Goal: Task Accomplishment & Management: Manage account settings

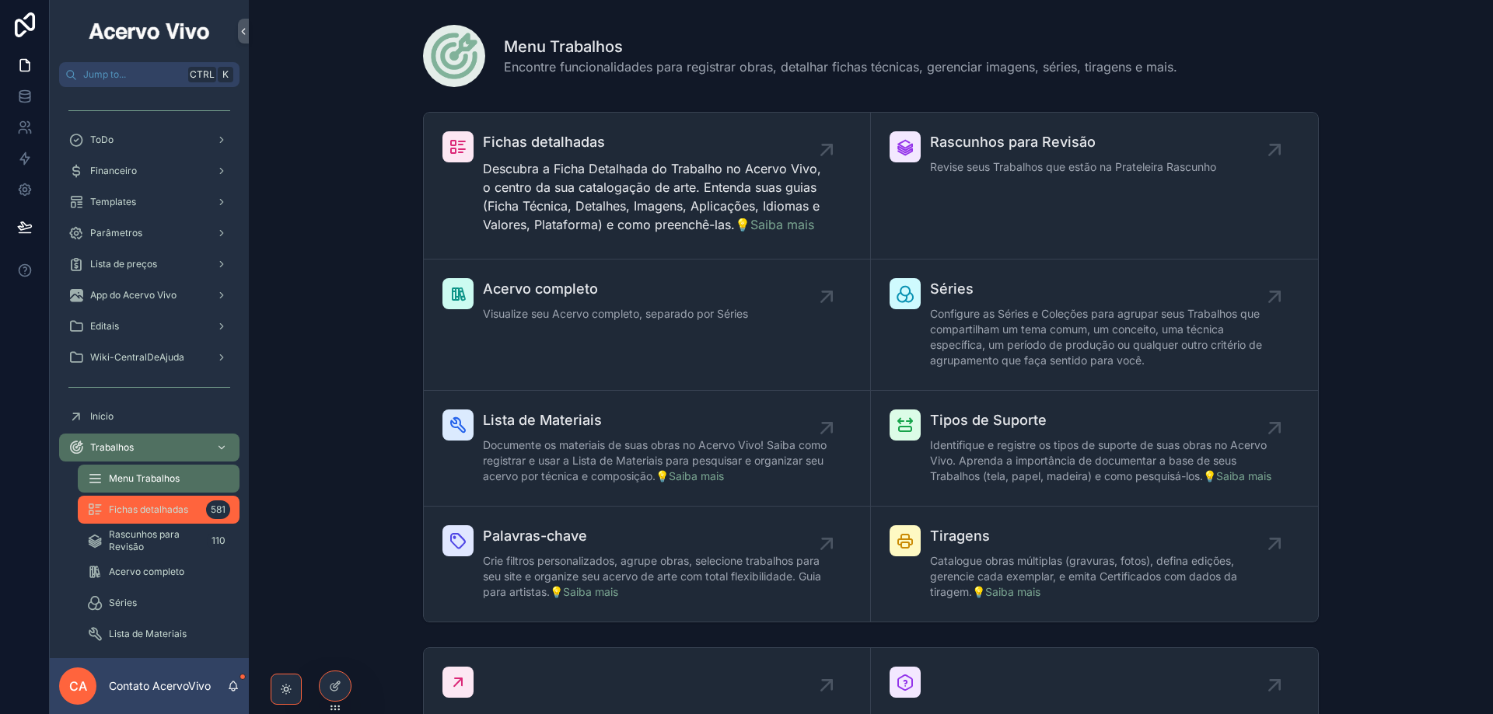
scroll to position [311, 0]
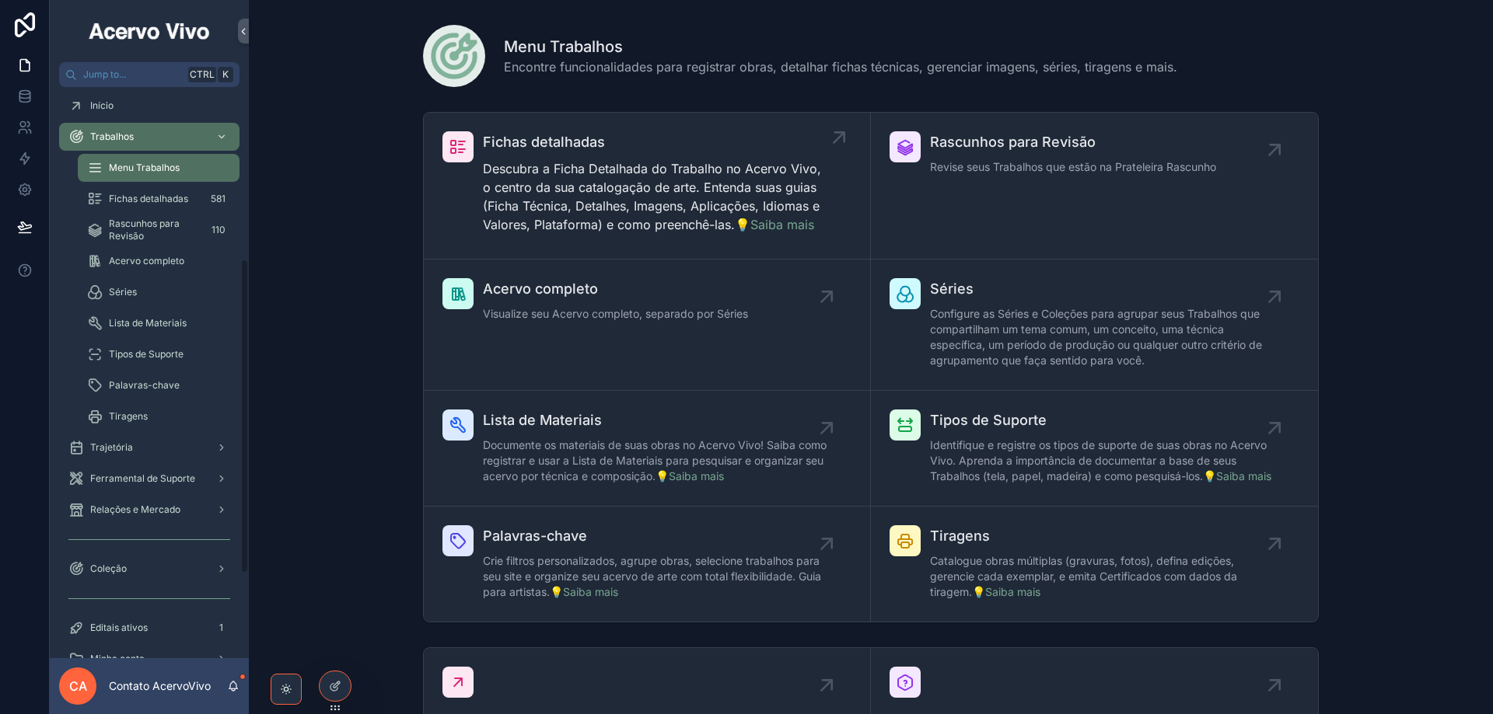
click at [548, 179] on p "Descubra a Ficha Detalhada do Trabalho no Acervo Vivo, o centro da sua cataloga…" at bounding box center [655, 196] width 344 height 75
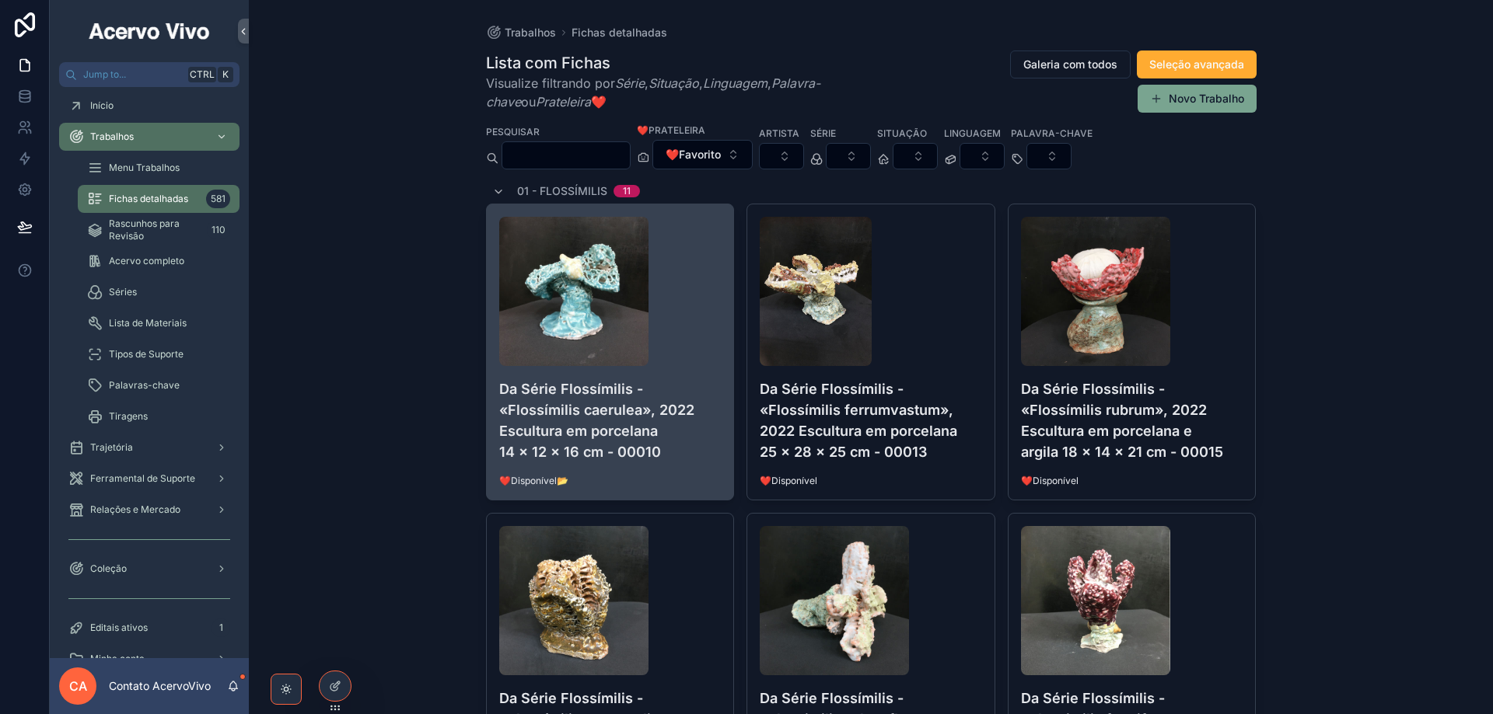
click at [648, 422] on h4 "Da Série Flossímilis - «Flossímilis caerulea», 2022 Escultura em porcelana 14 x…" at bounding box center [610, 421] width 222 height 84
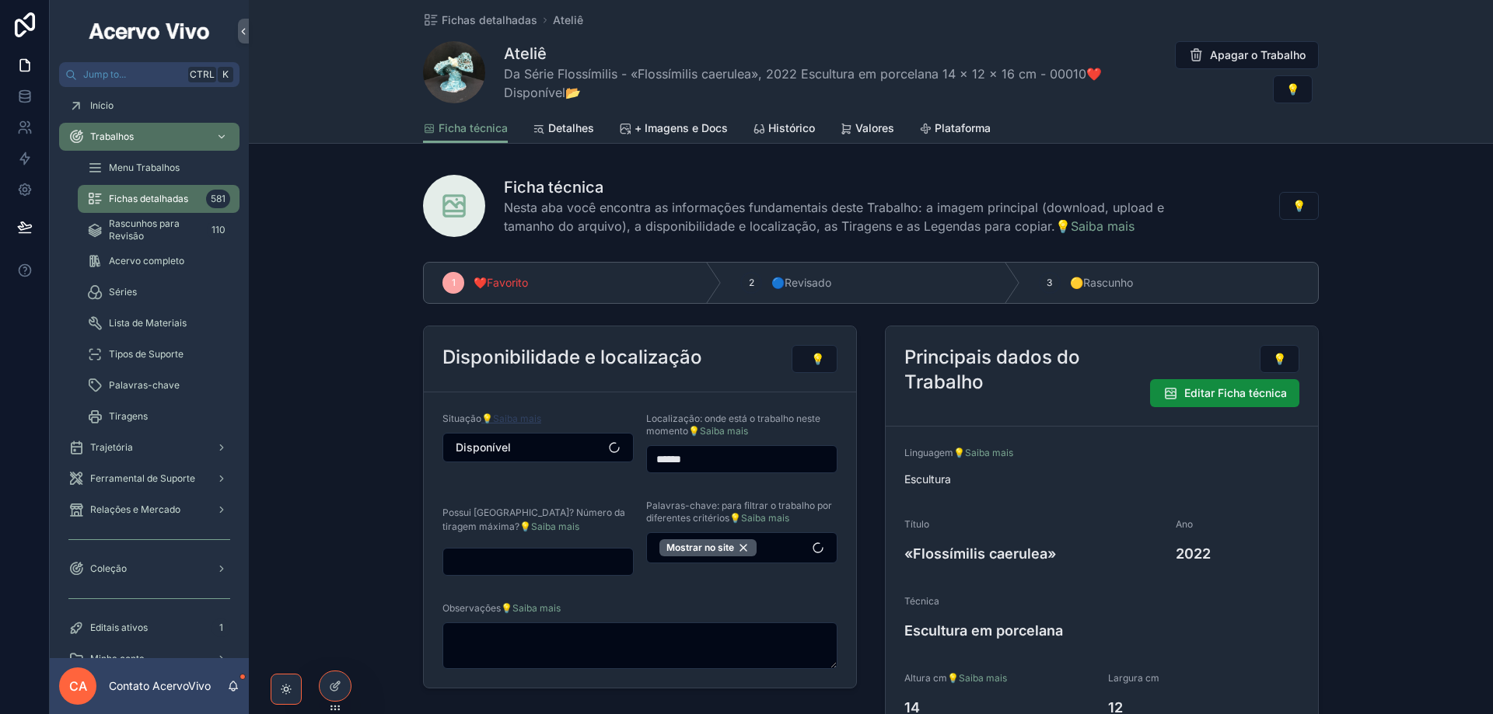
click at [527, 417] on link "💡Saiba mais" at bounding box center [511, 419] width 60 height 12
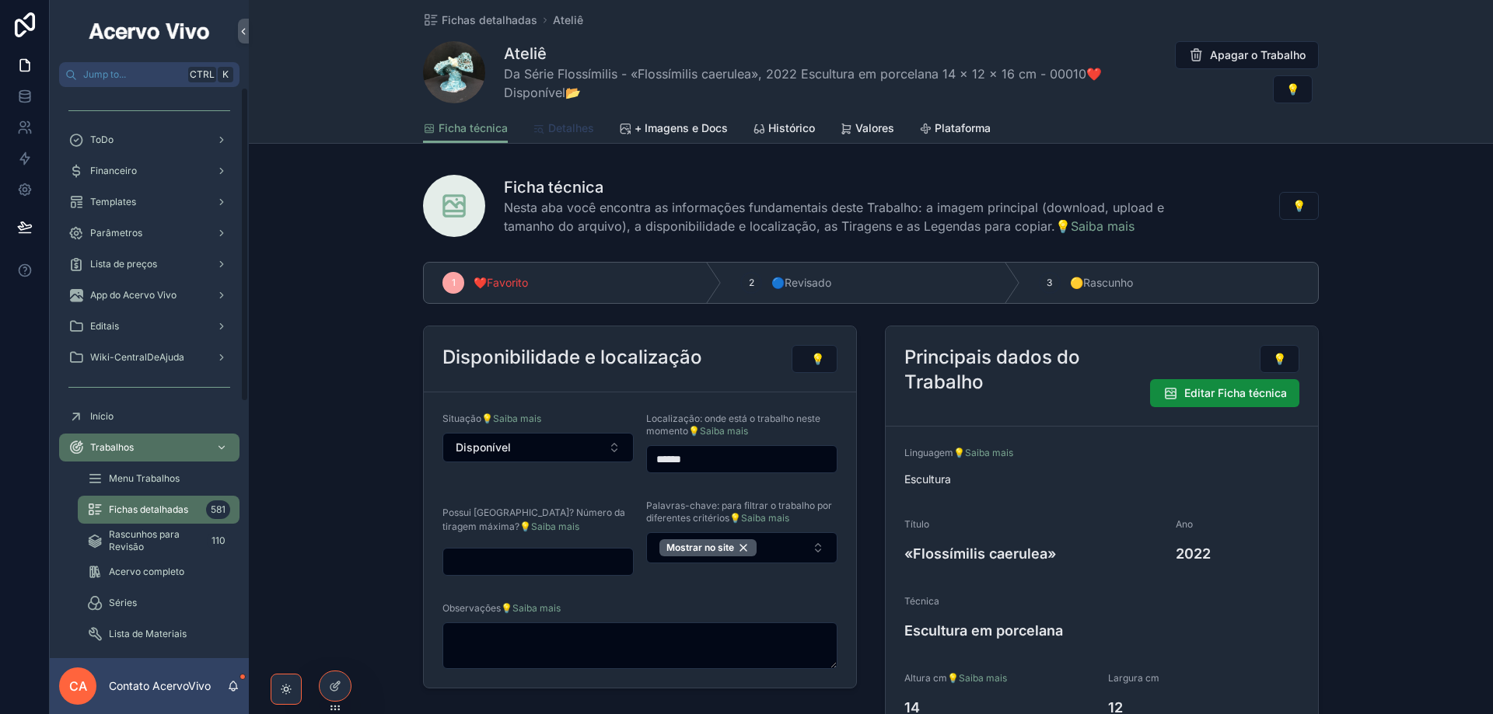
click at [579, 124] on span "Detalhes" at bounding box center [571, 128] width 46 height 16
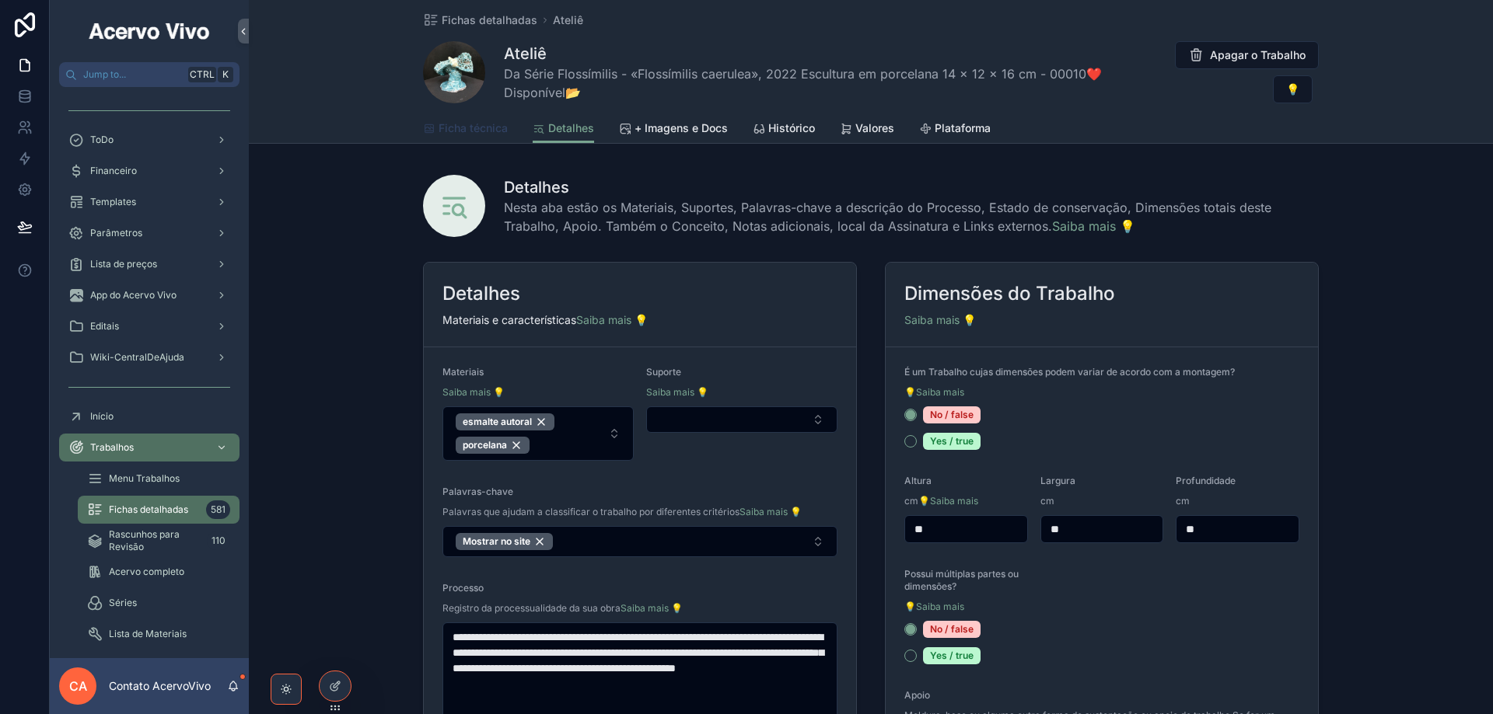
click at [477, 127] on span "Ficha técnica" at bounding box center [472, 128] width 69 height 16
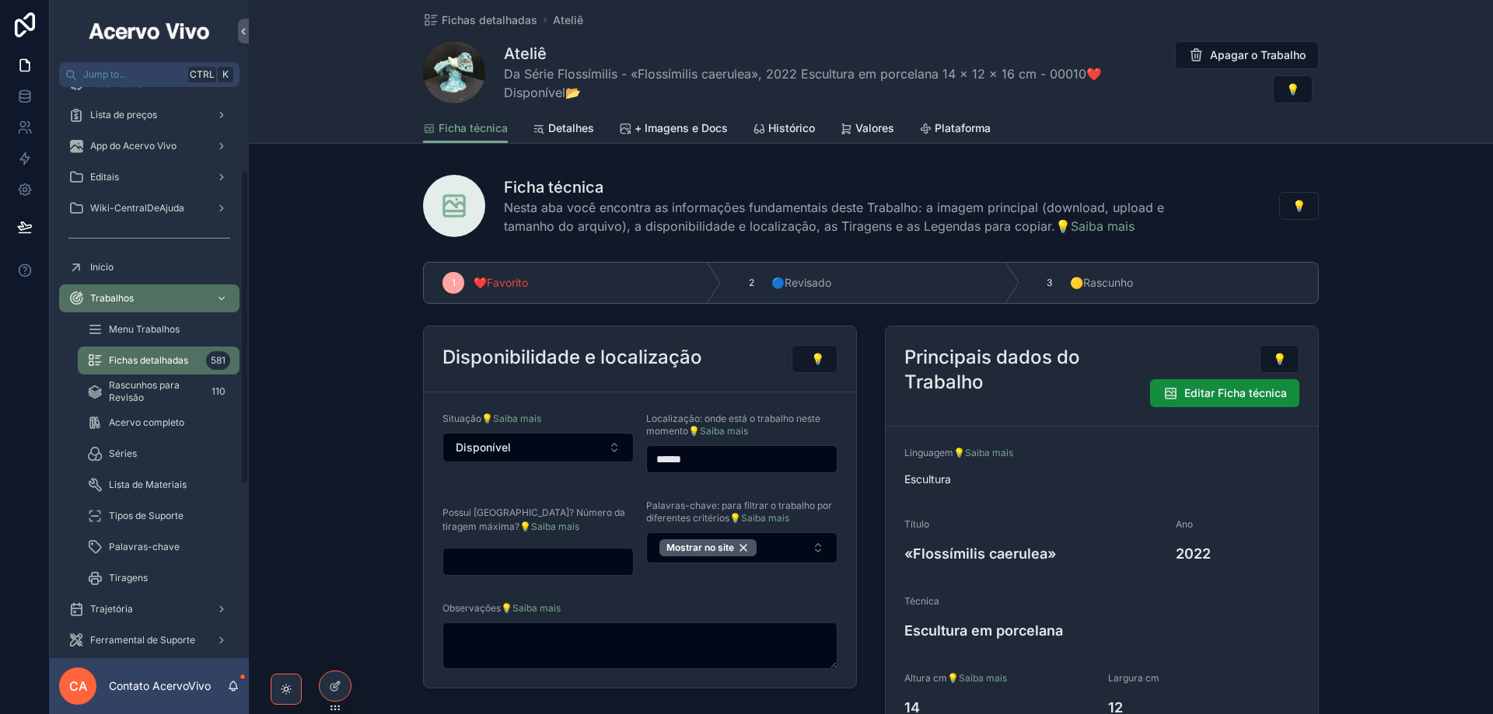
scroll to position [233, 0]
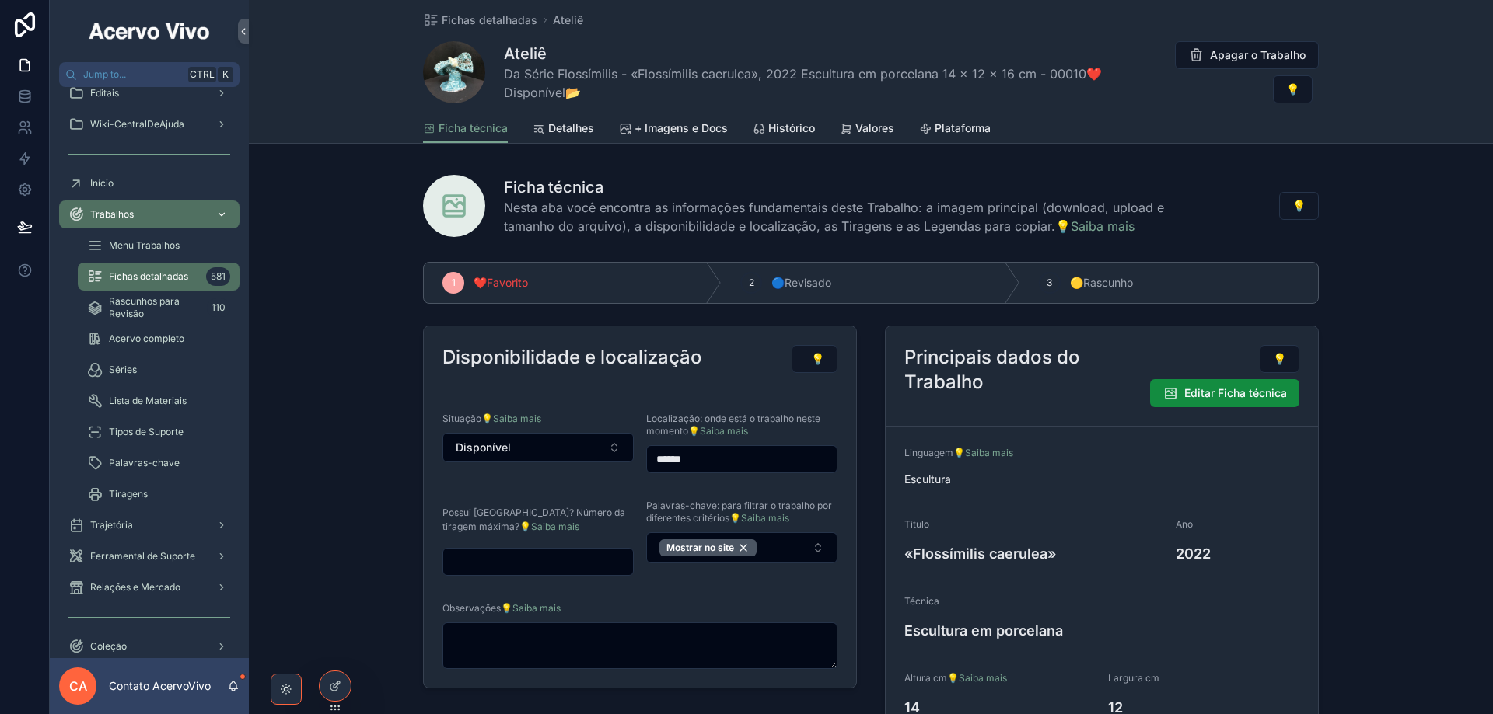
drag, startPoint x: 58, startPoint y: 213, endPoint x: 134, endPoint y: 213, distance: 76.2
click at [99, 213] on div "Trabalhos Menu Trabalhos Fichas detalhadas 581 Rascunhos para Revisão 110 Acerv…" at bounding box center [149, 354] width 199 height 311
click at [152, 216] on div "Trabalhos" at bounding box center [149, 214] width 162 height 25
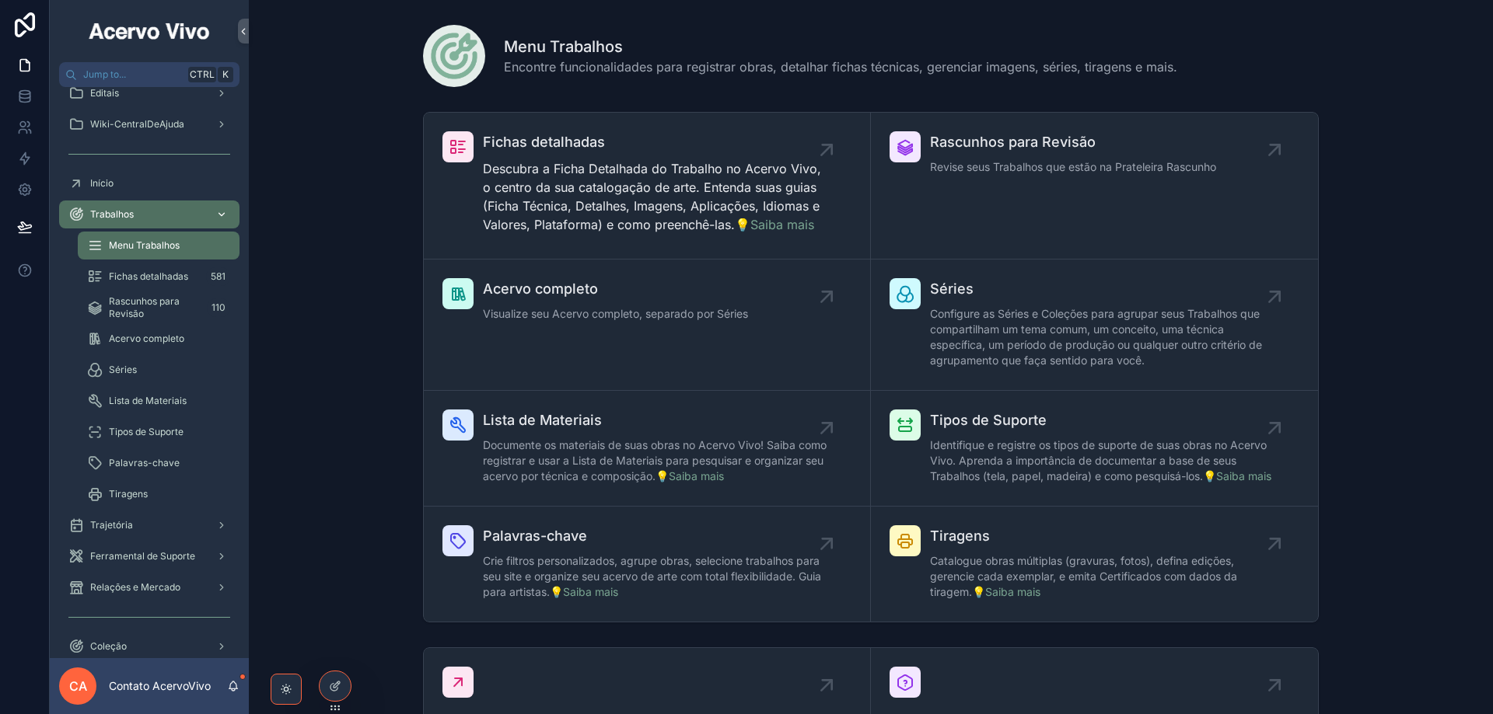
click at [72, 213] on icon "scrollable content" at bounding box center [76, 215] width 16 height 16
click at [141, 520] on div "Trajetória" at bounding box center [149, 525] width 162 height 25
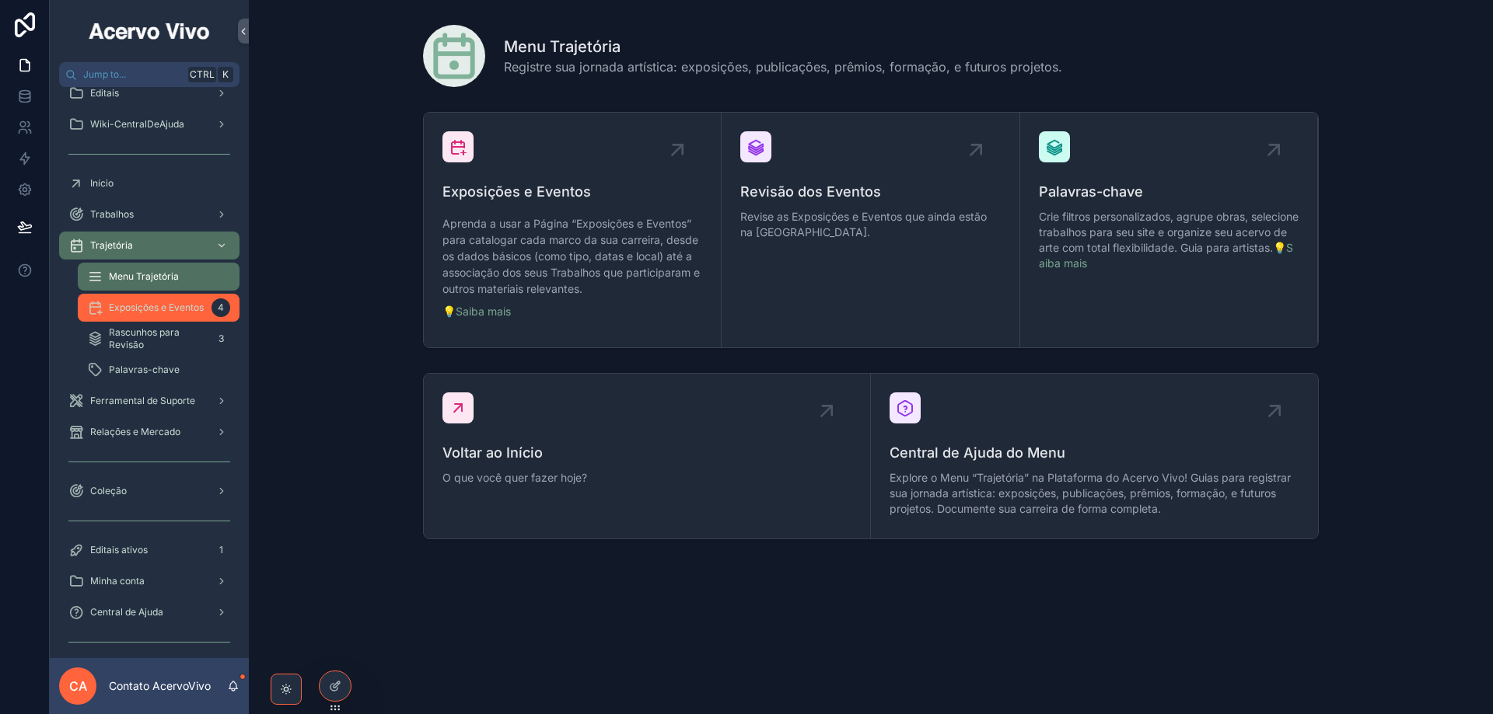
click at [150, 312] on span "Exposições e Eventos" at bounding box center [156, 308] width 95 height 12
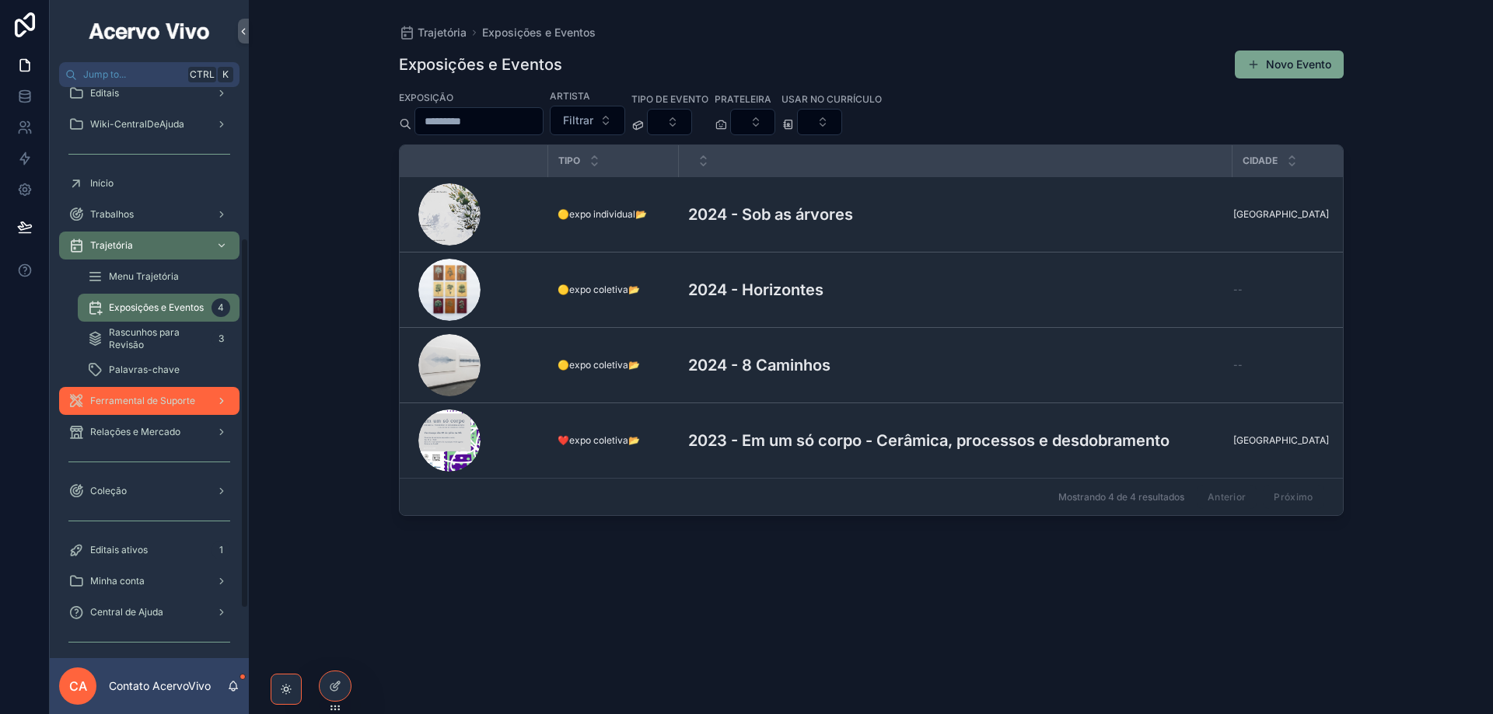
click at [175, 400] on span "Ferramental de Suporte" at bounding box center [142, 401] width 105 height 12
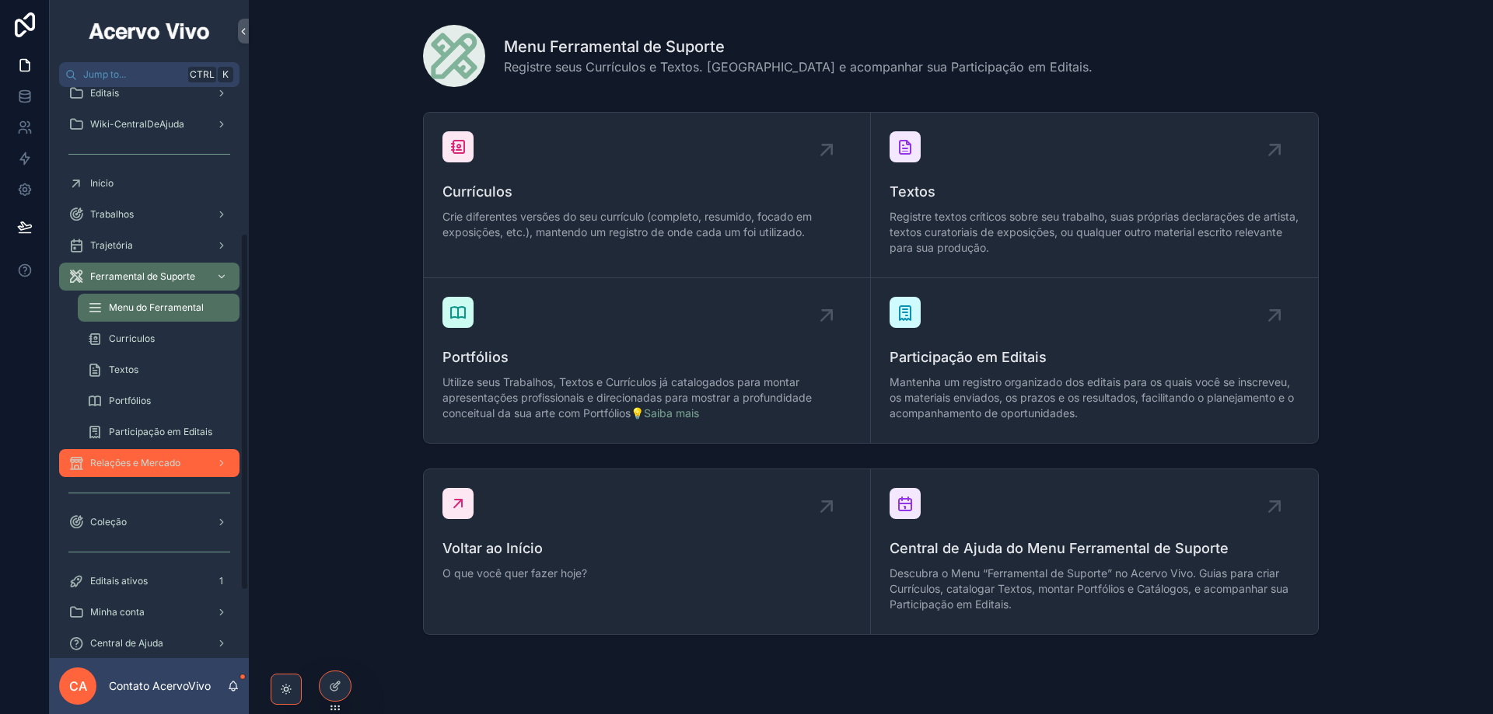
drag, startPoint x: 138, startPoint y: 470, endPoint x: 16, endPoint y: 466, distance: 122.1
click at [138, 470] on div "Relações e Mercado" at bounding box center [149, 463] width 162 height 25
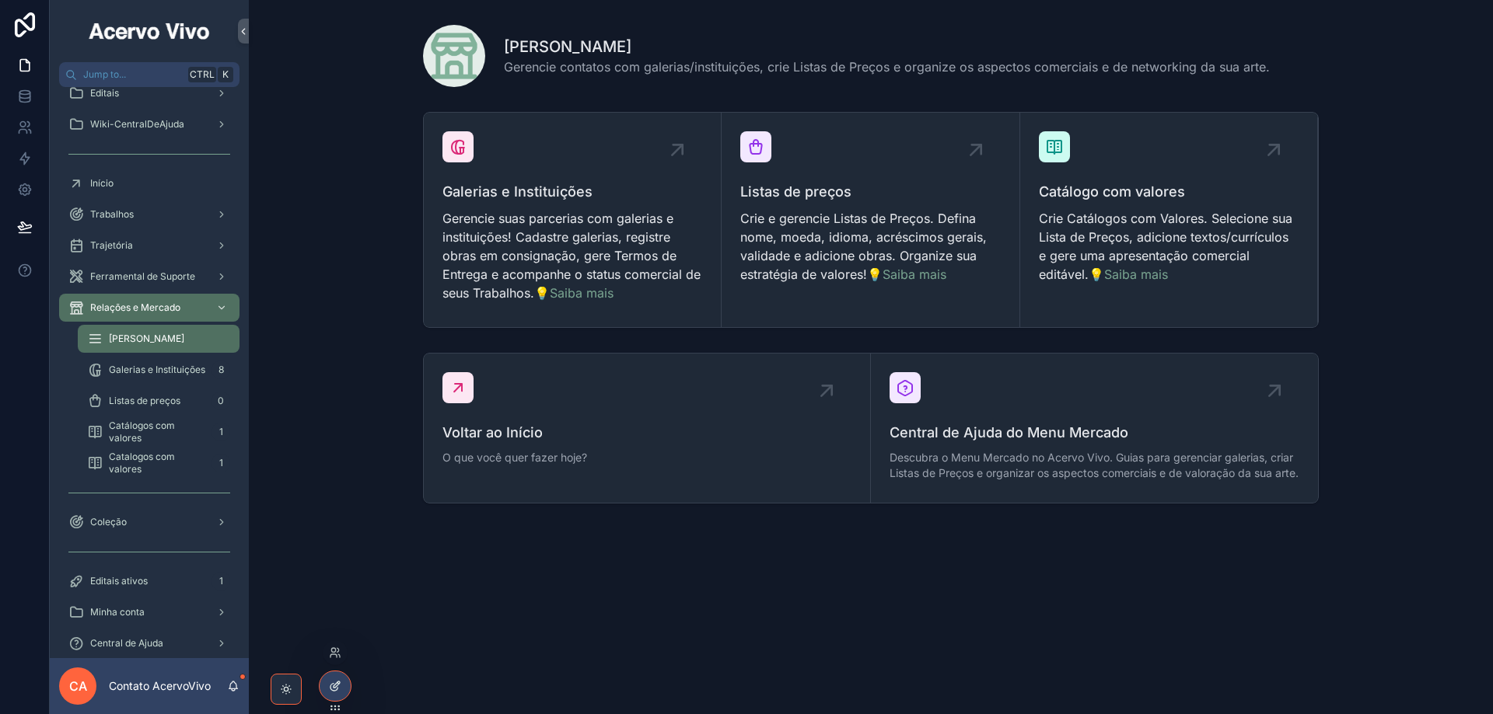
click at [335, 683] on icon at bounding box center [335, 686] width 12 height 12
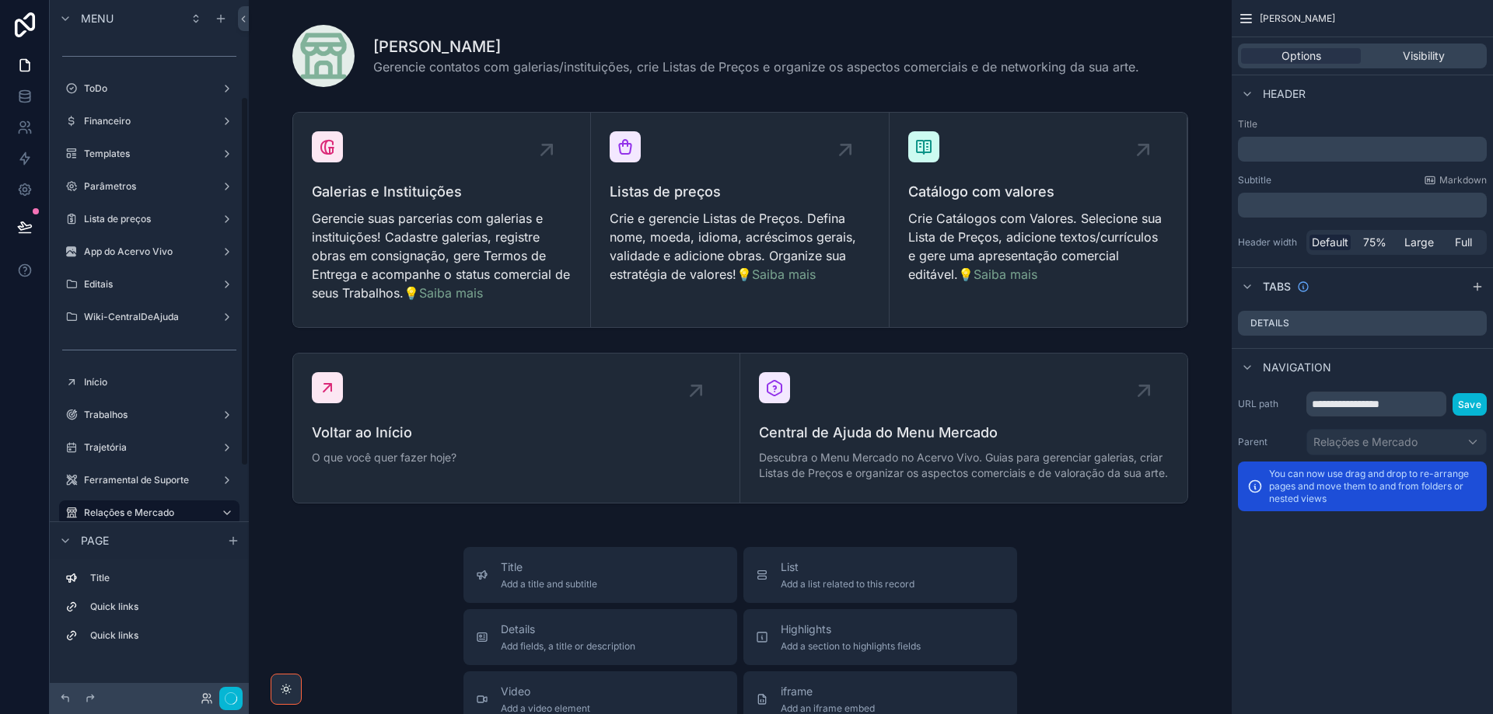
scroll to position [181, 0]
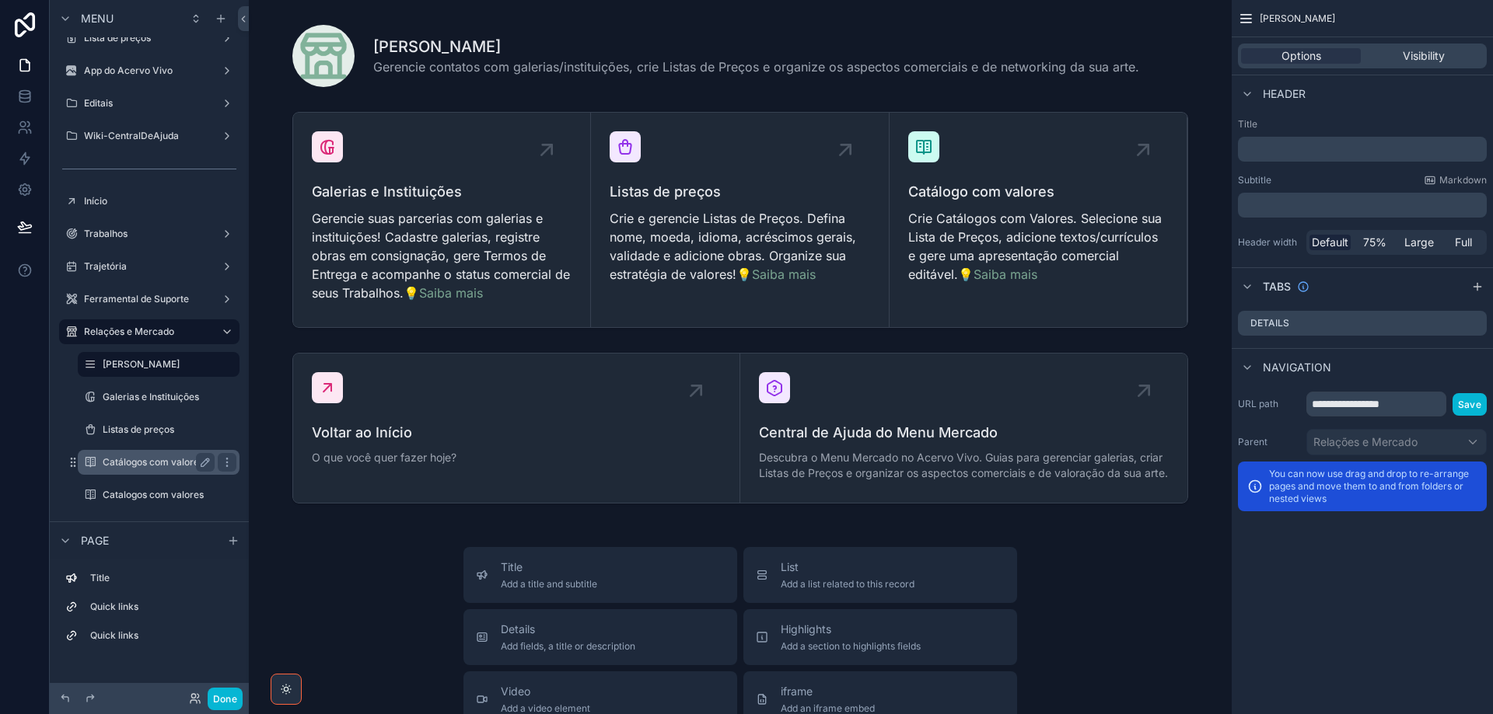
click at [165, 463] on label "Catálogos com valores" at bounding box center [156, 462] width 106 height 12
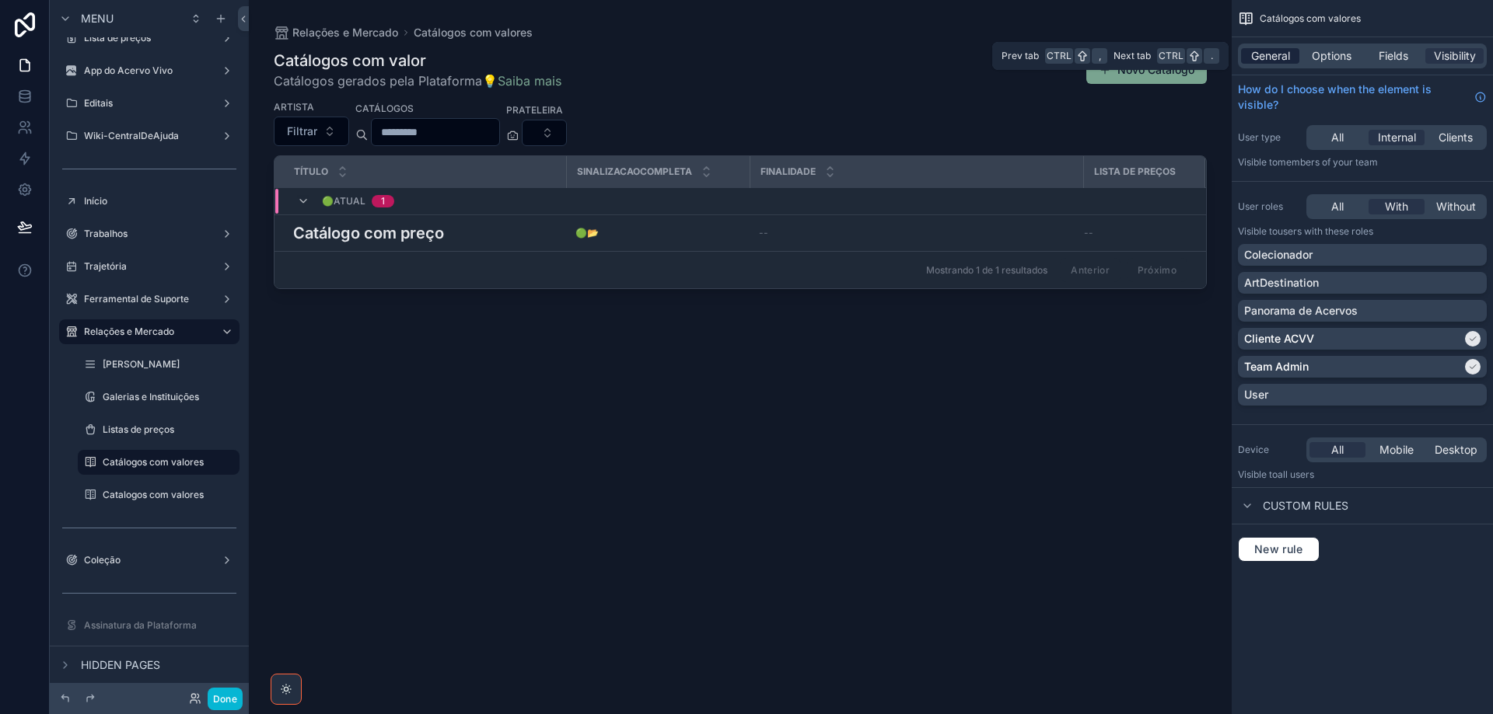
click at [1261, 58] on span "General" at bounding box center [1270, 56] width 39 height 16
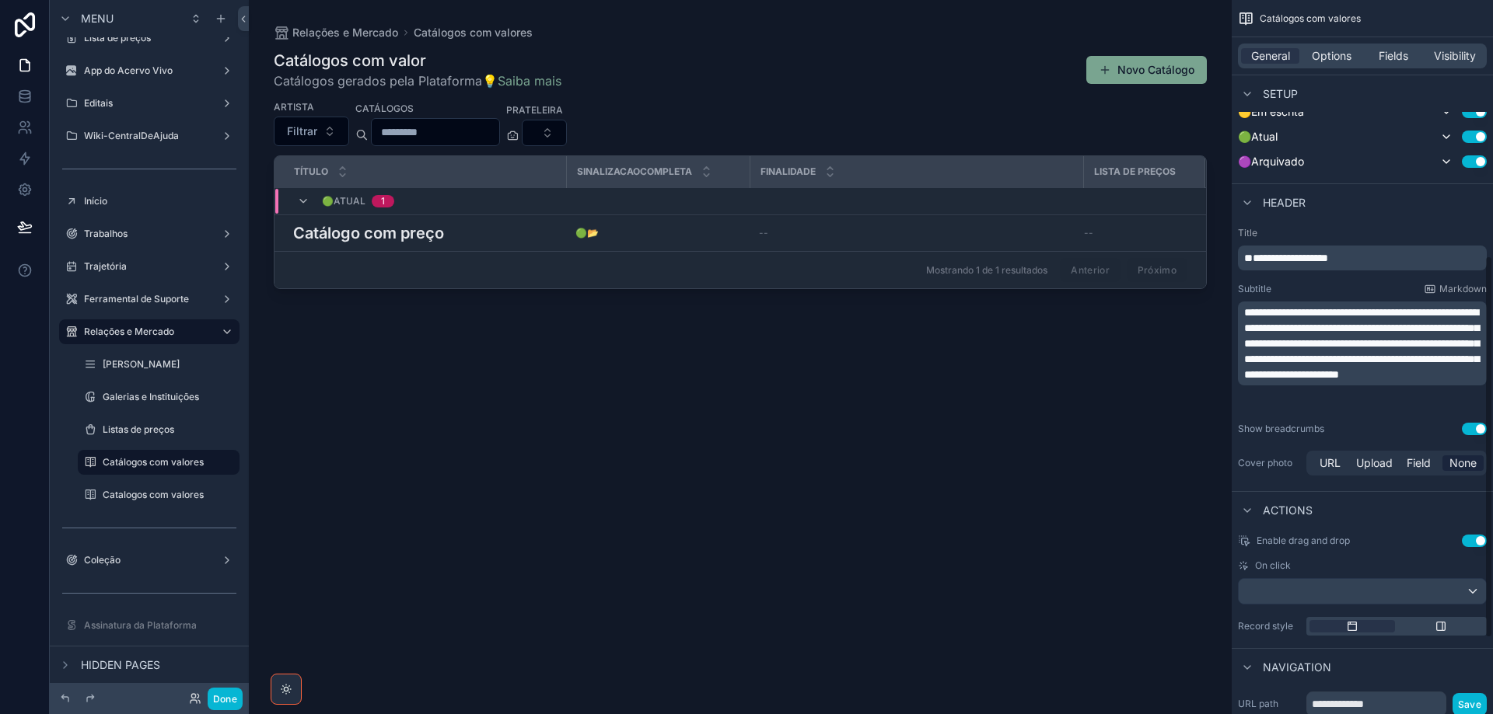
scroll to position [620, 0]
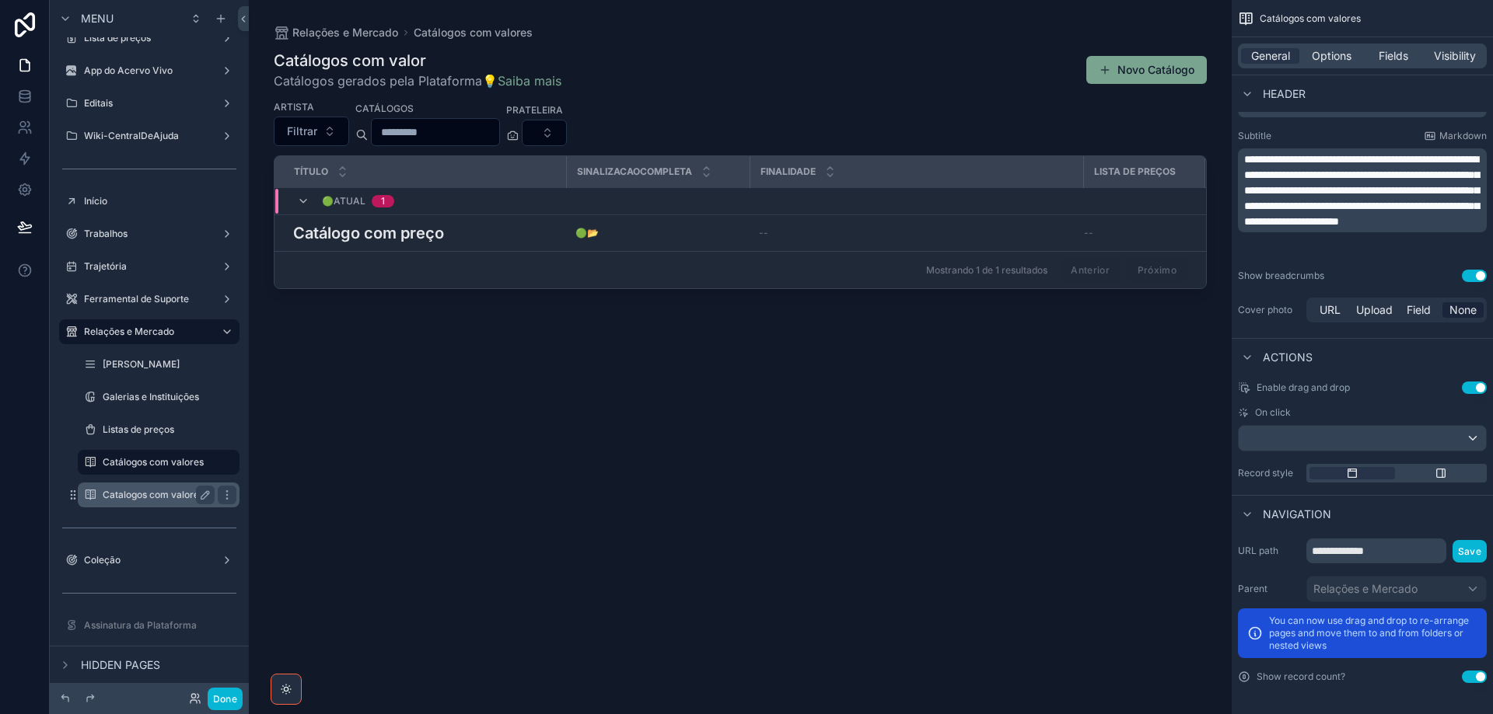
click at [158, 491] on label "Catalogos com valores" at bounding box center [156, 495] width 106 height 12
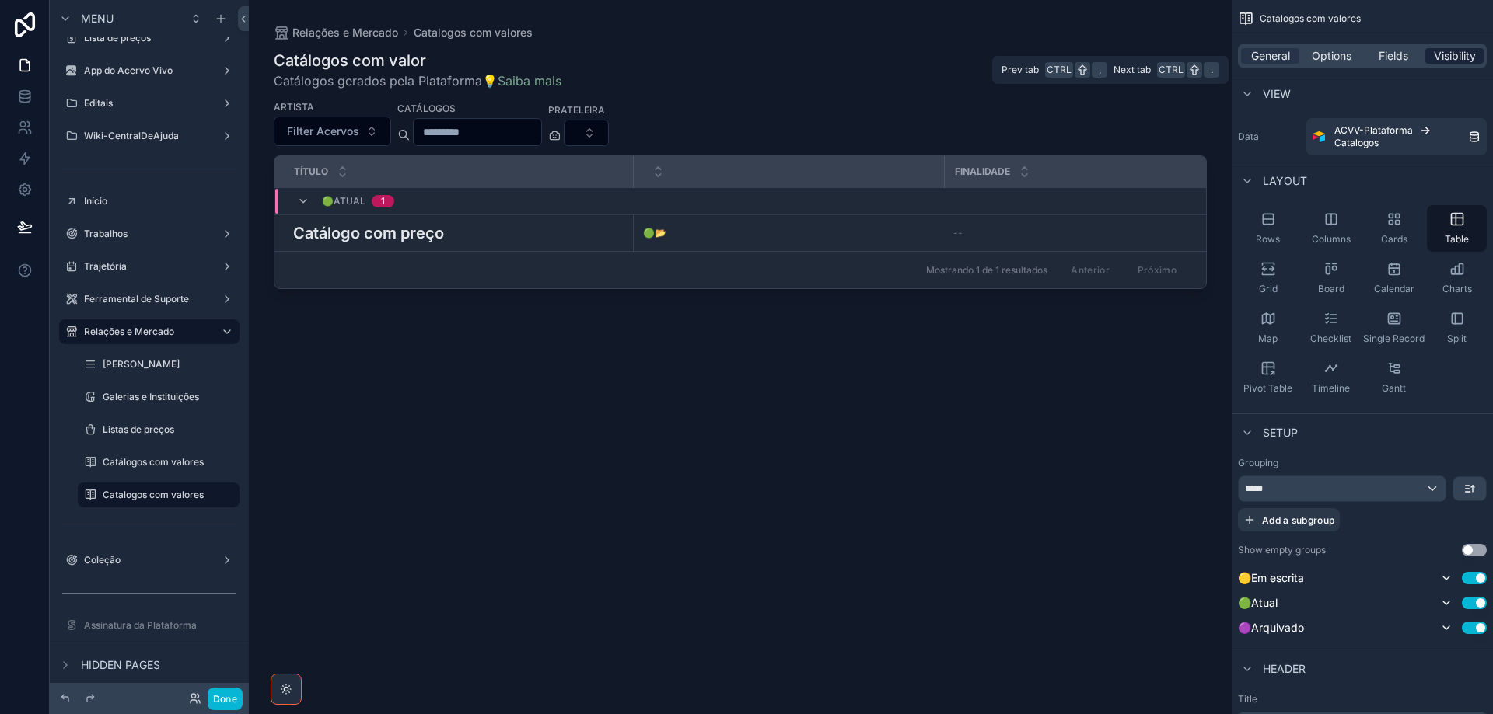
click at [1463, 58] on span "Visibility" at bounding box center [1455, 56] width 42 height 16
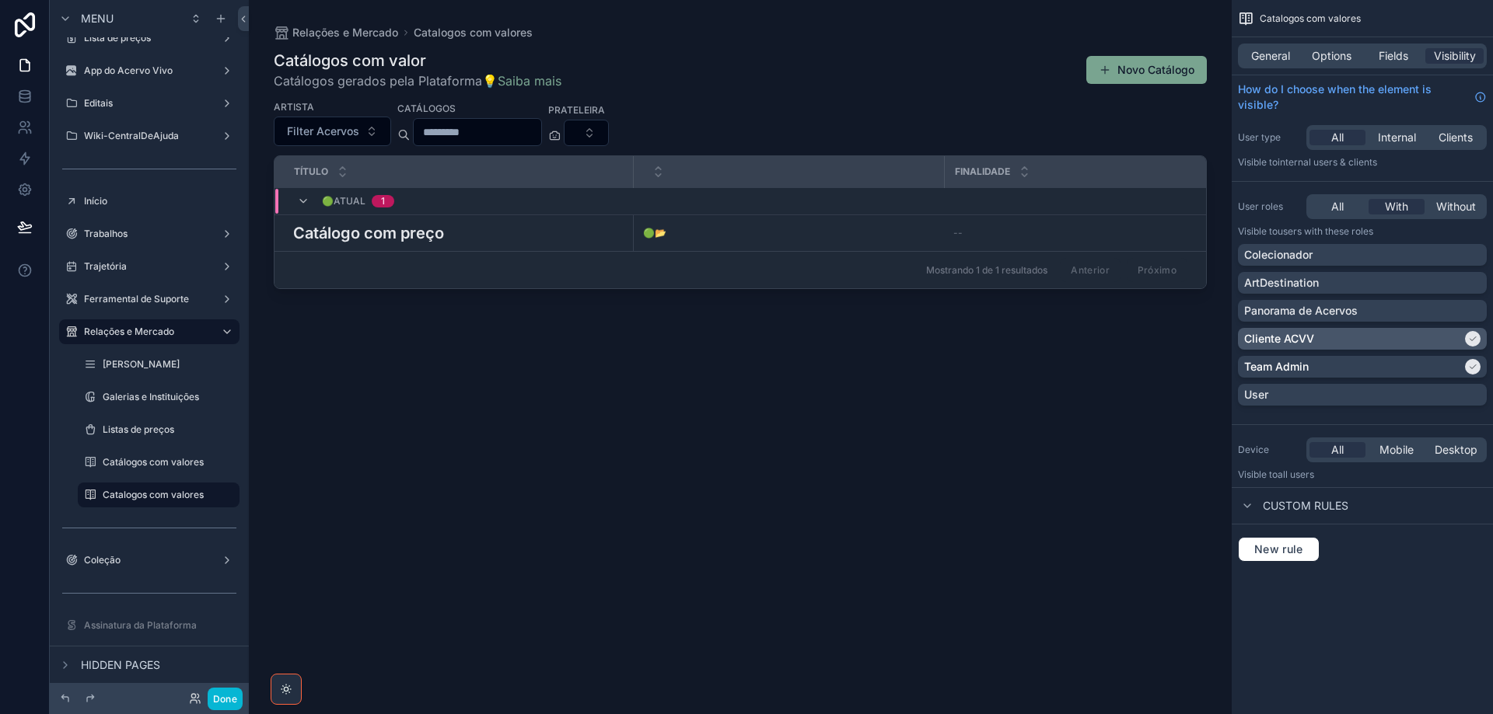
click at [1473, 343] on icon "scrollable content" at bounding box center [1472, 338] width 9 height 9
click at [1397, 142] on span "Internal" at bounding box center [1397, 138] width 38 height 16
click at [229, 696] on button "Done" at bounding box center [225, 699] width 35 height 23
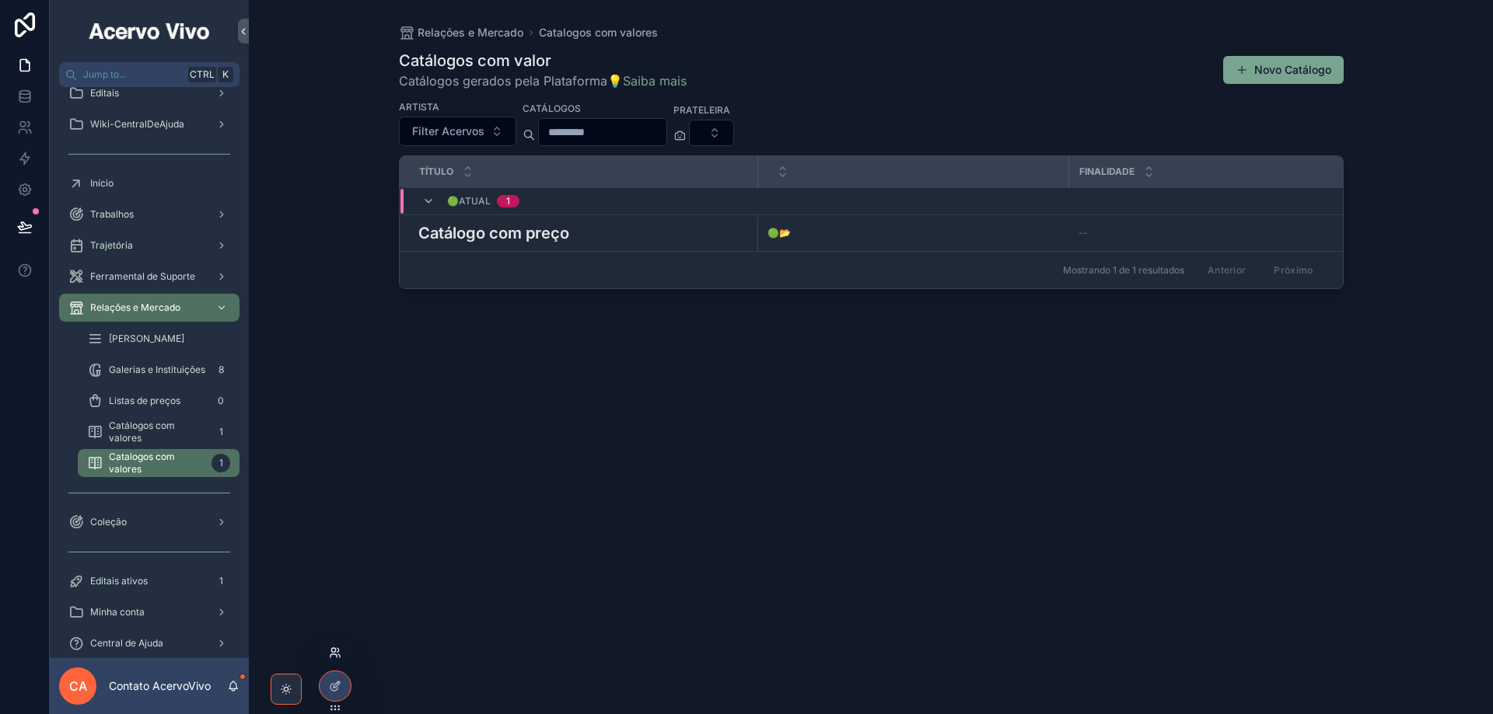
click at [338, 654] on icon at bounding box center [335, 653] width 12 height 12
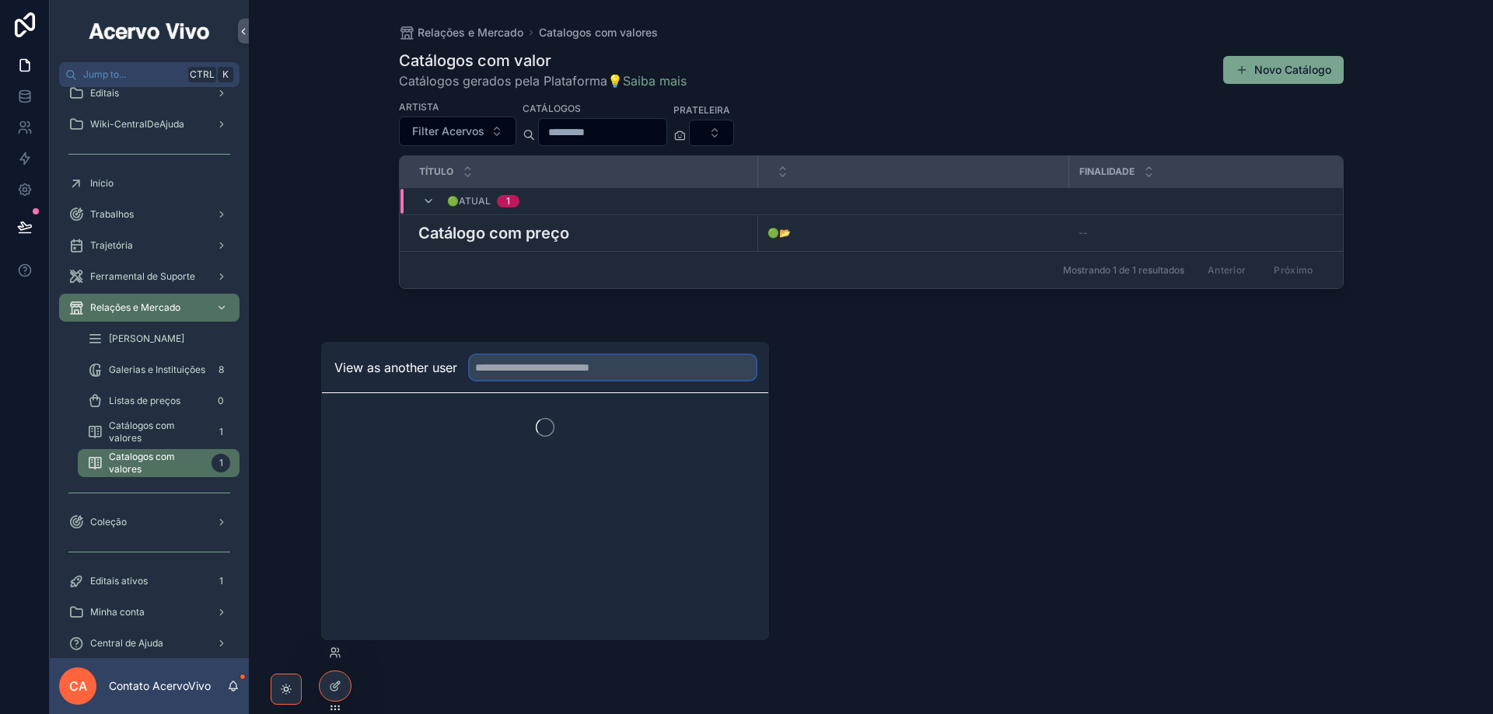
click at [540, 375] on input "text" at bounding box center [613, 367] width 286 height 25
type input "****"
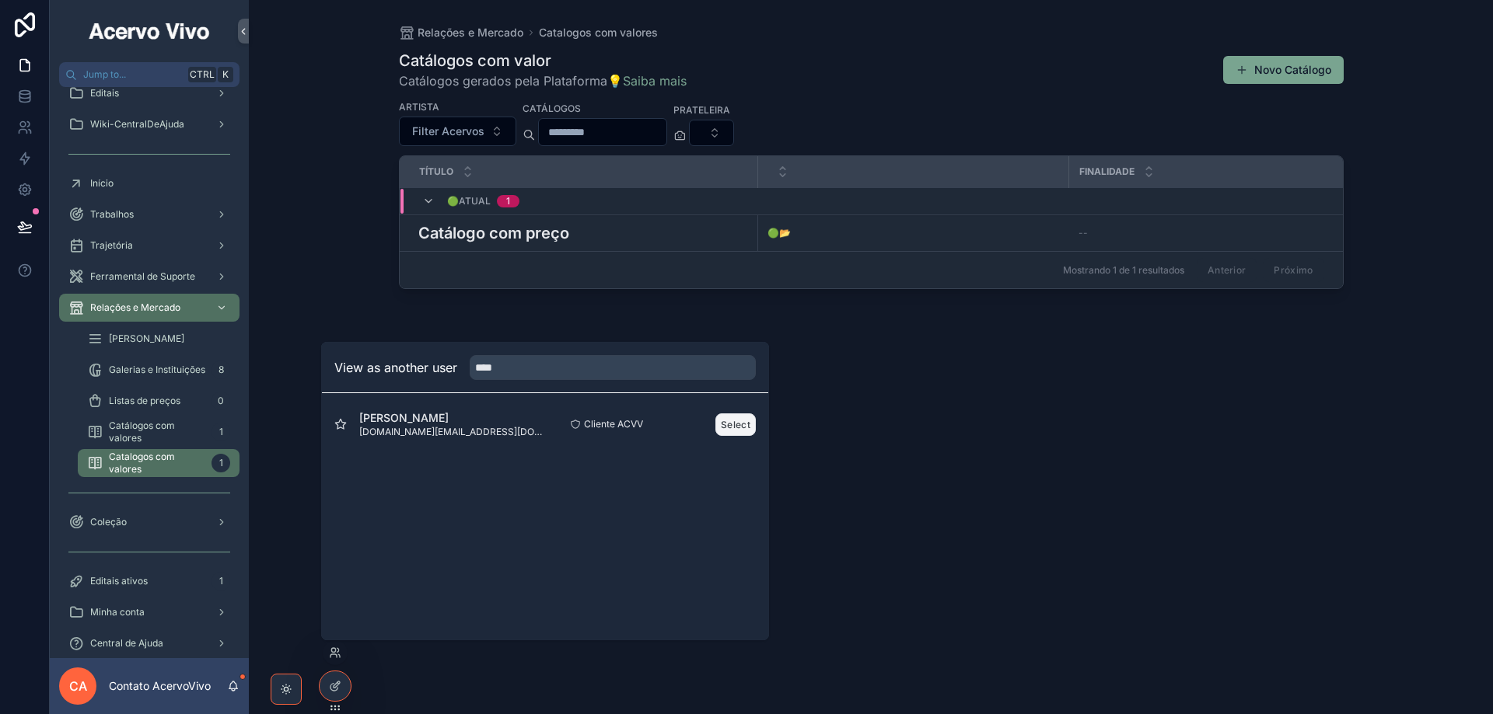
click at [722, 421] on button "Select" at bounding box center [735, 425] width 40 height 23
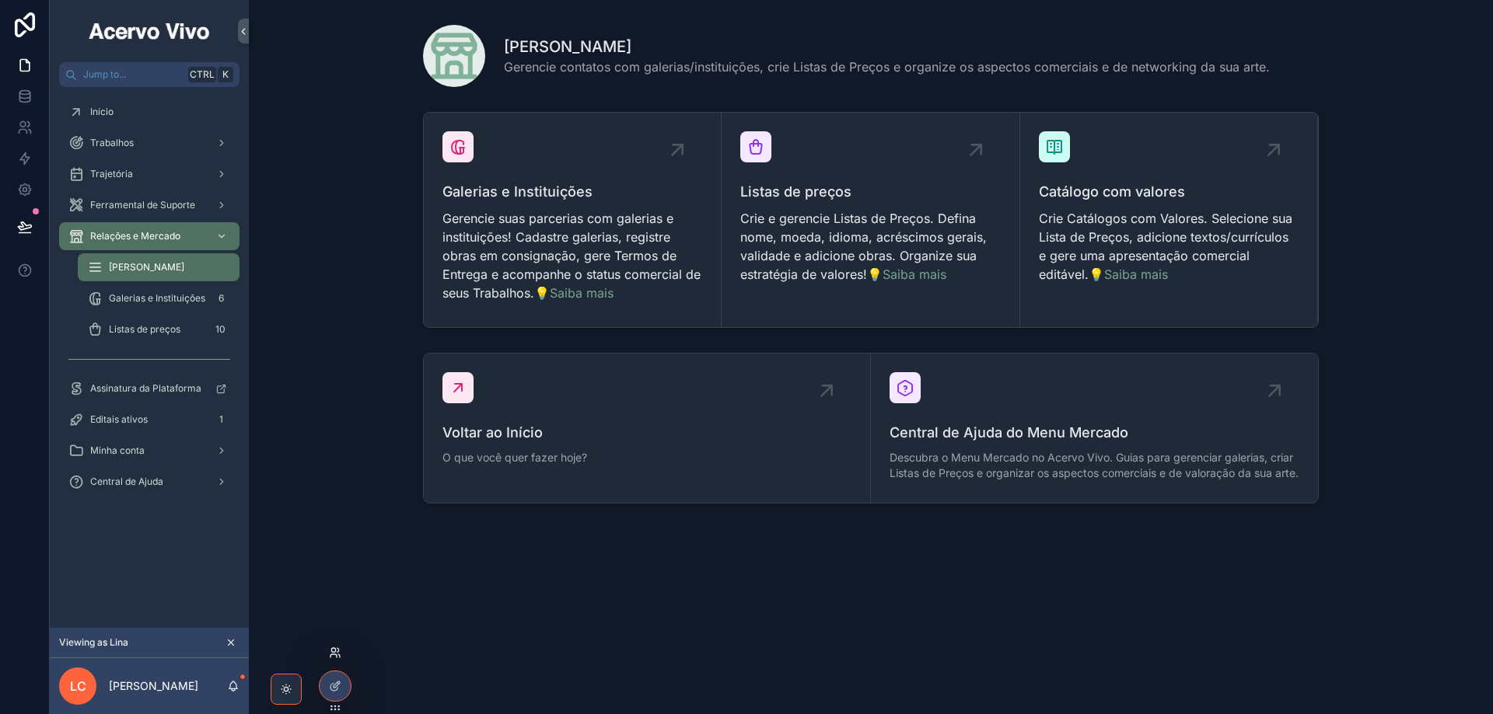
click at [330, 652] on icon at bounding box center [335, 653] width 12 height 12
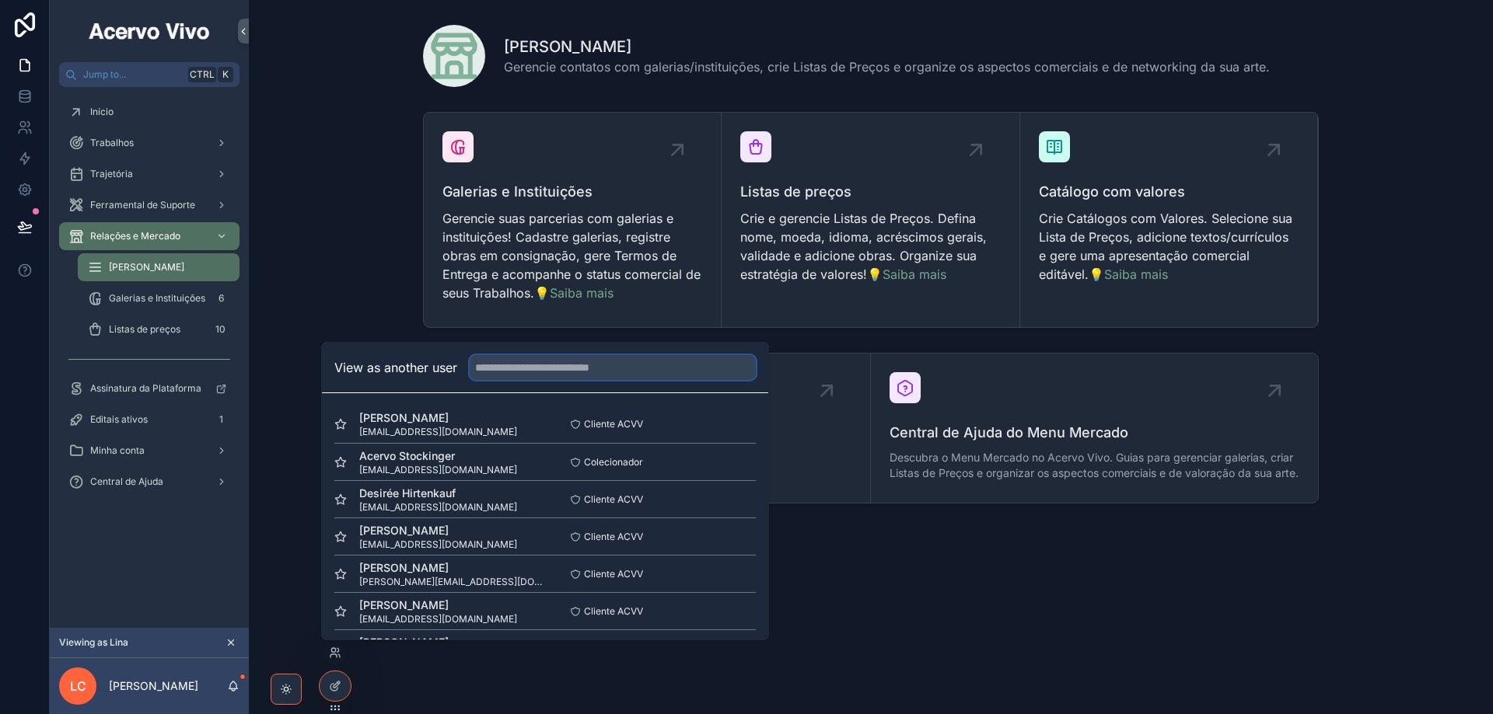
click at [501, 375] on input "text" at bounding box center [613, 367] width 286 height 25
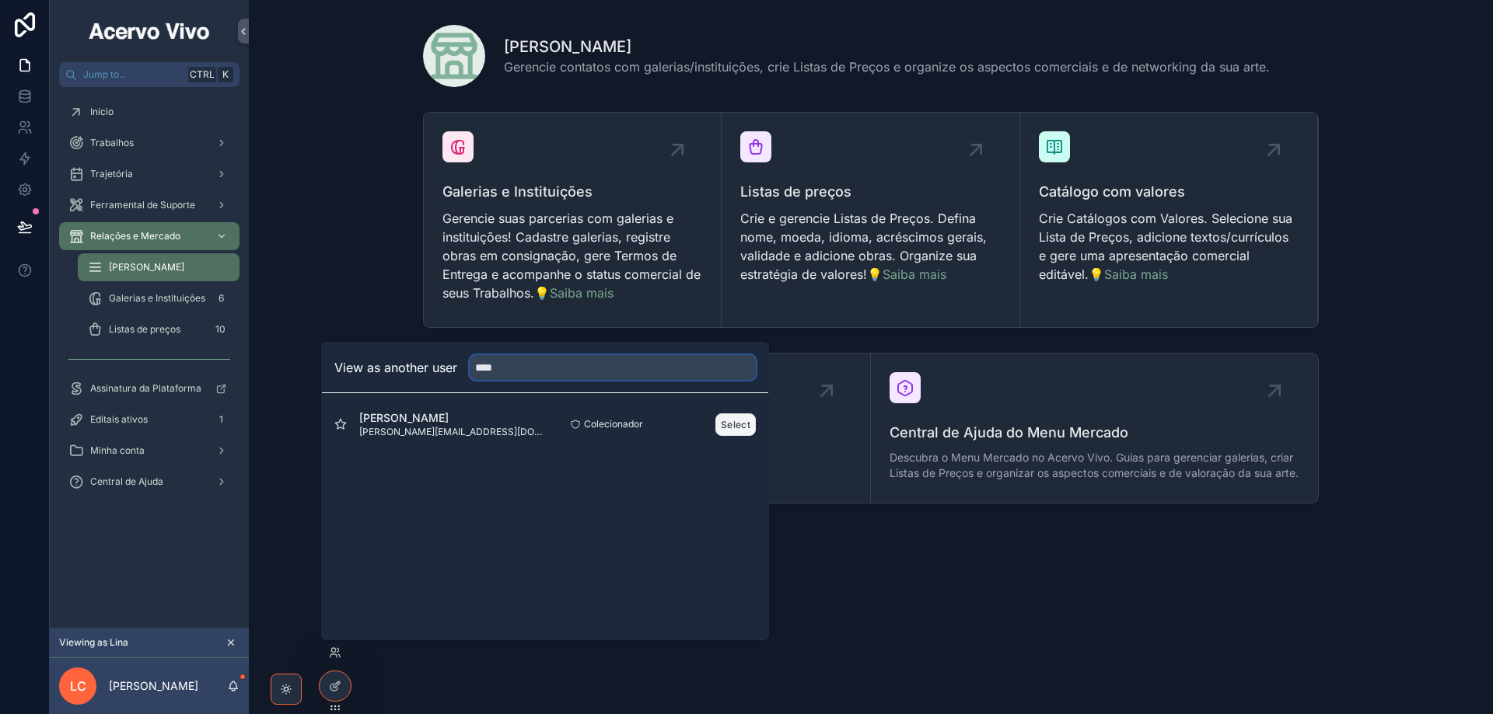
type input "****"
click at [731, 417] on button "Select" at bounding box center [735, 425] width 40 height 23
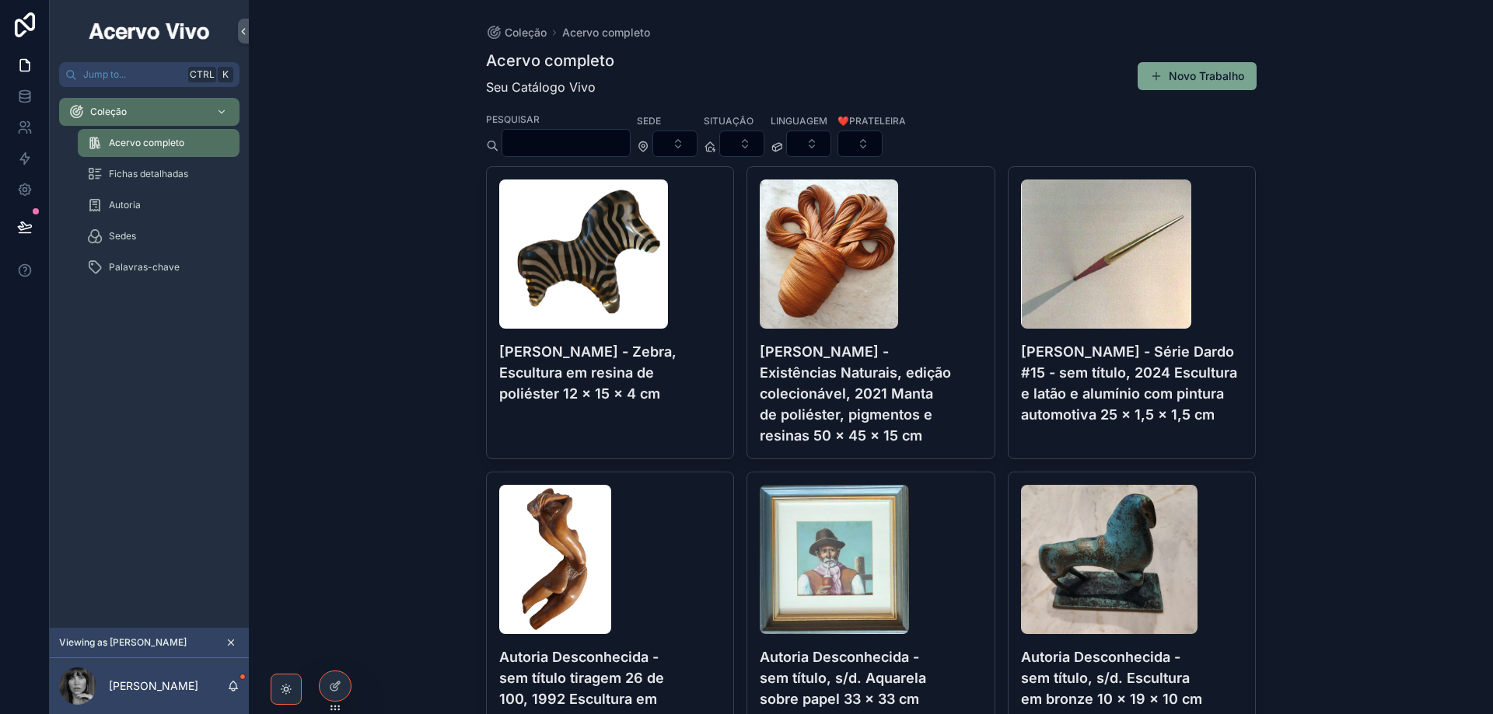
drag, startPoint x: 232, startPoint y: 642, endPoint x: 155, endPoint y: 298, distance: 352.7
click at [231, 642] on icon "scrollable content" at bounding box center [230, 642] width 11 height 11
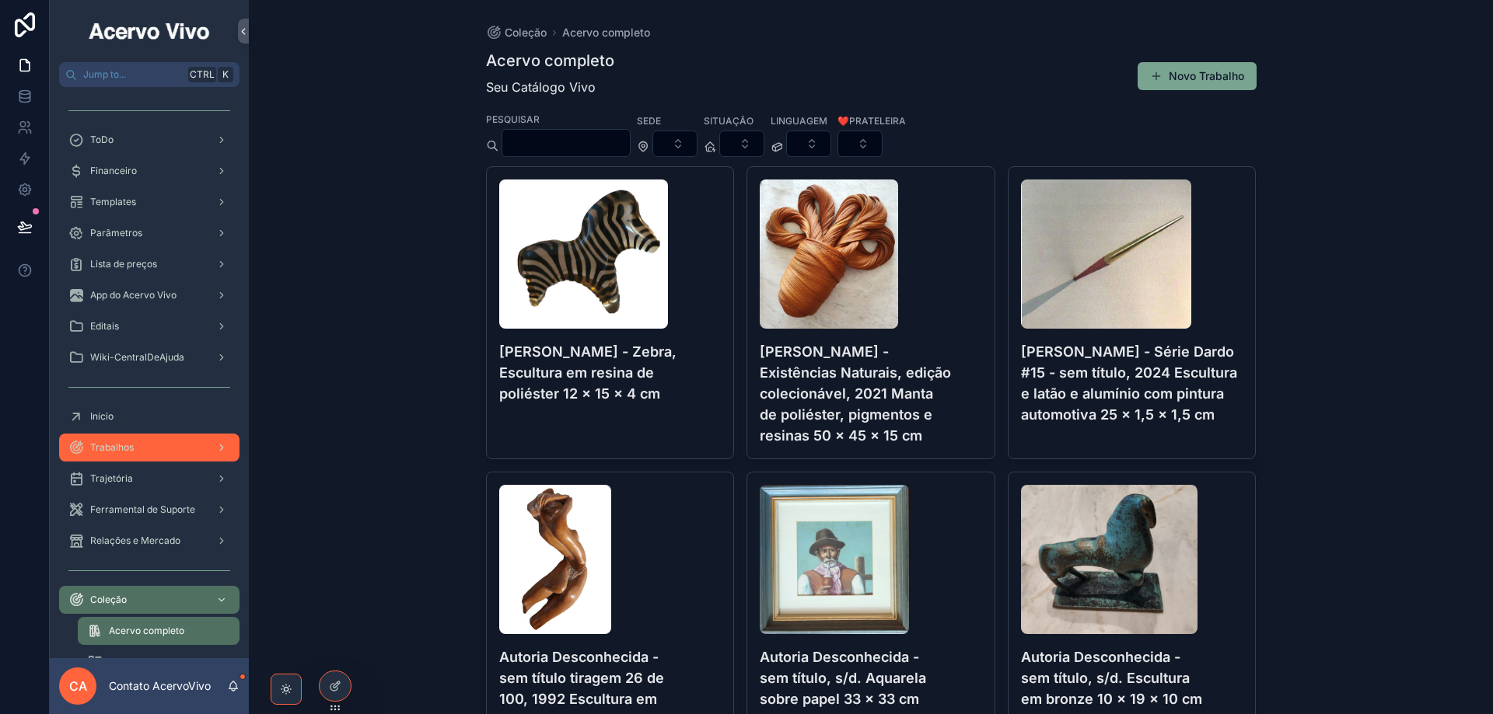
click at [162, 434] on link "Trabalhos" at bounding box center [149, 448] width 180 height 28
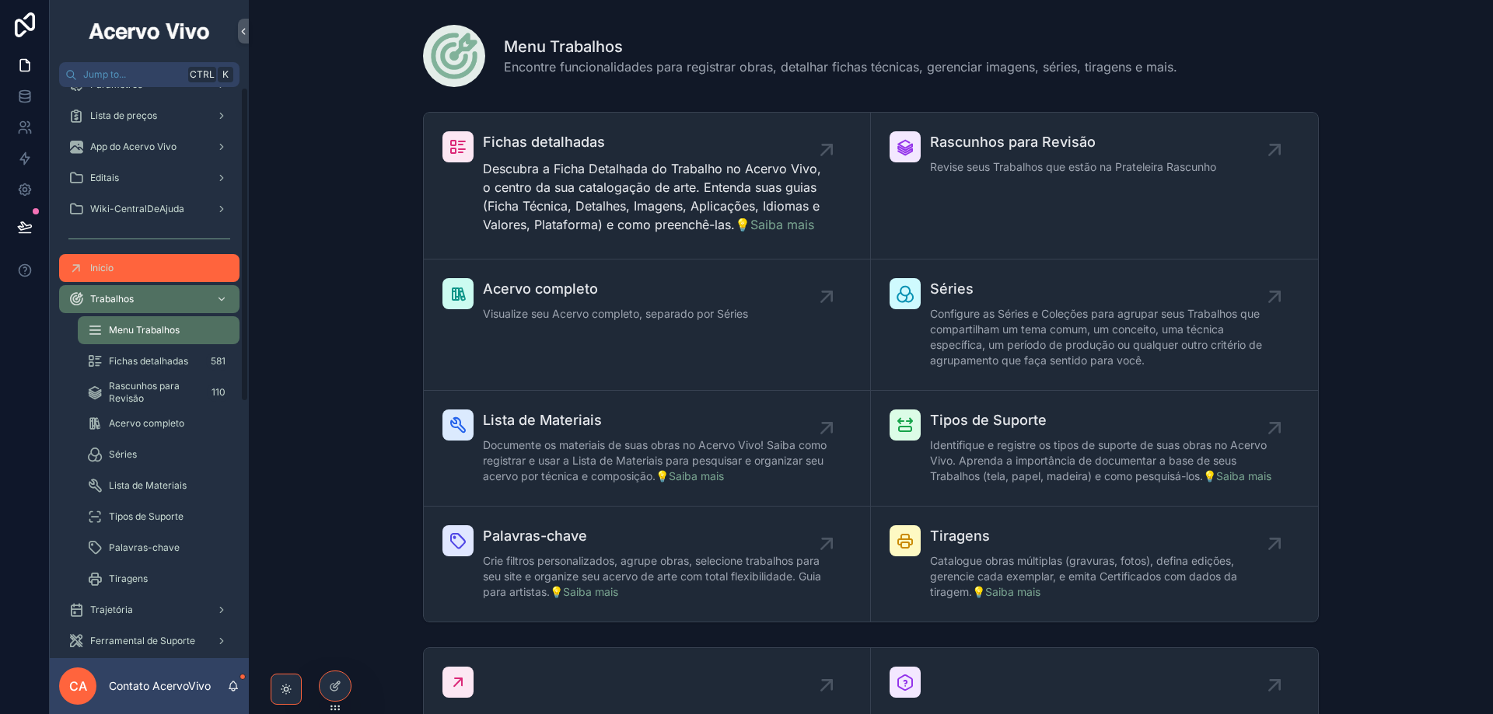
scroll to position [311, 0]
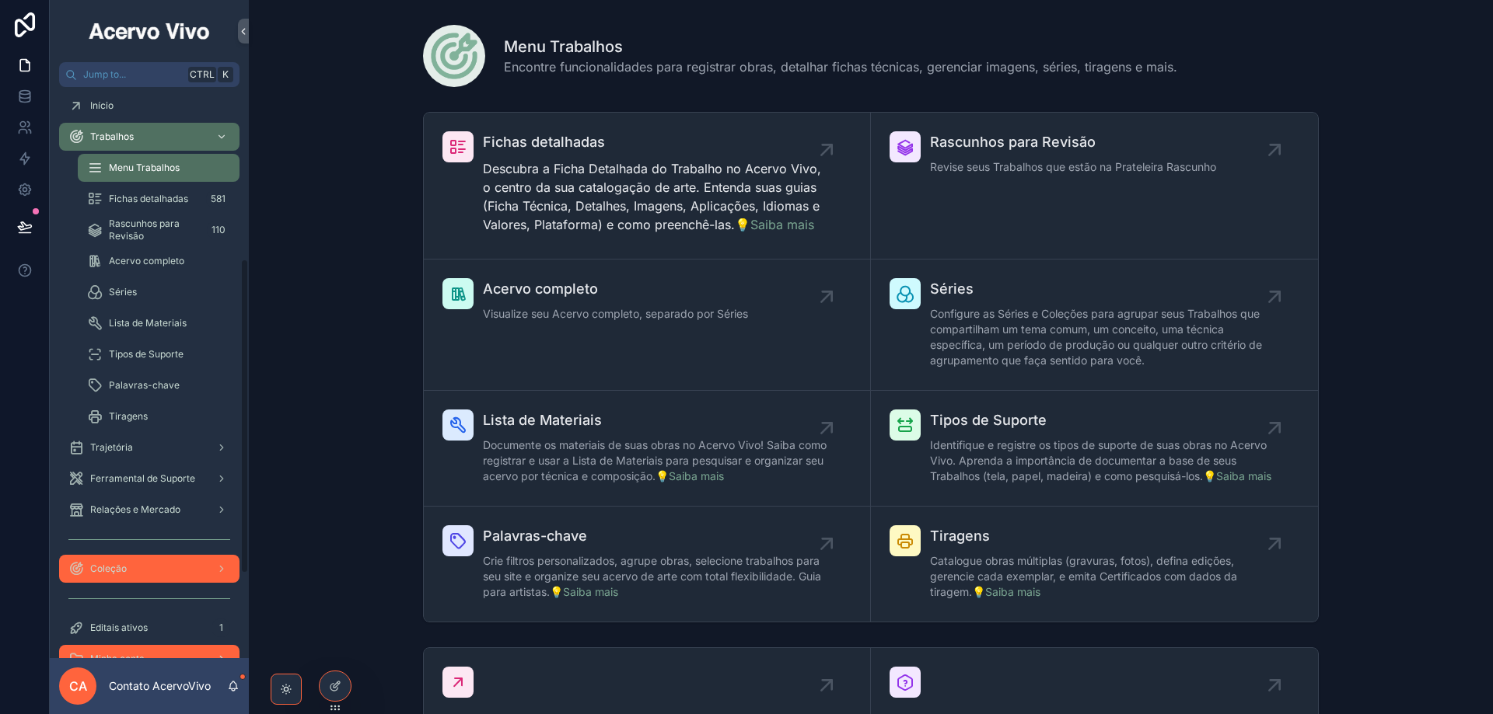
drag, startPoint x: 136, startPoint y: 575, endPoint x: 138, endPoint y: 556, distance: 19.6
click at [136, 575] on div "Coleção" at bounding box center [149, 569] width 162 height 25
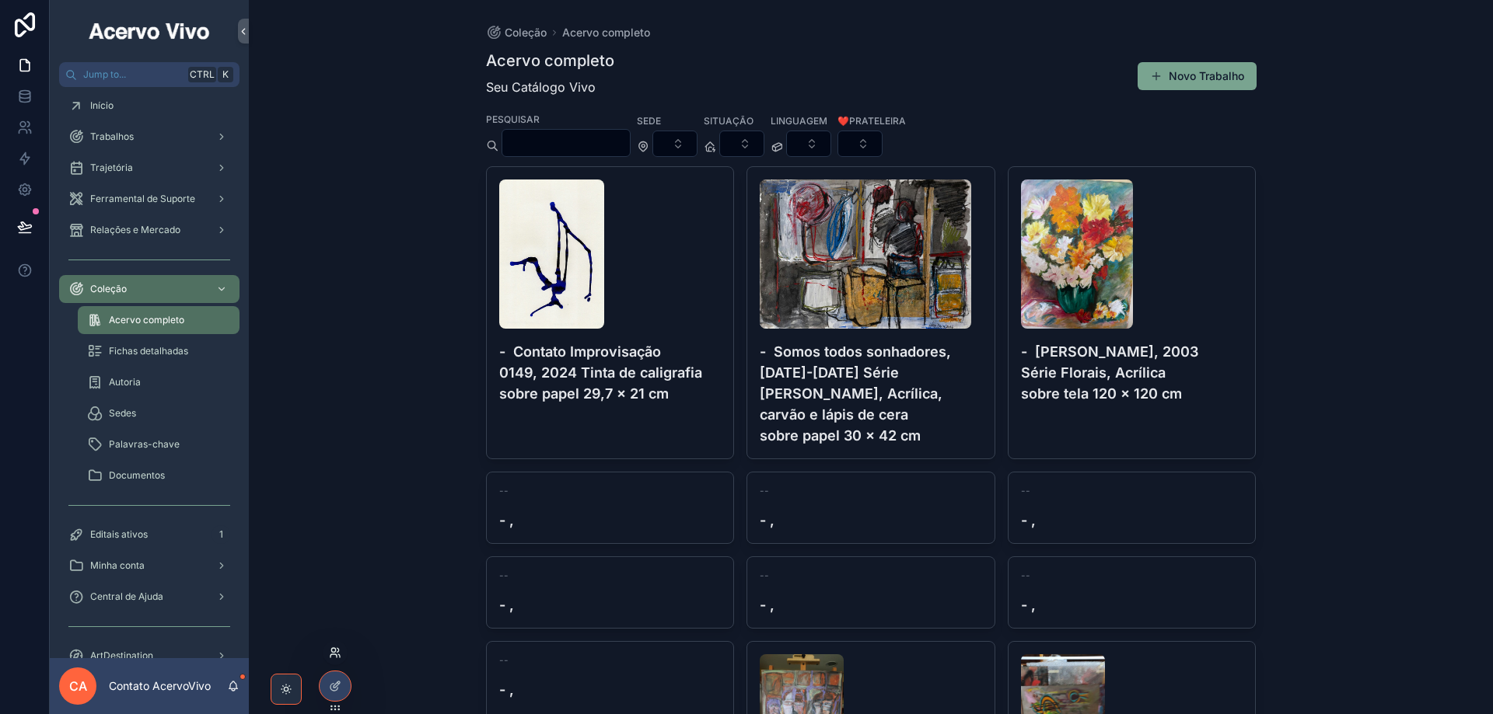
click at [337, 655] on icon at bounding box center [335, 653] width 12 height 12
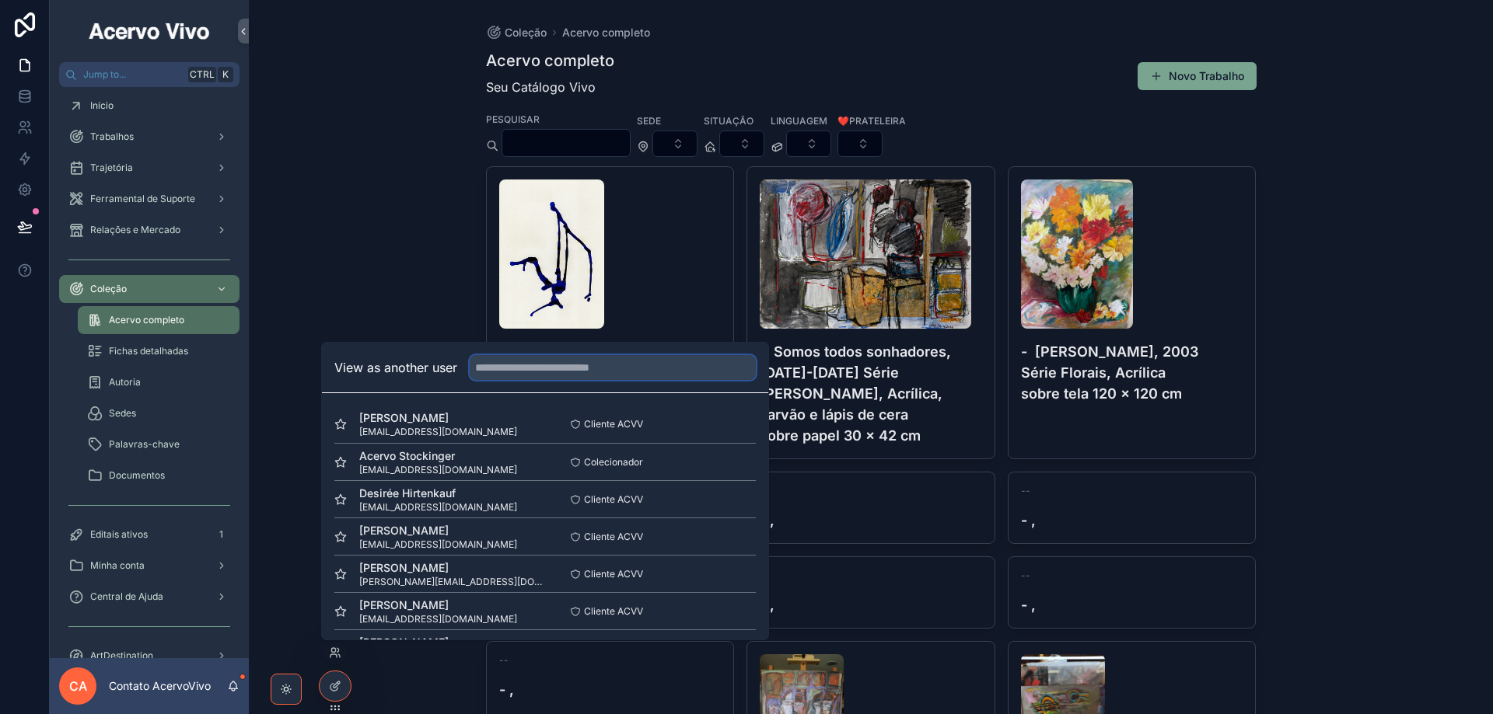
click at [524, 368] on input "text" at bounding box center [613, 367] width 286 height 25
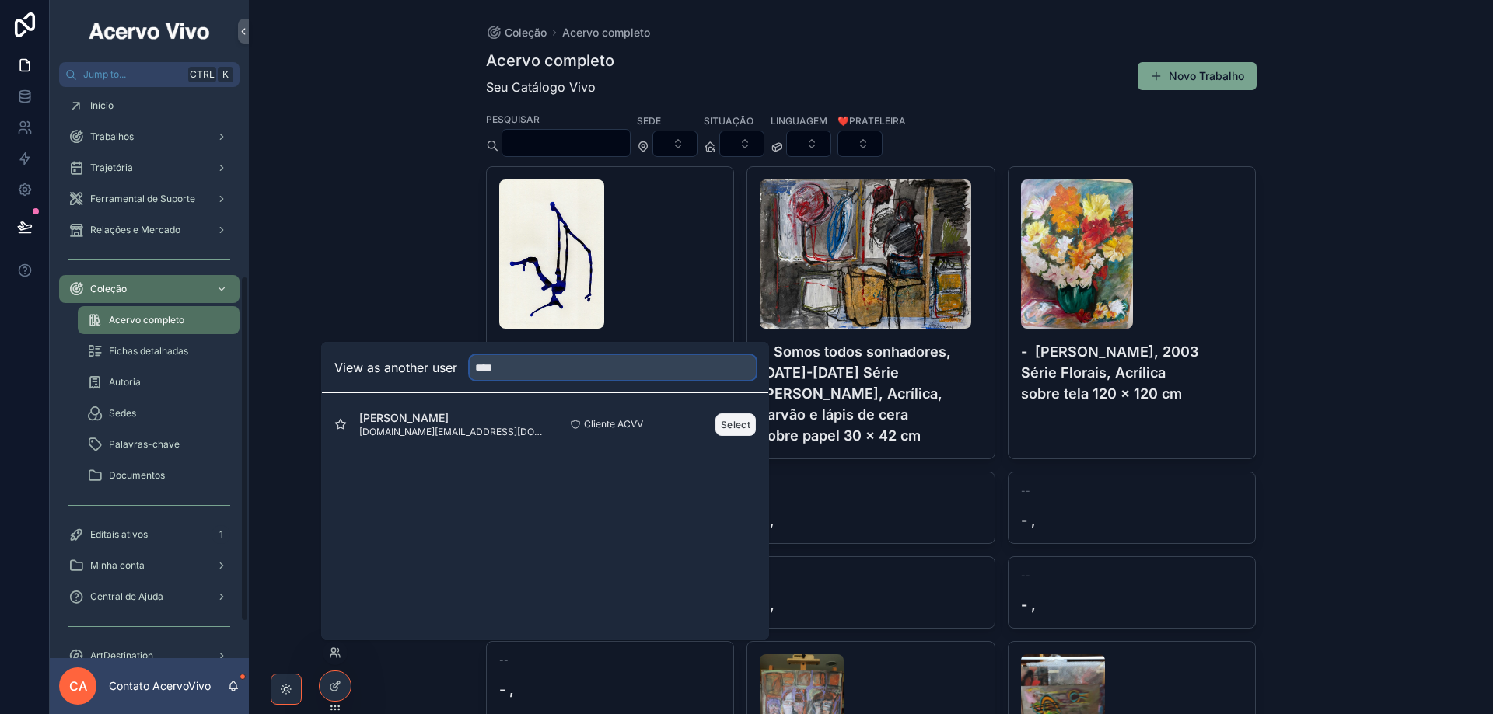
type input "****"
click at [744, 418] on button "Select" at bounding box center [735, 425] width 40 height 23
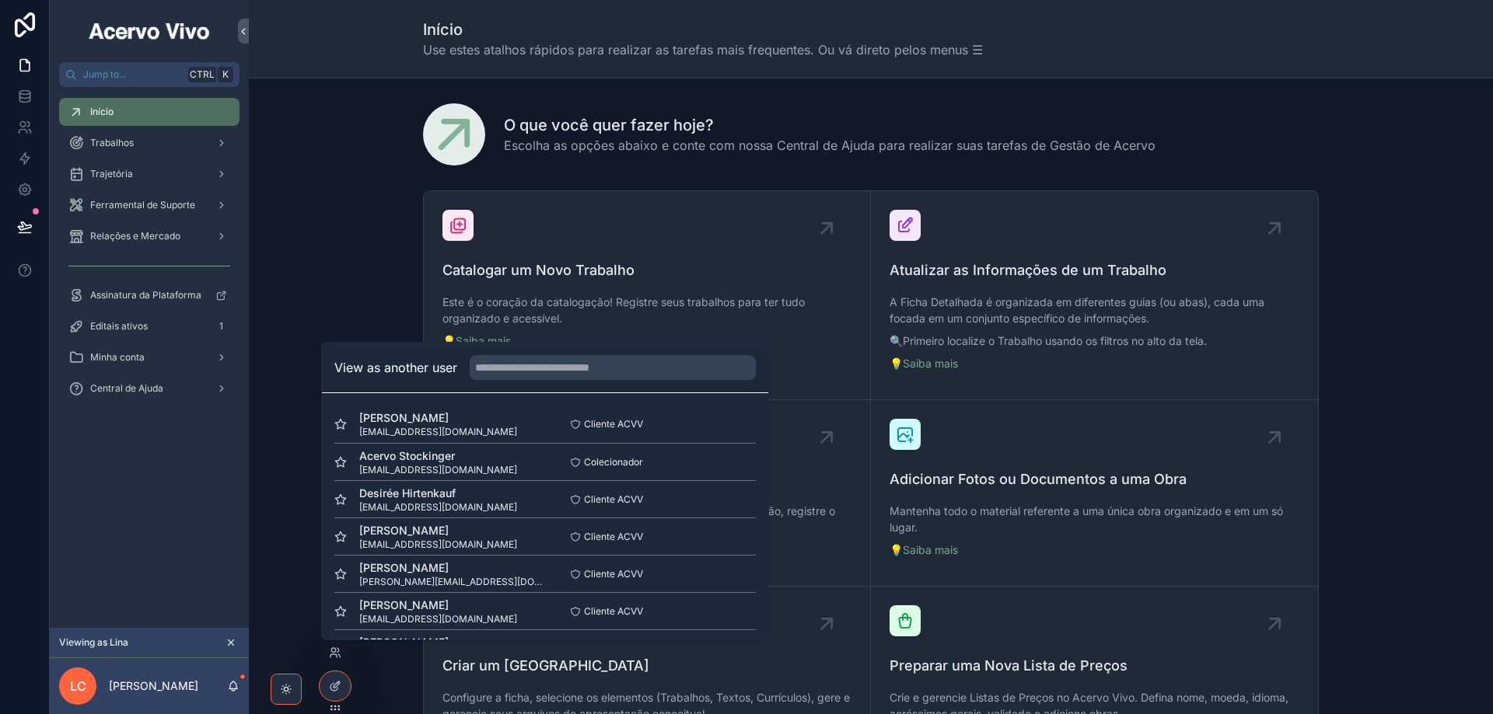
click at [396, 195] on div "Catalogar um Novo Trabalho Este é o coração da catalogação! Registre seus traba…" at bounding box center [870, 642] width 1219 height 917
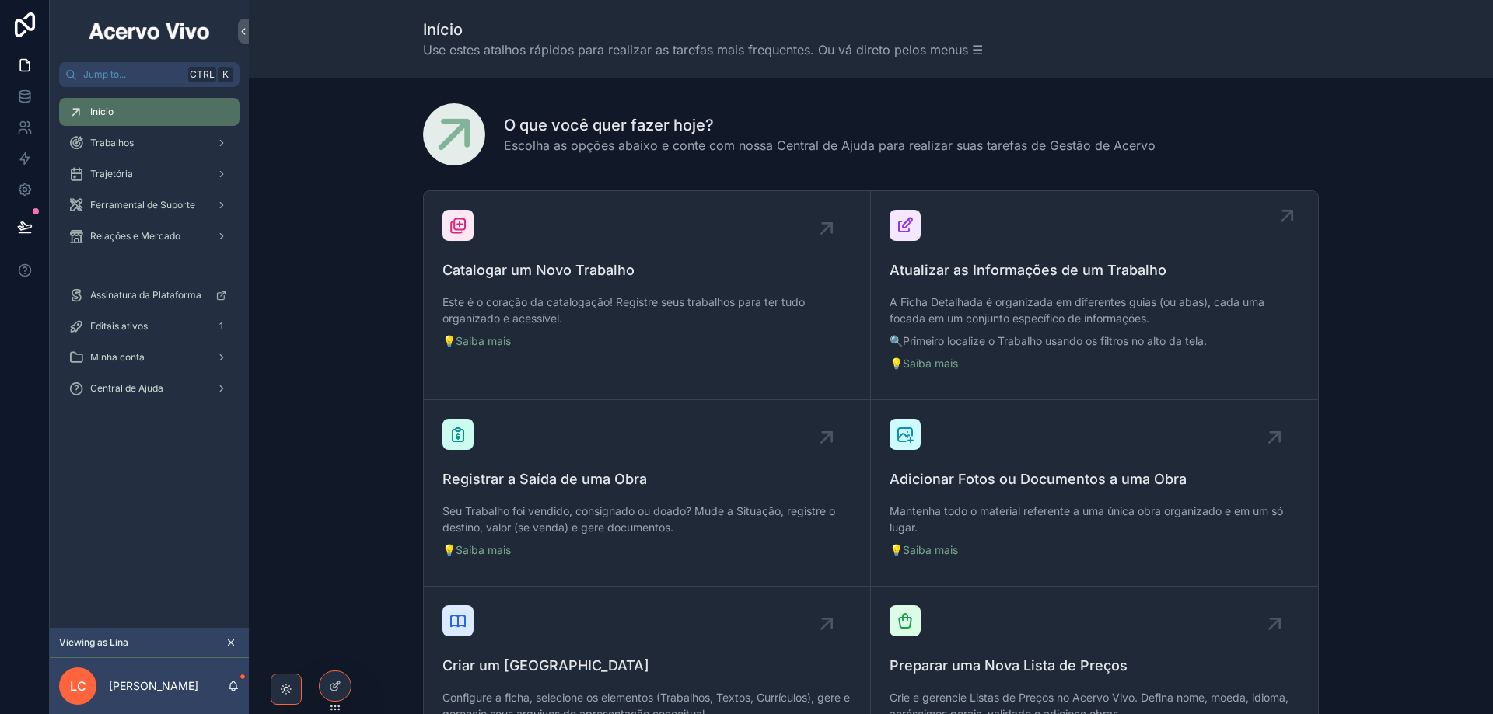
click at [1030, 281] on span "Atualizar as Informações de um Trabalho" at bounding box center [1094, 271] width 410 height 22
click at [529, 512] on p "Seu Trabalho foi vendido, consignado ou doado? Mude a Situação, registre o dest…" at bounding box center [646, 519] width 409 height 33
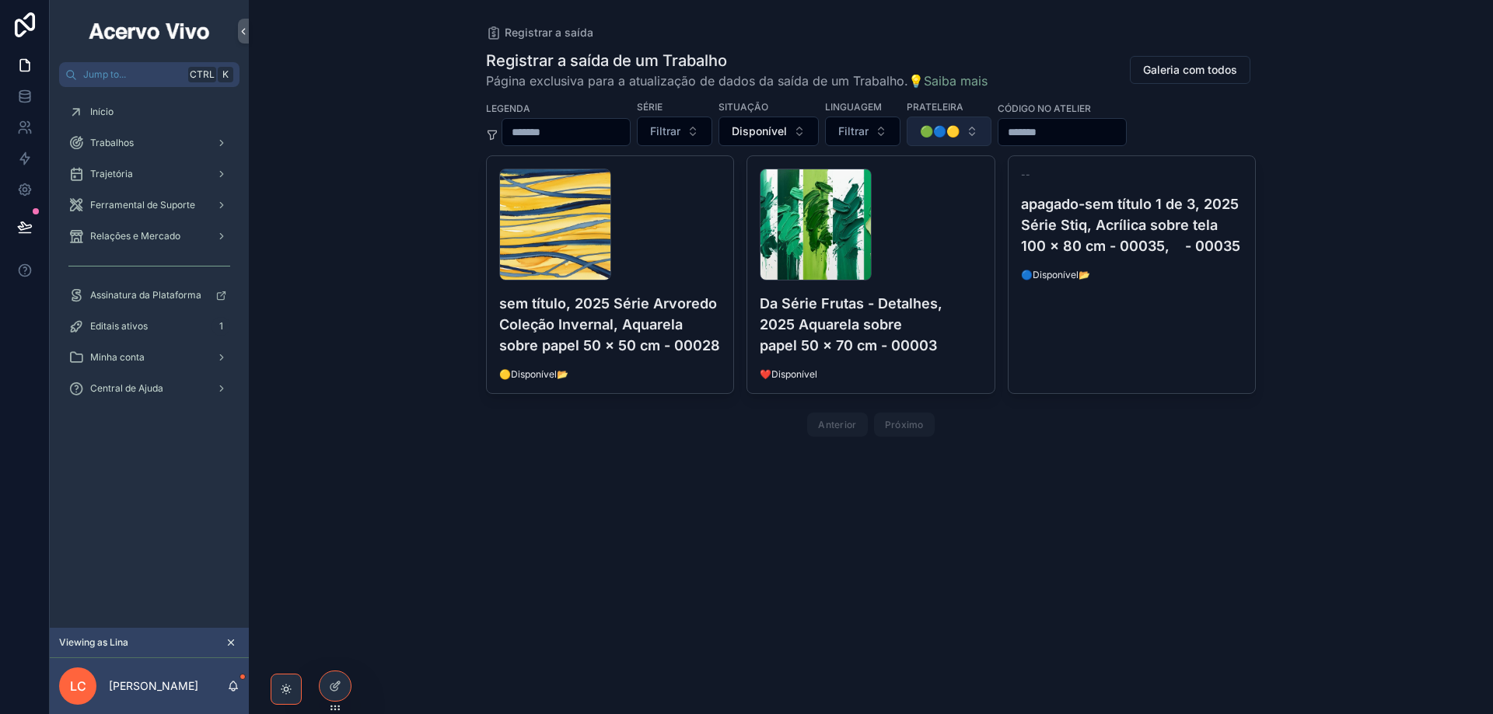
click at [991, 124] on button "🟢🔵🟡" at bounding box center [948, 132] width 85 height 30
click at [343, 689] on div at bounding box center [335, 687] width 31 height 30
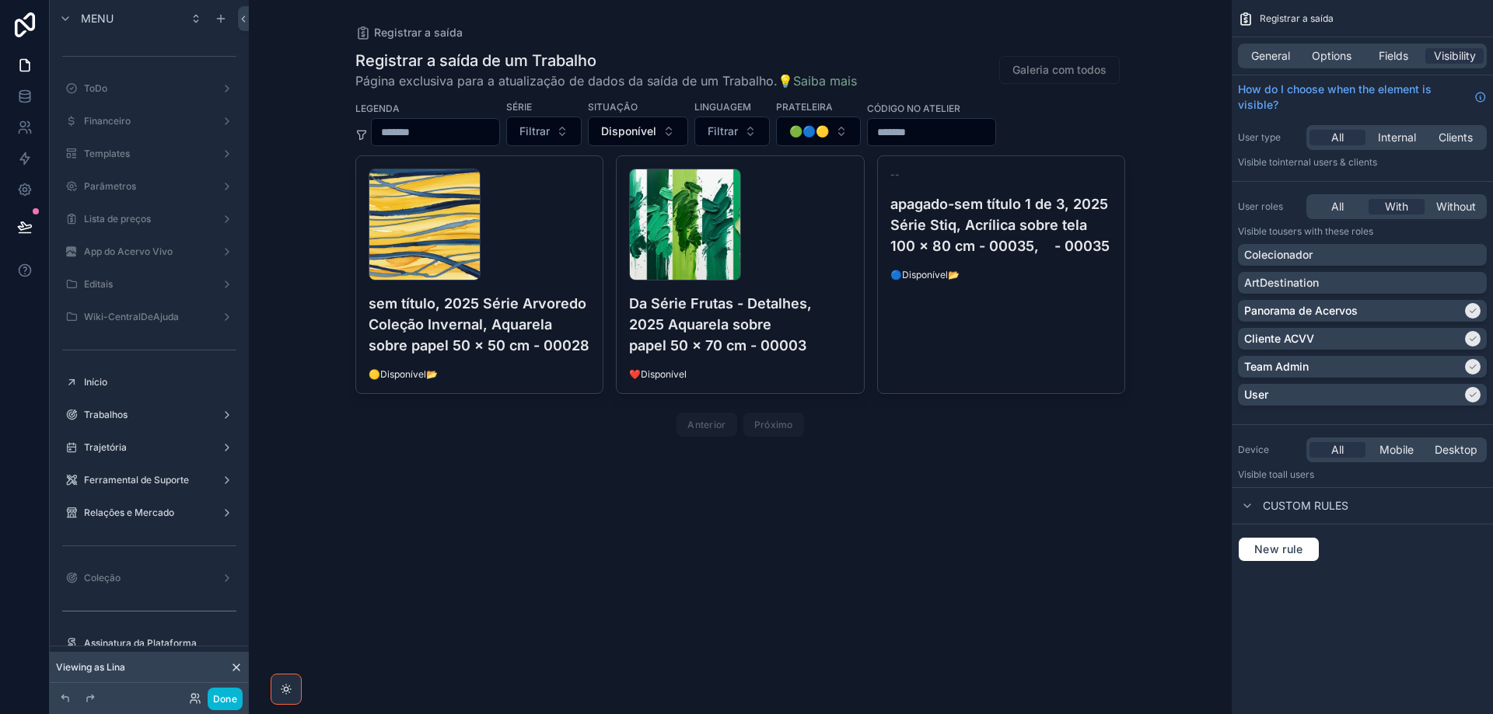
click at [860, 132] on div "scrollable content" at bounding box center [740, 246] width 795 height 493
click at [1395, 53] on span "Fields" at bounding box center [1393, 56] width 30 height 16
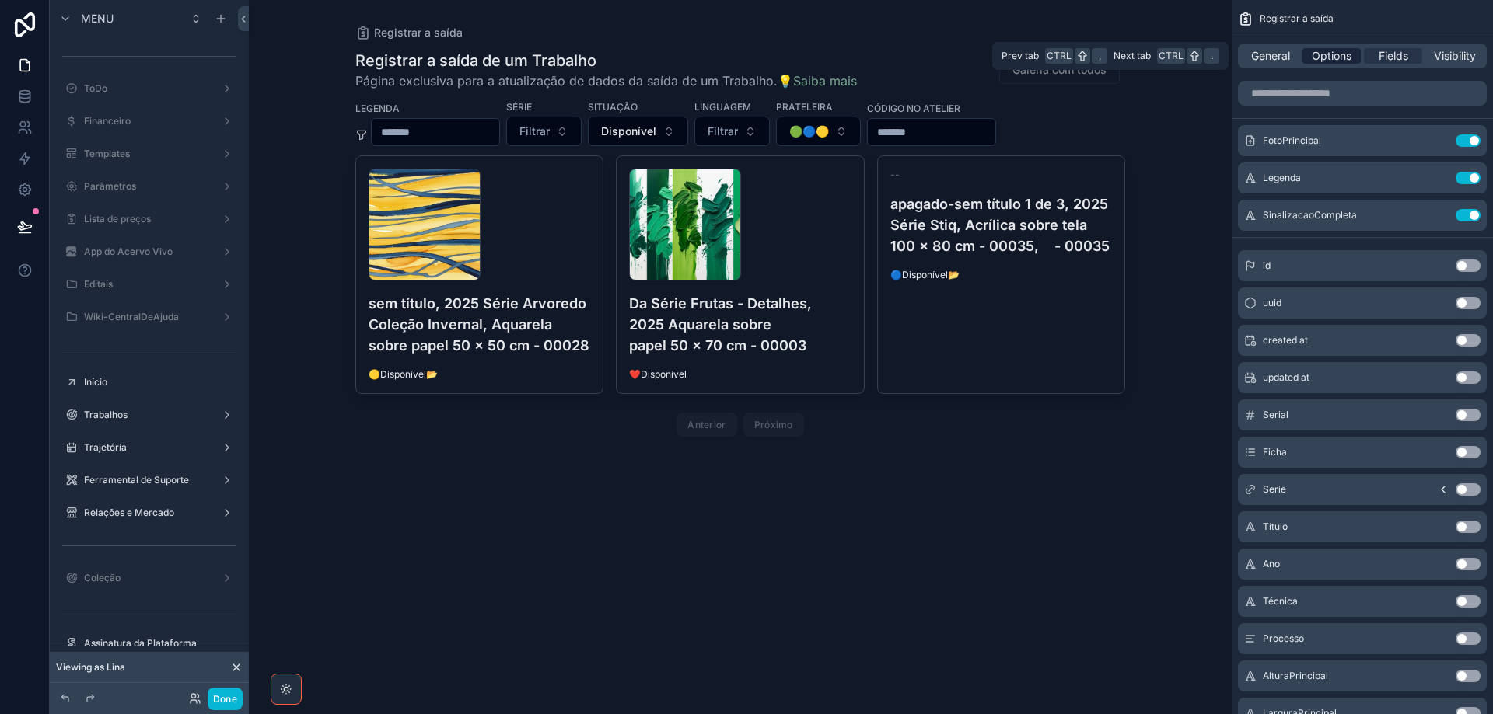
click at [1326, 61] on span "Options" at bounding box center [1331, 56] width 40 height 16
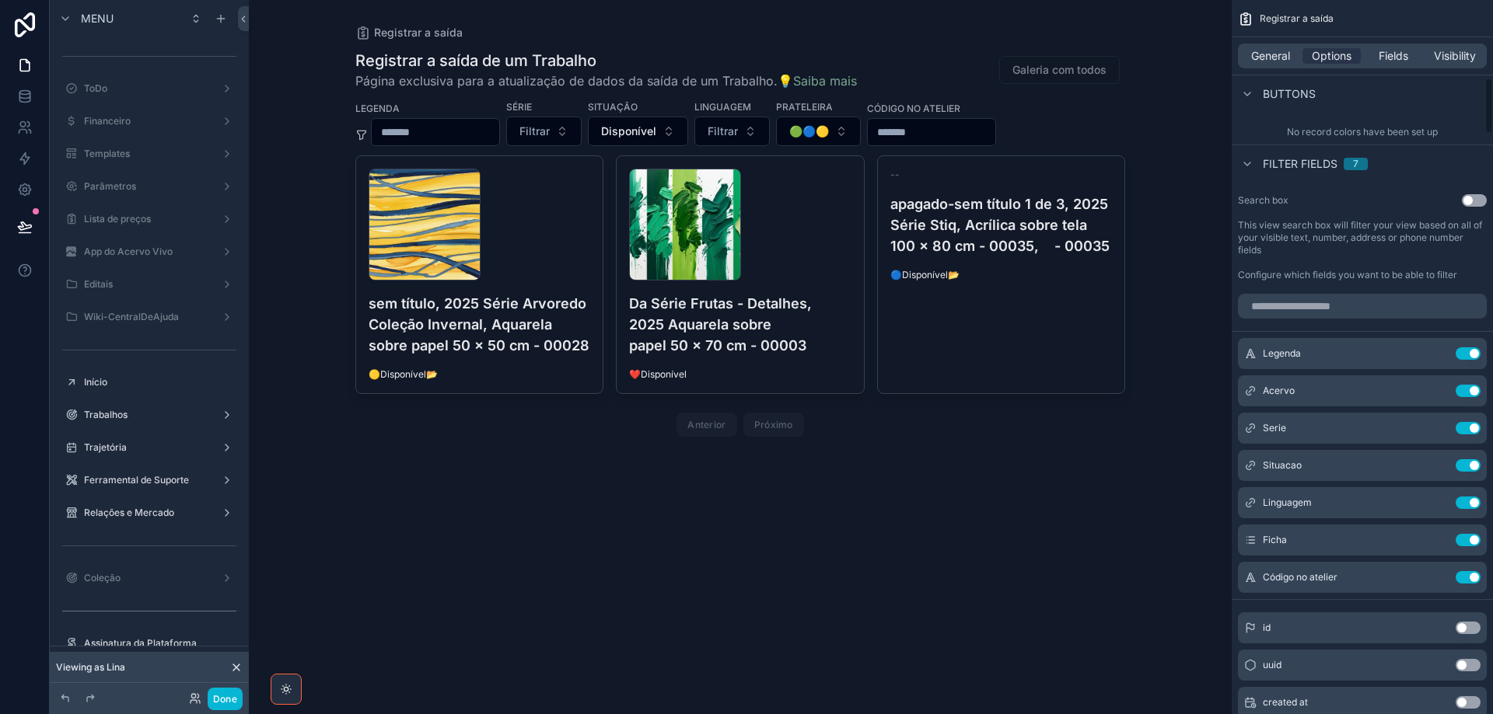
scroll to position [1011, 0]
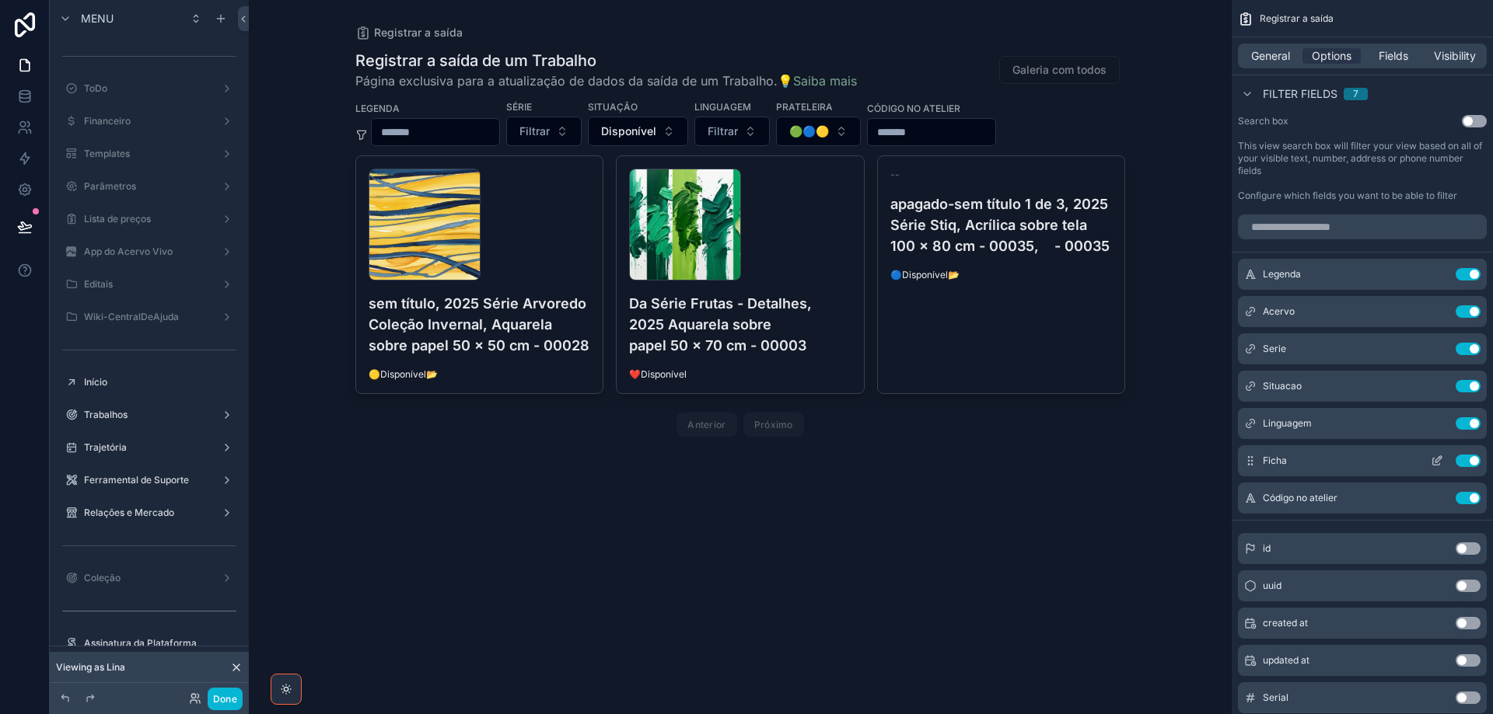
click at [1441, 459] on icon "scrollable content" at bounding box center [1436, 461] width 12 height 12
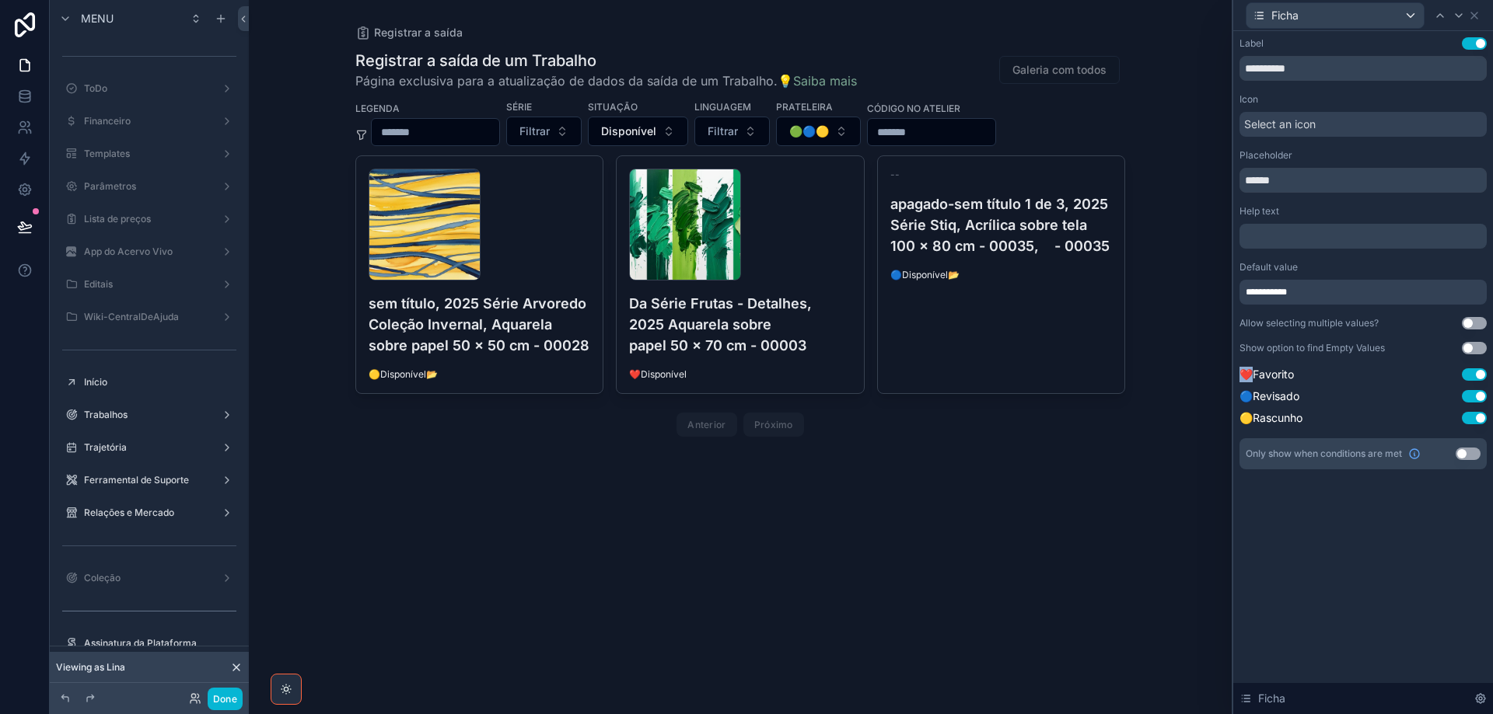
drag, startPoint x: 1253, startPoint y: 372, endPoint x: 1236, endPoint y: 375, distance: 17.4
click at [1236, 375] on div "**********" at bounding box center [1363, 269] width 260 height 476
copy span "❤️"
click at [1330, 177] on input "******" at bounding box center [1362, 180] width 247 height 25
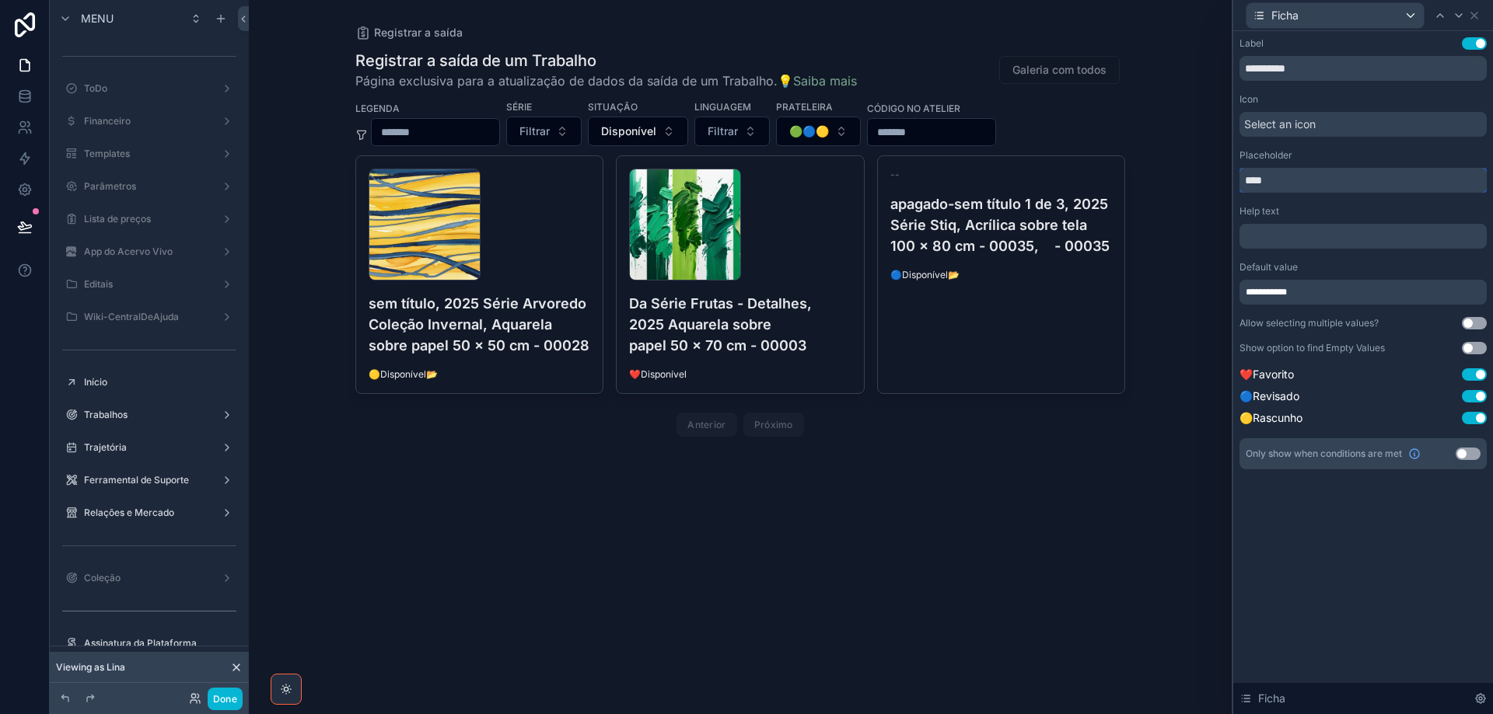
type input "**"
click at [1287, 125] on span "Select an icon" at bounding box center [1280, 125] width 72 height 16
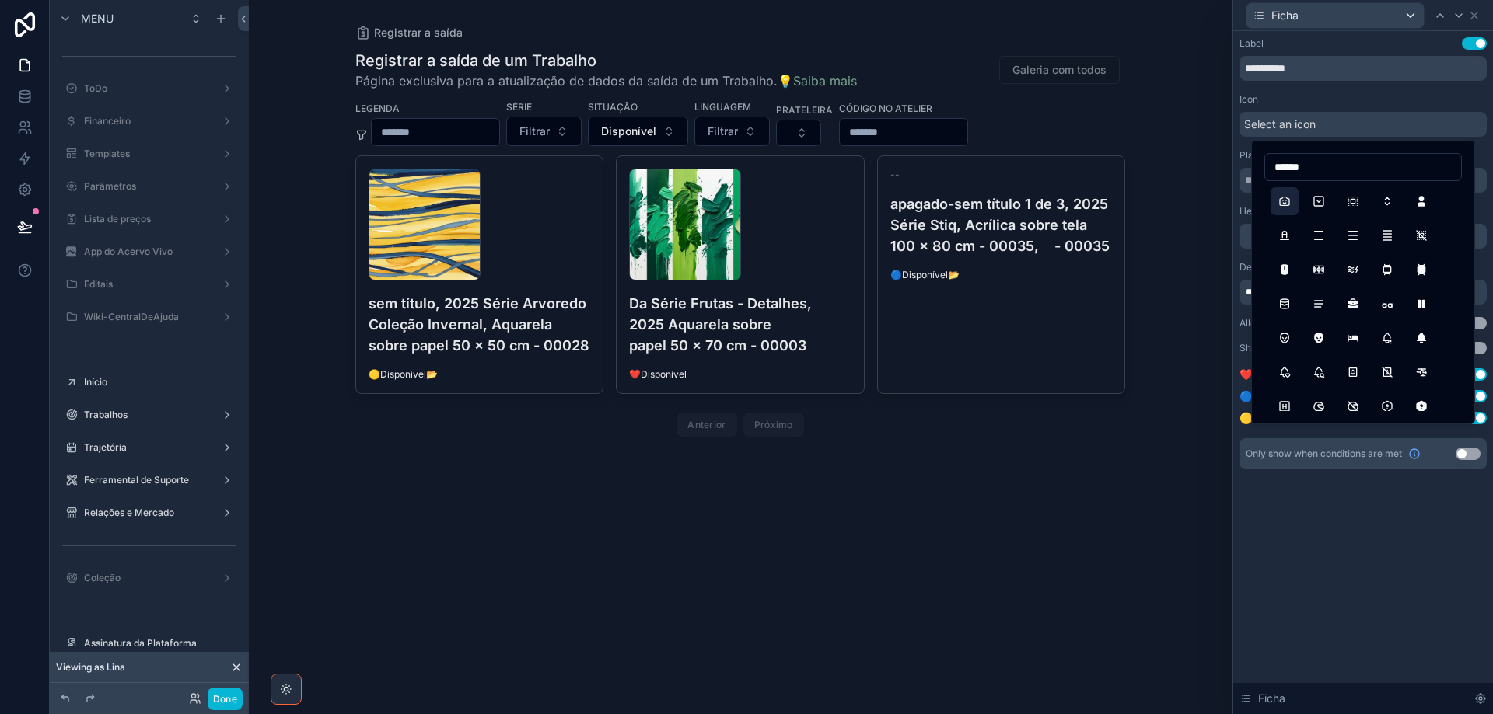
type input "******"
click at [1290, 204] on button "CameraSelfie" at bounding box center [1284, 201] width 28 height 28
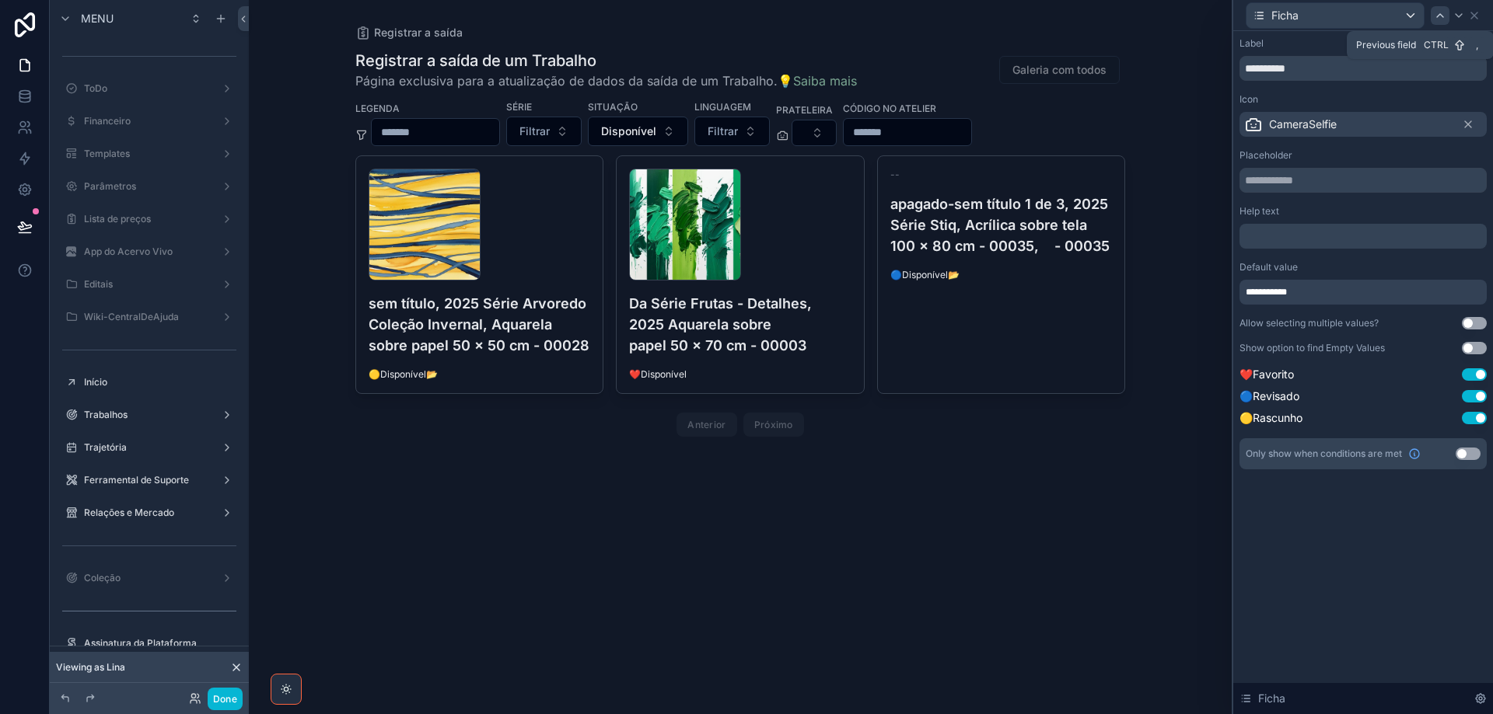
click at [1441, 12] on icon at bounding box center [1440, 15] width 12 height 12
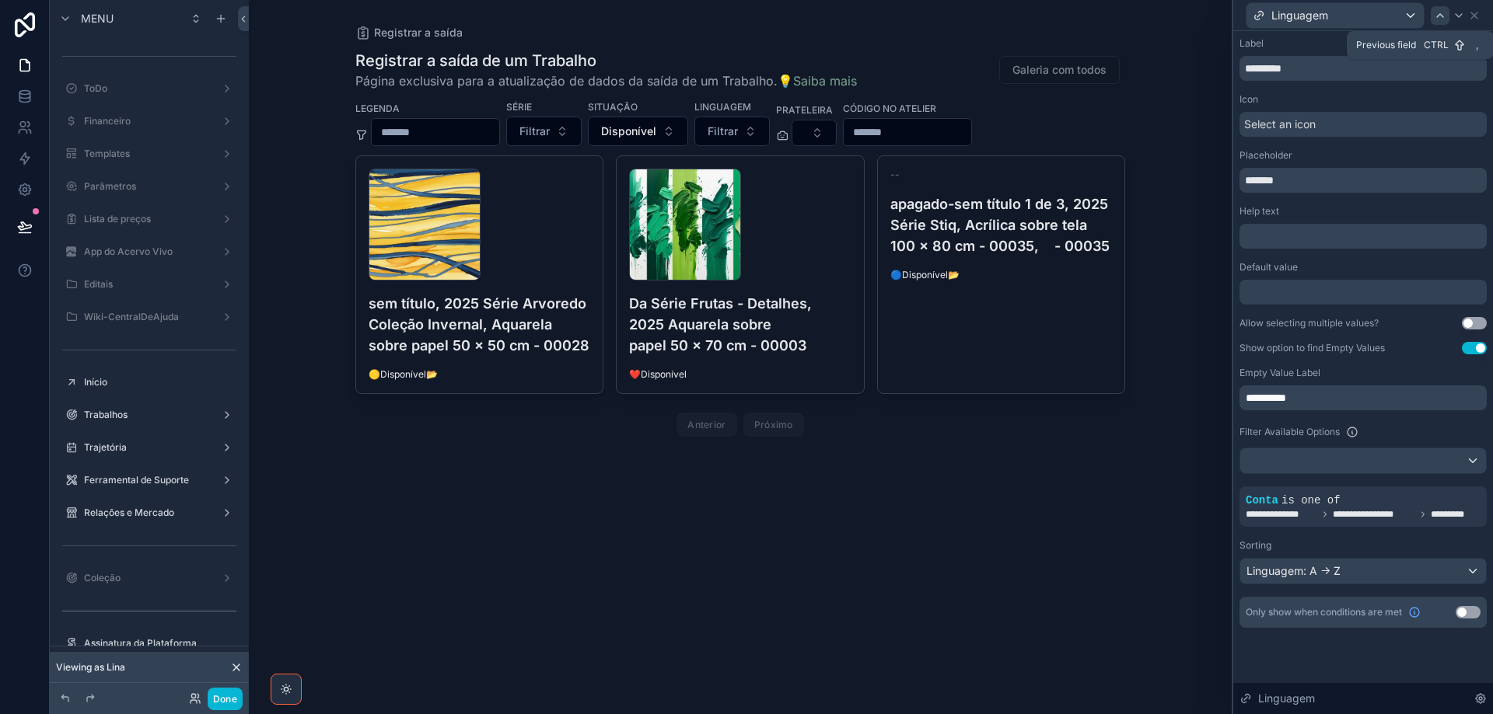
click at [1436, 19] on icon at bounding box center [1440, 15] width 12 height 12
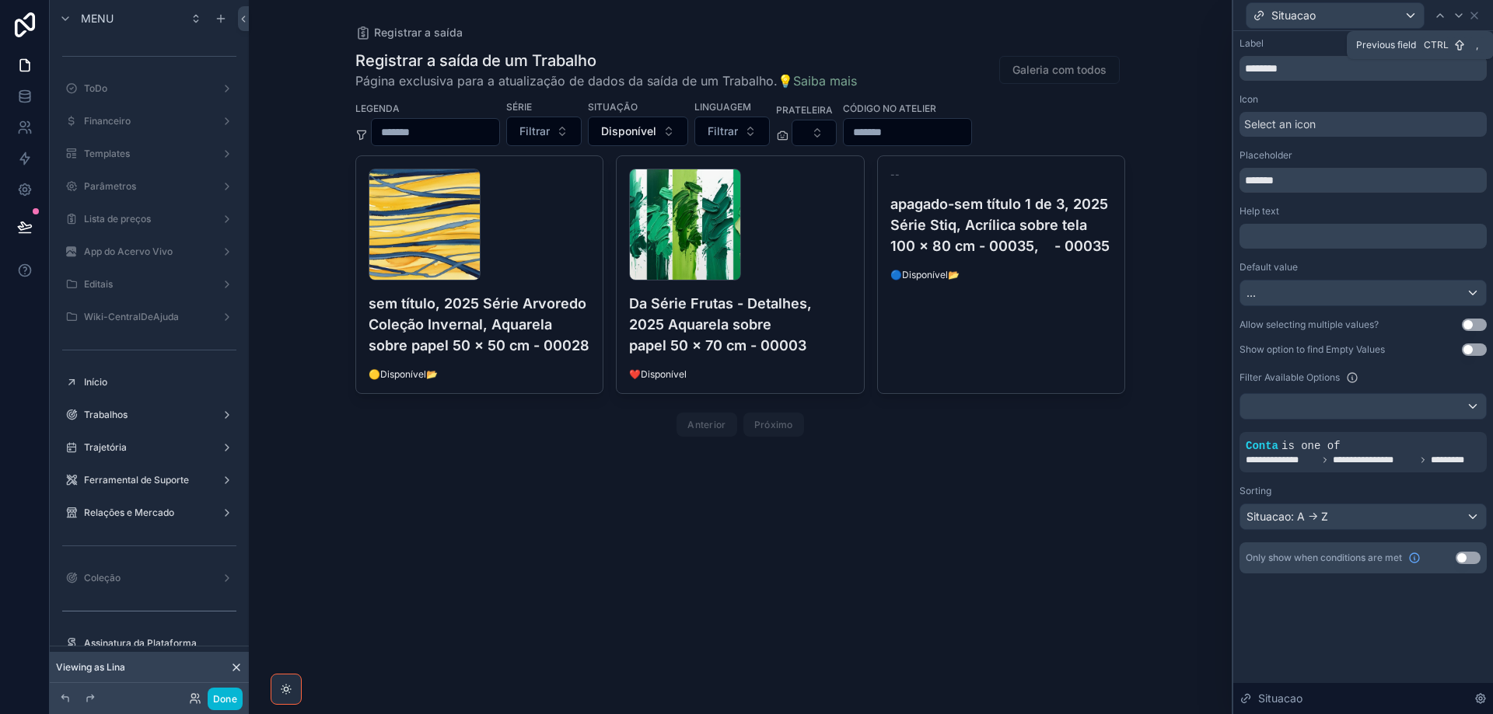
click at [1436, 19] on icon at bounding box center [1440, 15] width 12 height 12
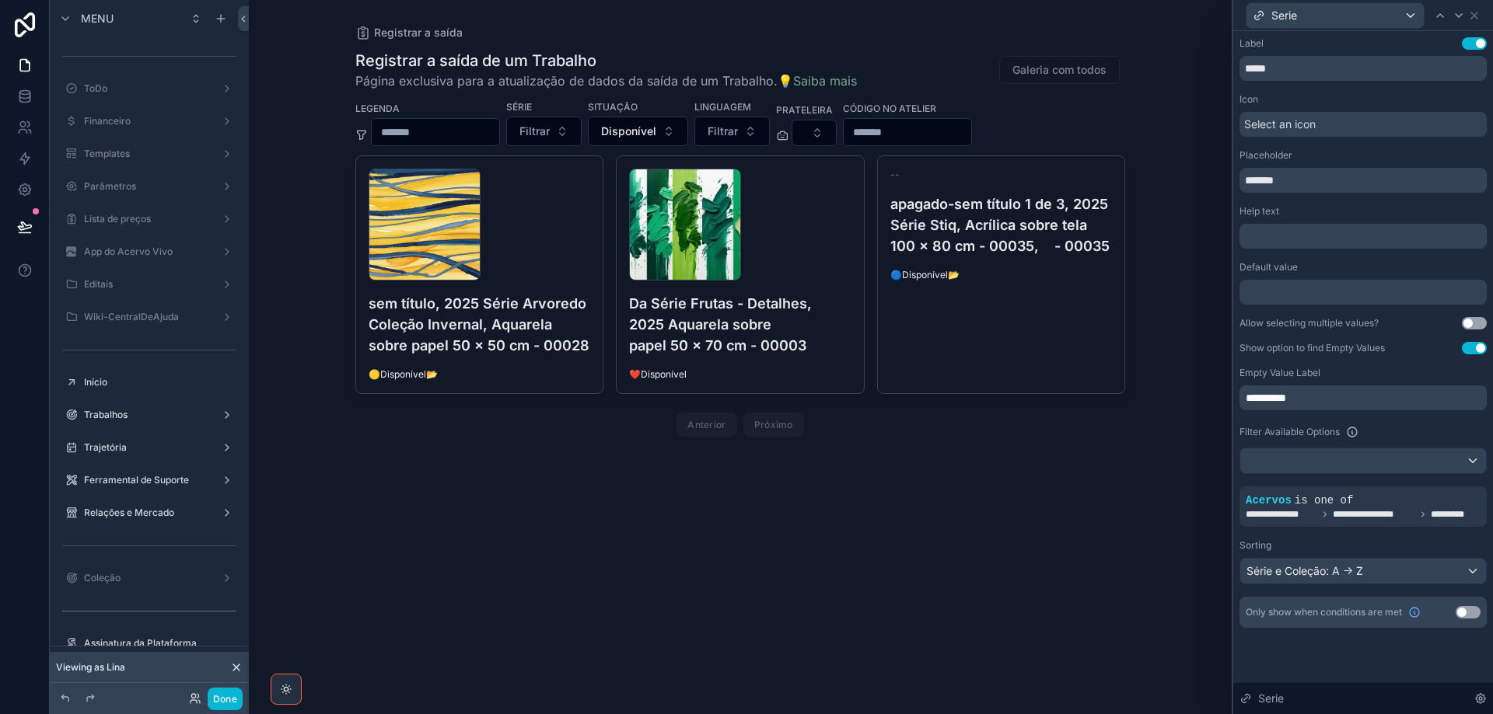
click at [1308, 125] on span "Select an icon" at bounding box center [1280, 125] width 72 height 16
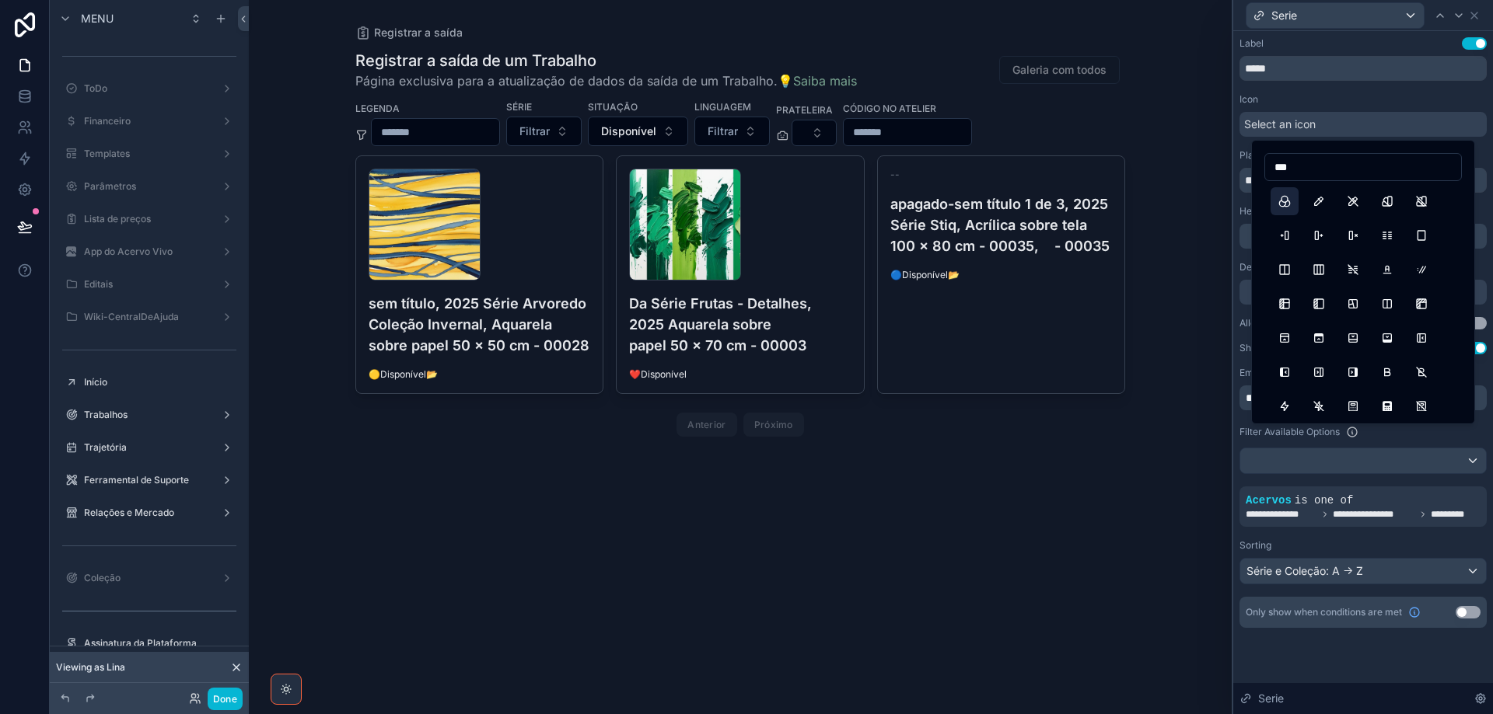
type input "***"
click at [1276, 197] on button "ColorFilter" at bounding box center [1284, 201] width 28 height 28
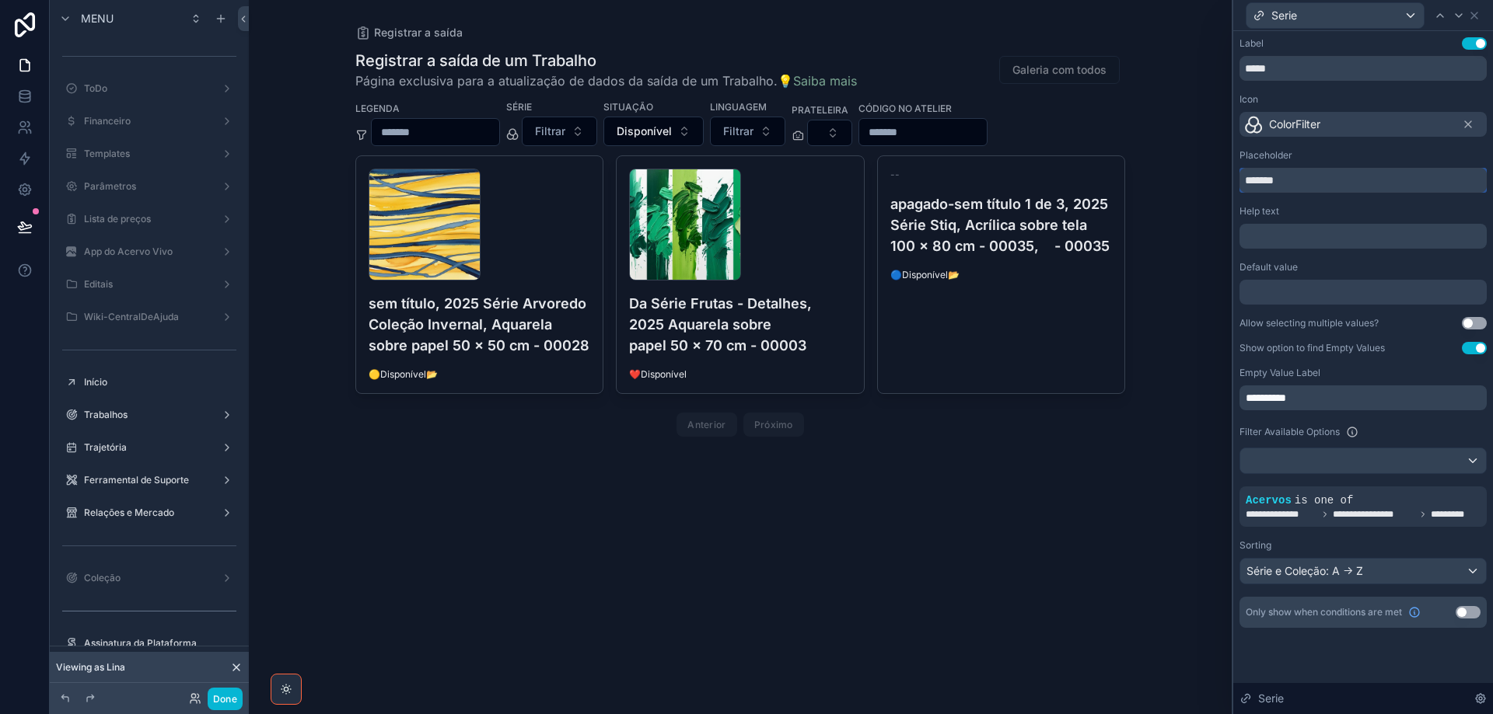
drag, startPoint x: 1282, startPoint y: 187, endPoint x: 1235, endPoint y: 188, distance: 46.7
click at [1235, 188] on div "**********" at bounding box center [1363, 348] width 260 height 634
click at [1455, 16] on icon at bounding box center [1458, 15] width 12 height 12
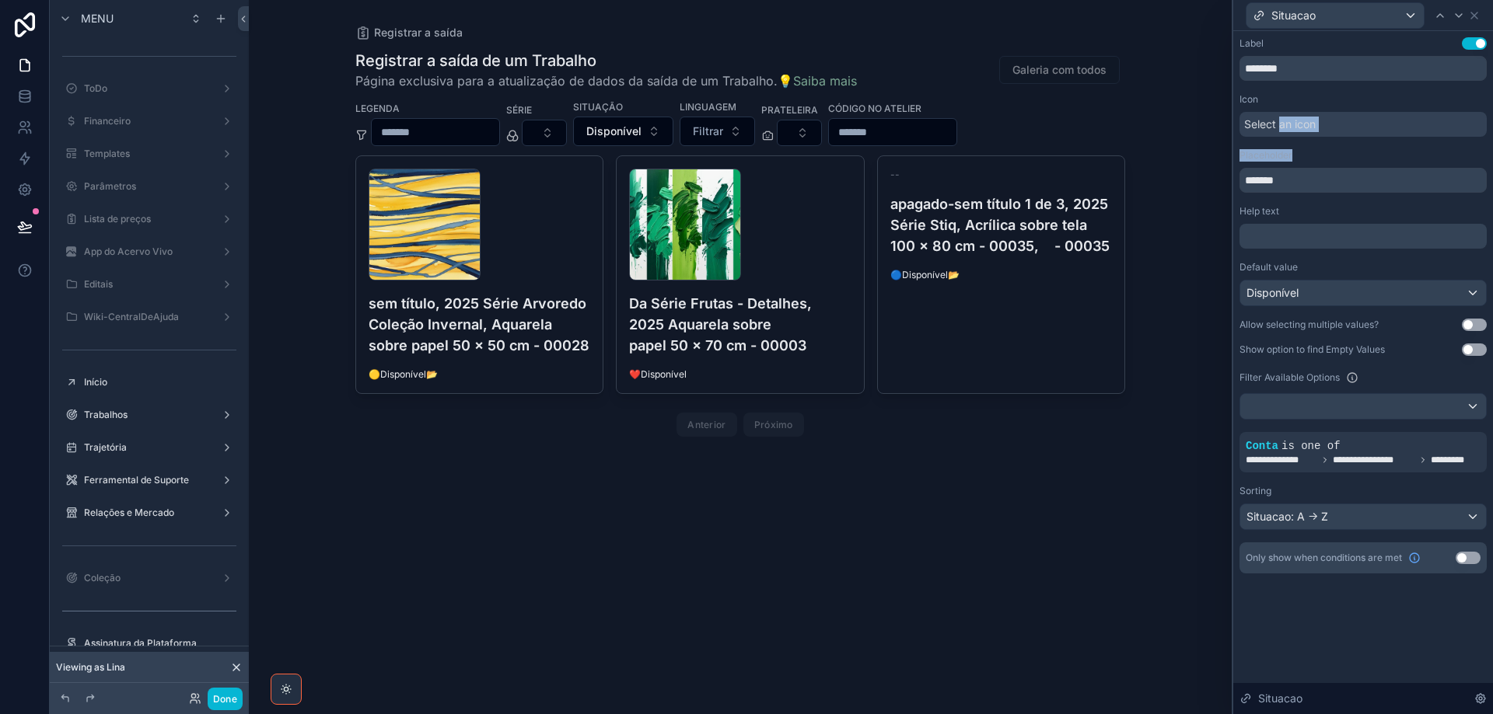
drag, startPoint x: 1280, startPoint y: 128, endPoint x: 1280, endPoint y: 183, distance: 55.2
click at [1280, 183] on div "**********" at bounding box center [1362, 305] width 247 height 536
click at [1280, 183] on input "*******" at bounding box center [1362, 180] width 247 height 25
type input "*"
click at [120, 425] on div "Trabalhos" at bounding box center [149, 415] width 174 height 25
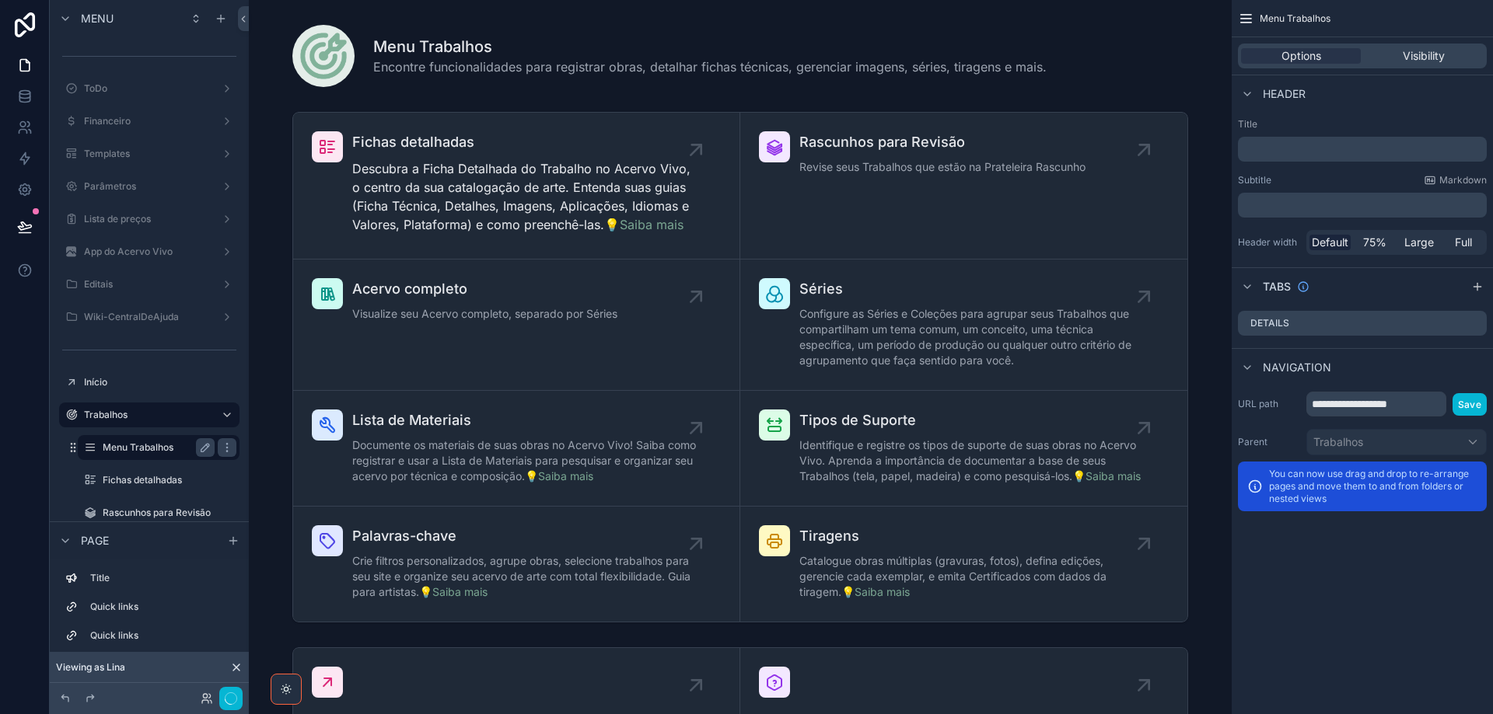
click at [126, 453] on label "Menu Trabalhos" at bounding box center [156, 448] width 106 height 12
click at [121, 468] on div "Fichas detalhadas" at bounding box center [158, 480] width 155 height 25
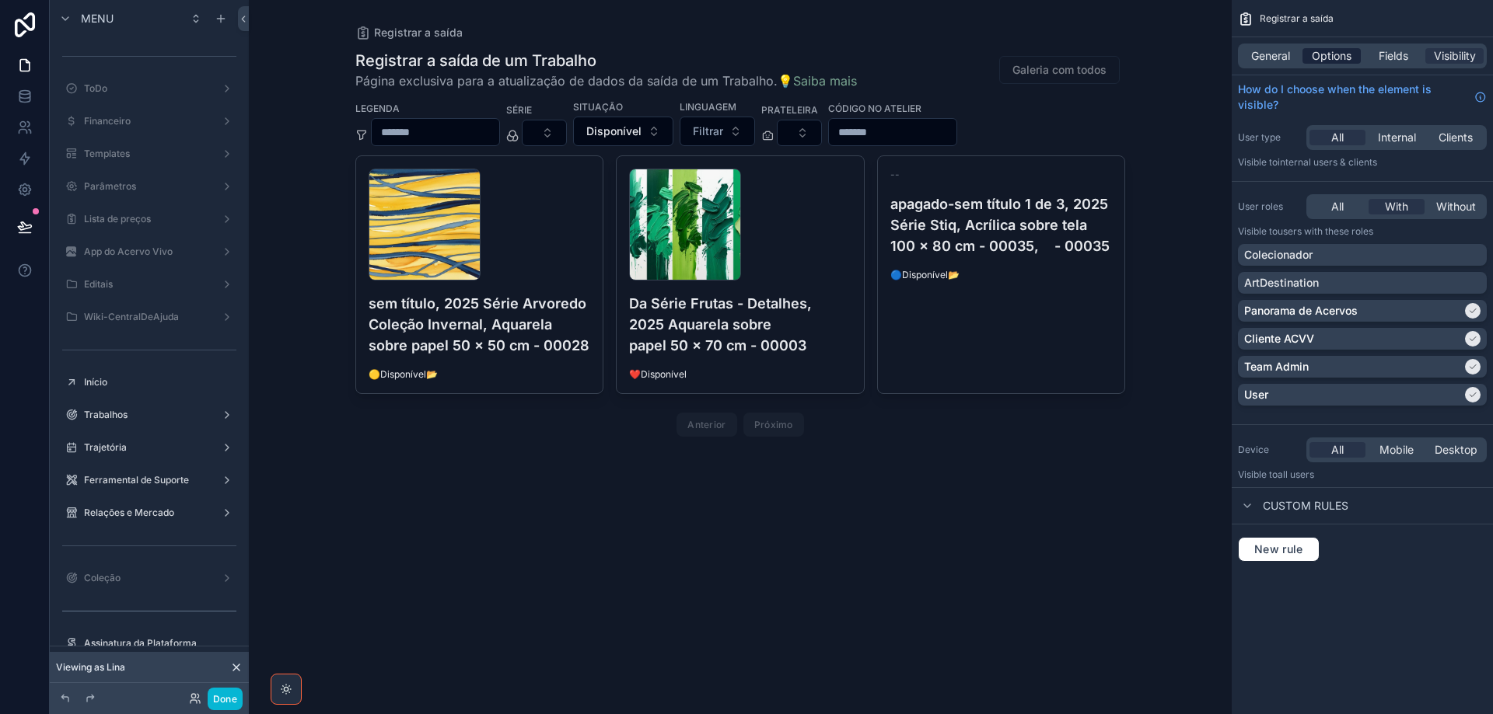
click at [1321, 53] on span "Options" at bounding box center [1331, 56] width 40 height 16
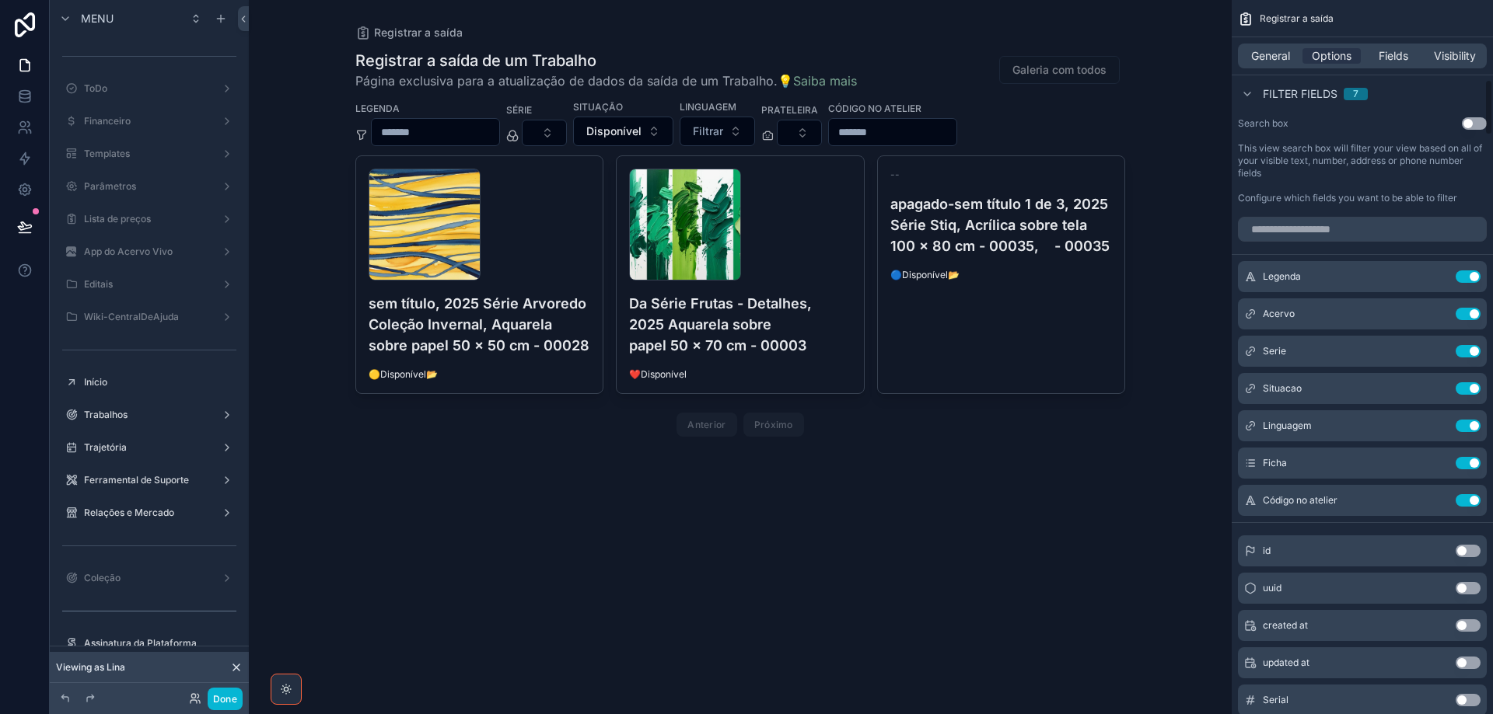
scroll to position [1011, 0]
click at [1437, 388] on icon "scrollable content" at bounding box center [1438, 385] width 6 height 6
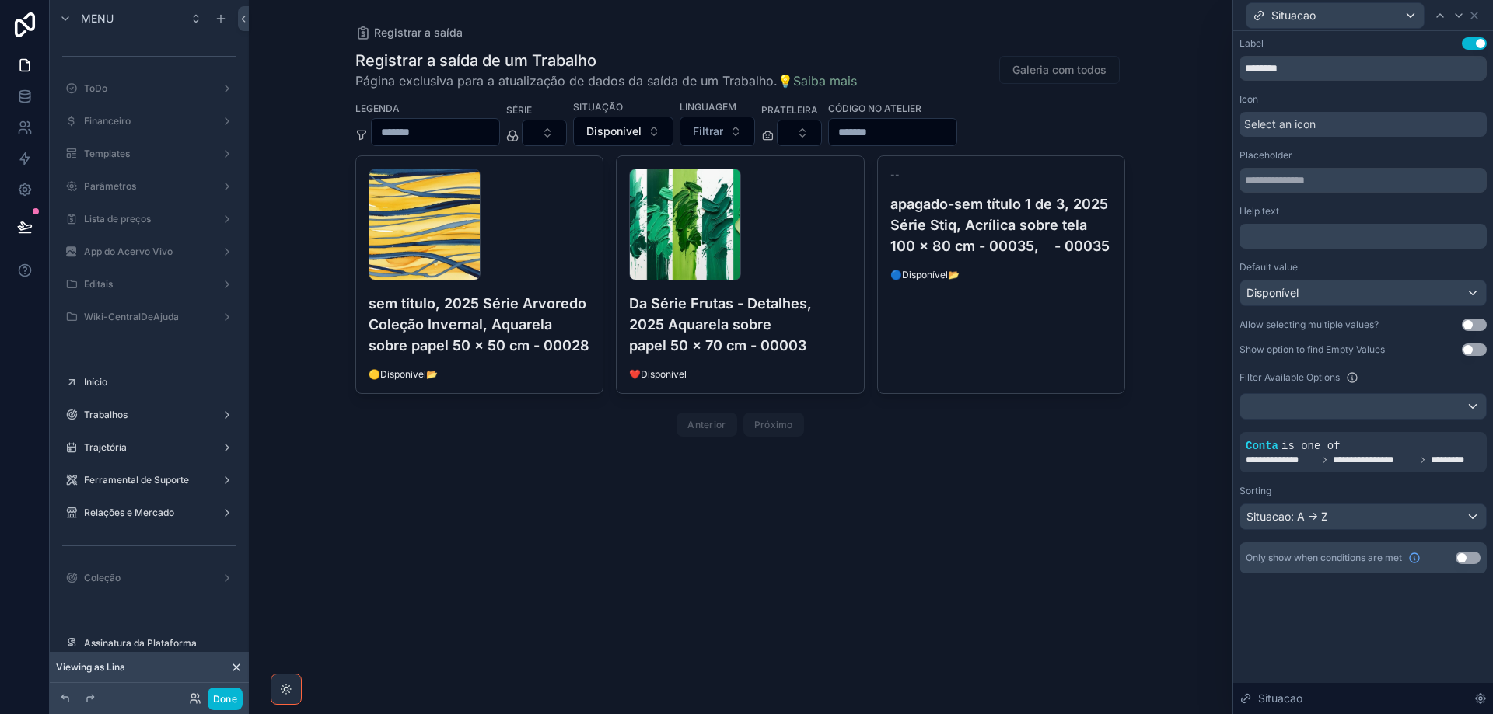
click at [1294, 118] on span "Select an icon" at bounding box center [1280, 125] width 72 height 16
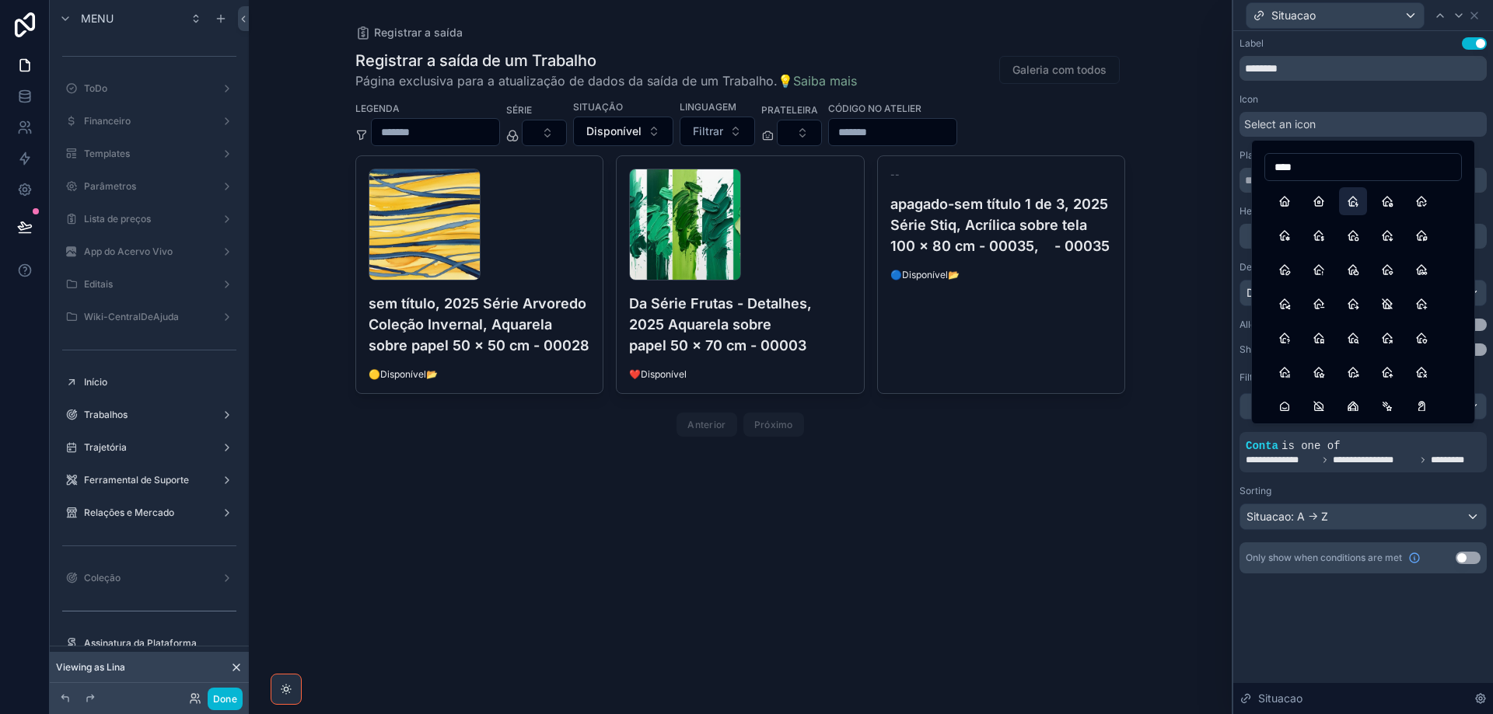
type input "****"
click at [1353, 209] on button "HomeBolt" at bounding box center [1353, 201] width 28 height 28
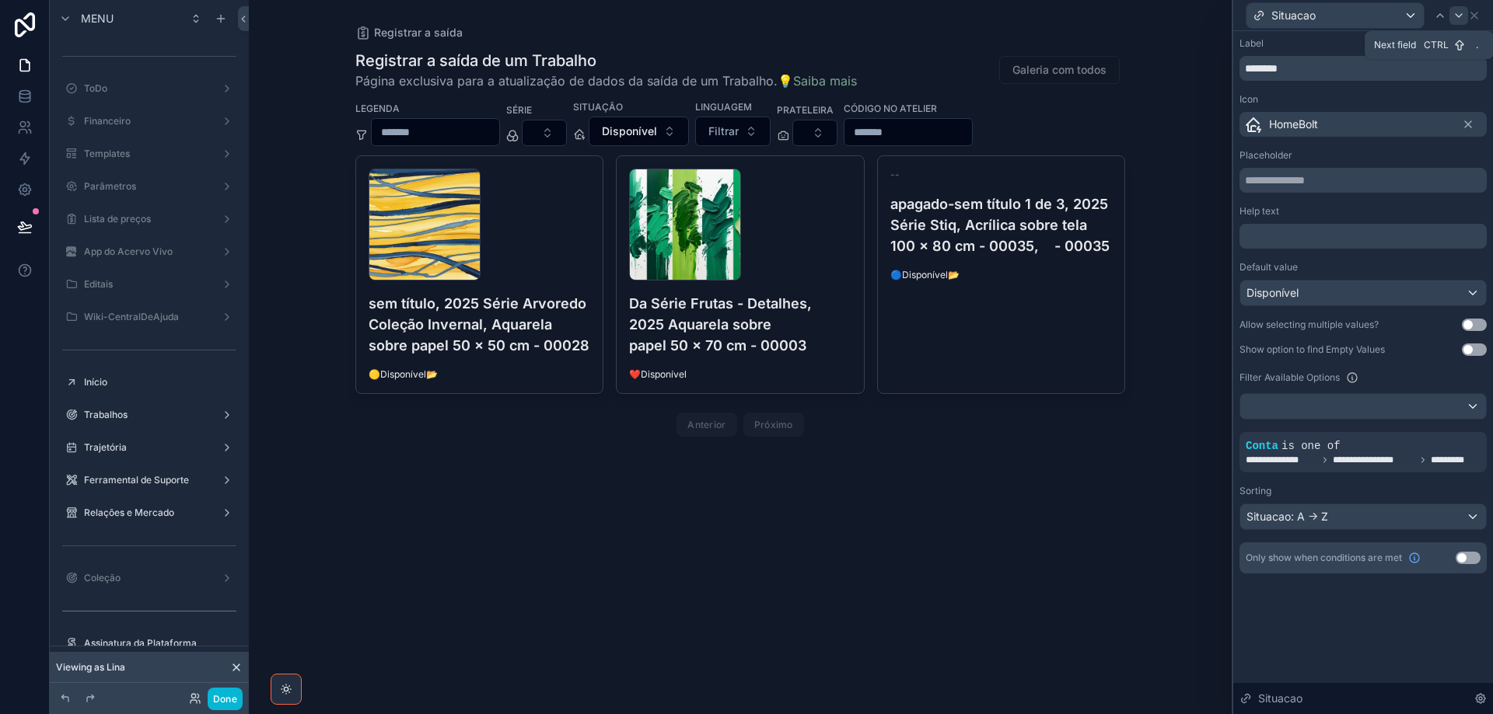
click at [1453, 11] on icon at bounding box center [1458, 15] width 12 height 12
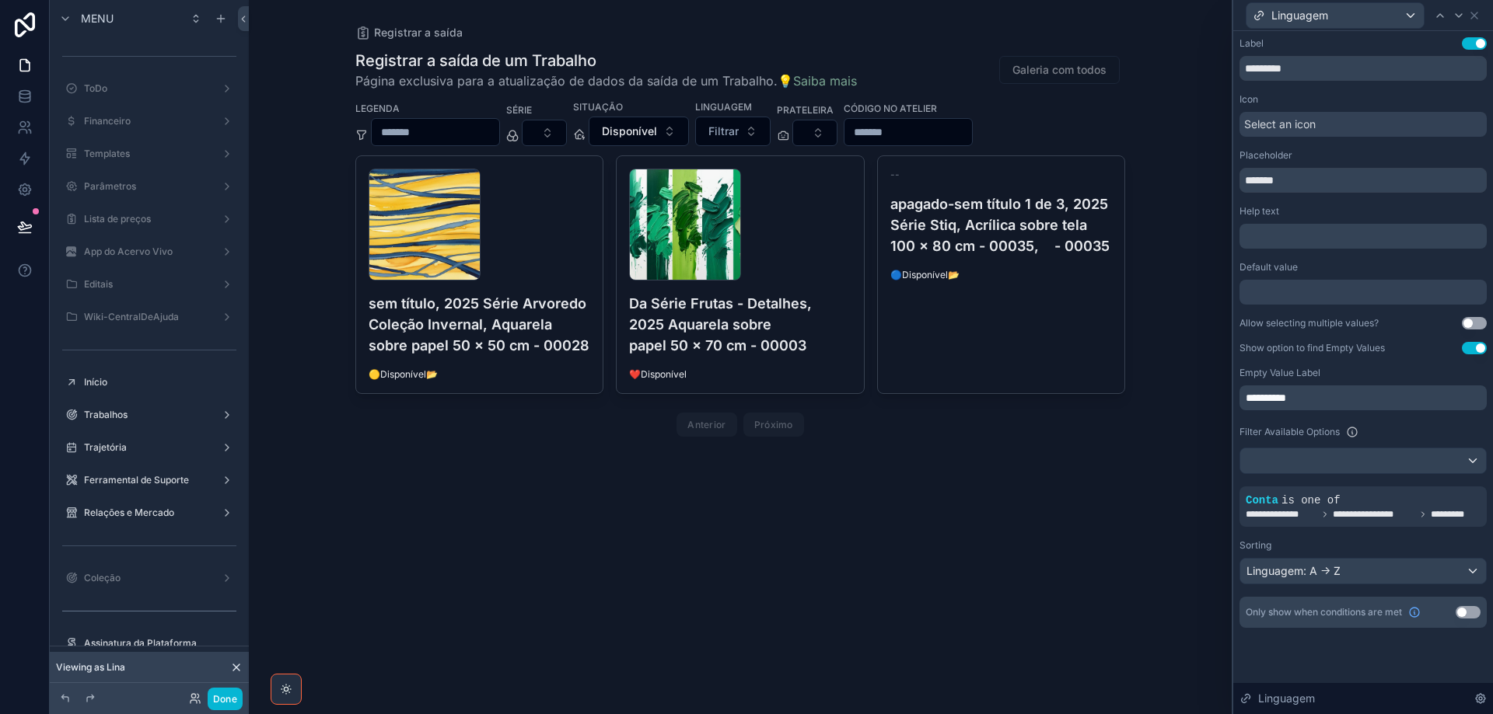
click at [1347, 125] on div "Select an icon" at bounding box center [1362, 124] width 247 height 25
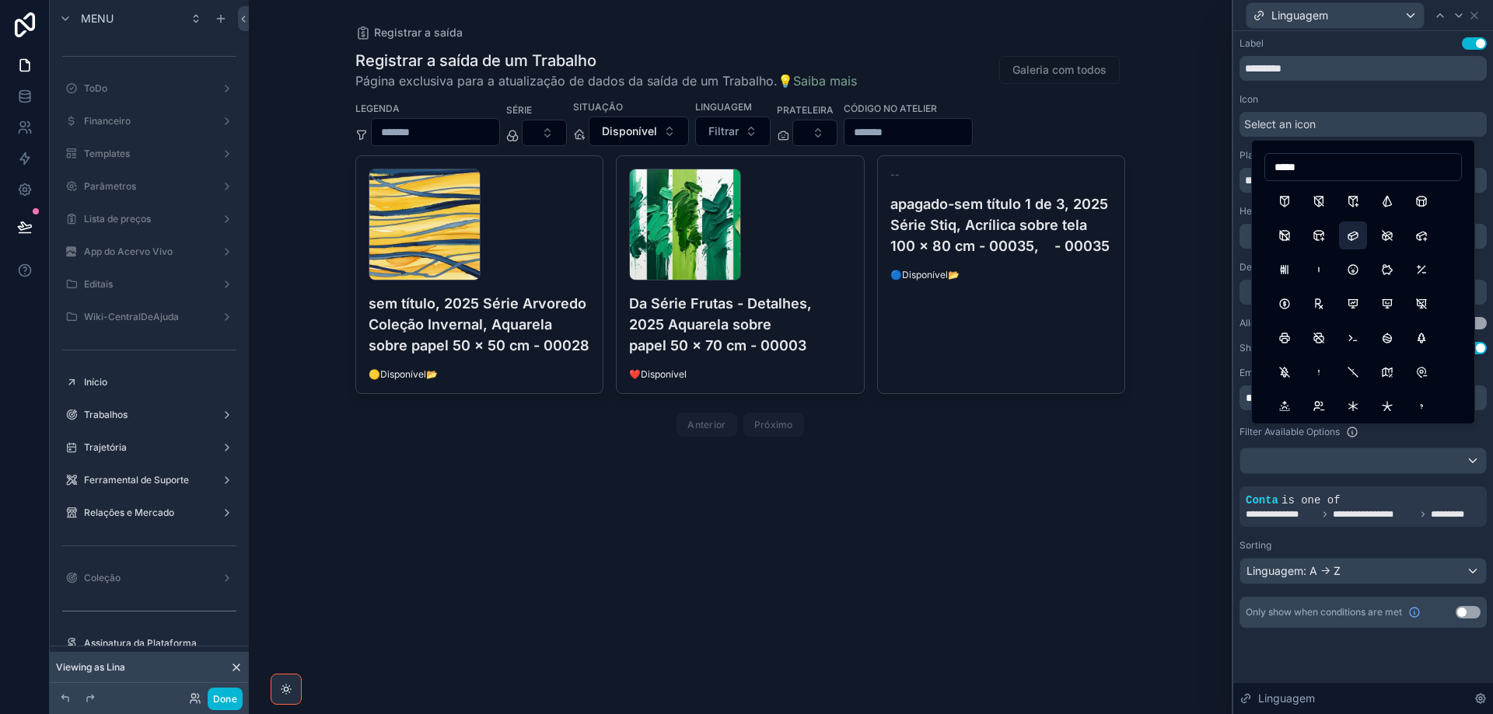
type input "*****"
click at [1355, 239] on button "RectangularPrism" at bounding box center [1353, 236] width 28 height 28
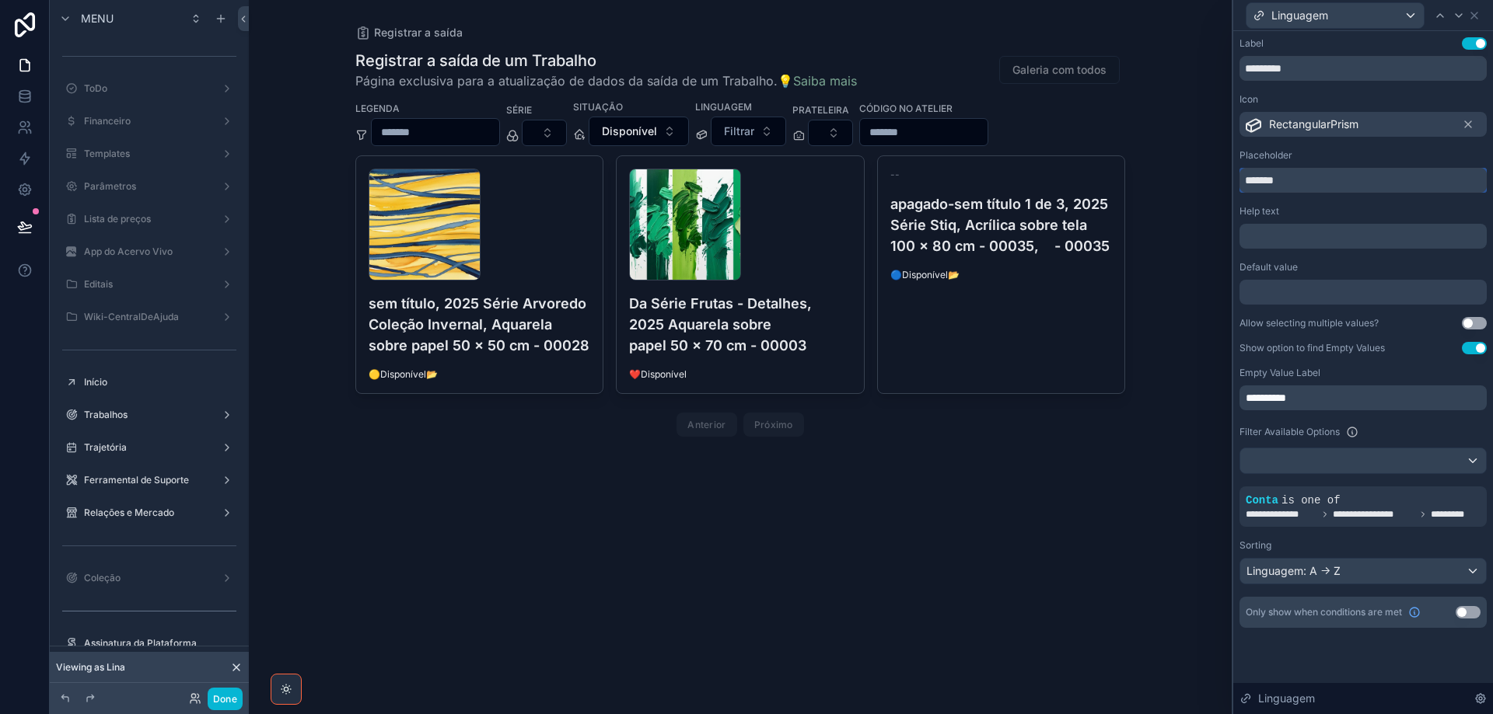
drag, startPoint x: 1273, startPoint y: 182, endPoint x: 1224, endPoint y: 180, distance: 48.3
click at [1224, 180] on div "**********" at bounding box center [746, 357] width 1493 height 714
drag, startPoint x: 1339, startPoint y: 392, endPoint x: 1191, endPoint y: 383, distance: 148.7
click at [1191, 383] on div "**********" at bounding box center [746, 357] width 1493 height 714
click at [1437, 11] on icon at bounding box center [1440, 15] width 12 height 12
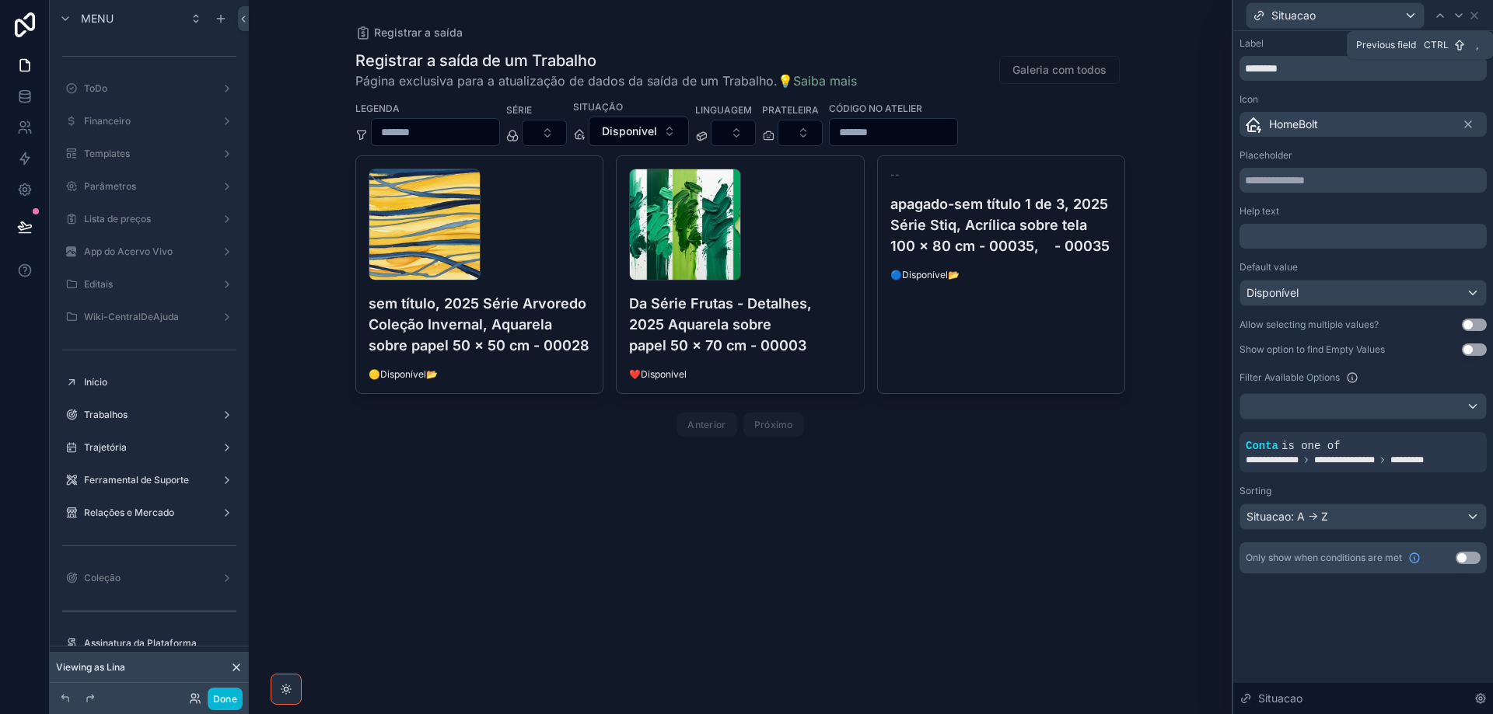
click at [1437, 11] on icon at bounding box center [1440, 15] width 12 height 12
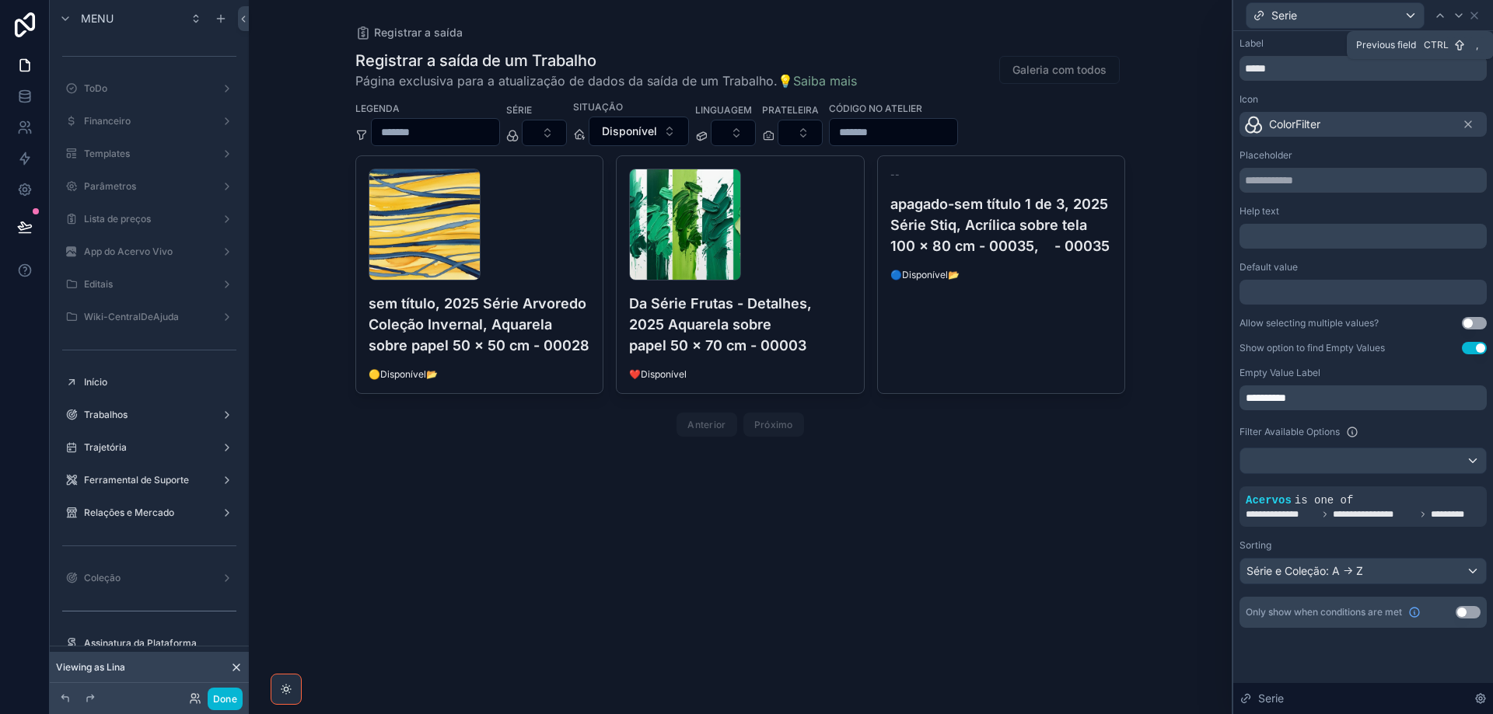
click at [1437, 11] on icon at bounding box center [1440, 15] width 12 height 12
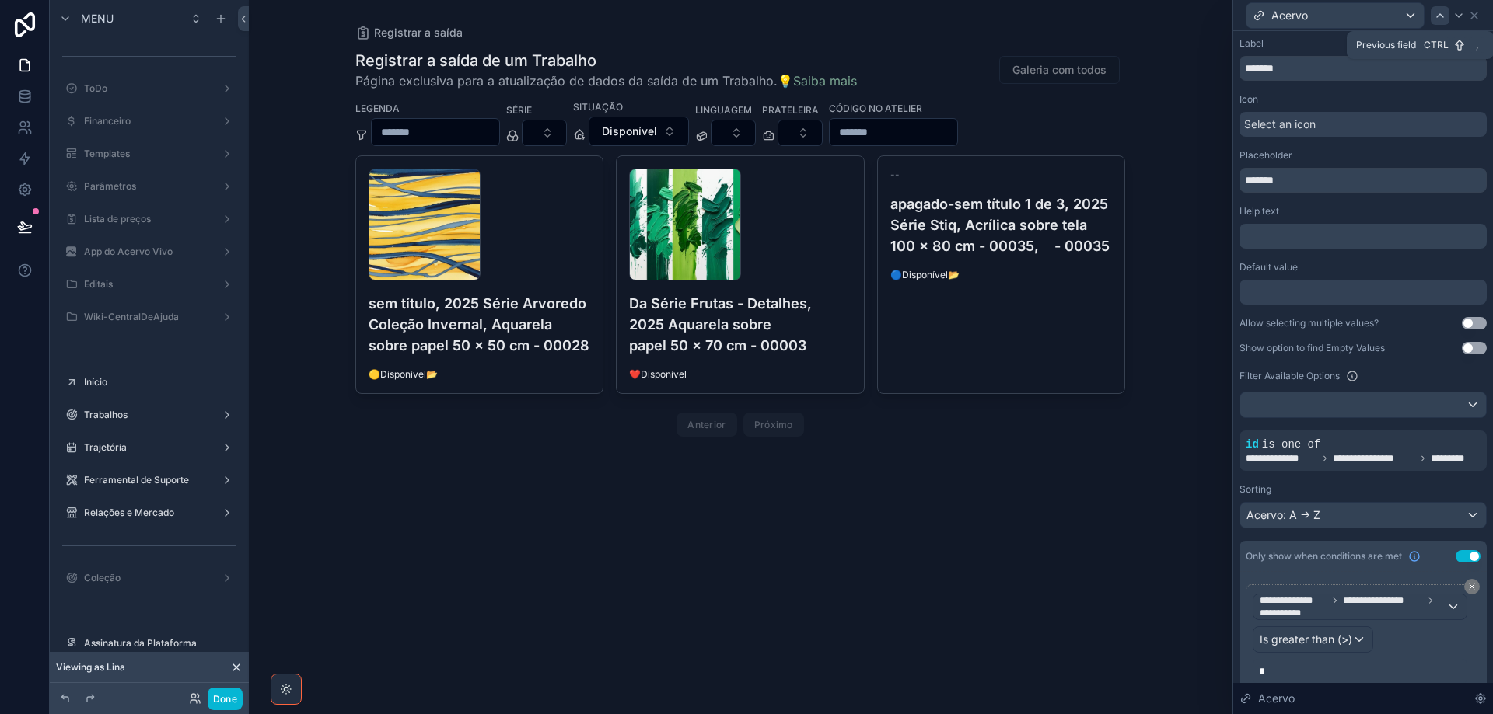
click at [1439, 15] on icon at bounding box center [1440, 15] width 6 height 3
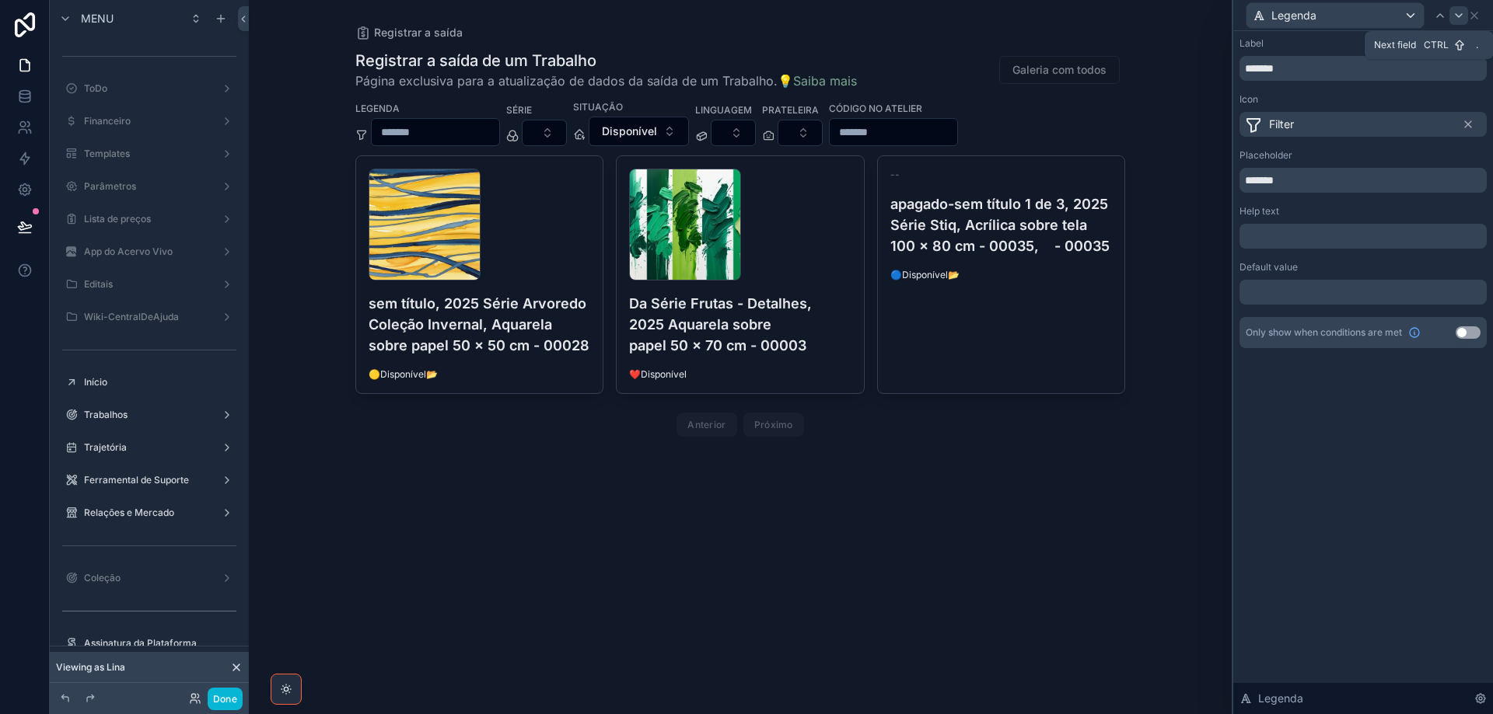
click at [1454, 18] on icon at bounding box center [1458, 15] width 12 height 12
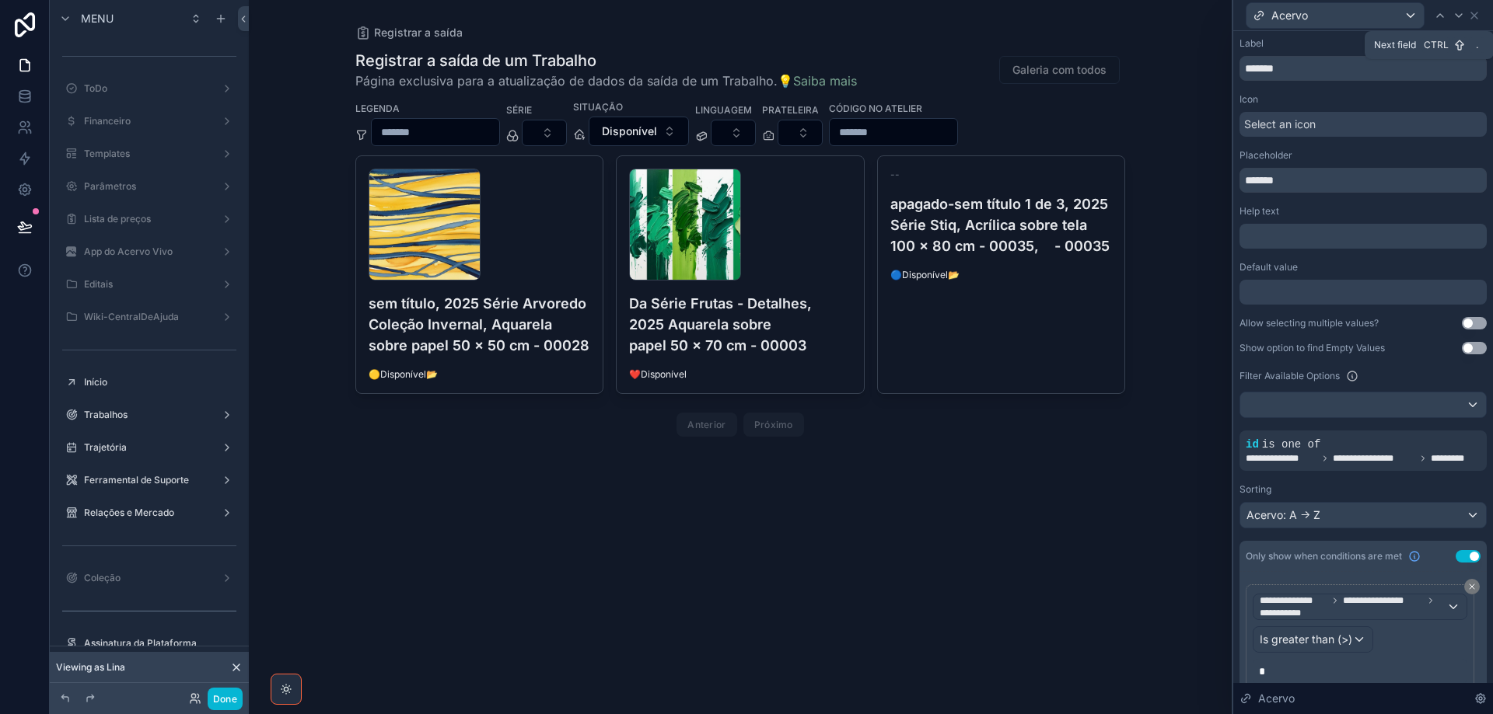
click at [1454, 18] on icon at bounding box center [1458, 15] width 12 height 12
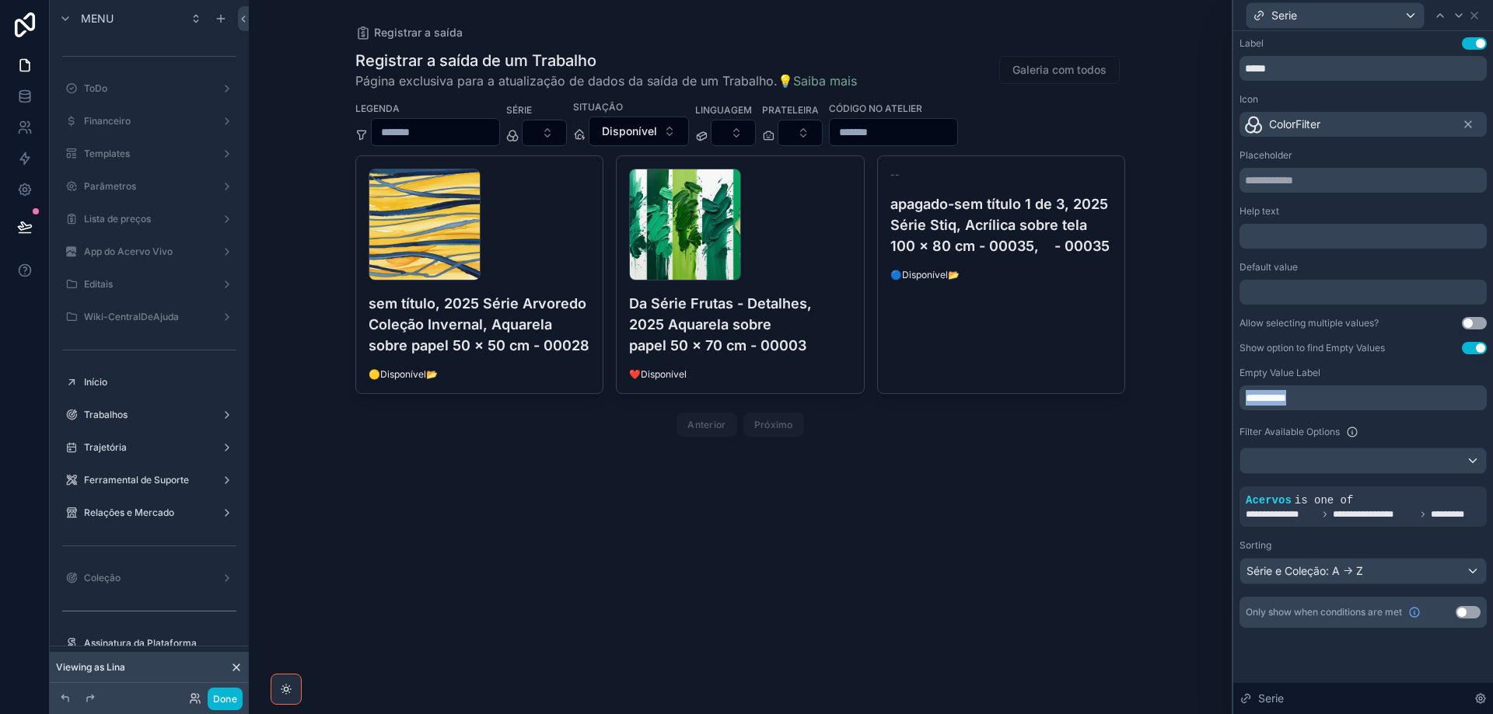
drag, startPoint x: 1317, startPoint y: 400, endPoint x: 1241, endPoint y: 390, distance: 76.9
click at [1241, 390] on div "**********" at bounding box center [1362, 398] width 247 height 25
click at [1454, 16] on icon at bounding box center [1458, 15] width 12 height 12
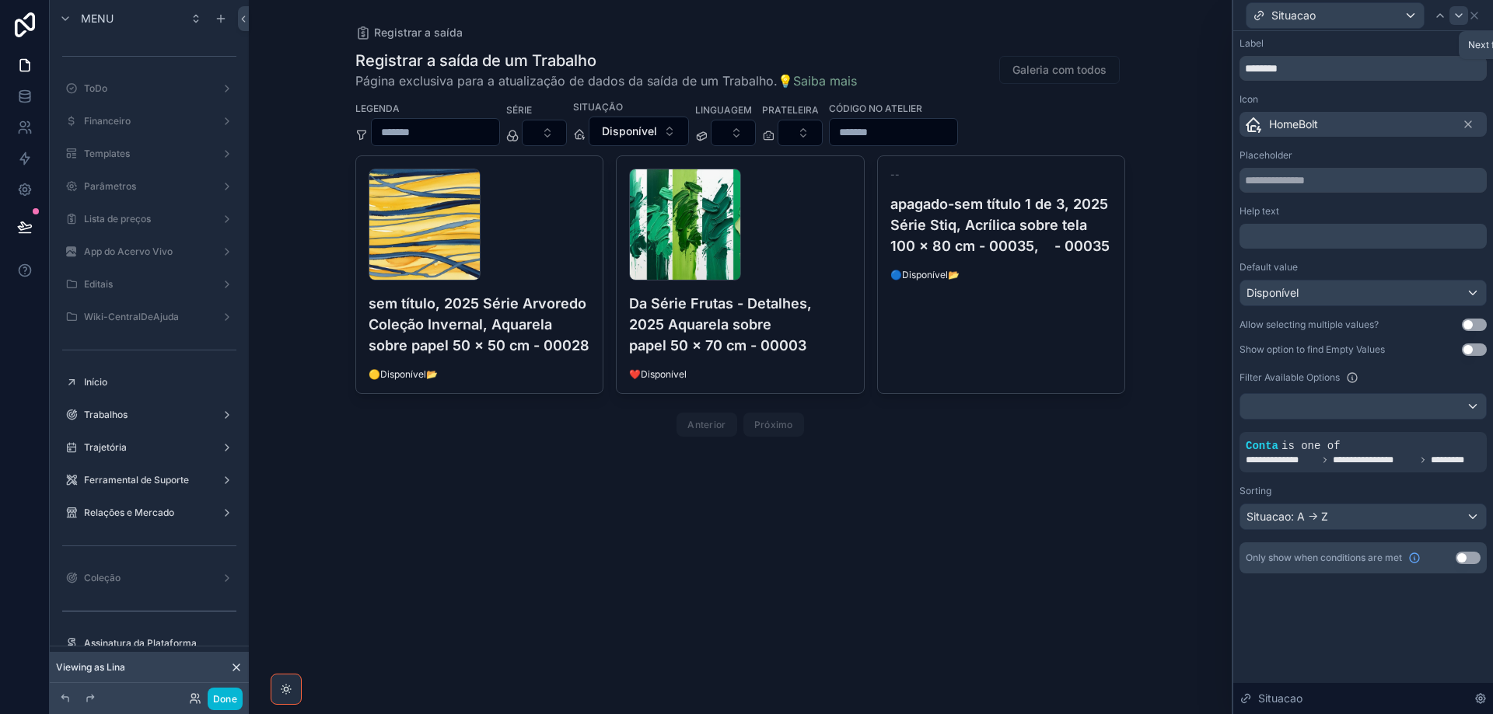
click at [1457, 19] on icon at bounding box center [1458, 15] width 12 height 12
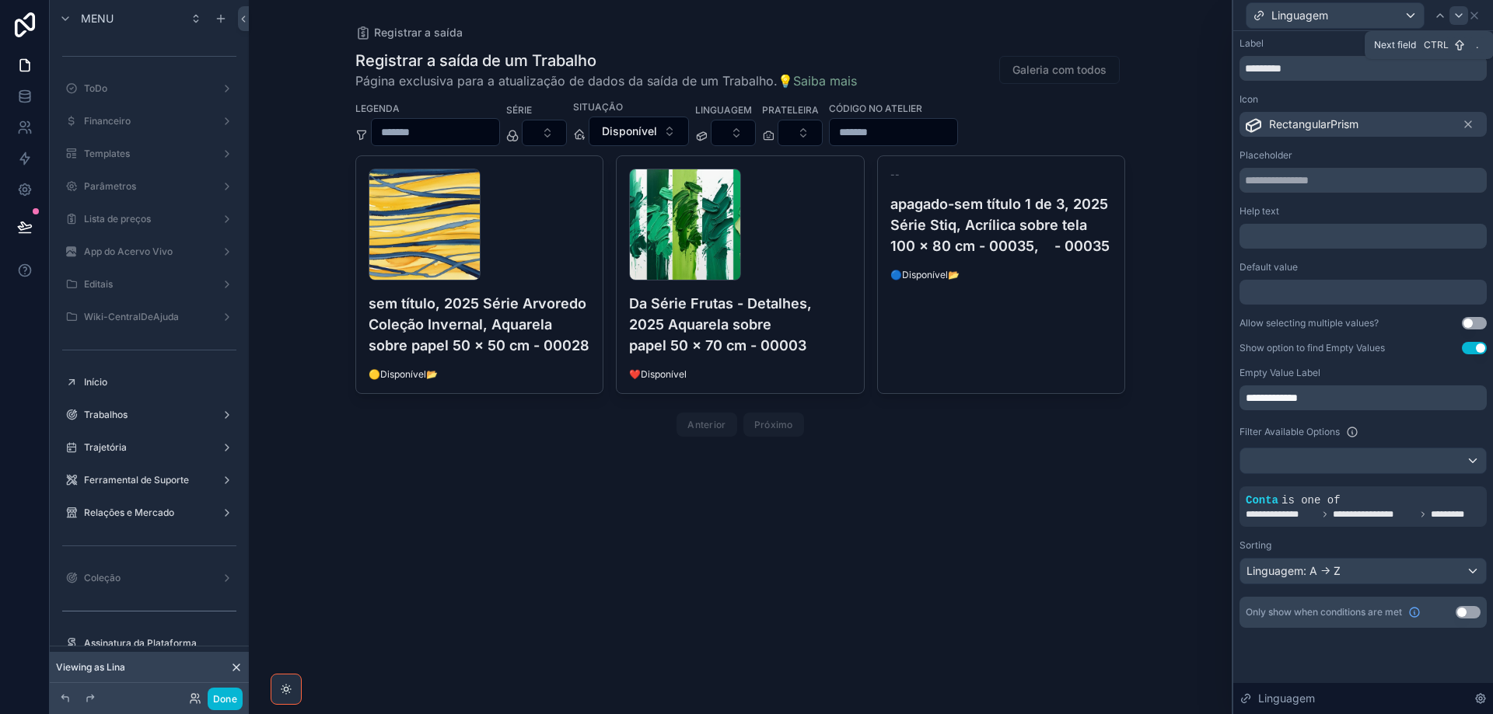
click at [1460, 19] on icon at bounding box center [1458, 15] width 12 height 12
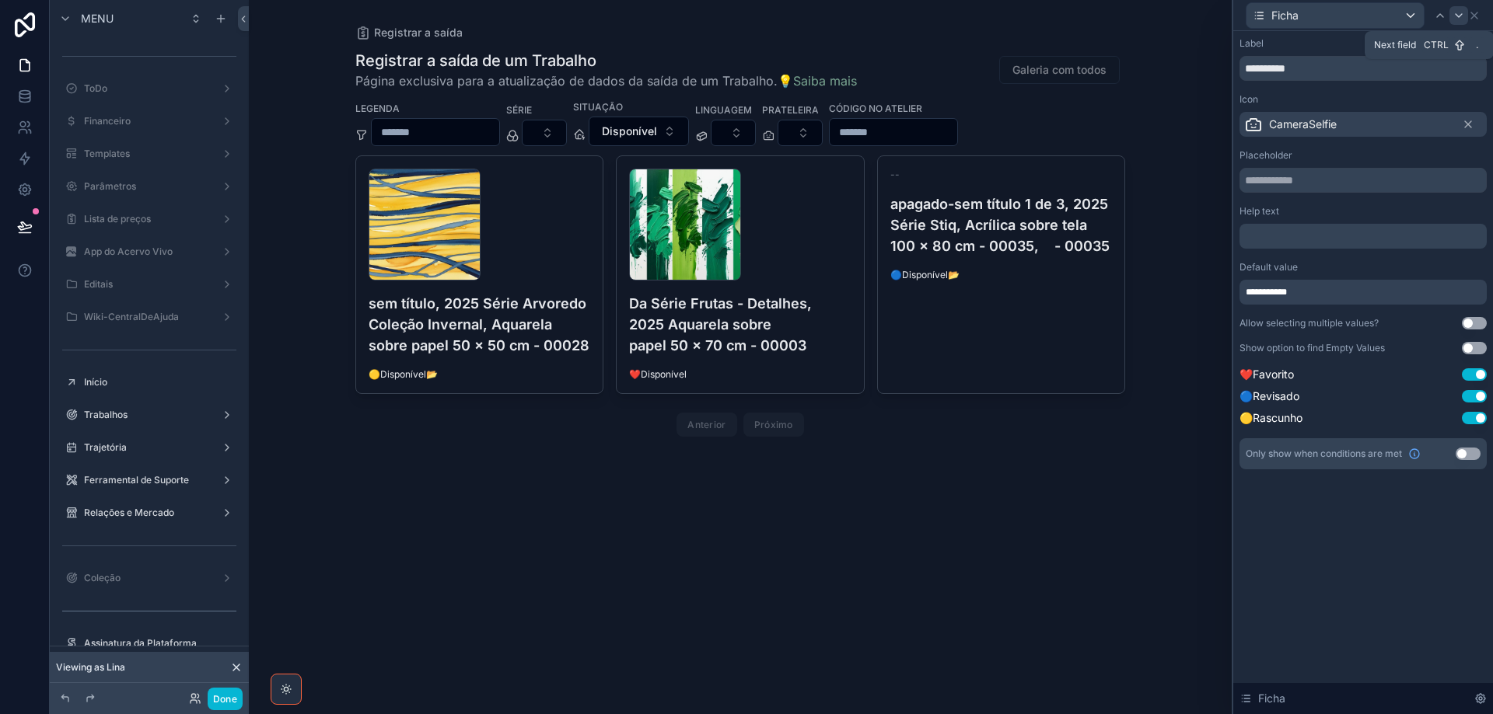
click at [1458, 18] on icon at bounding box center [1458, 15] width 12 height 12
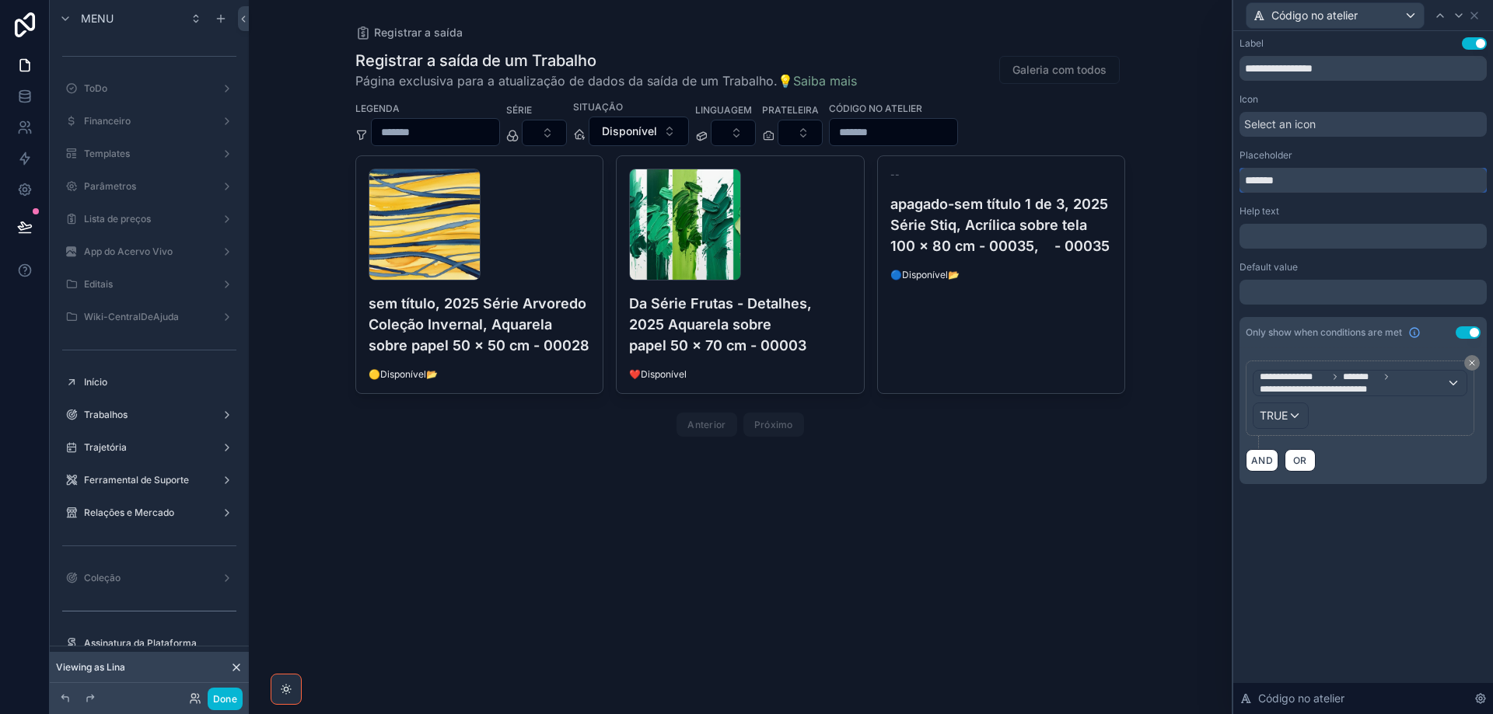
drag, startPoint x: 1234, startPoint y: 183, endPoint x: 1225, endPoint y: 183, distance: 9.3
click at [1225, 183] on div "**********" at bounding box center [746, 357] width 1493 height 714
click at [1456, 16] on icon at bounding box center [1458, 15] width 12 height 12
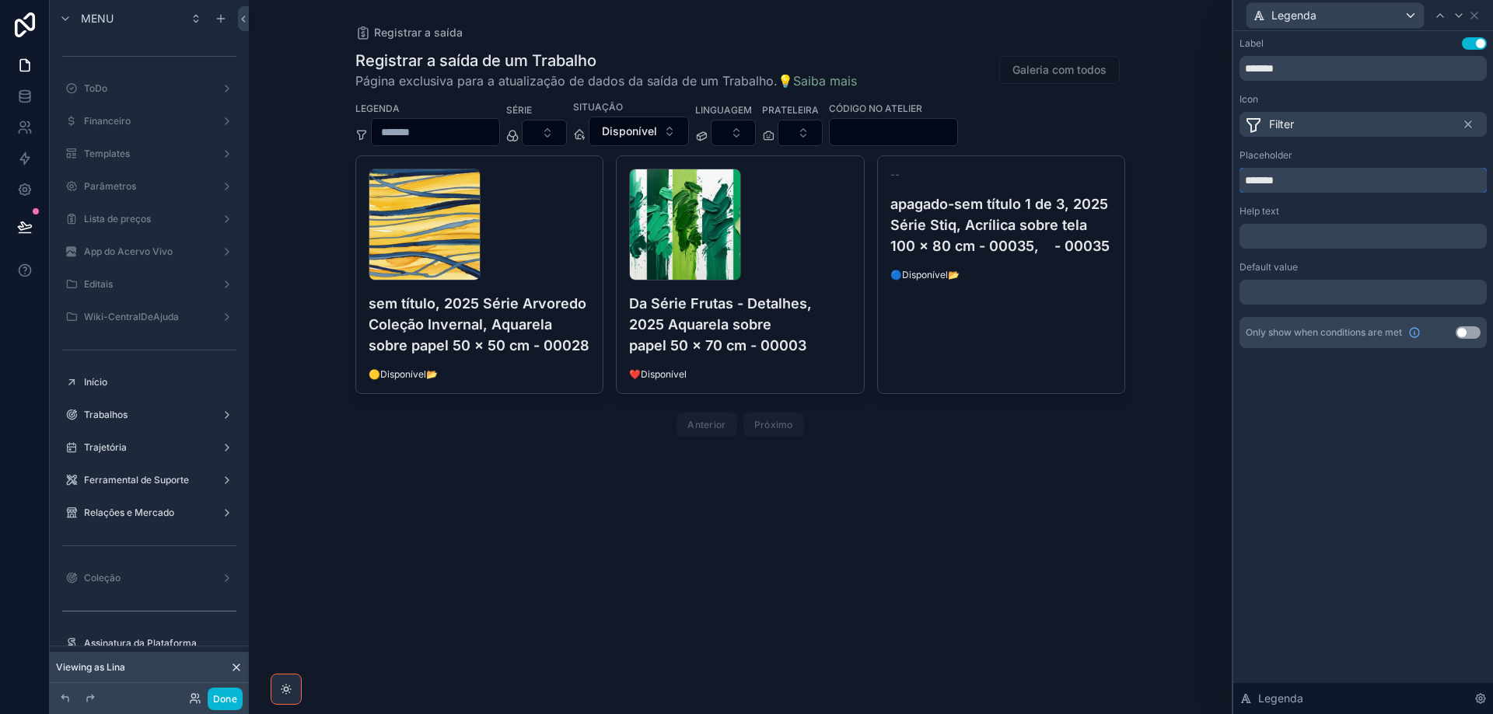
drag, startPoint x: 1275, startPoint y: 184, endPoint x: 1210, endPoint y: 183, distance: 65.3
click at [1210, 183] on div "Legenda Label Use setting ******* Icon Filter Placeholder ******* Help text ﻿ D…" at bounding box center [746, 357] width 1493 height 714
click at [1475, 19] on icon at bounding box center [1474, 15] width 12 height 12
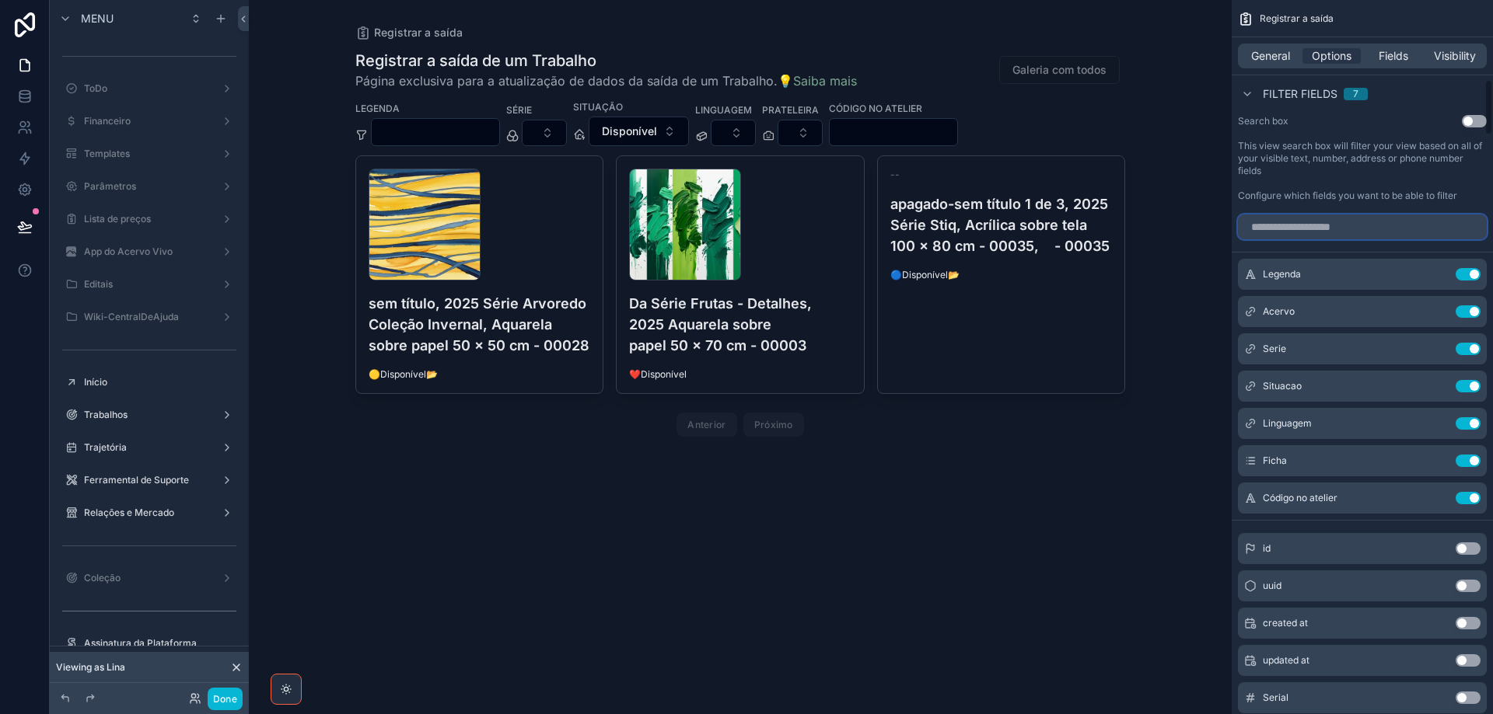
click at [1329, 219] on input "scrollable content" at bounding box center [1362, 227] width 249 height 25
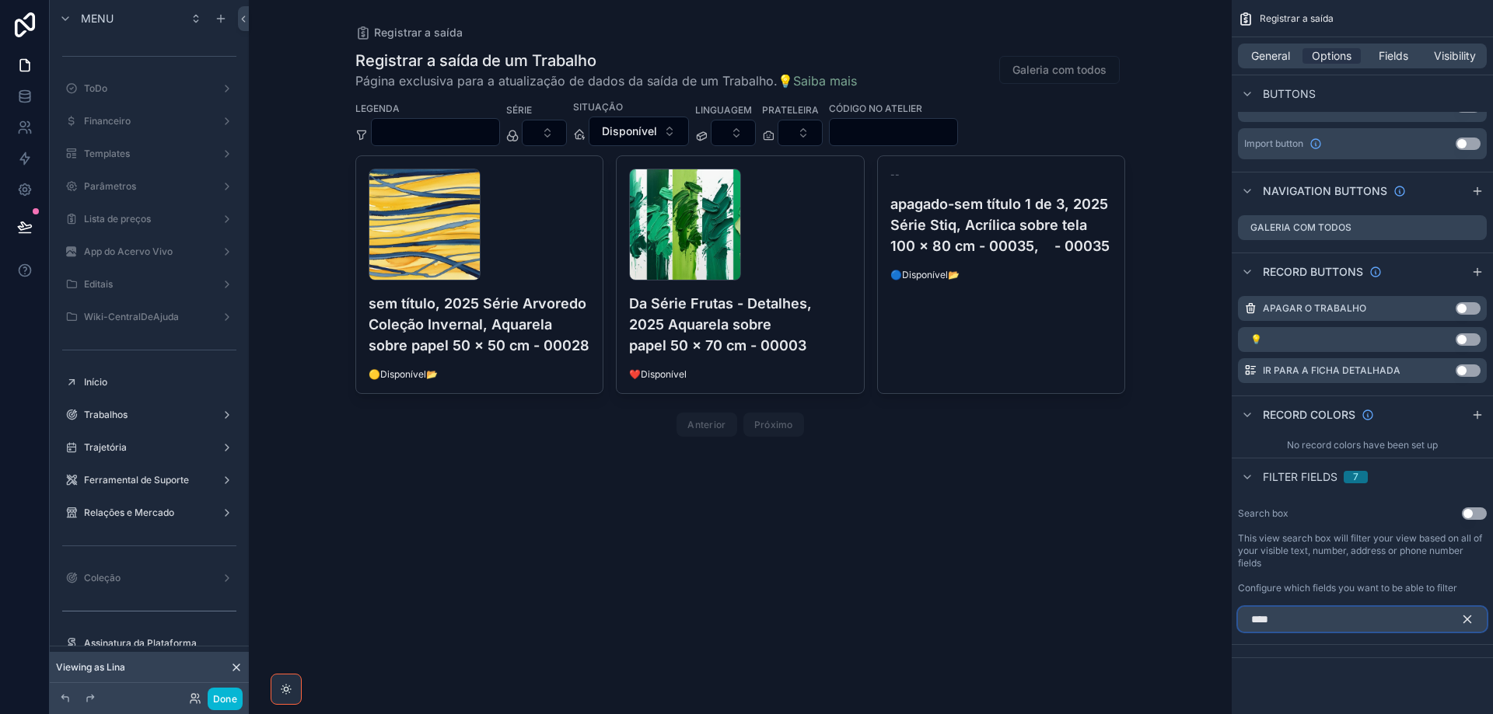
scroll to position [761, 0]
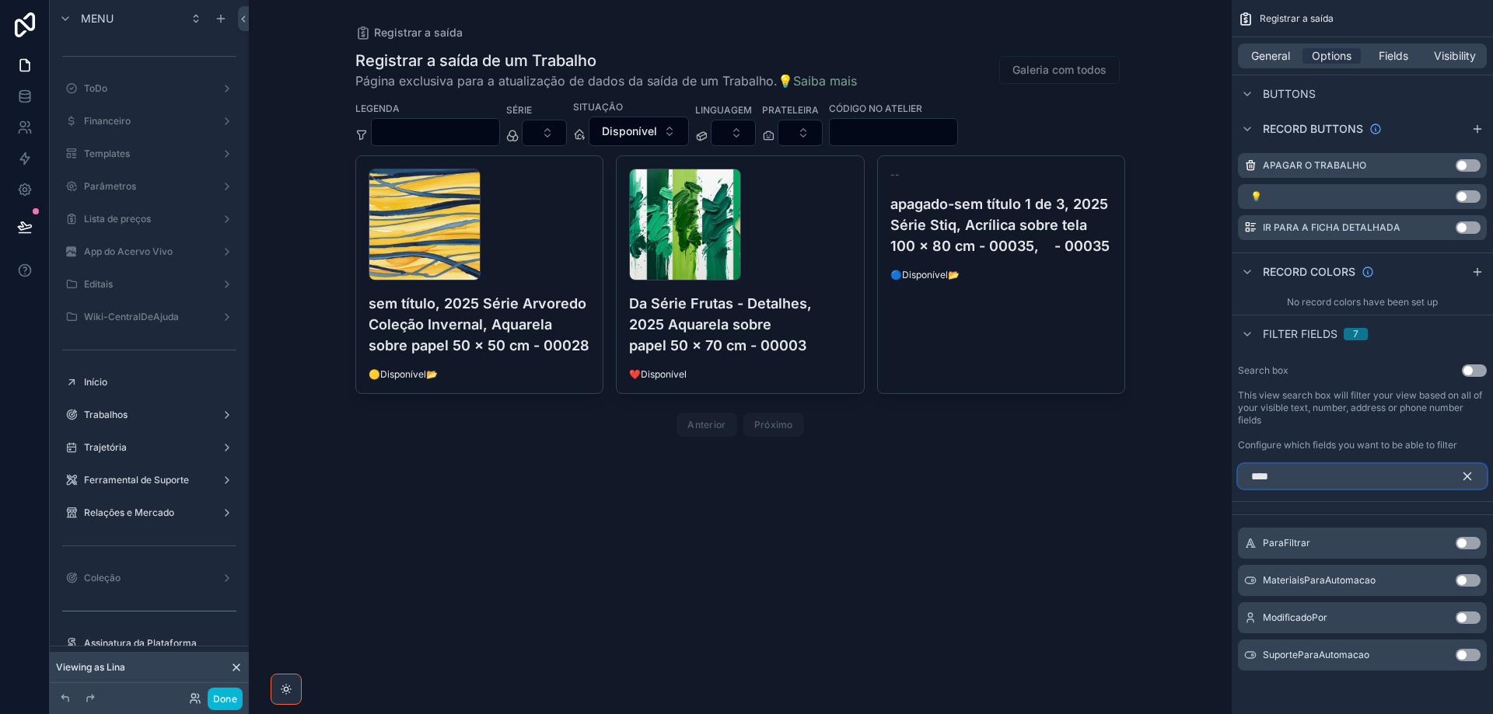
type input "****"
click at [1470, 547] on button "Use setting" at bounding box center [1467, 543] width 25 height 12
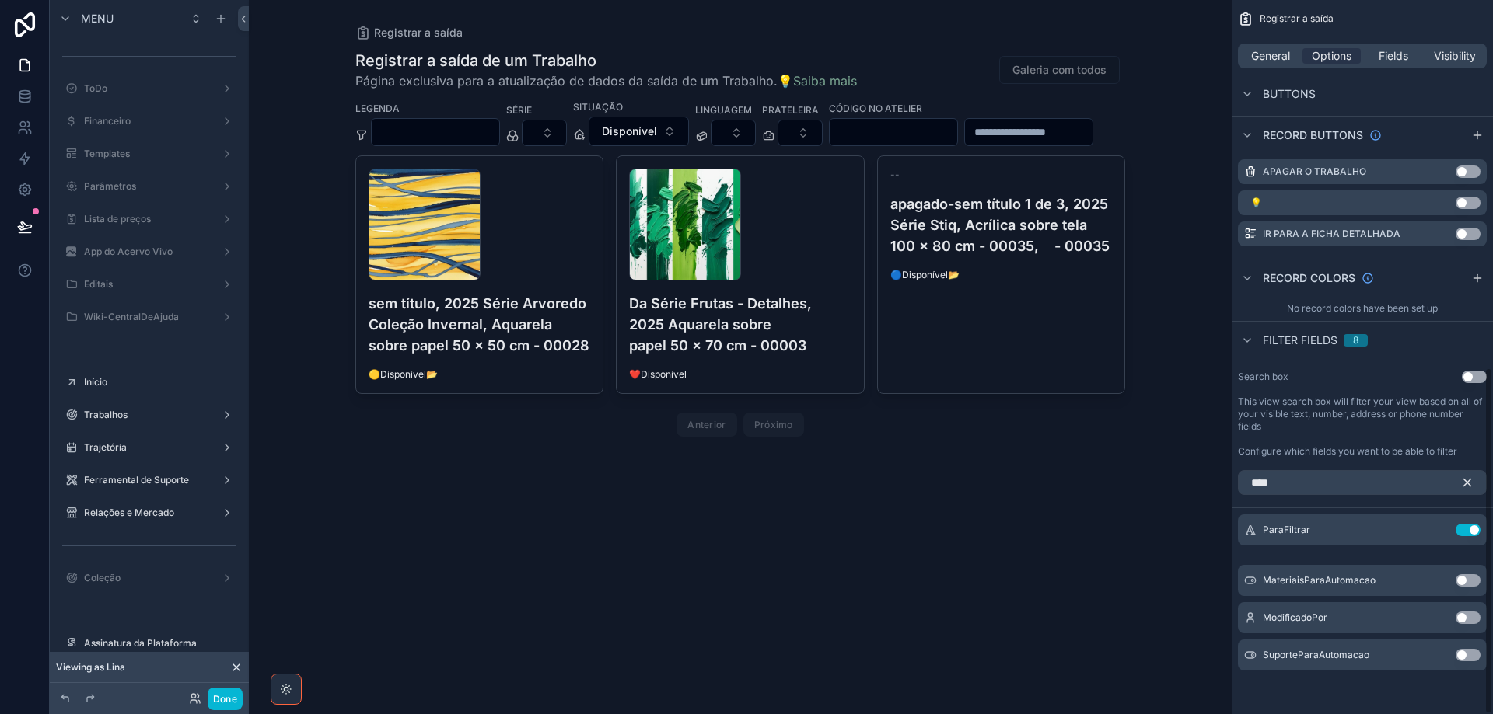
scroll to position [755, 0]
click at [1465, 481] on icon "scrollable content" at bounding box center [1467, 483] width 7 height 7
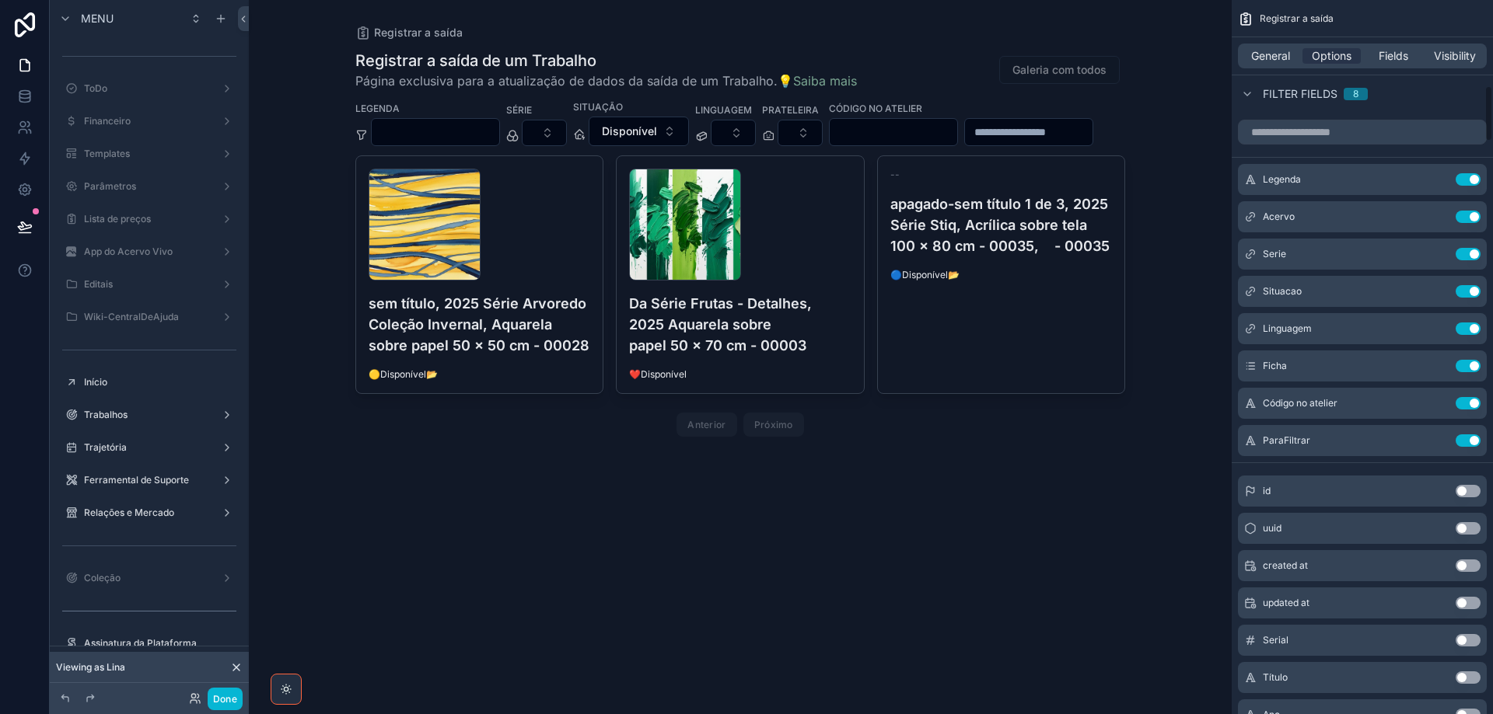
scroll to position [1144, 0]
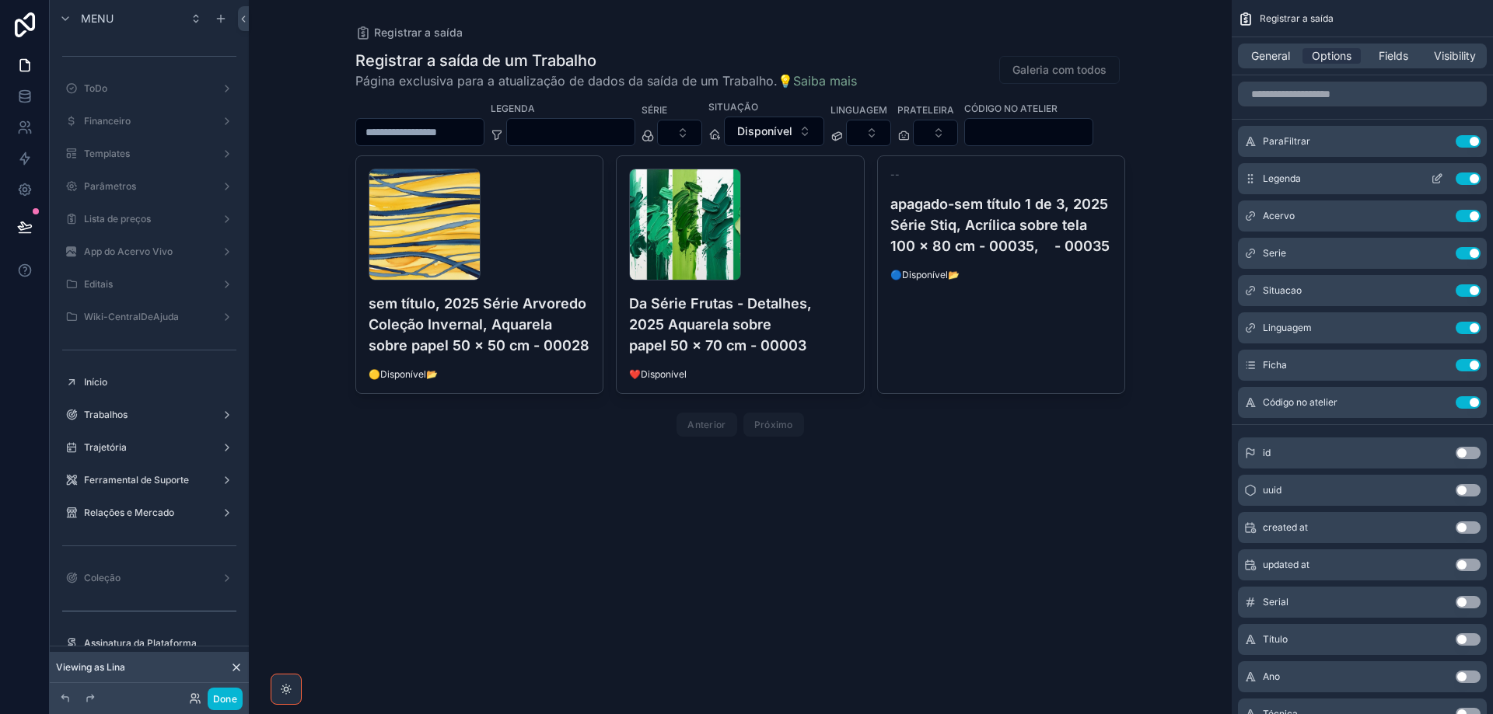
click at [1461, 177] on button "Use setting" at bounding box center [1467, 179] width 25 height 12
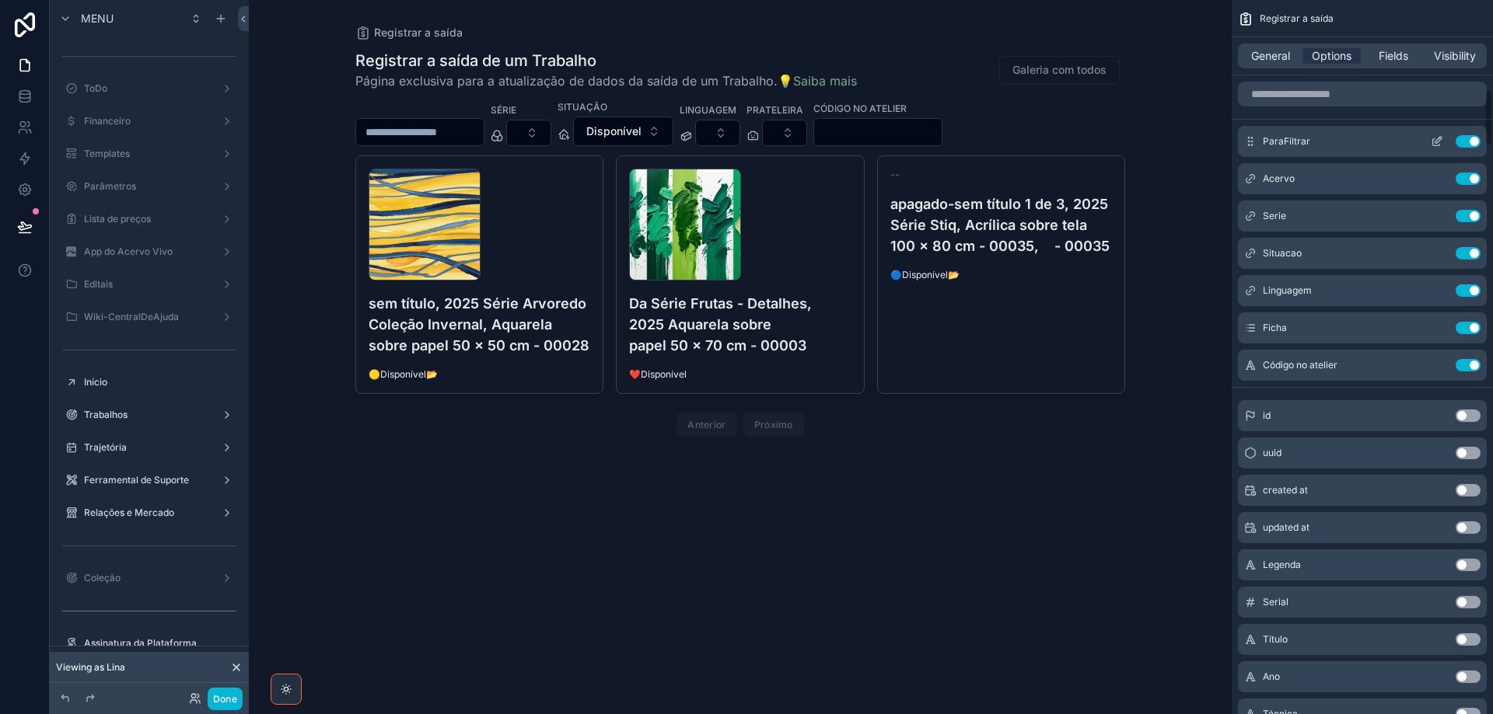
click at [1433, 141] on icon "scrollable content" at bounding box center [1436, 142] width 7 height 7
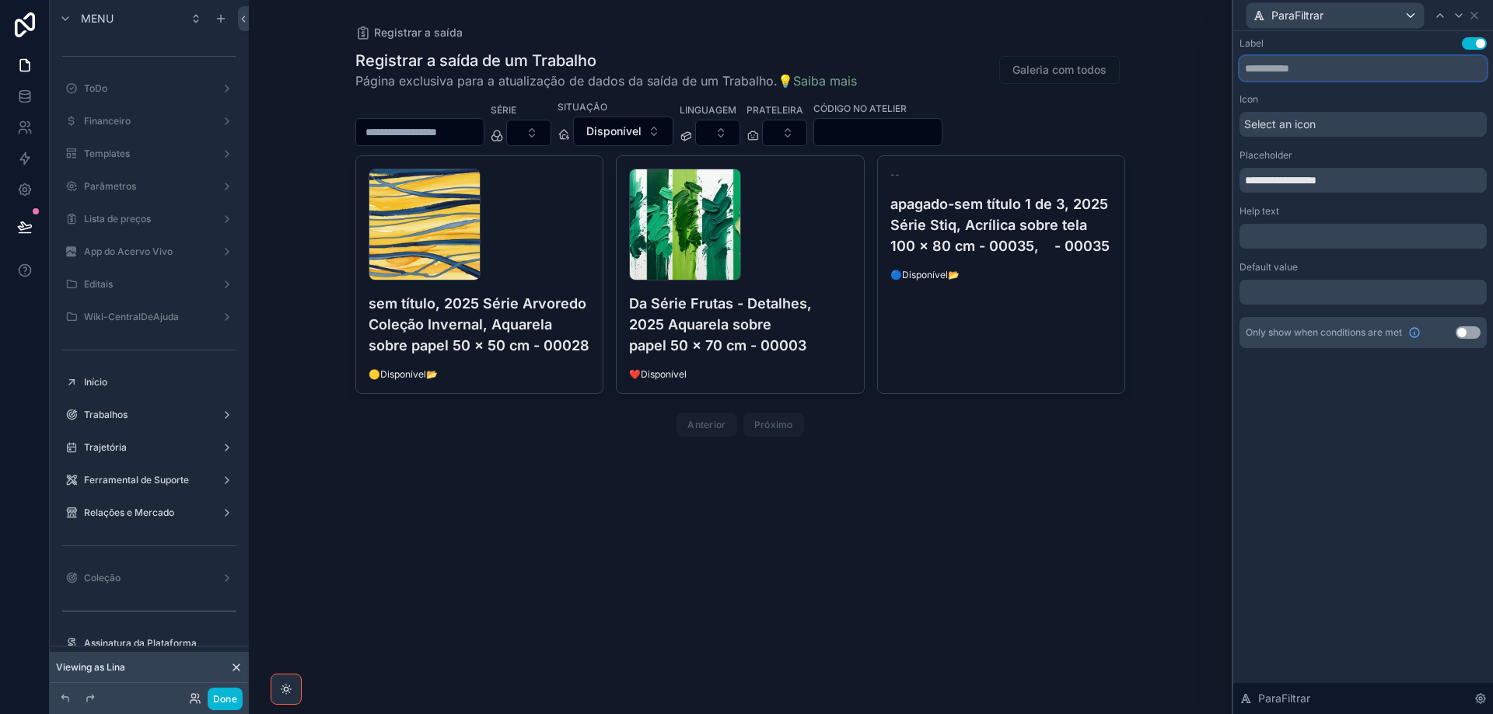
click at [1300, 74] on input "text" at bounding box center [1362, 68] width 247 height 25
type input "*******"
drag, startPoint x: 1339, startPoint y: 182, endPoint x: 1196, endPoint y: 172, distance: 142.6
click at [1196, 172] on div "**********" at bounding box center [746, 357] width 1493 height 714
click at [1289, 120] on span "Select an icon" at bounding box center [1280, 125] width 72 height 16
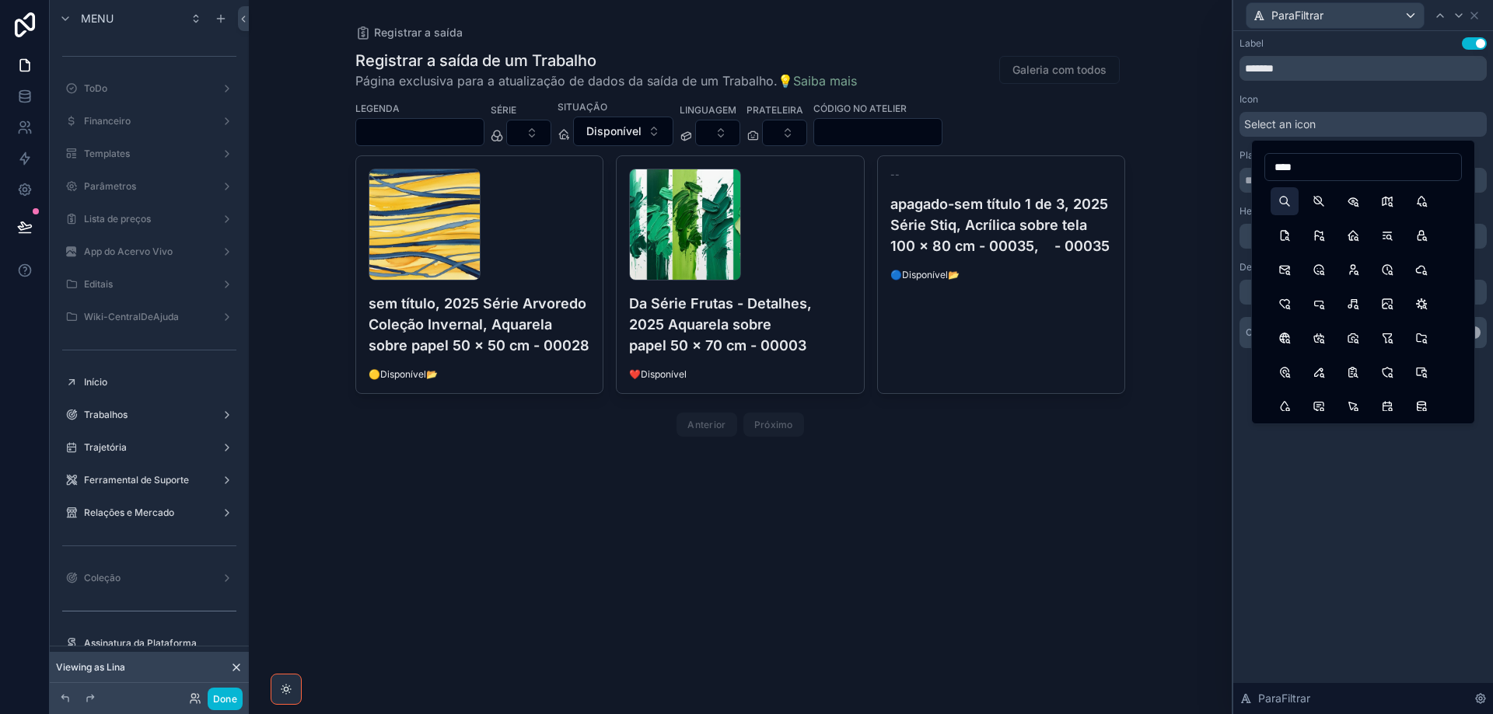
type input "****"
click at [1288, 199] on button "Search" at bounding box center [1284, 201] width 28 height 28
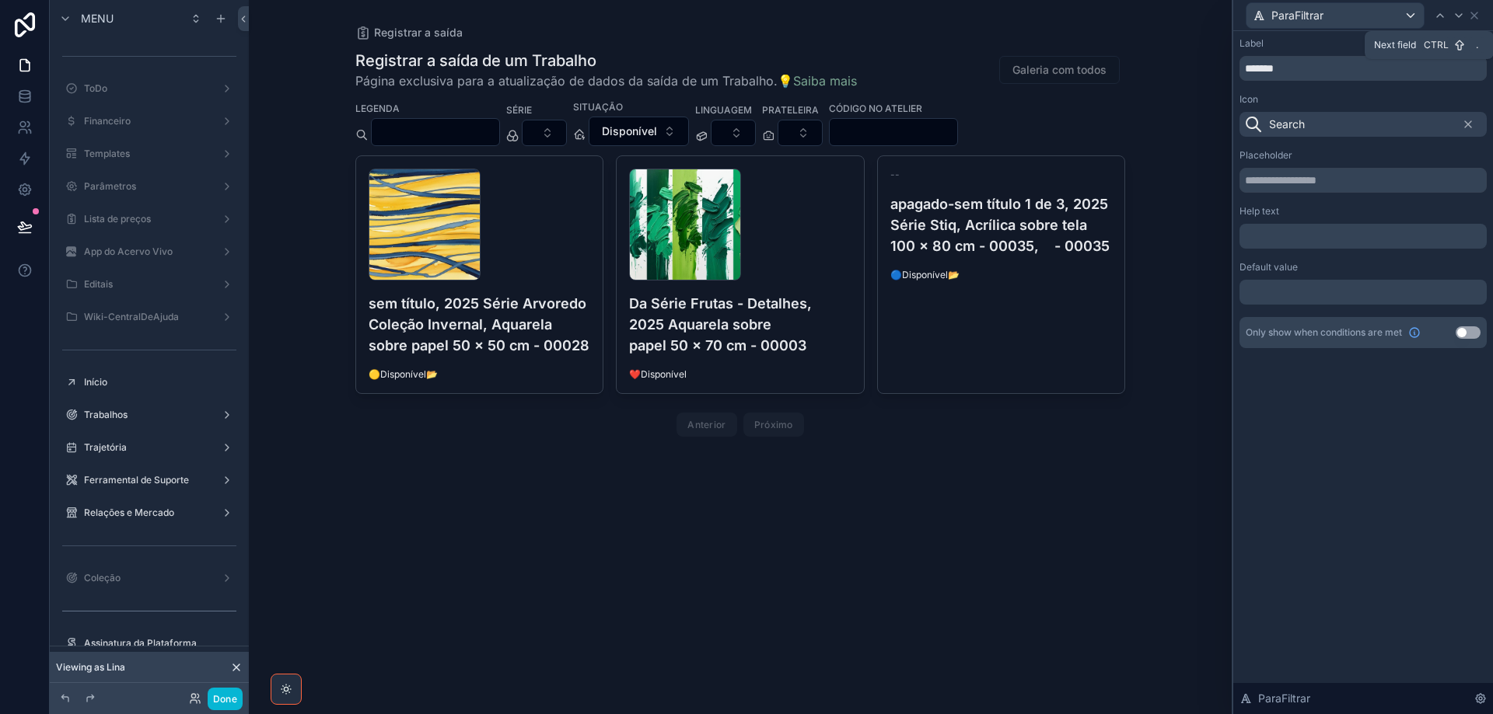
click at [1458, 14] on icon at bounding box center [1458, 15] width 12 height 12
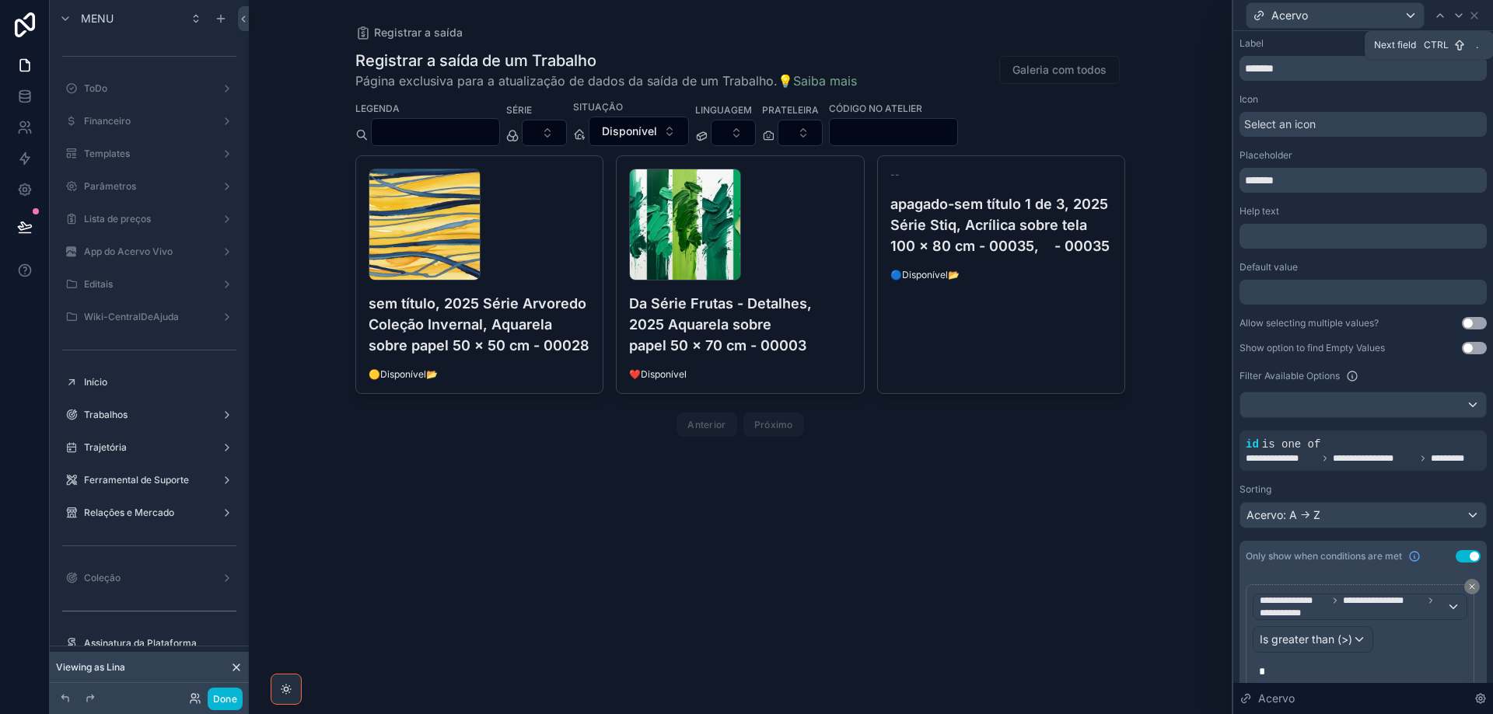
click at [1460, 14] on icon at bounding box center [1458, 15] width 12 height 12
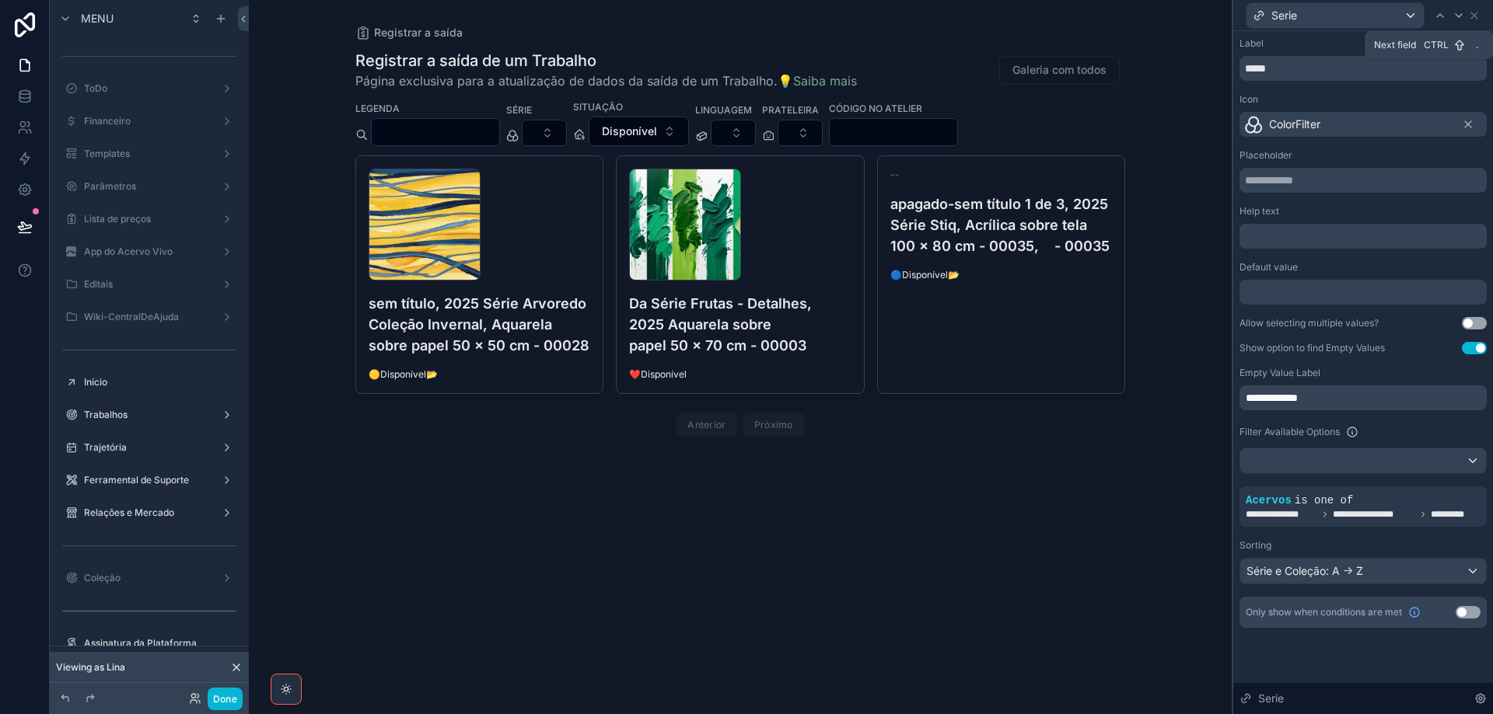
click at [1460, 14] on icon at bounding box center [1458, 15] width 12 height 12
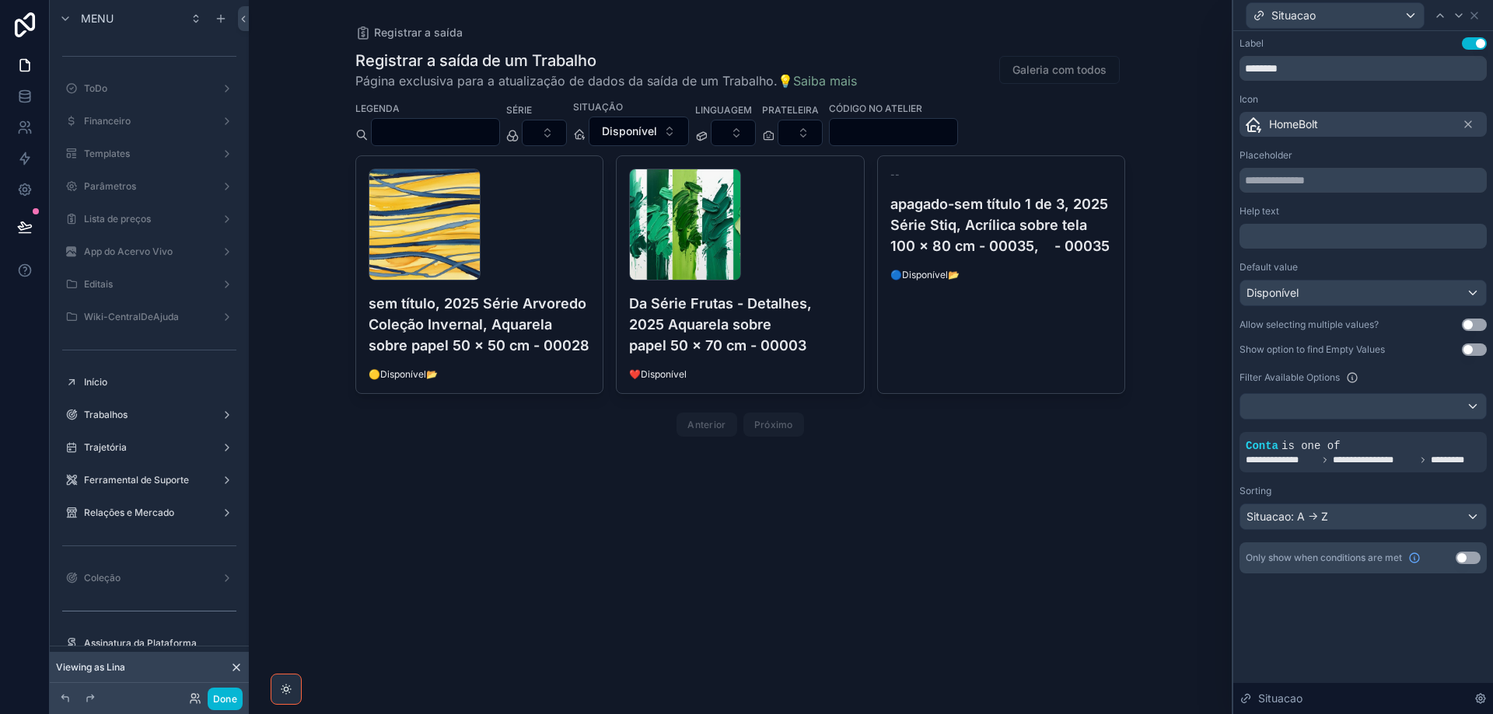
click at [1480, 324] on button "Use setting" at bounding box center [1473, 325] width 25 height 12
click at [1423, 297] on div "Disponível" at bounding box center [1363, 293] width 246 height 25
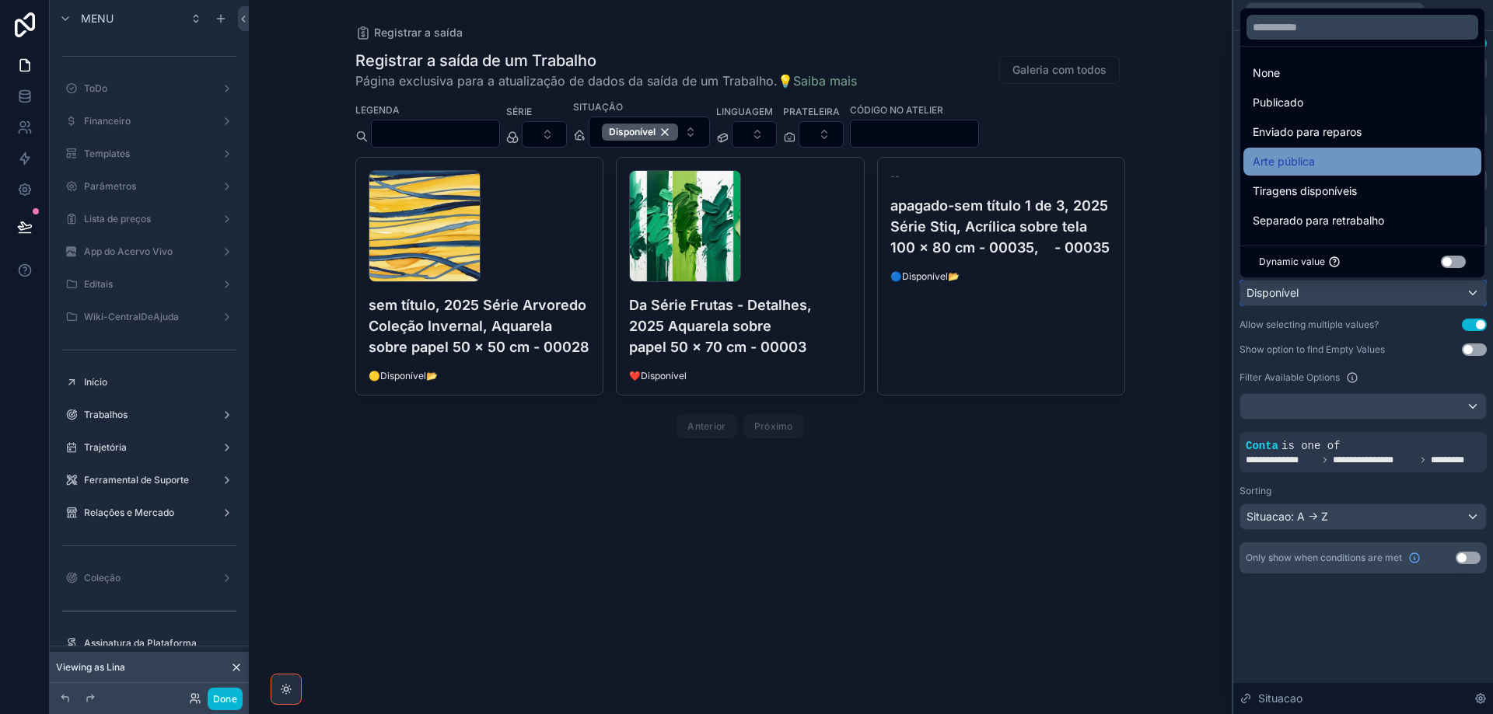
scroll to position [78, 0]
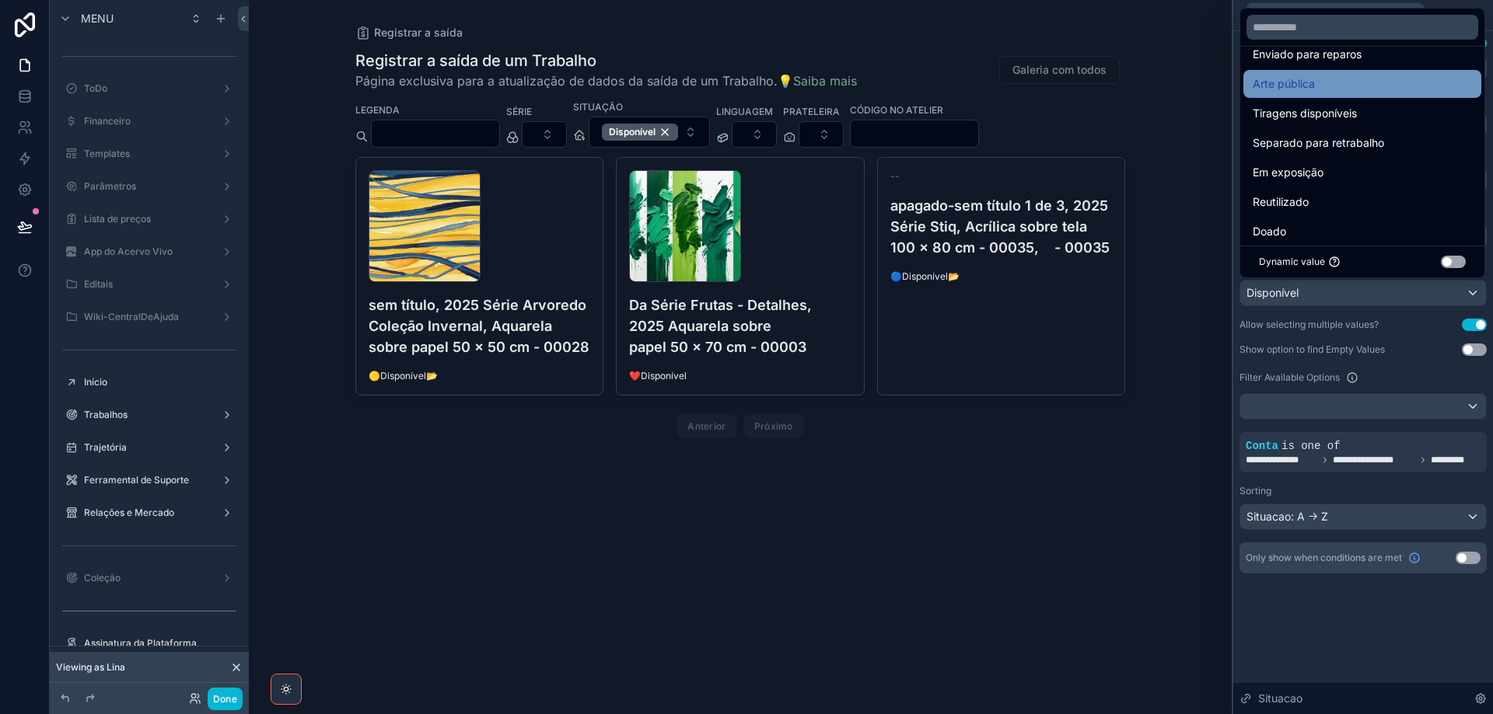
click at [1376, 162] on div "Em exposição" at bounding box center [1362, 173] width 238 height 28
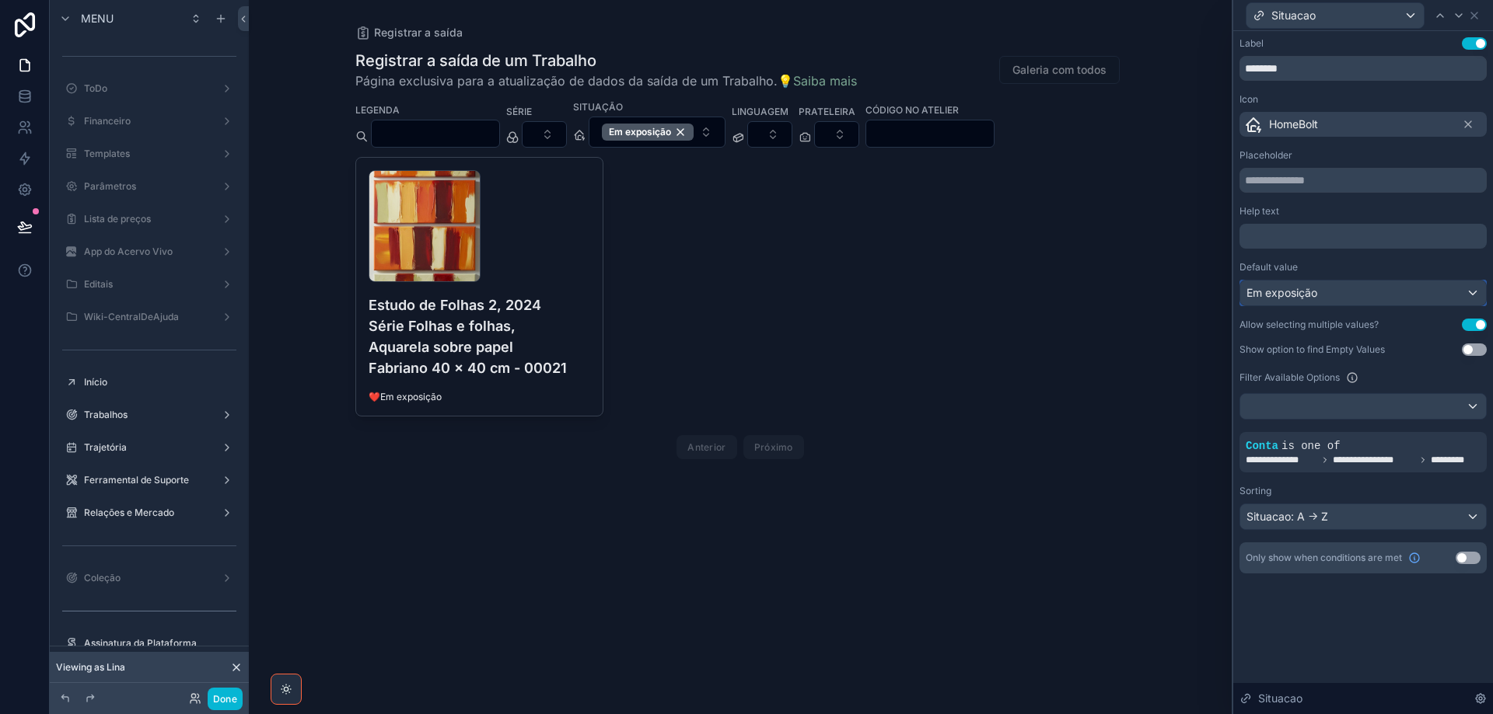
click at [1388, 294] on div "Em exposição" at bounding box center [1363, 293] width 246 height 25
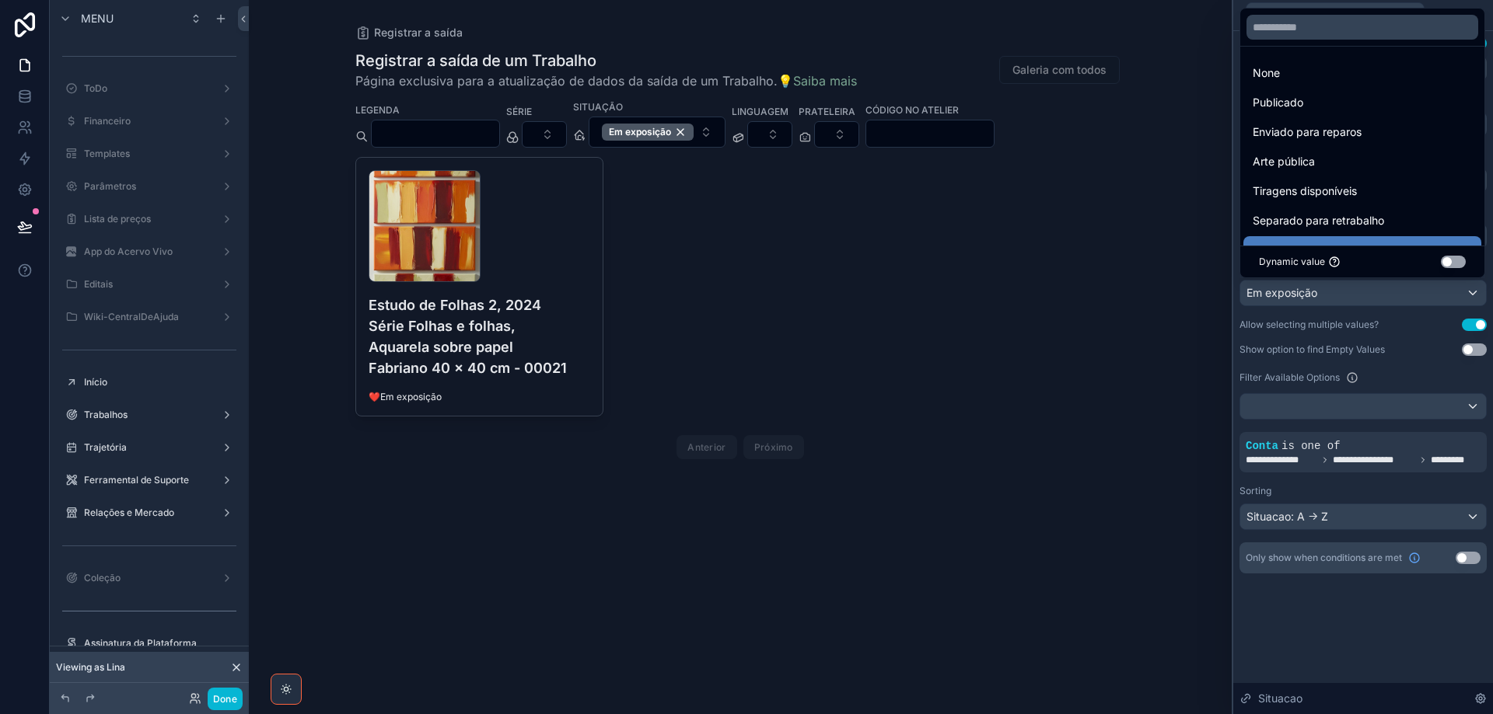
click at [1355, 298] on div at bounding box center [1363, 357] width 260 height 714
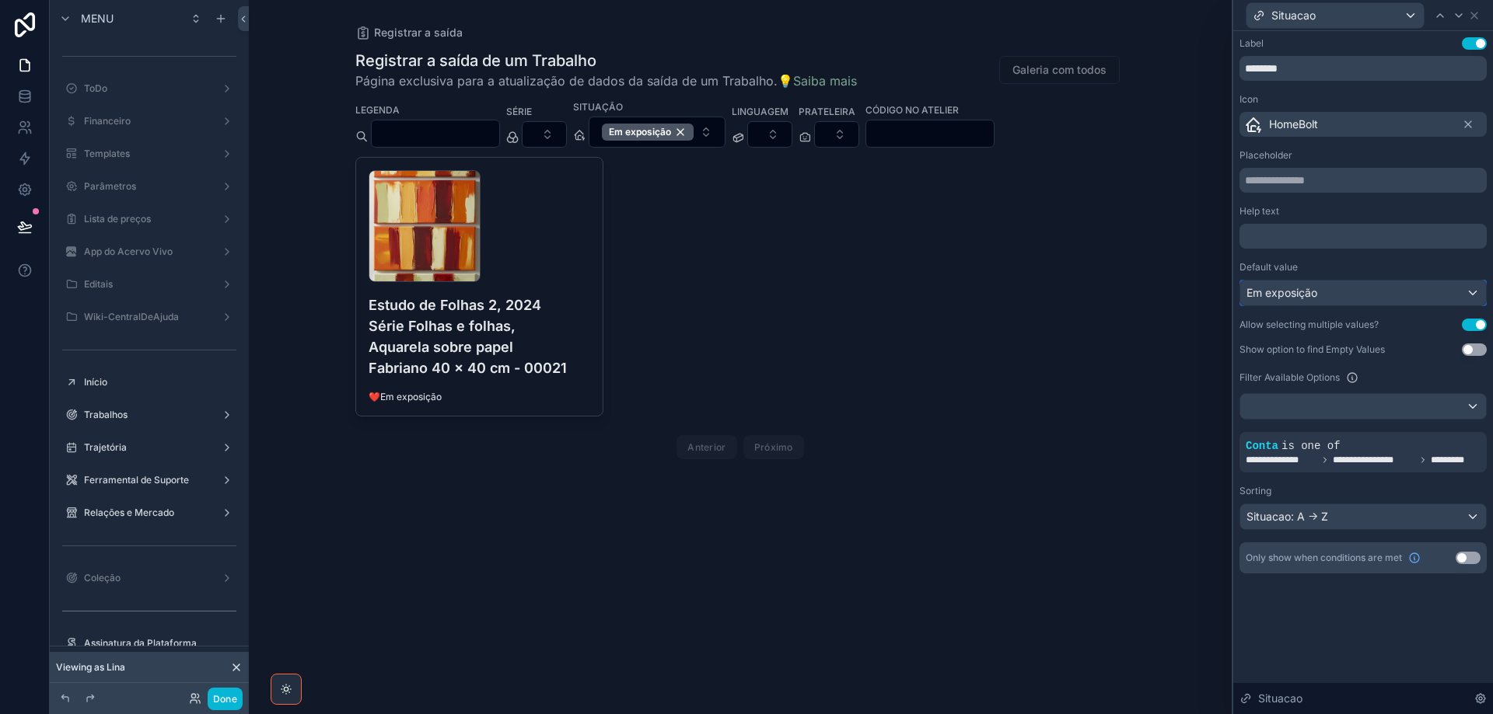
click at [1355, 299] on div "Em exposição" at bounding box center [1363, 293] width 246 height 25
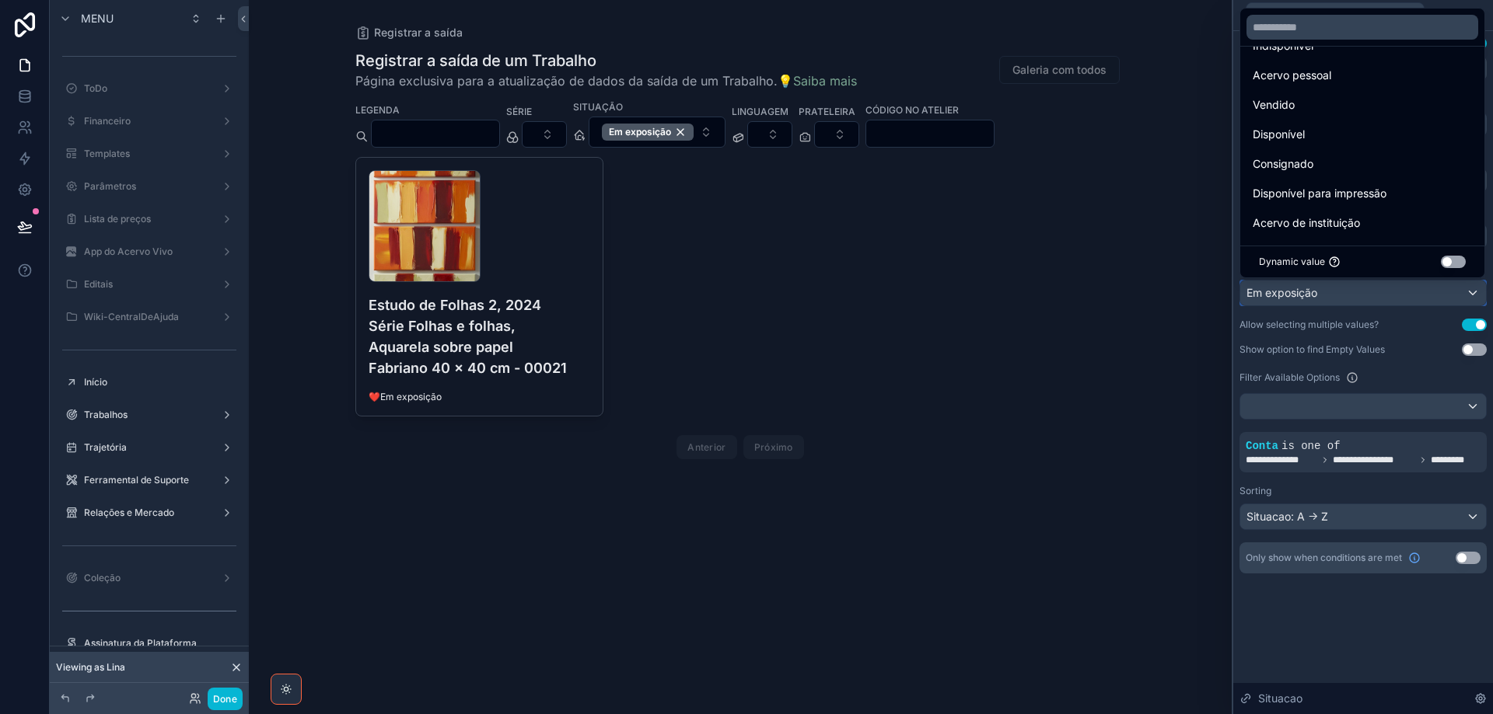
scroll to position [504, 0]
click at [1336, 138] on div "Disponível" at bounding box center [1361, 130] width 219 height 19
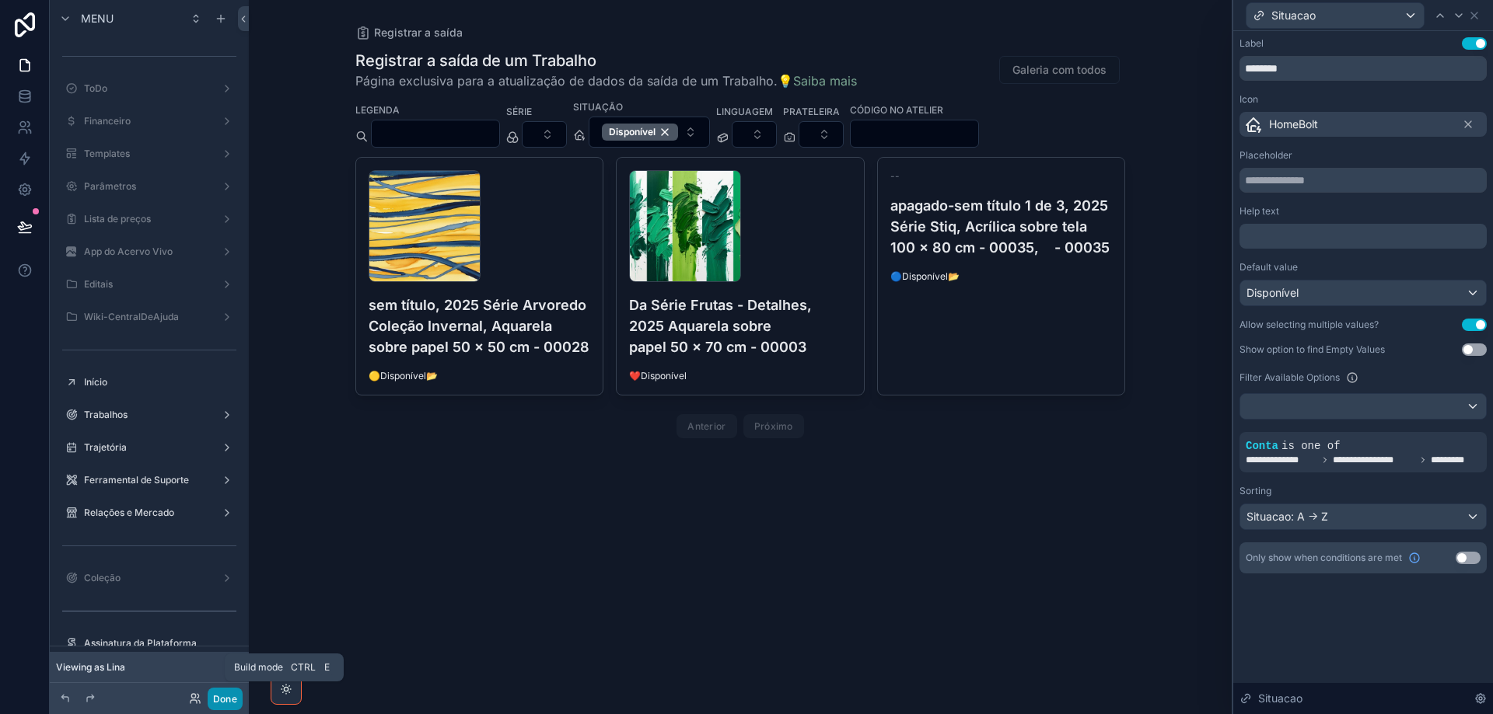
click at [228, 701] on button "Done" at bounding box center [225, 699] width 35 height 23
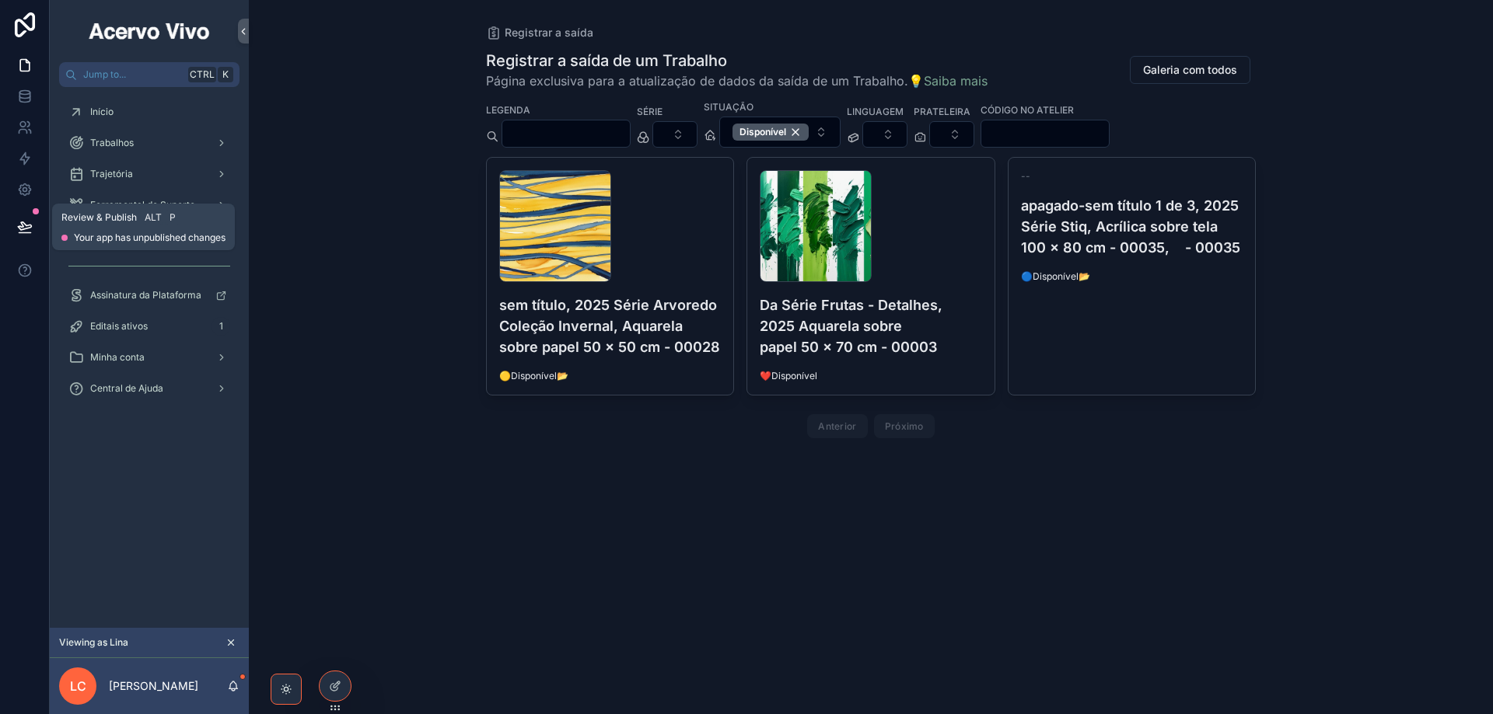
click at [17, 228] on icon at bounding box center [25, 227] width 16 height 16
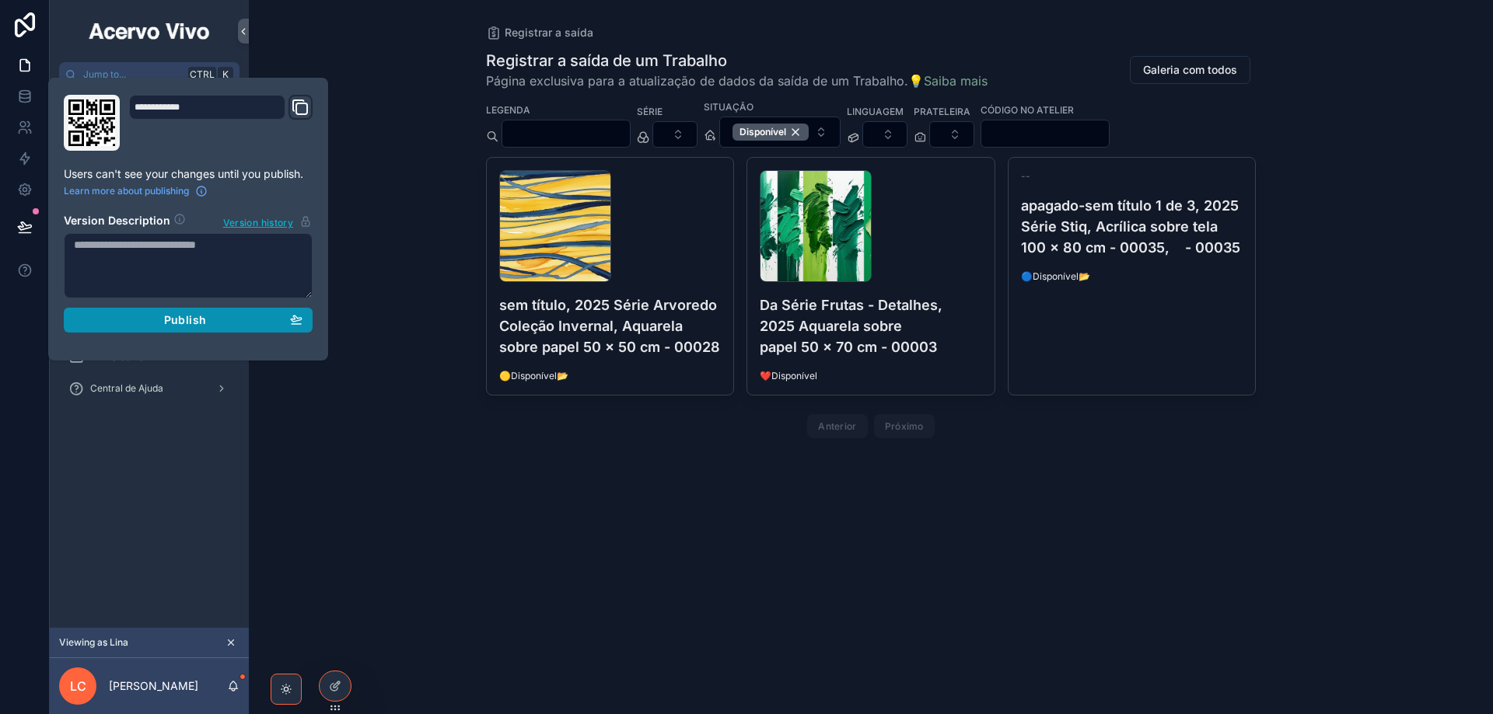
click at [145, 315] on div "Publish" at bounding box center [188, 320] width 229 height 14
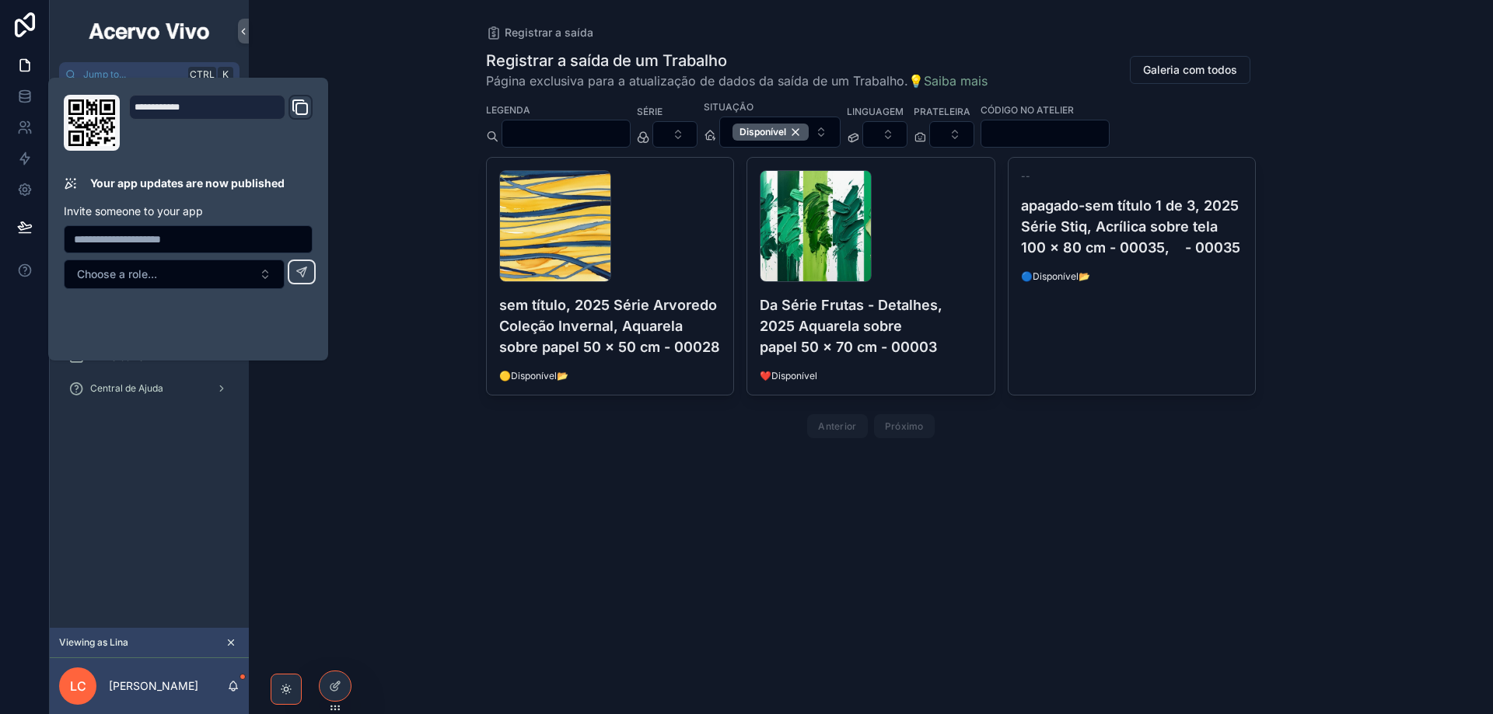
click at [325, 65] on div "Registrar a saída Registrar a saída de um Trabalho Página exclusiva para a atua…" at bounding box center [871, 357] width 1244 height 714
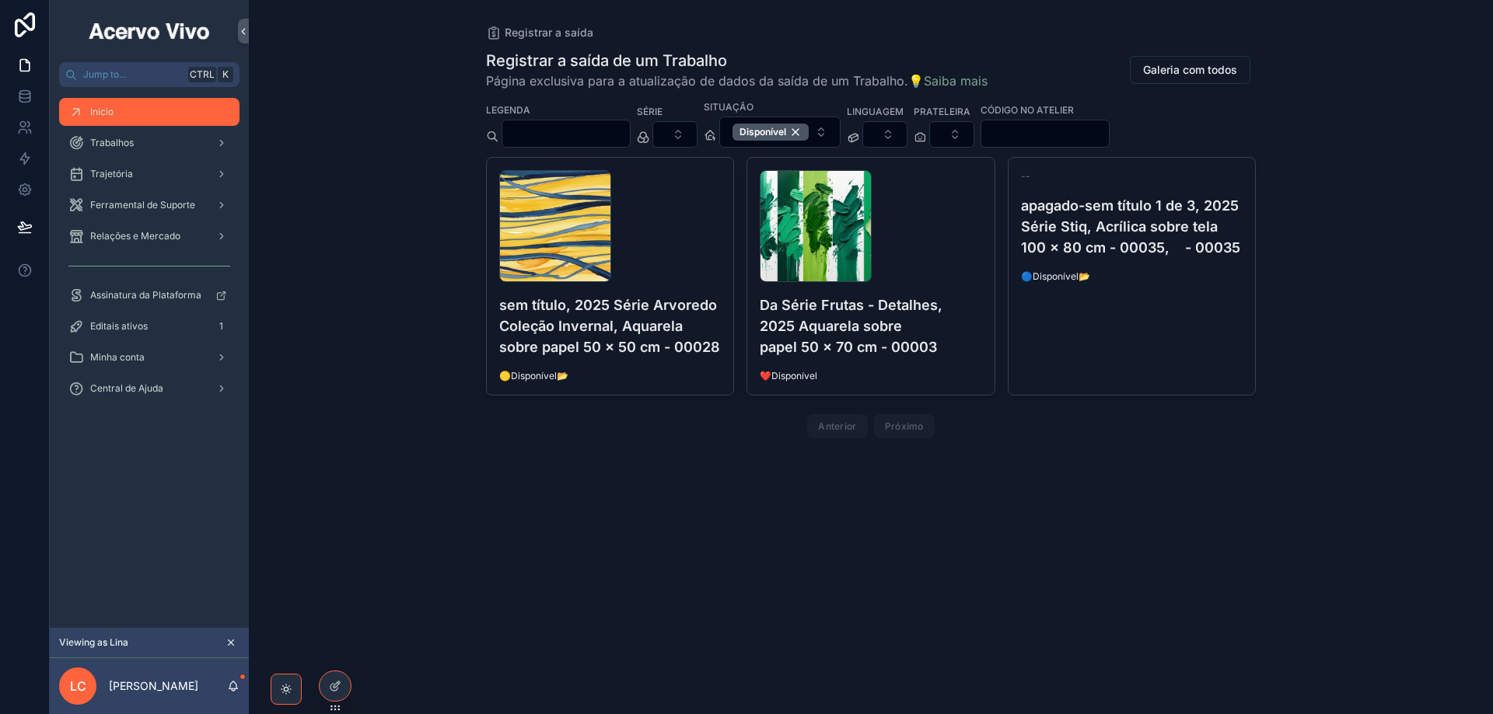
click at [151, 115] on div "Início" at bounding box center [149, 112] width 162 height 25
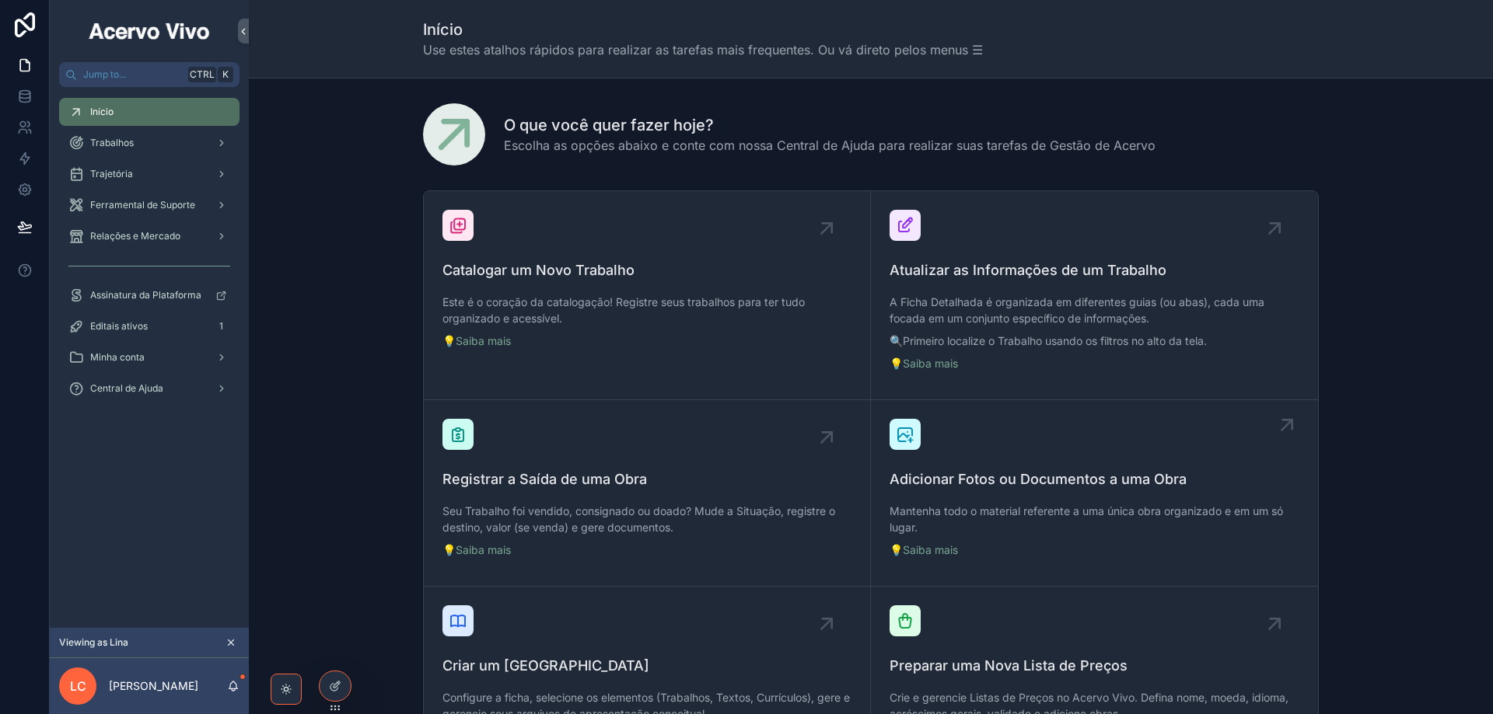
click at [1033, 488] on span "Adicionar Fotos ou Documentos a uma Obra" at bounding box center [1094, 480] width 410 height 22
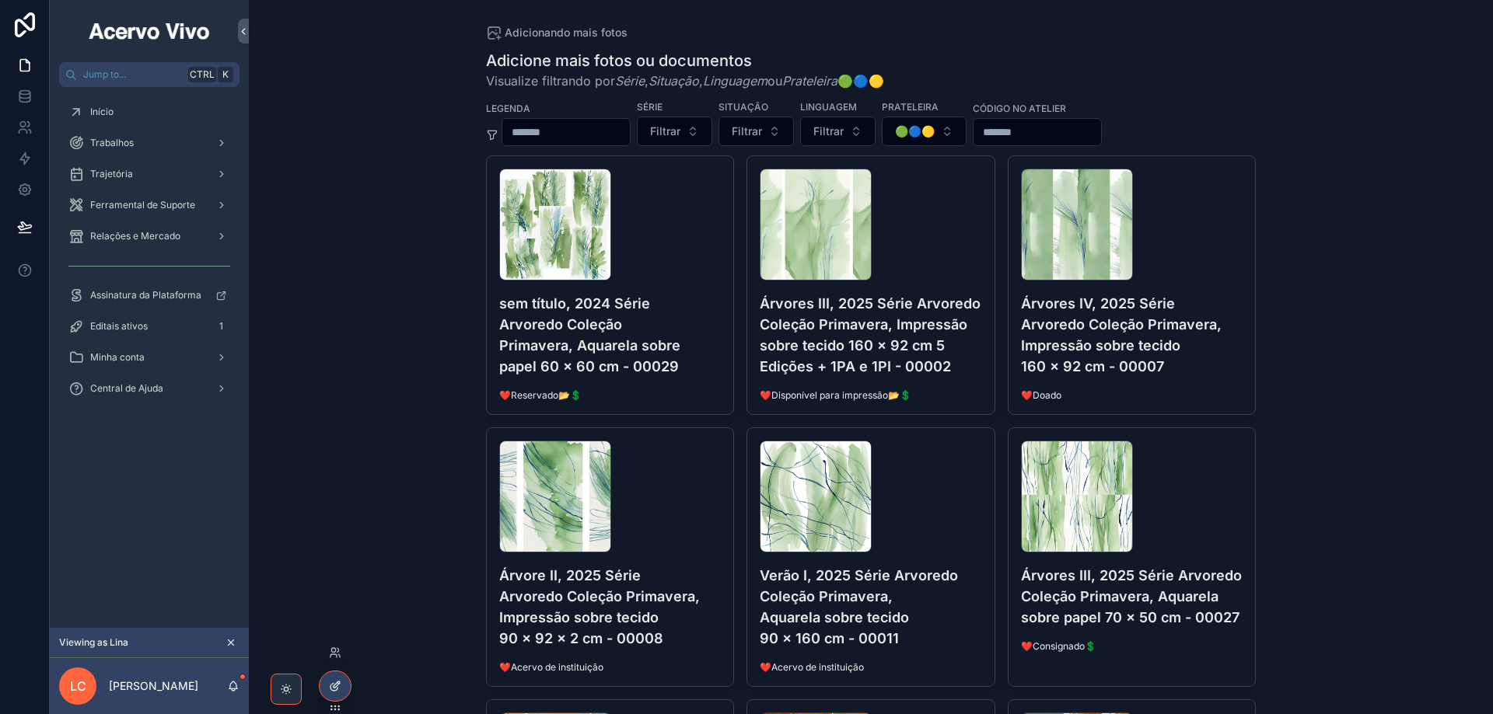
click at [340, 680] on icon at bounding box center [335, 686] width 12 height 12
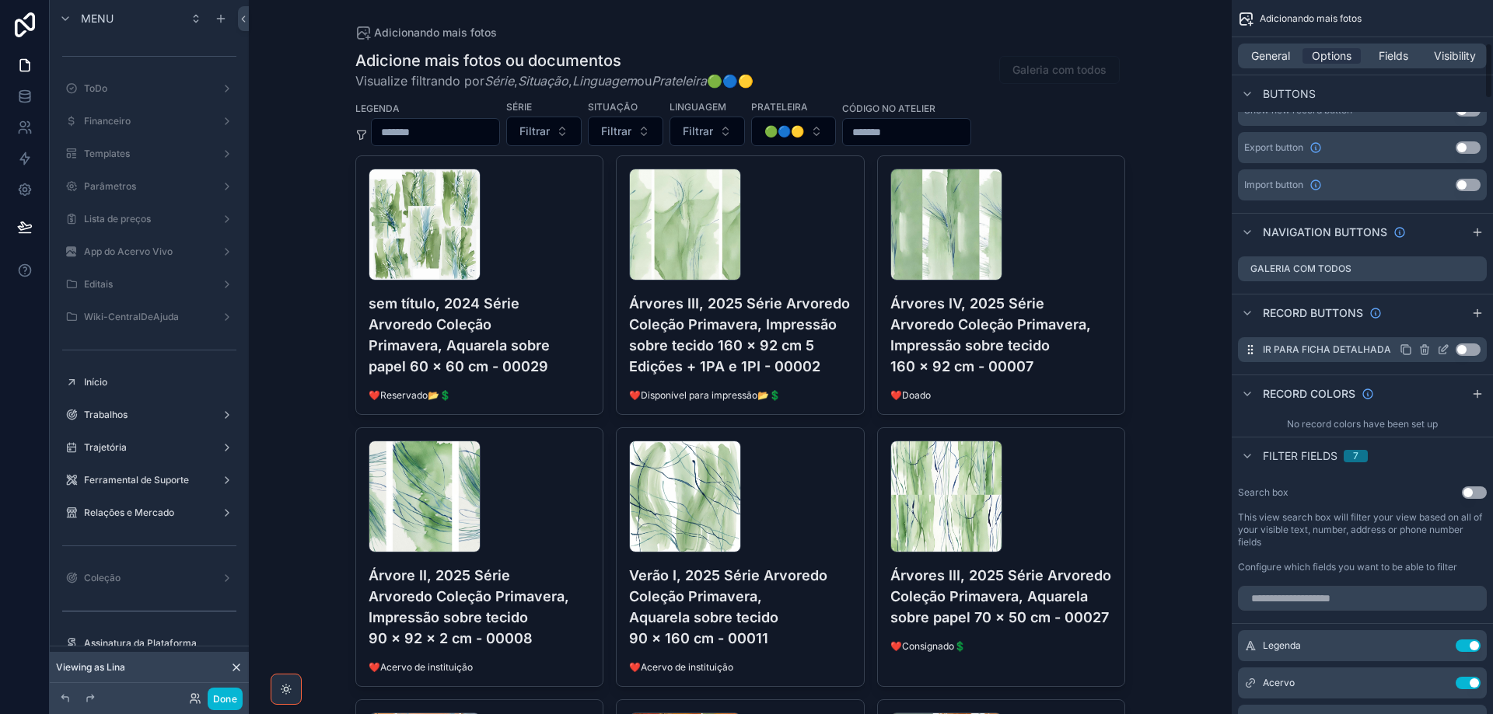
scroll to position [622, 0]
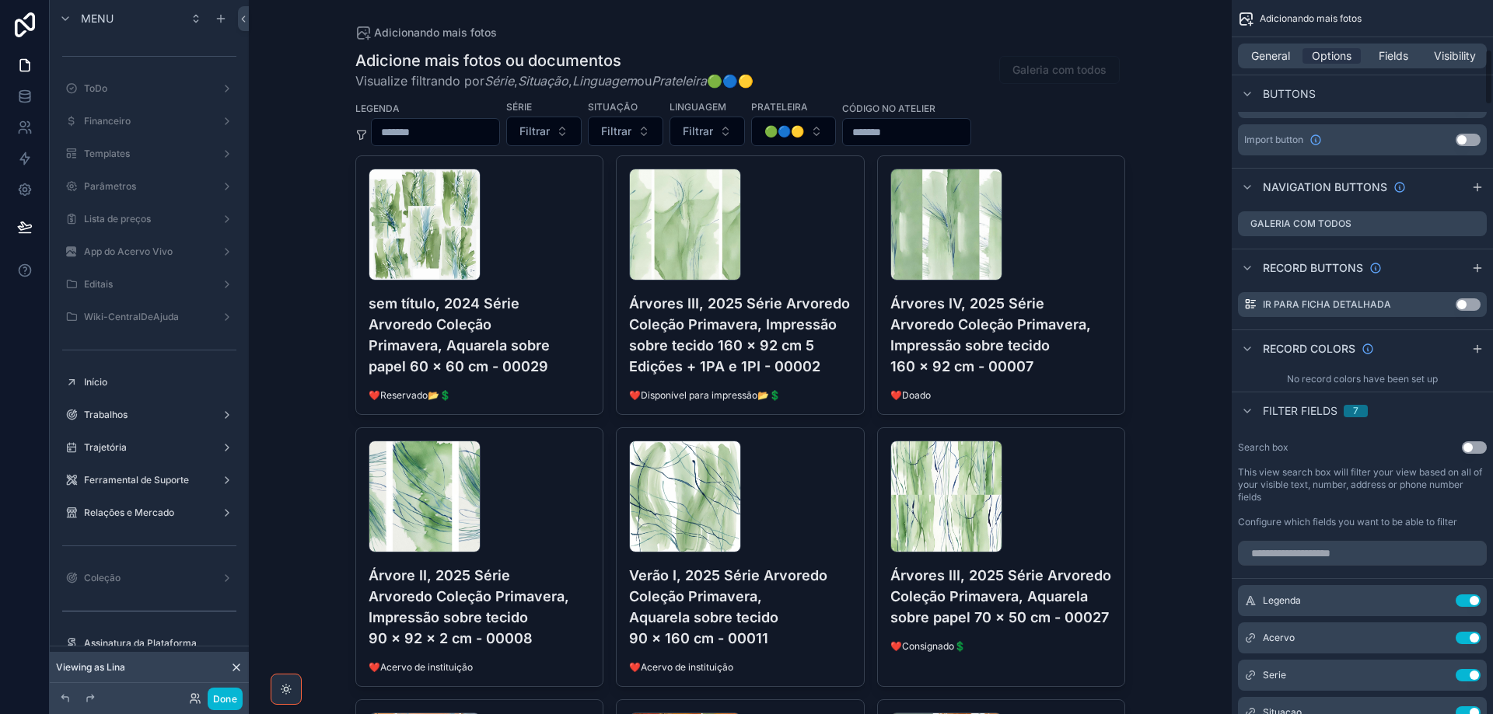
click at [1262, 47] on div "General Options Fields Visibility" at bounding box center [1362, 56] width 249 height 25
click at [1266, 59] on span "General" at bounding box center [1270, 56] width 39 height 16
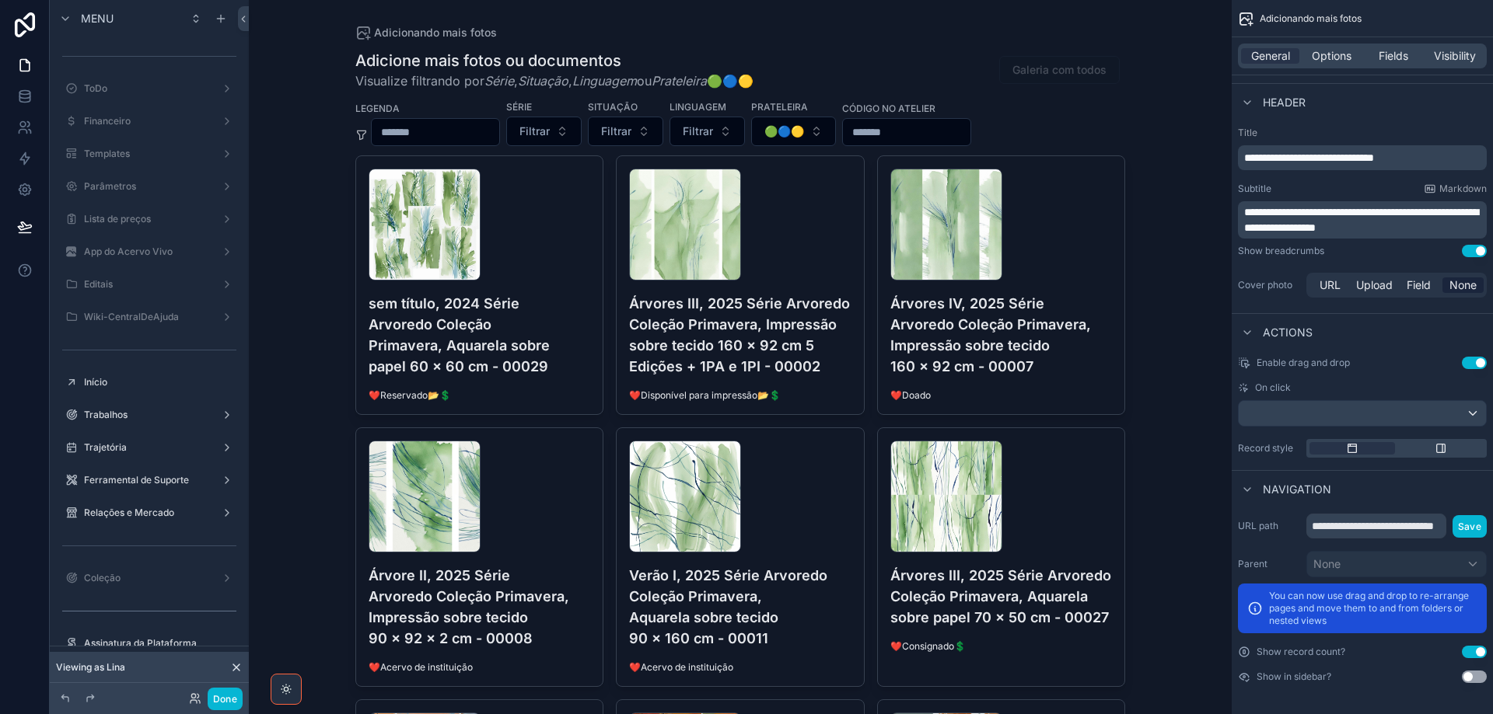
click at [1399, 226] on span "**********" at bounding box center [1361, 220] width 234 height 26
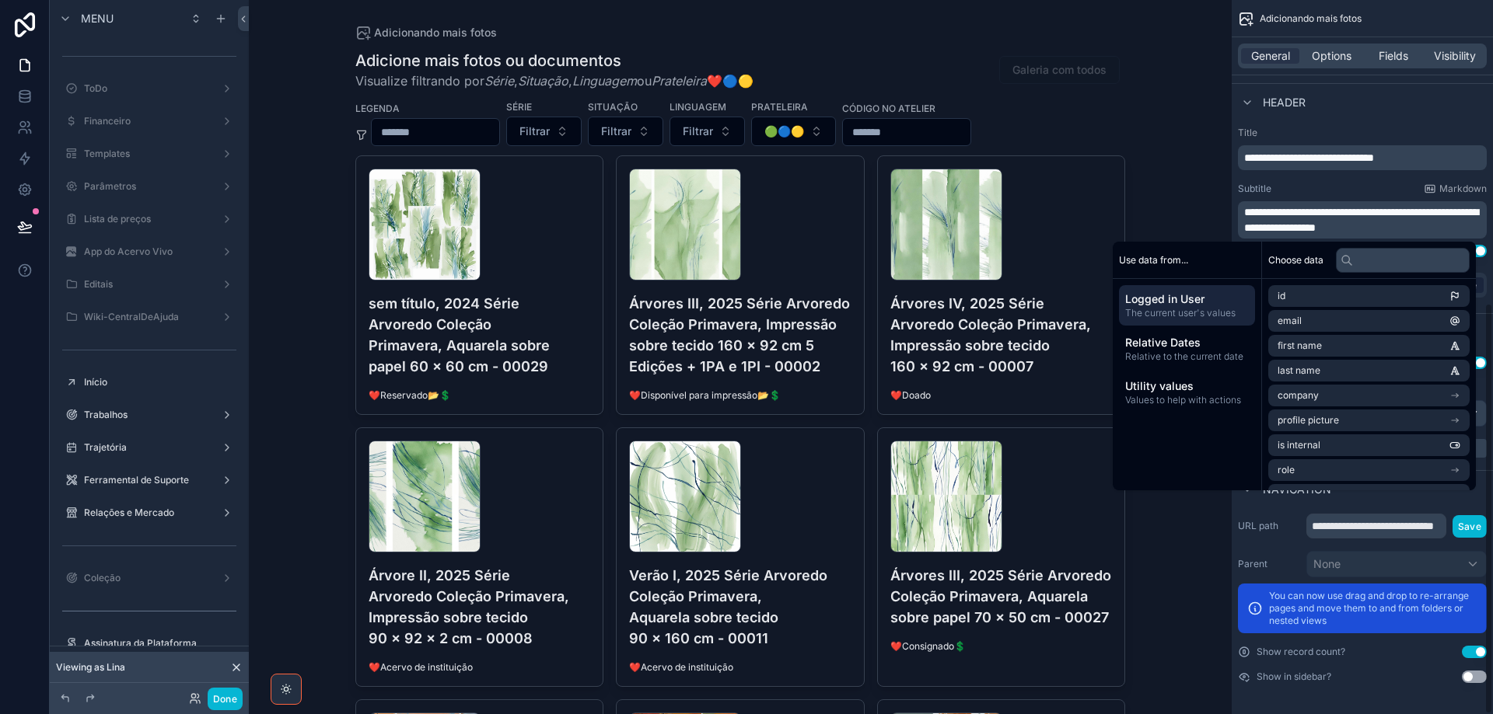
click at [1398, 116] on div "Header" at bounding box center [1361, 101] width 261 height 37
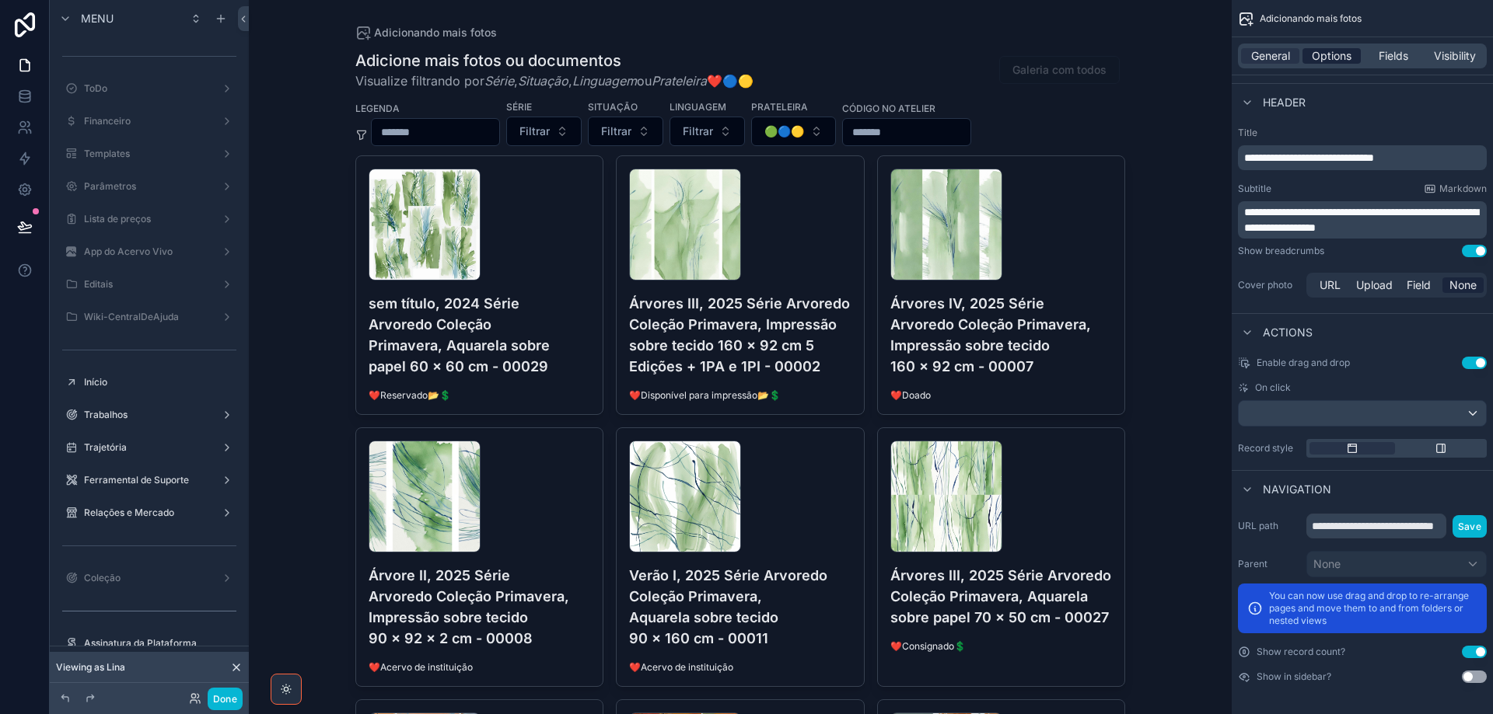
click at [1341, 61] on span "Options" at bounding box center [1331, 56] width 40 height 16
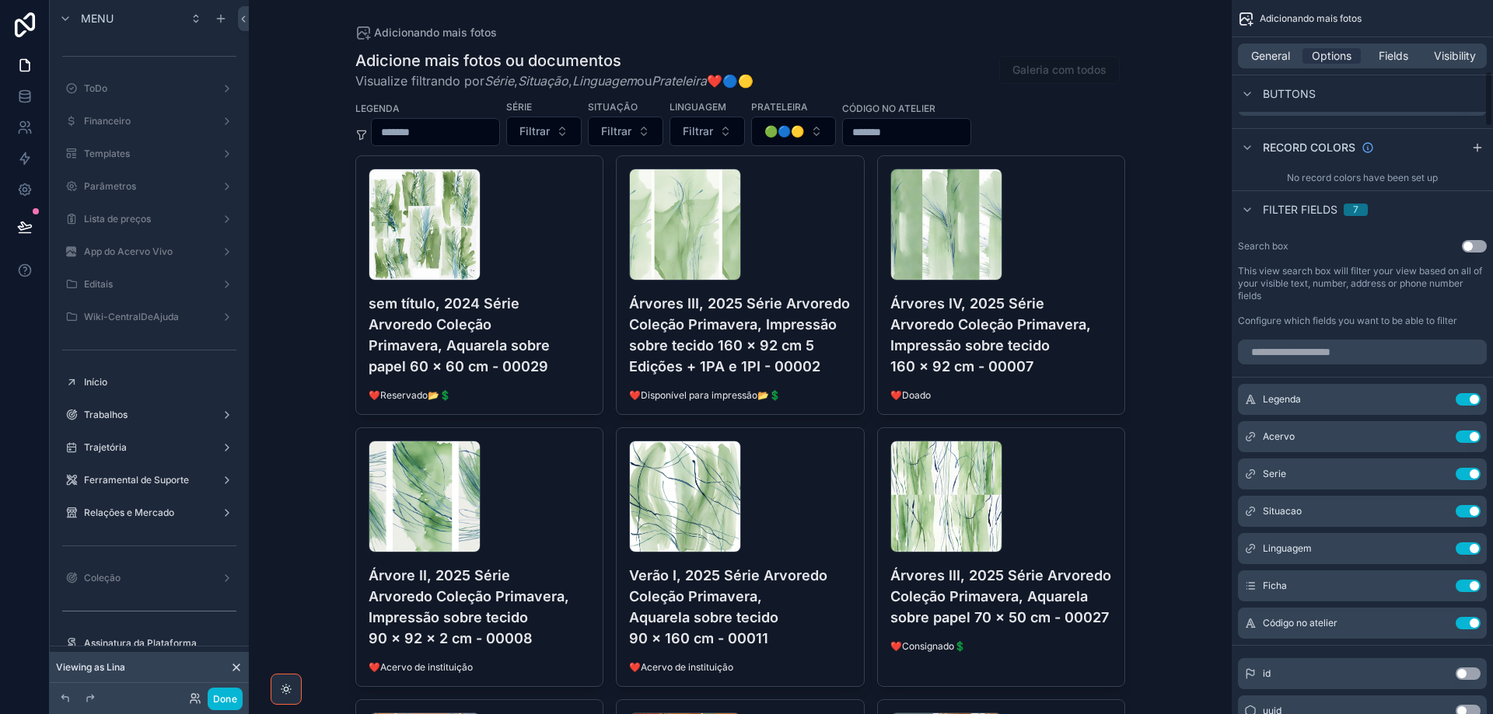
scroll to position [913, 0]
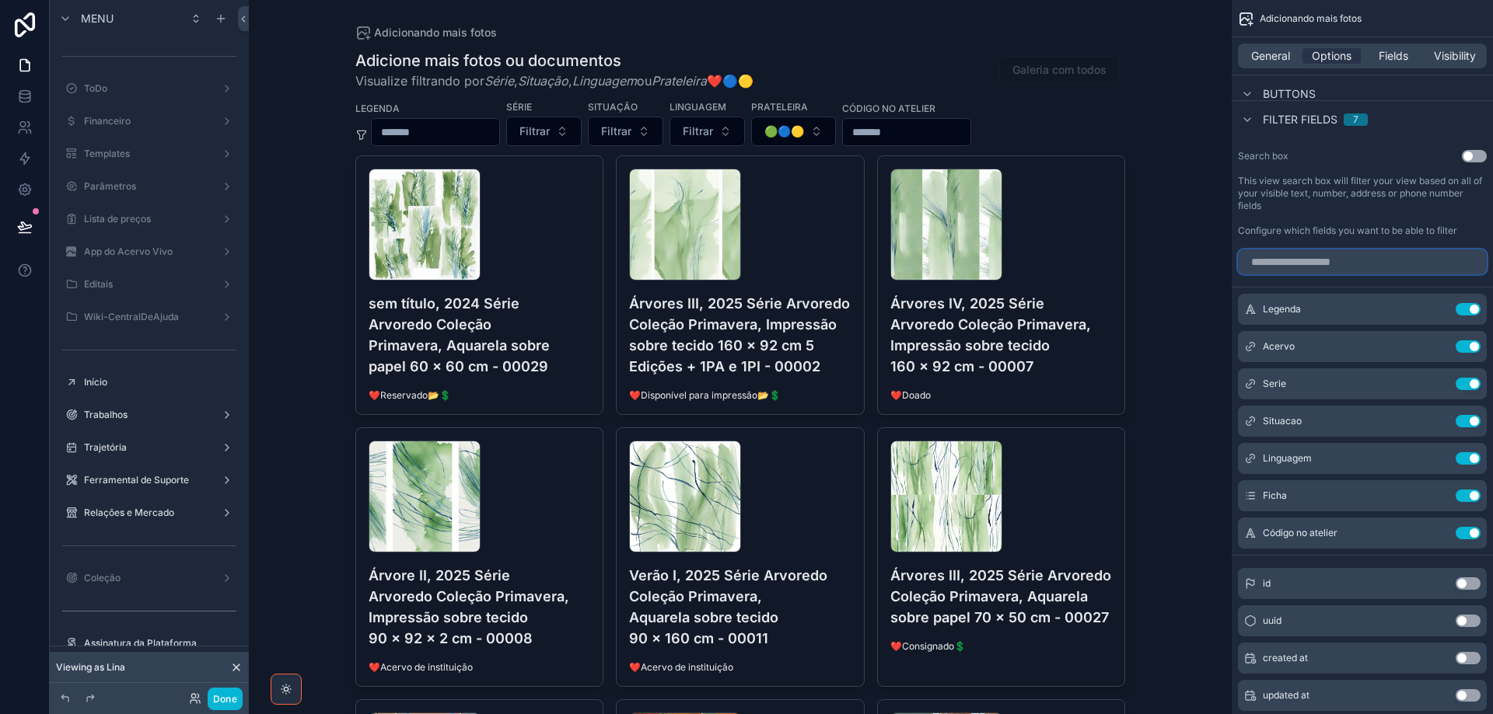
click at [1311, 263] on input "scrollable content" at bounding box center [1362, 262] width 249 height 25
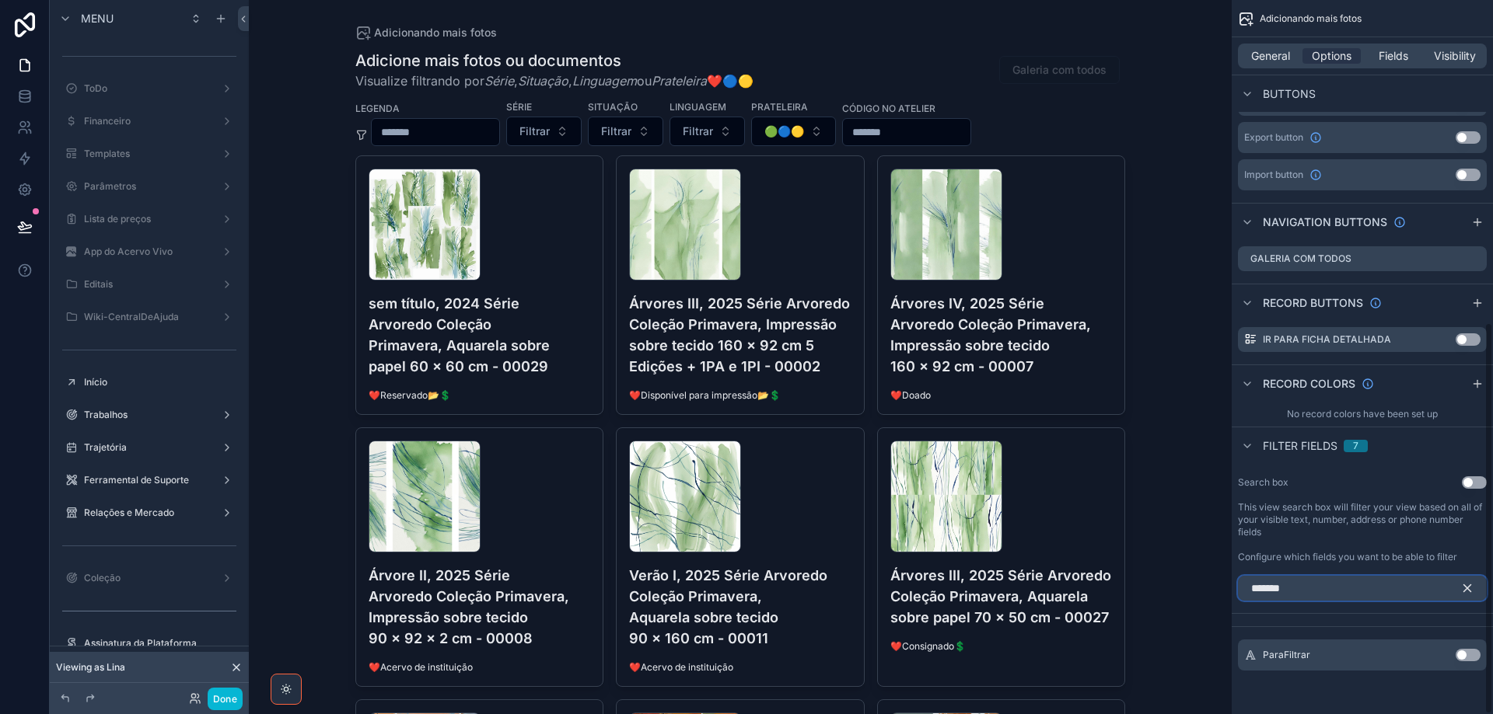
scroll to position [587, 0]
type input "*********"
click at [1470, 659] on button "Use setting" at bounding box center [1467, 655] width 25 height 12
click at [1470, 589] on icon "scrollable content" at bounding box center [1467, 588] width 14 height 14
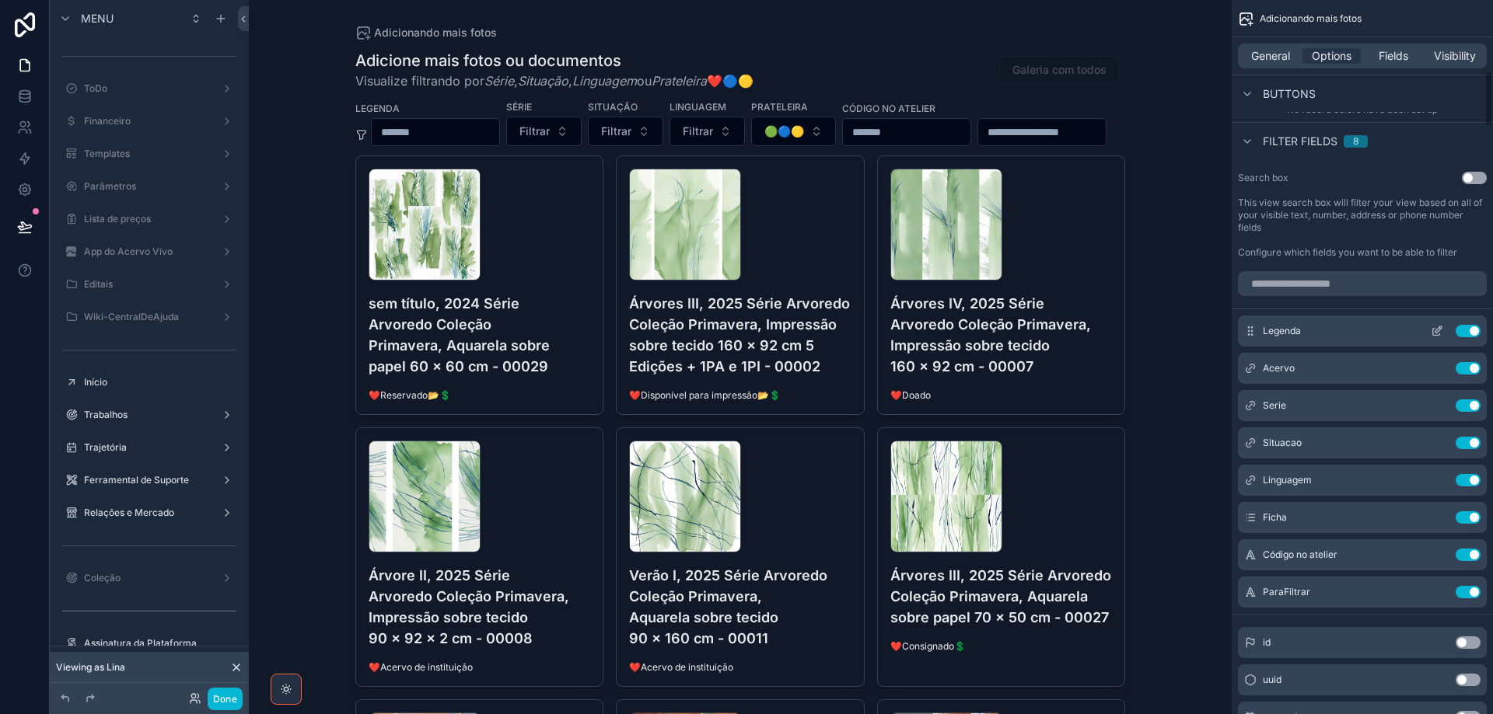
scroll to position [898, 0]
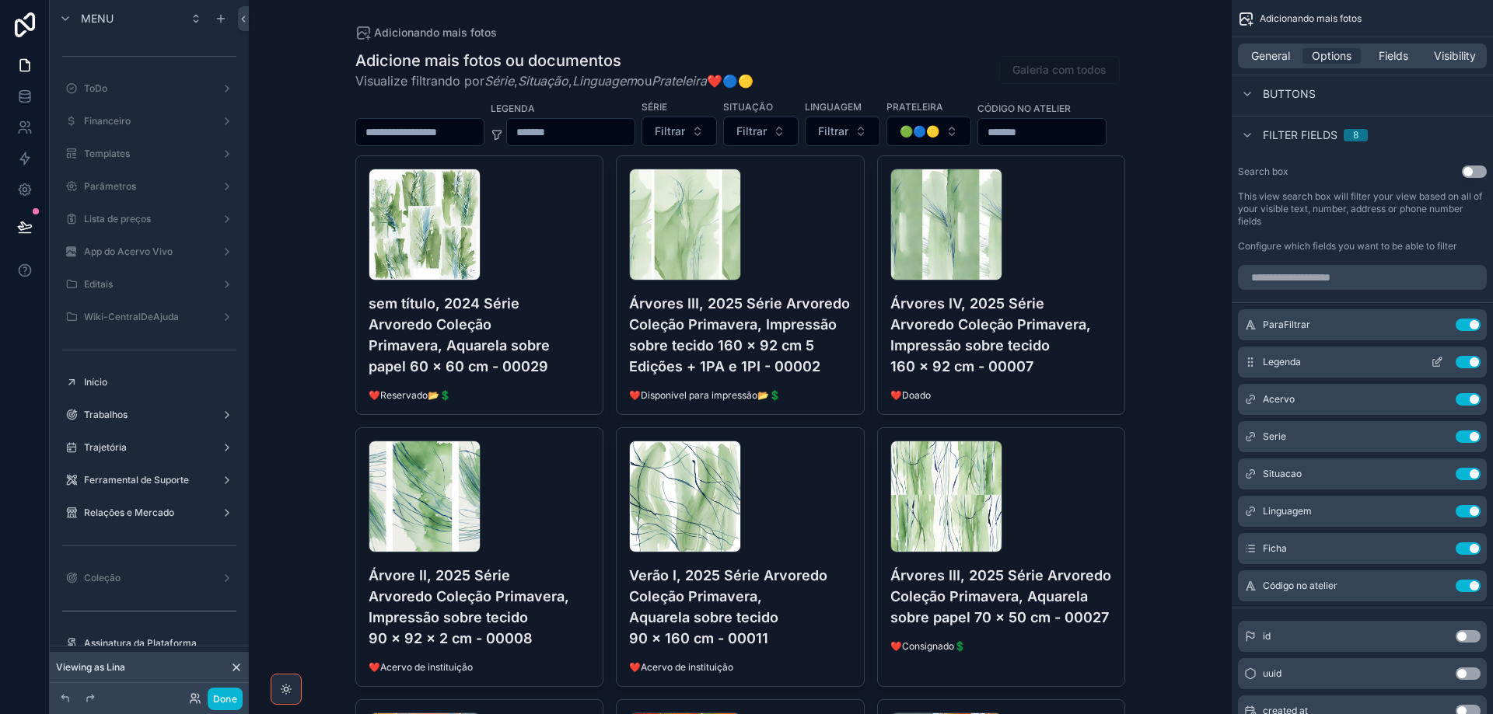
click at [1461, 365] on button "Use setting" at bounding box center [1467, 362] width 25 height 12
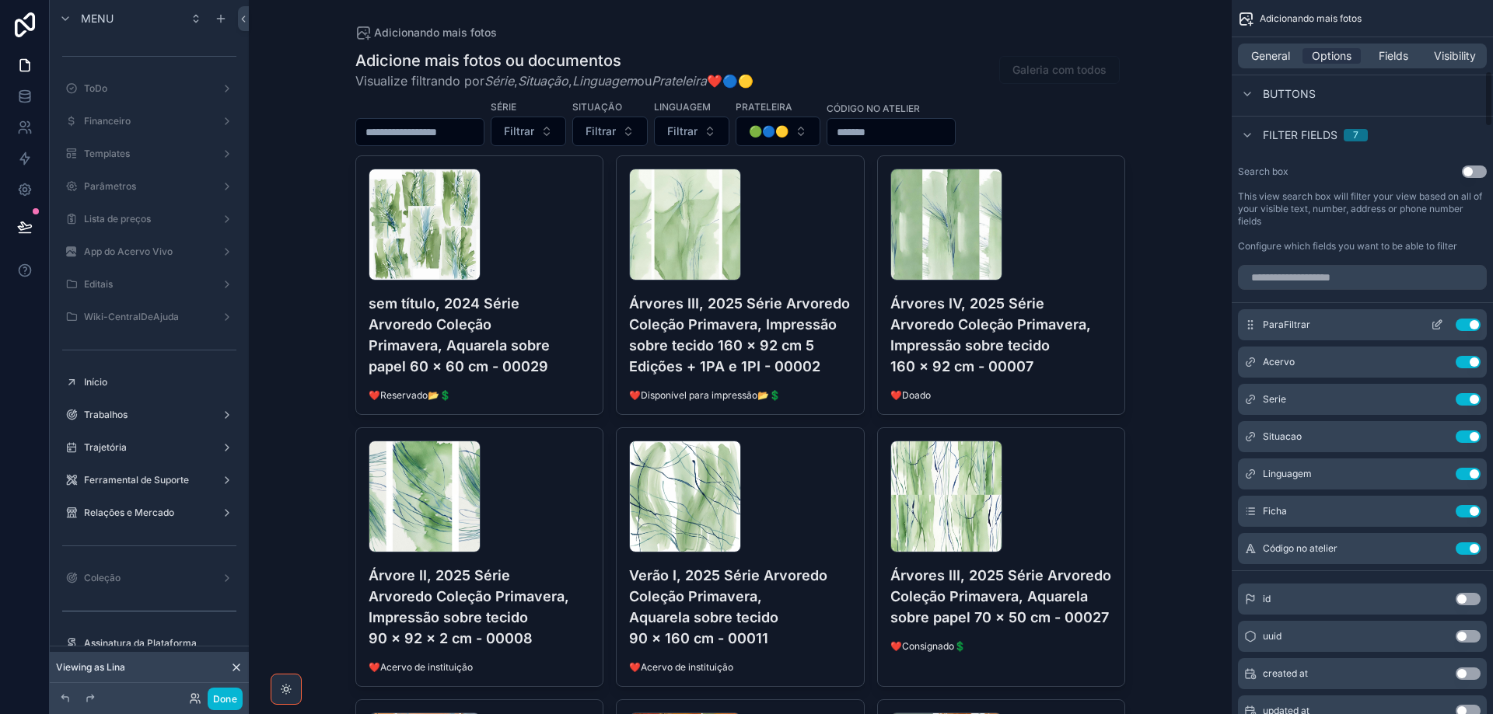
click at [1437, 327] on icon "scrollable content" at bounding box center [1436, 325] width 12 height 12
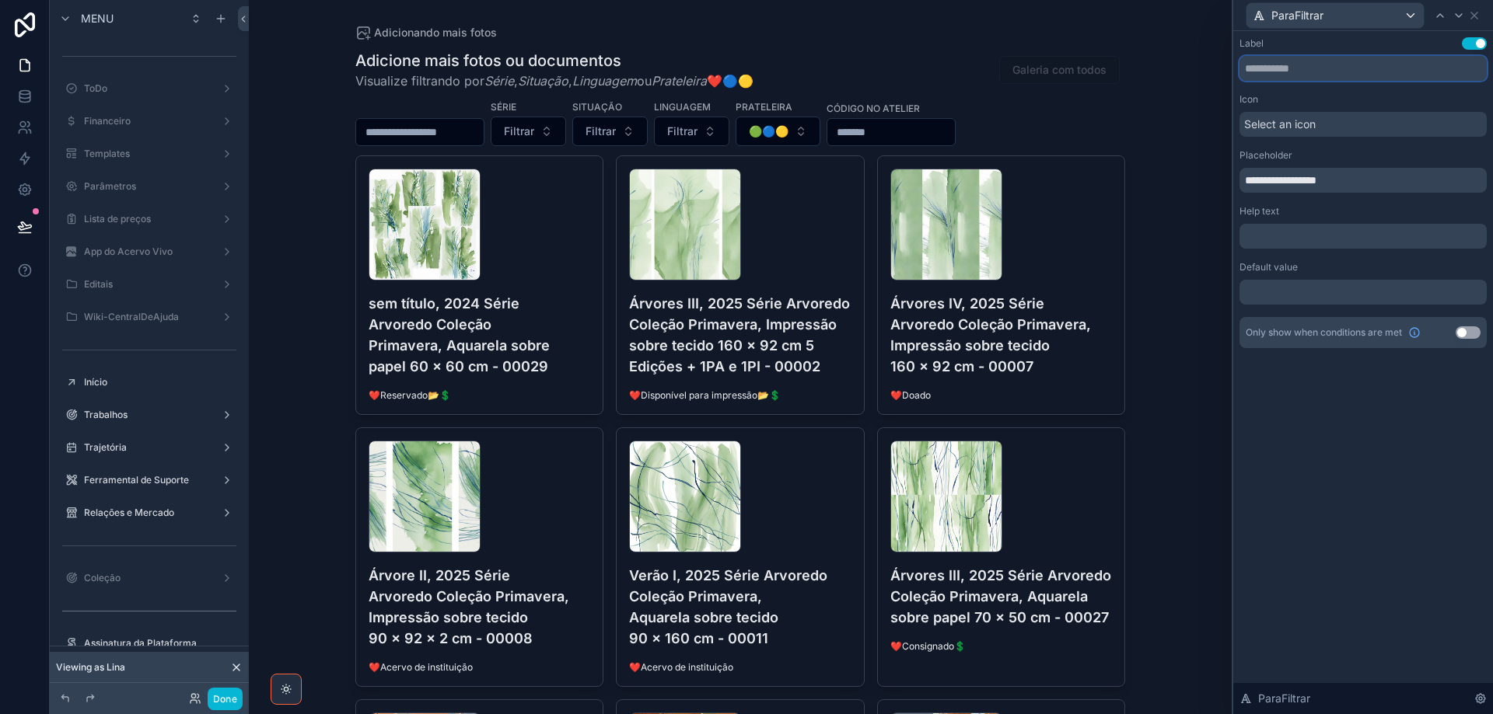
click at [1301, 73] on input "text" at bounding box center [1362, 68] width 247 height 25
type input "*******"
click at [1282, 123] on span "Select an icon" at bounding box center [1280, 125] width 72 height 16
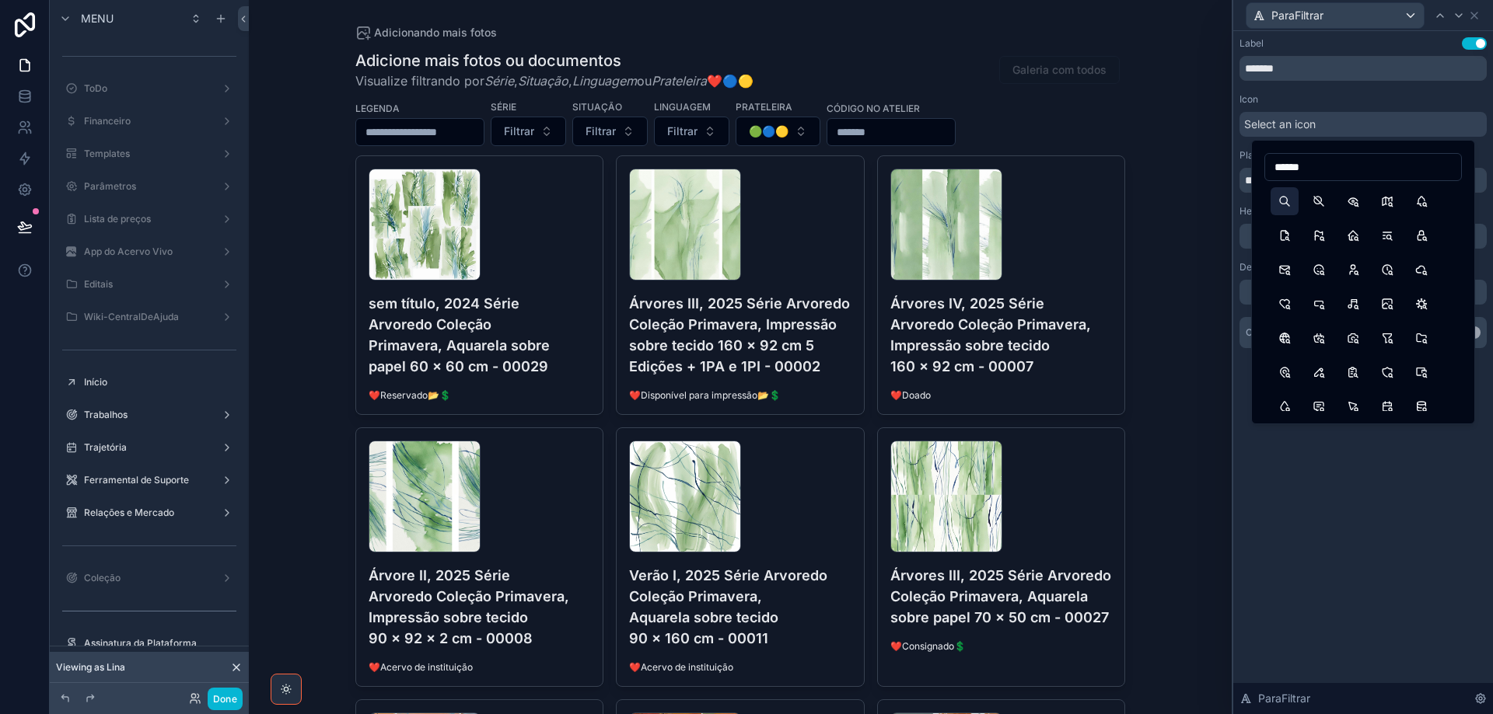
type input "******"
click at [1283, 200] on button "Search" at bounding box center [1284, 201] width 28 height 28
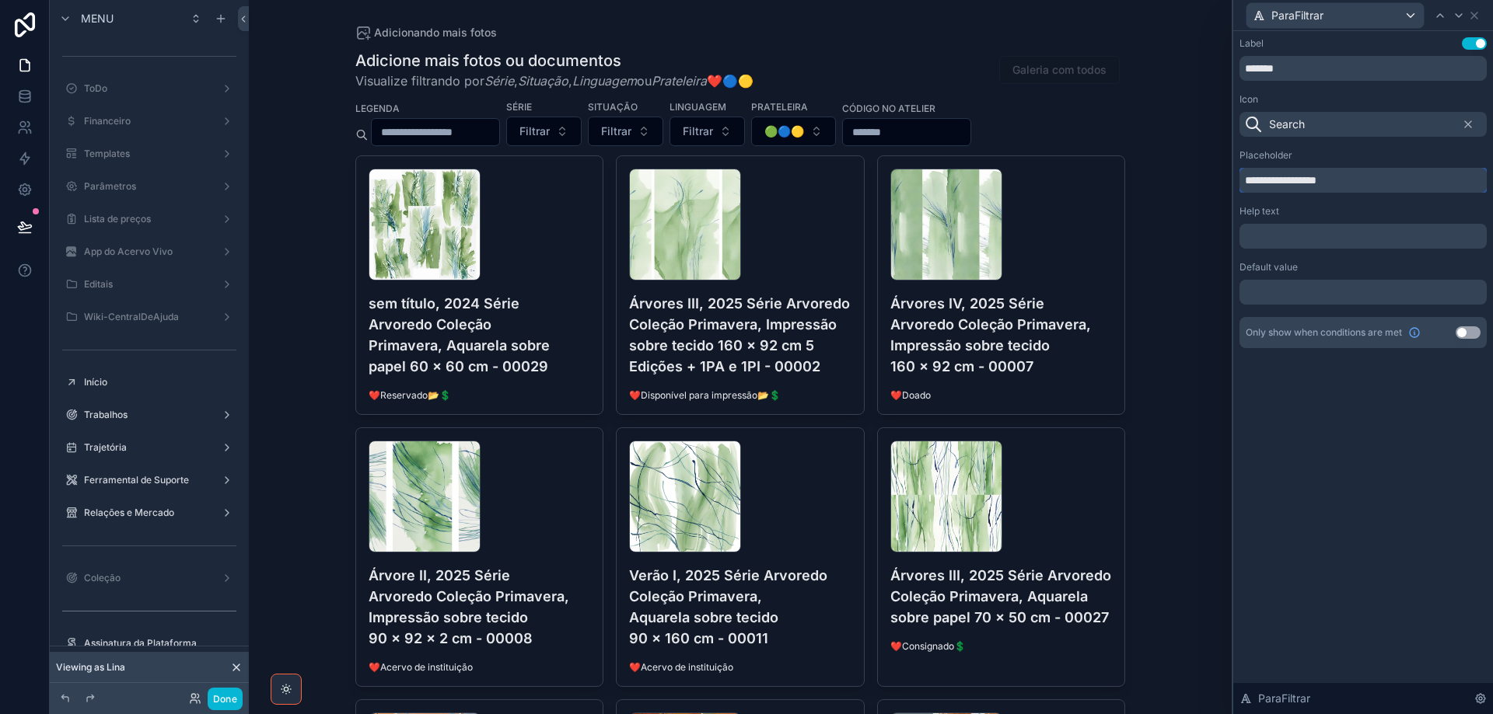
drag, startPoint x: 1337, startPoint y: 181, endPoint x: 1220, endPoint y: 163, distance: 118.7
click at [1220, 163] on div "**********" at bounding box center [746, 357] width 1493 height 714
click at [1462, 28] on div "ParaFiltrar" at bounding box center [1356, 15] width 222 height 26
click at [1460, 20] on icon at bounding box center [1458, 15] width 12 height 12
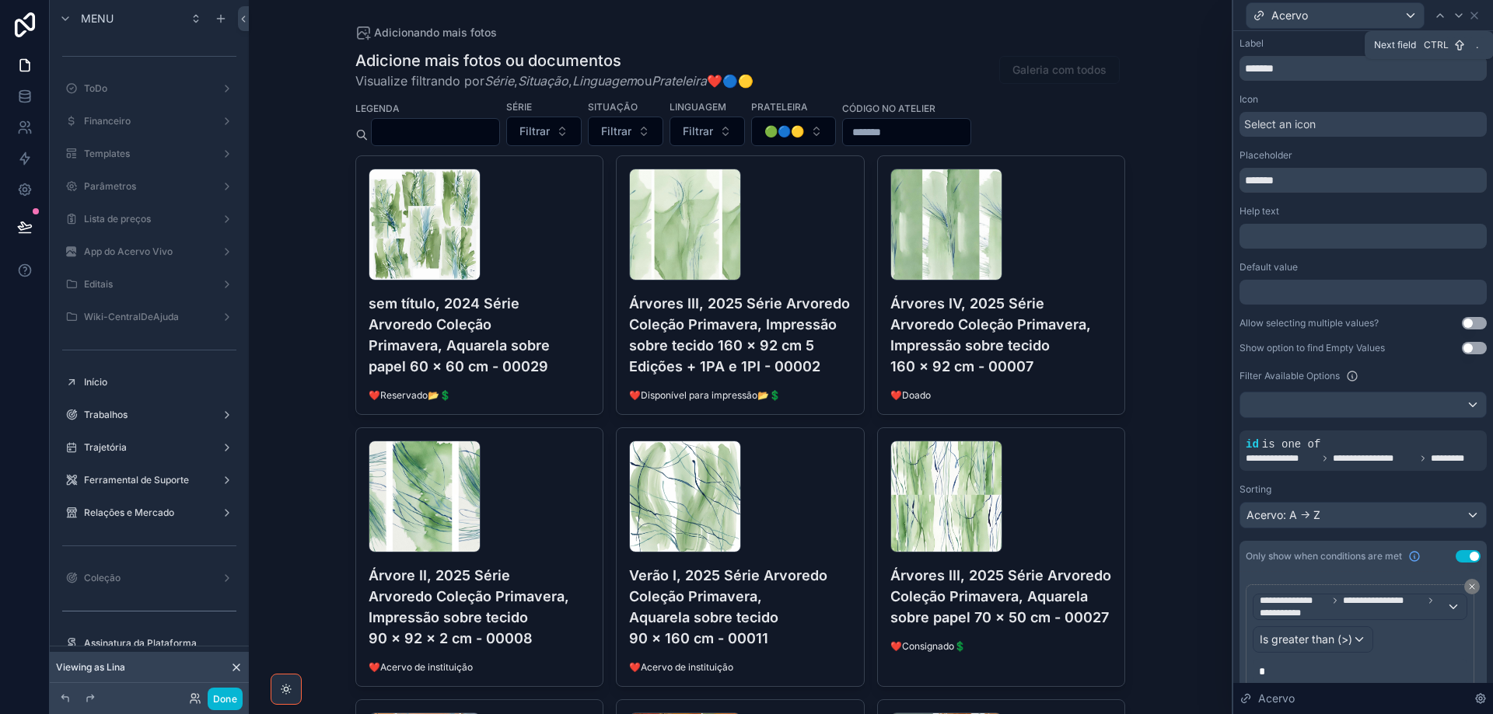
click at [1460, 20] on icon at bounding box center [1458, 15] width 12 height 12
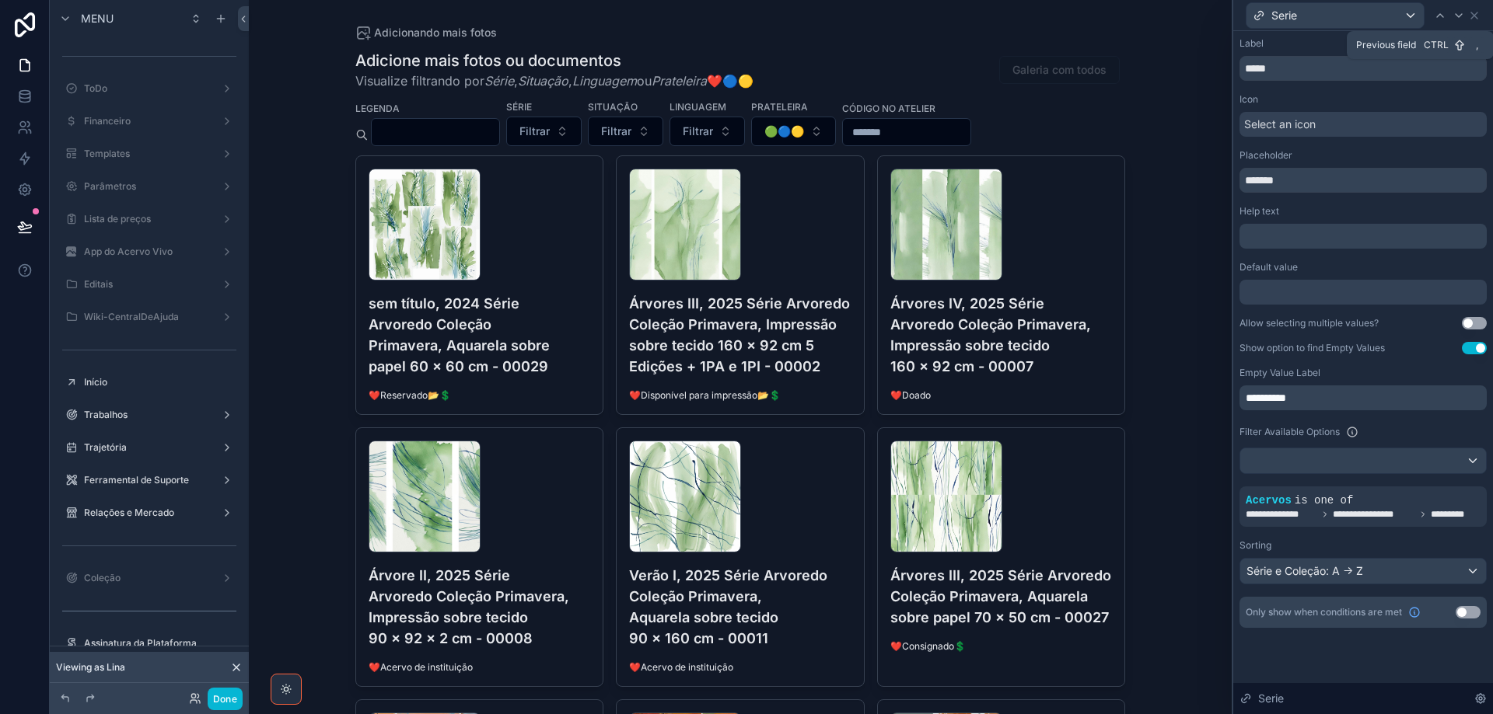
click at [1442, 9] on icon at bounding box center [1440, 15] width 12 height 12
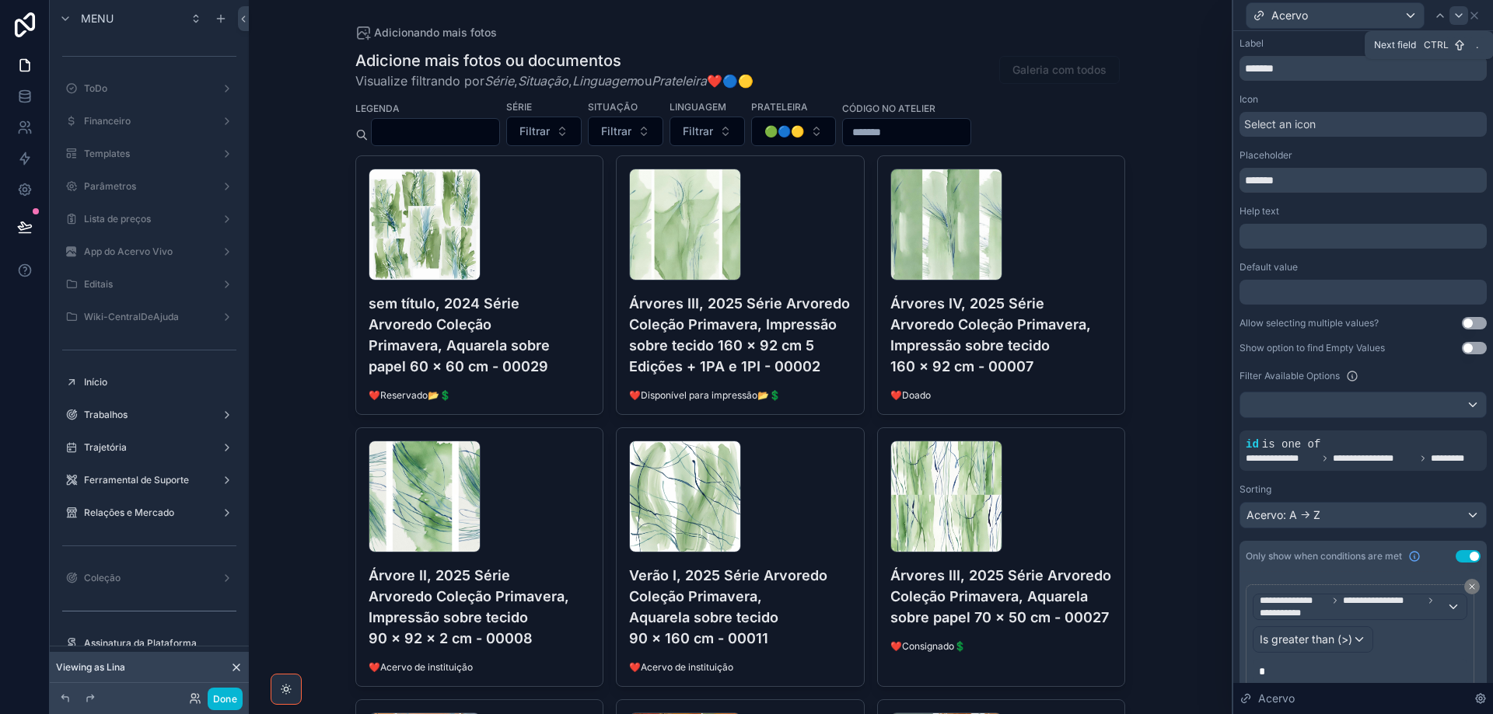
click at [1454, 14] on icon at bounding box center [1458, 15] width 12 height 12
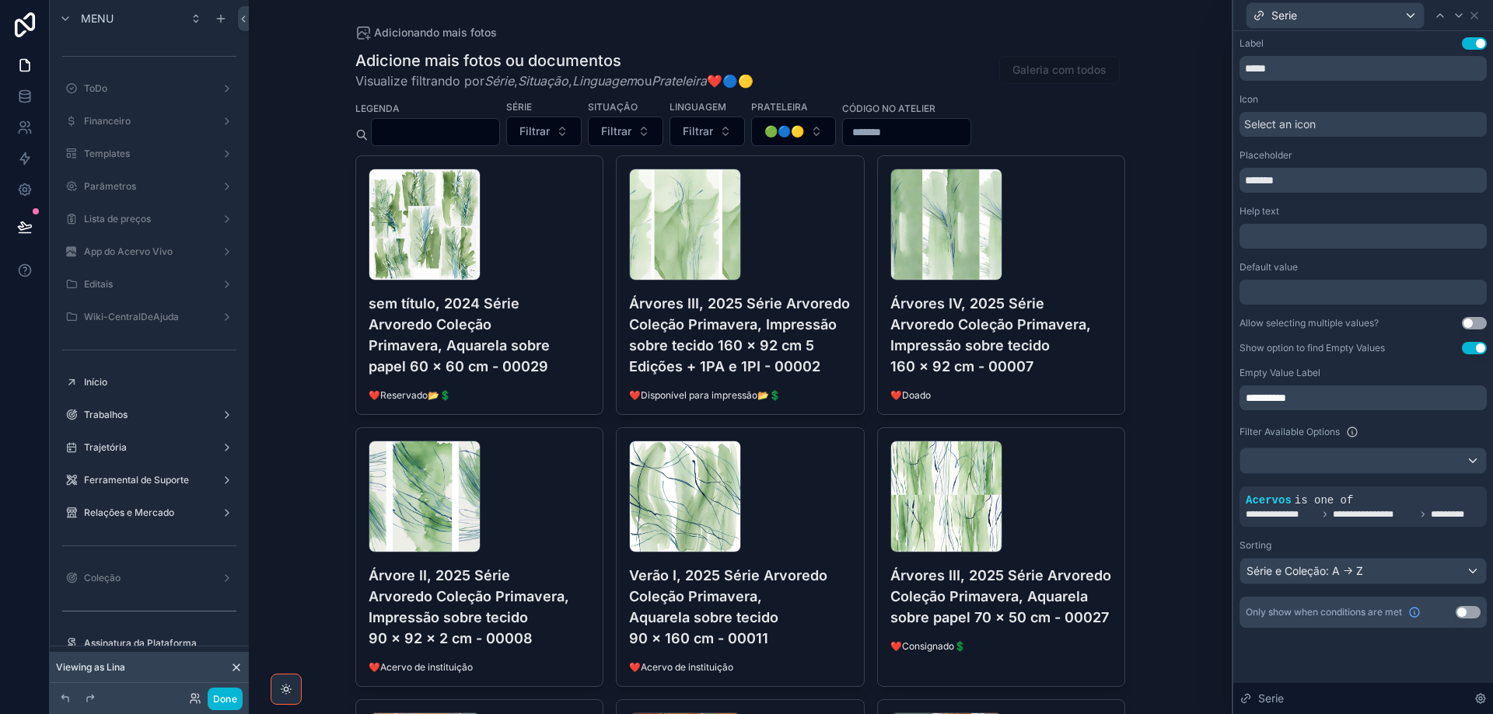
click at [1336, 124] on div "Select an icon" at bounding box center [1362, 124] width 247 height 25
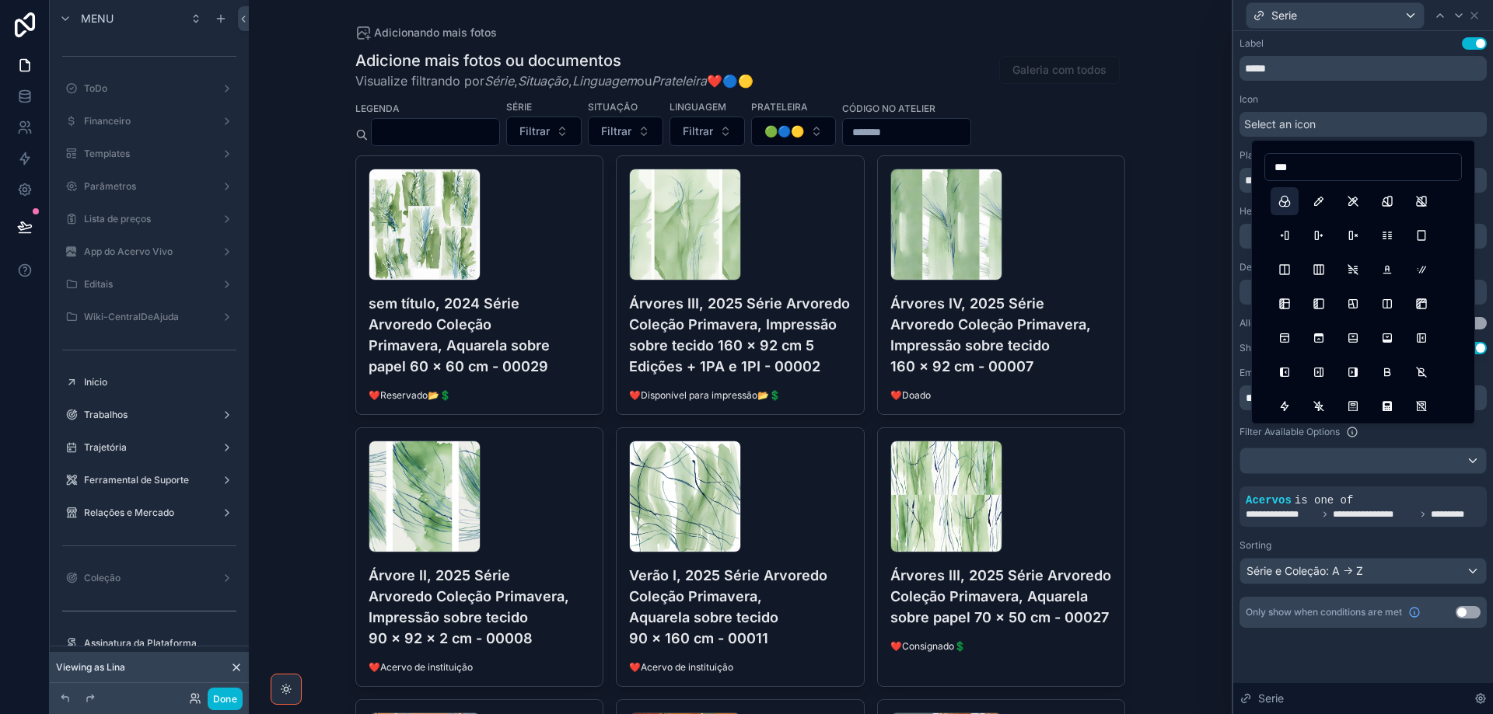
type input "***"
click at [1290, 204] on button "ColorFilter" at bounding box center [1284, 201] width 28 height 28
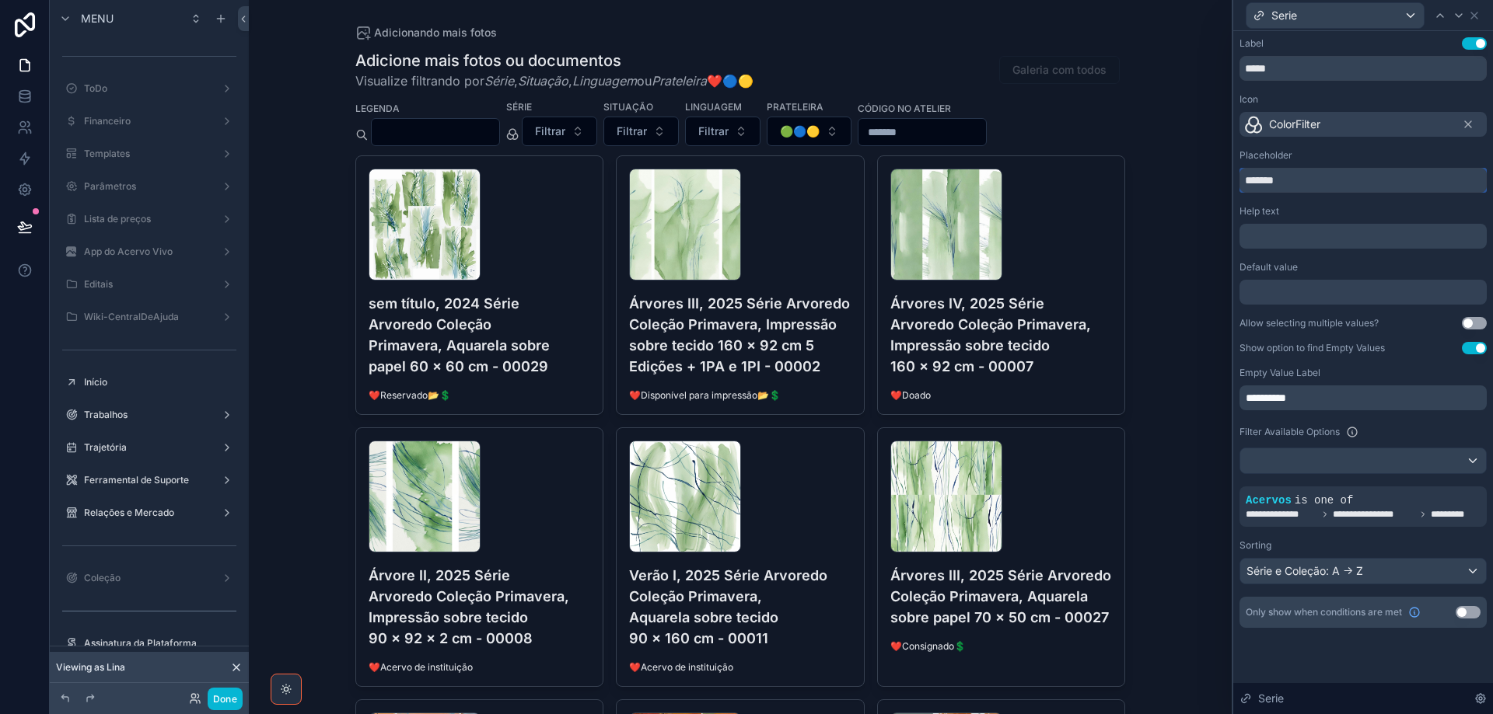
drag, startPoint x: 1282, startPoint y: 187, endPoint x: 1241, endPoint y: 173, distance: 42.8
click at [1241, 173] on input "*******" at bounding box center [1362, 180] width 247 height 25
click at [1219, 398] on div "**********" at bounding box center [746, 357] width 1493 height 714
click at [1248, 393] on span "**********" at bounding box center [1265, 398] width 40 height 11
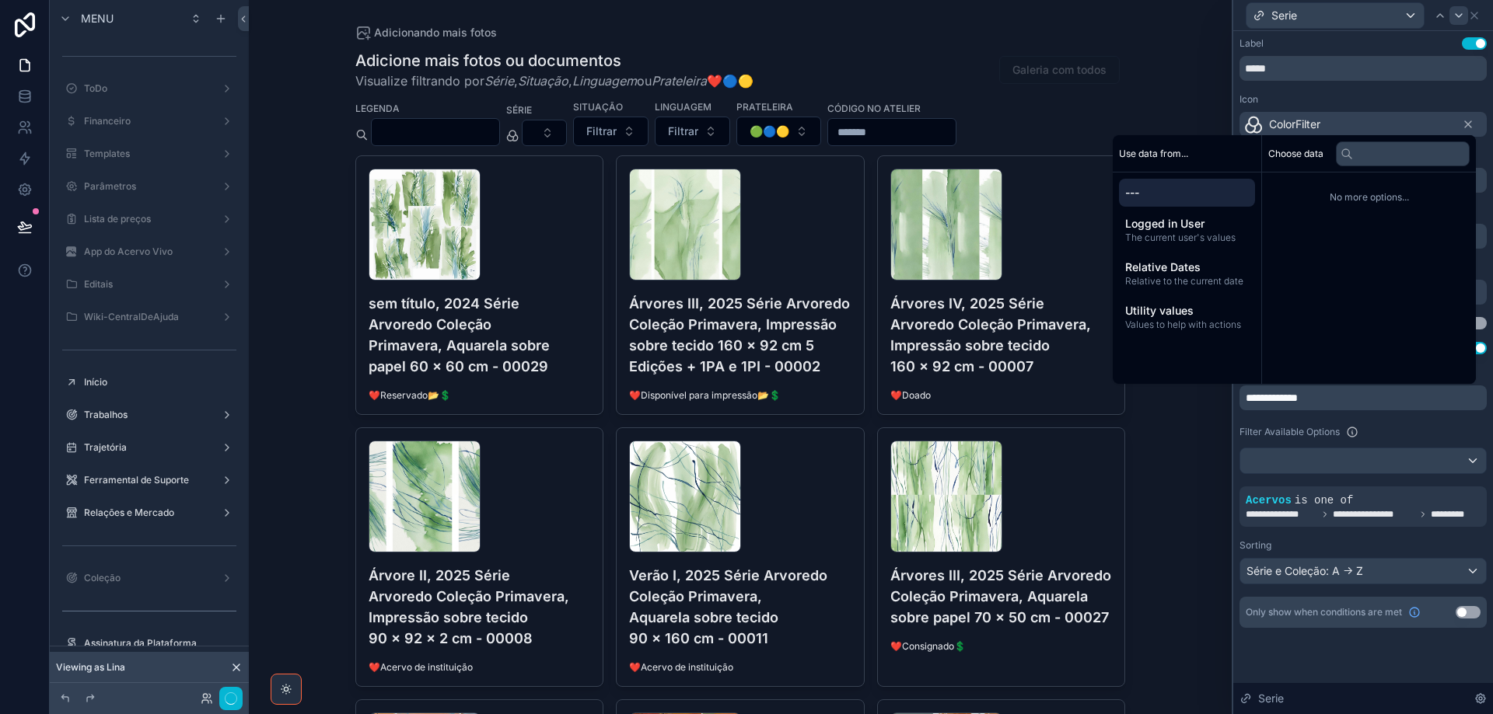
click at [1461, 17] on icon at bounding box center [1458, 15] width 12 height 12
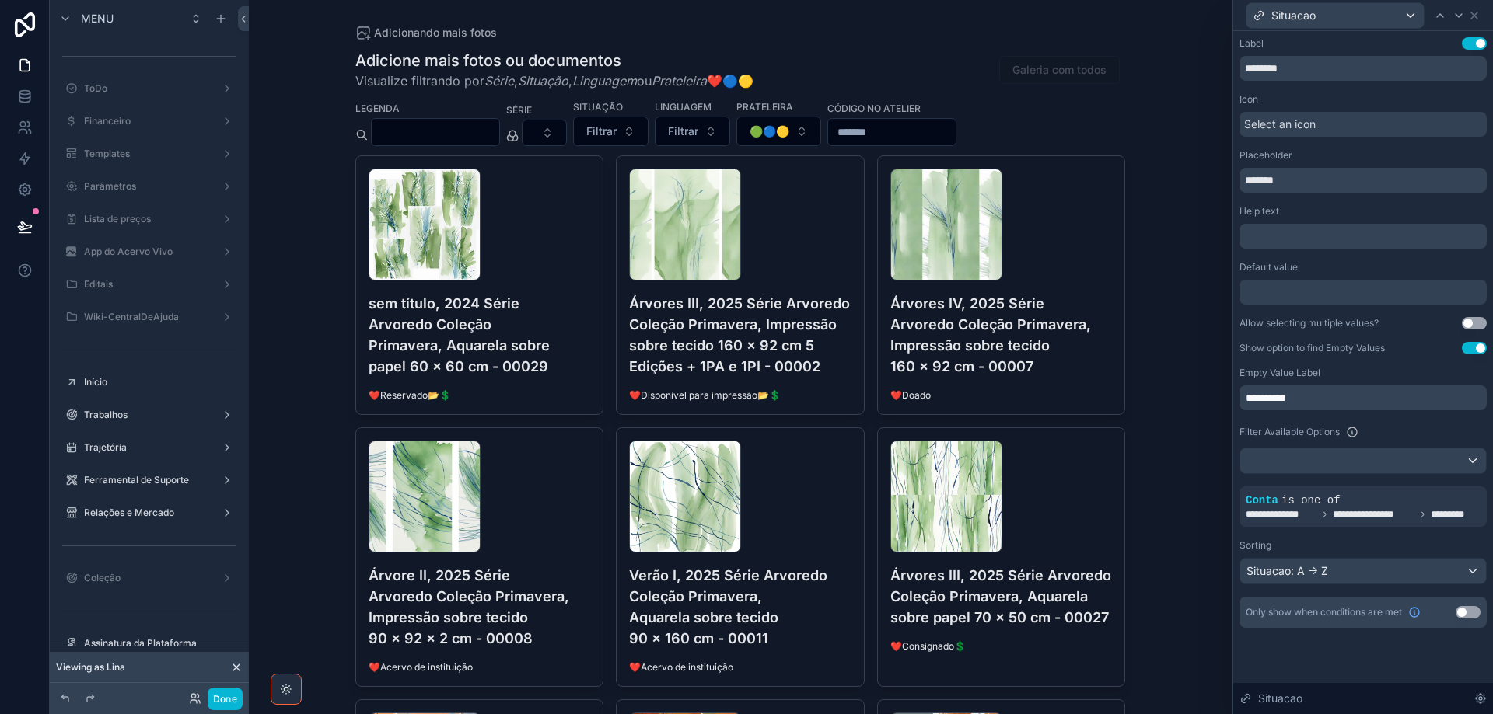
click at [1309, 124] on span "Select an icon" at bounding box center [1280, 125] width 72 height 16
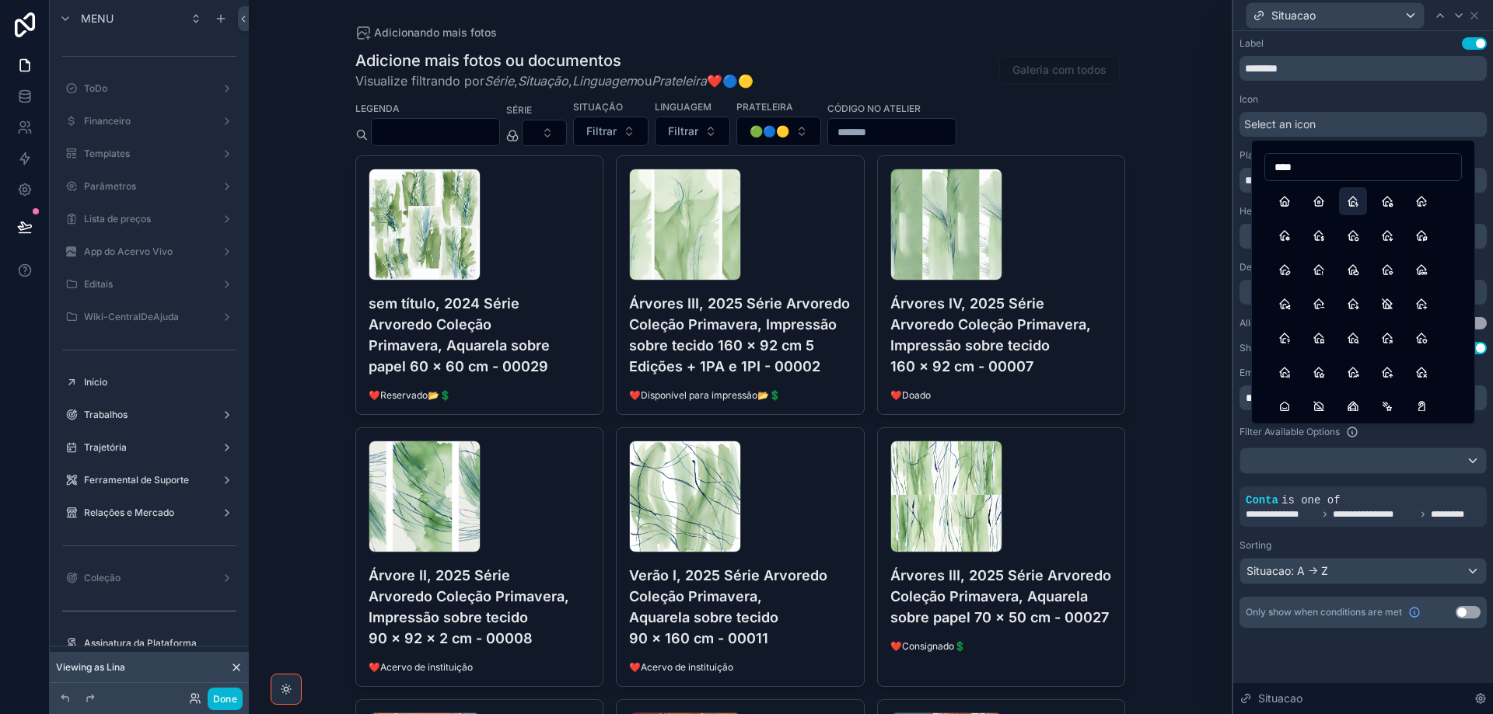
type input "****"
click at [1351, 208] on button "HomeBolt" at bounding box center [1353, 201] width 28 height 28
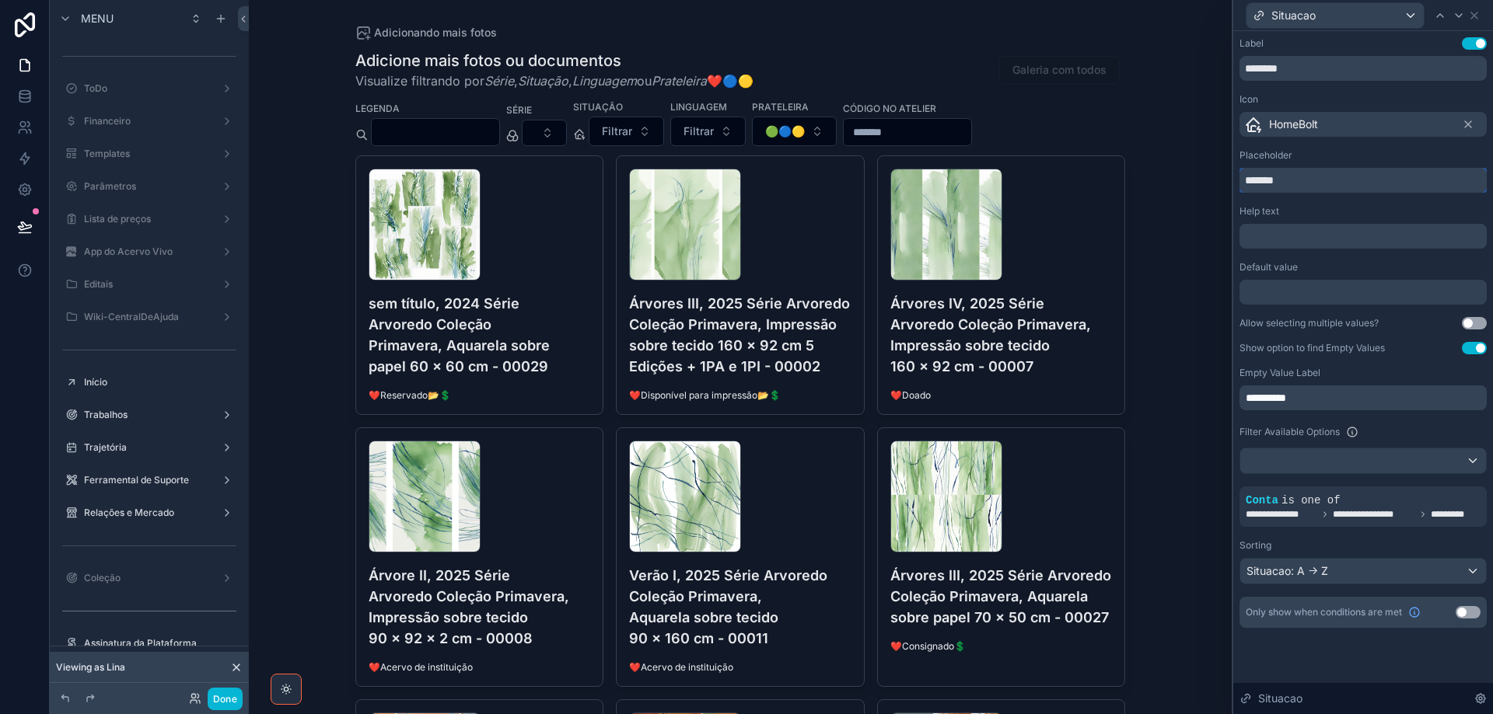
drag, startPoint x: 1244, startPoint y: 182, endPoint x: 1230, endPoint y: 182, distance: 14.0
click at [1230, 182] on div "**********" at bounding box center [746, 357] width 1493 height 714
click at [1461, 12] on icon at bounding box center [1458, 15] width 12 height 12
click at [1293, 128] on span "Select an icon" at bounding box center [1280, 125] width 72 height 16
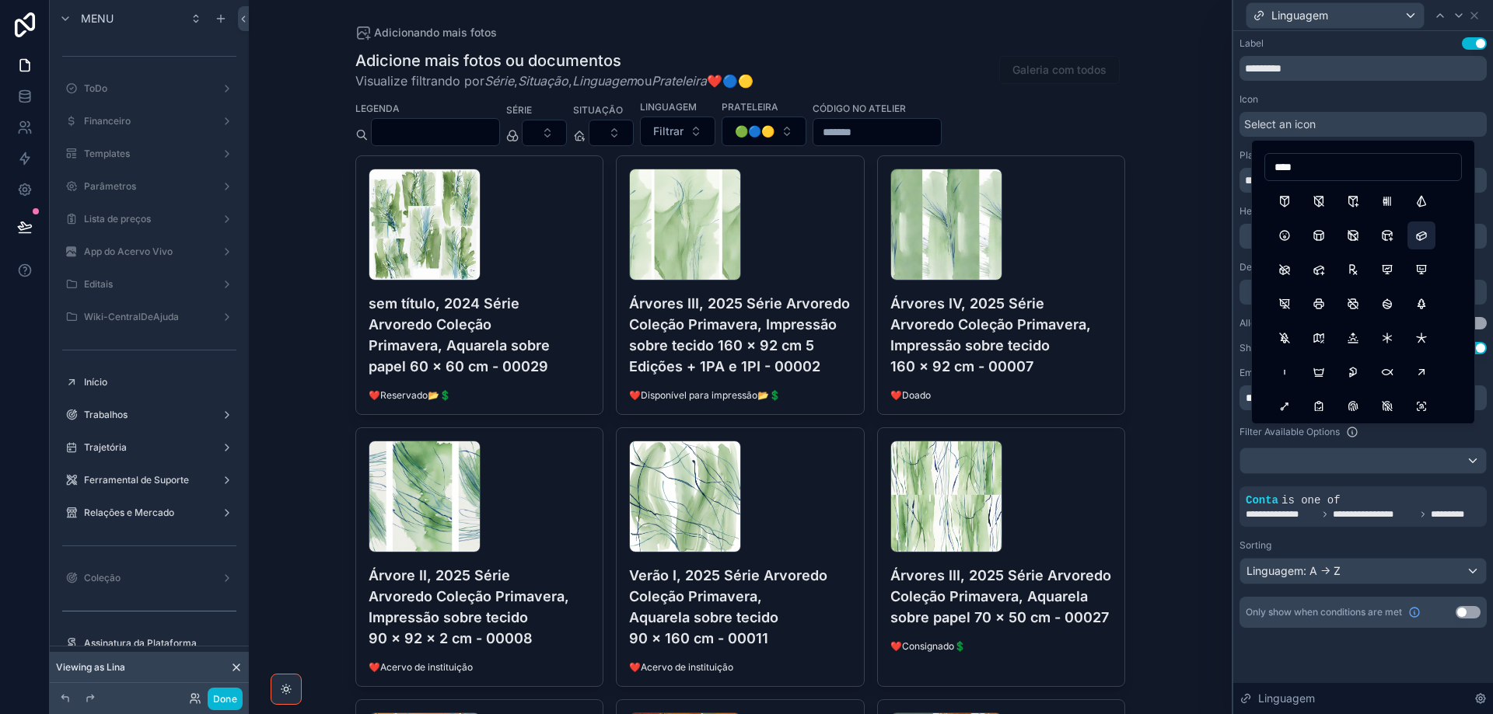
type input "****"
click at [1424, 235] on button "RectangularPrism" at bounding box center [1421, 236] width 28 height 28
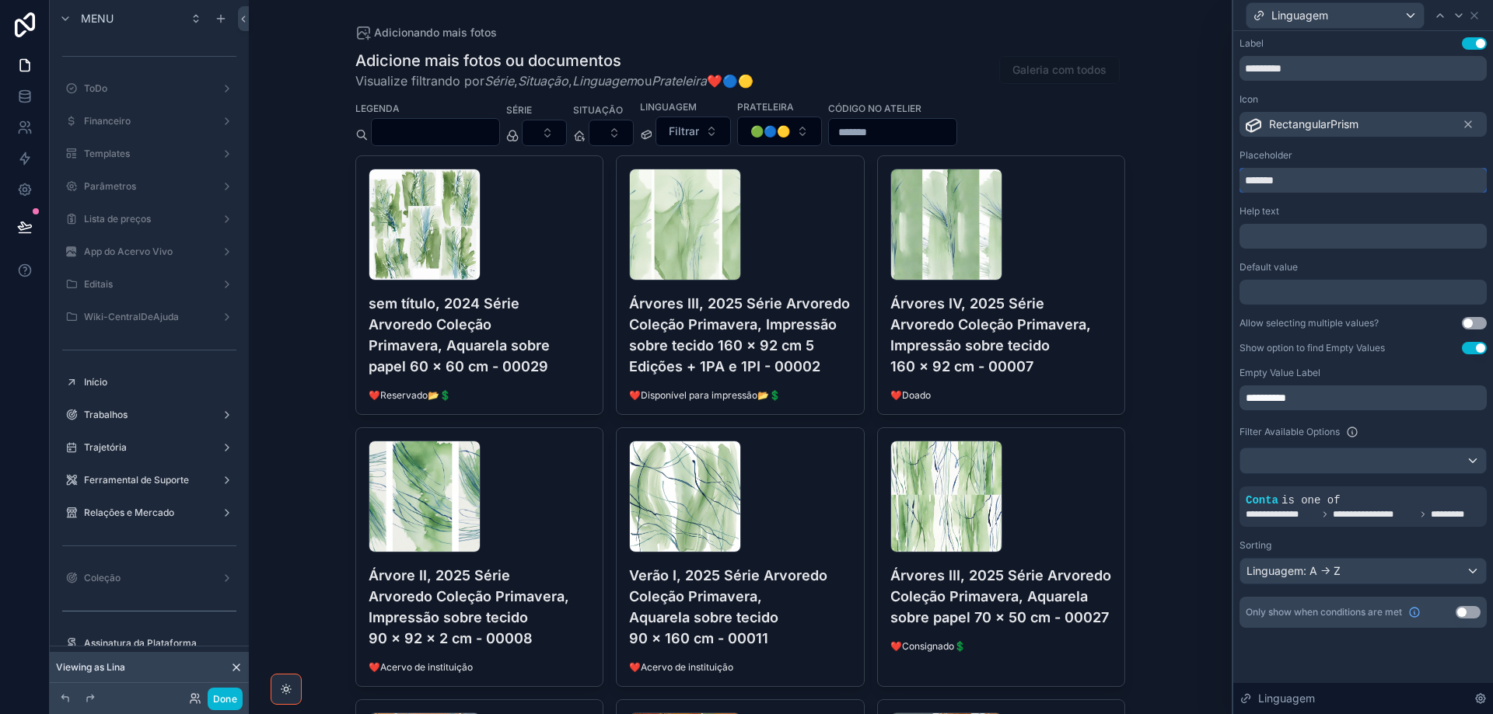
drag, startPoint x: 1283, startPoint y: 186, endPoint x: 1235, endPoint y: 166, distance: 51.2
click at [1235, 166] on div "**********" at bounding box center [1363, 348] width 260 height 634
click at [1256, 397] on span "**********" at bounding box center [1265, 398] width 40 height 11
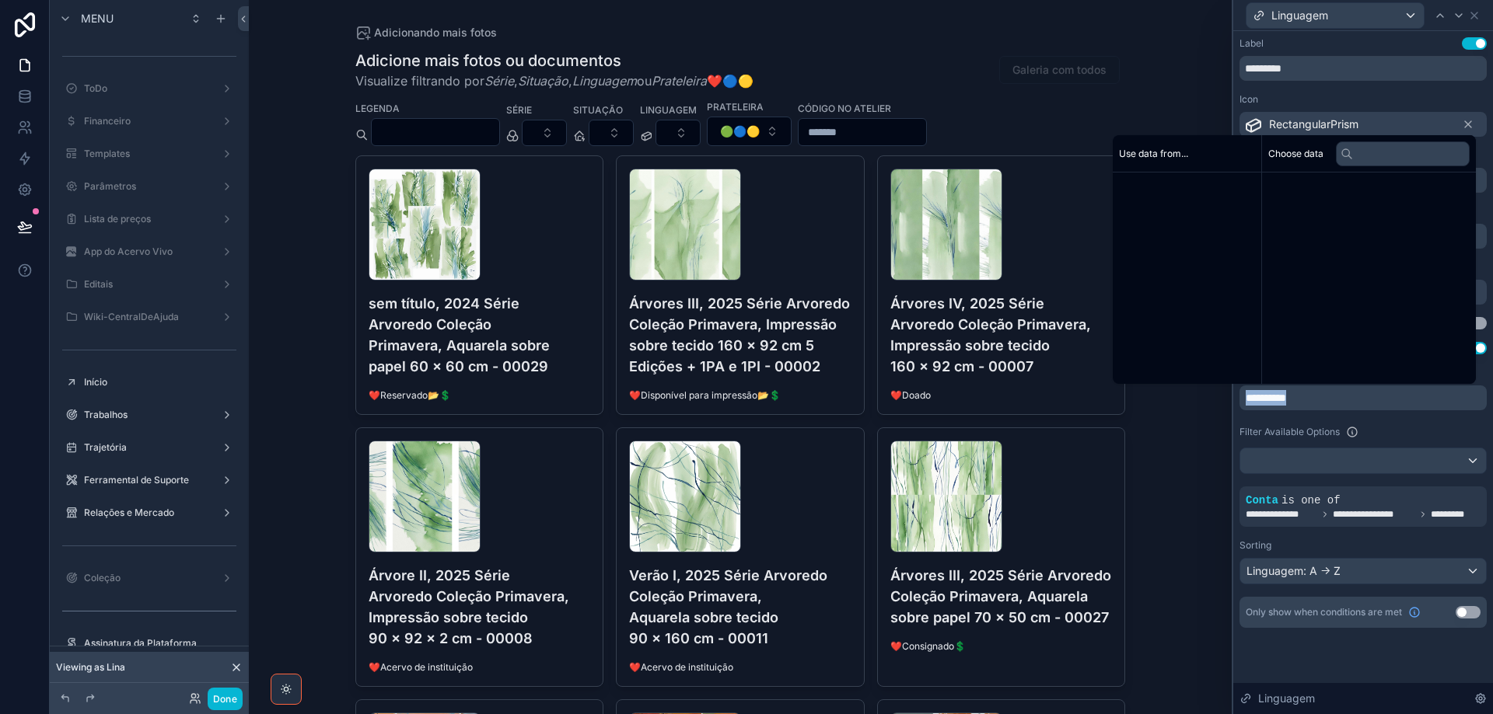
click at [1256, 397] on span "**********" at bounding box center [1265, 398] width 40 height 11
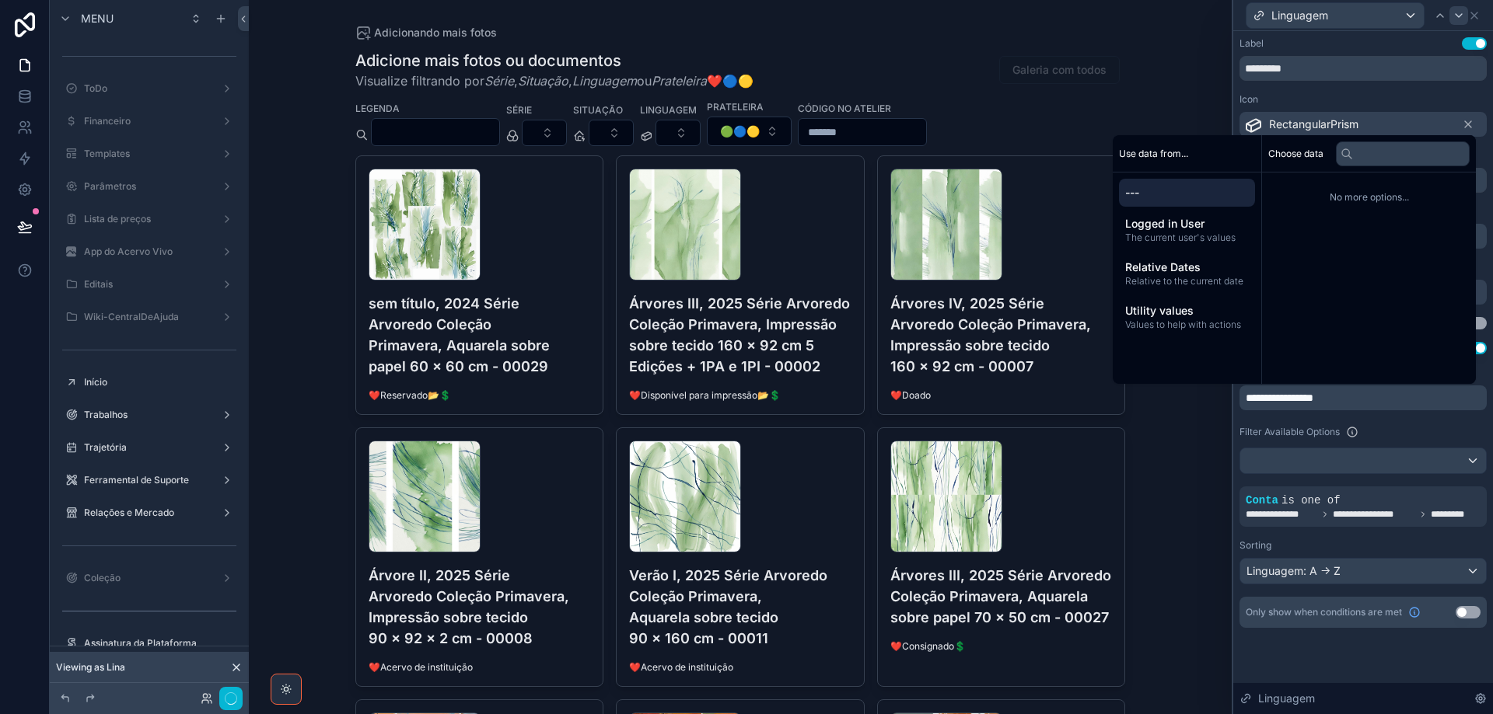
click at [1456, 18] on icon at bounding box center [1458, 15] width 12 height 12
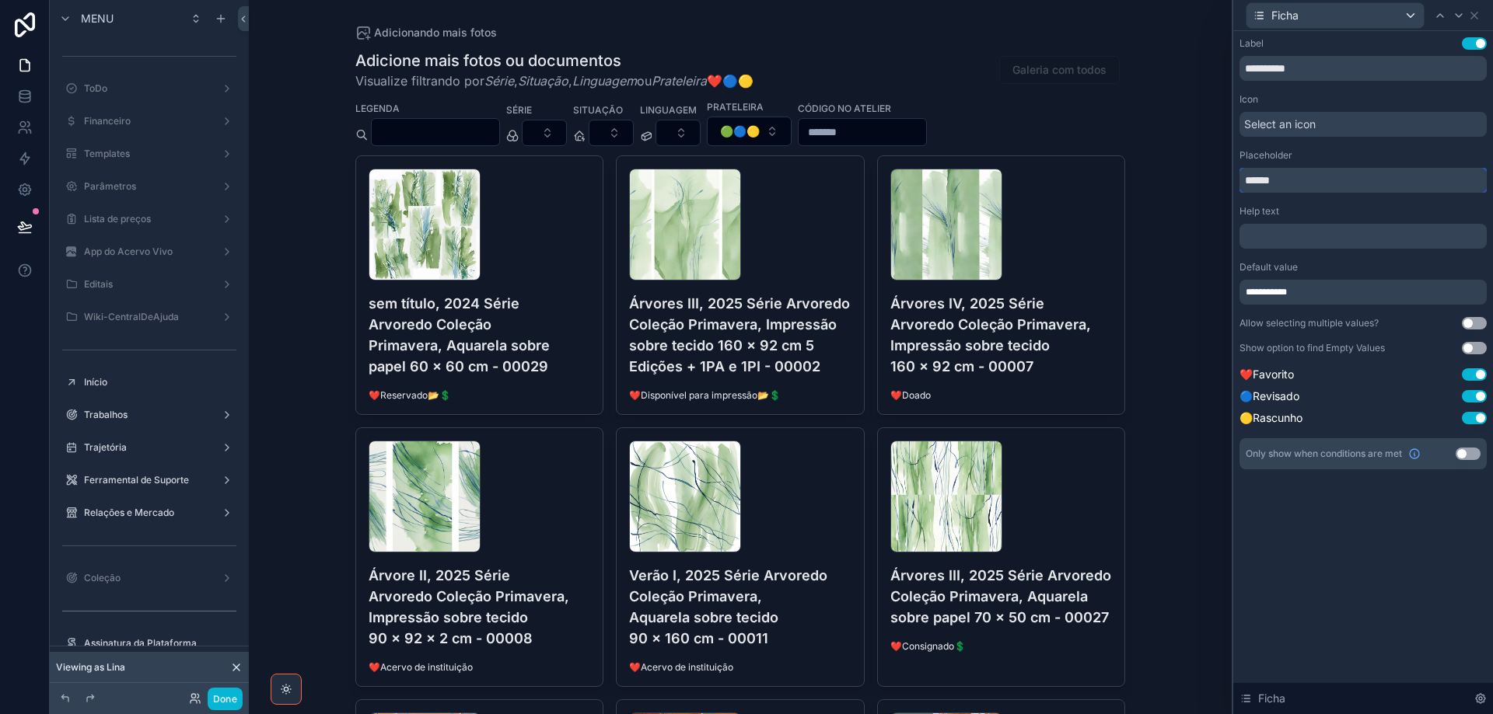
drag, startPoint x: 1257, startPoint y: 183, endPoint x: 1241, endPoint y: 183, distance: 15.5
click at [1241, 183] on input "******" at bounding box center [1362, 180] width 247 height 25
paste input "text"
type input "******"
drag, startPoint x: 1304, startPoint y: 174, endPoint x: 1245, endPoint y: 155, distance: 61.2
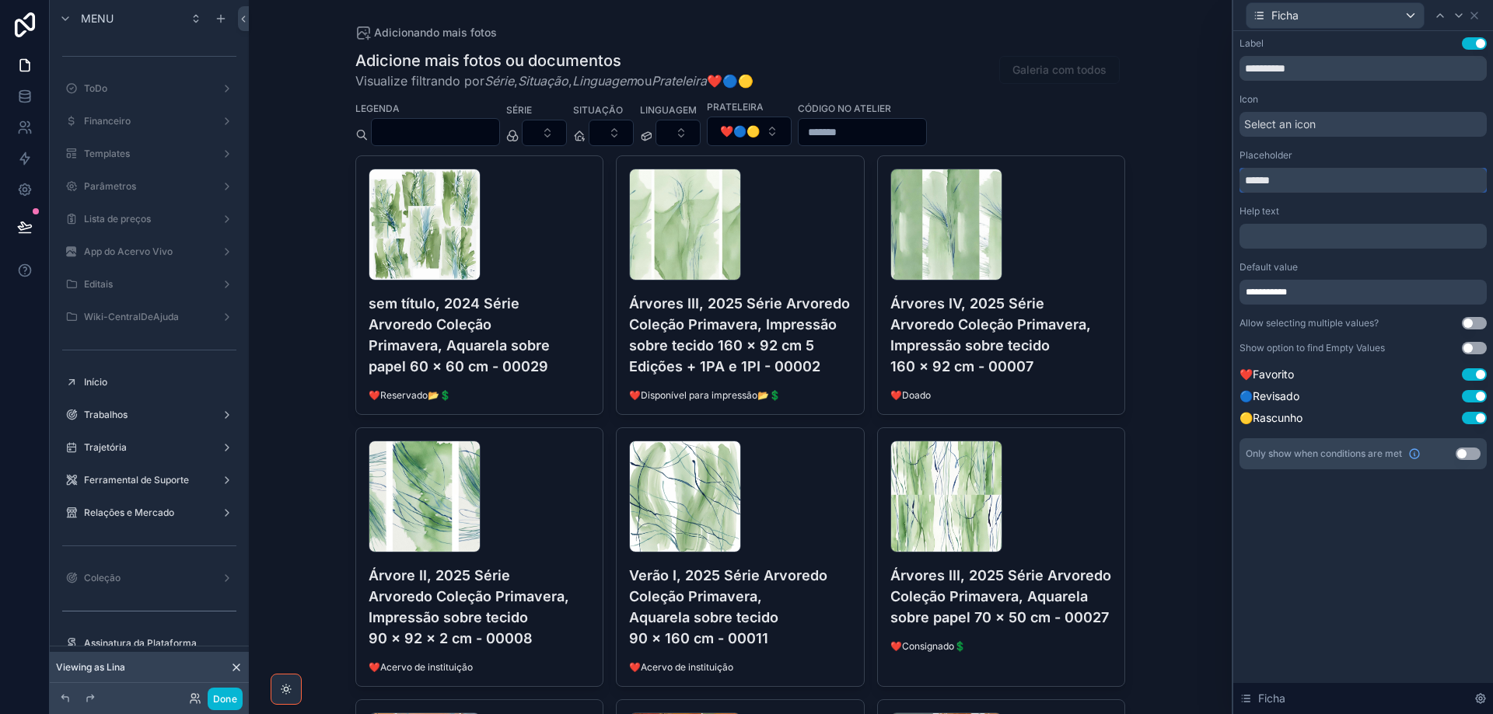
click at [1245, 155] on div "Placeholder ******" at bounding box center [1362, 171] width 247 height 44
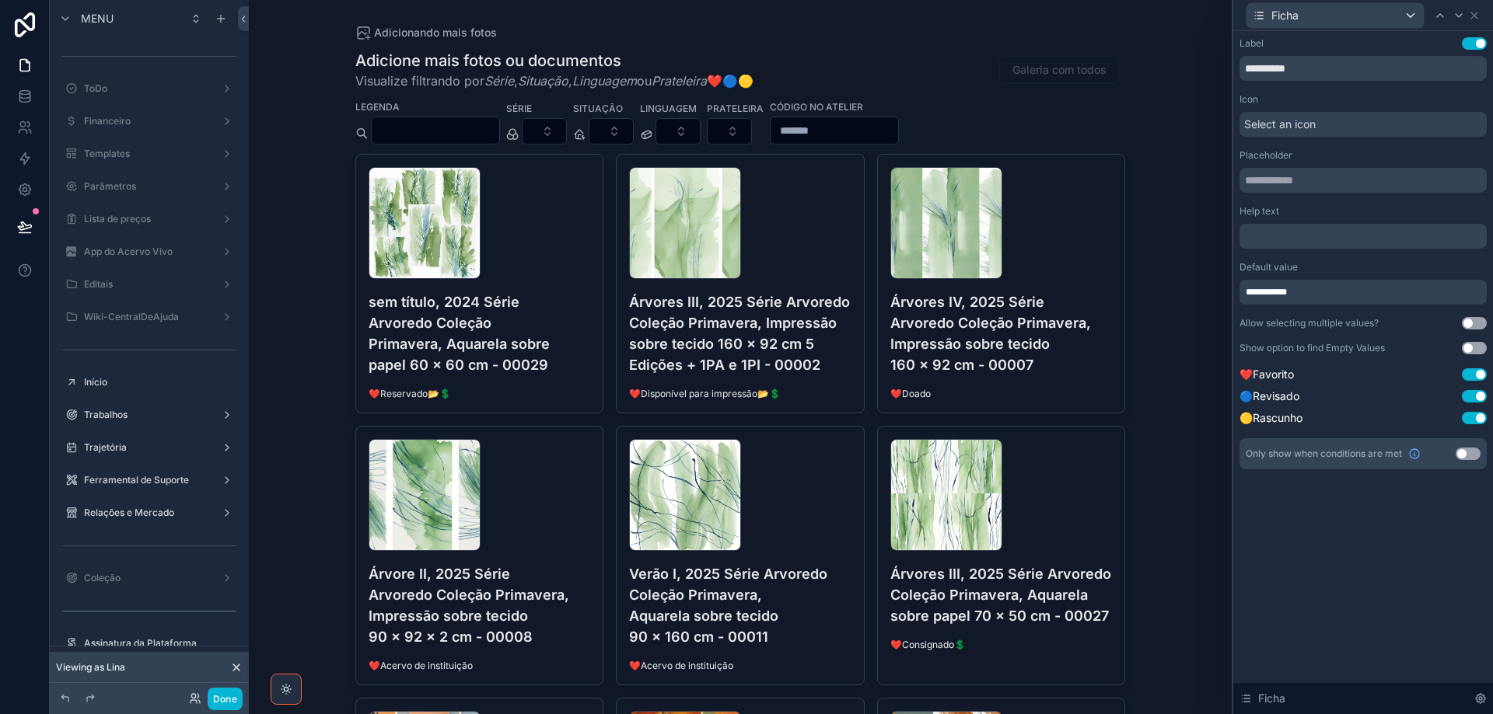
click at [1280, 130] on span "Select an icon" at bounding box center [1280, 125] width 72 height 16
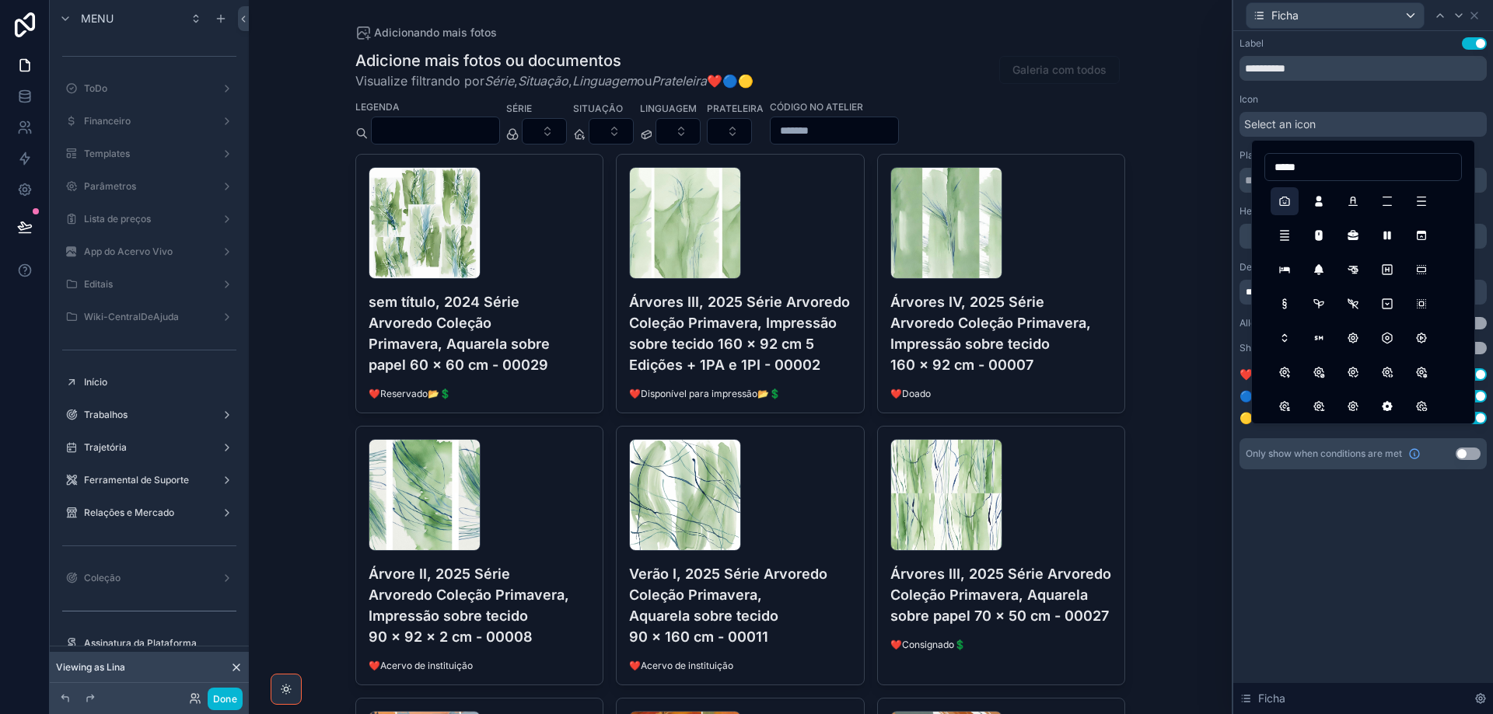
type input "*****"
click at [1277, 197] on button "CameraSelfie" at bounding box center [1284, 201] width 28 height 28
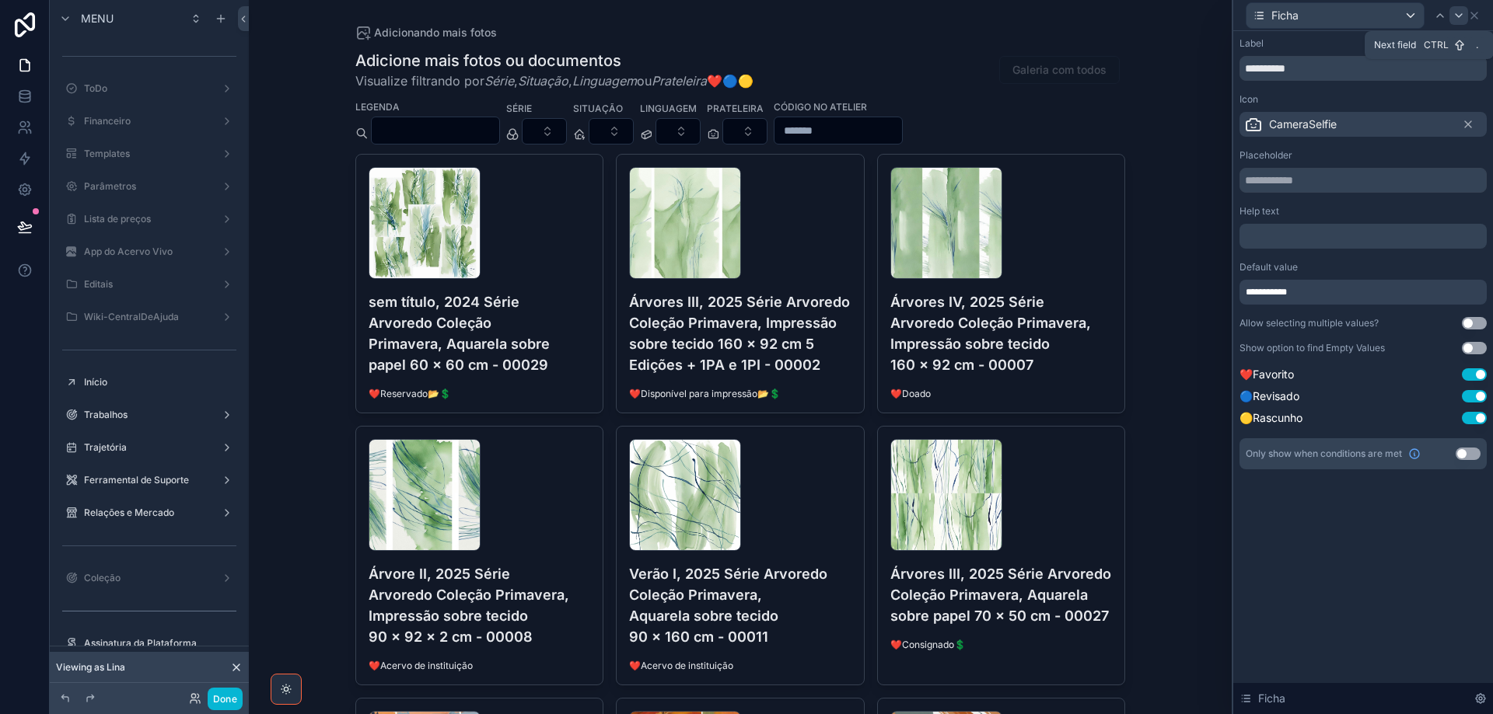
click at [1452, 14] on icon at bounding box center [1458, 15] width 12 height 12
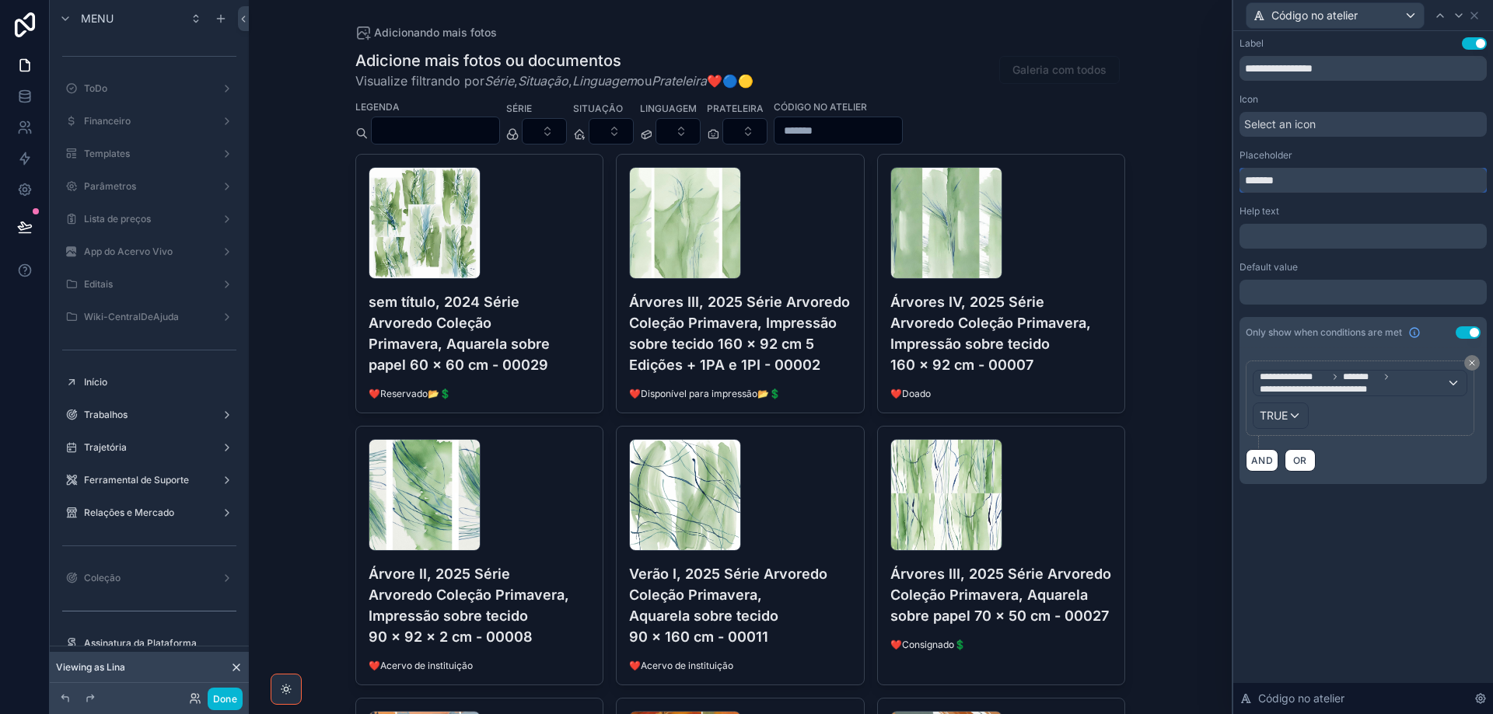
drag, startPoint x: 1286, startPoint y: 180, endPoint x: 1213, endPoint y: 169, distance: 74.0
click at [1213, 169] on div "**********" at bounding box center [746, 357] width 1493 height 714
drag, startPoint x: 1475, startPoint y: 12, endPoint x: 1479, endPoint y: 33, distance: 22.1
click at [1477, 12] on icon at bounding box center [1474, 15] width 12 height 12
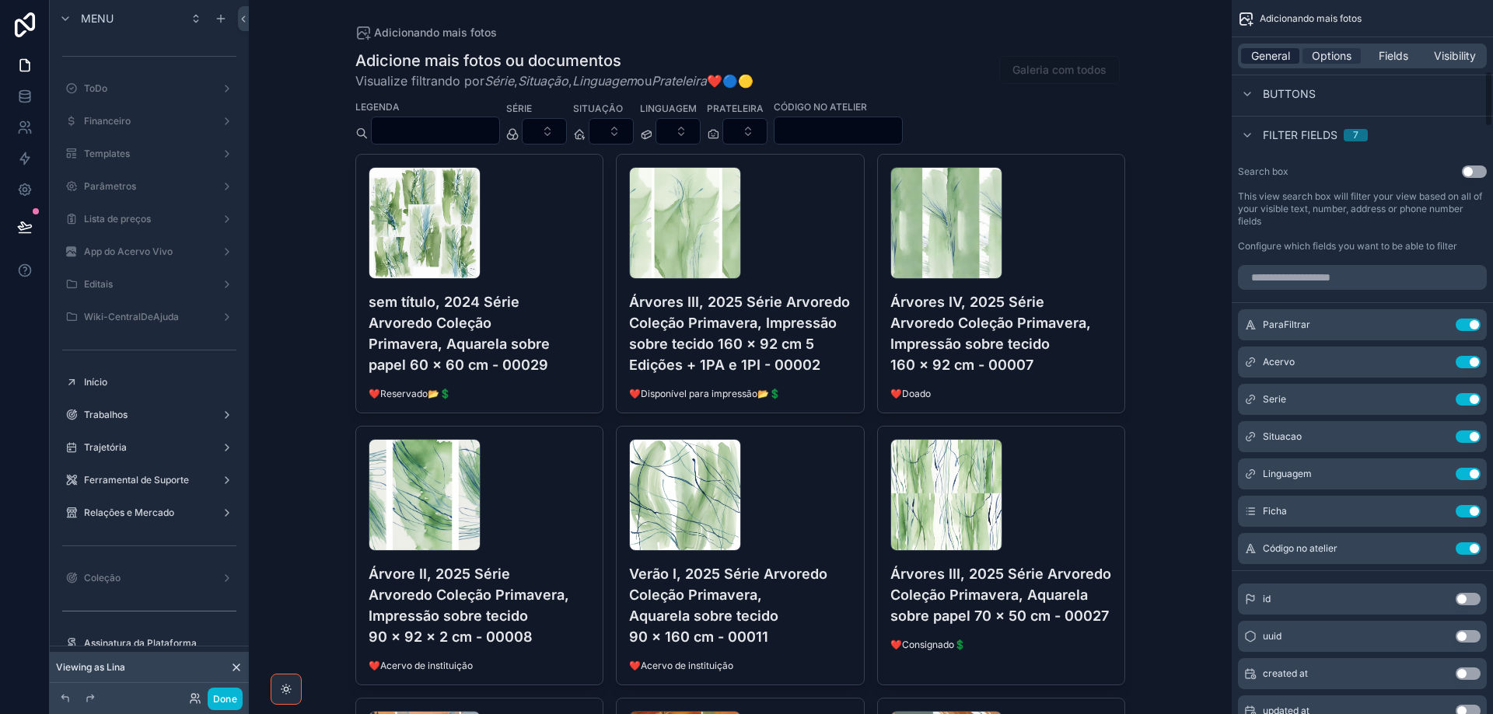
click at [1277, 51] on span "General" at bounding box center [1270, 56] width 39 height 16
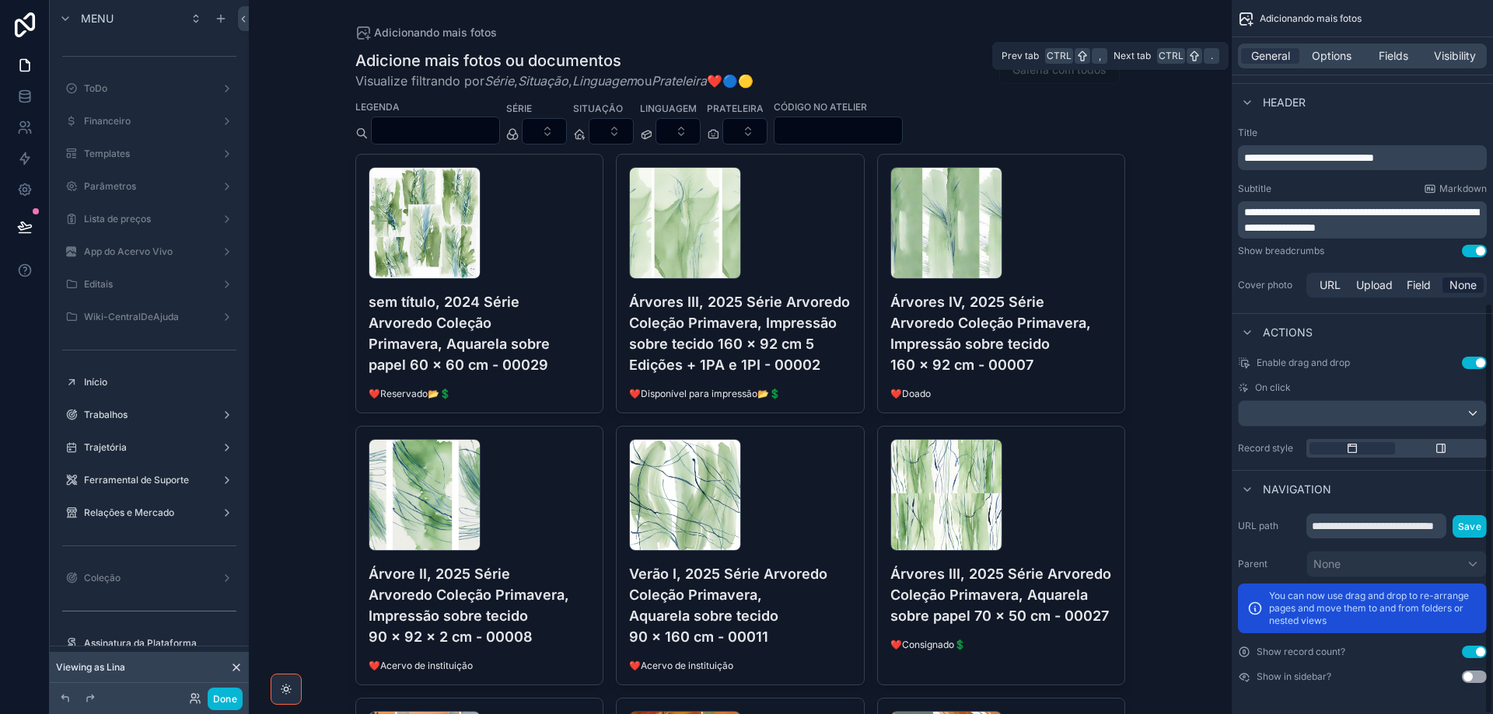
scroll to position [525, 0]
click at [1456, 228] on p "**********" at bounding box center [1363, 219] width 239 height 31
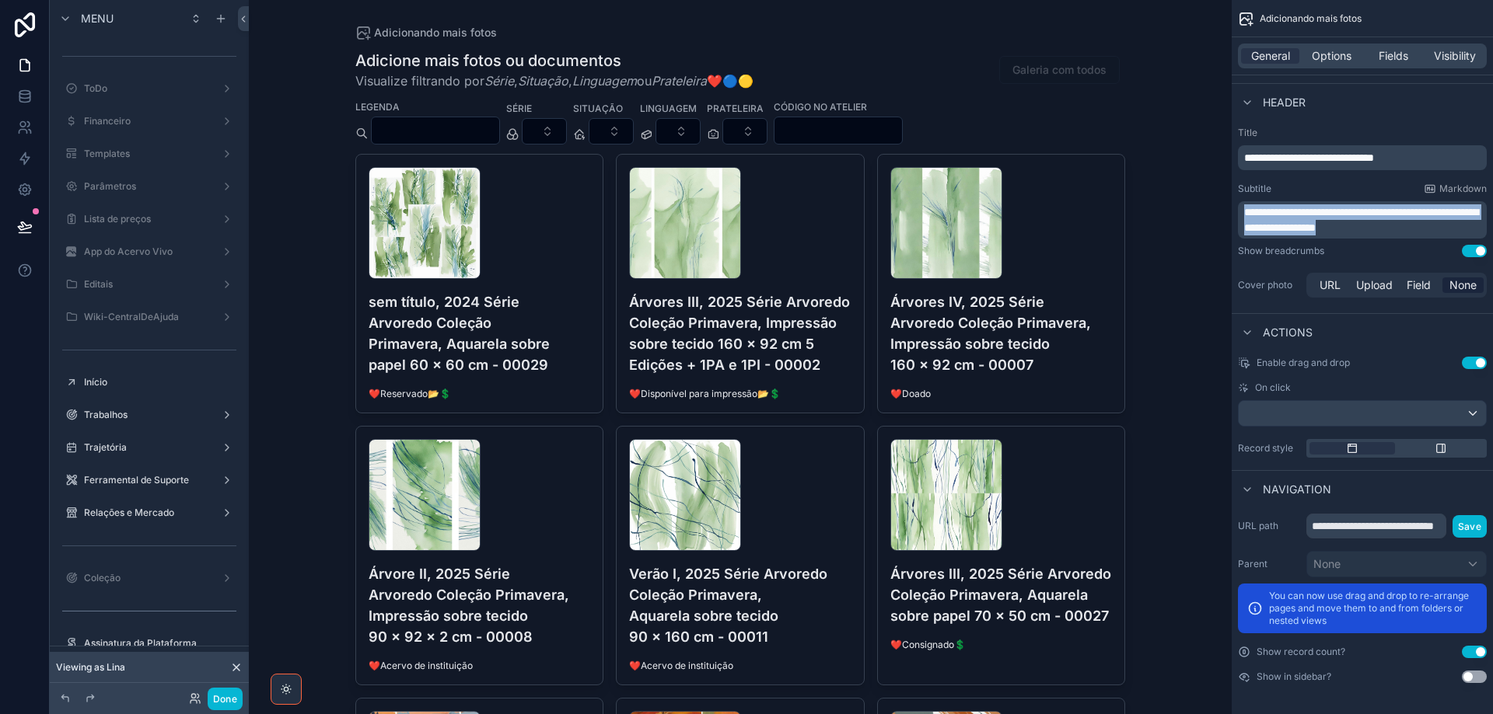
drag, startPoint x: 1456, startPoint y: 228, endPoint x: 1237, endPoint y: 207, distance: 220.2
click at [1237, 207] on div "**********" at bounding box center [1361, 213] width 261 height 187
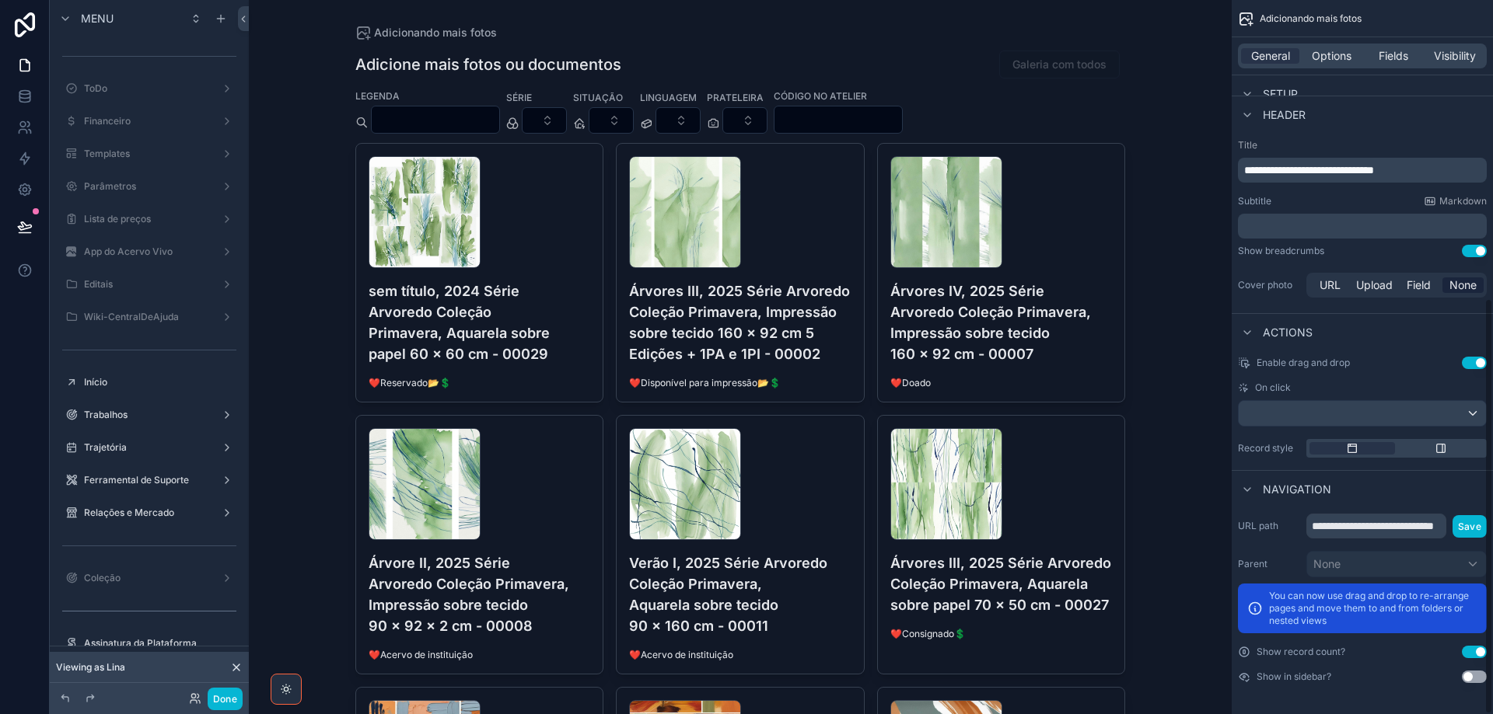
click at [1262, 229] on p "﻿" at bounding box center [1363, 226] width 239 height 16
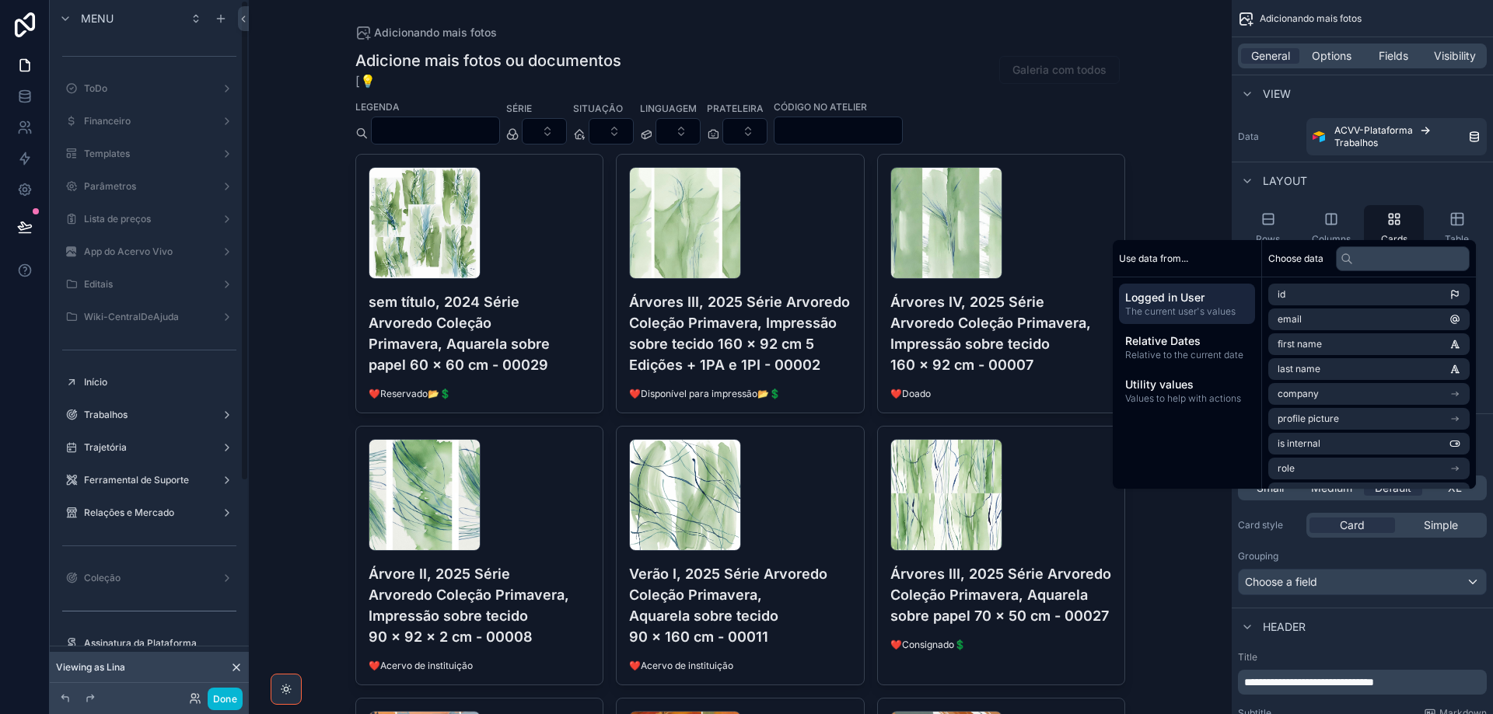
scroll to position [512, 0]
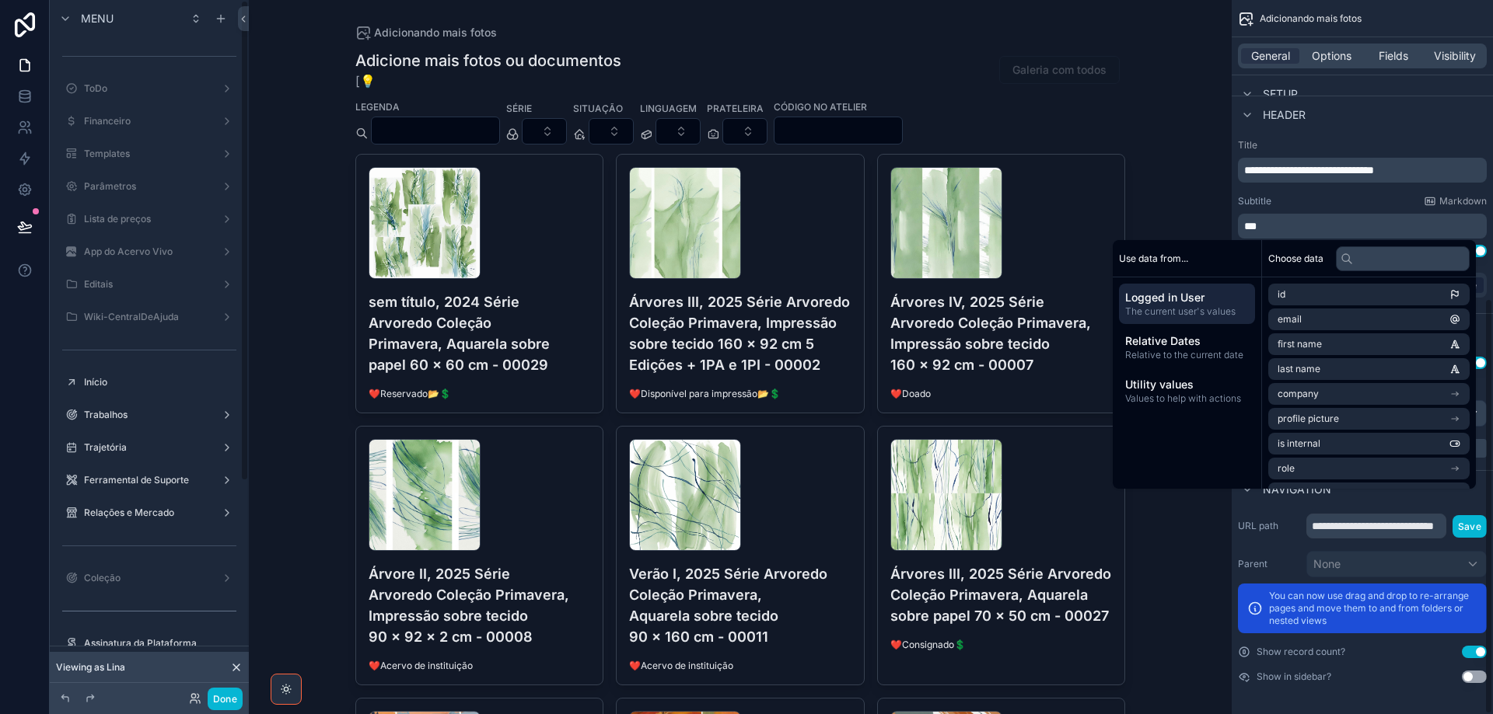
click at [1269, 228] on p "***" at bounding box center [1363, 226] width 239 height 16
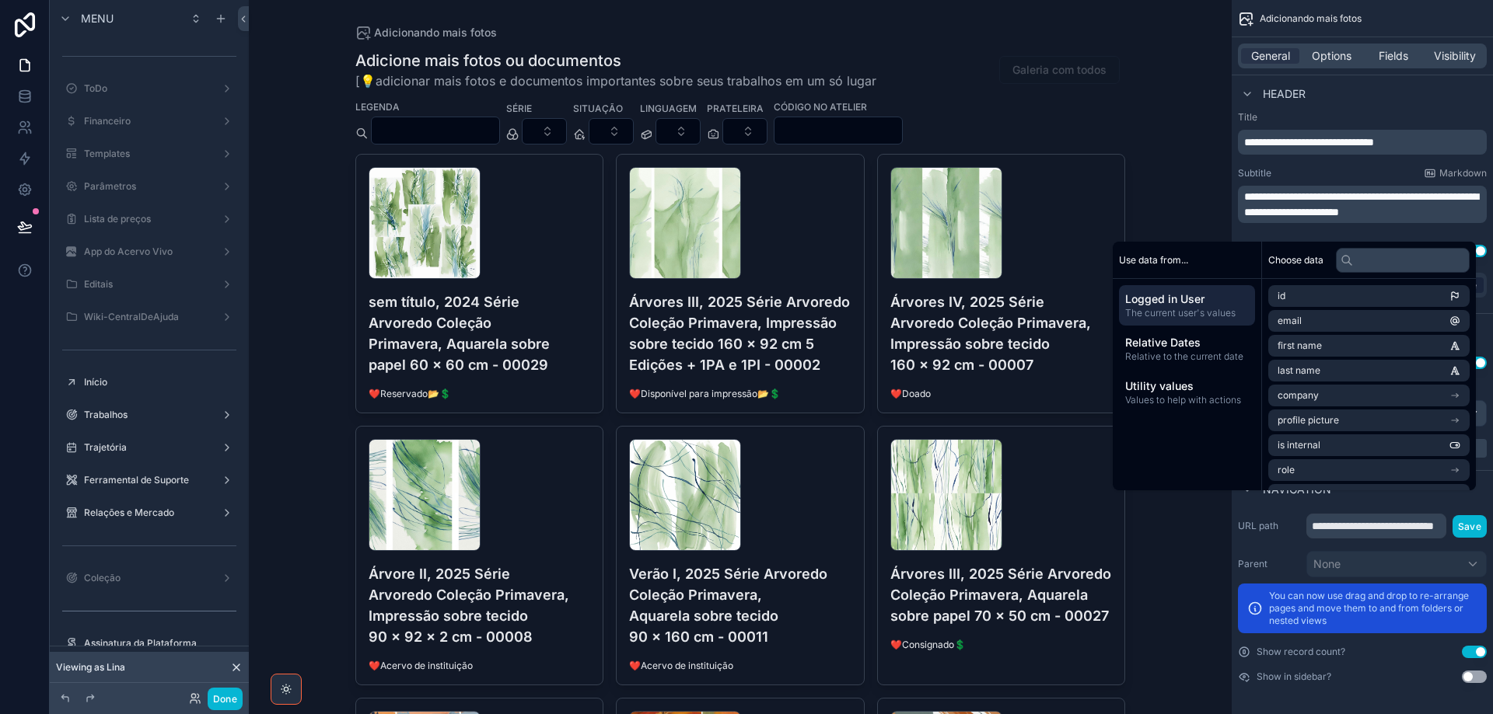
scroll to position [525, 0]
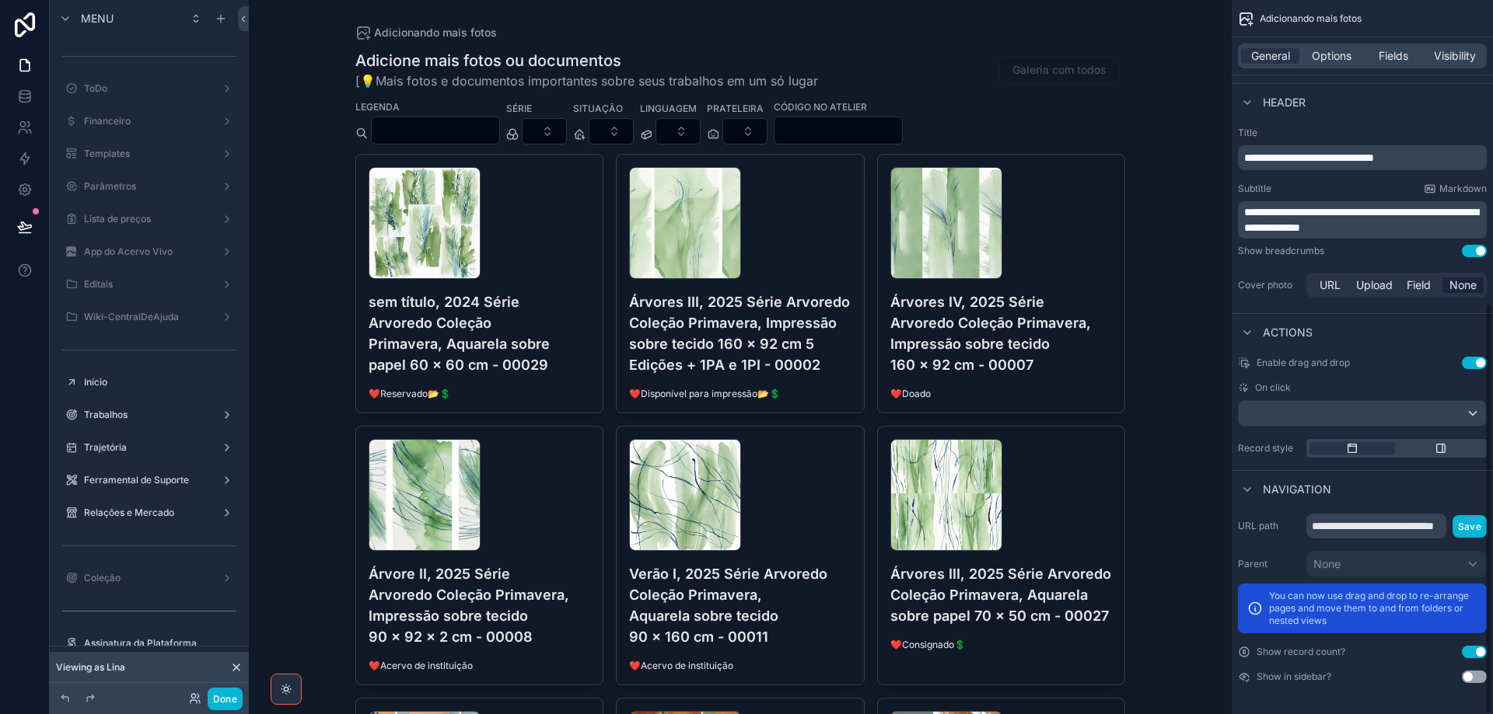
click at [1454, 231] on p "**********" at bounding box center [1363, 219] width 239 height 31
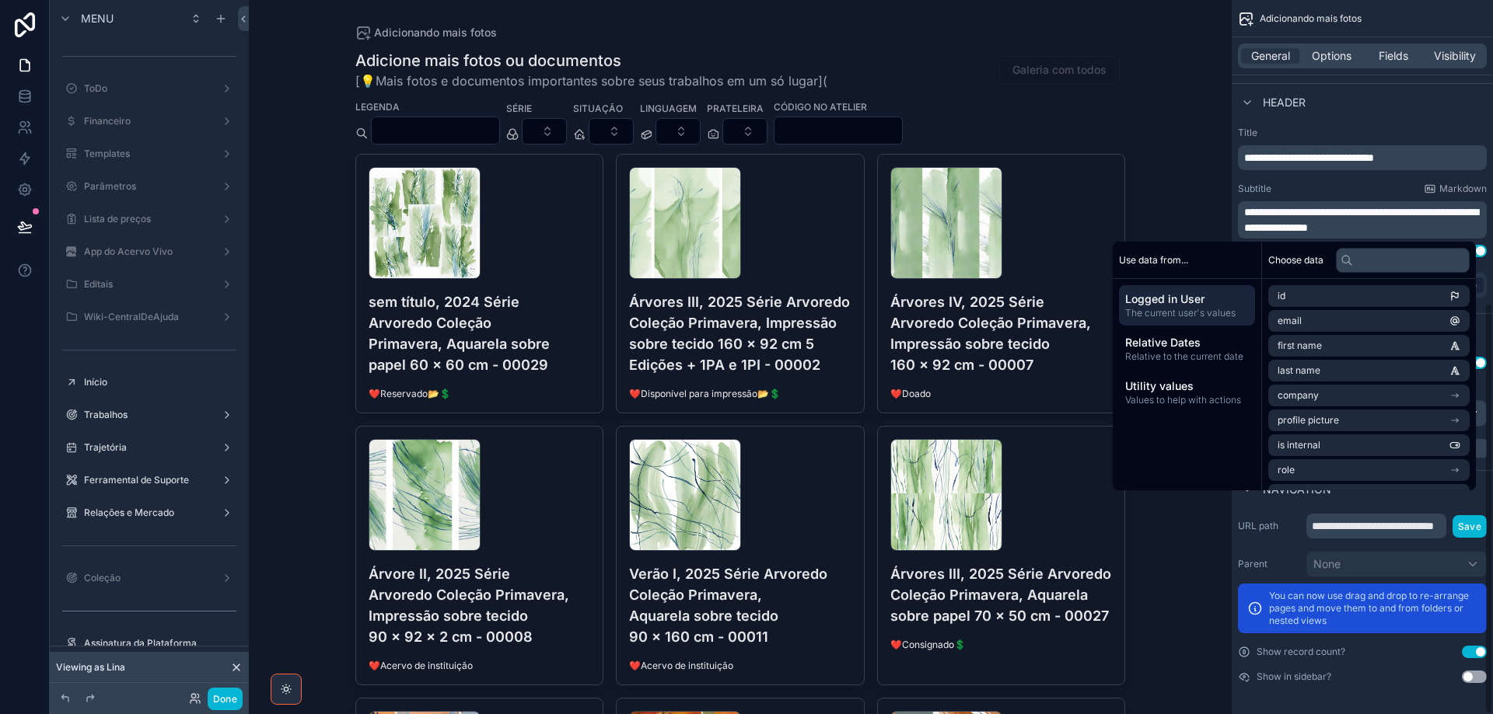
click at [1459, 228] on p "**********" at bounding box center [1363, 219] width 239 height 31
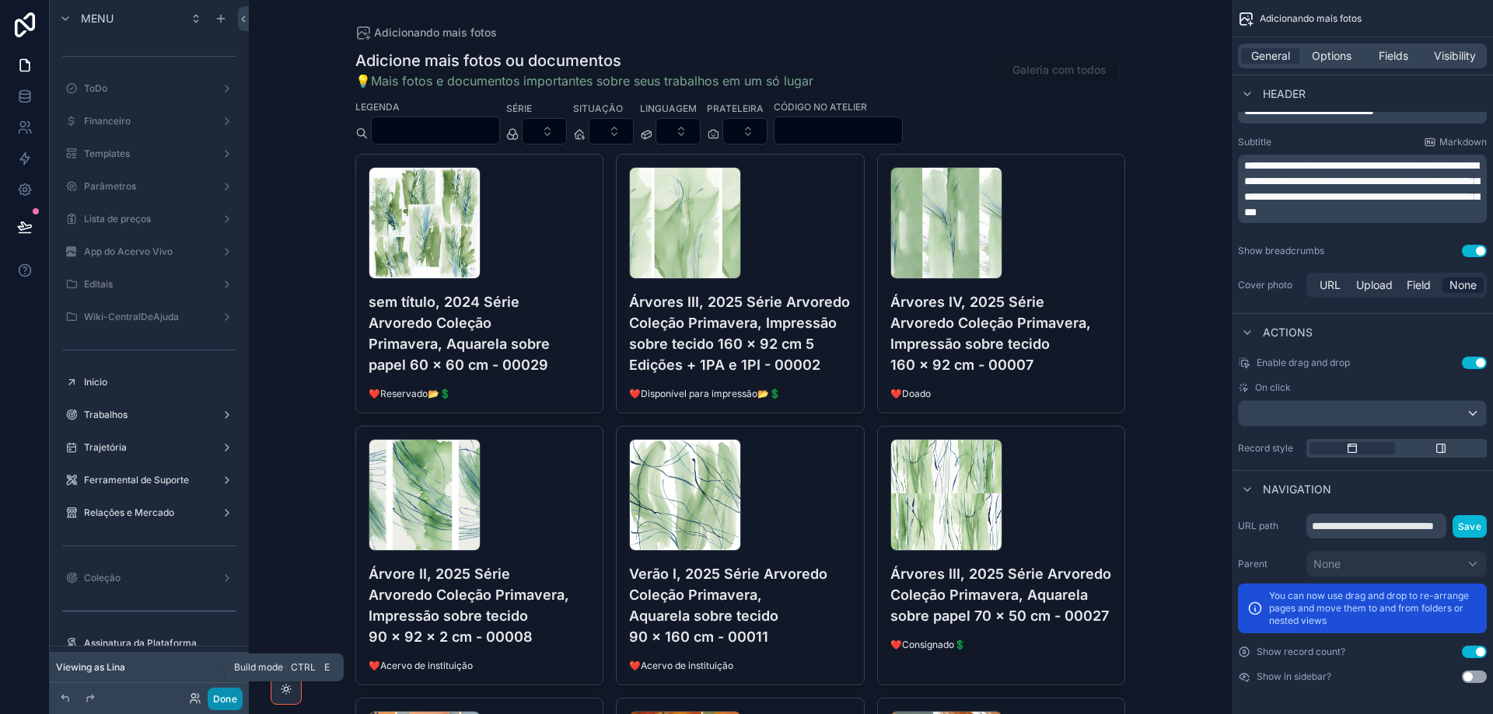
click at [229, 701] on button "Done" at bounding box center [225, 699] width 35 height 23
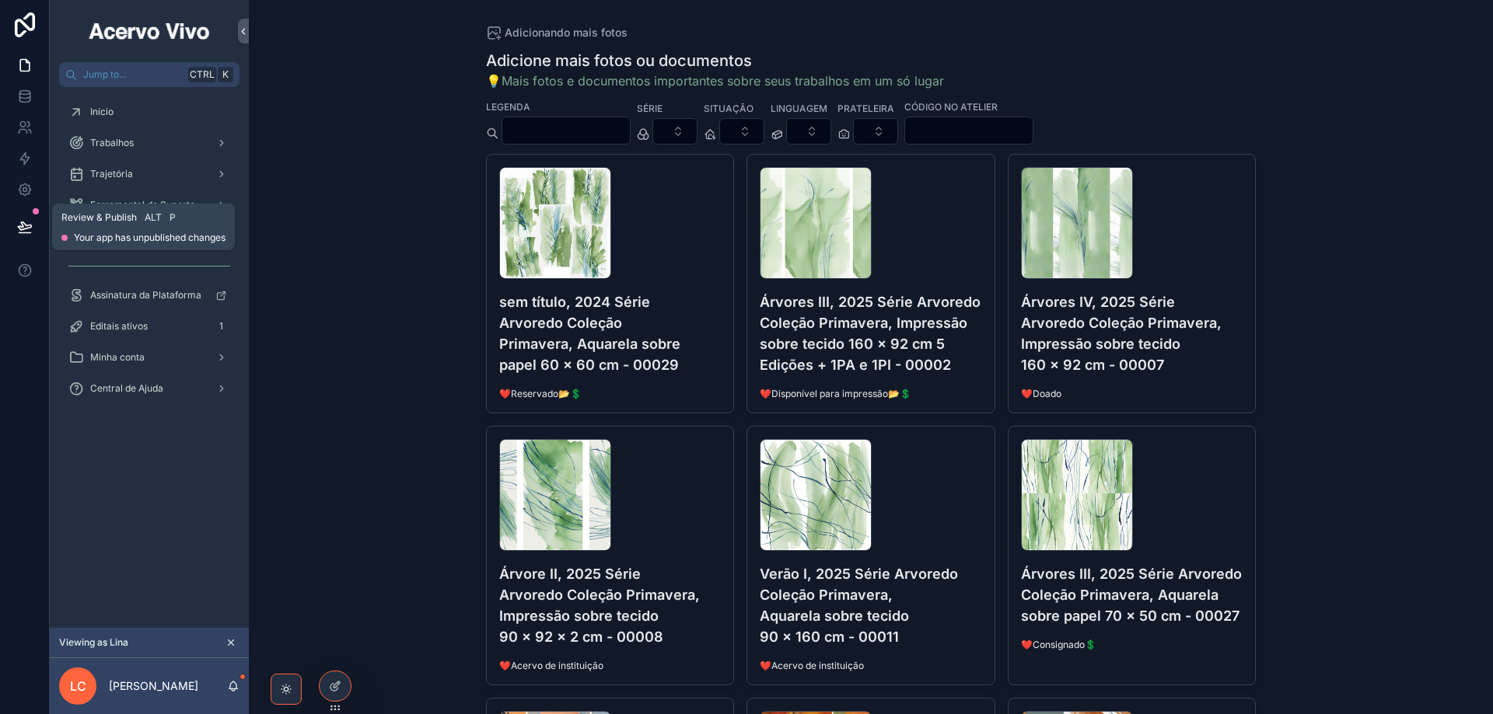
click at [30, 221] on icon at bounding box center [25, 227] width 16 height 16
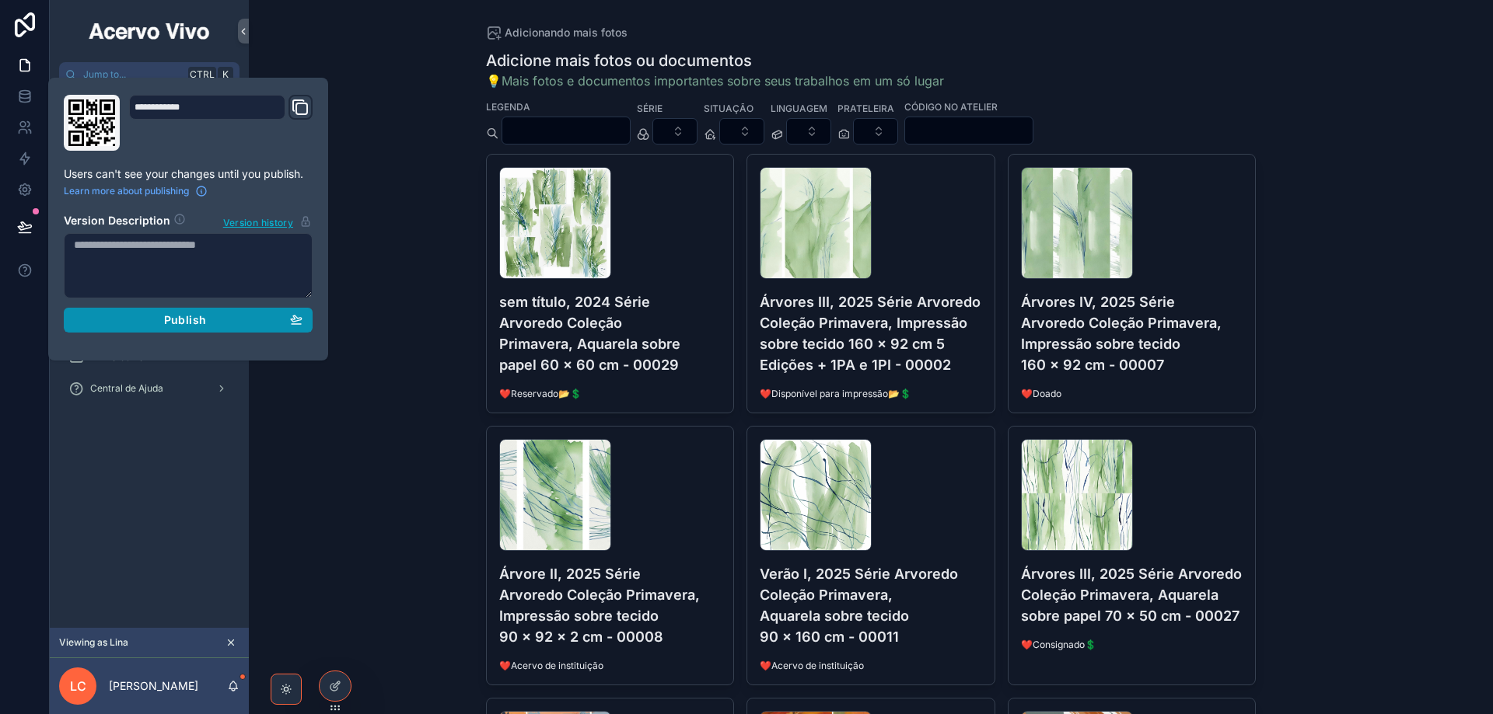
click at [173, 316] on span "Publish" at bounding box center [185, 320] width 42 height 14
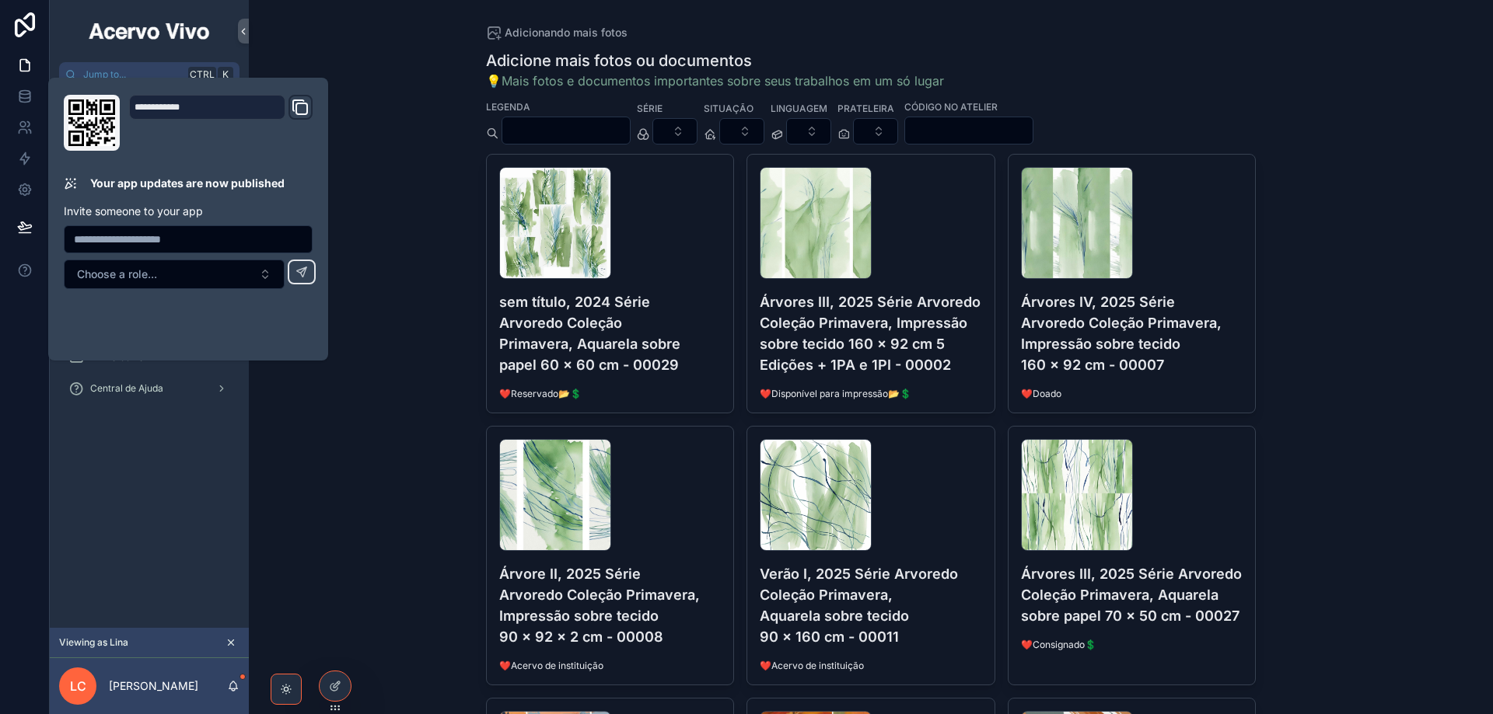
click at [427, 133] on div "Adicionando mais fotos Adicione mais fotos ou documentos 💡Mais fotos e document…" at bounding box center [871, 357] width 1244 height 714
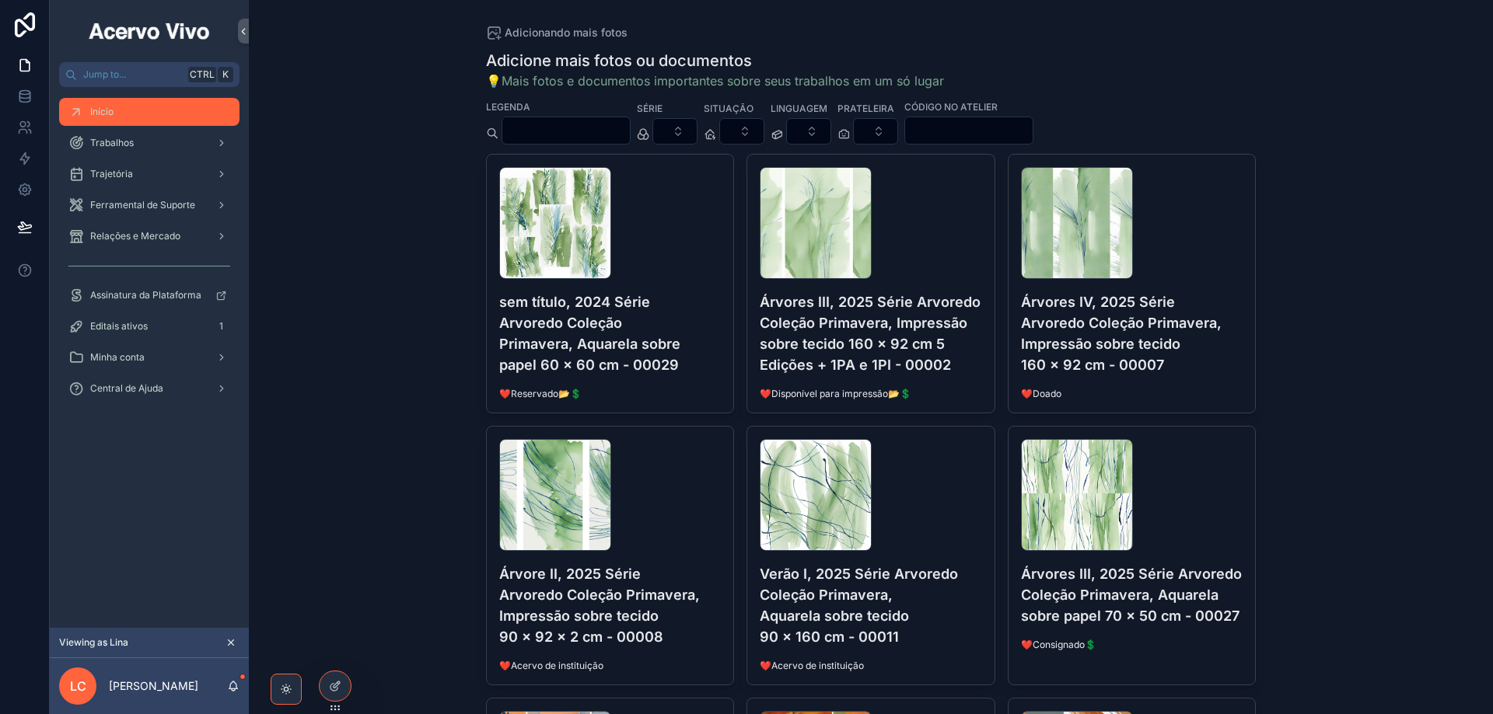
click at [131, 113] on div "Início" at bounding box center [149, 112] width 162 height 25
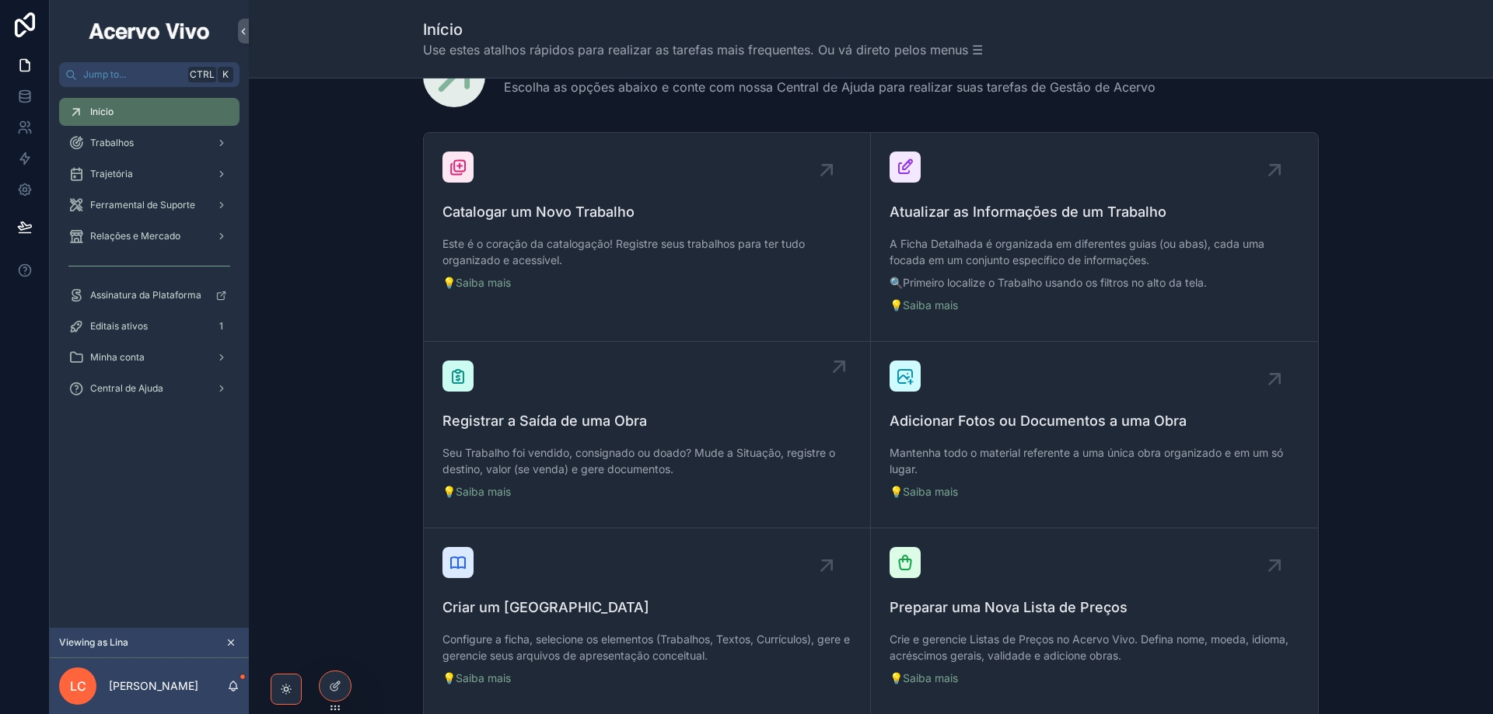
scroll to position [233, 0]
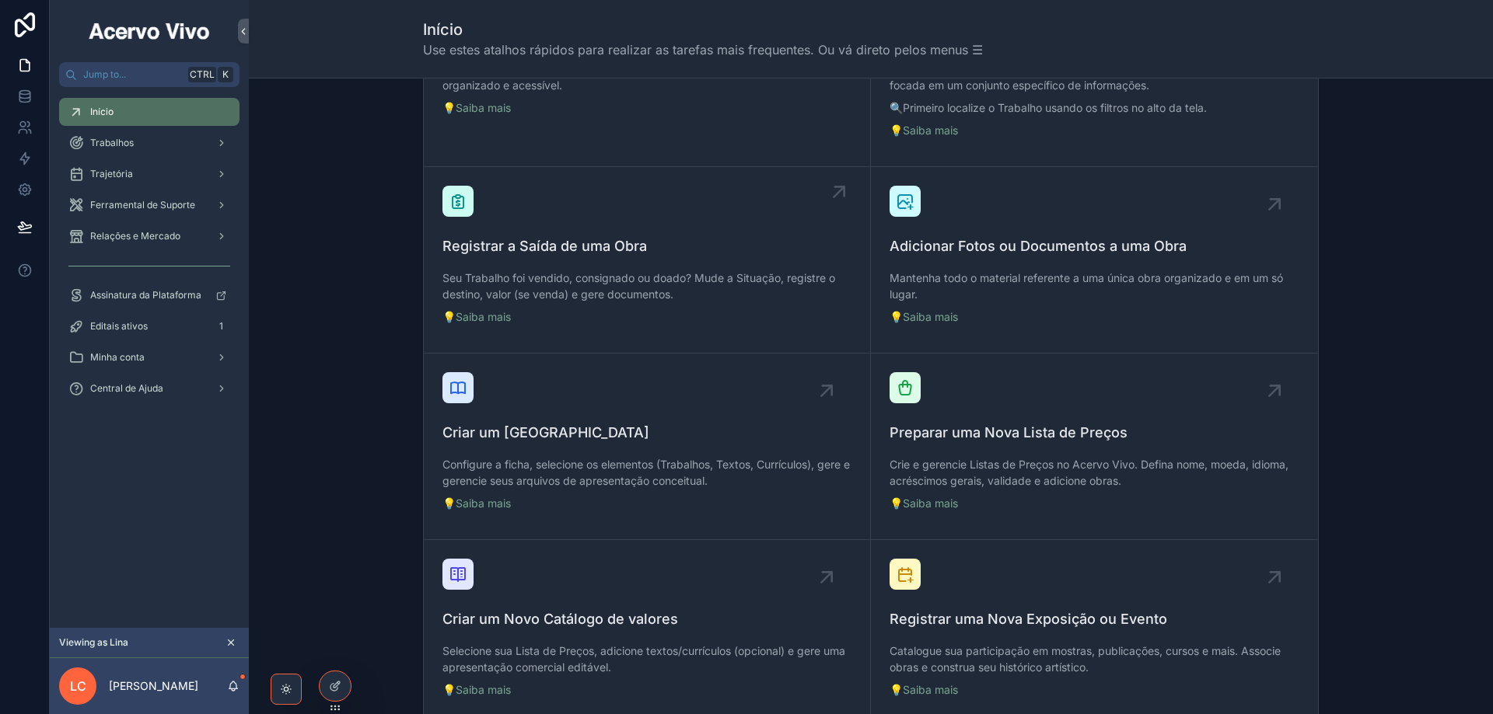
click at [702, 452] on div "Configure a ficha, selecione os elementos (Trabalhos, Textos, Currículos), gere…" at bounding box center [646, 484] width 409 height 68
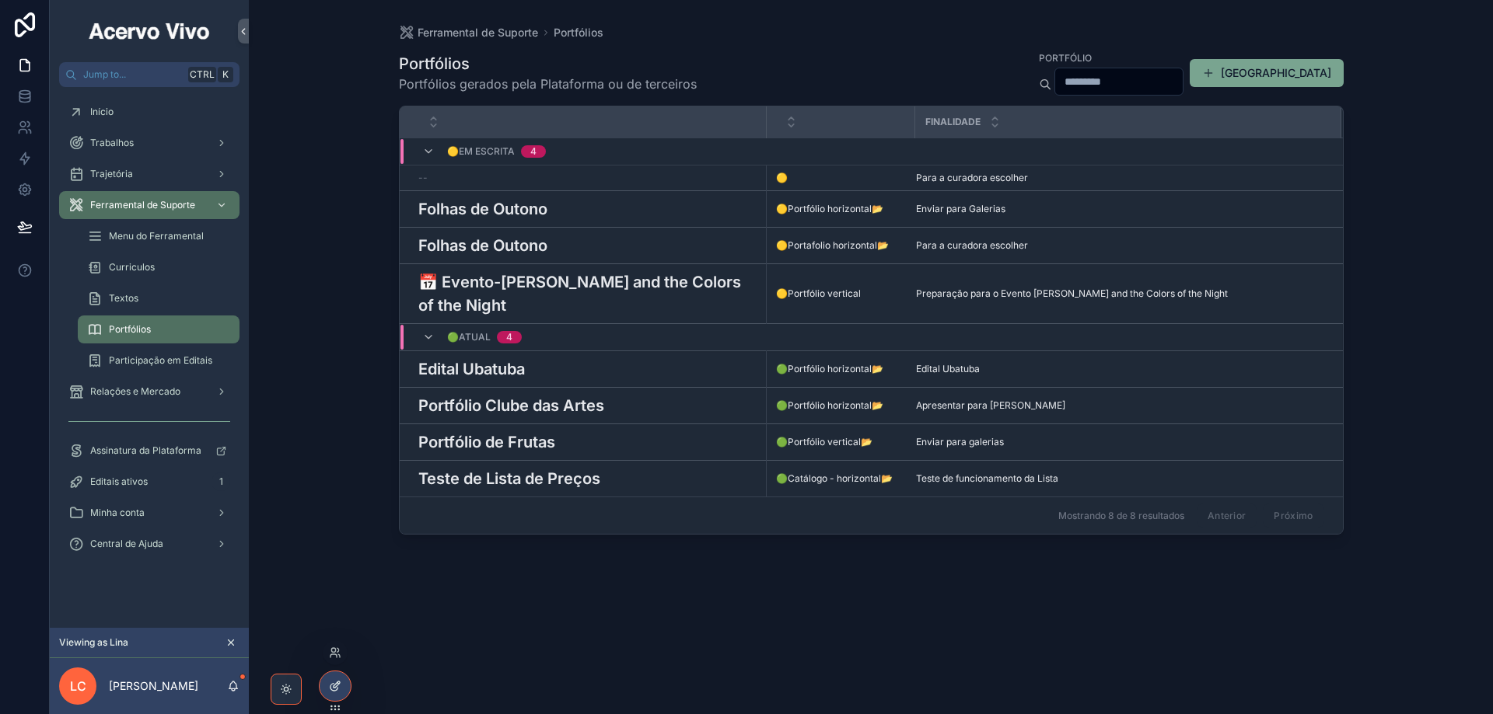
click at [331, 678] on div at bounding box center [335, 687] width 31 height 30
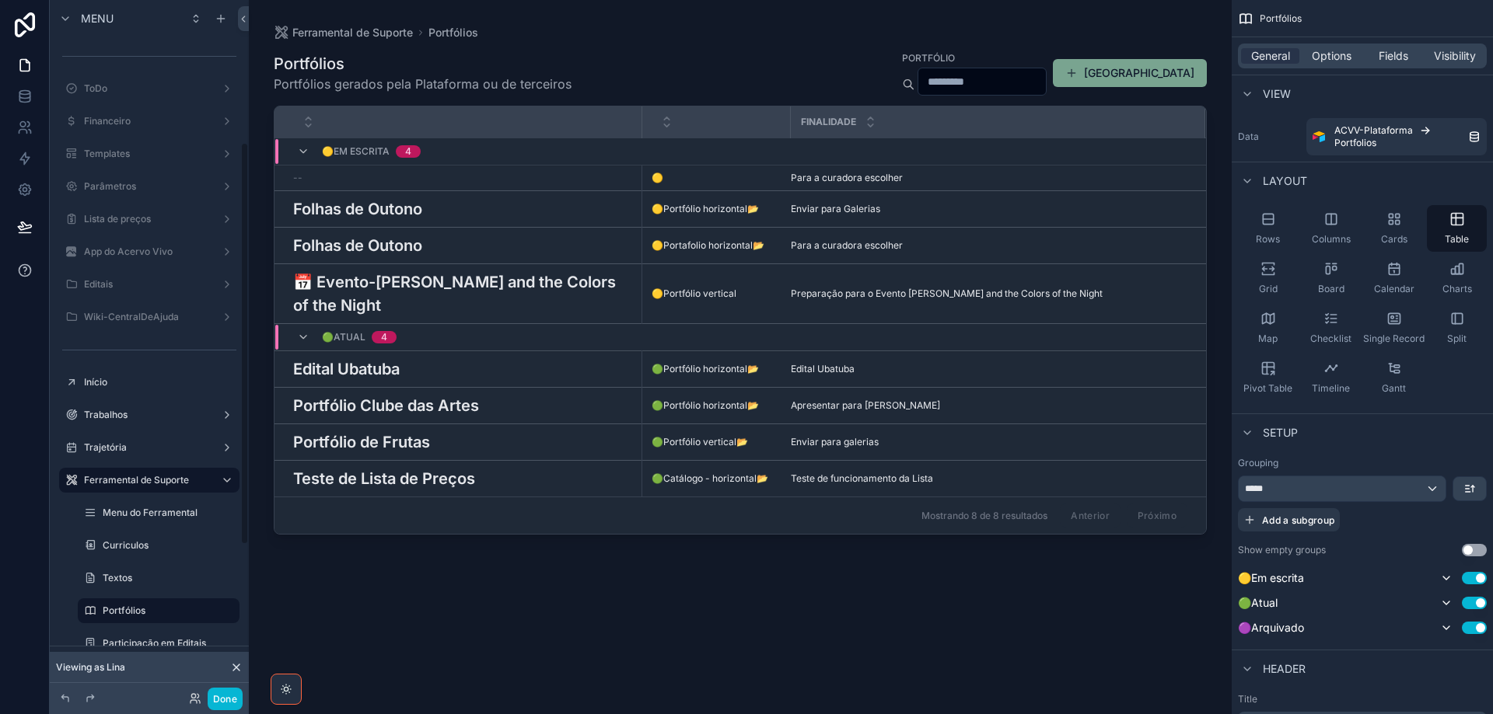
scroll to position [246, 0]
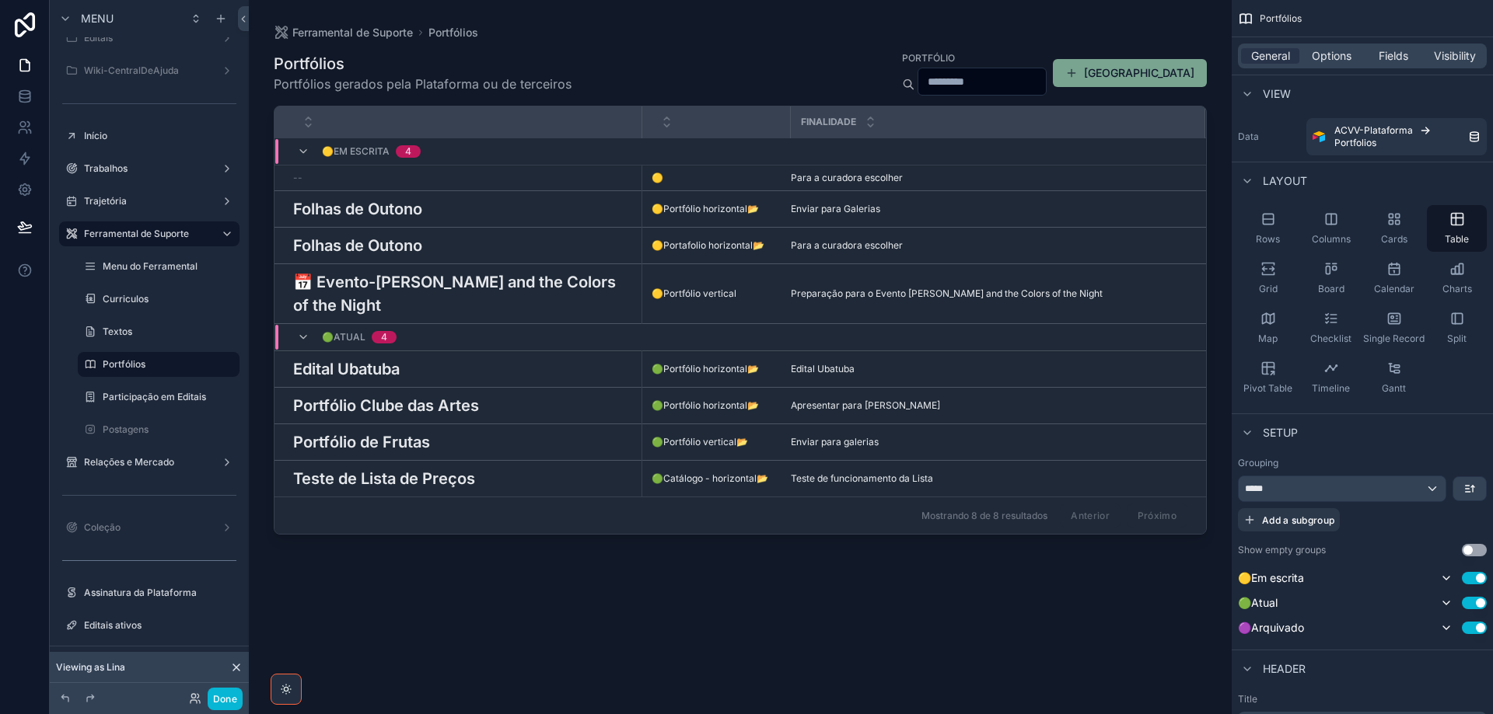
drag, startPoint x: 774, startPoint y: 71, endPoint x: 1392, endPoint y: 195, distance: 630.4
click at [774, 71] on div "scrollable content" at bounding box center [740, 348] width 983 height 696
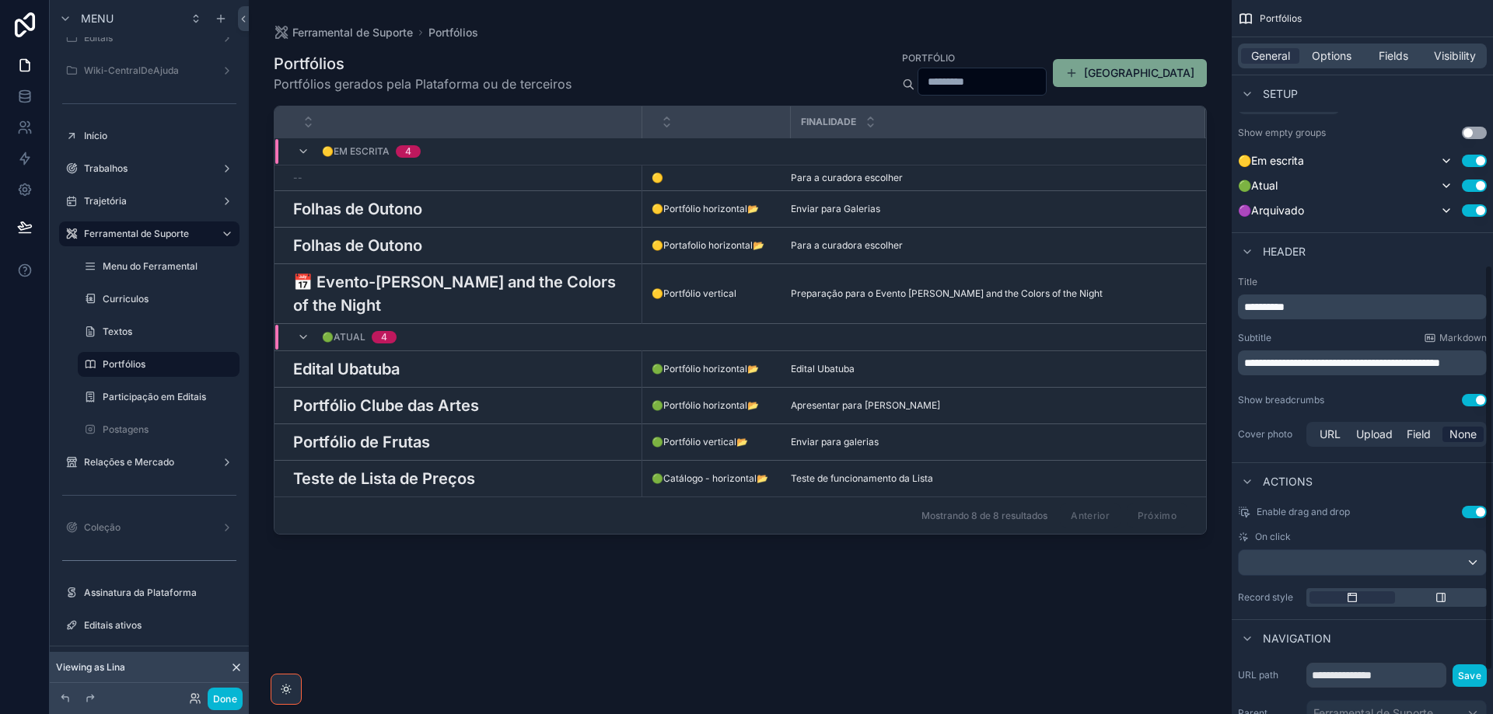
scroll to position [466, 0]
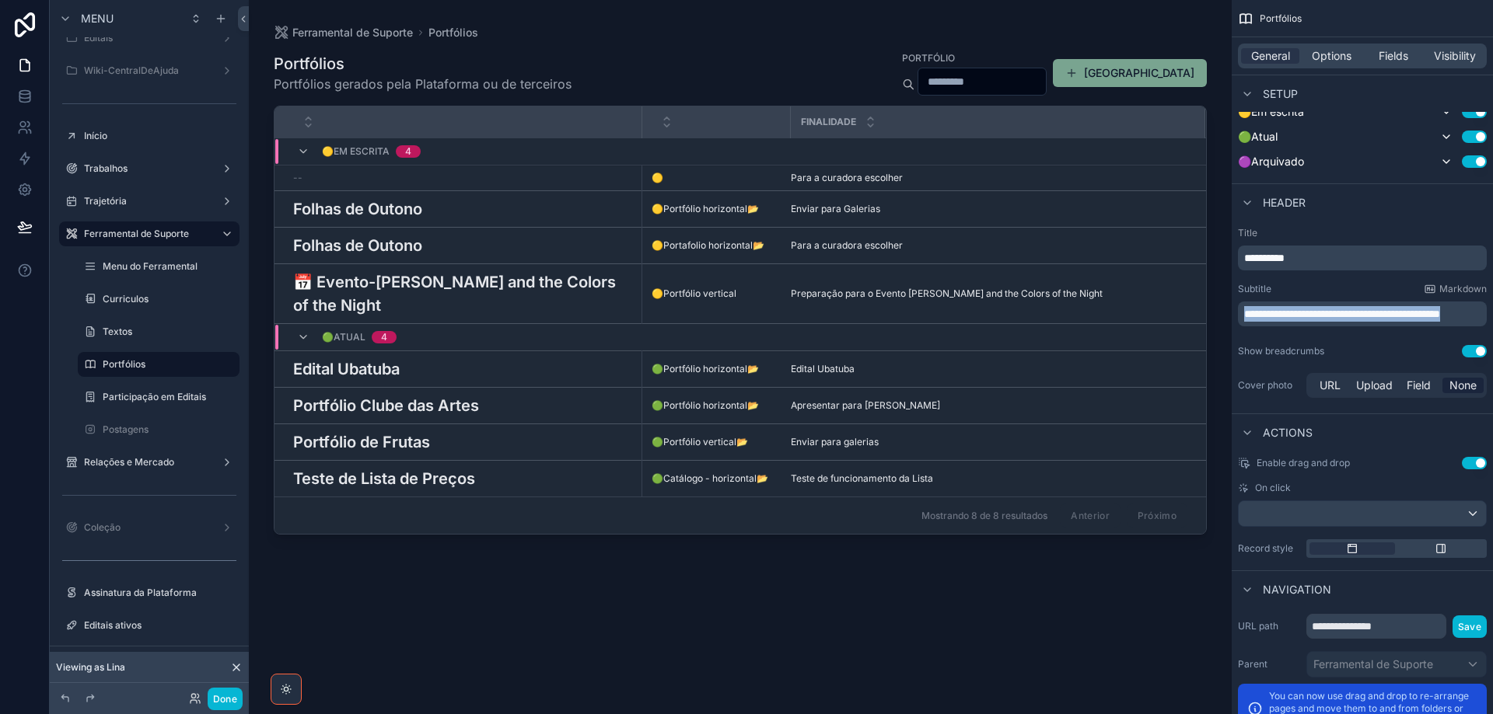
drag, startPoint x: 1297, startPoint y: 325, endPoint x: 1214, endPoint y: 304, distance: 85.0
click at [1214, 304] on div "Jump to... Ctrl K ToDo Financeiro Templates Parâmetros Lista de preços App do A…" at bounding box center [871, 357] width 1244 height 714
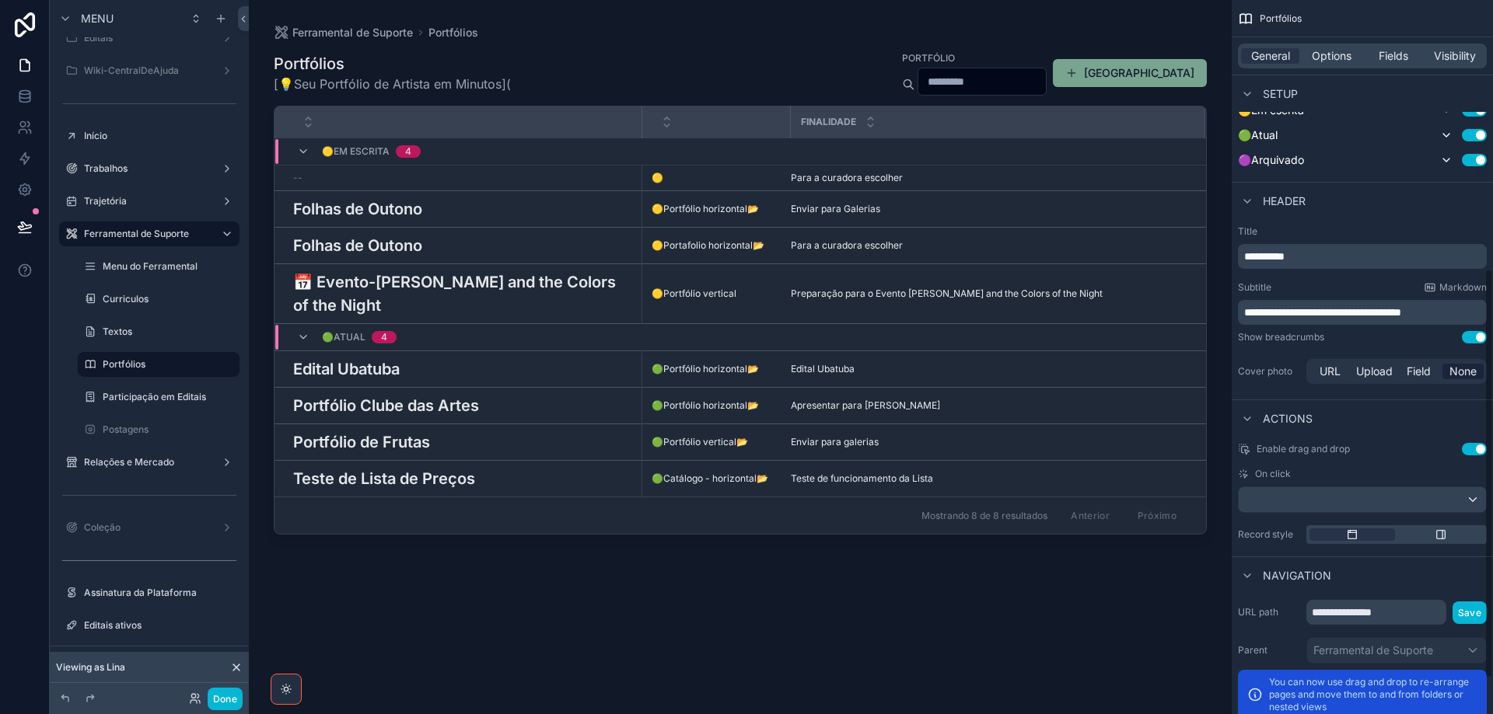
click at [1466, 310] on p "**********" at bounding box center [1363, 313] width 239 height 16
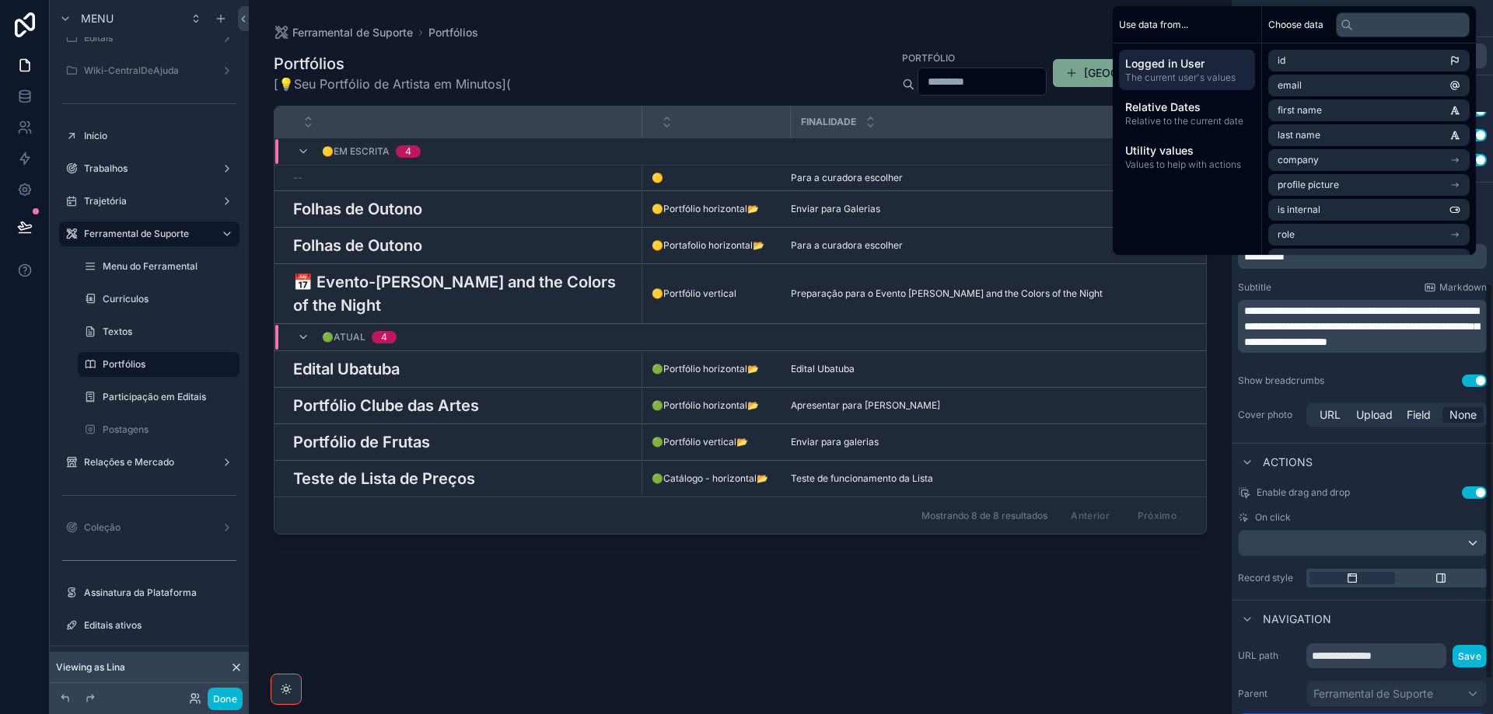
scroll to position [510, 0]
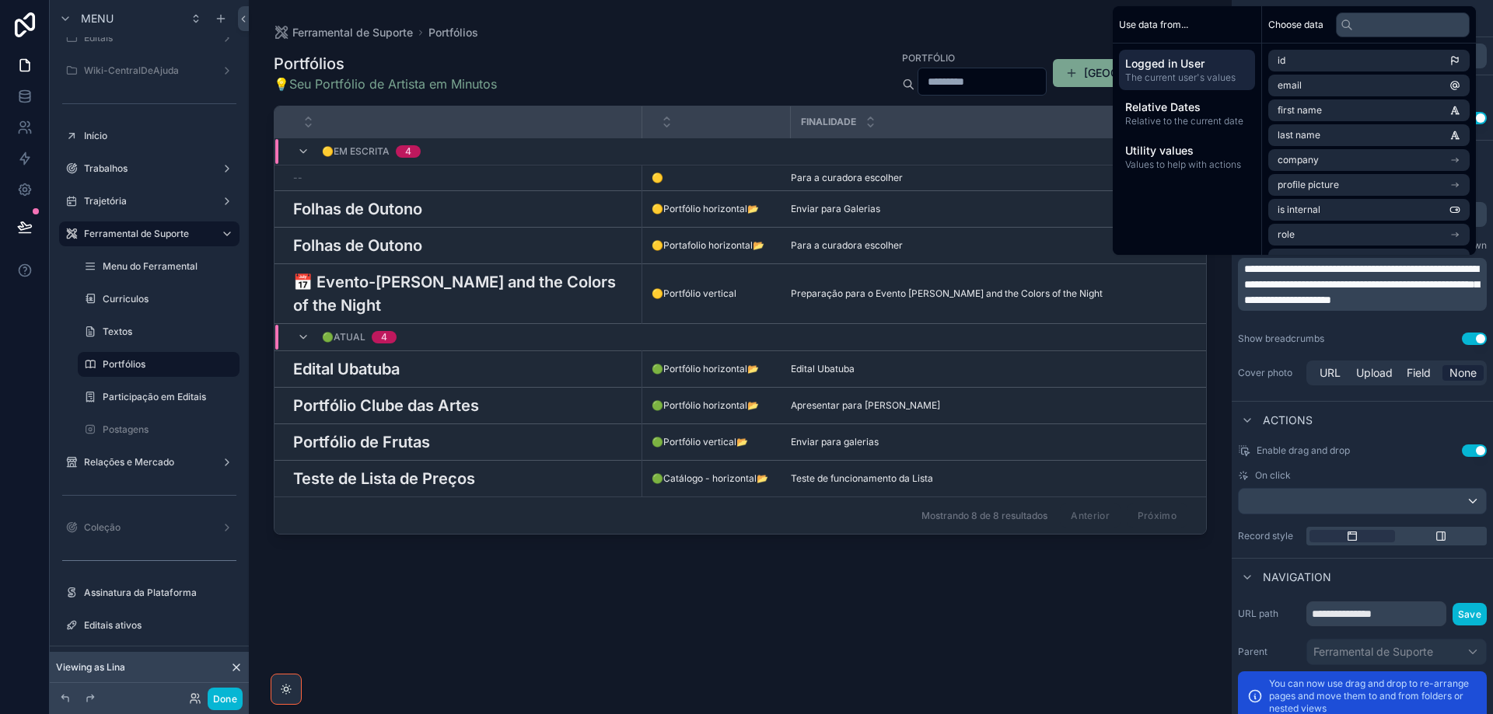
click at [901, 613] on div "Portfólios 💡Seu Portfólio de Artista em Minutos Portfólio Novo Portfólio Finali…" at bounding box center [740, 367] width 933 height 655
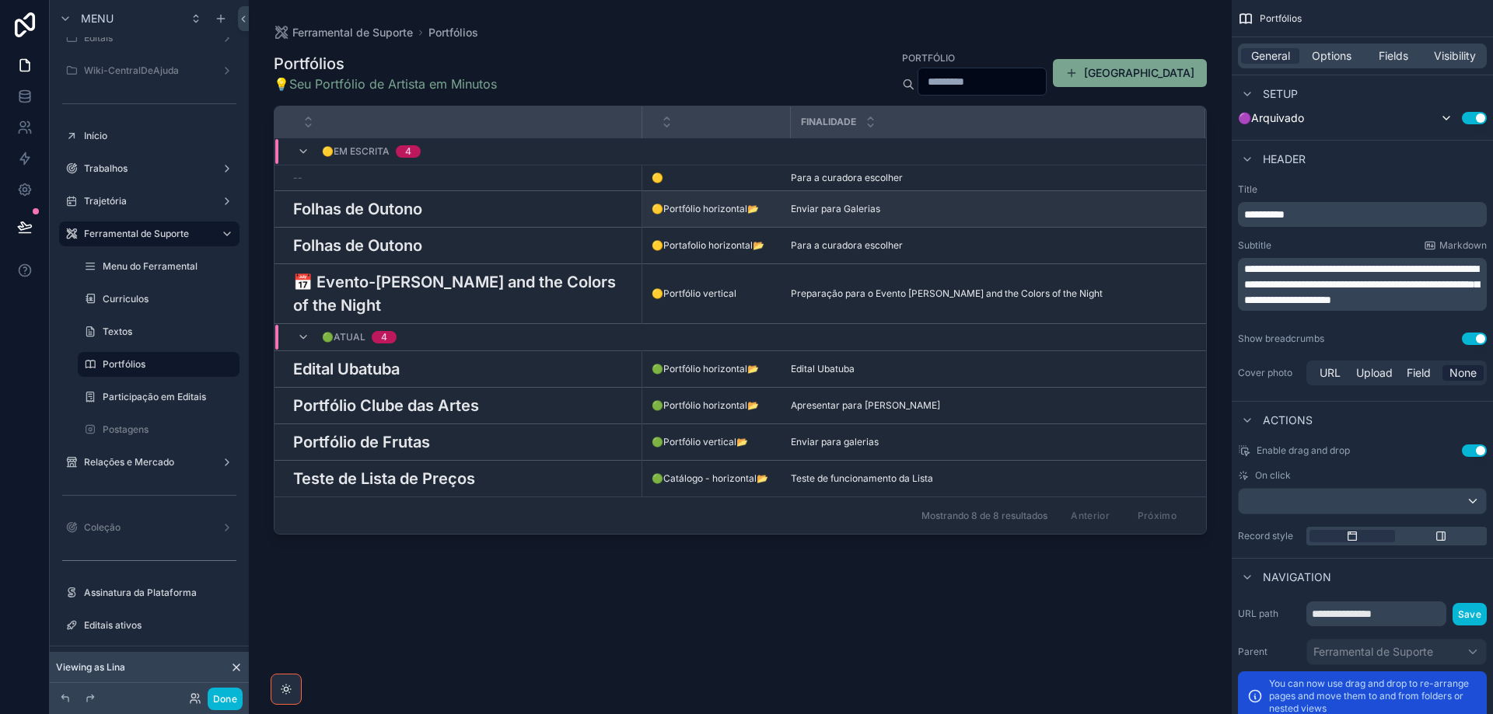
click at [414, 208] on h3 "Folhas de Outono" at bounding box center [357, 208] width 129 height 23
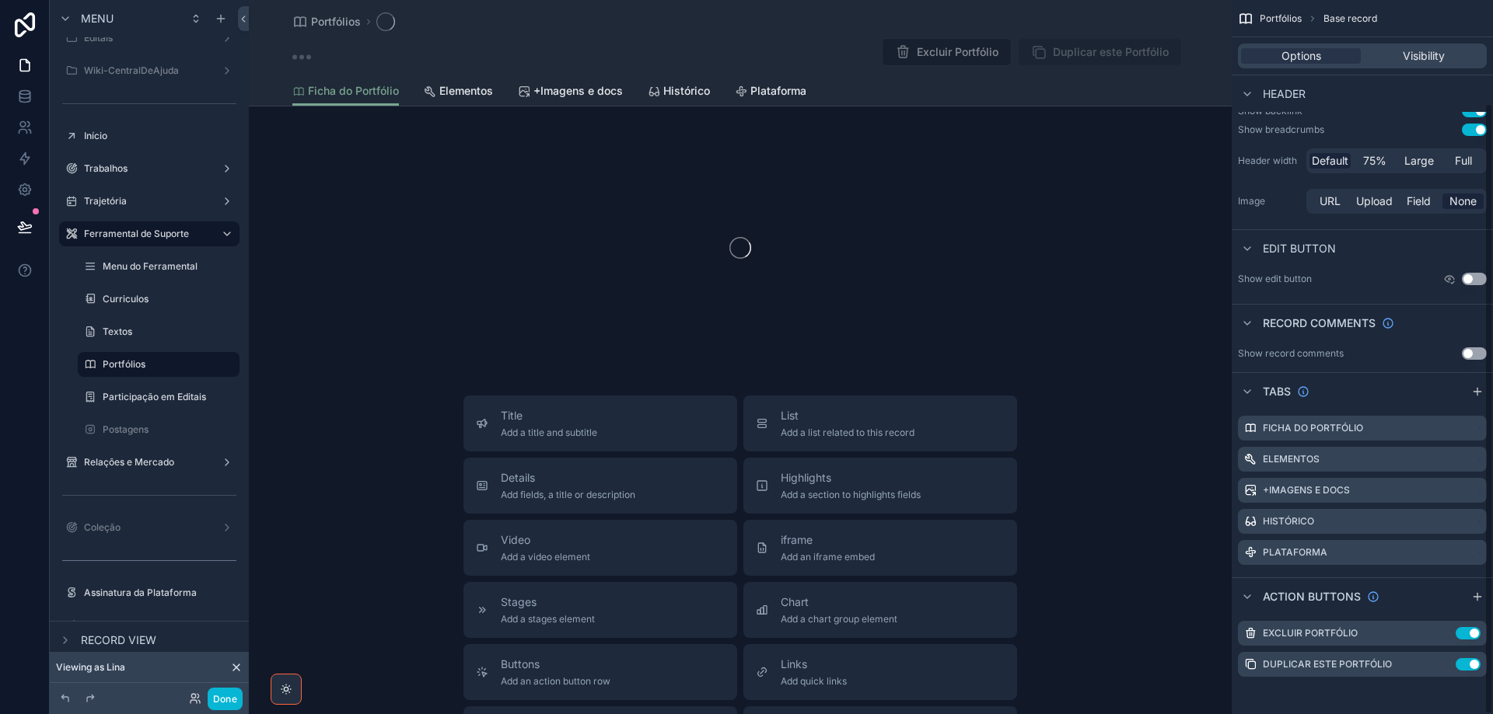
scroll to position [120, 0]
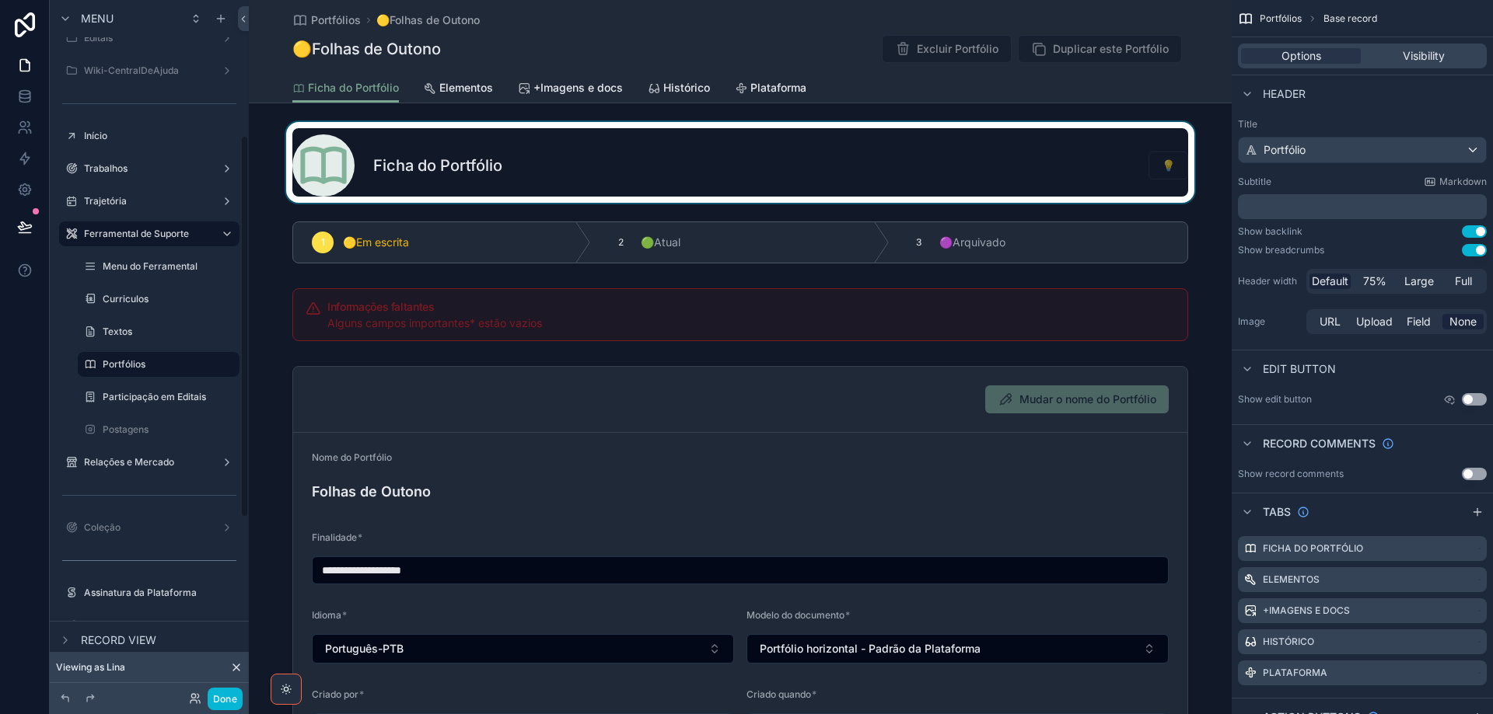
click at [512, 162] on div "scrollable content" at bounding box center [740, 162] width 983 height 81
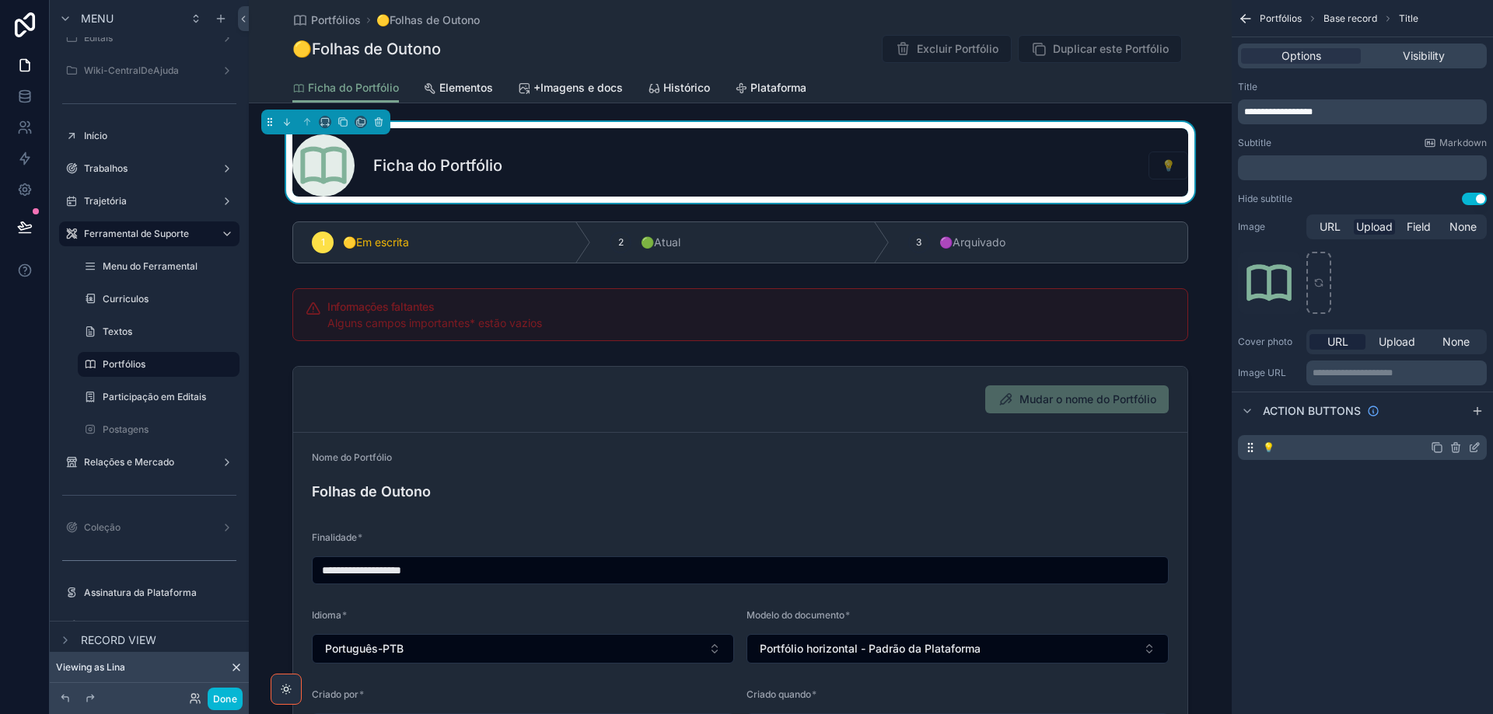
click at [1457, 446] on icon "scrollable content" at bounding box center [1455, 448] width 12 height 12
click at [1449, 419] on icon at bounding box center [1449, 423] width 12 height 12
drag, startPoint x: 1315, startPoint y: 145, endPoint x: 1313, endPoint y: 167, distance: 22.7
click at [1311, 164] on p "﻿" at bounding box center [1363, 168] width 239 height 12
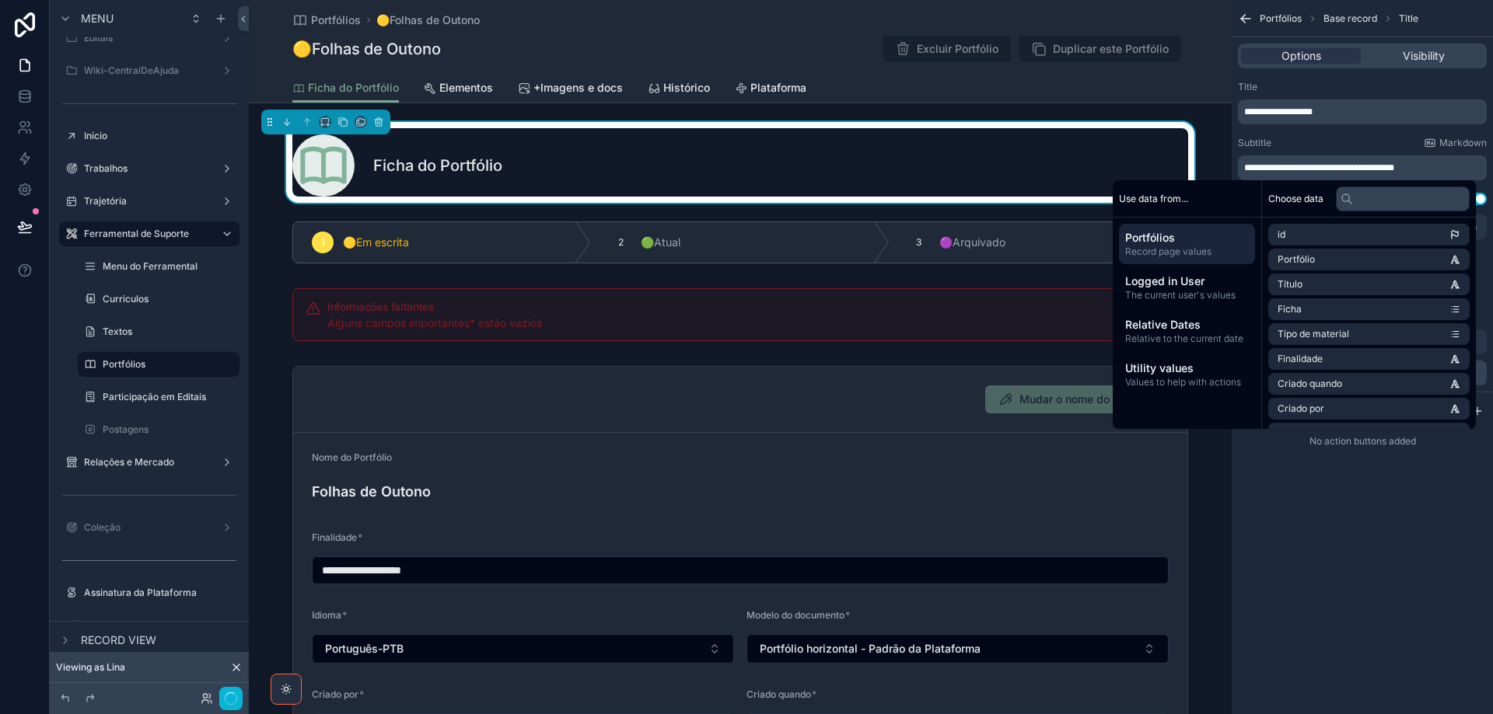
click at [1450, 164] on p "**********" at bounding box center [1363, 168] width 239 height 12
click at [1456, 169] on p "**********" at bounding box center [1363, 168] width 239 height 12
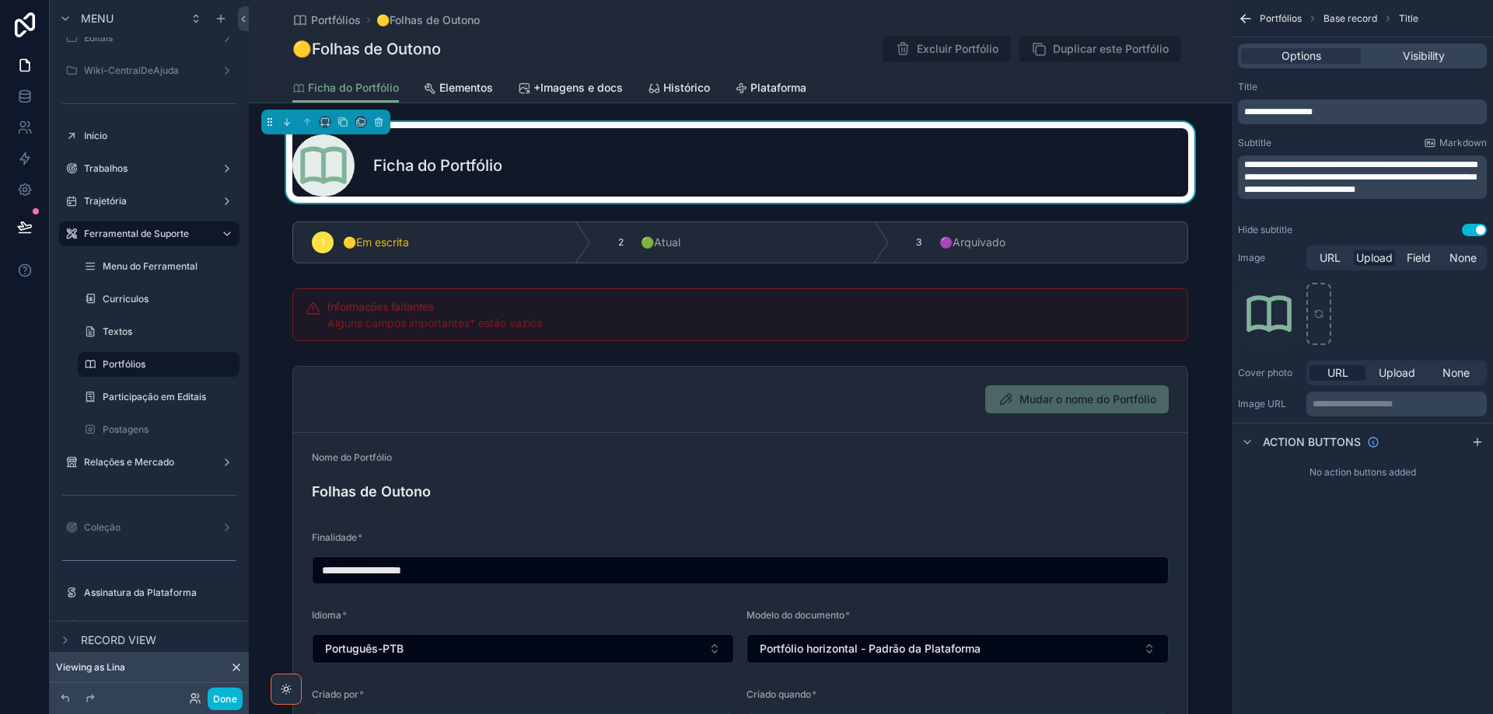
click at [1357, 587] on div "**********" at bounding box center [1361, 357] width 261 height 714
click at [1465, 224] on button "Use setting" at bounding box center [1473, 230] width 25 height 12
click at [456, 85] on span "Elementos" at bounding box center [466, 88] width 54 height 16
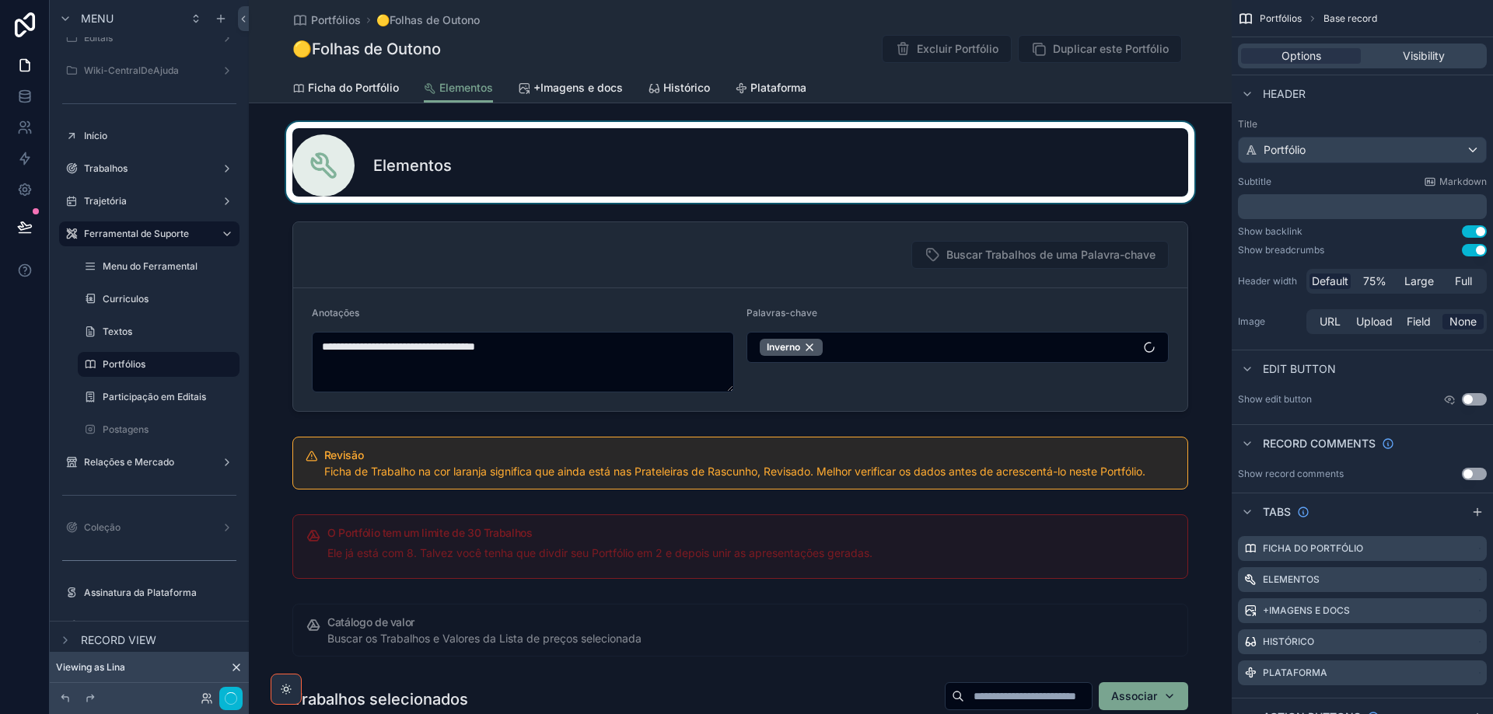
click at [490, 166] on div "scrollable content" at bounding box center [740, 162] width 983 height 81
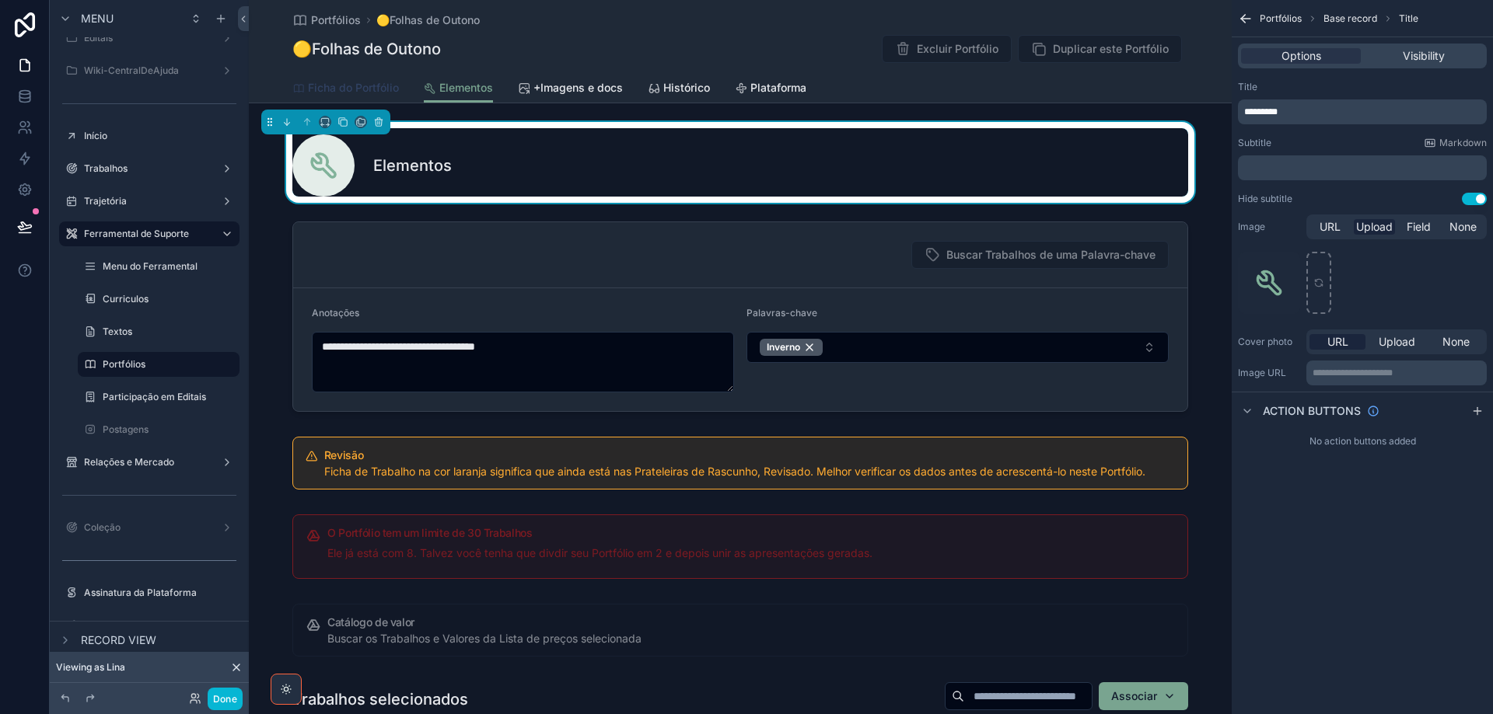
click at [373, 87] on span "Ficha do Portfólio" at bounding box center [353, 88] width 91 height 16
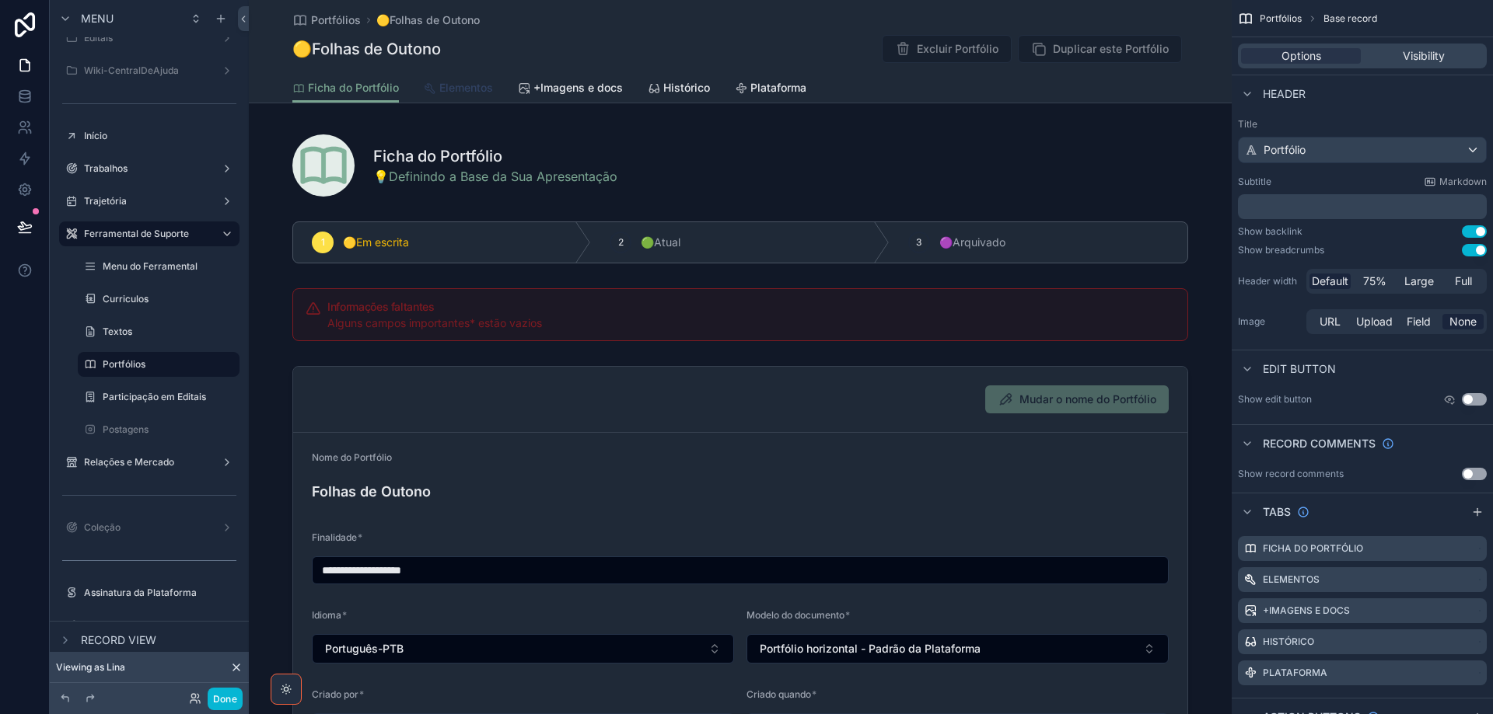
click at [478, 86] on span "Elementos" at bounding box center [466, 88] width 54 height 16
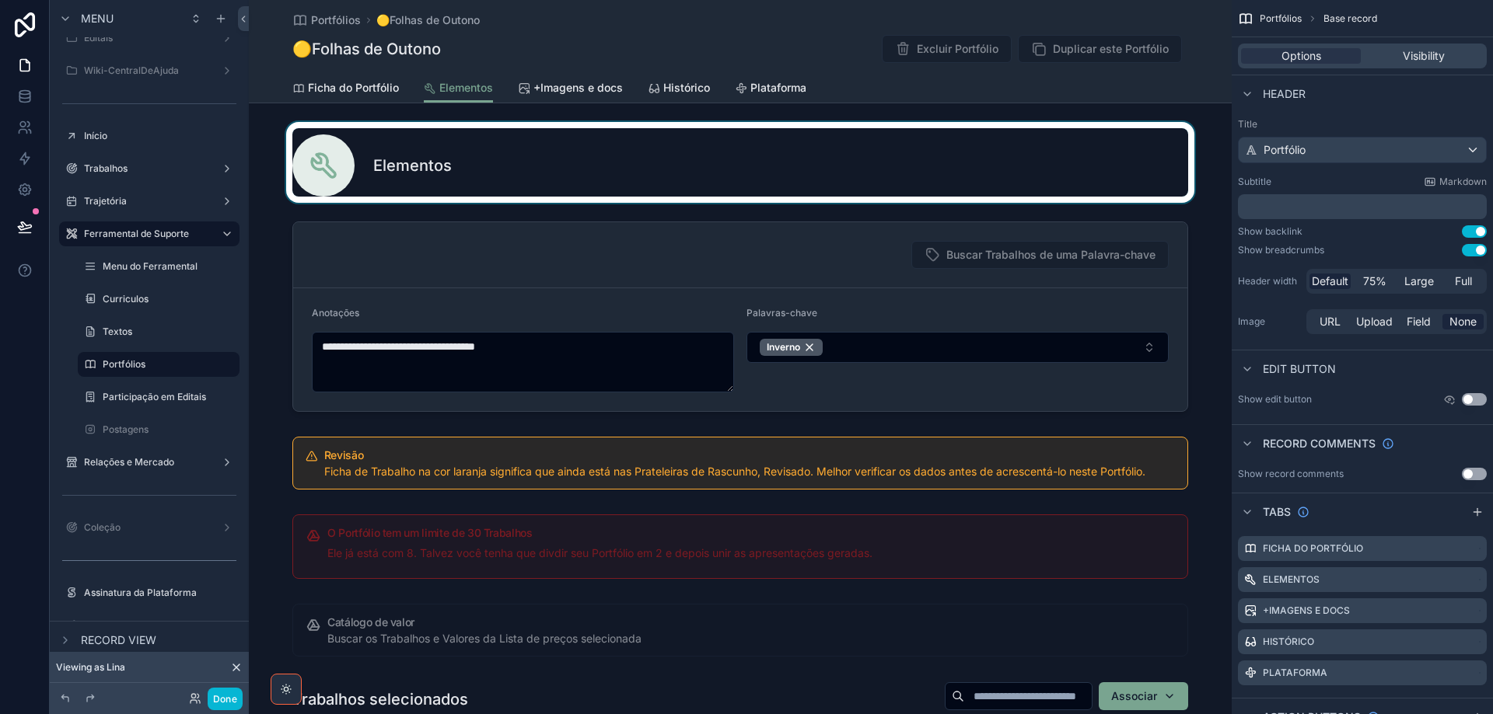
drag, startPoint x: 839, startPoint y: 172, endPoint x: 1153, endPoint y: 177, distance: 314.1
click at [839, 172] on div "scrollable content" at bounding box center [740, 162] width 983 height 81
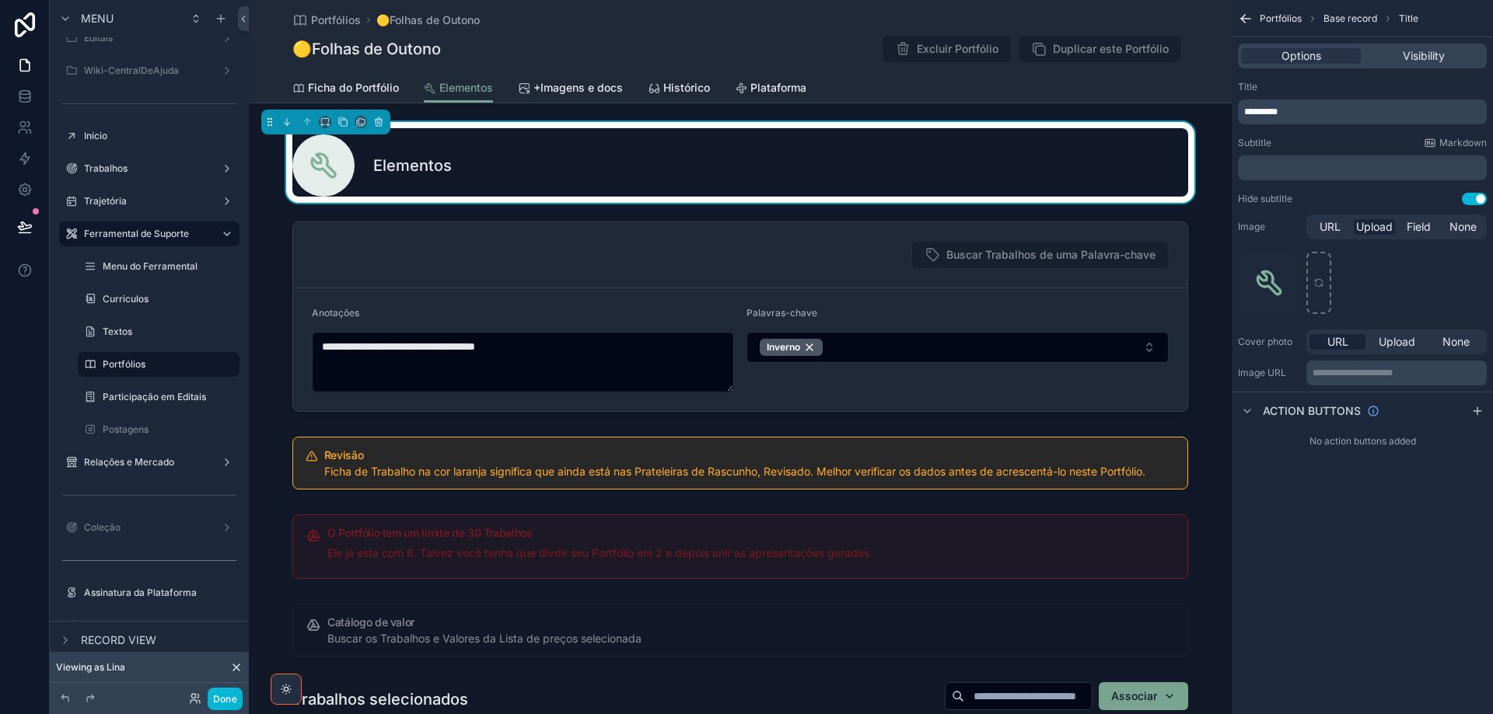
click at [1466, 199] on button "Use setting" at bounding box center [1473, 199] width 25 height 12
click at [1285, 169] on p "﻿" at bounding box center [1363, 168] width 239 height 12
click at [1267, 169] on p "***" at bounding box center [1363, 168] width 239 height 12
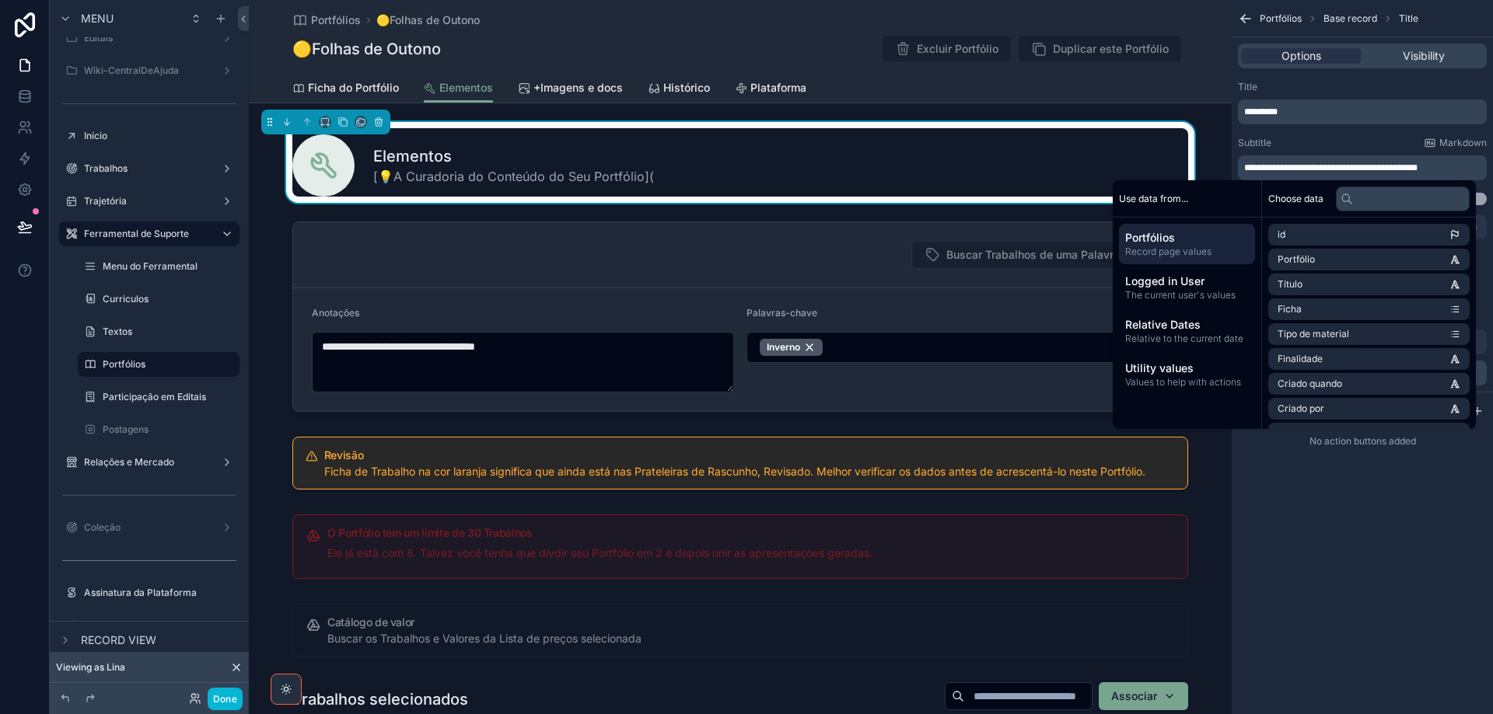
click at [1468, 166] on p "**********" at bounding box center [1363, 168] width 239 height 12
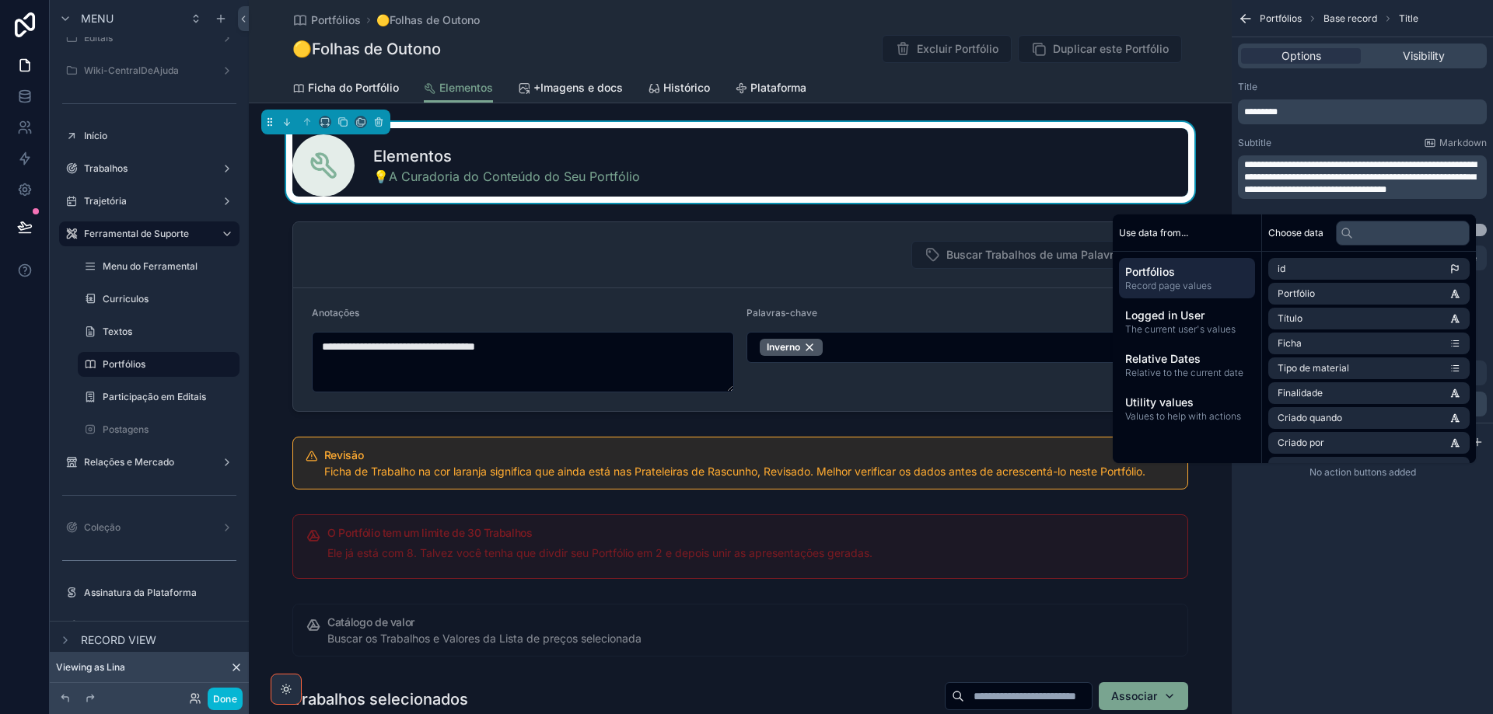
click at [1368, 573] on div "**********" at bounding box center [1361, 357] width 261 height 714
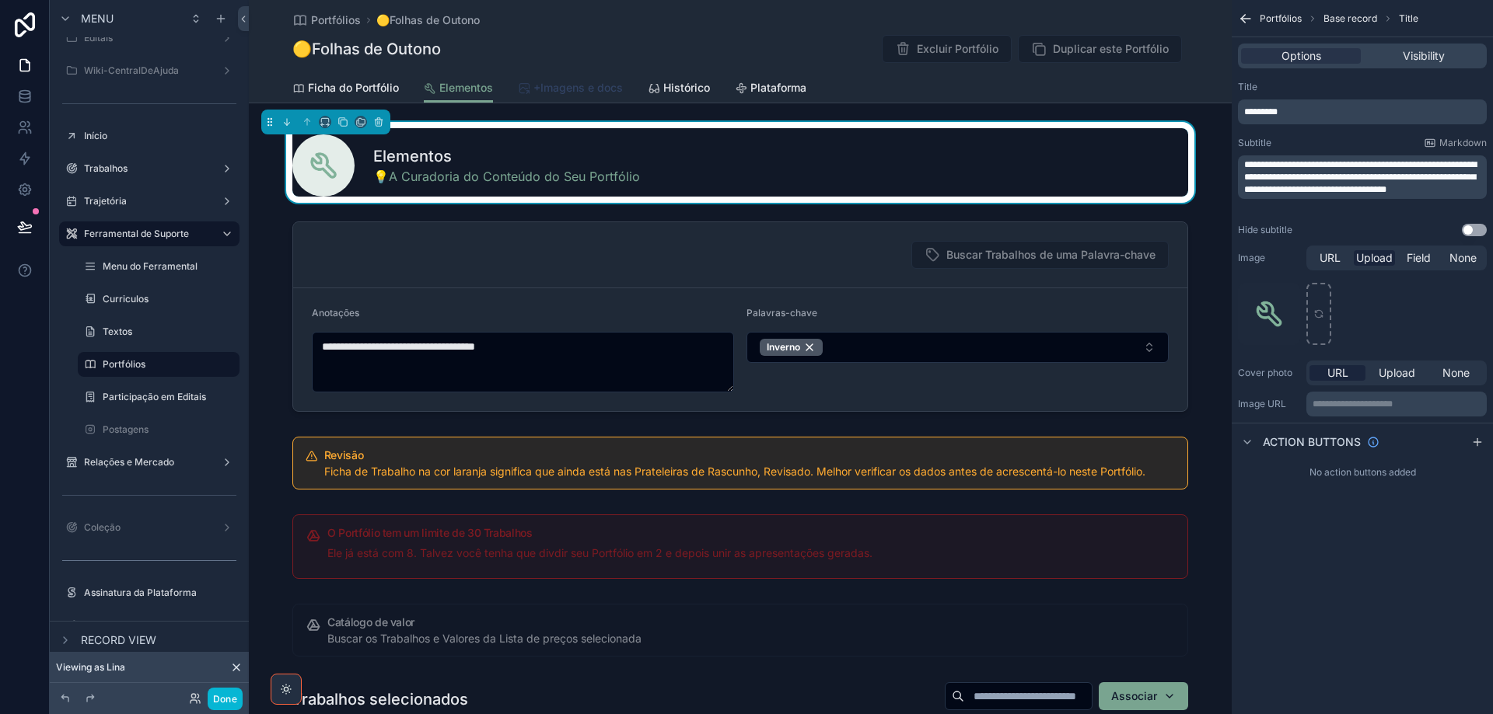
click at [558, 87] on span "+Imagens e docs" at bounding box center [577, 88] width 89 height 16
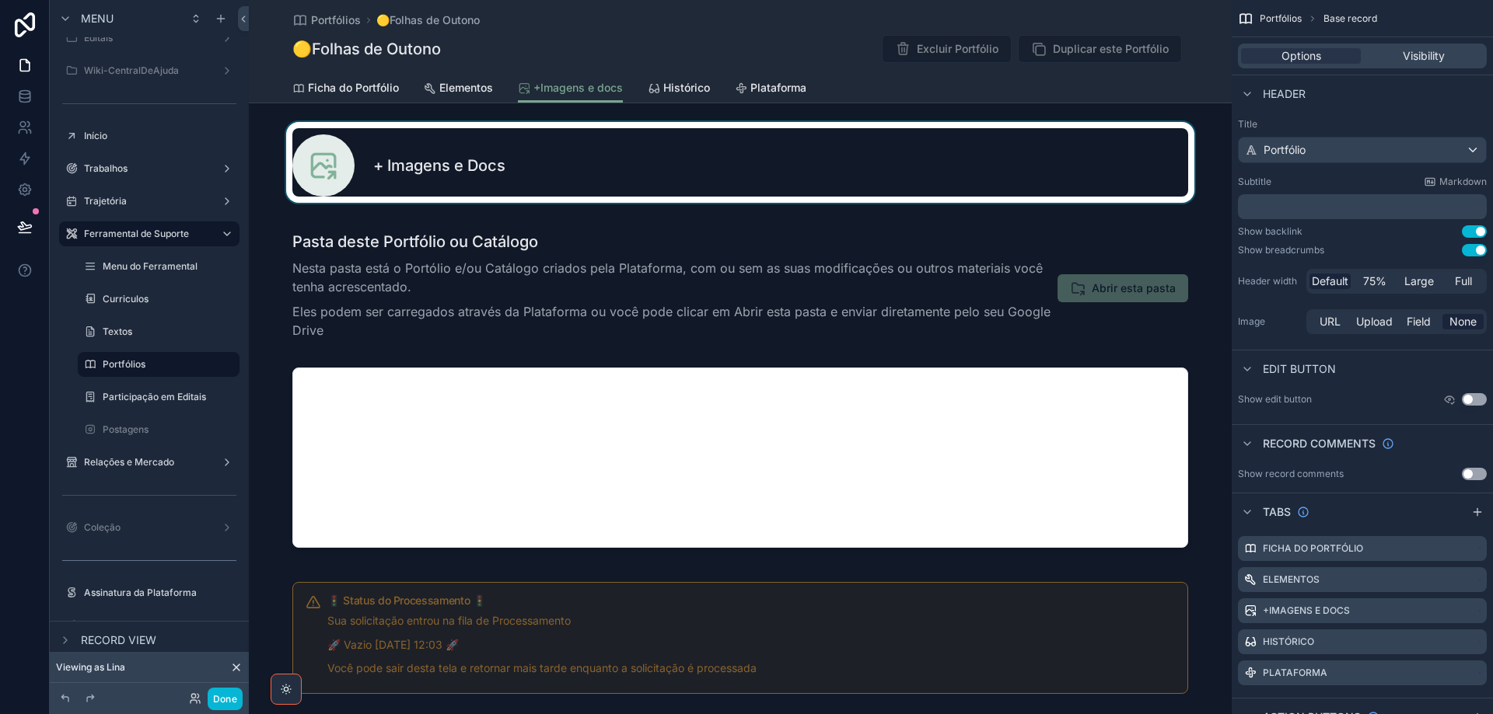
click at [573, 162] on div "scrollable content" at bounding box center [740, 162] width 983 height 81
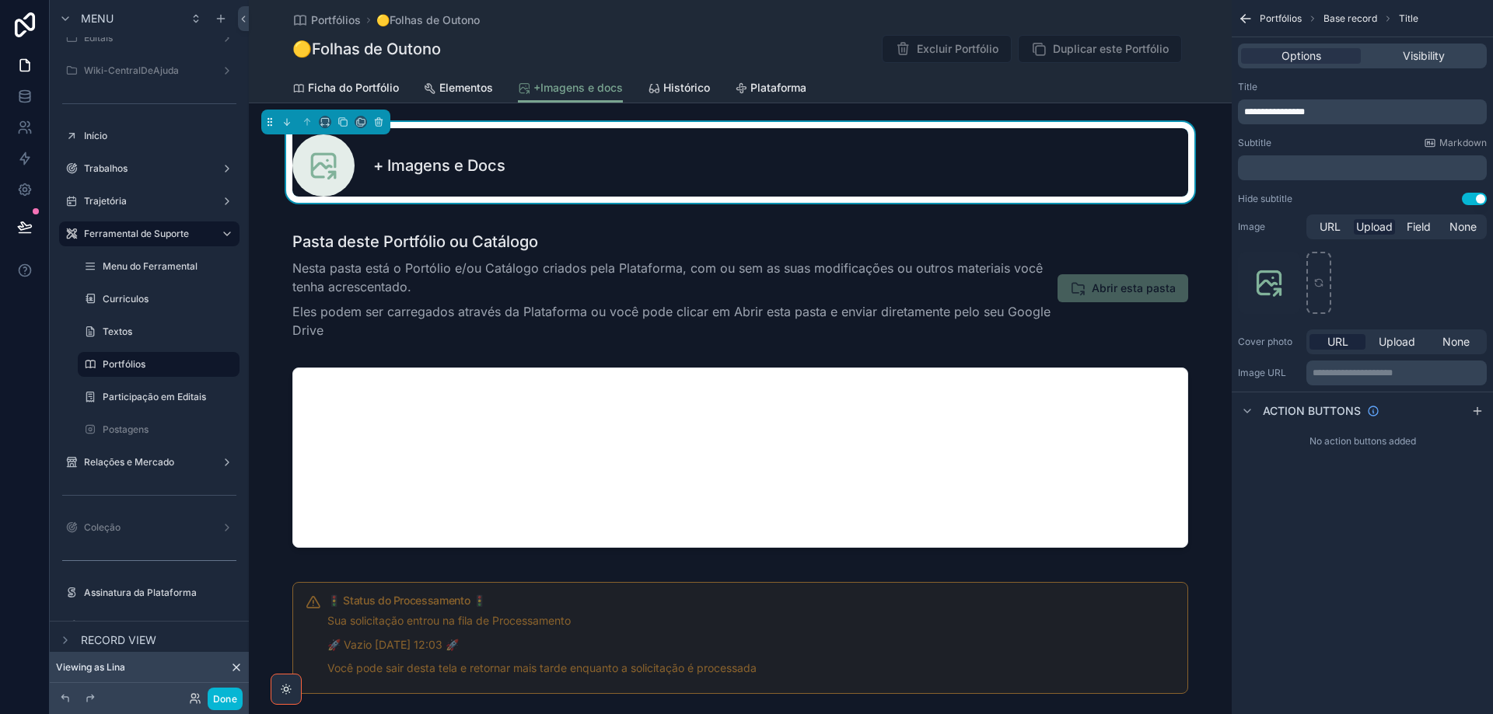
click at [1342, 169] on p "﻿" at bounding box center [1363, 168] width 239 height 12
click at [1315, 159] on div "***" at bounding box center [1362, 167] width 249 height 25
click at [1316, 165] on p "***" at bounding box center [1363, 168] width 239 height 12
click at [1479, 169] on p "**********" at bounding box center [1363, 168] width 239 height 12
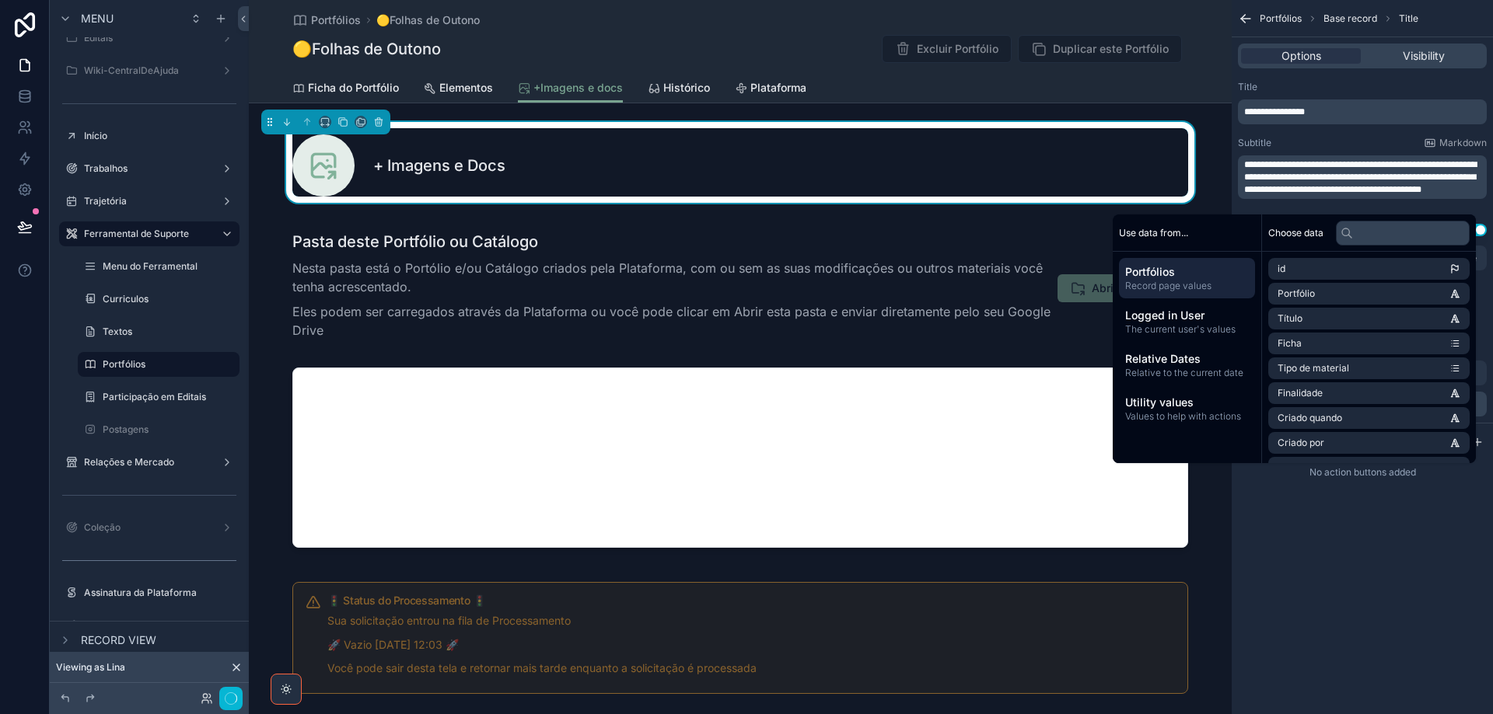
click at [1430, 533] on div "**********" at bounding box center [1361, 357] width 261 height 714
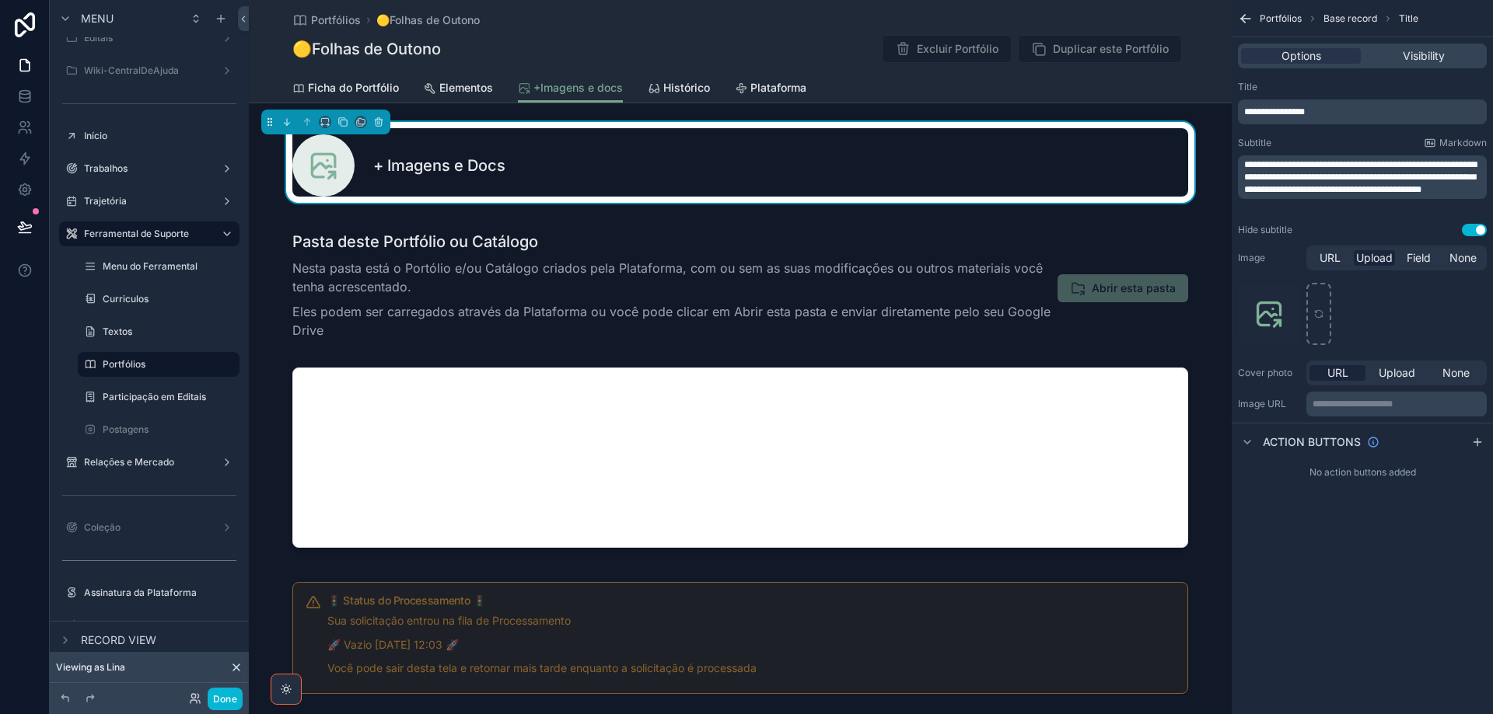
click at [1473, 232] on button "Use setting" at bounding box center [1473, 230] width 25 height 12
click at [684, 85] on span "Histórico" at bounding box center [686, 88] width 47 height 16
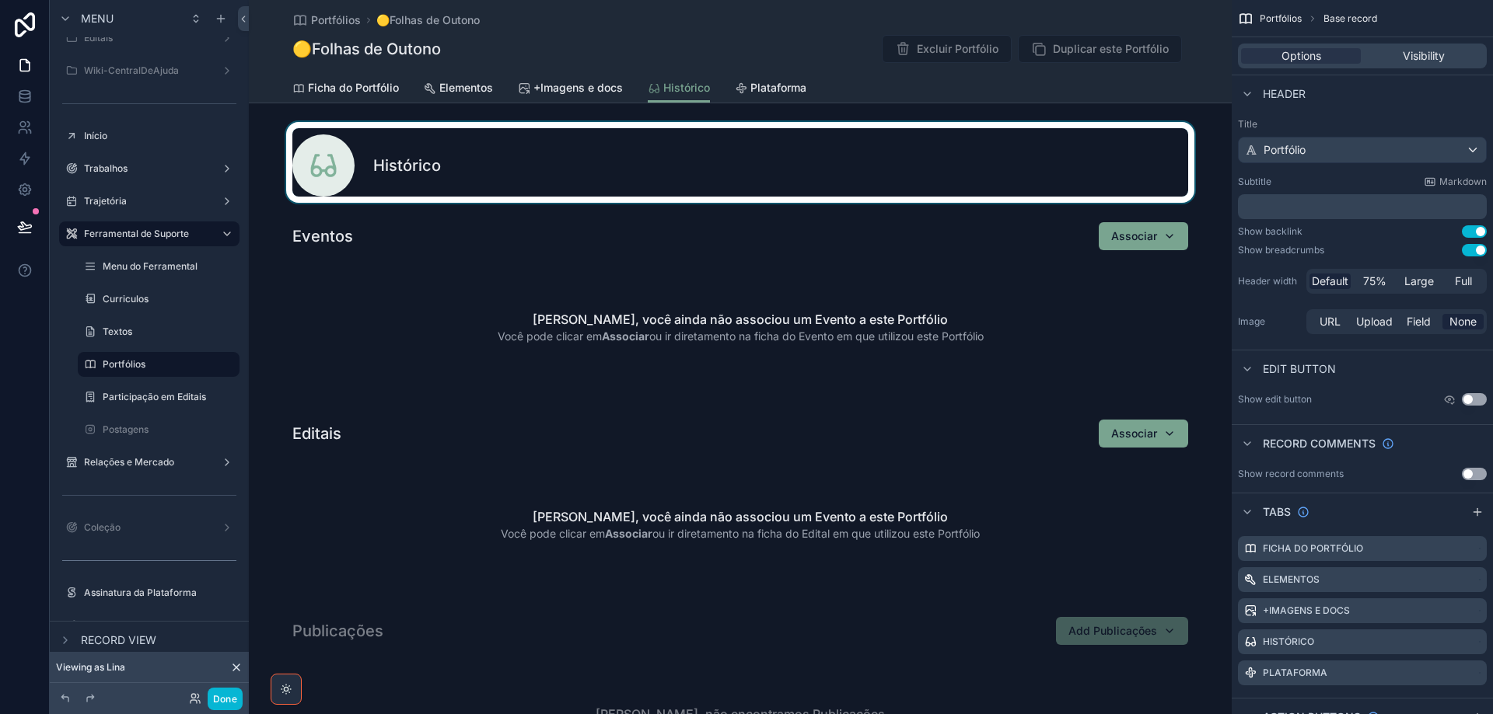
drag, startPoint x: 641, startPoint y: 168, endPoint x: 613, endPoint y: 172, distance: 27.5
click at [641, 168] on div "scrollable content" at bounding box center [740, 162] width 983 height 81
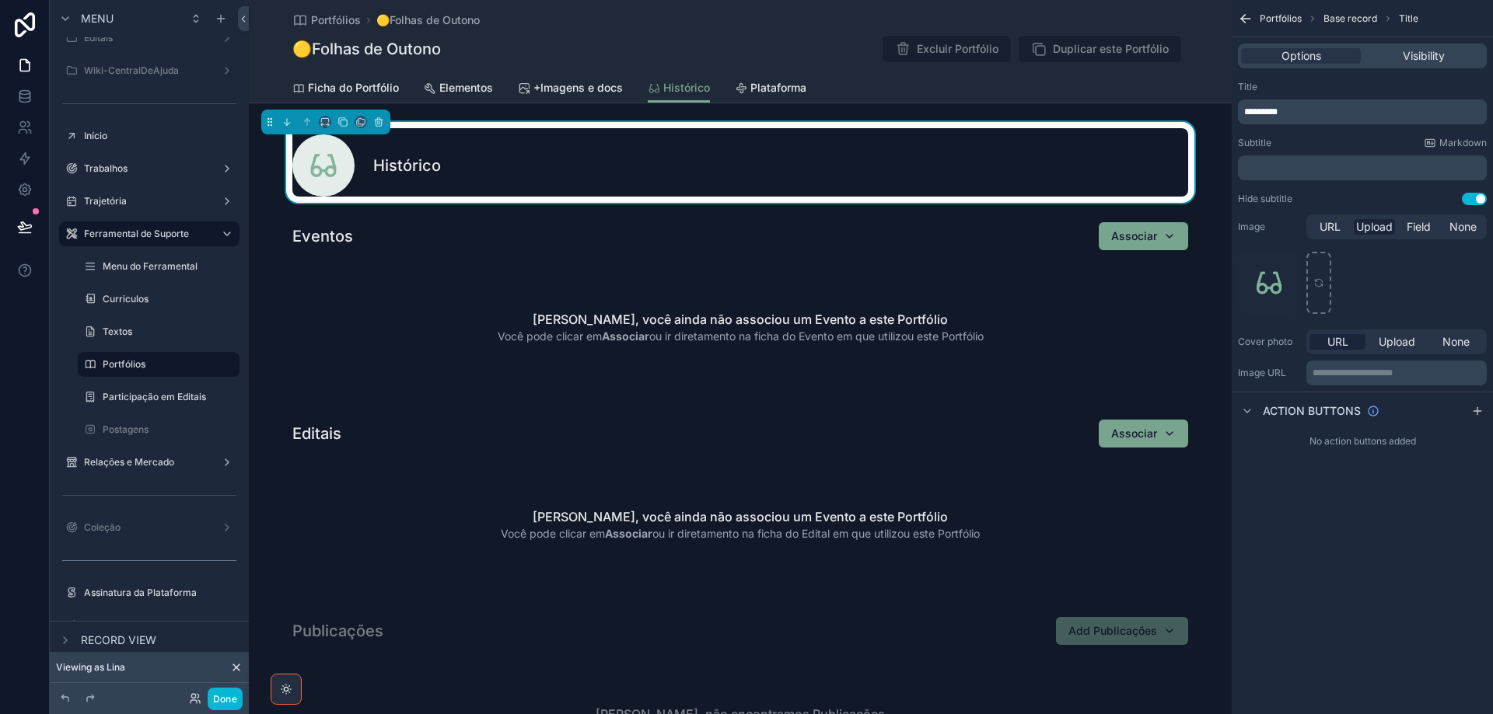
click at [1292, 165] on p "﻿" at bounding box center [1363, 168] width 239 height 12
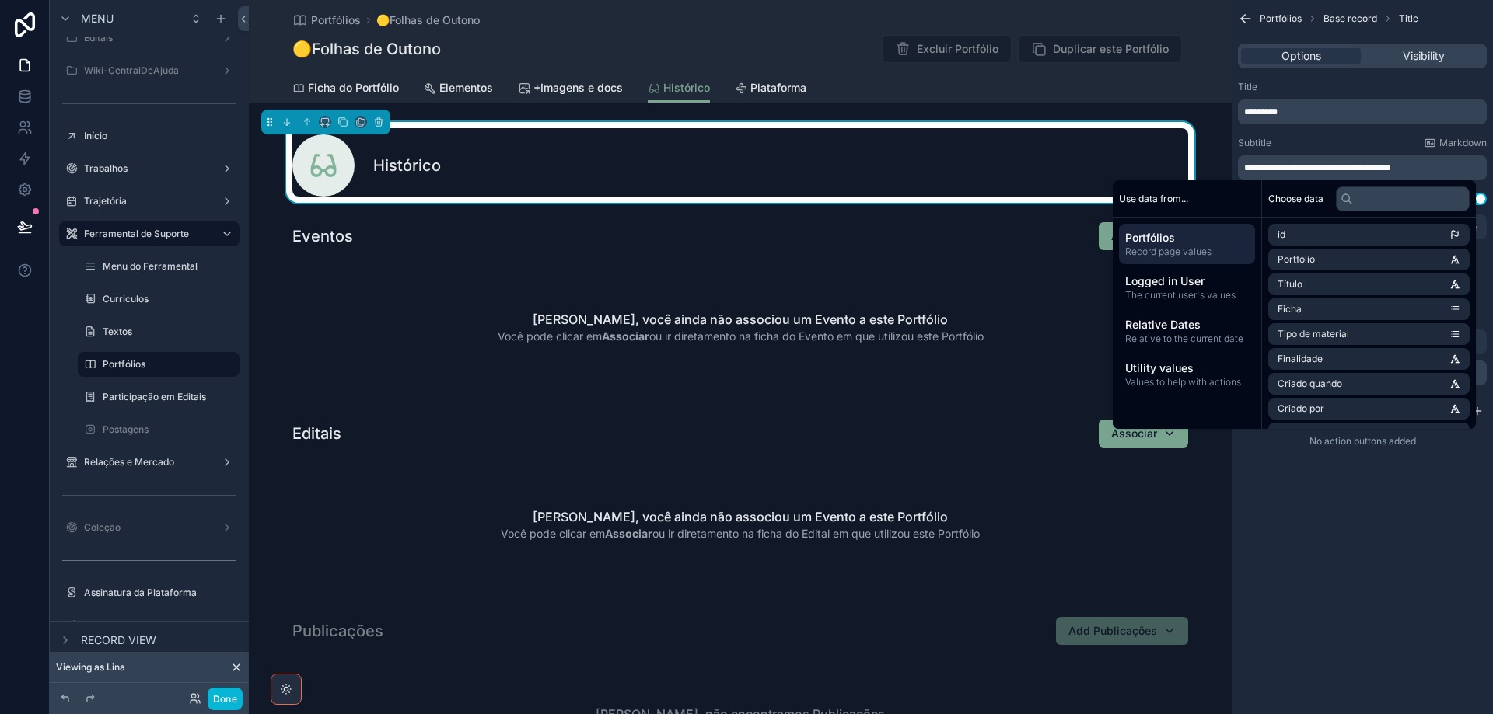
click at [1442, 170] on p "**********" at bounding box center [1363, 168] width 239 height 12
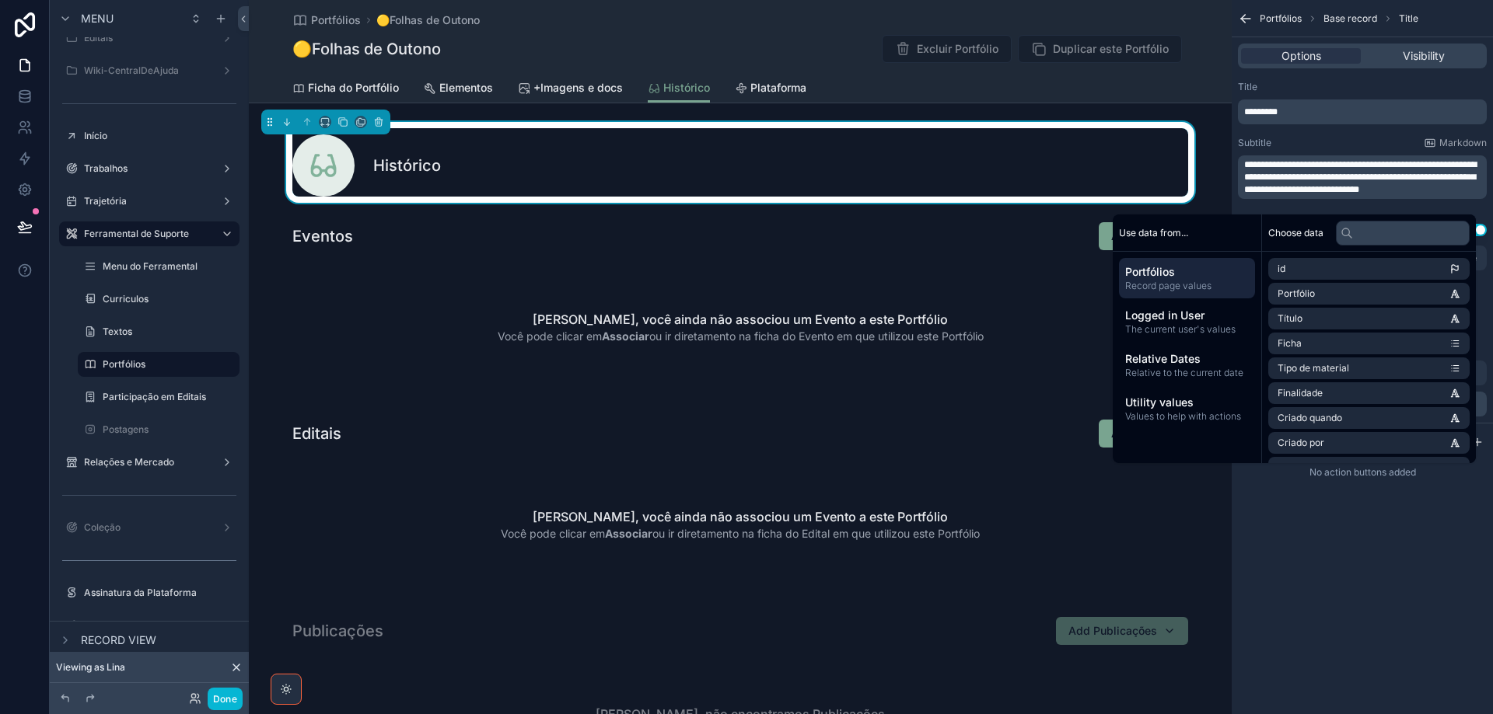
click at [1425, 543] on div "**********" at bounding box center [1361, 357] width 261 height 714
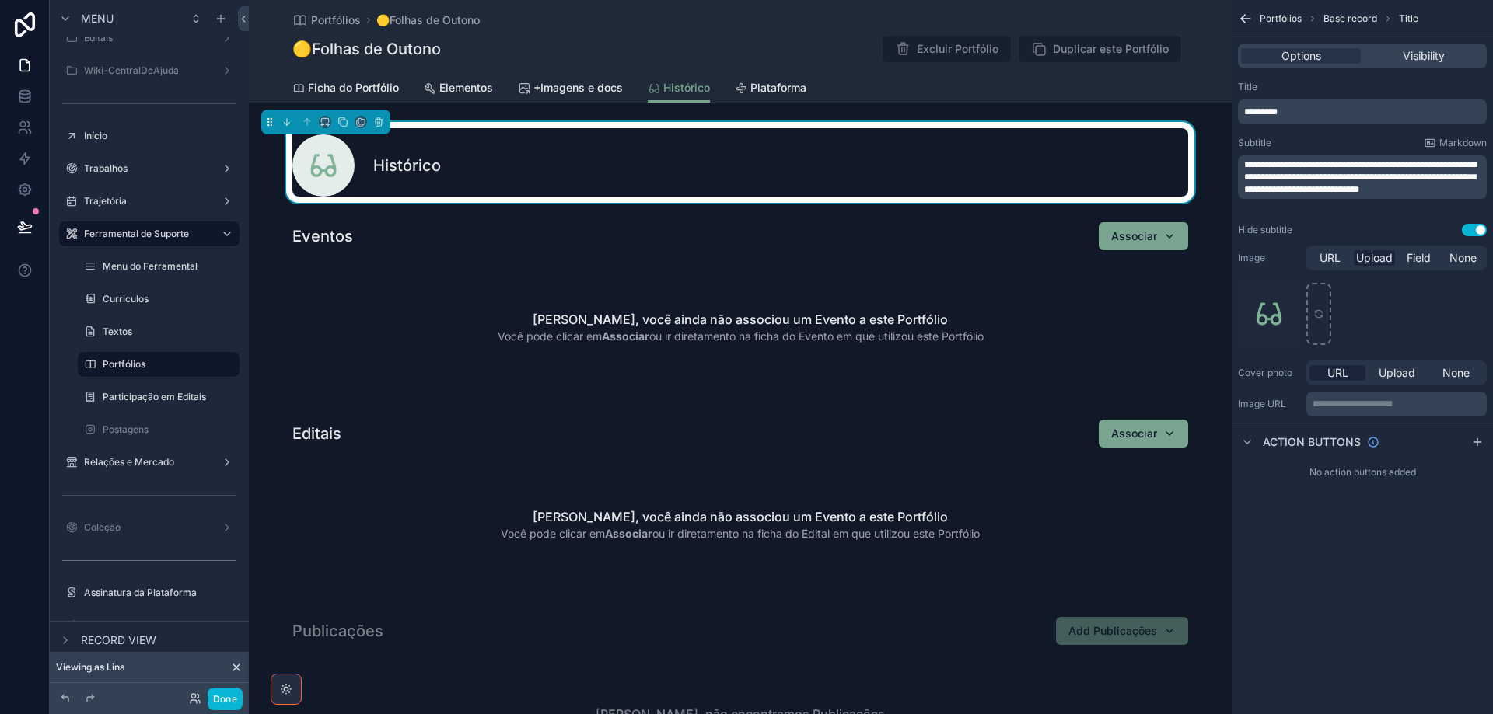
click at [1472, 232] on button "Use setting" at bounding box center [1473, 230] width 25 height 12
click at [777, 82] on span "Plataforma" at bounding box center [778, 88] width 56 height 16
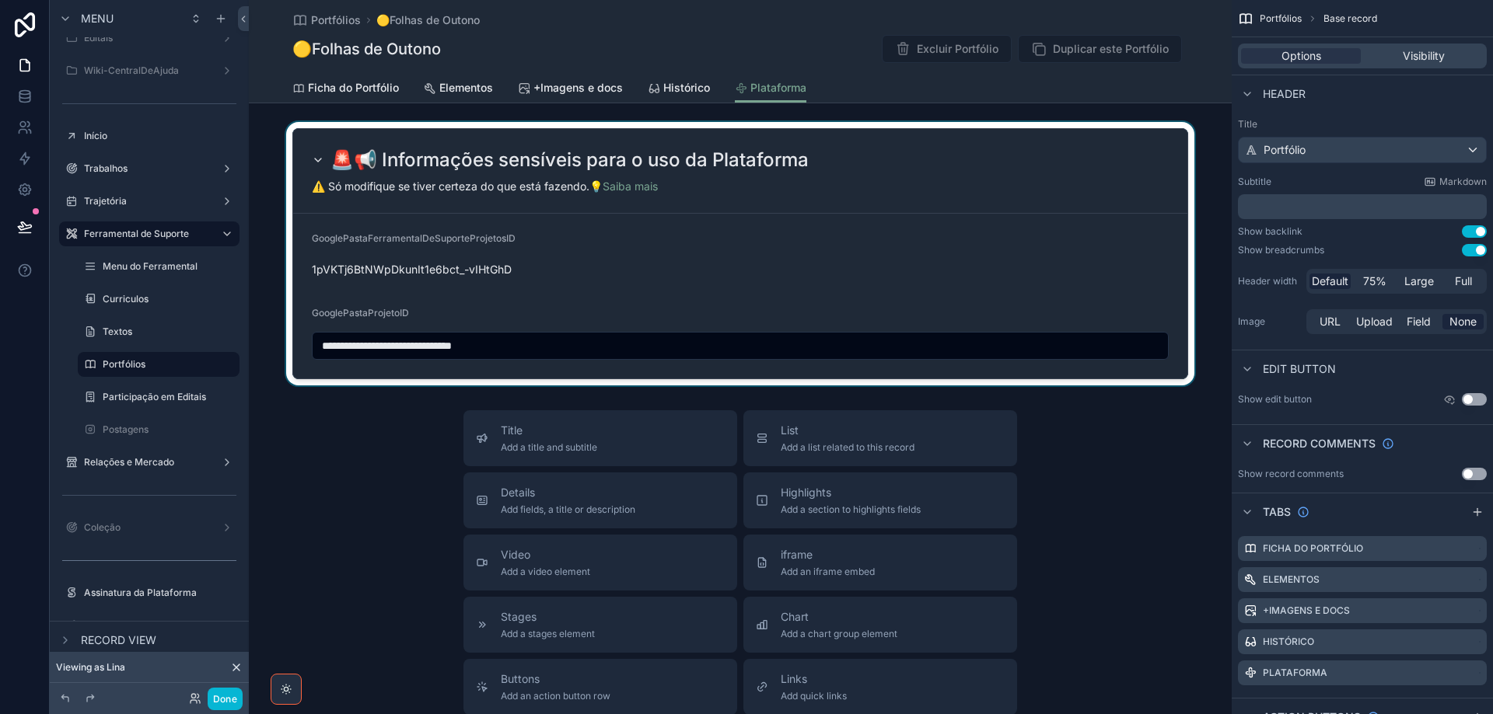
click at [756, 180] on div "scrollable content" at bounding box center [740, 254] width 983 height 264
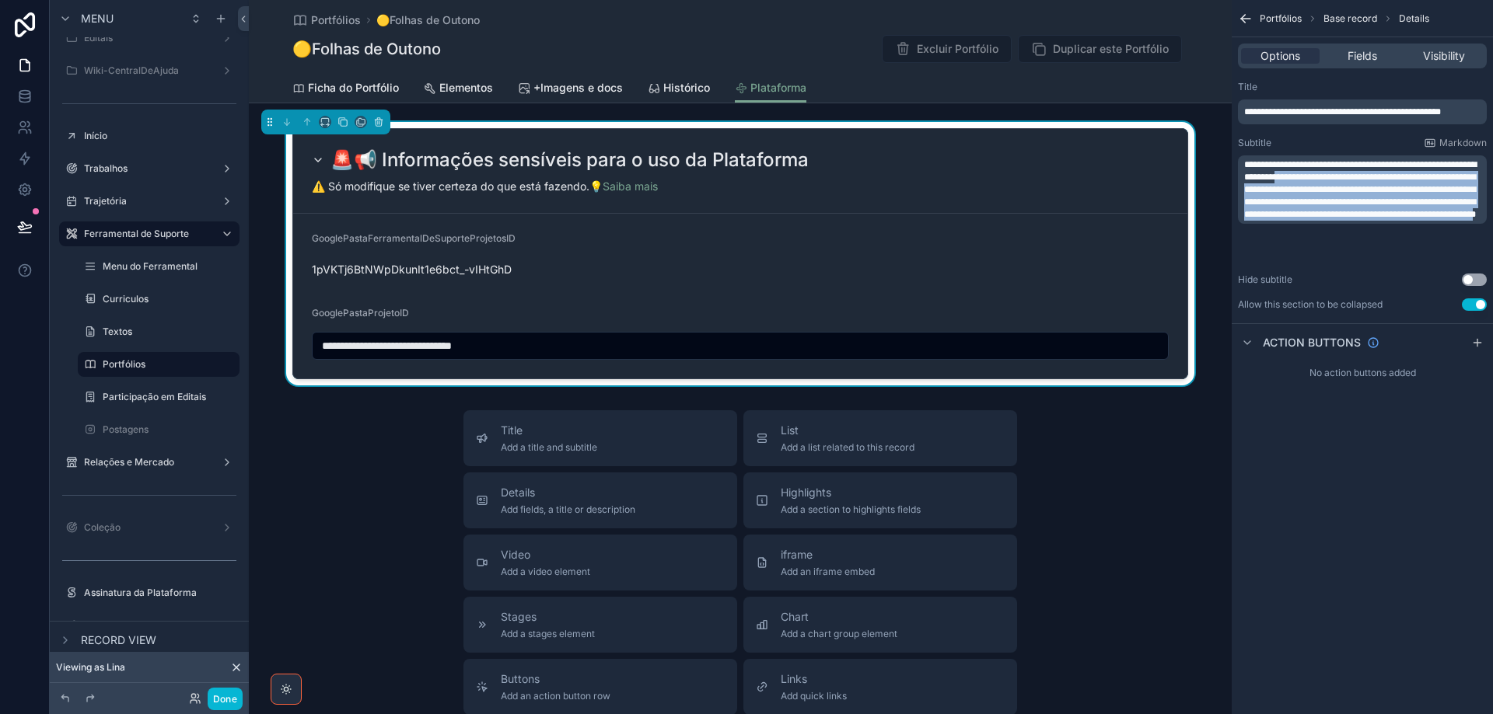
drag, startPoint x: 1245, startPoint y: 188, endPoint x: 1281, endPoint y: 255, distance: 75.8
click at [1283, 219] on span "**********" at bounding box center [1360, 189] width 232 height 59
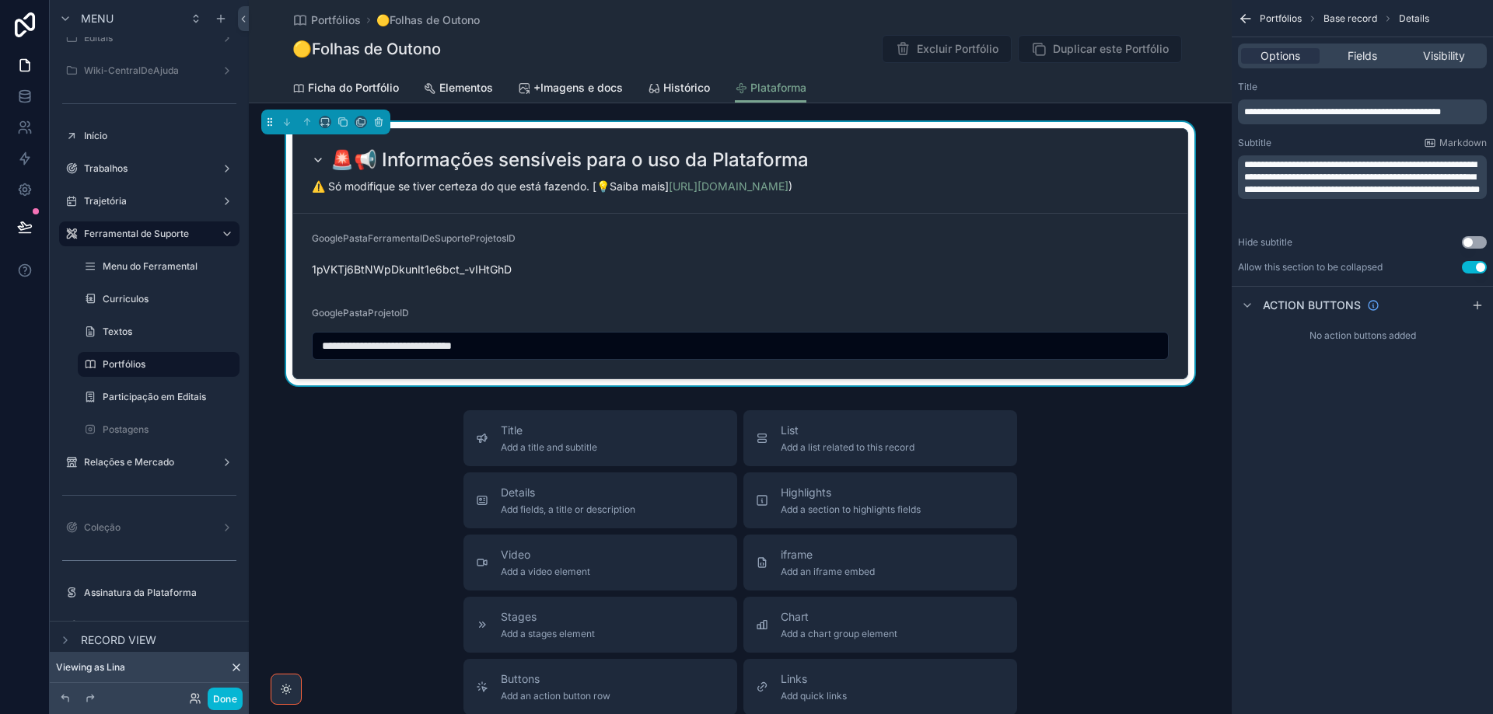
click at [1272, 189] on span "**********" at bounding box center [1362, 177] width 236 height 34
click at [216, 703] on button "Done" at bounding box center [225, 699] width 35 height 23
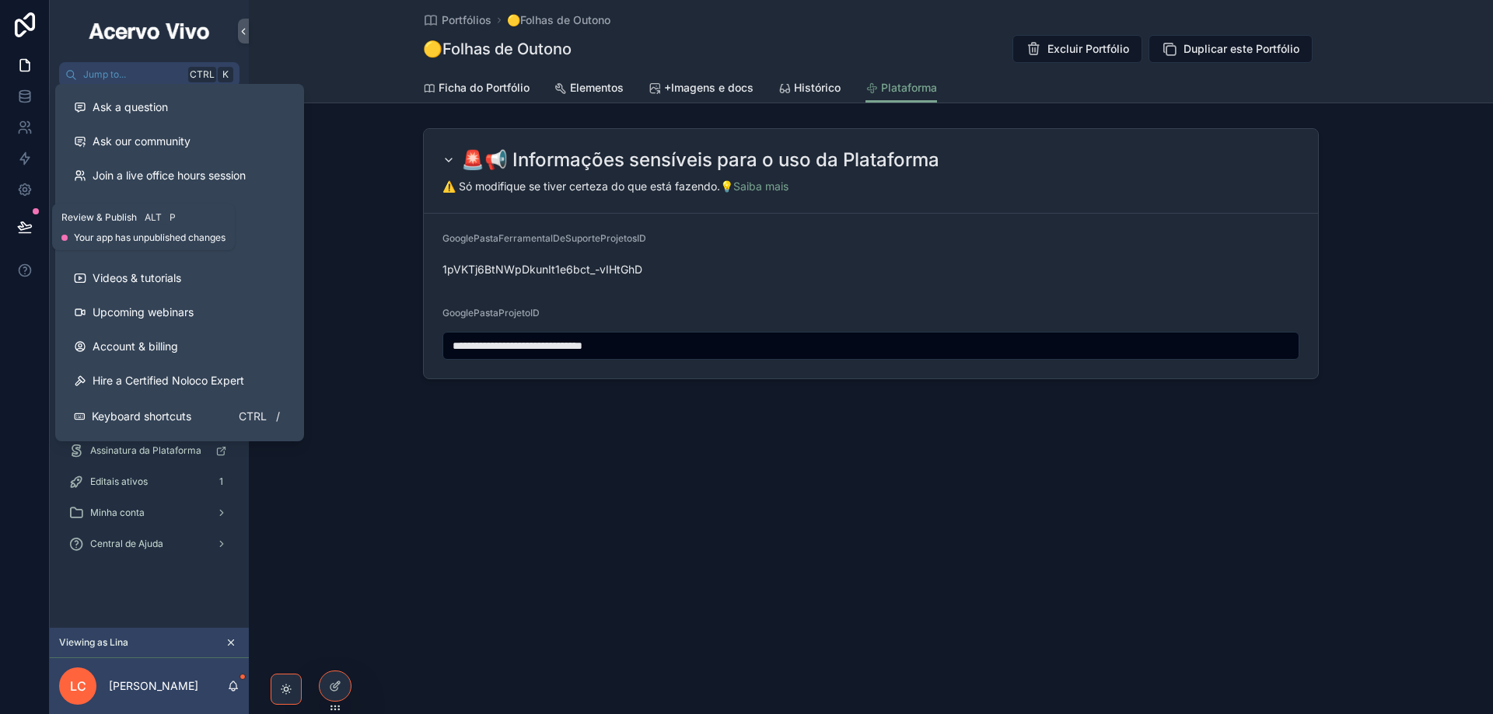
click at [26, 222] on icon at bounding box center [25, 227] width 16 height 16
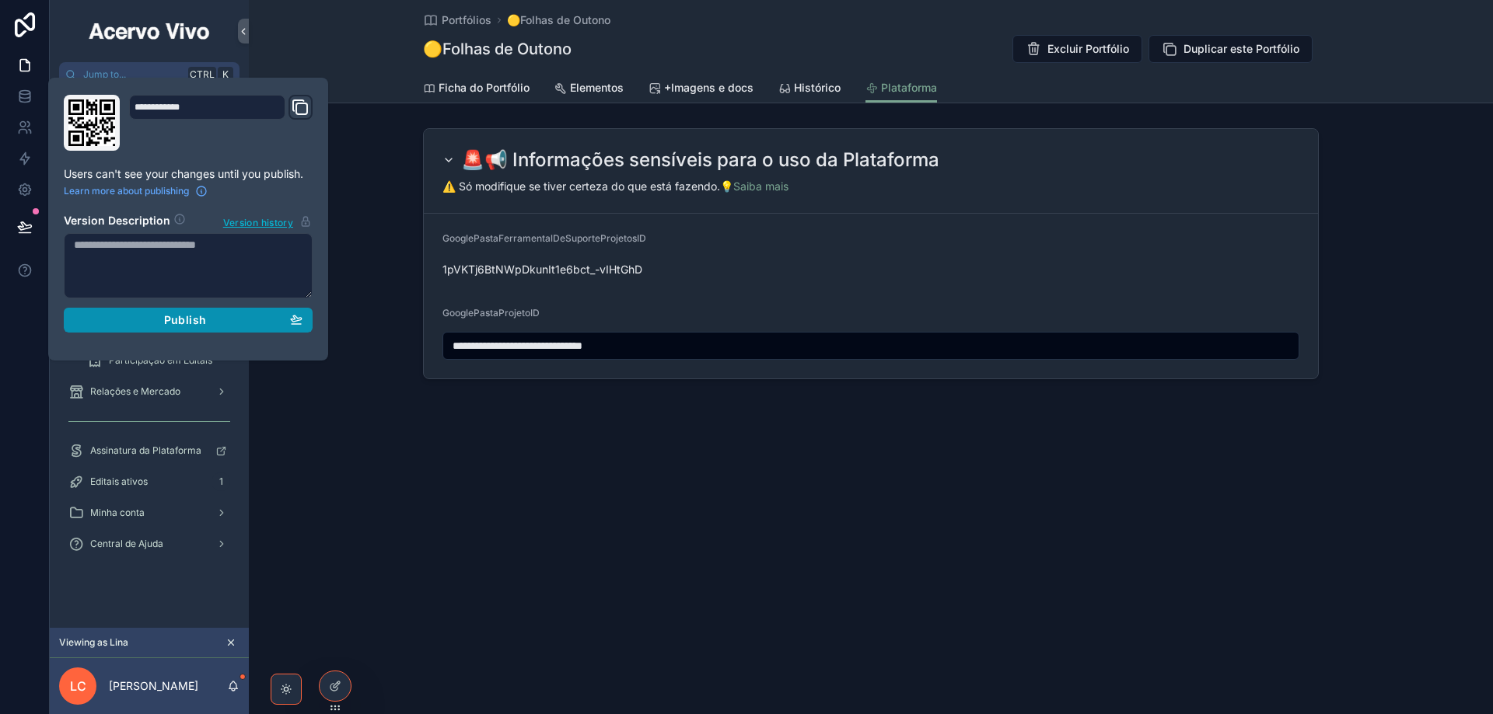
click at [229, 320] on div "Publish" at bounding box center [188, 320] width 229 height 14
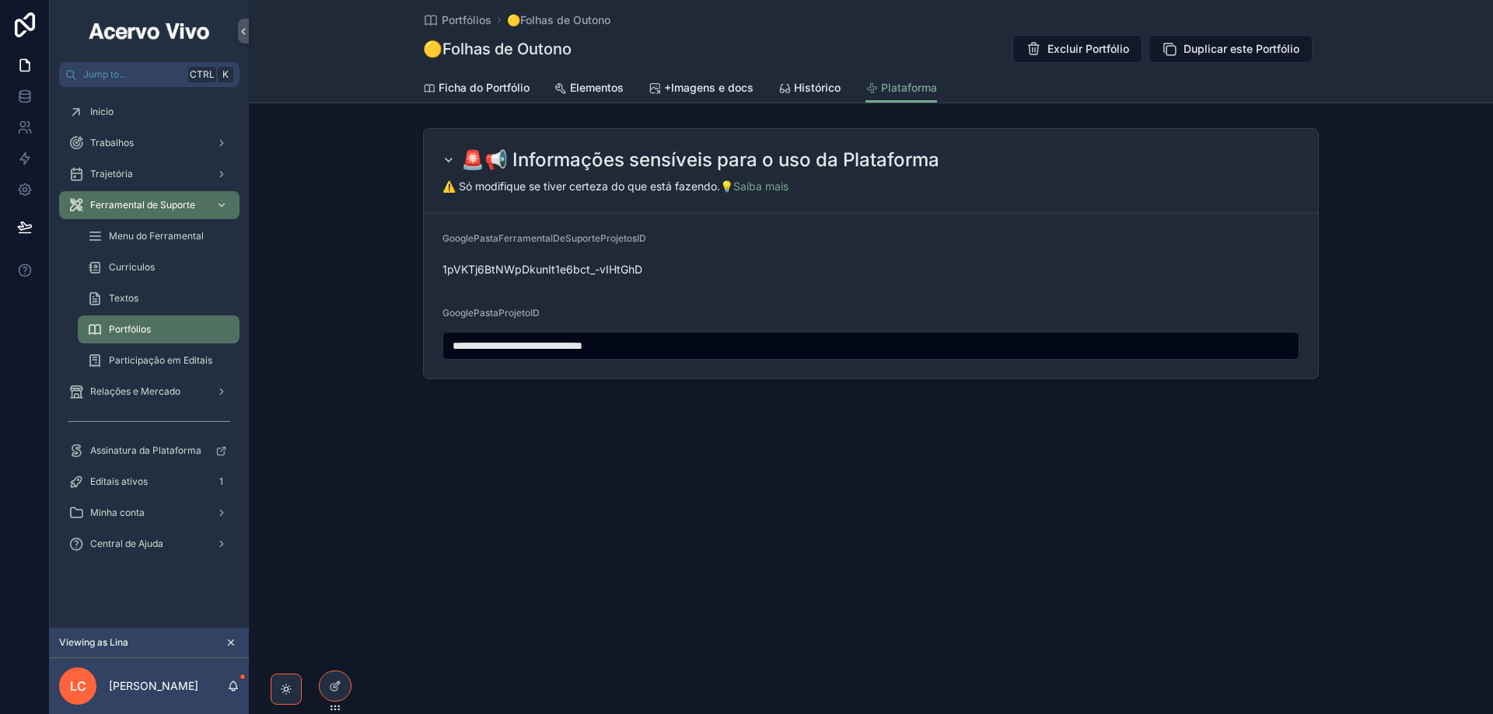
click at [294, 416] on div "**********" at bounding box center [871, 242] width 1244 height 485
click at [131, 111] on div "Início" at bounding box center [149, 112] width 162 height 25
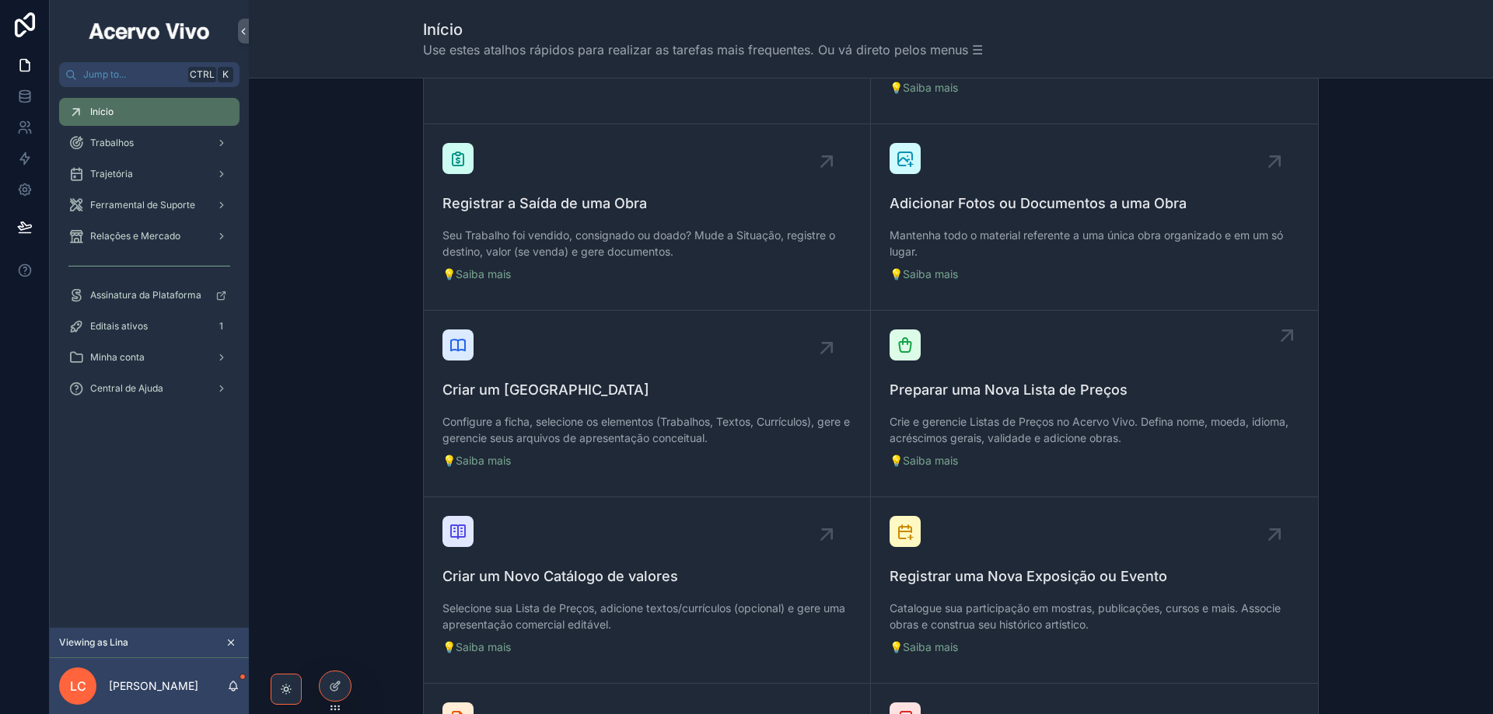
scroll to position [311, 0]
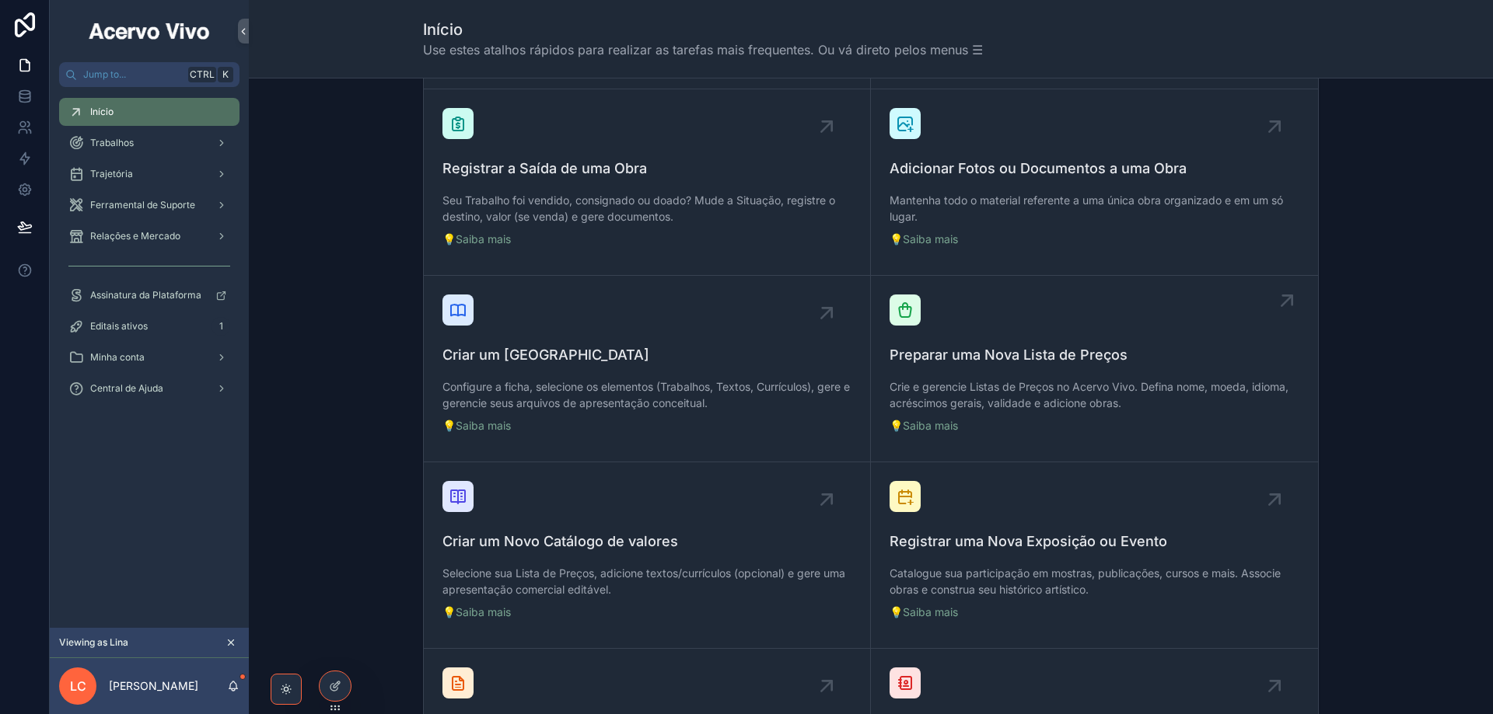
click at [1088, 358] on span "Preparar uma Nova Lista de Preços" at bounding box center [1094, 355] width 410 height 22
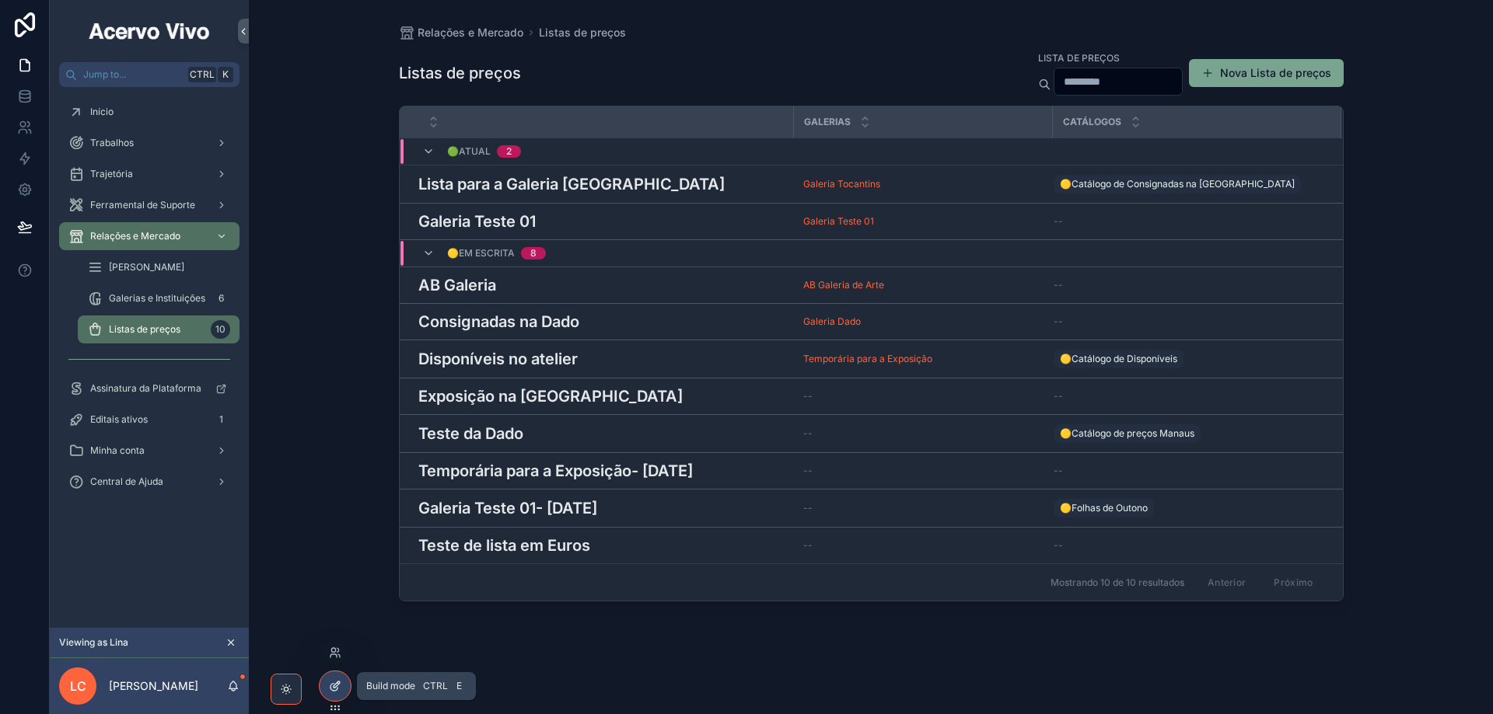
click at [330, 688] on icon at bounding box center [335, 686] width 12 height 12
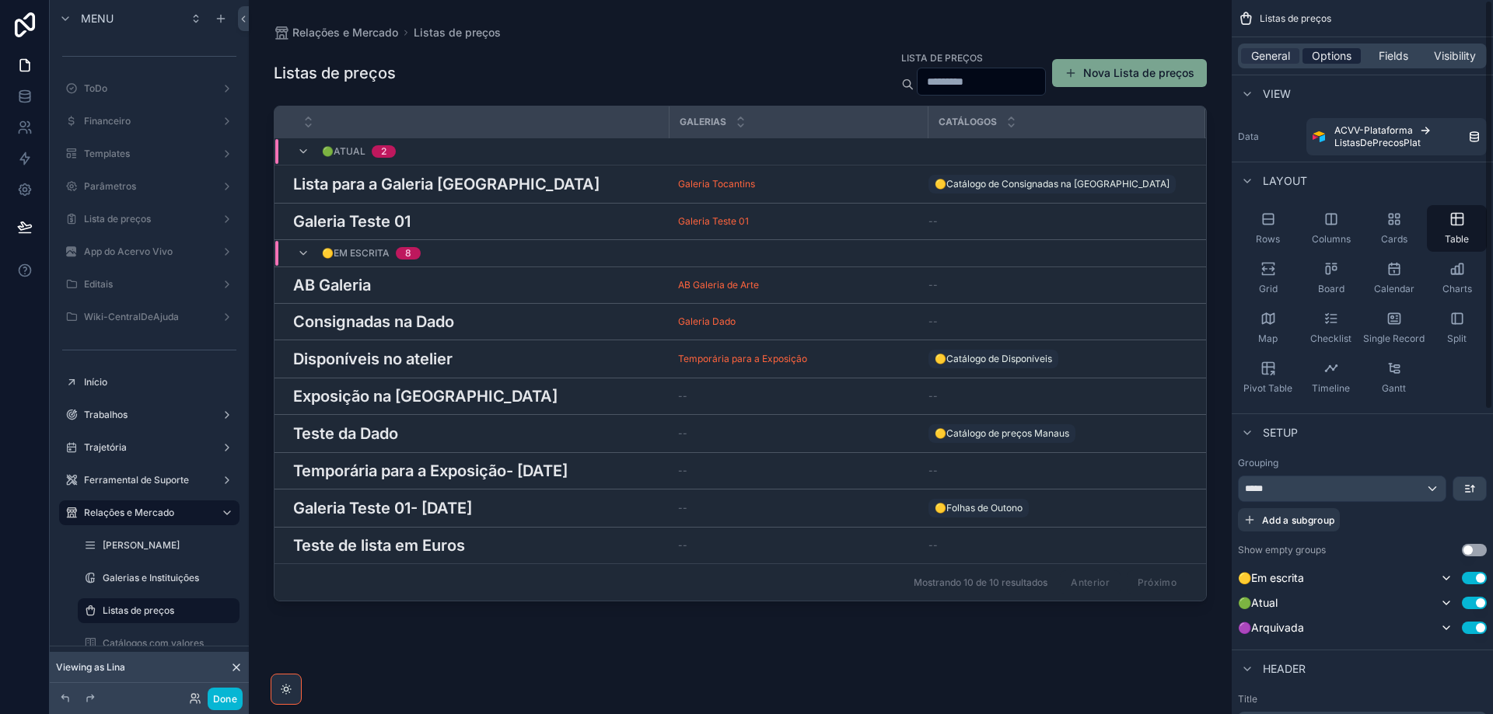
click at [1347, 61] on span "Options" at bounding box center [1331, 56] width 40 height 16
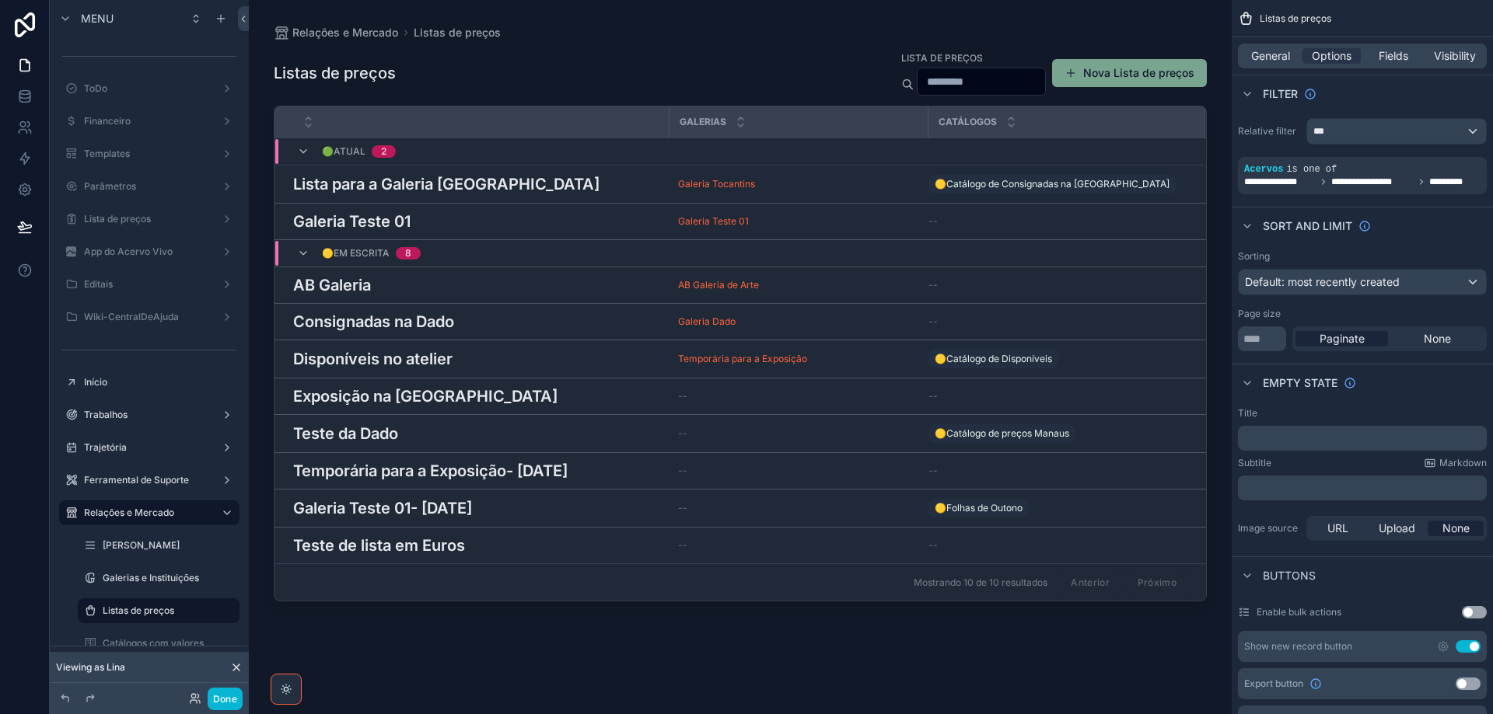
click at [1304, 491] on p "﻿" at bounding box center [1363, 488] width 239 height 12
click at [1265, 51] on span "General" at bounding box center [1270, 56] width 39 height 16
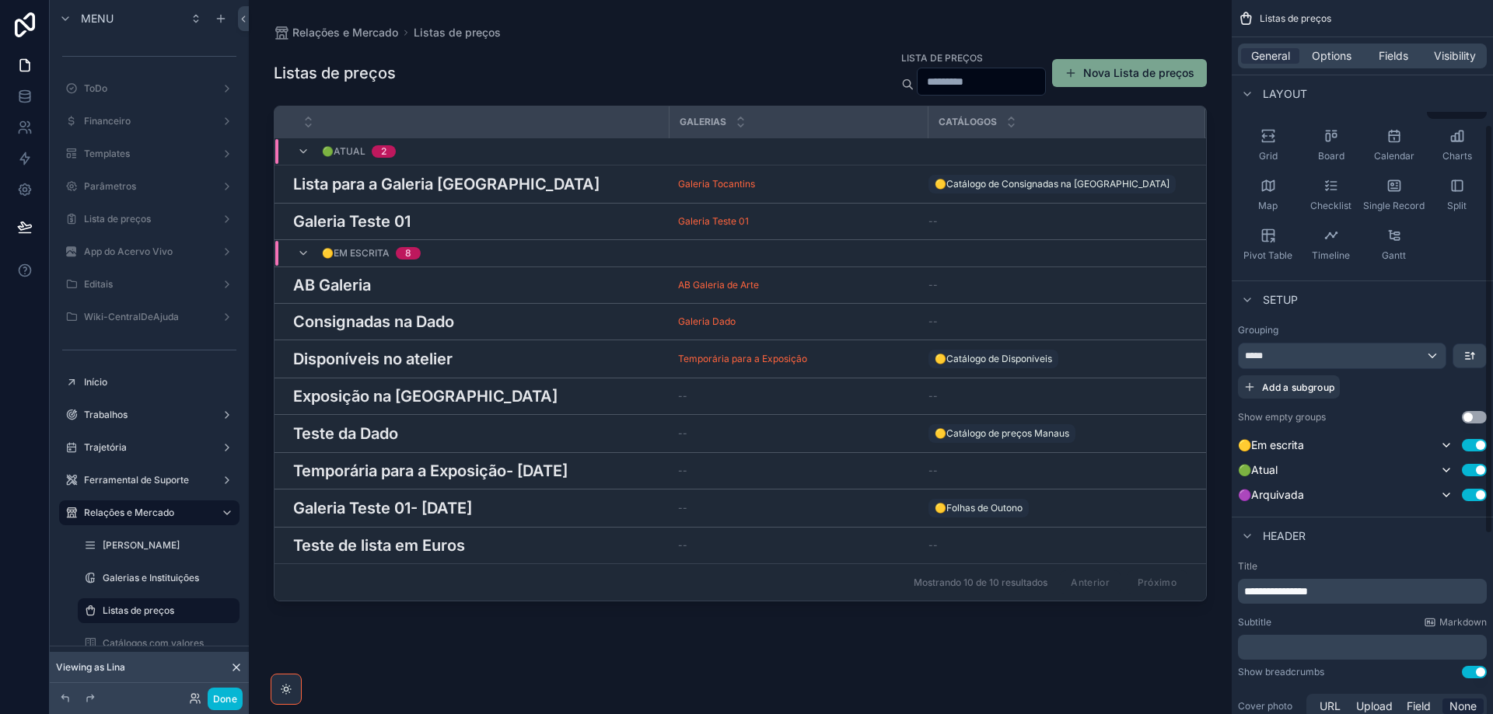
scroll to position [529, 0]
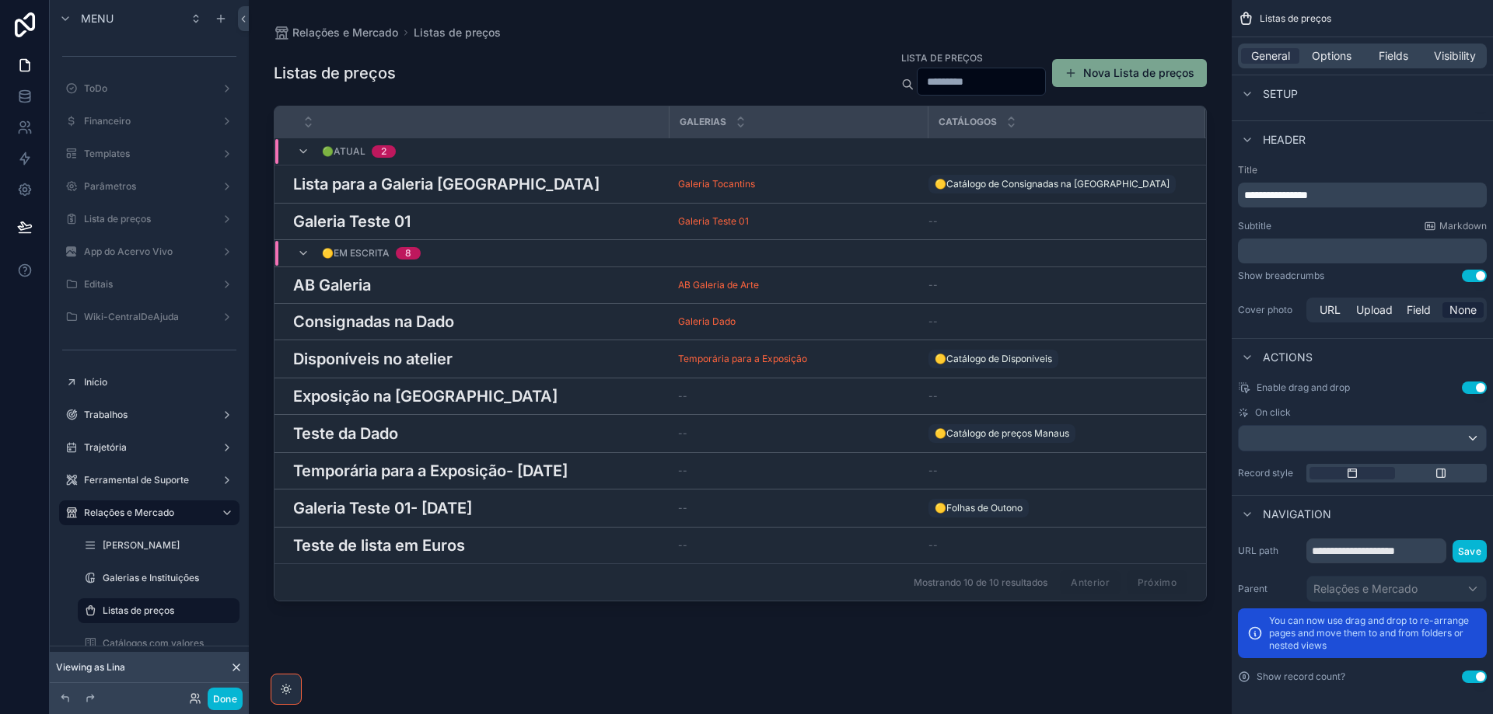
click at [1260, 254] on p "﻿" at bounding box center [1363, 251] width 239 height 16
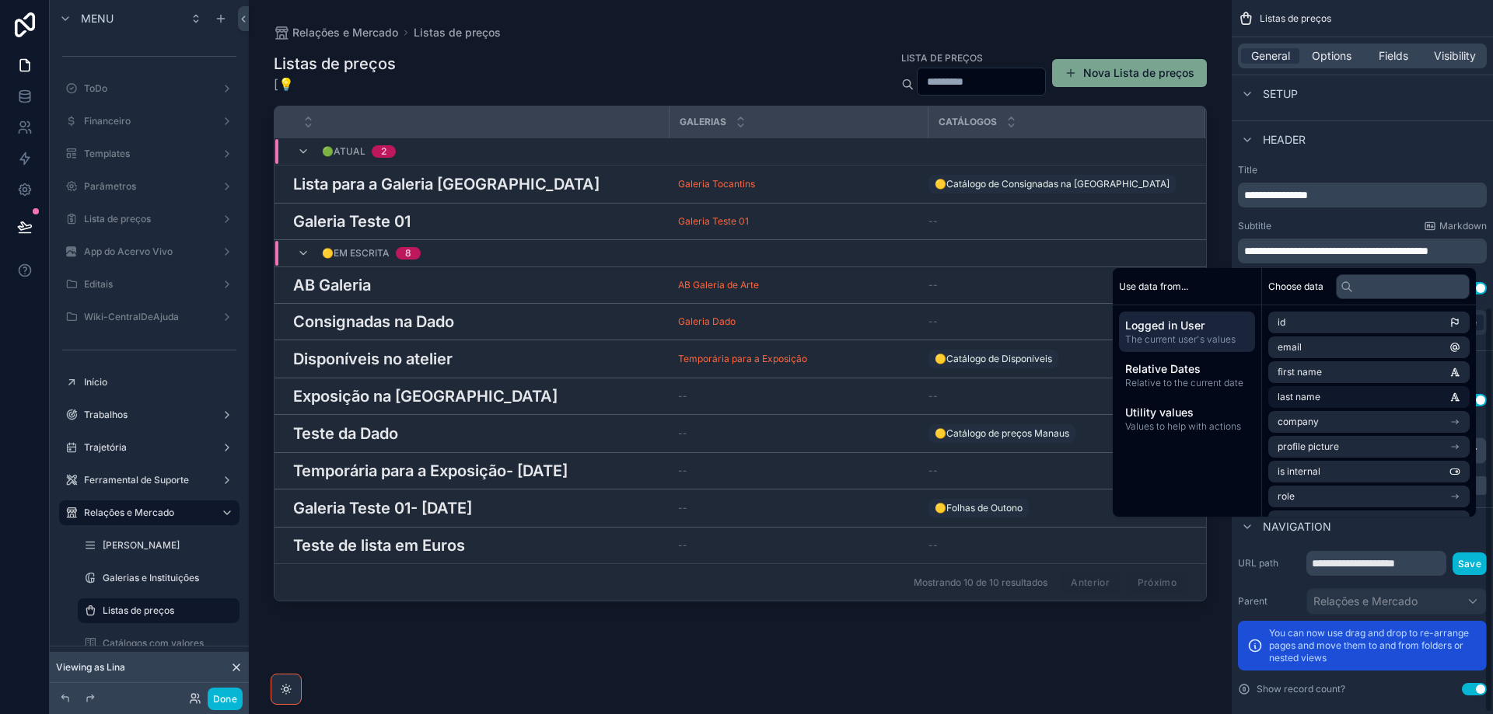
scroll to position [540, 0]
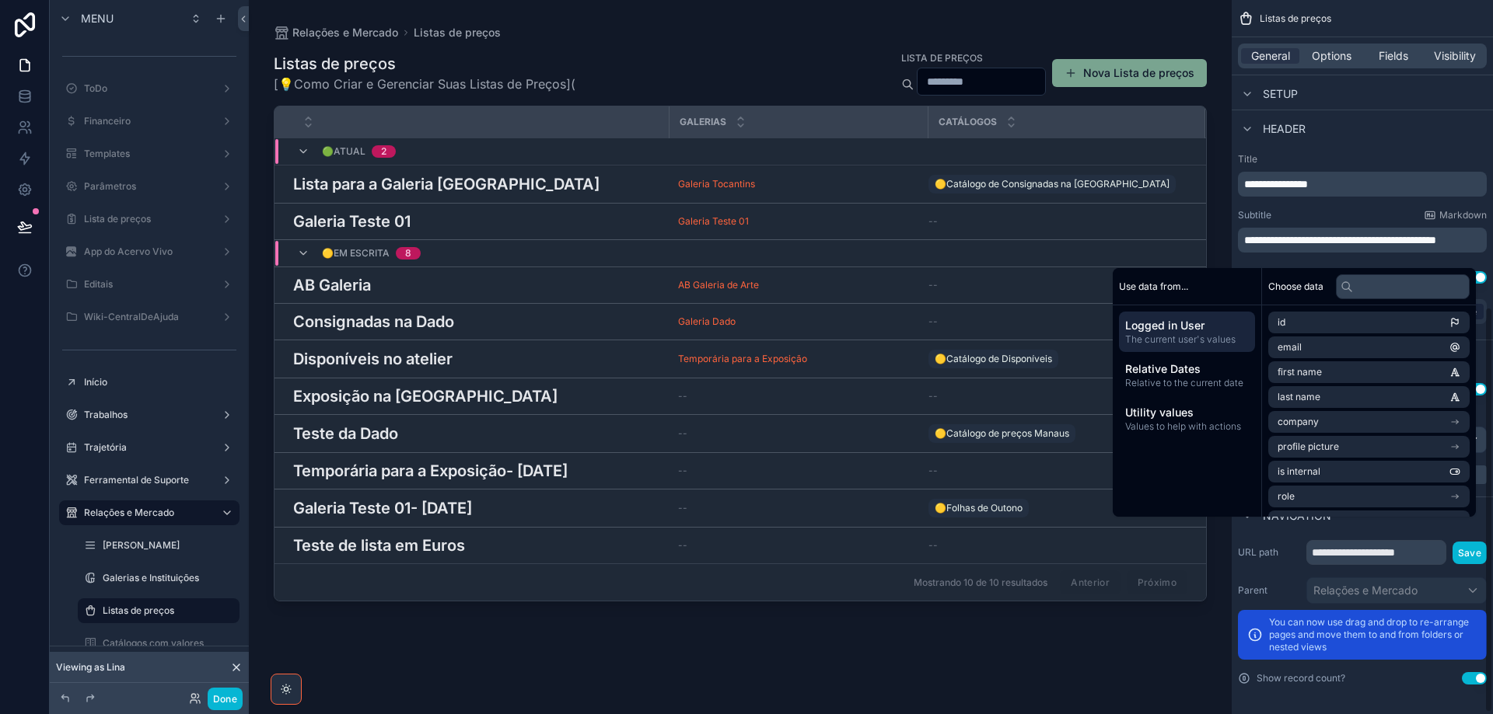
click at [1327, 248] on p "**********" at bounding box center [1363, 240] width 239 height 16
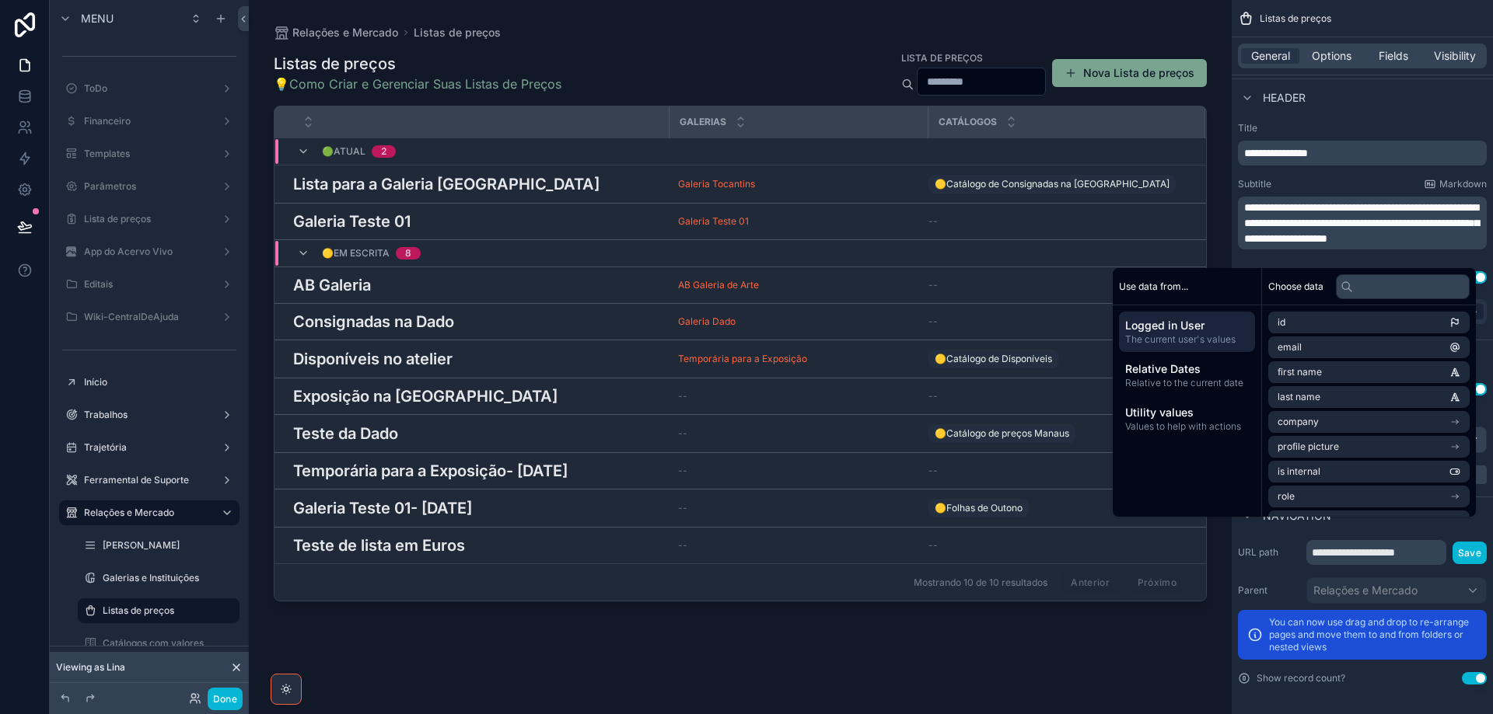
click at [446, 181] on div "scrollable content" at bounding box center [740, 348] width 983 height 696
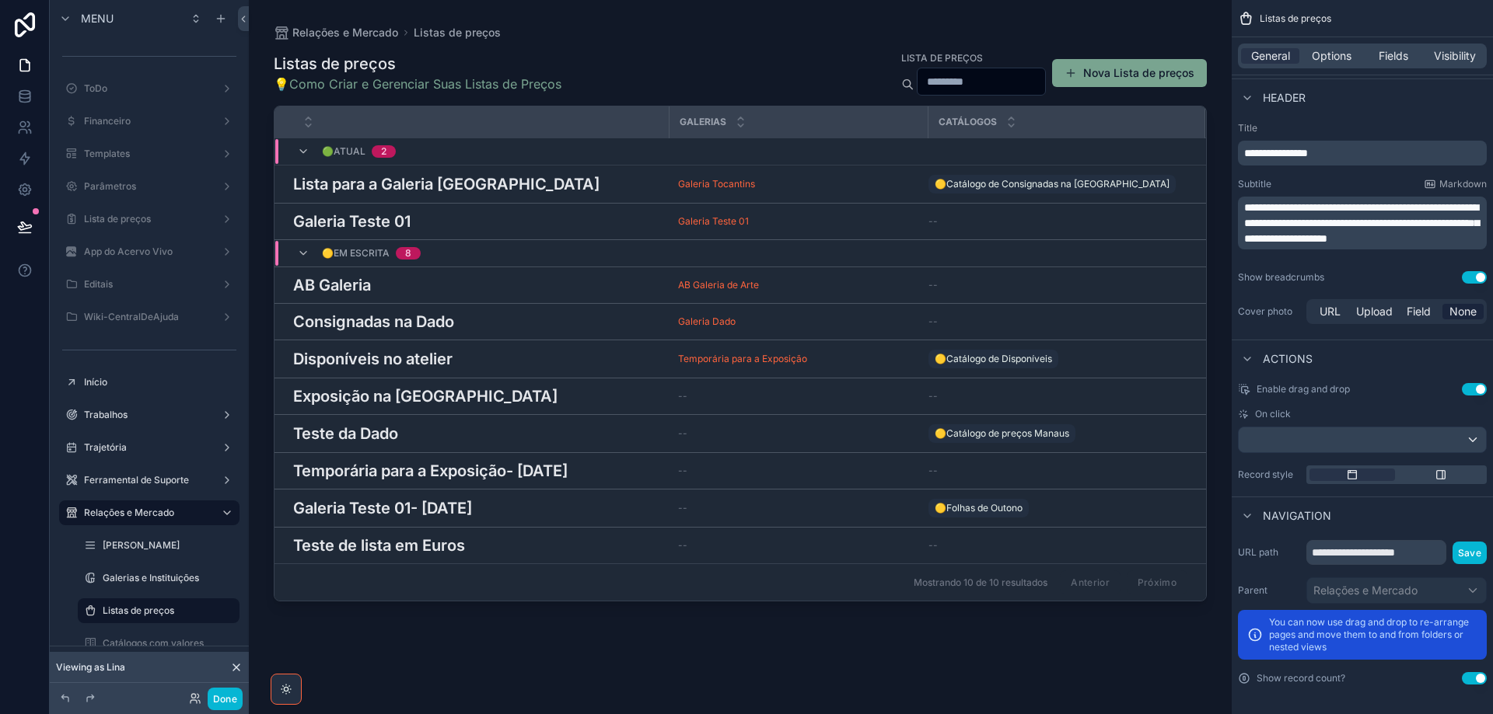
click at [452, 189] on h3 "Lista para a Galeria Tocantins" at bounding box center [446, 184] width 306 height 23
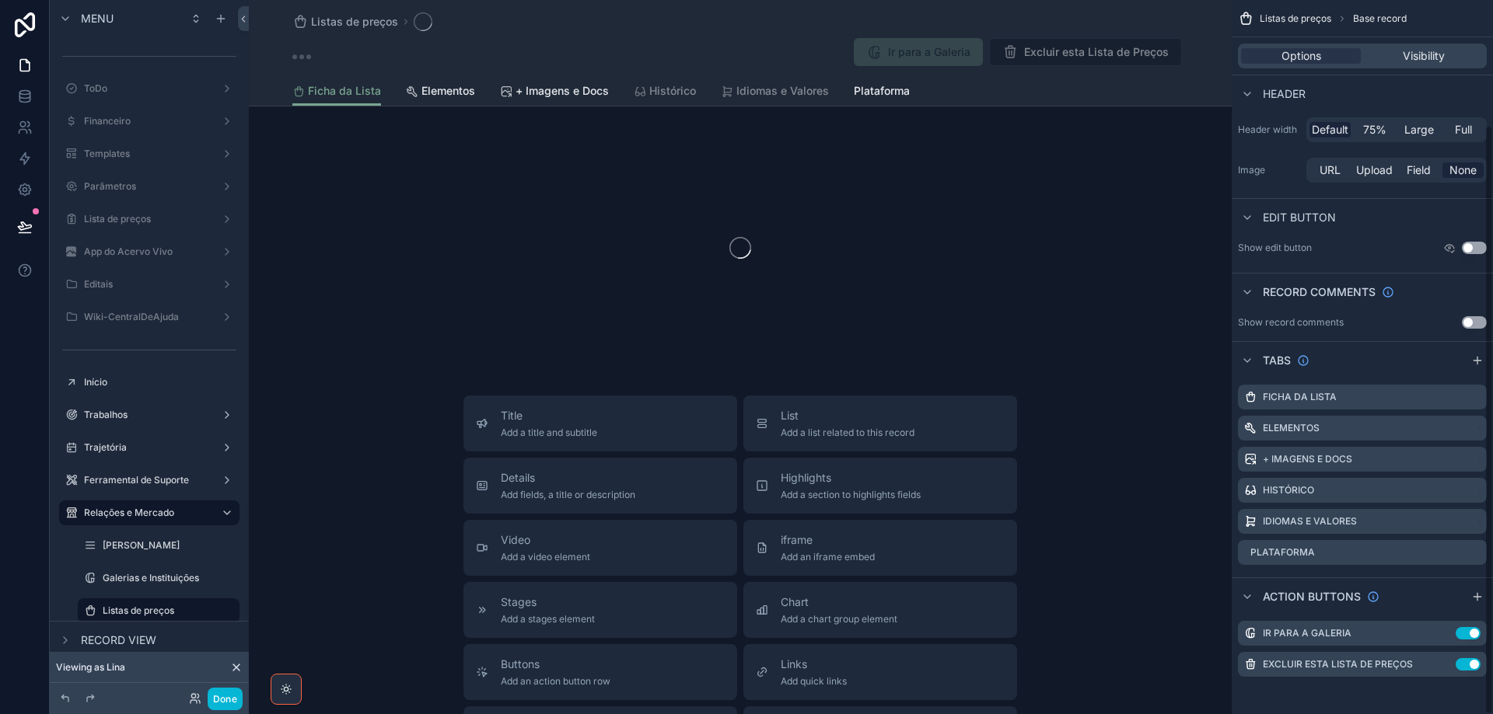
scroll to position [152, 0]
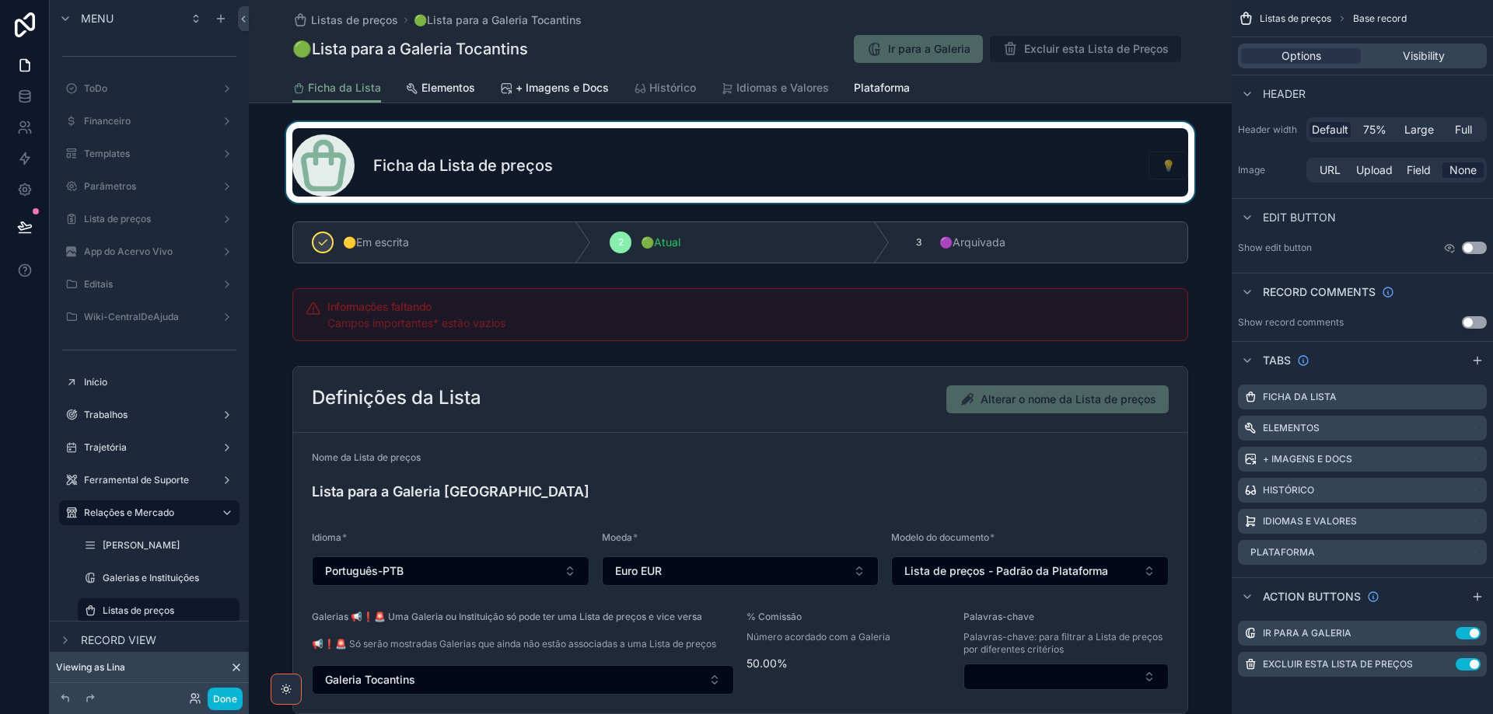
click at [634, 173] on div "scrollable content" at bounding box center [740, 162] width 983 height 81
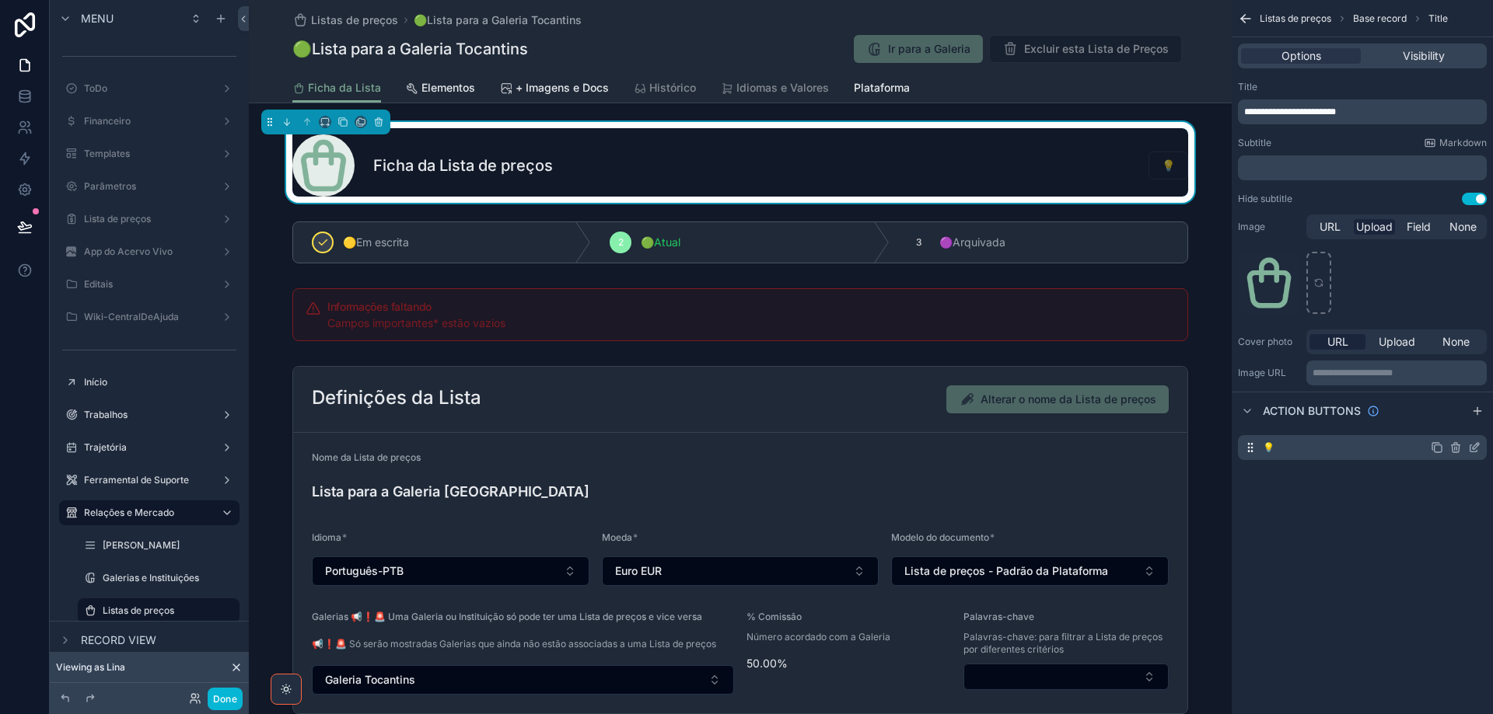
click at [1479, 448] on icon "scrollable content" at bounding box center [1474, 448] width 12 height 12
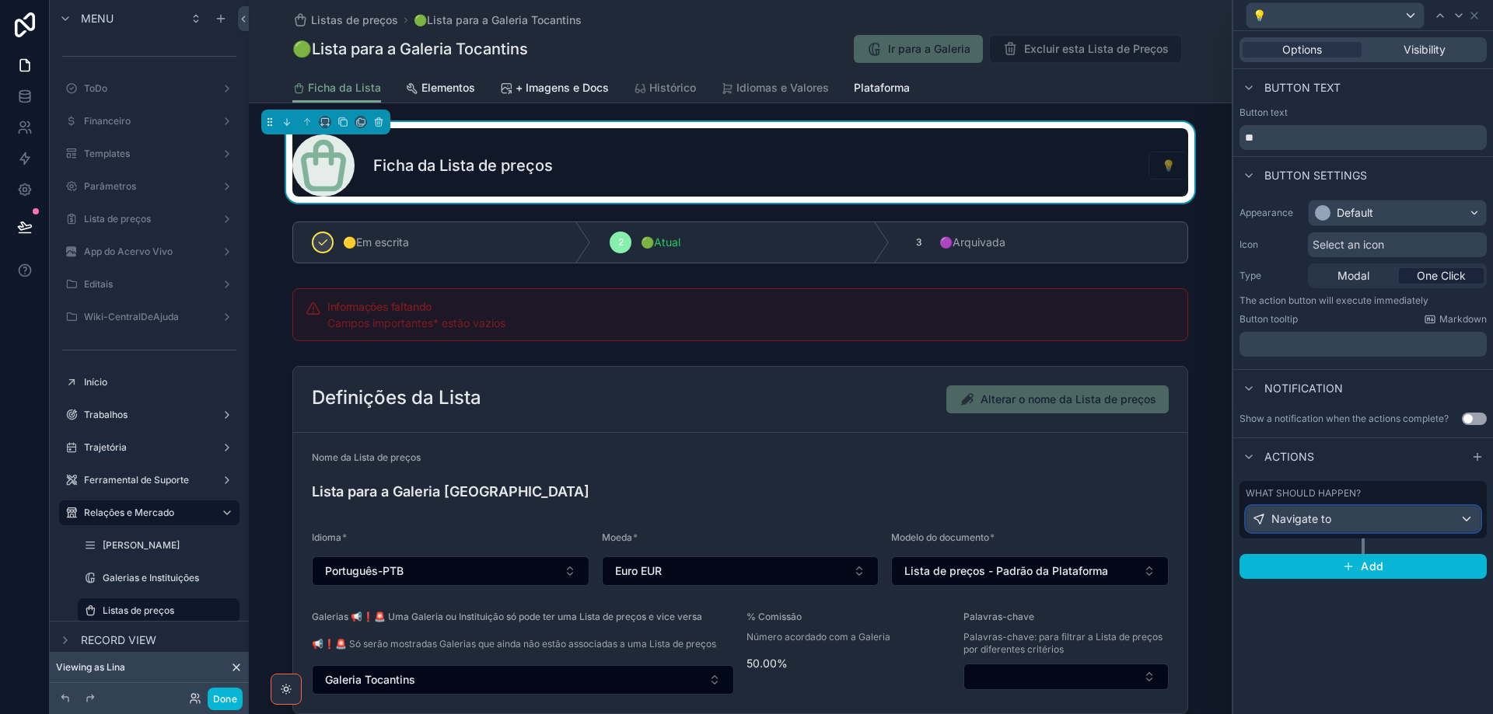
click at [1458, 510] on div "Navigate to" at bounding box center [1362, 519] width 233 height 25
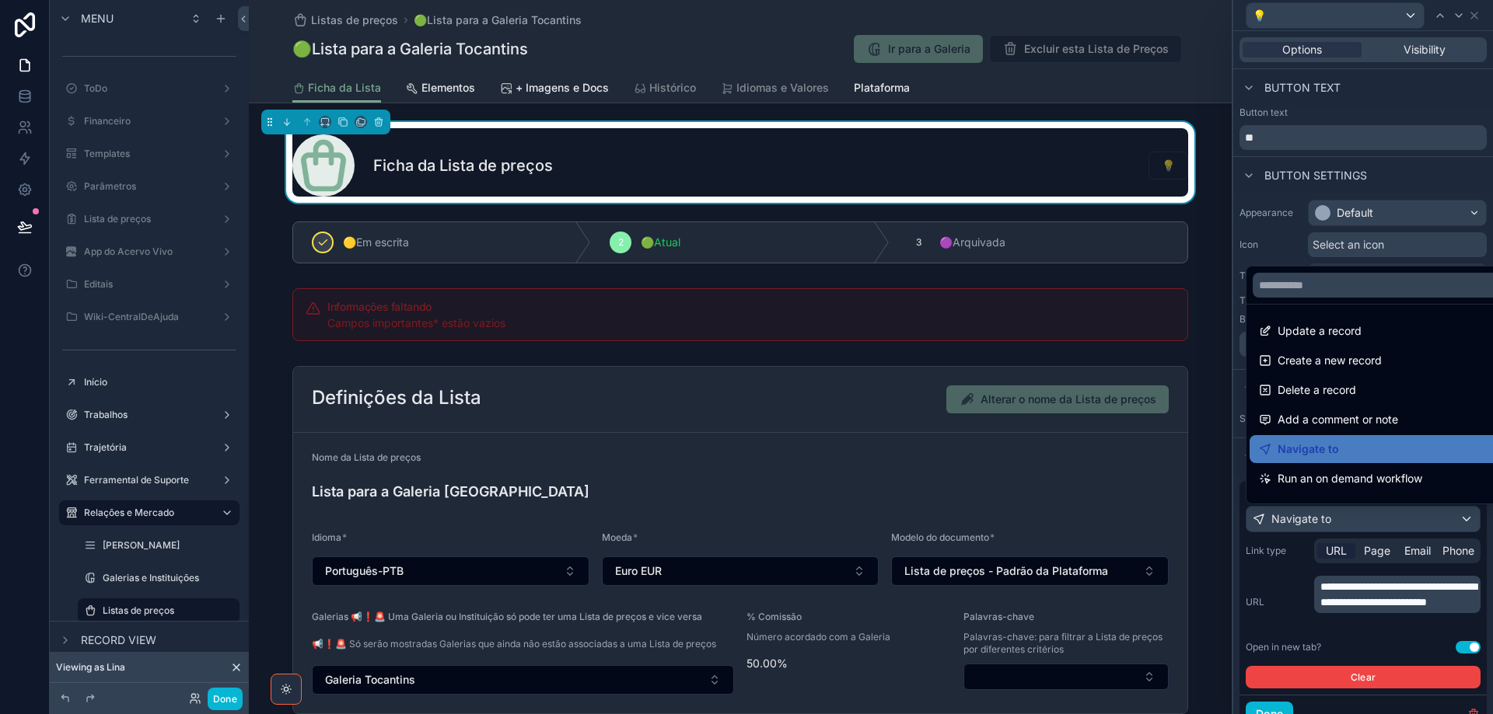
click at [1276, 624] on div at bounding box center [1363, 357] width 260 height 714
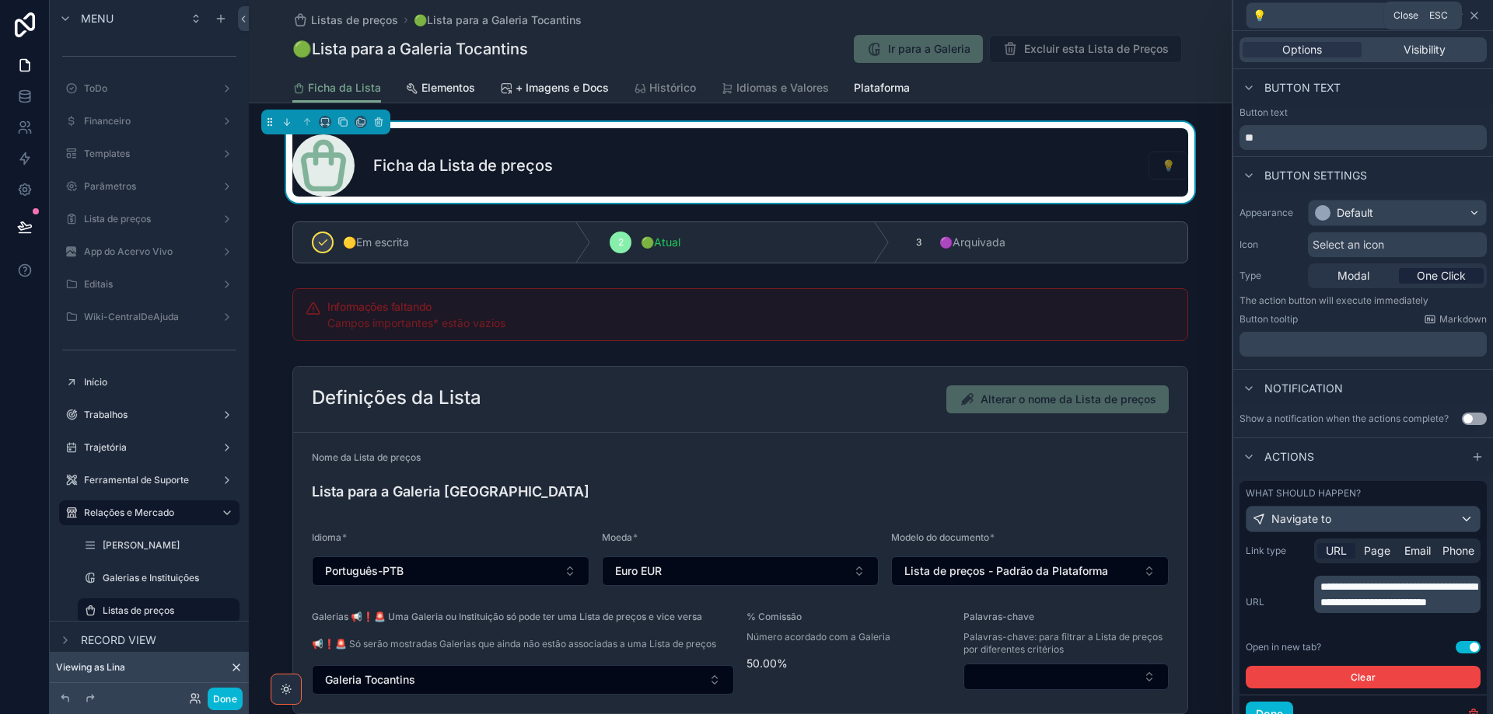
click at [1478, 16] on icon at bounding box center [1474, 15] width 12 height 12
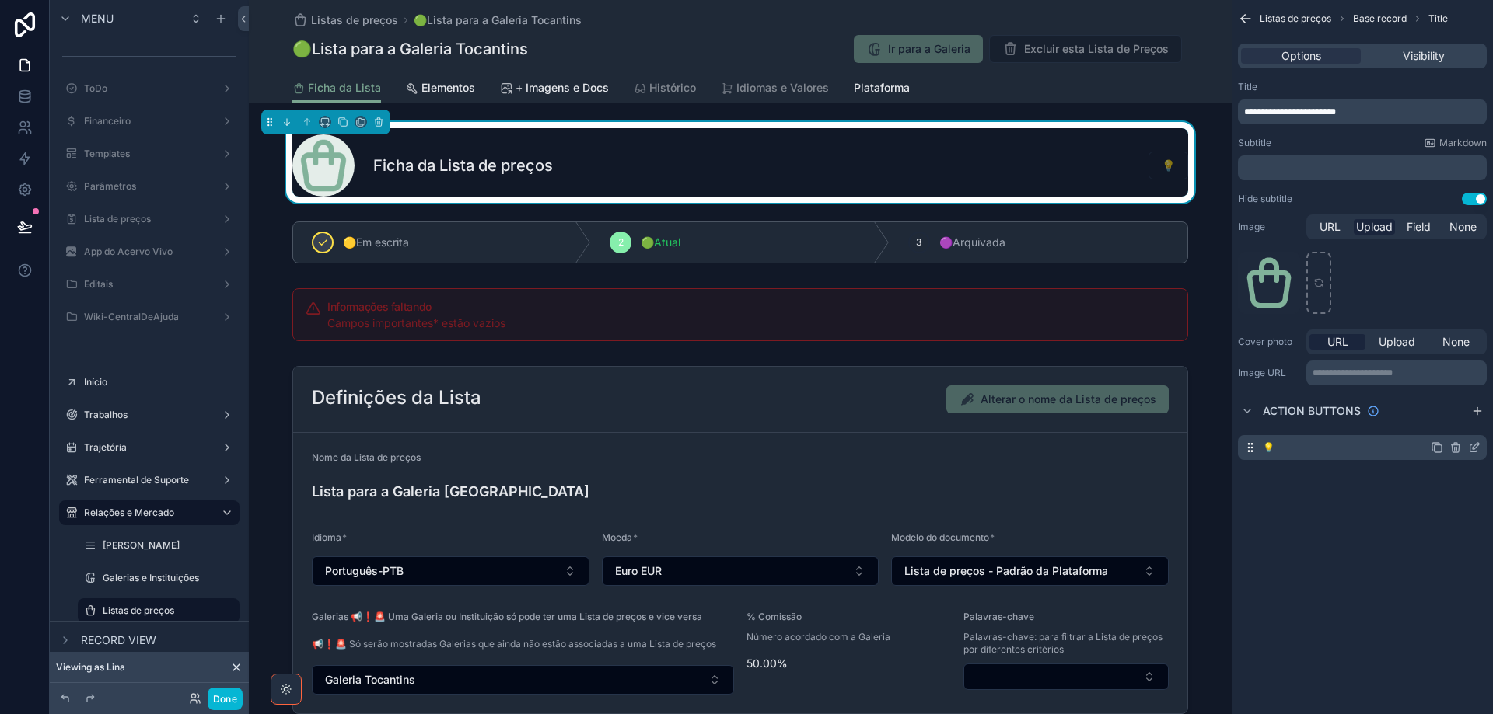
click at [1458, 450] on icon "scrollable content" at bounding box center [1455, 448] width 12 height 12
click at [1451, 427] on icon at bounding box center [1449, 423] width 12 height 12
click at [1470, 200] on button "Use setting" at bounding box center [1473, 199] width 25 height 12
click at [1400, 167] on p "﻿" at bounding box center [1363, 168] width 239 height 12
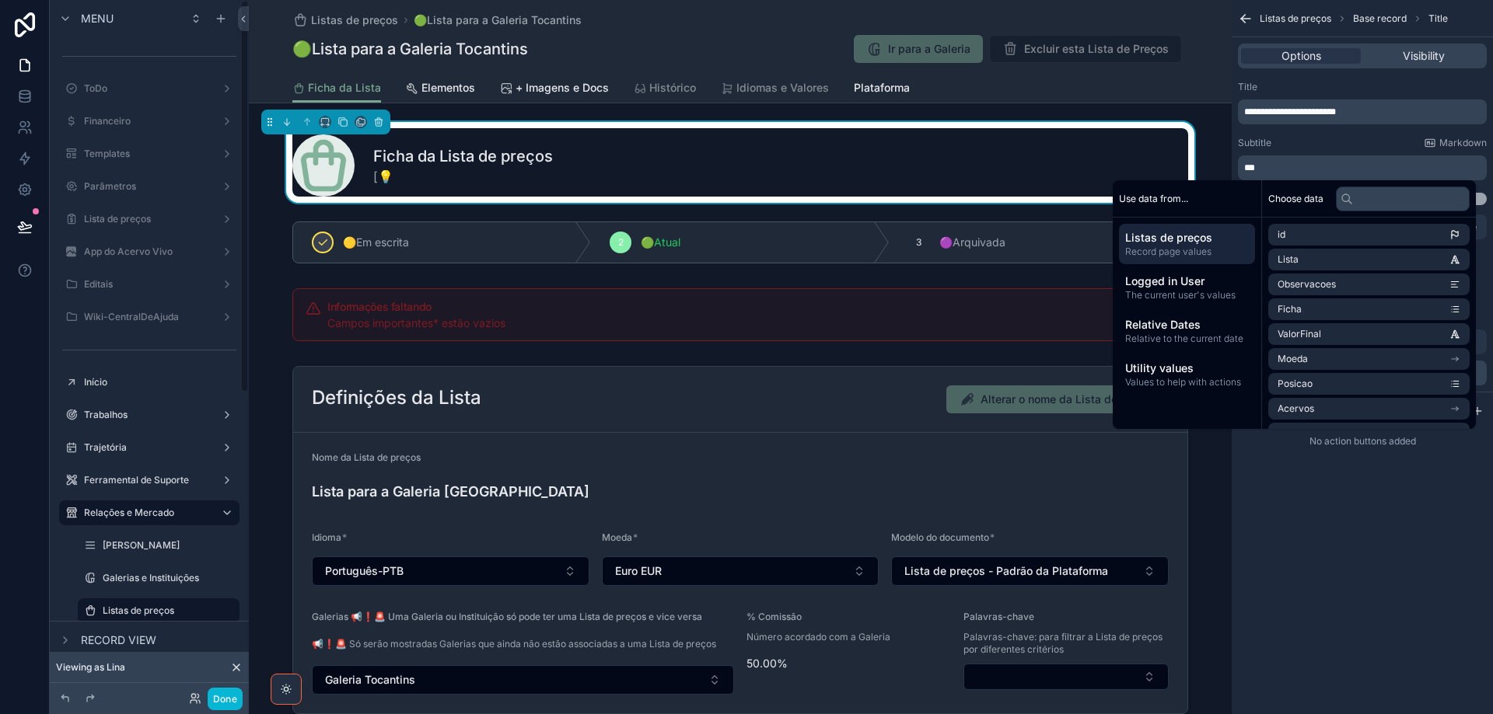
drag, startPoint x: 566, startPoint y: 179, endPoint x: 599, endPoint y: 179, distance: 32.7
click at [566, 179] on div "Ficha da Lista de preços [💡" at bounding box center [780, 165] width 815 height 40
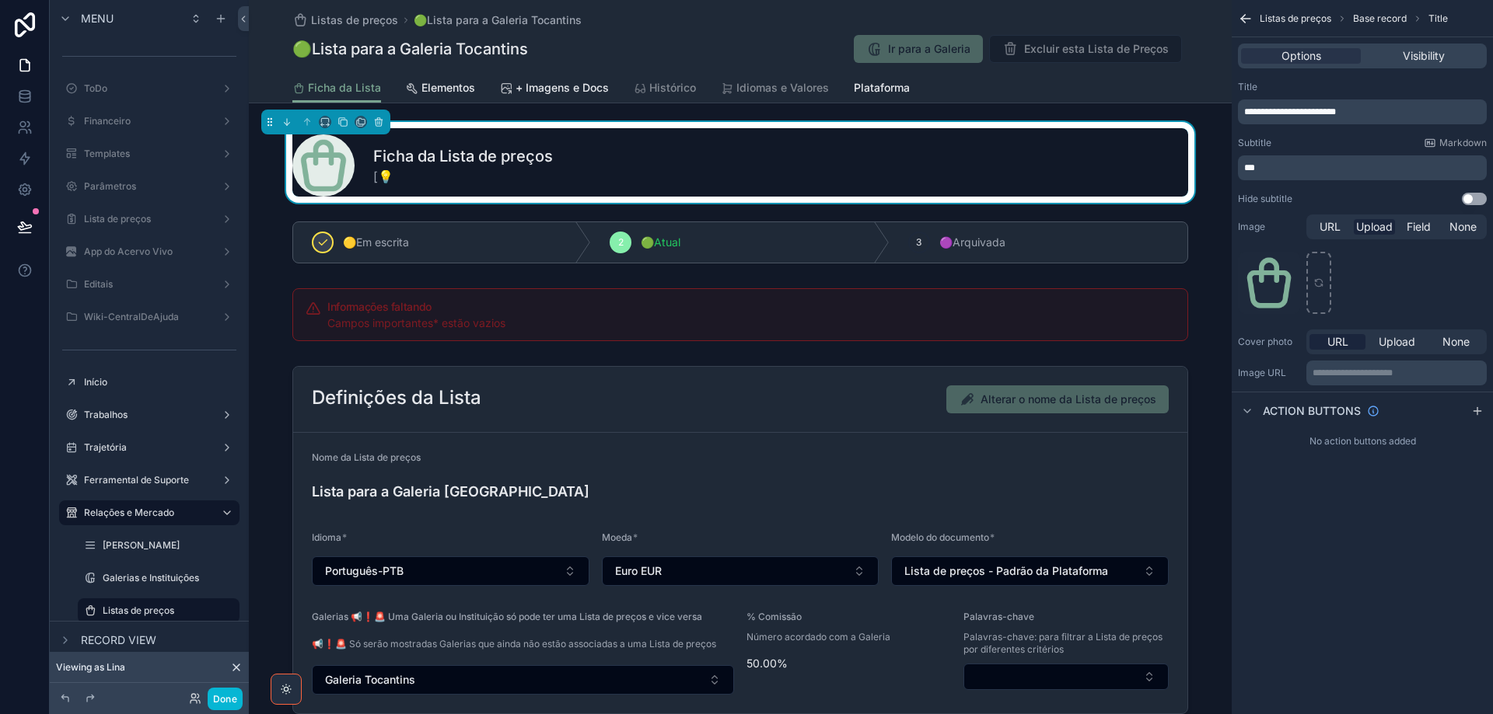
click at [1327, 171] on p "***" at bounding box center [1363, 168] width 239 height 12
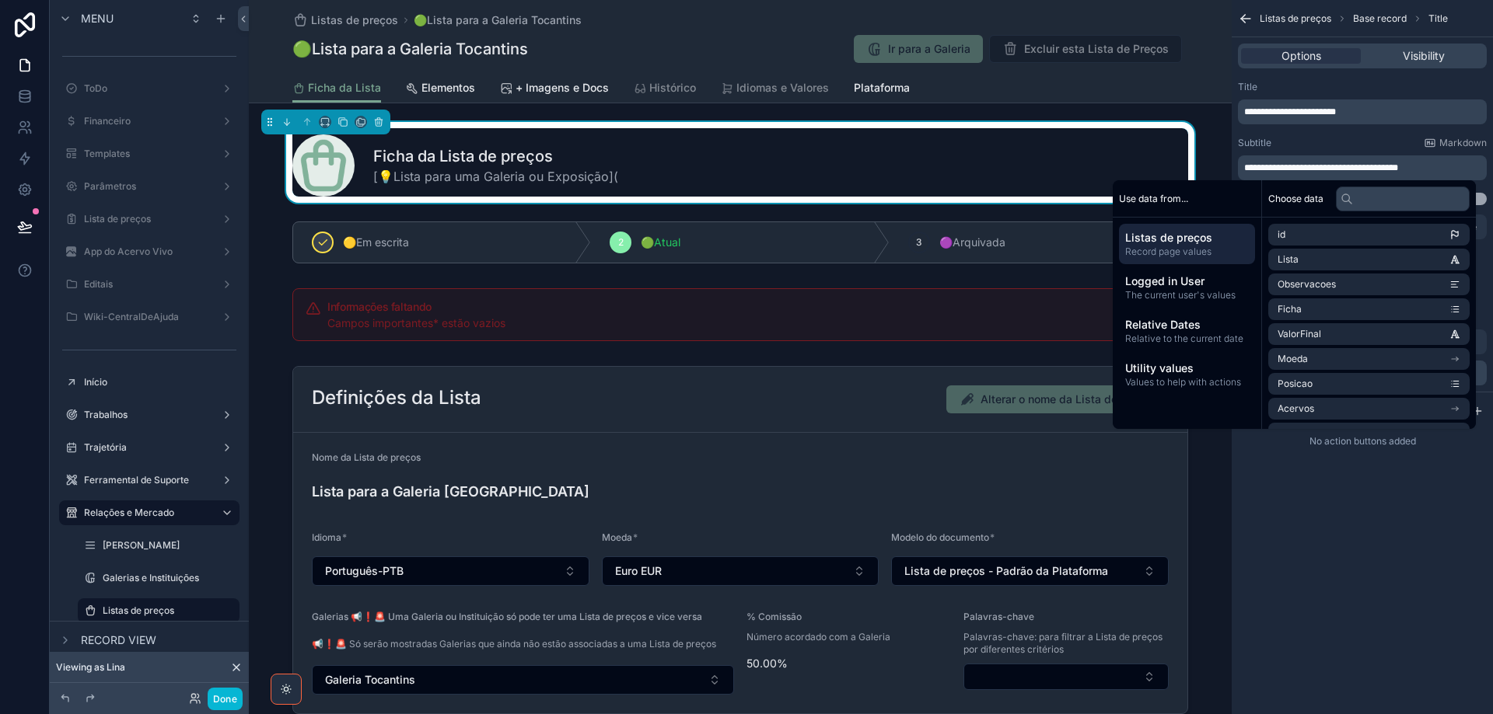
click at [1439, 165] on p "**********" at bounding box center [1363, 168] width 239 height 12
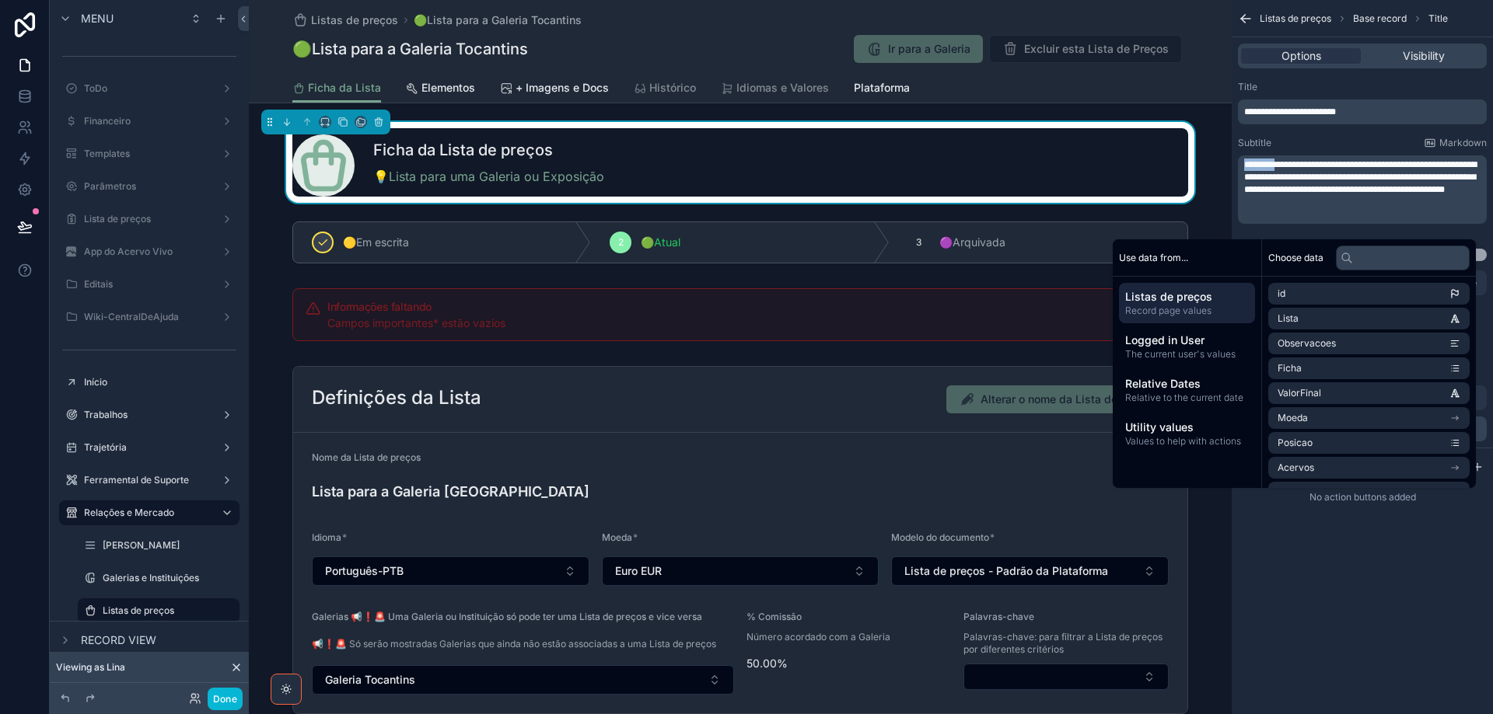
copy span "********"
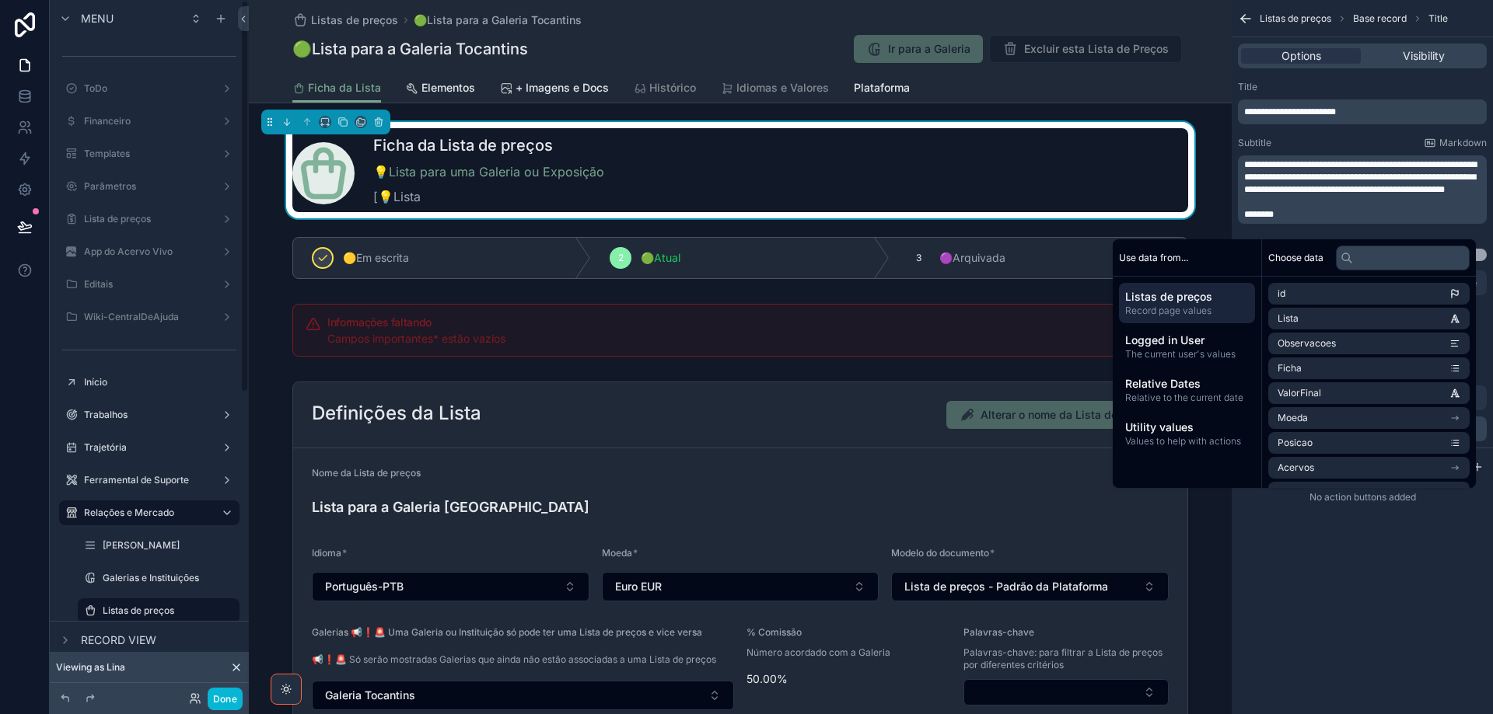
click at [1297, 221] on p "********" at bounding box center [1363, 214] width 239 height 12
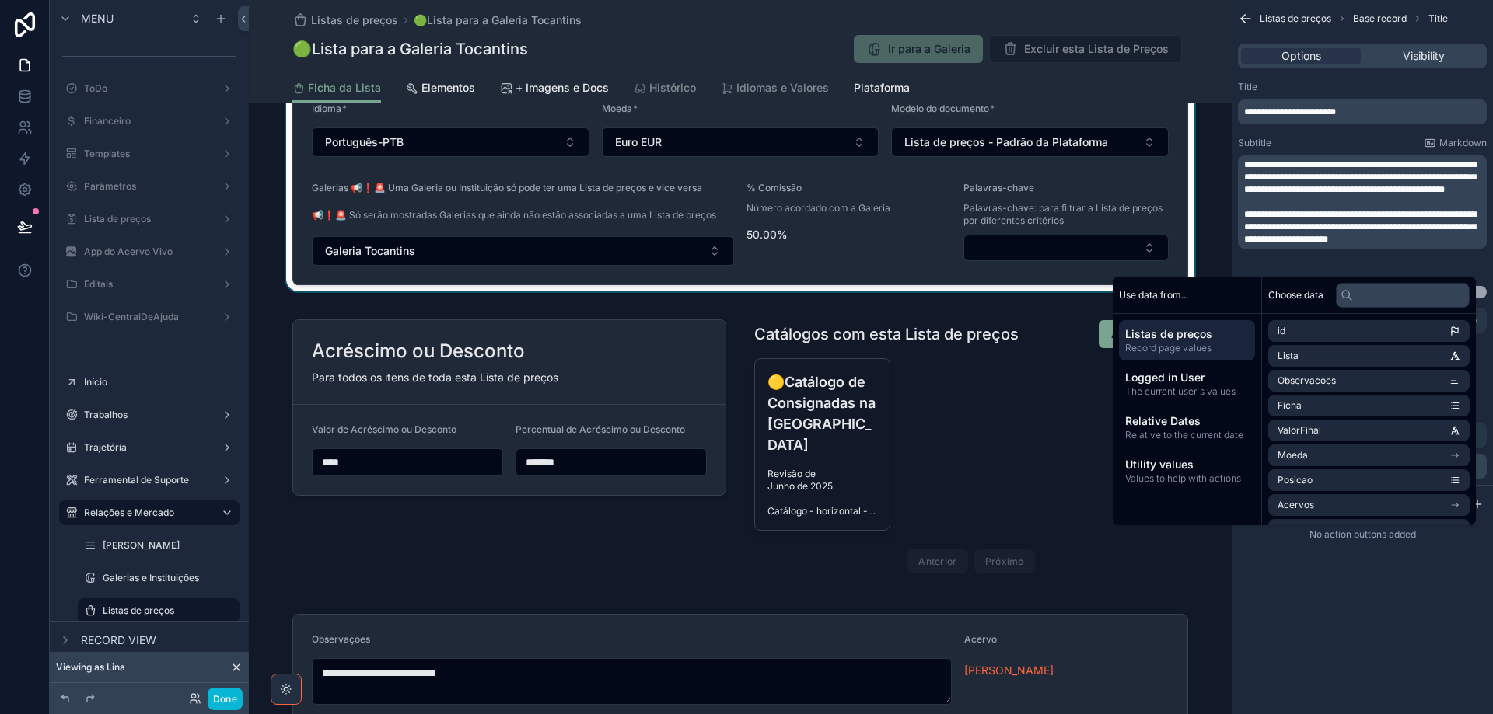
scroll to position [466, 0]
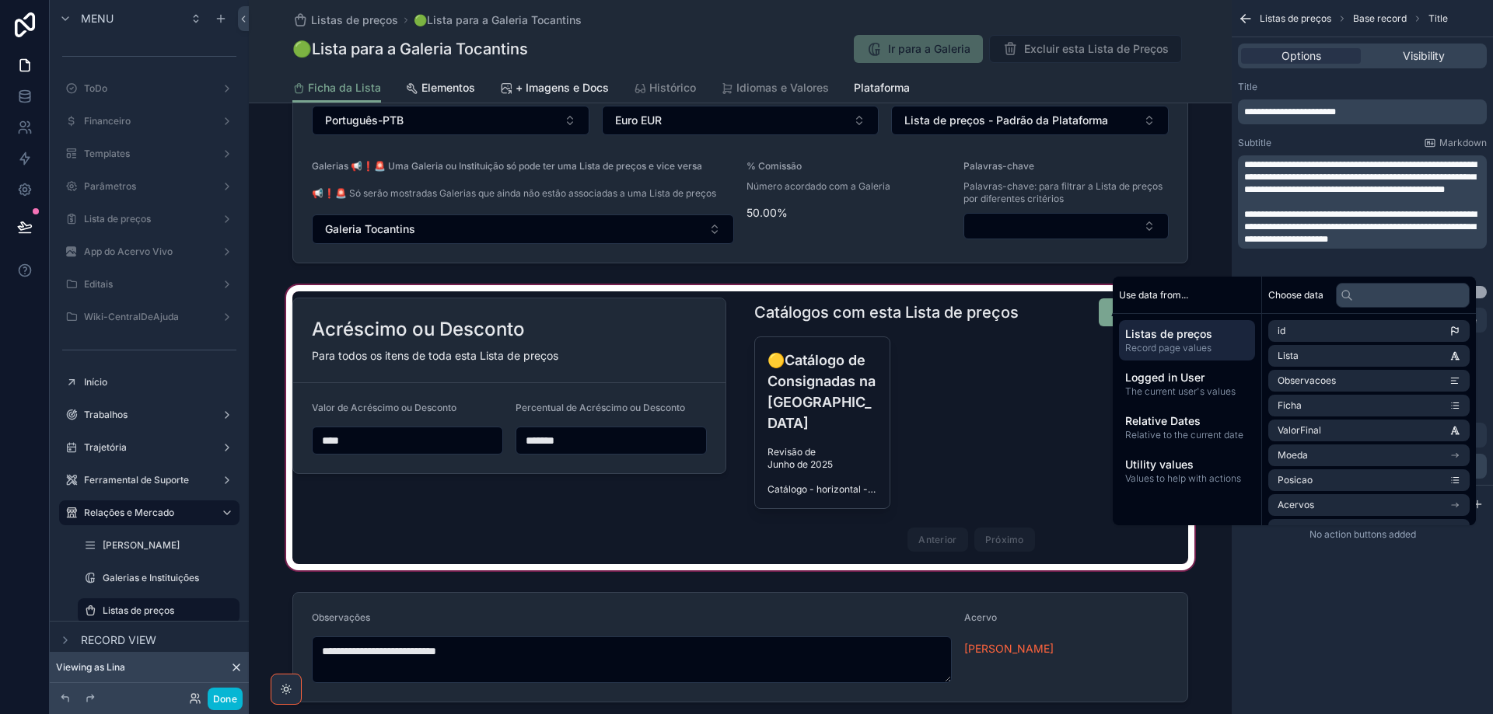
click at [620, 344] on div "scrollable content" at bounding box center [740, 428] width 983 height 292
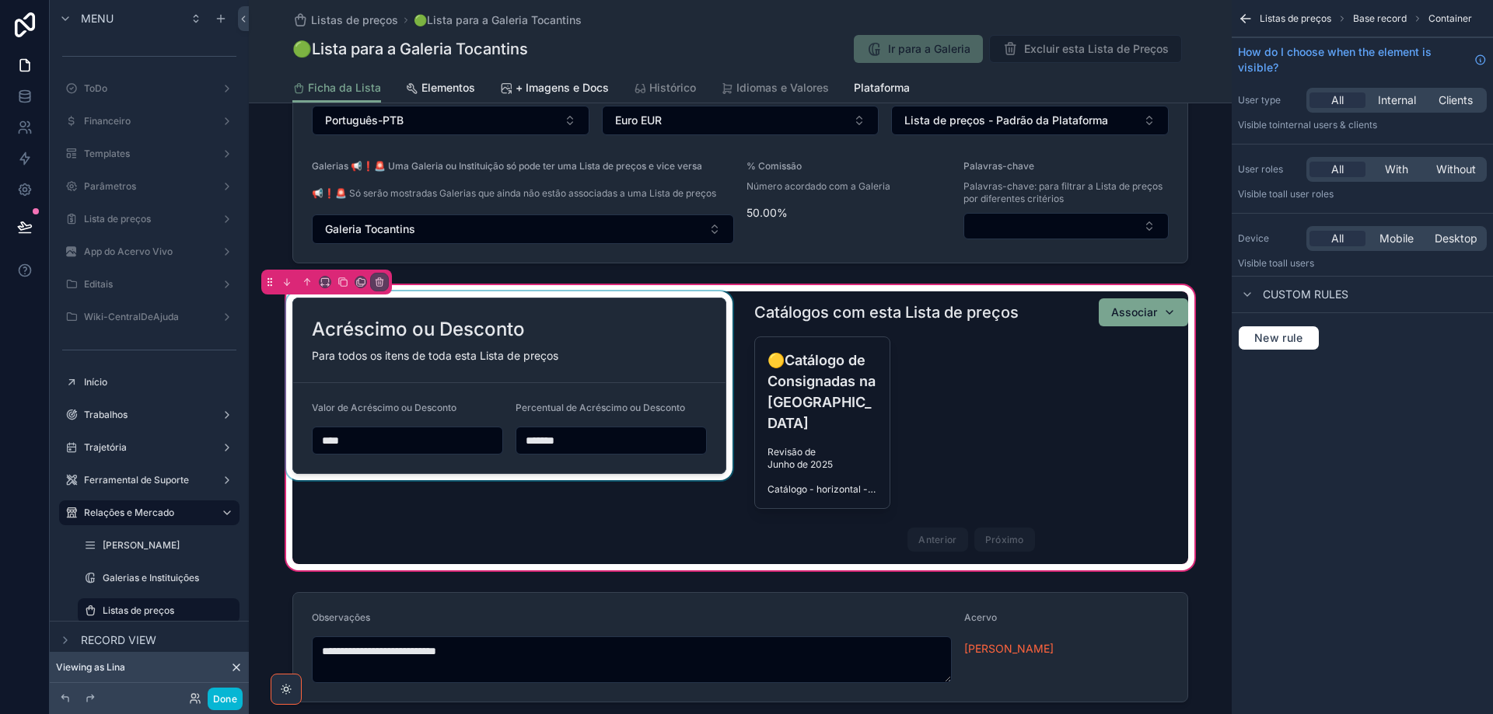
click at [660, 333] on div "scrollable content" at bounding box center [509, 428] width 452 height 273
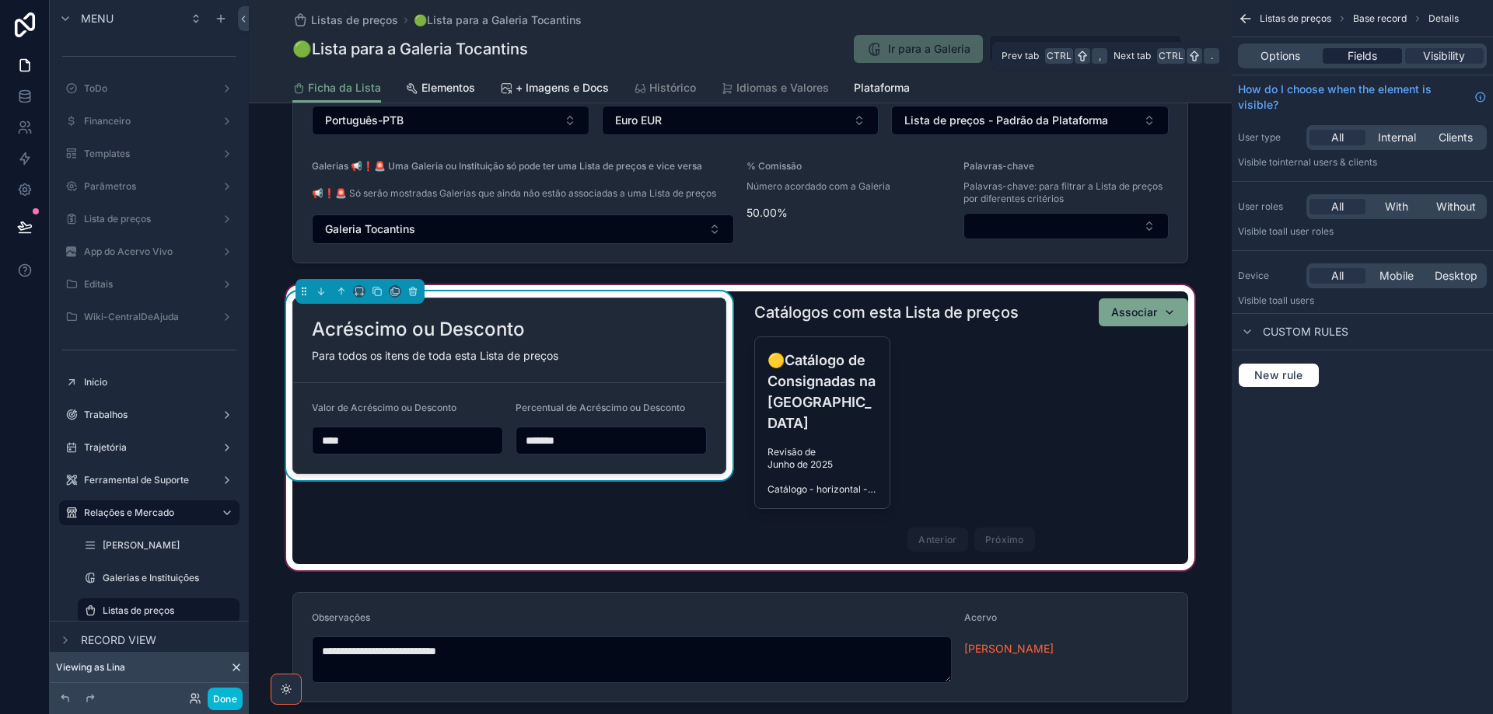
click at [1361, 55] on span "Fields" at bounding box center [1362, 56] width 30 height 16
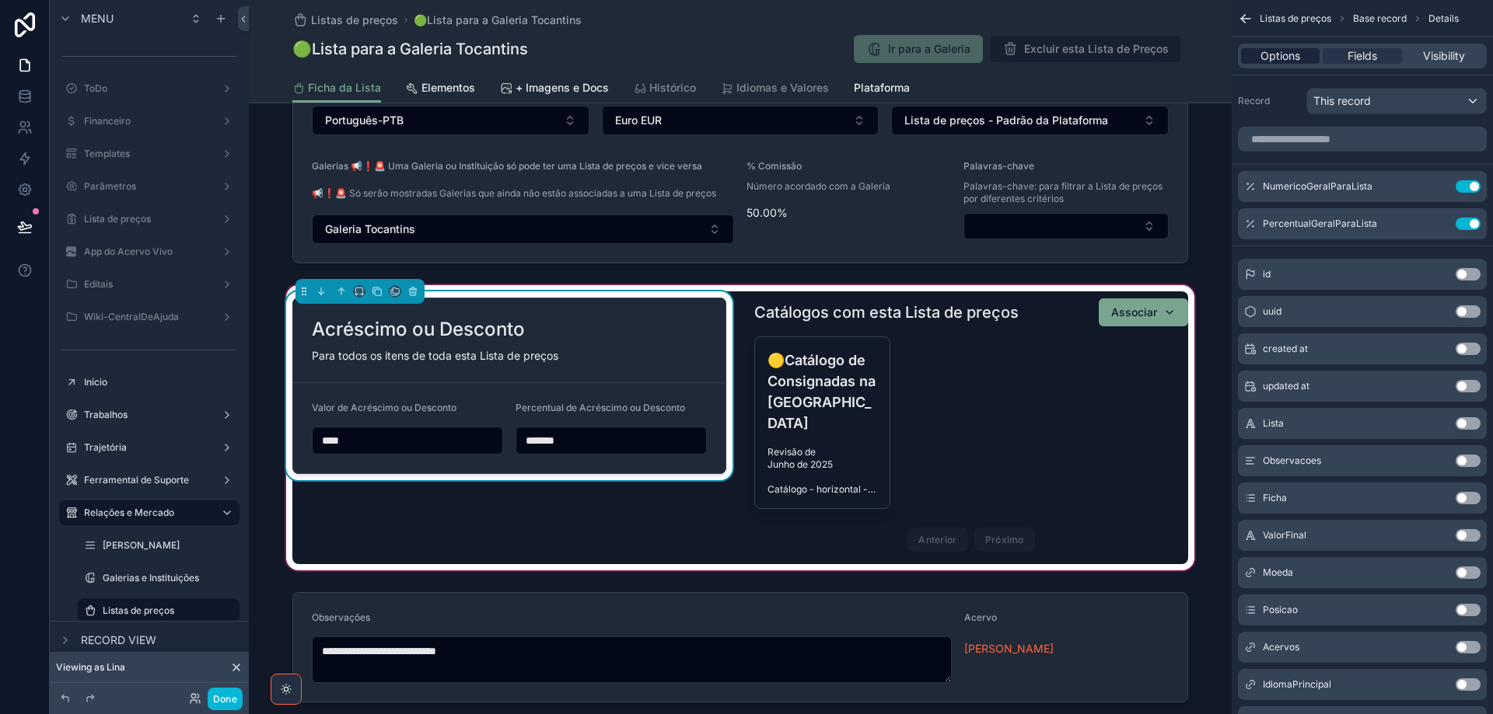
click at [1275, 58] on span "Options" at bounding box center [1280, 56] width 40 height 16
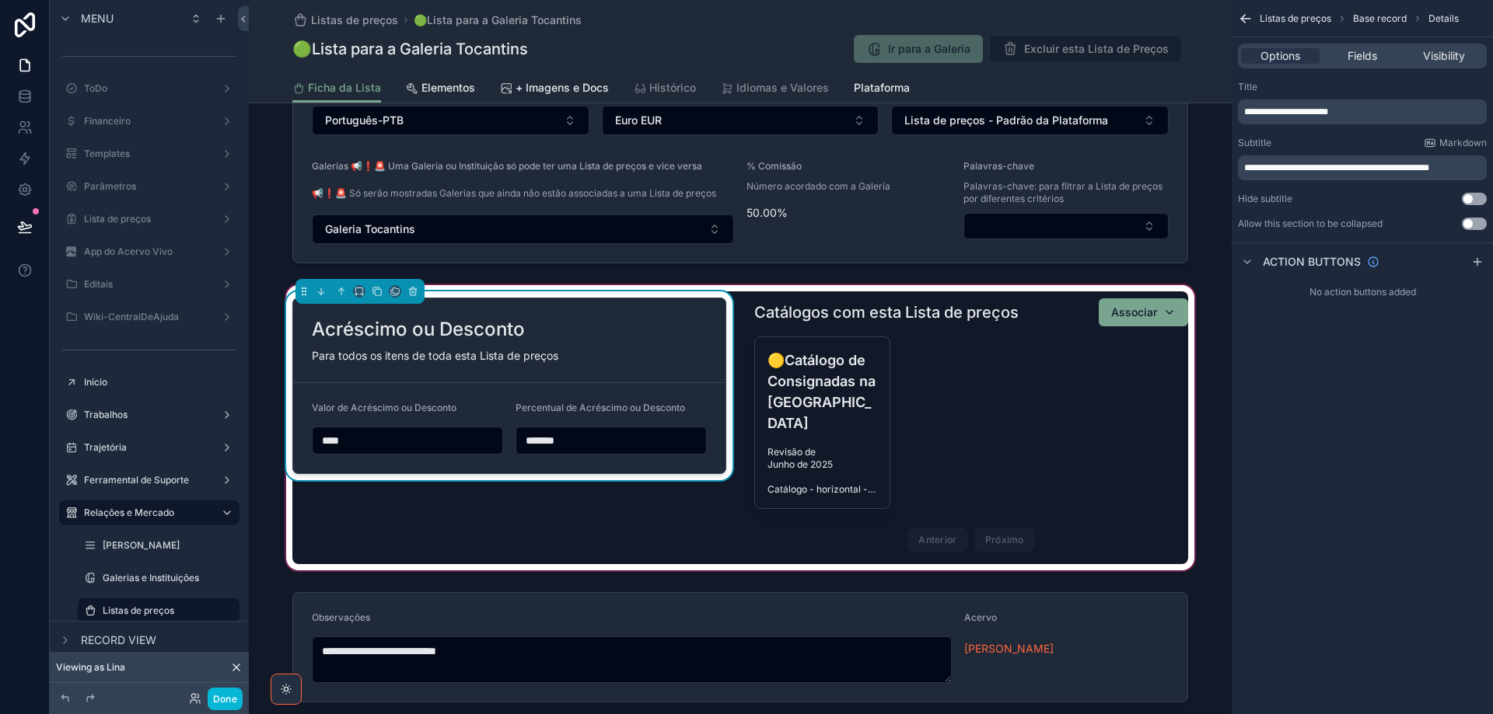
click at [1466, 162] on p "**********" at bounding box center [1363, 168] width 239 height 12
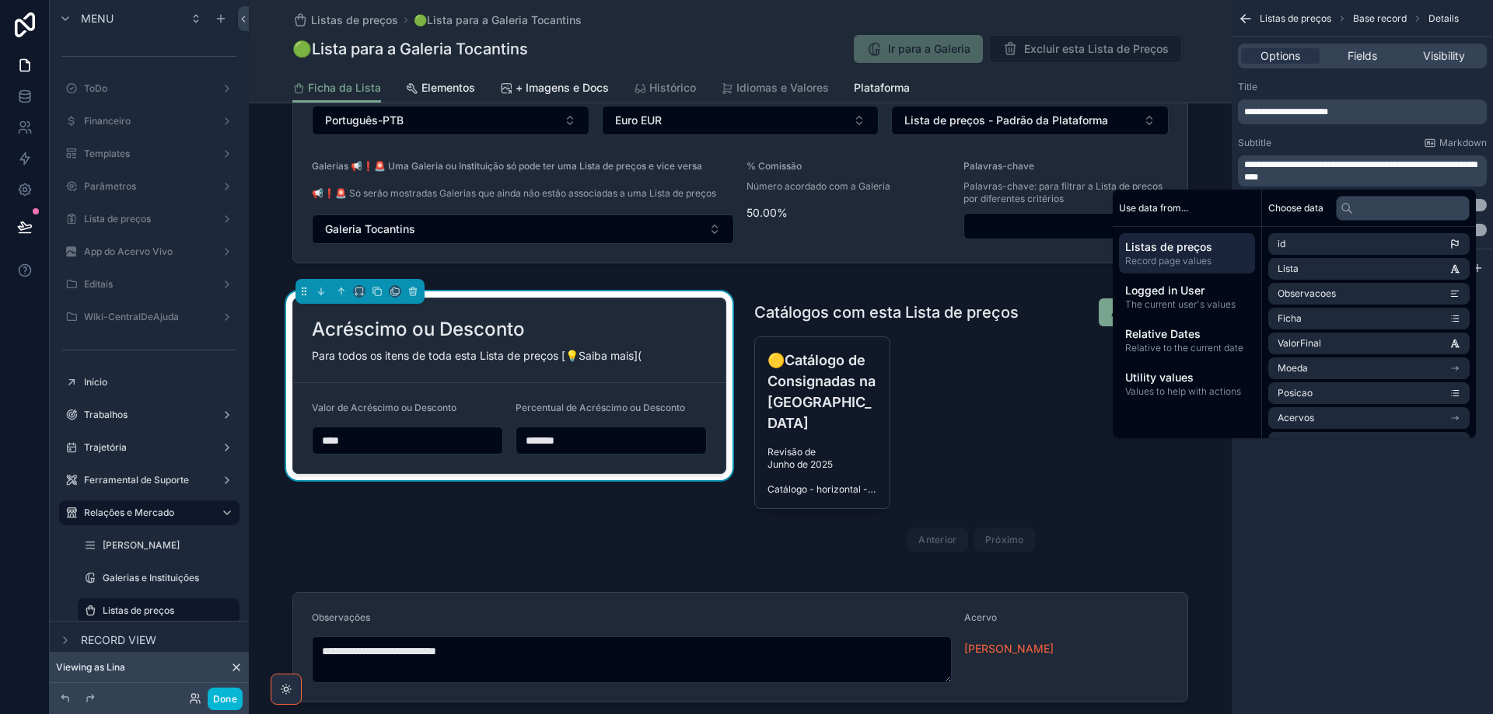
scroll to position [0, 0]
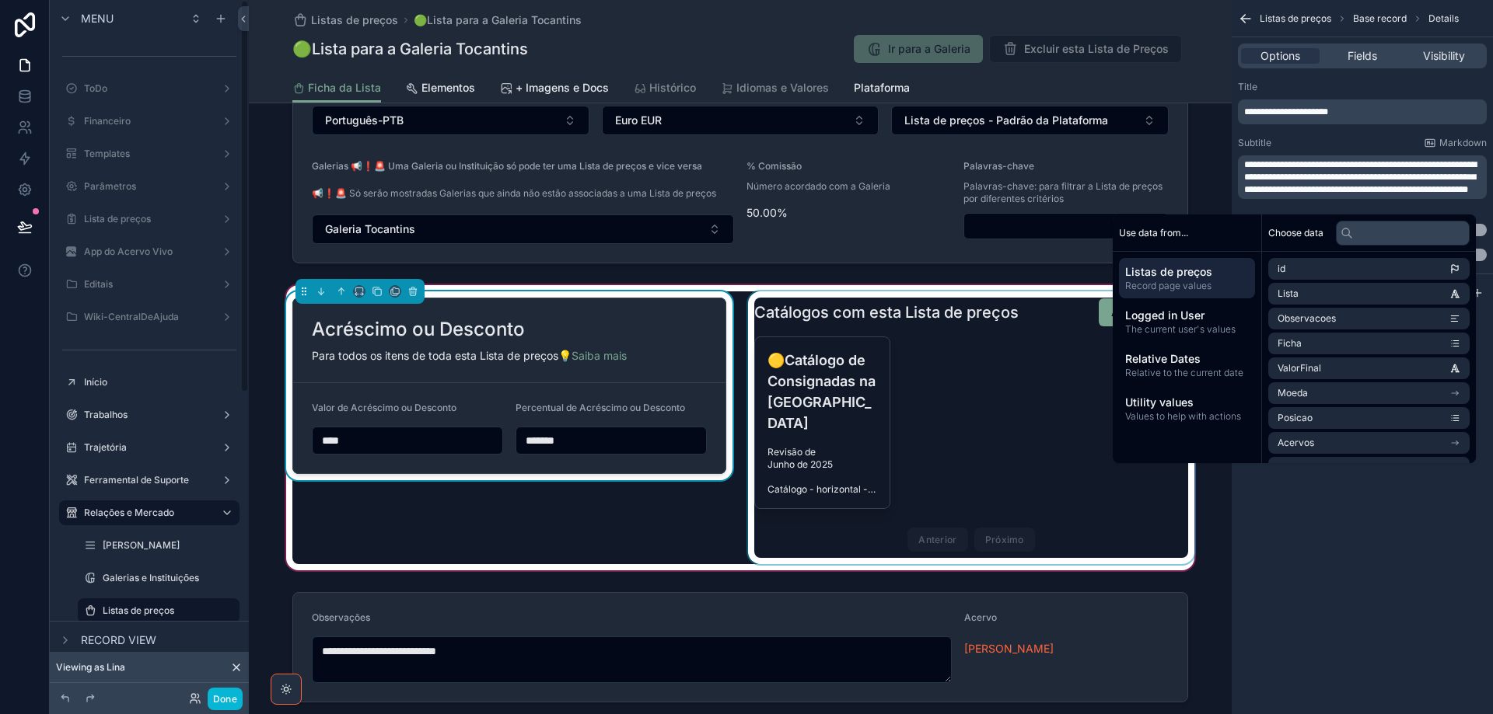
drag, startPoint x: 1026, startPoint y: 299, endPoint x: 1016, endPoint y: 322, distance: 24.7
click at [1026, 299] on div "scrollable content" at bounding box center [971, 428] width 452 height 273
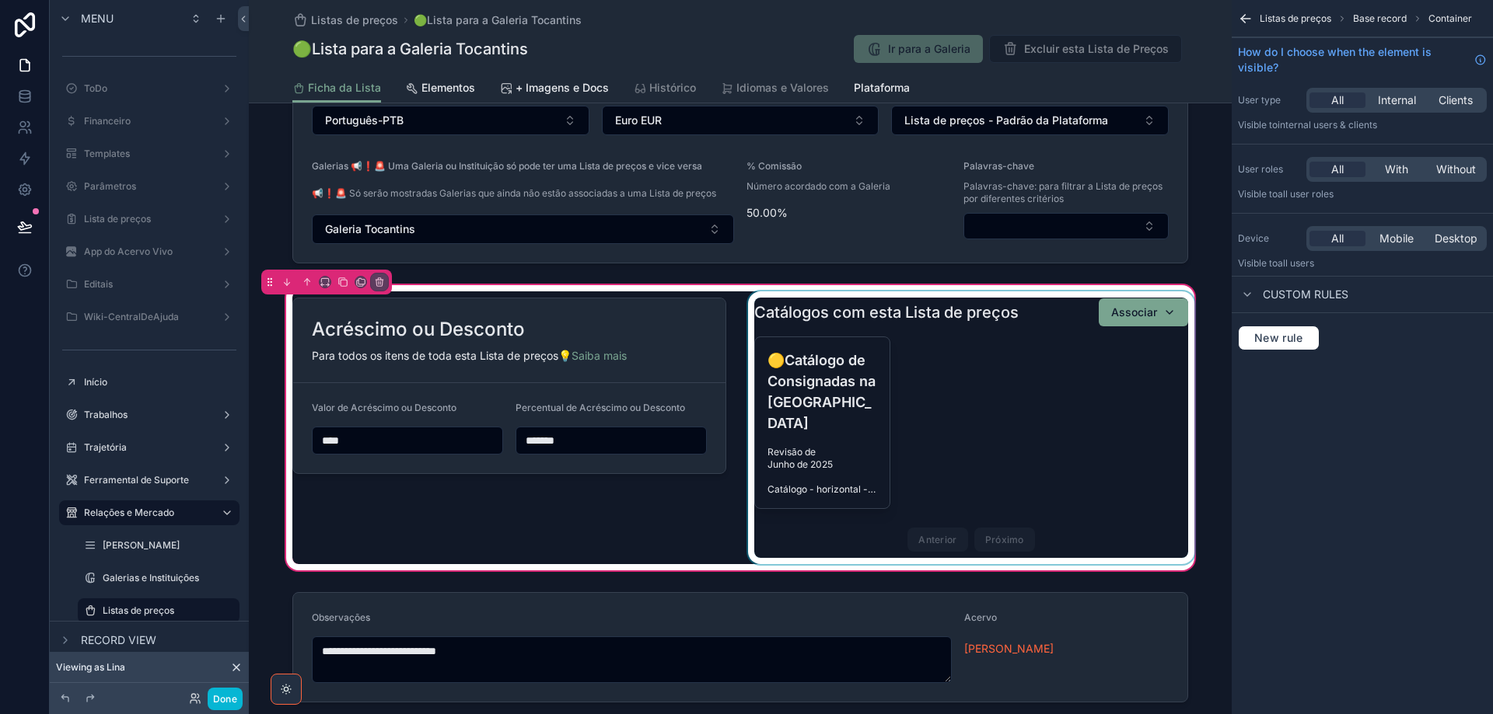
click at [1011, 347] on div "scrollable content" at bounding box center [971, 428] width 452 height 273
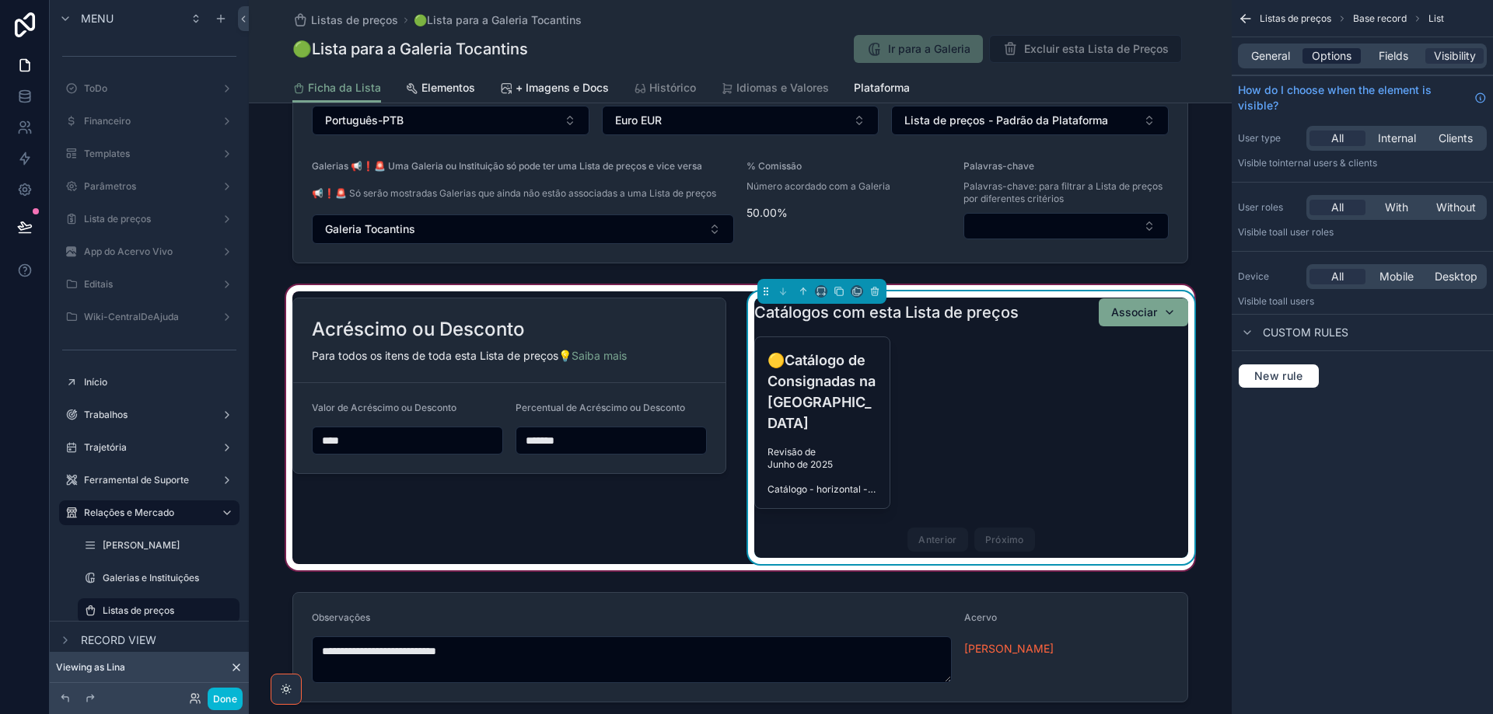
click at [1339, 58] on span "Options" at bounding box center [1331, 56] width 40 height 16
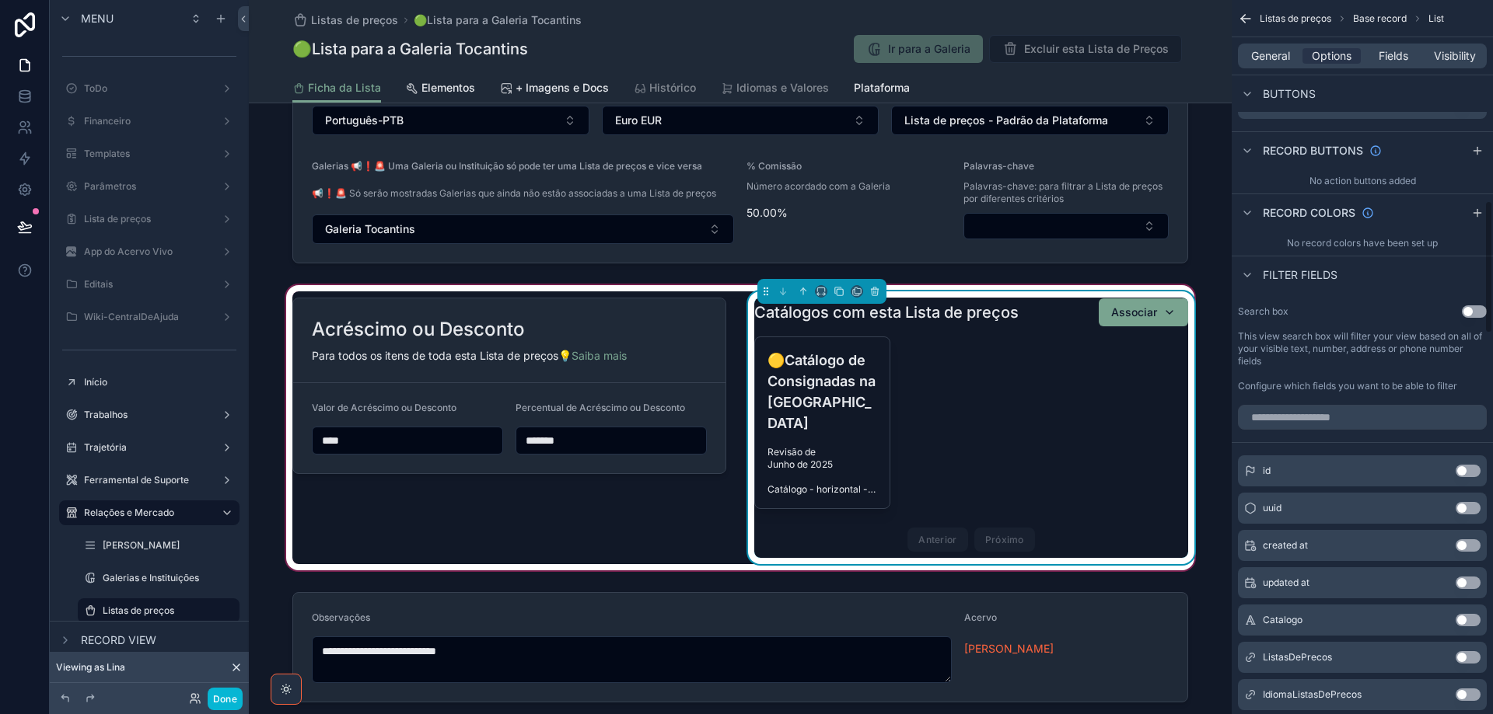
scroll to position [622, 0]
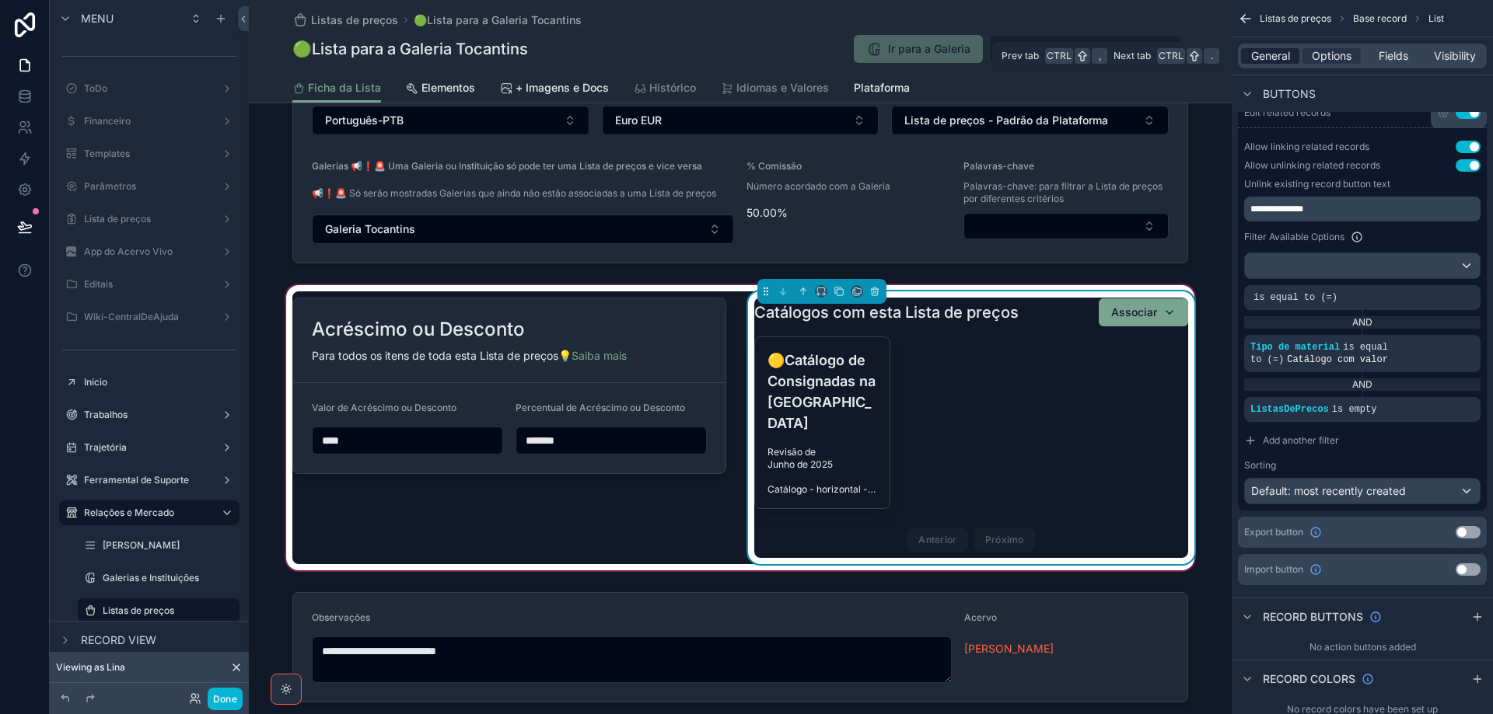
click at [1275, 56] on span "General" at bounding box center [1270, 56] width 39 height 16
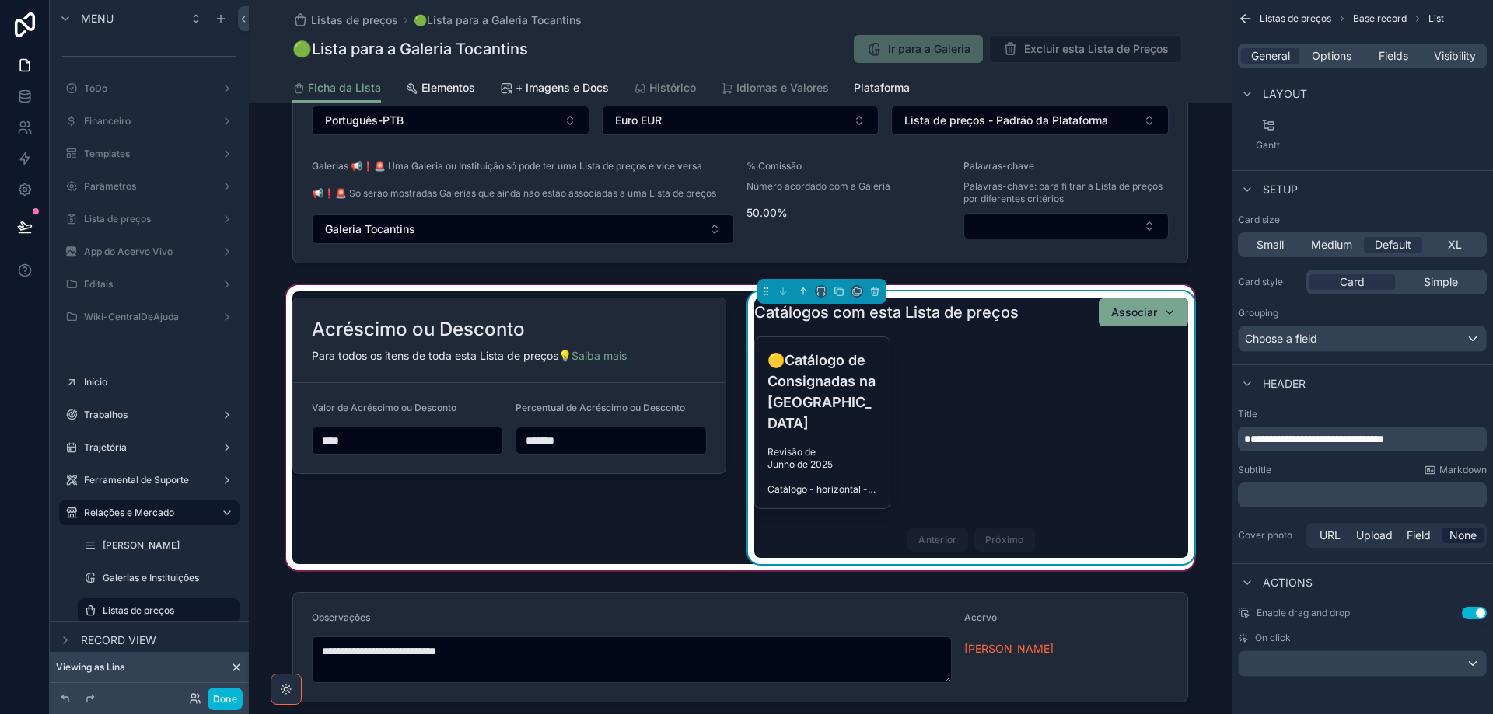
click at [1273, 496] on p "﻿" at bounding box center [1363, 495] width 239 height 16
click at [447, 83] on span "Elementos" at bounding box center [448, 88] width 54 height 16
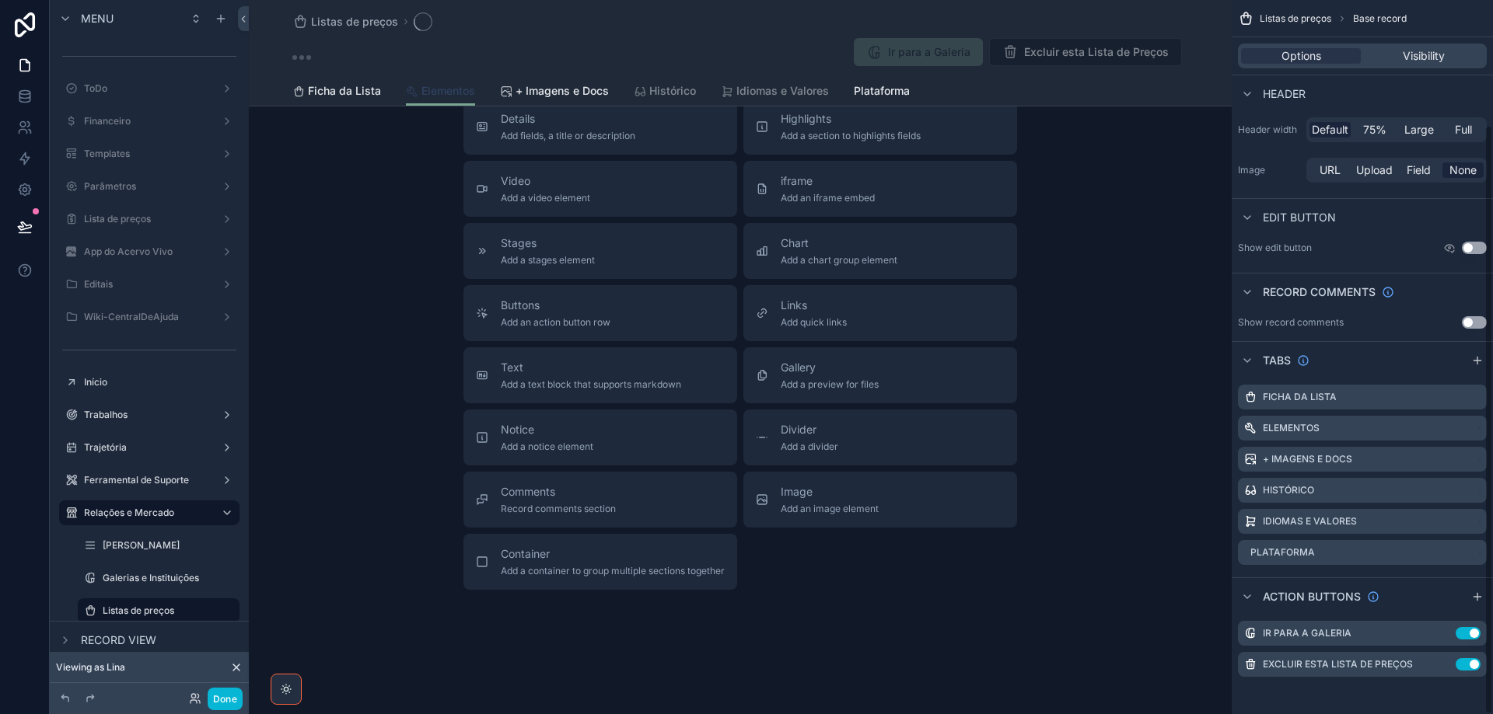
scroll to position [152, 0]
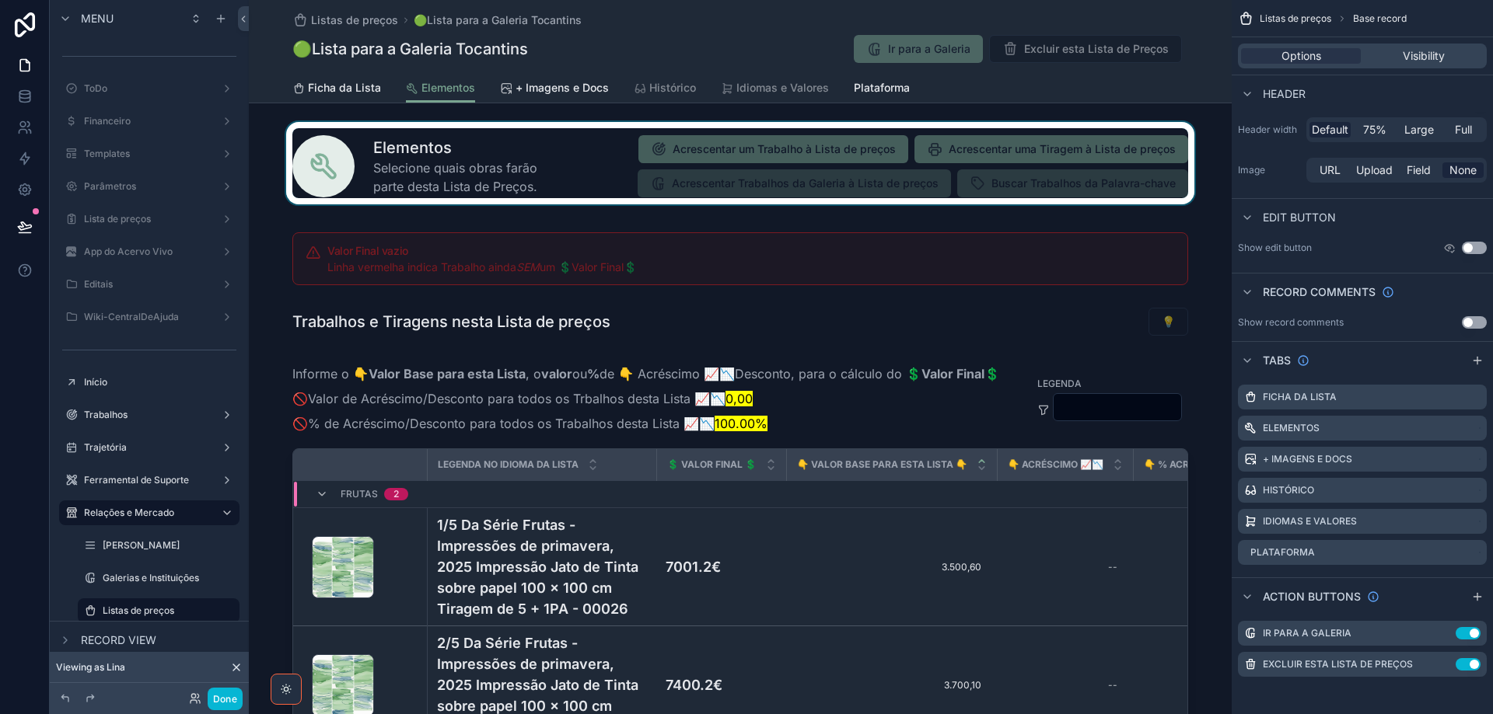
click at [547, 164] on div "scrollable content" at bounding box center [740, 163] width 983 height 82
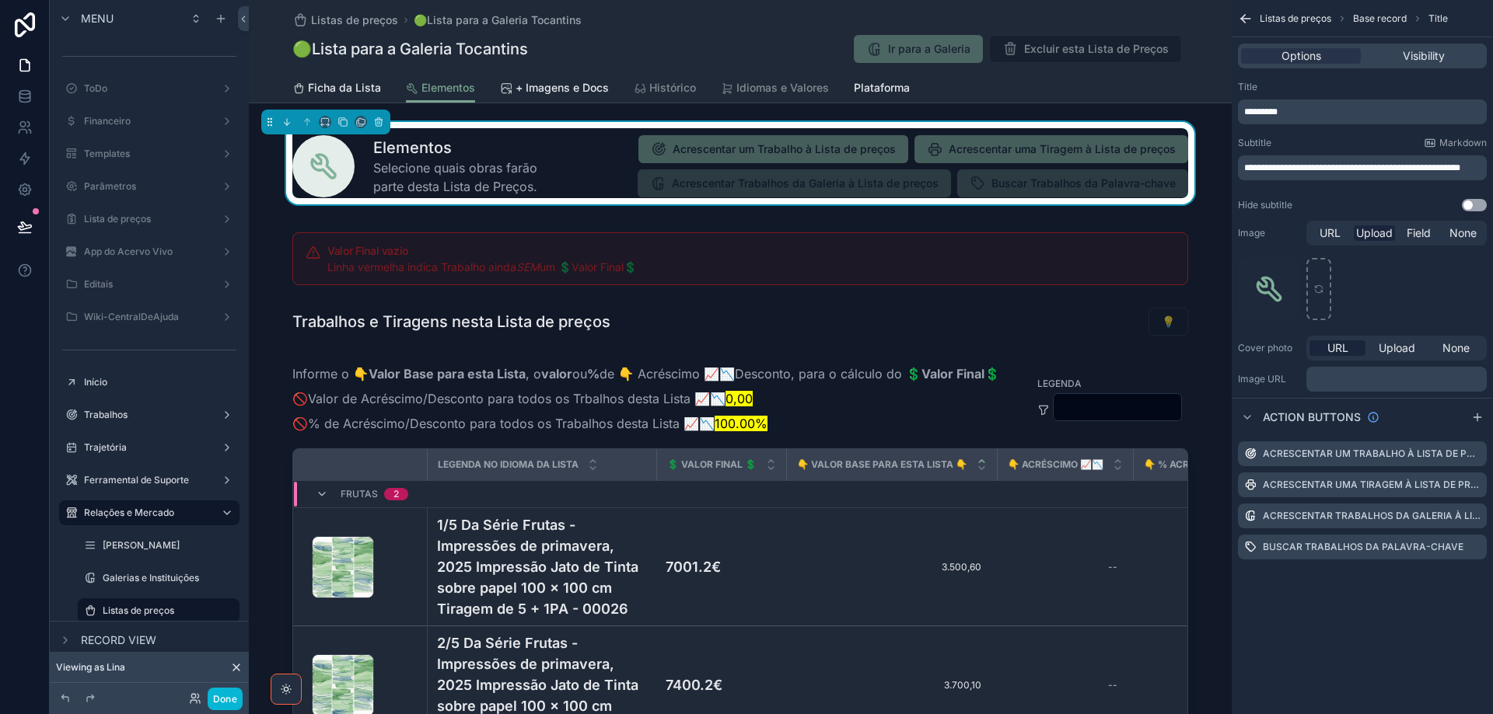
scroll to position [0, 0]
click at [1470, 454] on icon "scrollable content" at bounding box center [1473, 455] width 7 height 7
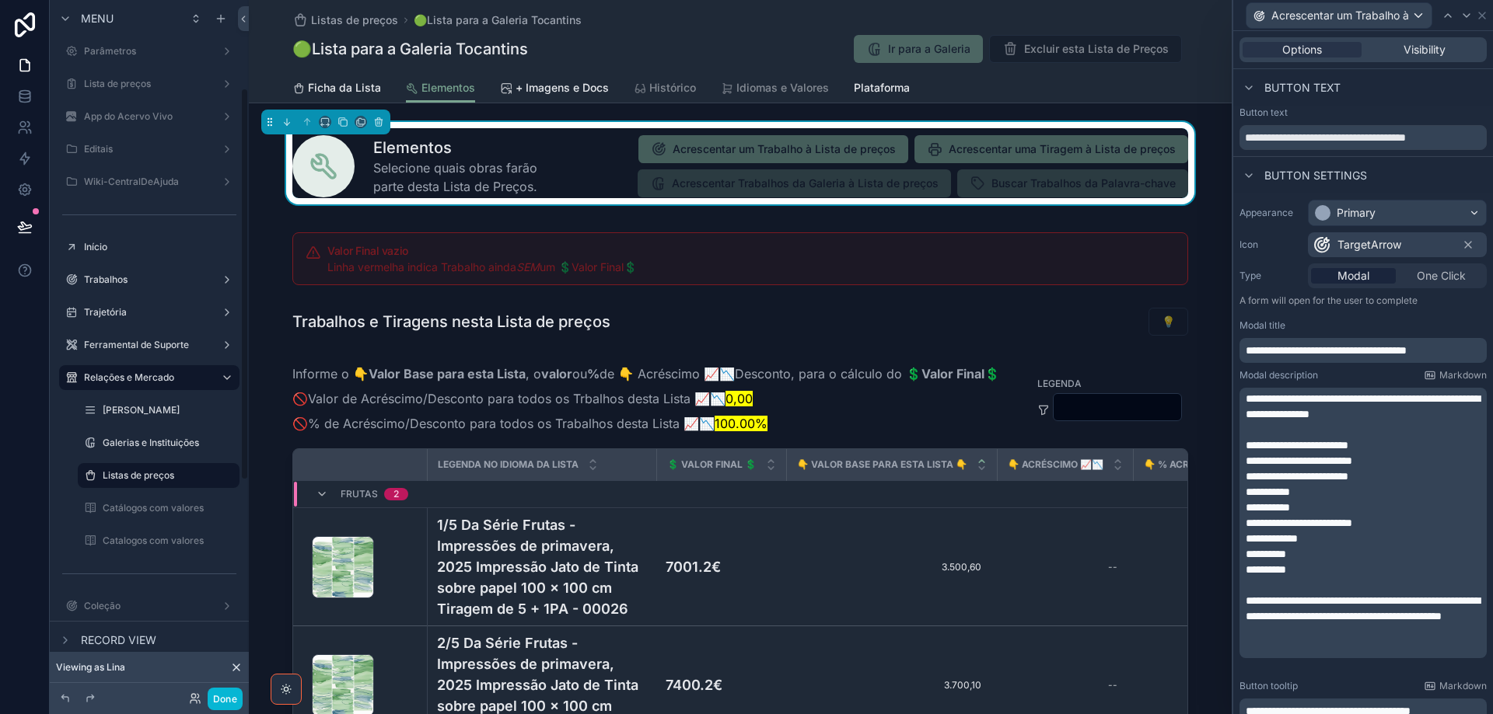
scroll to position [155, 0]
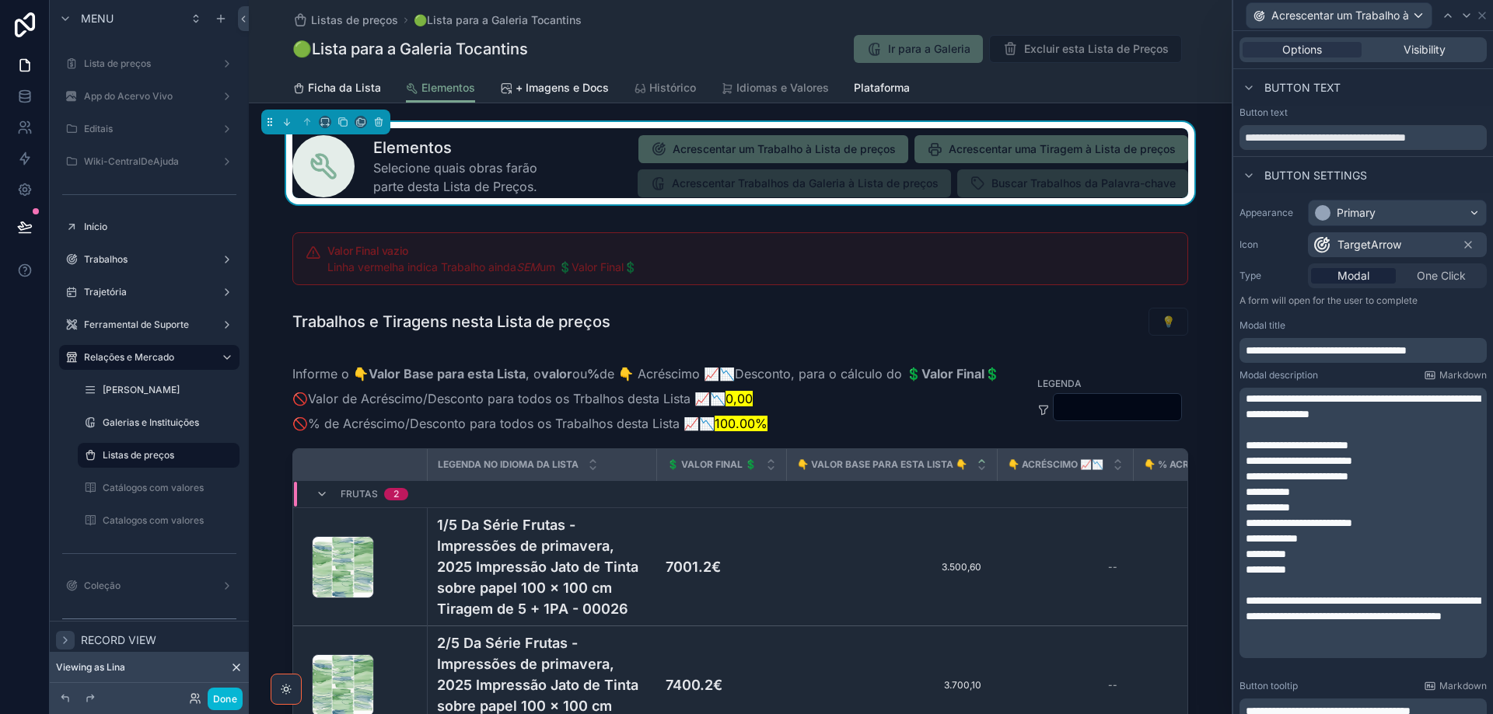
click at [62, 640] on icon "scrollable content" at bounding box center [65, 640] width 12 height 12
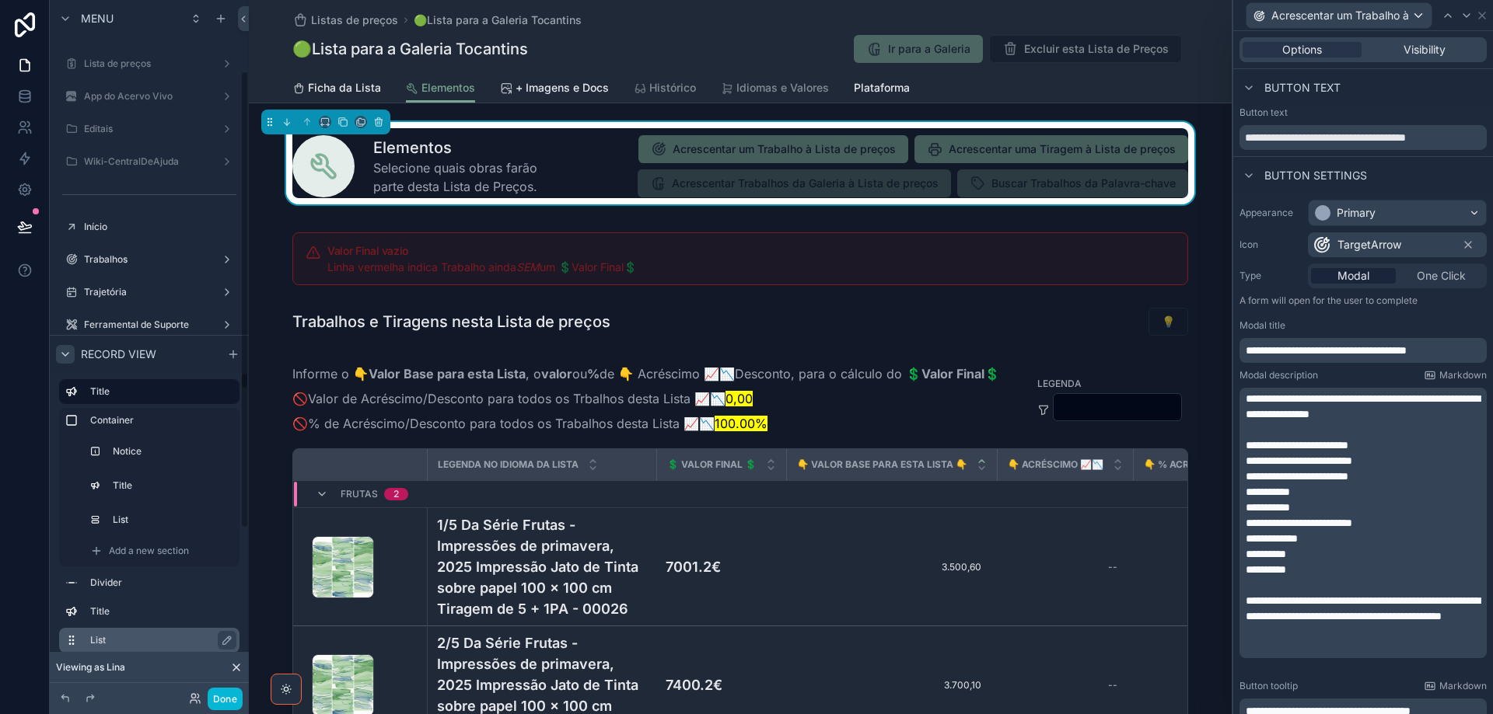
scroll to position [118, 0]
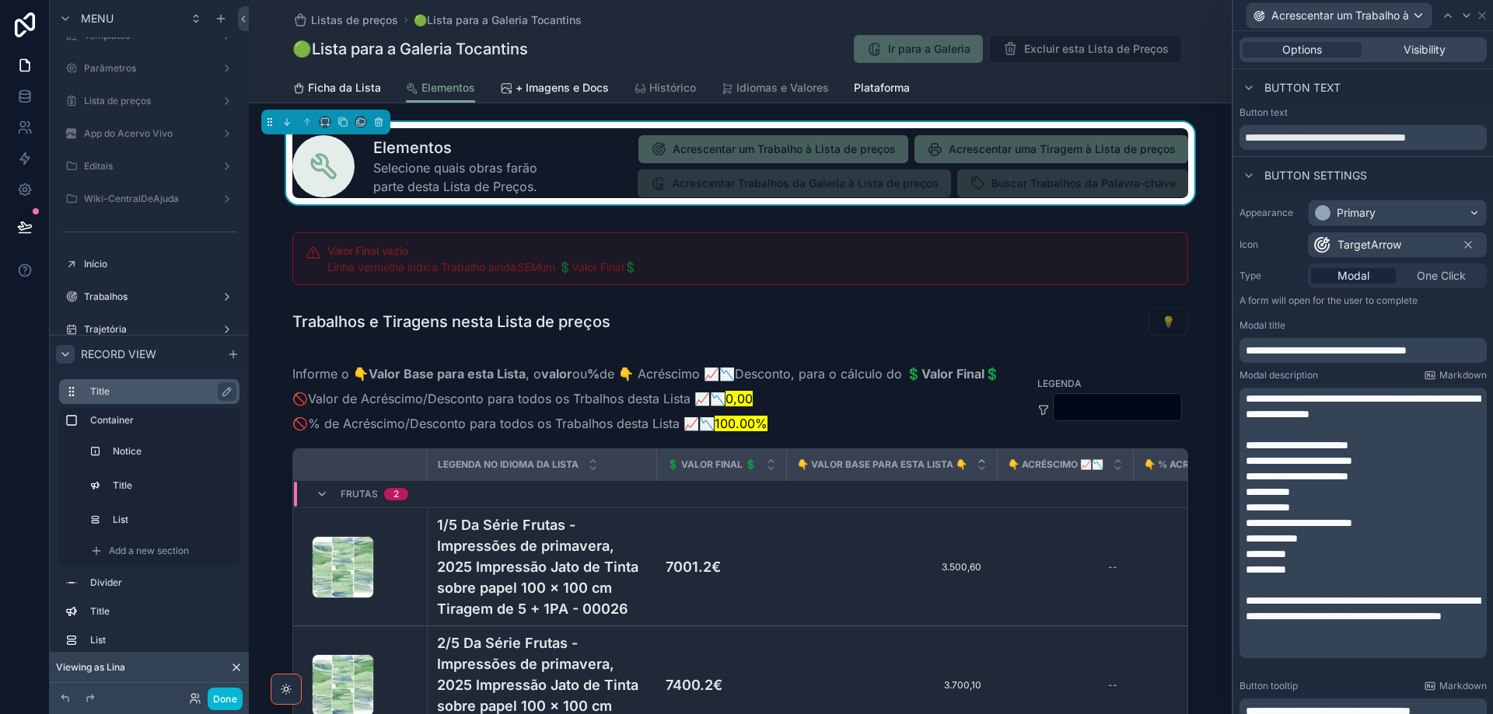
click at [112, 389] on label "Title" at bounding box center [158, 392] width 137 height 12
click at [531, 153] on h1 "Elementos" at bounding box center [465, 148] width 185 height 22
click at [1481, 16] on icon at bounding box center [1481, 15] width 12 height 12
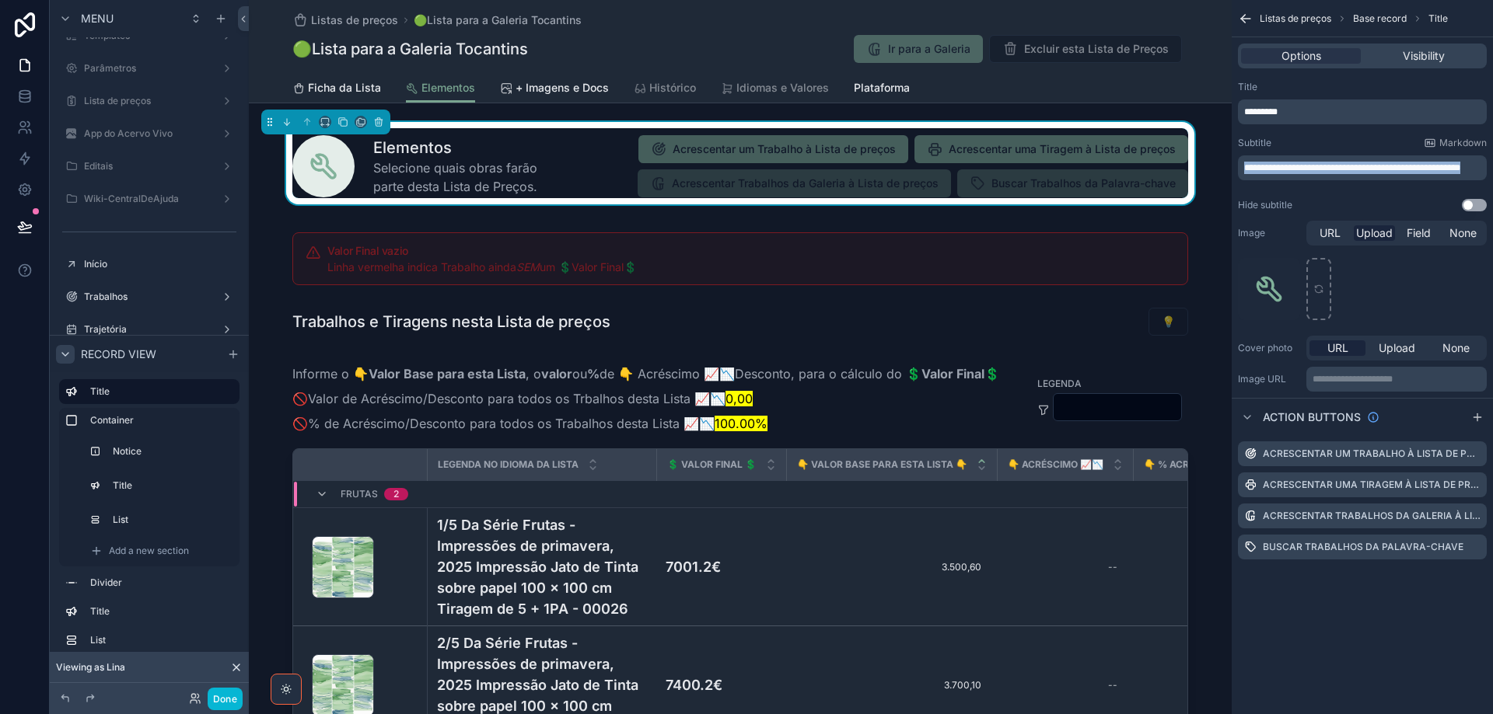
drag, startPoint x: 1287, startPoint y: 182, endPoint x: 1243, endPoint y: 164, distance: 47.1
click at [1243, 164] on div "**********" at bounding box center [1362, 167] width 249 height 25
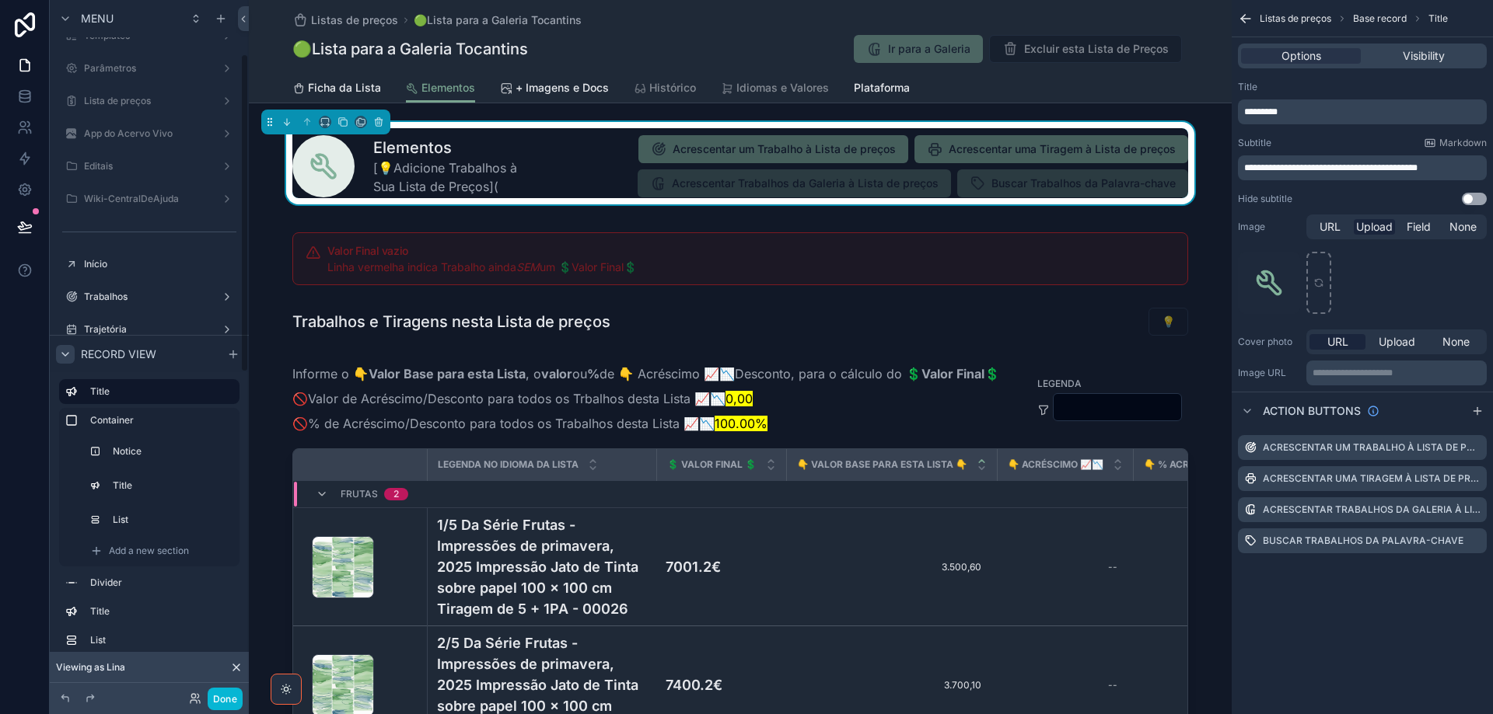
click at [1457, 167] on p "**********" at bounding box center [1363, 168] width 239 height 12
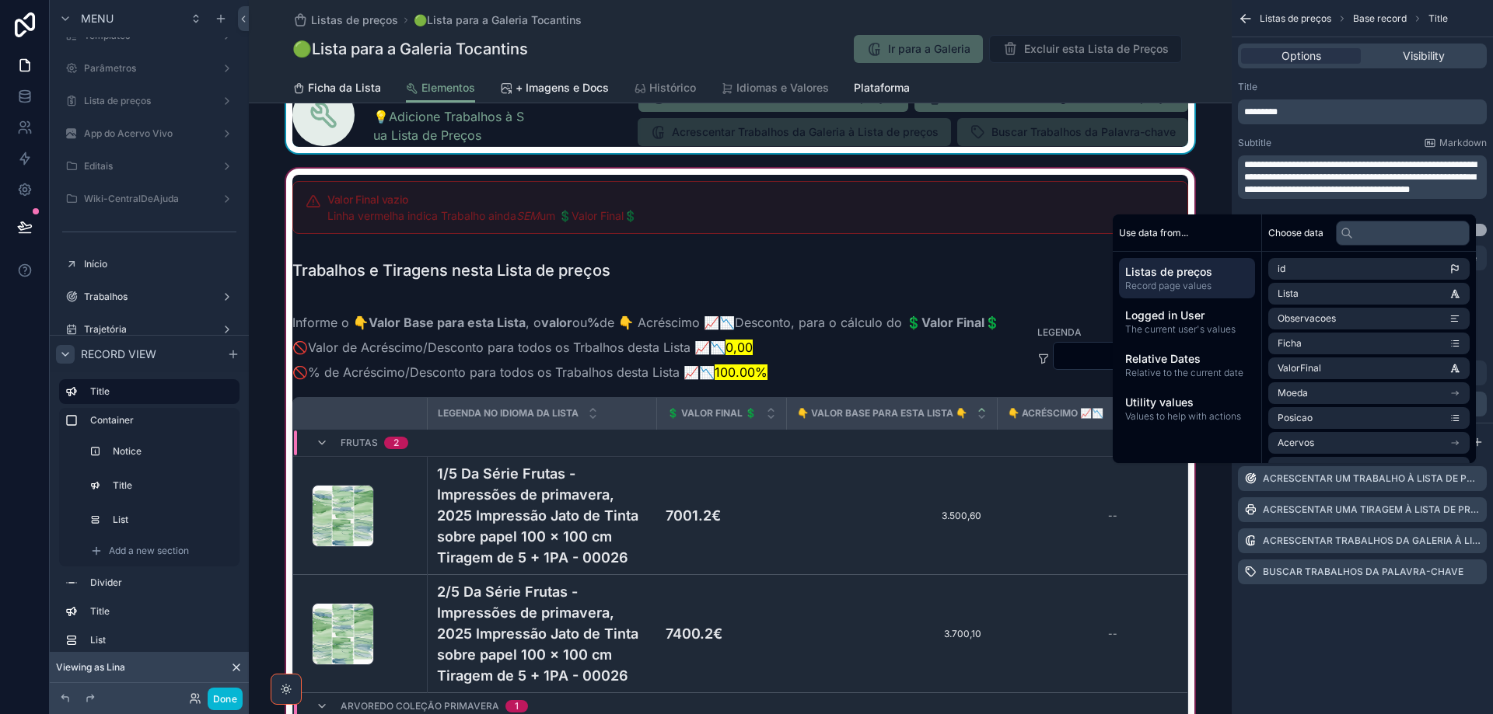
scroll to position [78, 0]
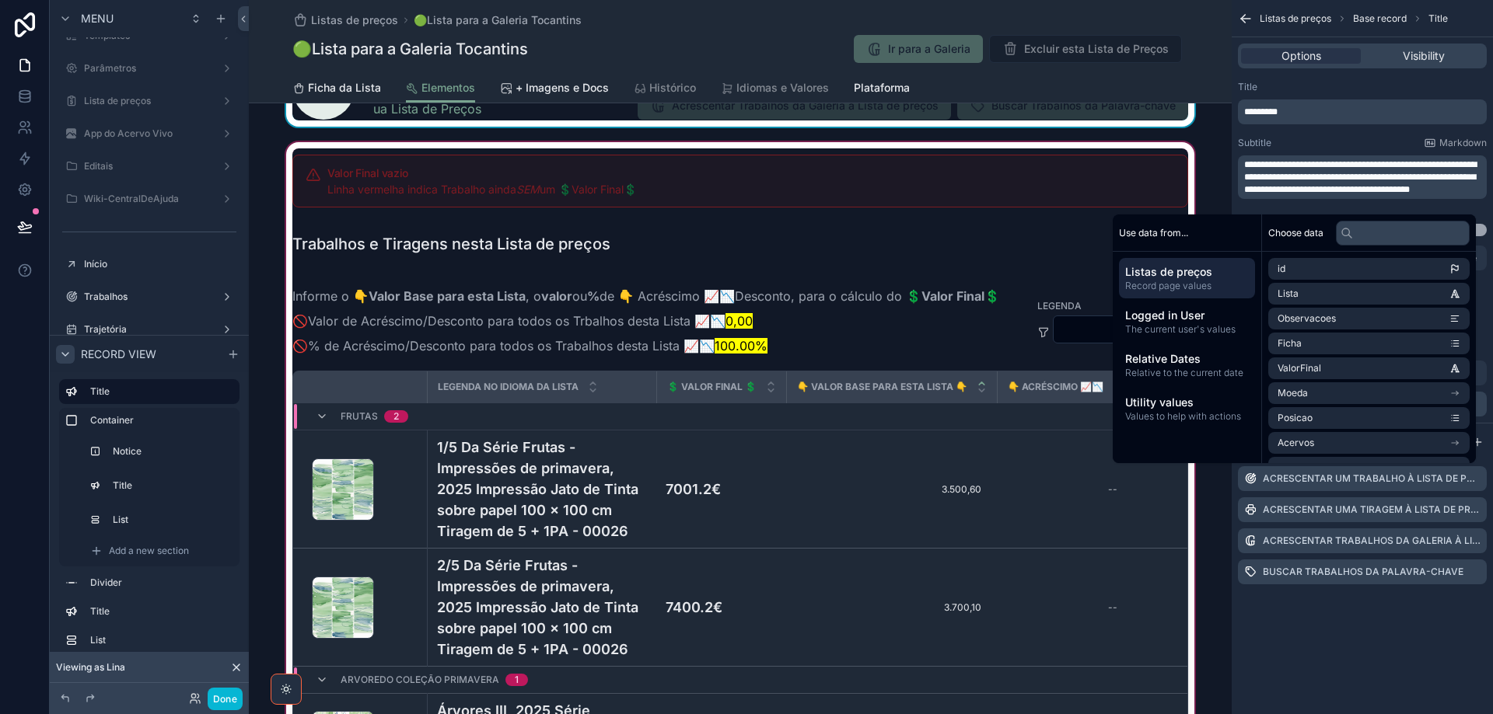
click at [492, 274] on div "scrollable content" at bounding box center [740, 531] width 983 height 784
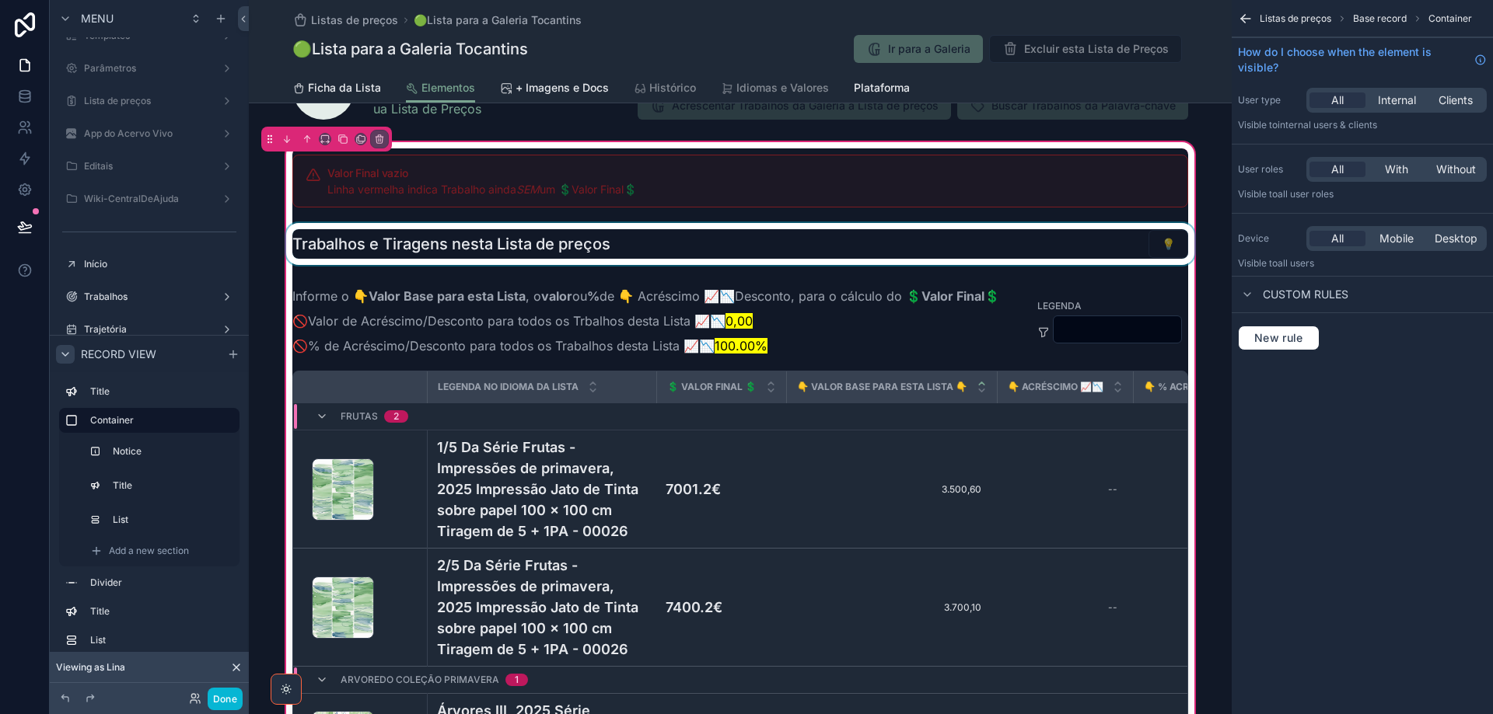
click at [491, 244] on div "scrollable content" at bounding box center [740, 244] width 914 height 42
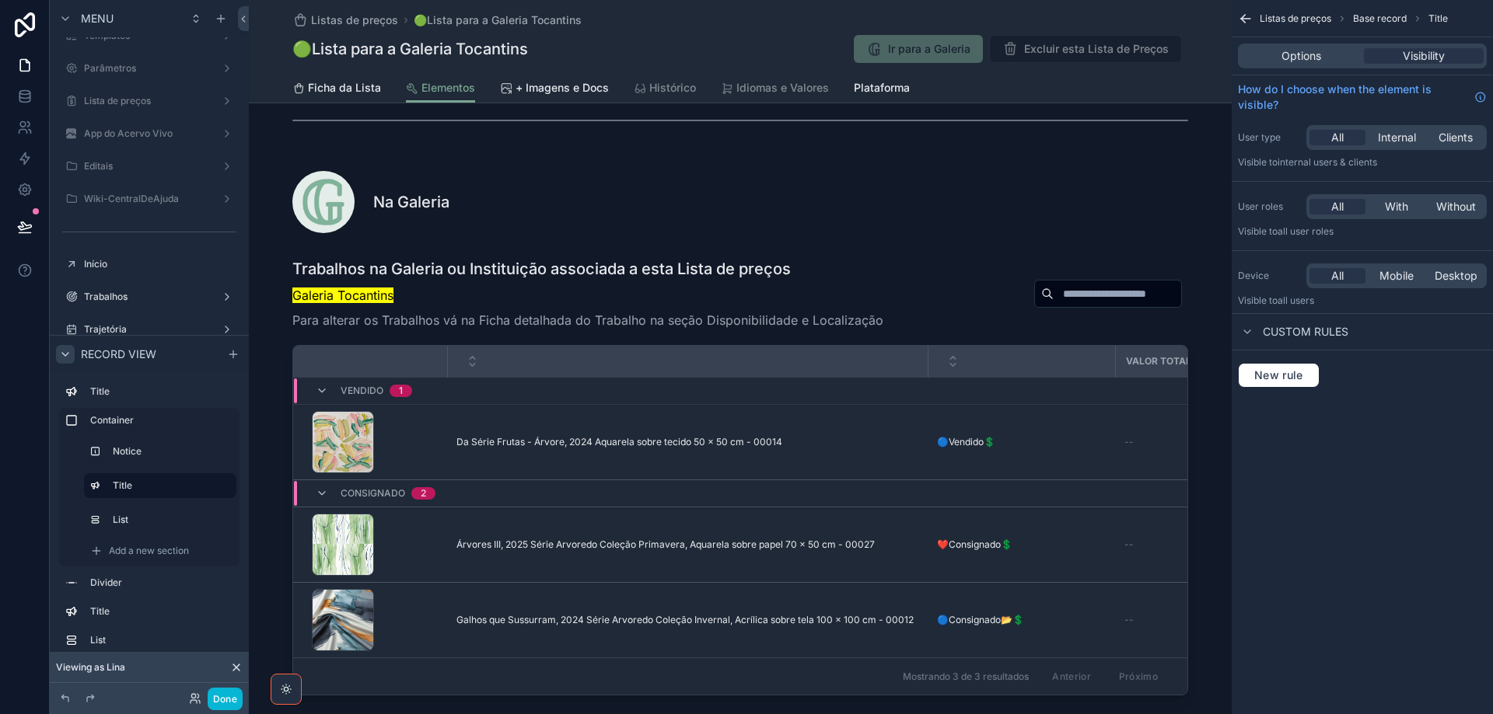
scroll to position [855, 0]
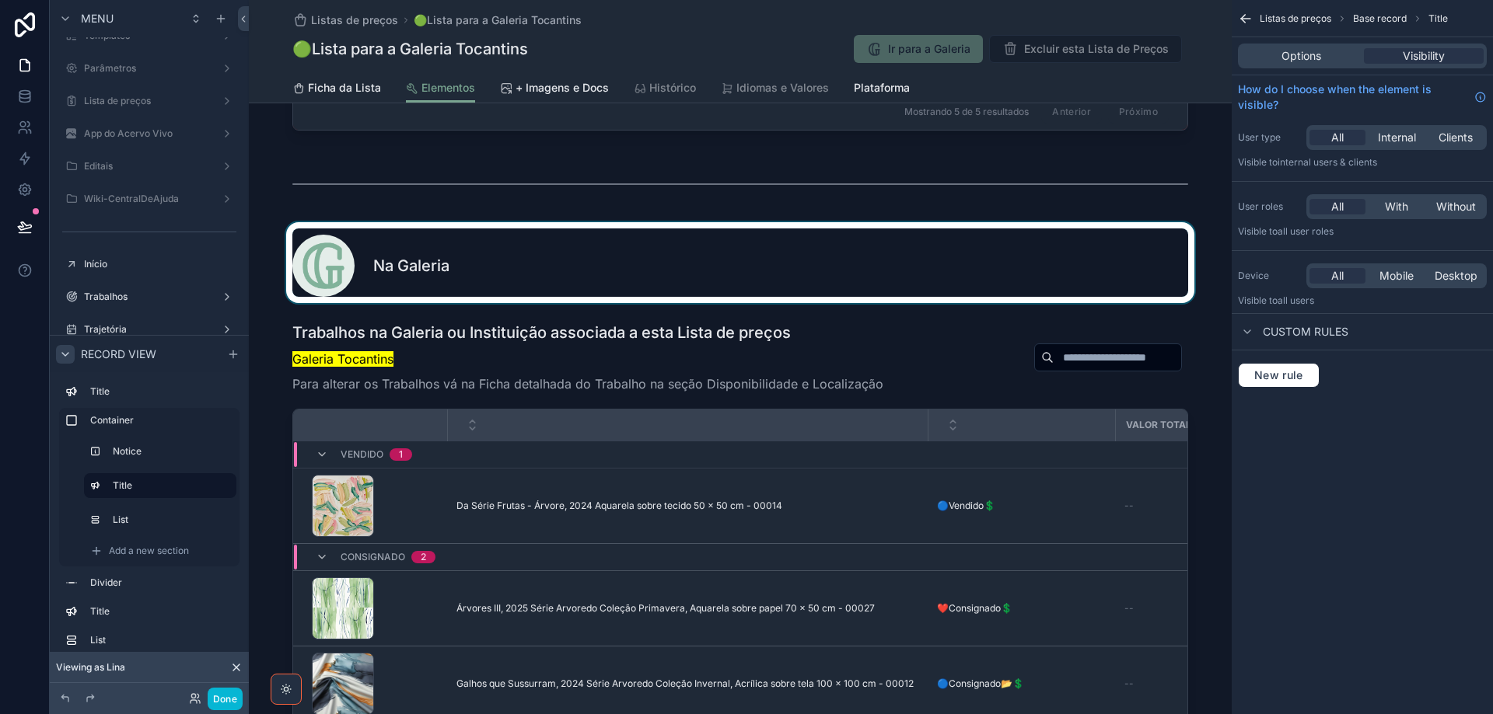
click at [543, 277] on div "scrollable content" at bounding box center [740, 262] width 983 height 81
click at [1399, 136] on span "Internal" at bounding box center [1397, 138] width 38 height 16
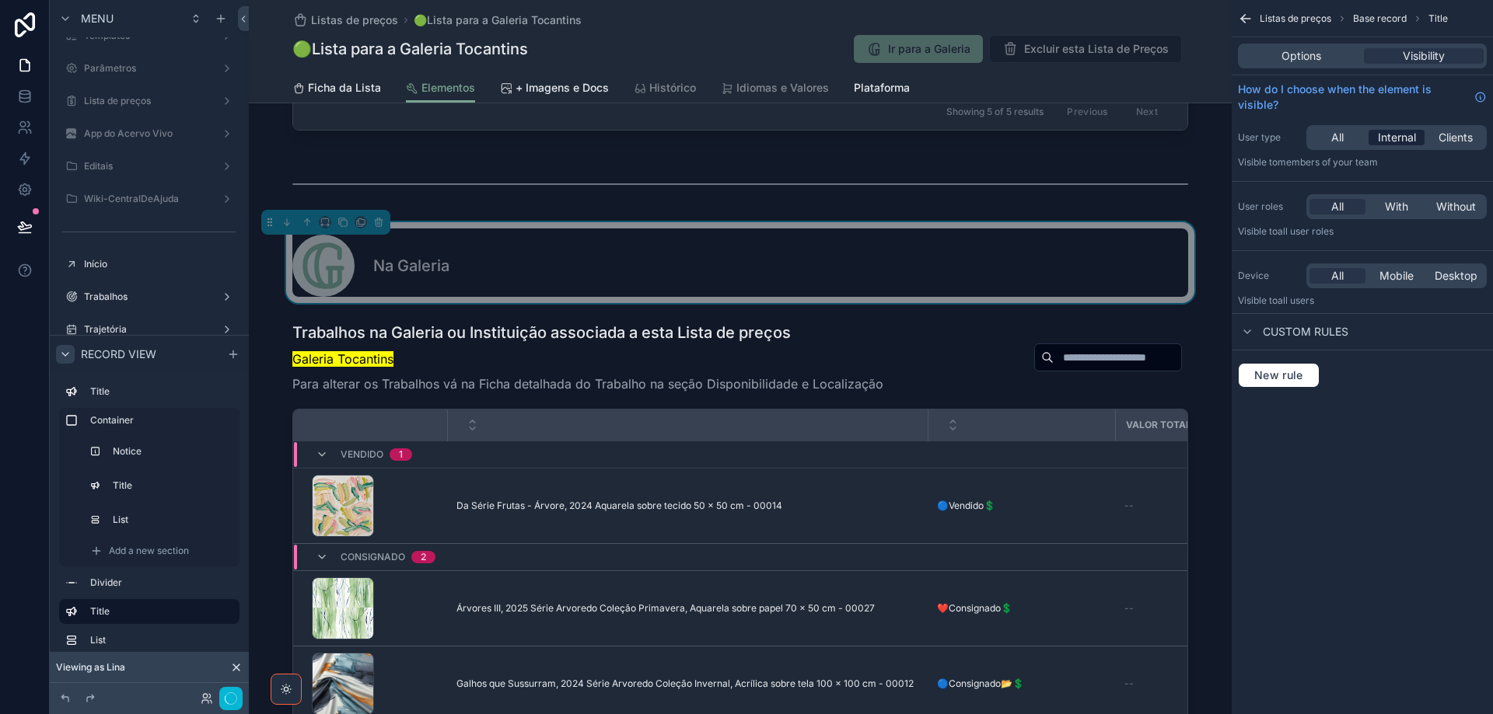
drag, startPoint x: 1399, startPoint y: 136, endPoint x: 765, endPoint y: 361, distance: 673.2
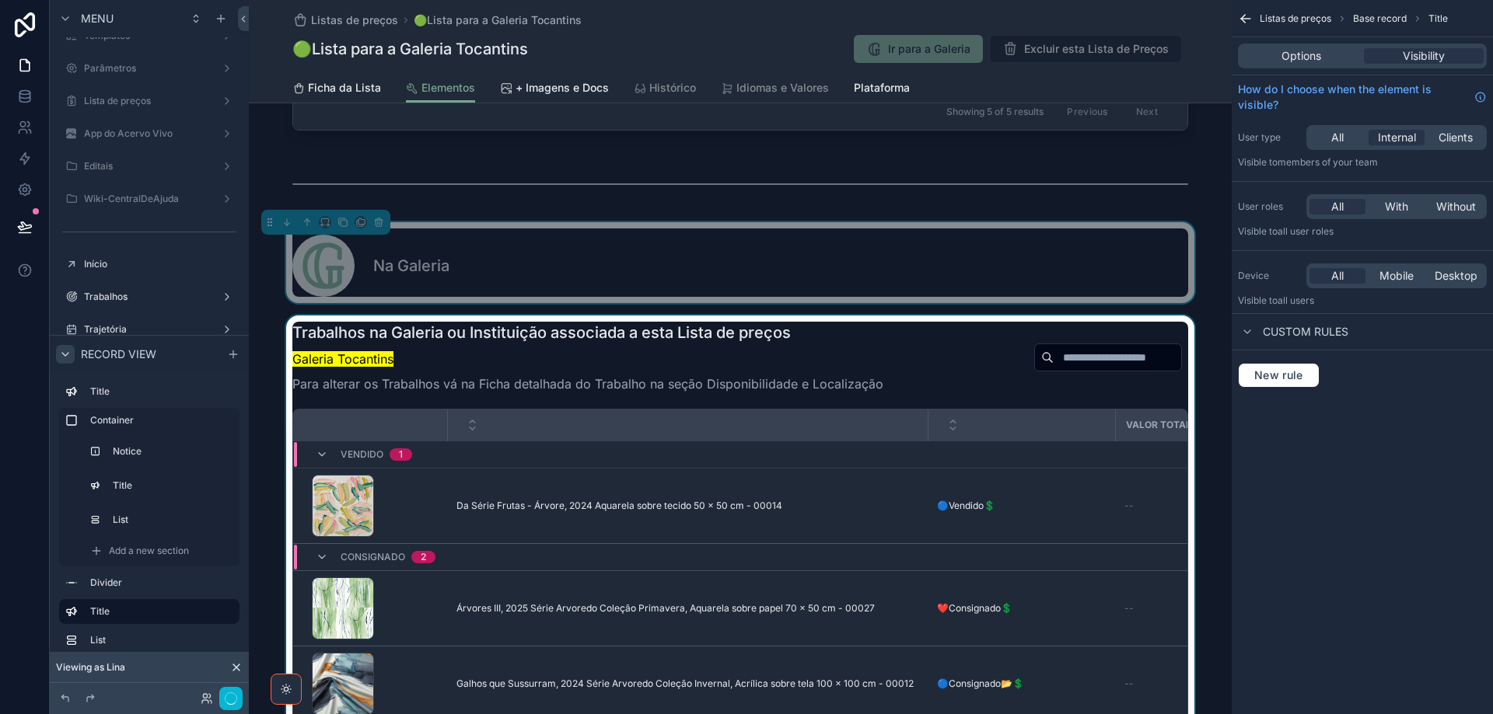
click at [765, 361] on div "scrollable content" at bounding box center [740, 541] width 983 height 450
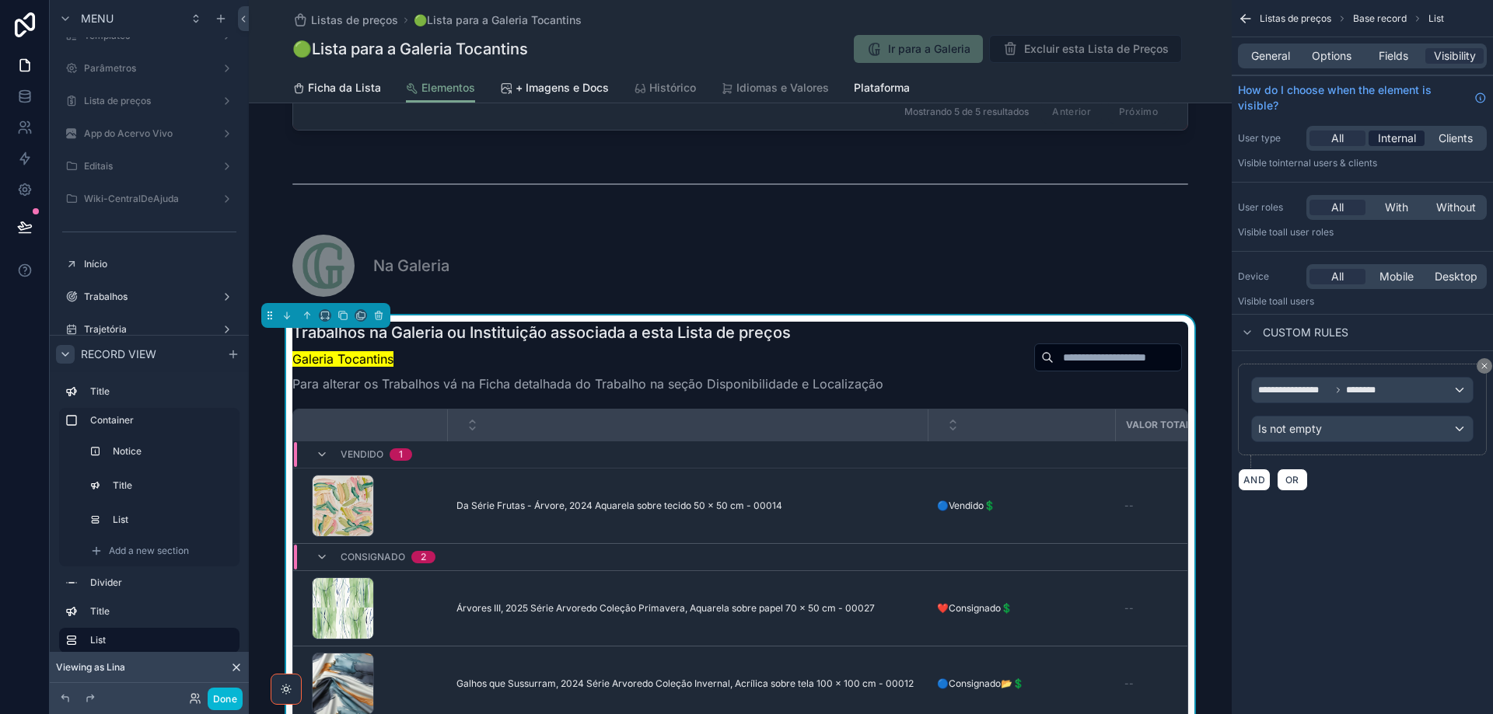
click at [1385, 141] on span "Internal" at bounding box center [1397, 139] width 38 height 16
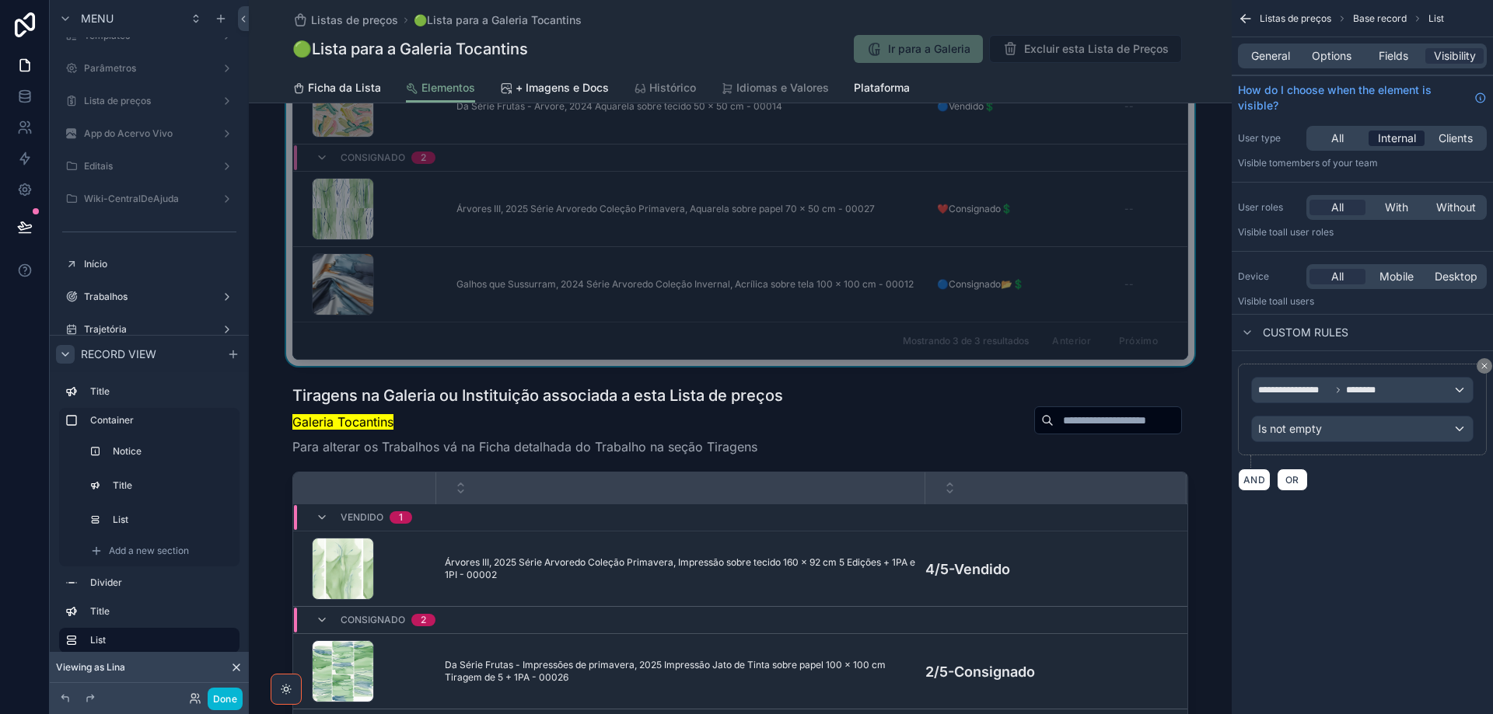
scroll to position [1322, 0]
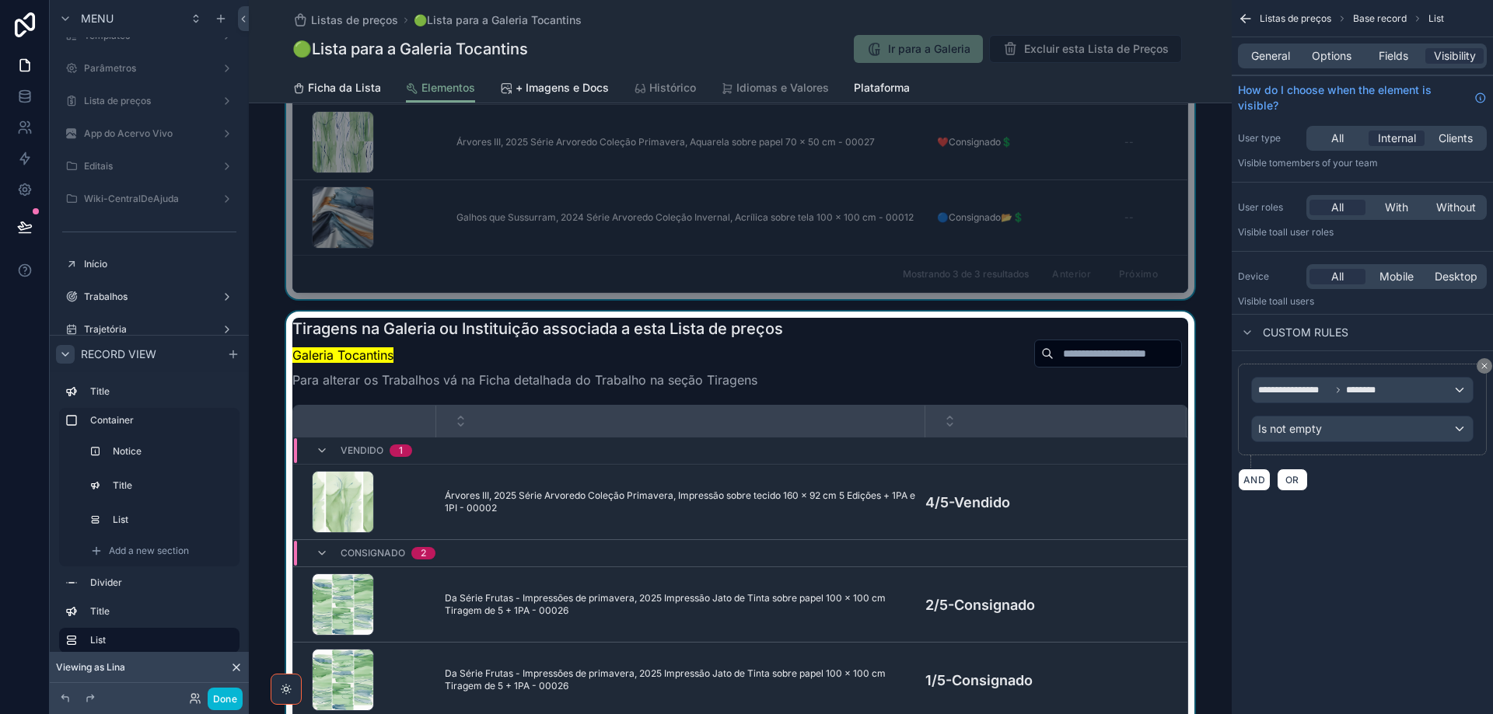
click at [590, 363] on div "scrollable content" at bounding box center [740, 537] width 983 height 450
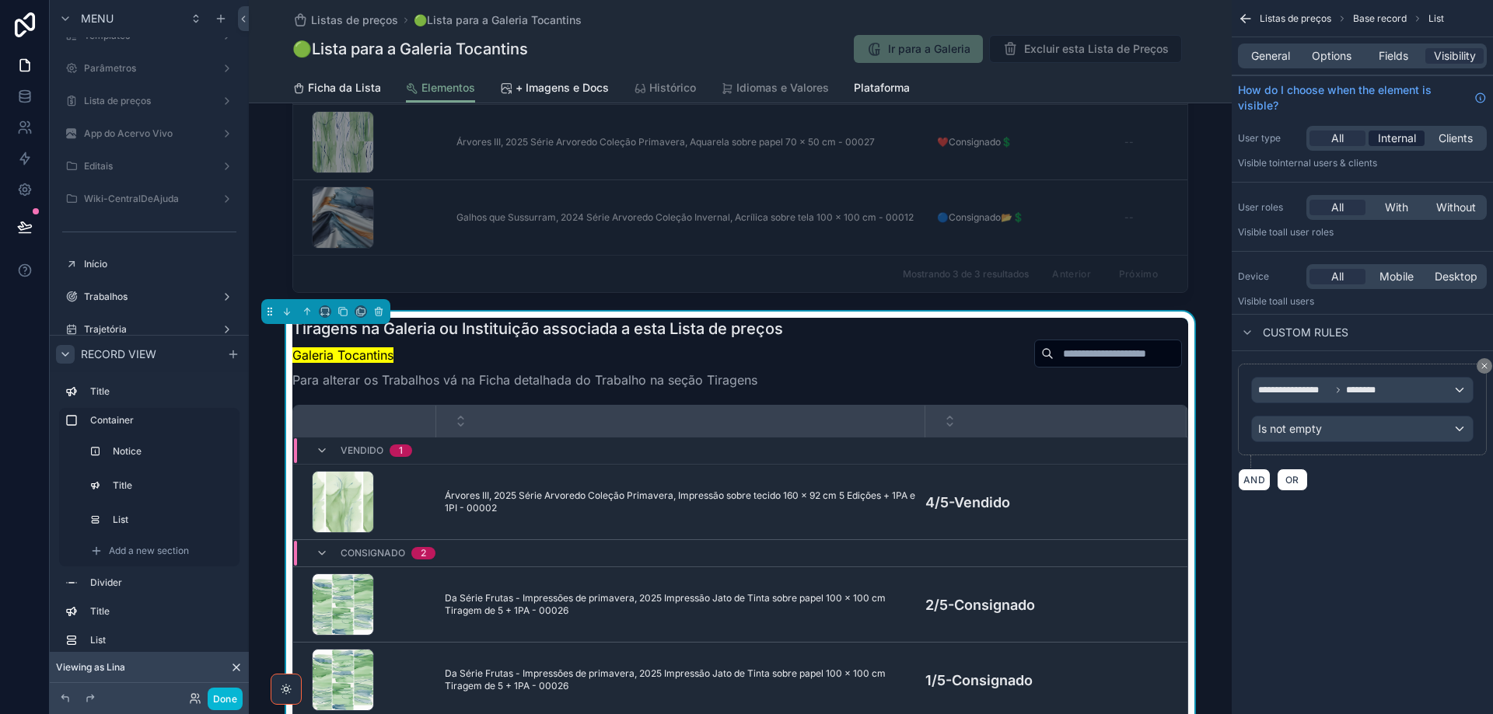
click at [1392, 142] on span "Internal" at bounding box center [1397, 139] width 38 height 16
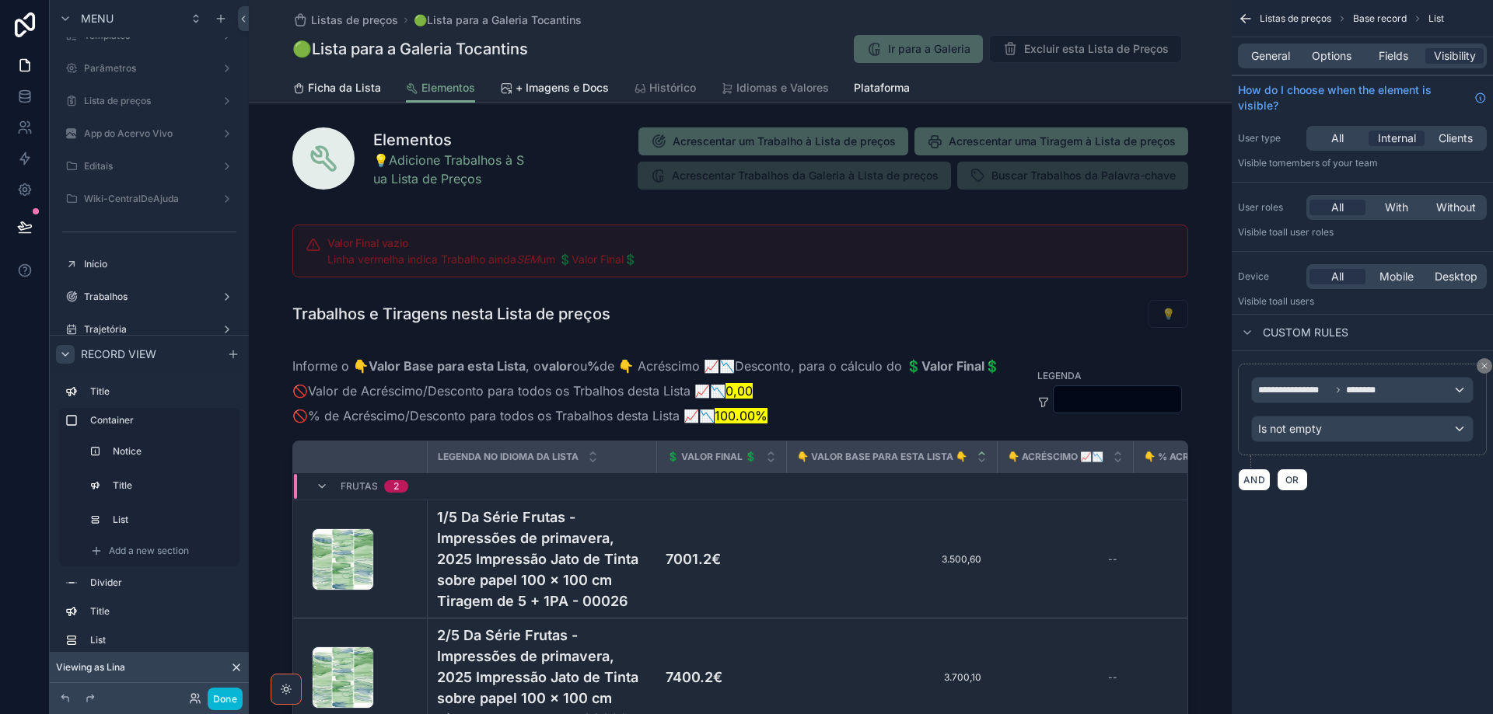
scroll to position [0, 0]
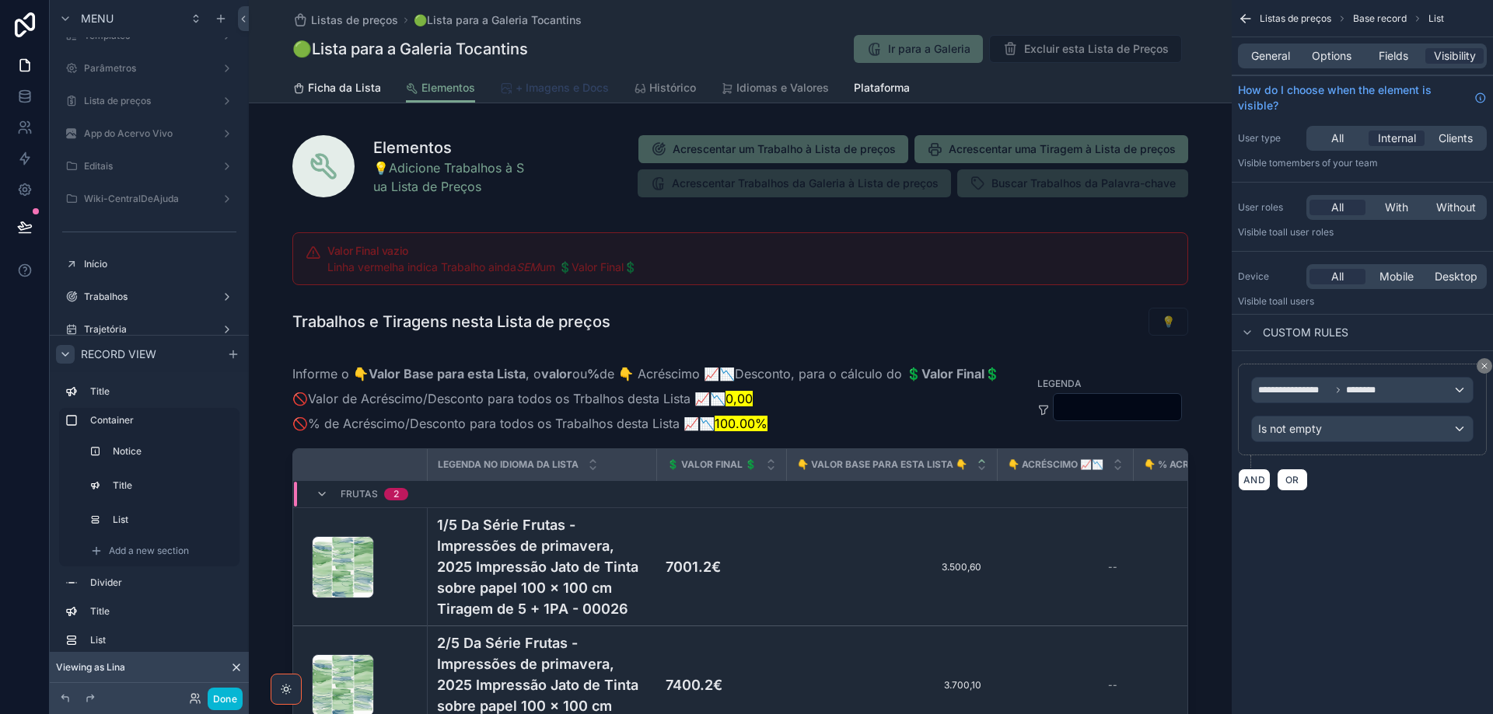
click at [556, 88] on span "+ Imagens e Docs" at bounding box center [561, 88] width 93 height 16
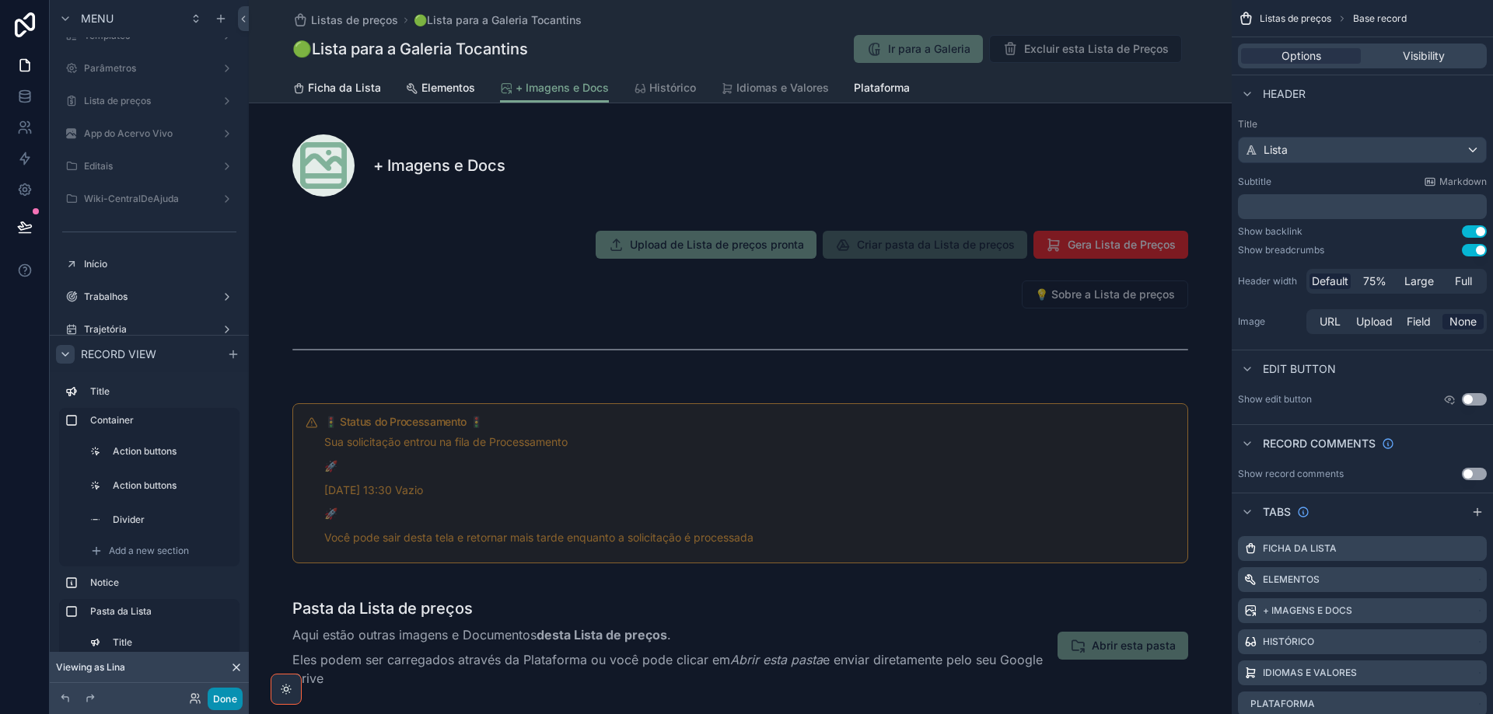
click at [218, 707] on button "Done" at bounding box center [225, 699] width 35 height 23
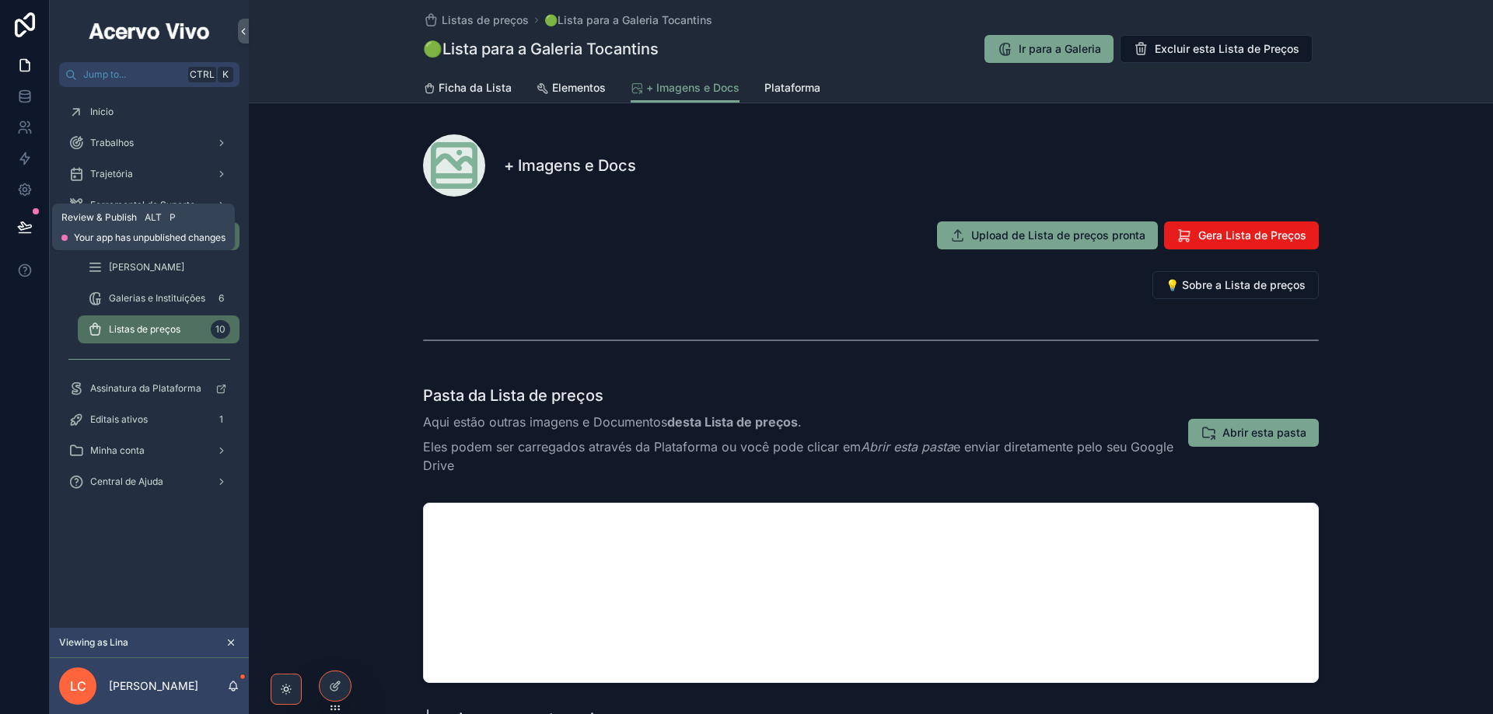
click at [30, 233] on icon at bounding box center [25, 233] width 12 height 0
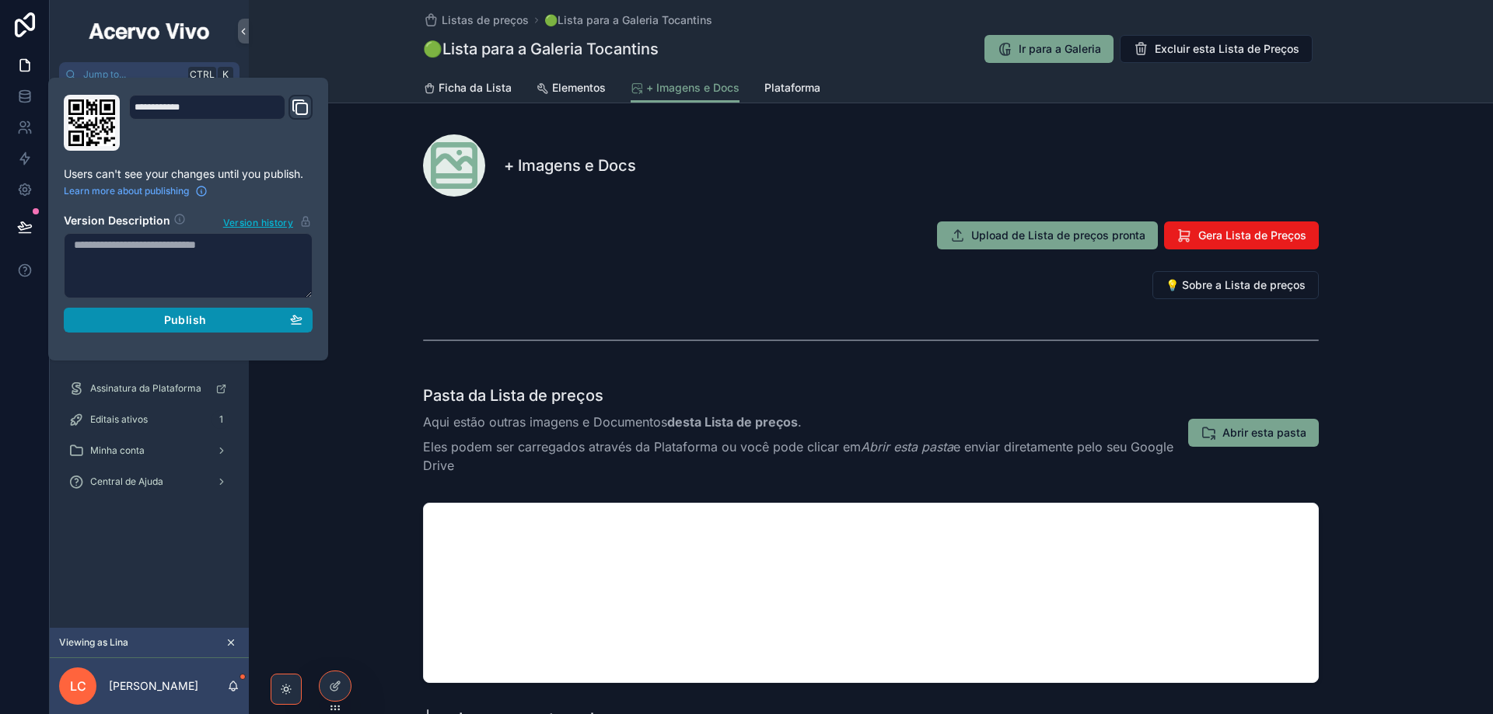
click at [144, 322] on div "Publish" at bounding box center [188, 320] width 229 height 14
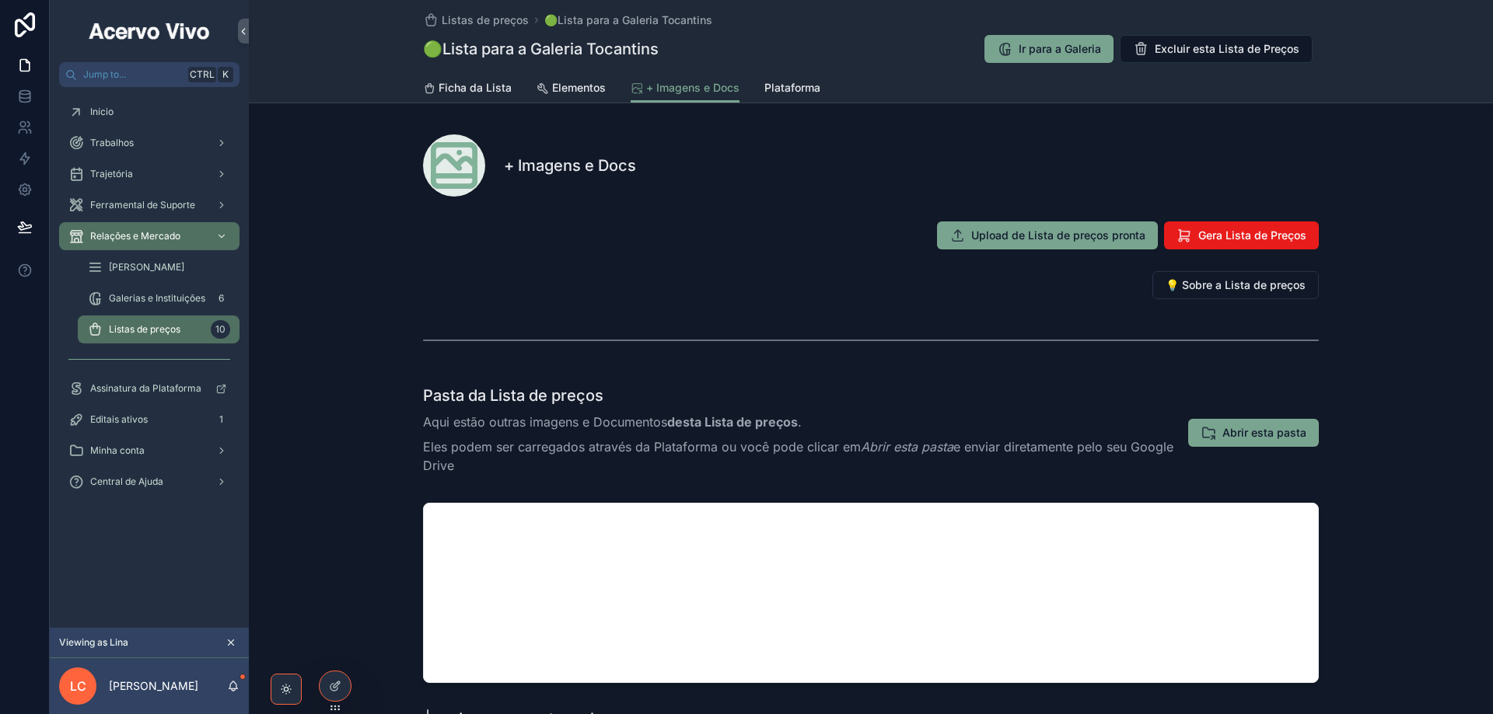
click at [220, 551] on div "Início Trabalhos Trajetória Ferramental de Suporte Relações e Mercado Menu Merc…" at bounding box center [149, 357] width 199 height 541
click at [152, 107] on div "Início" at bounding box center [149, 112] width 162 height 25
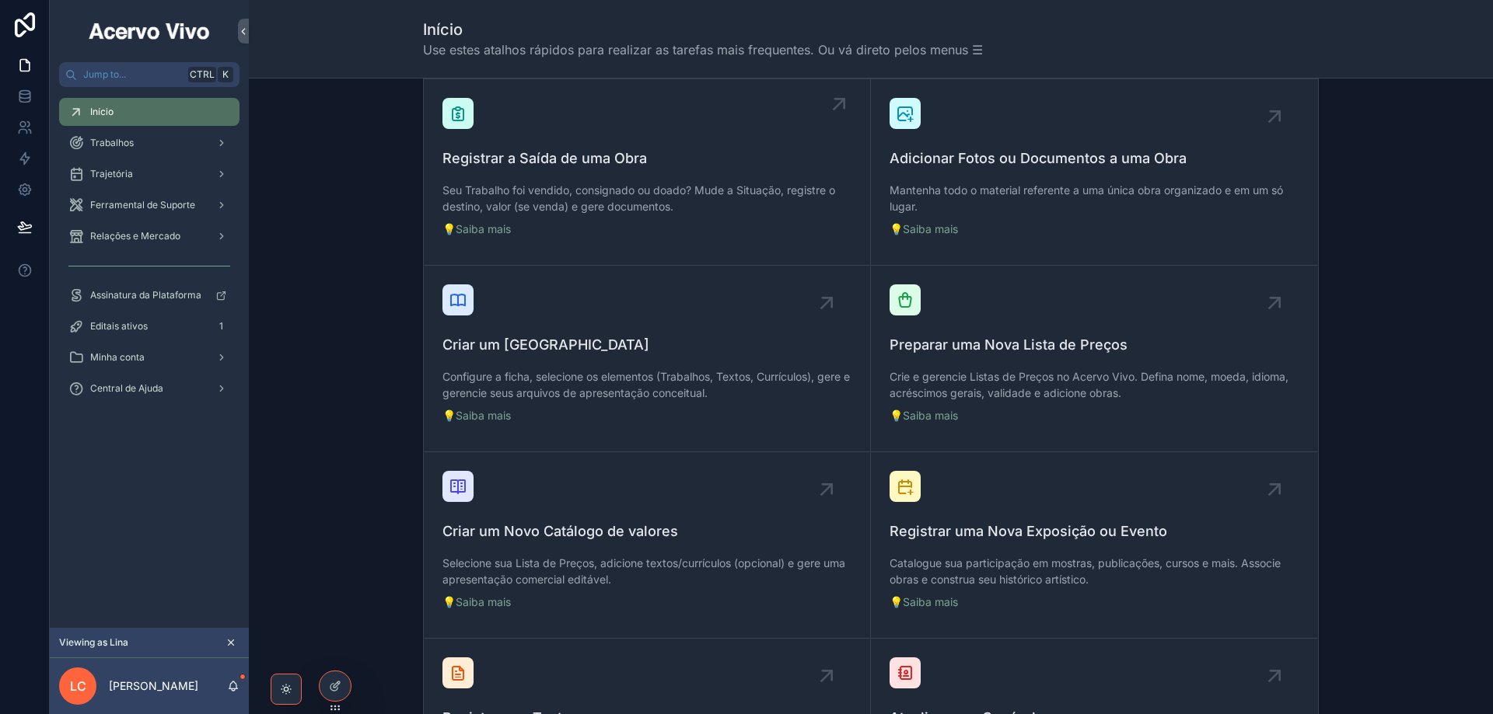
scroll to position [389, 0]
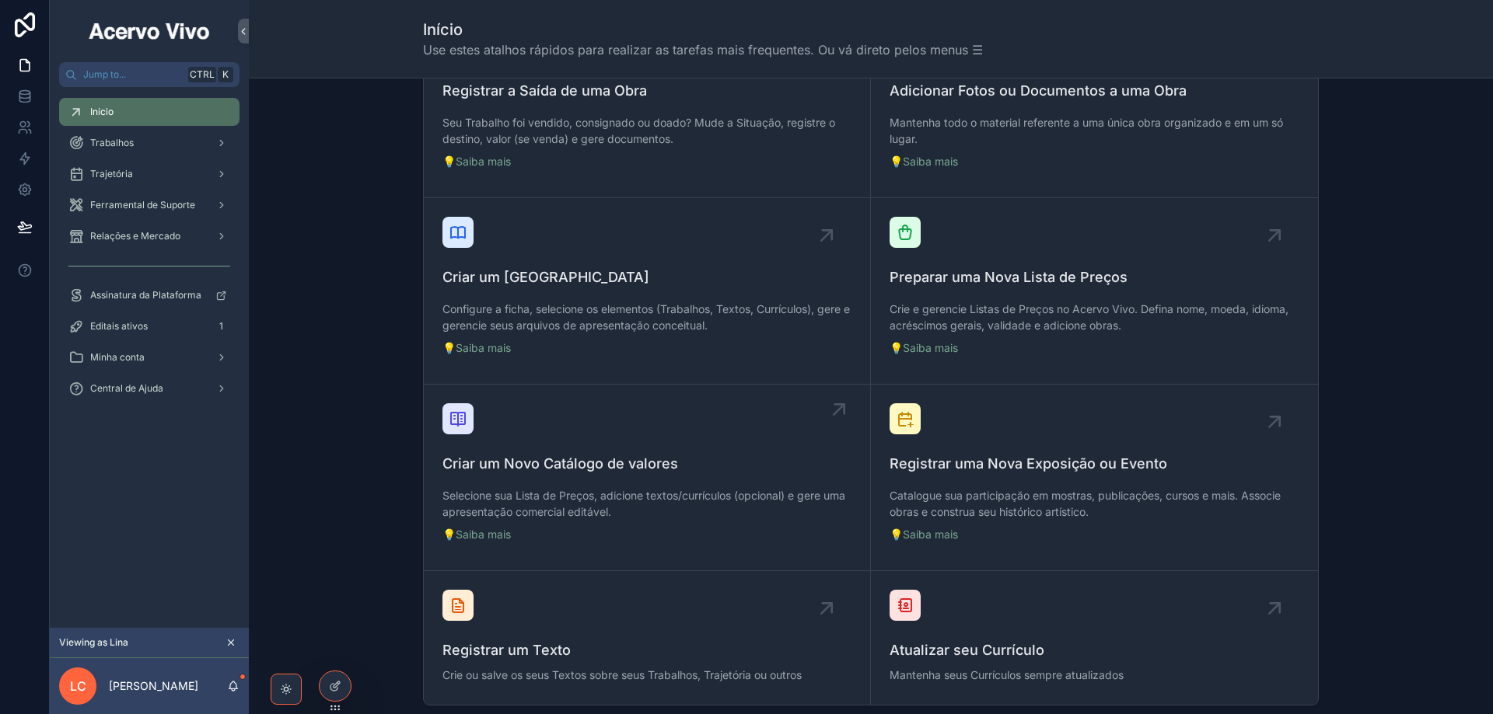
click at [651, 470] on span "Criar um Novo Catálogo de valores" at bounding box center [646, 464] width 409 height 22
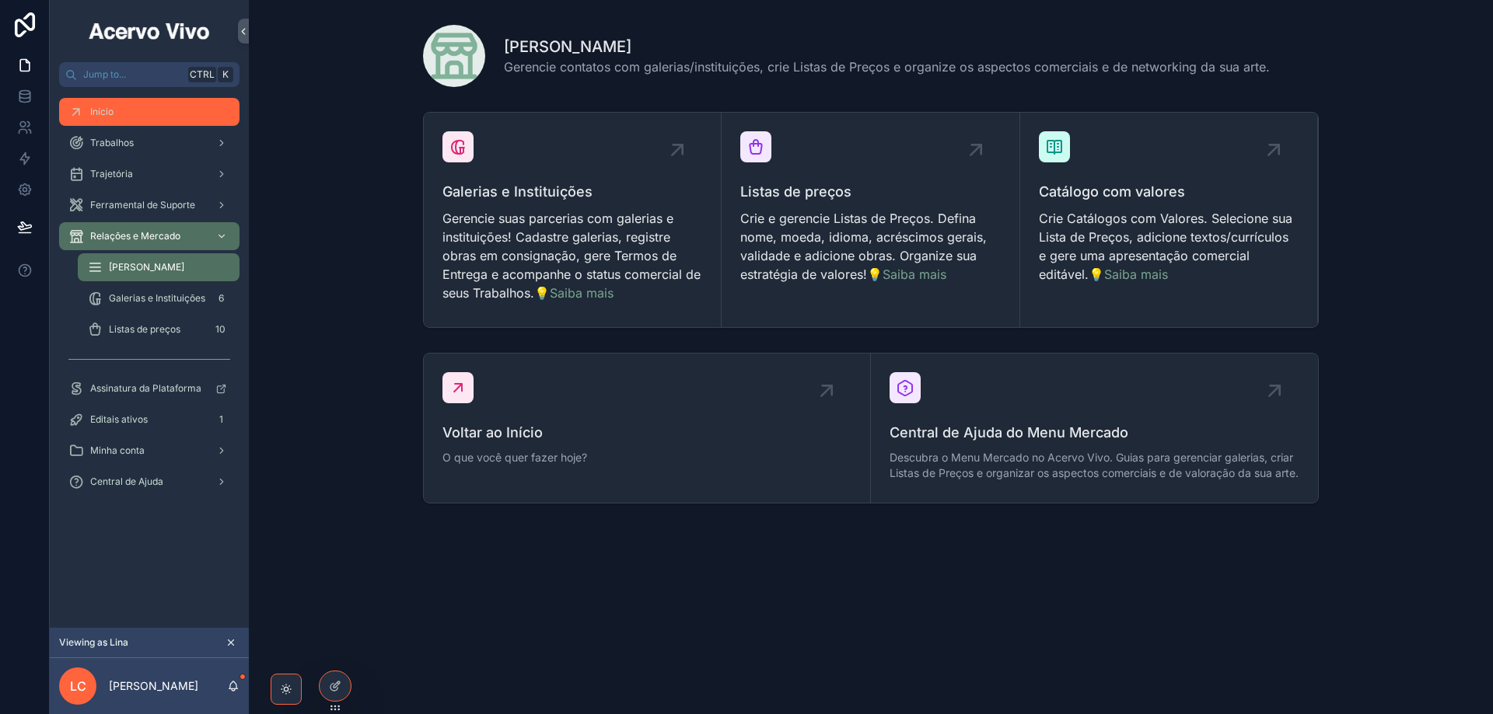
drag, startPoint x: 1135, startPoint y: 274, endPoint x: 111, endPoint y: 112, distance: 1036.5
click at [111, 113] on span "Início" at bounding box center [101, 112] width 23 height 12
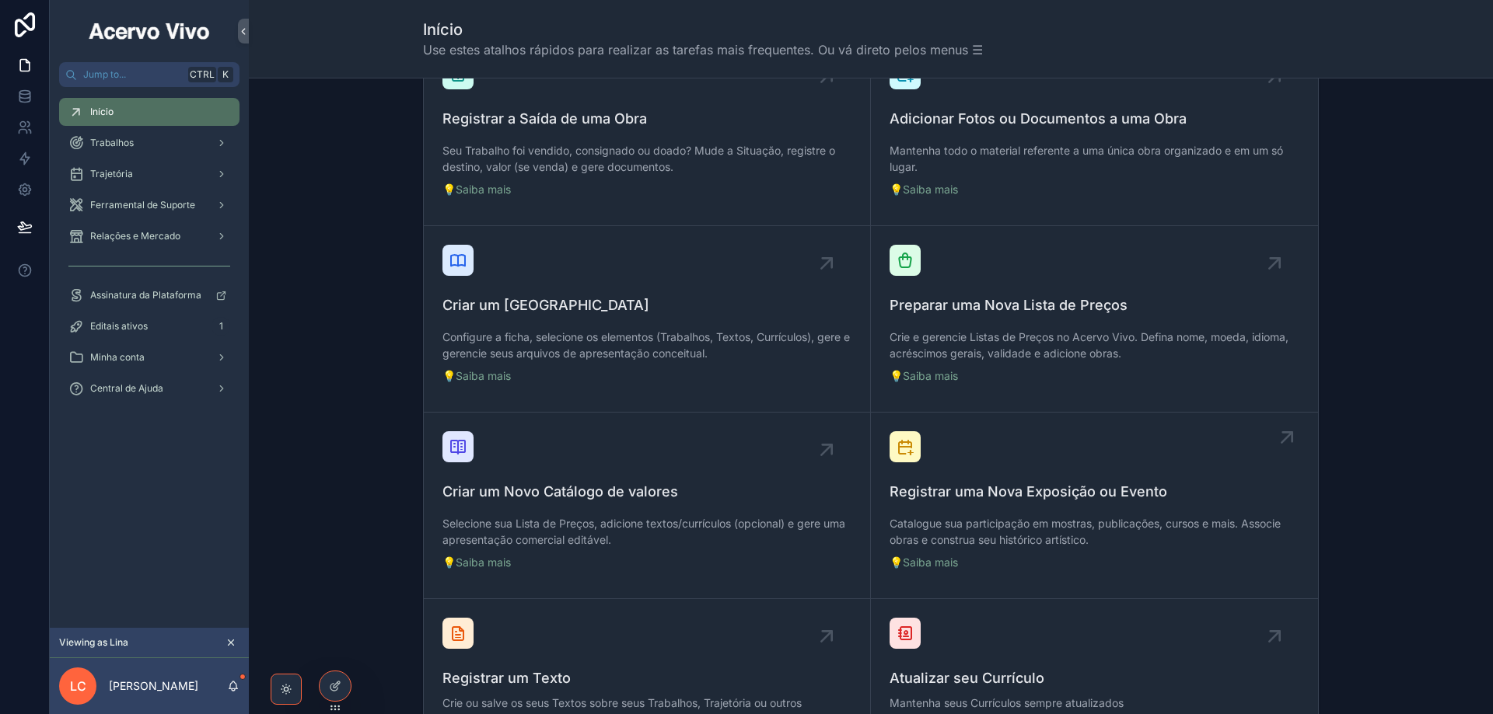
scroll to position [389, 0]
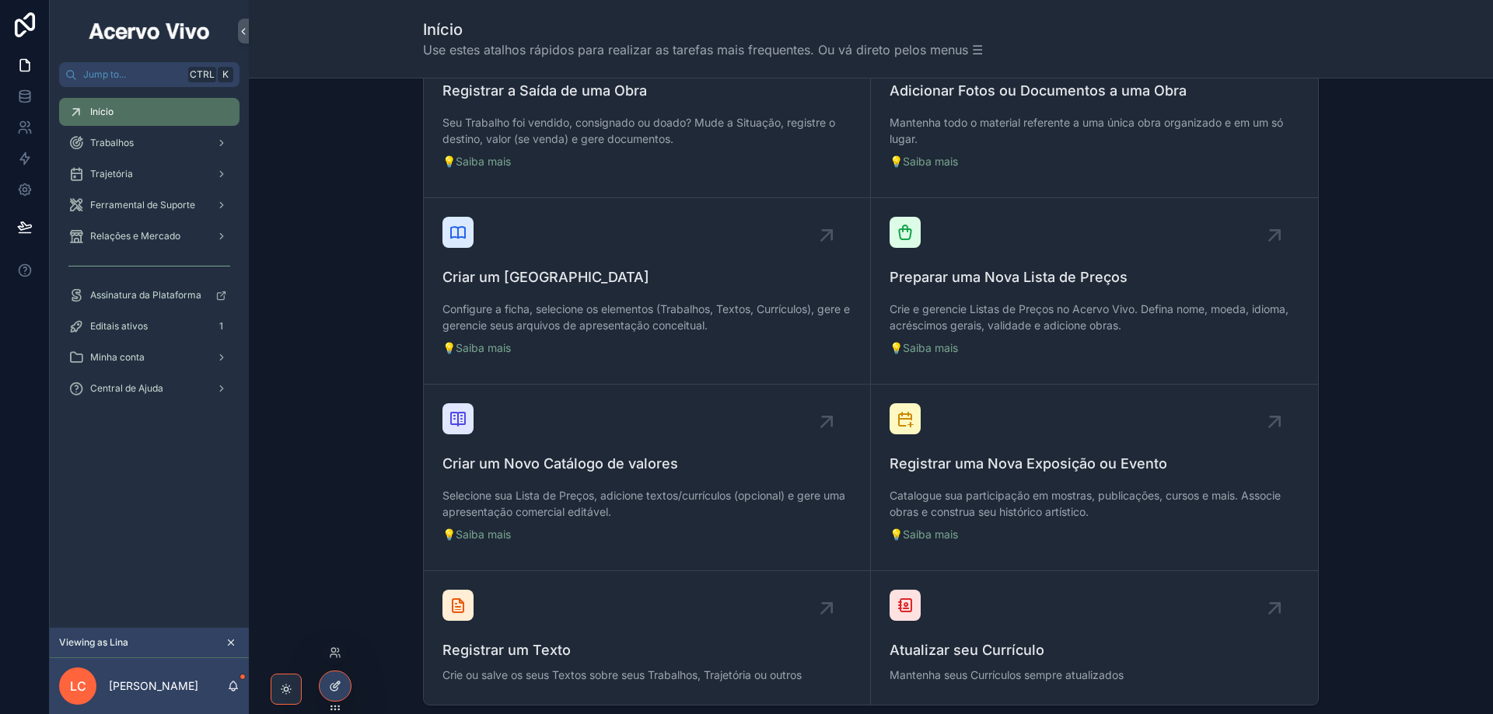
click at [334, 687] on icon at bounding box center [335, 686] width 12 height 12
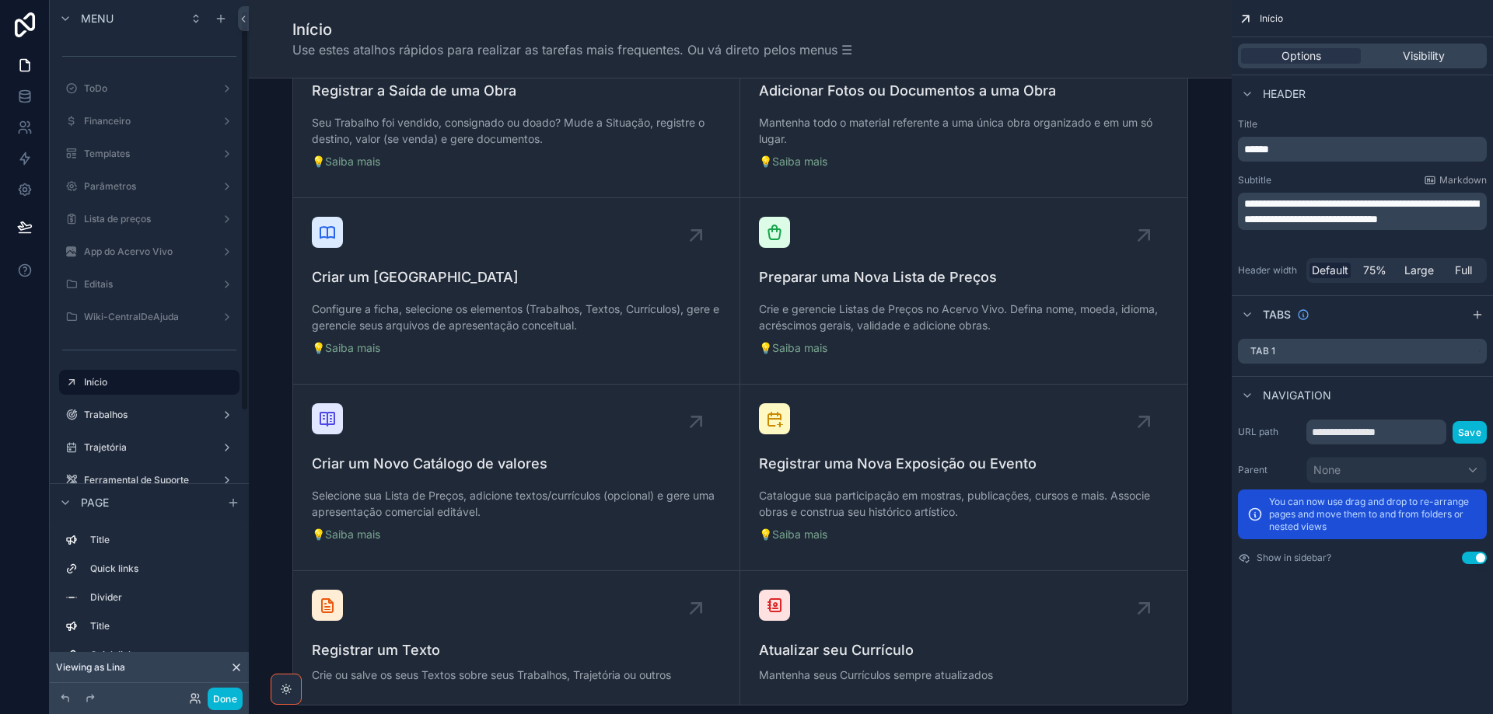
scroll to position [18, 0]
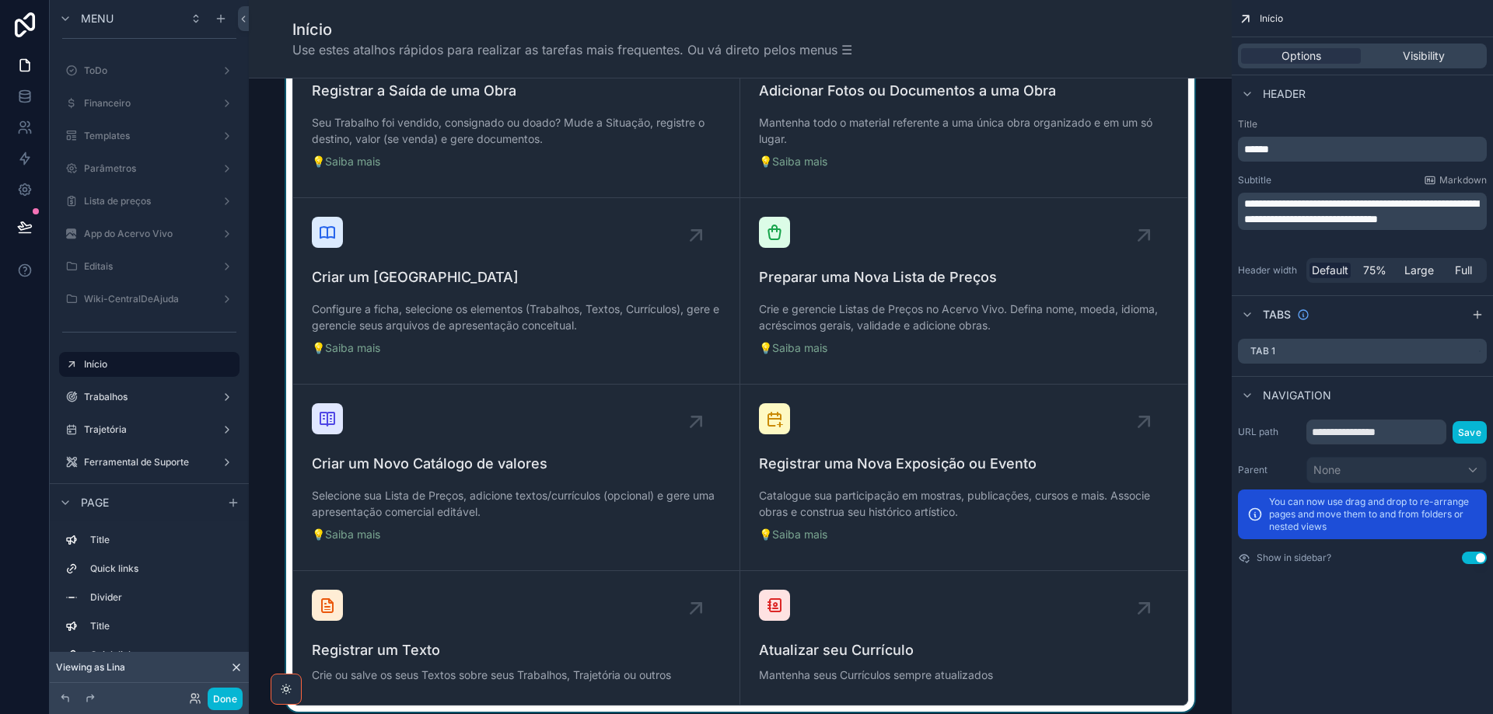
click at [474, 434] on div "scrollable content" at bounding box center [740, 254] width 958 height 917
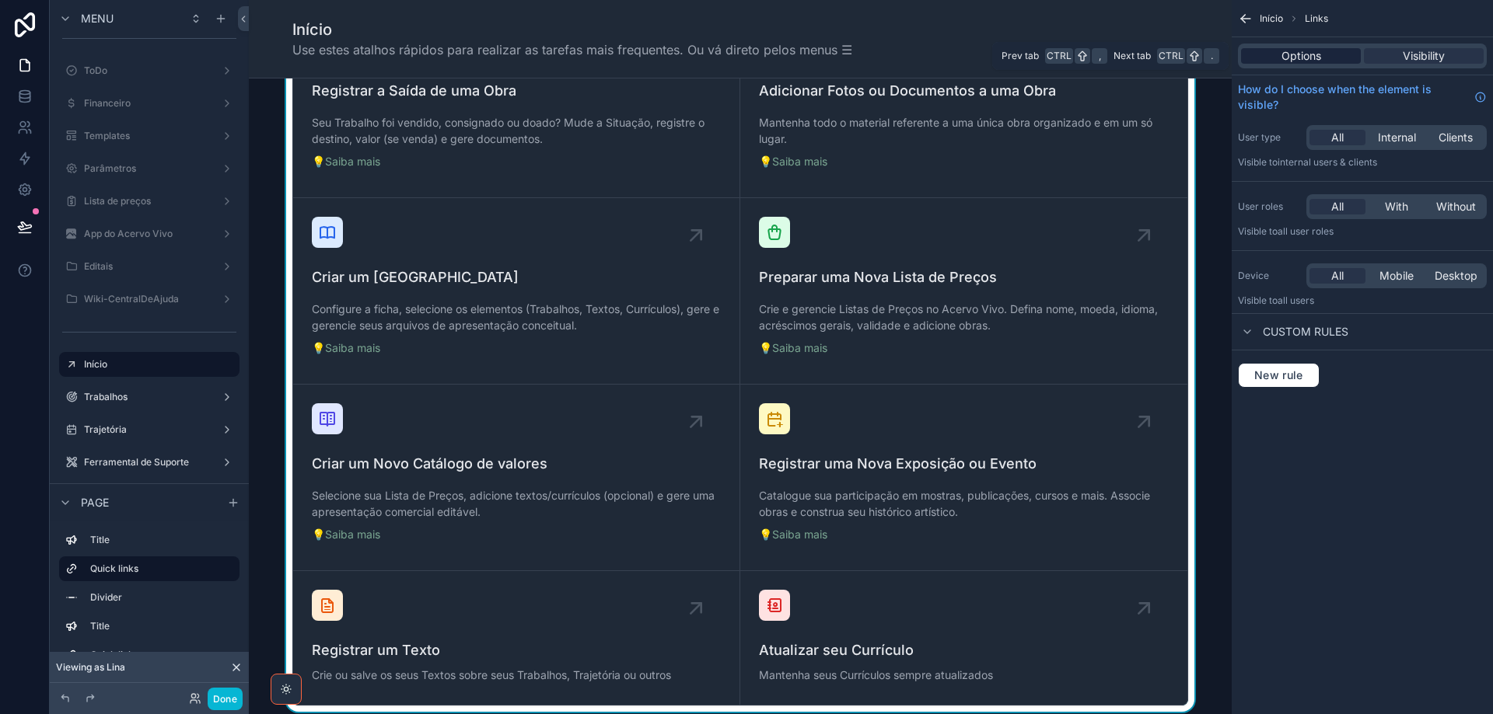
click at [1280, 60] on div "Options" at bounding box center [1301, 56] width 120 height 16
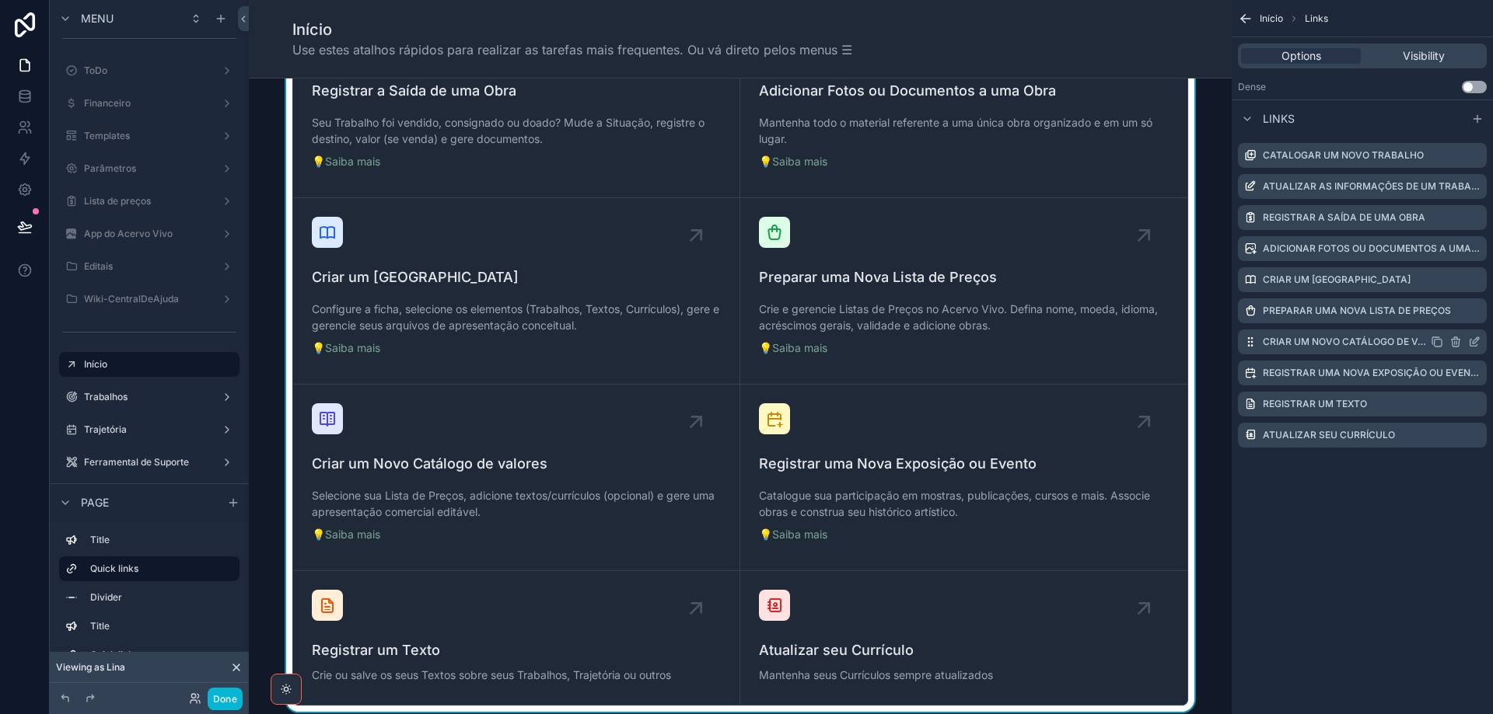
click at [1470, 341] on icon "scrollable content" at bounding box center [1473, 343] width 7 height 7
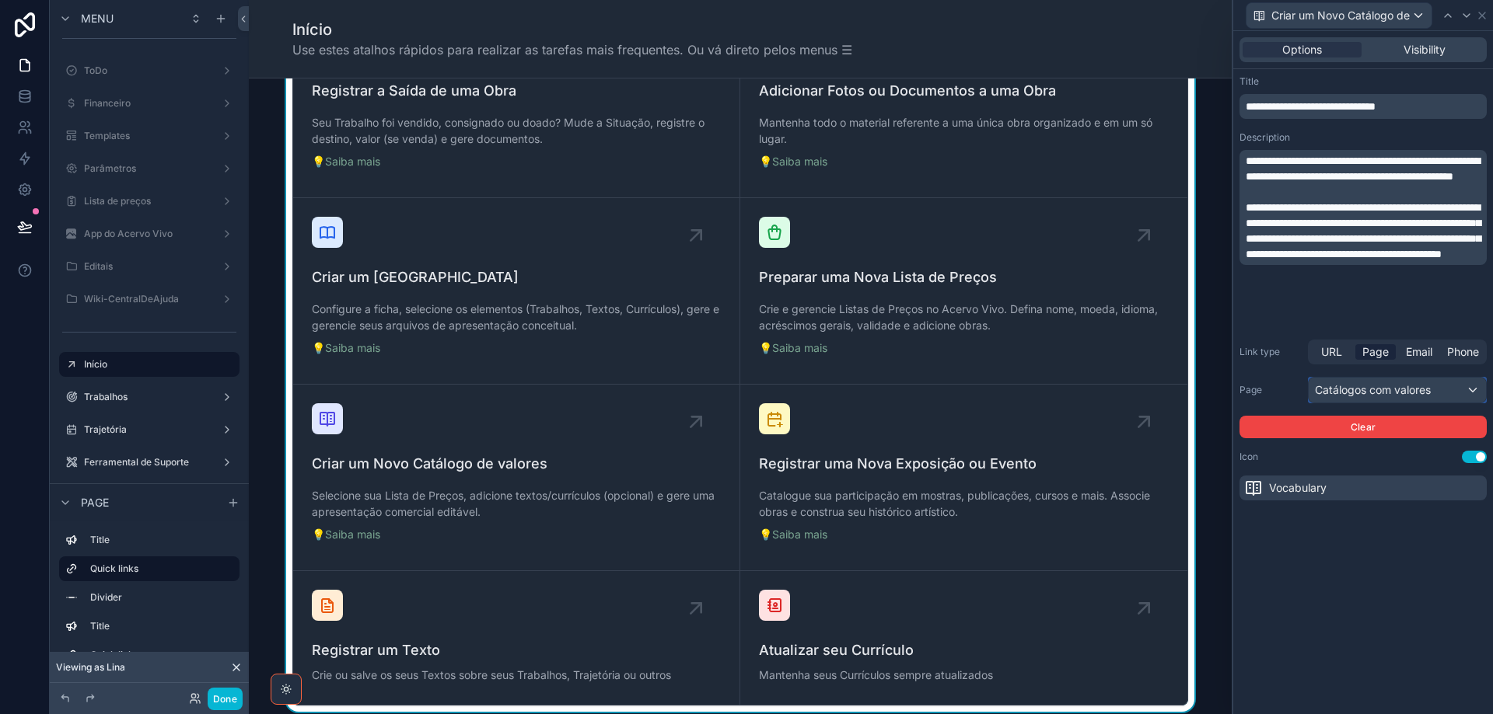
click at [1406, 389] on div "Catálogos com valores" at bounding box center [1396, 390] width 177 height 25
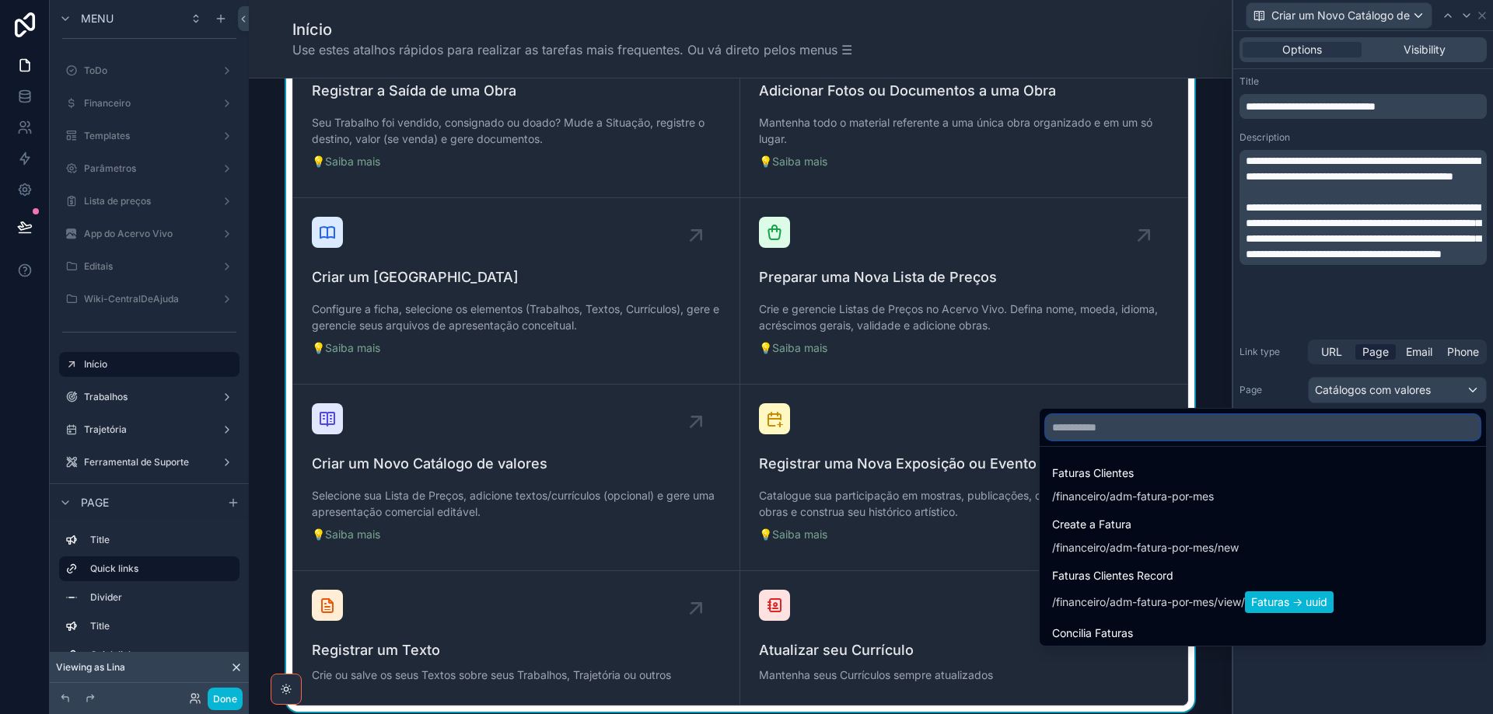
click at [1227, 435] on input "text" at bounding box center [1263, 427] width 434 height 25
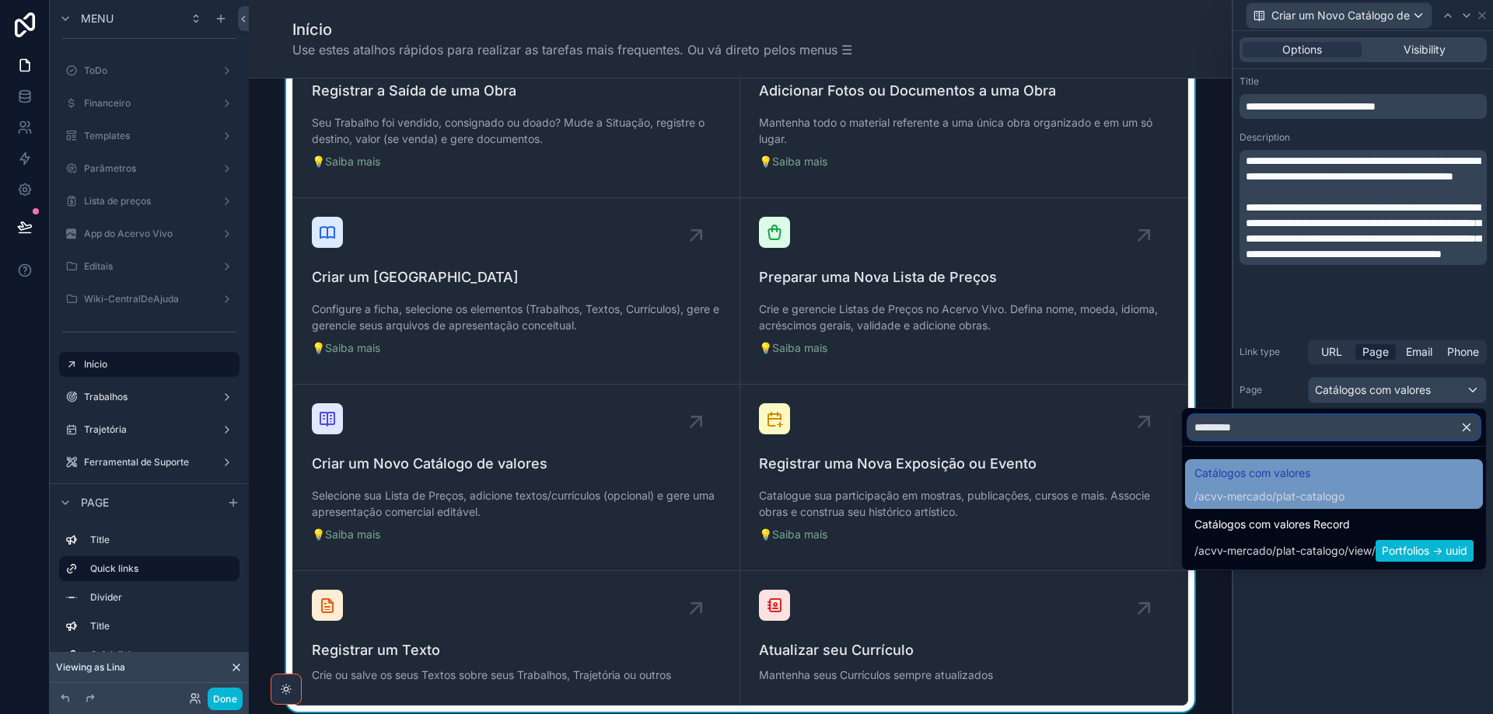
type input "*********"
click at [1266, 493] on div "/acvv-mercado/plat-catalogo" at bounding box center [1269, 497] width 150 height 16
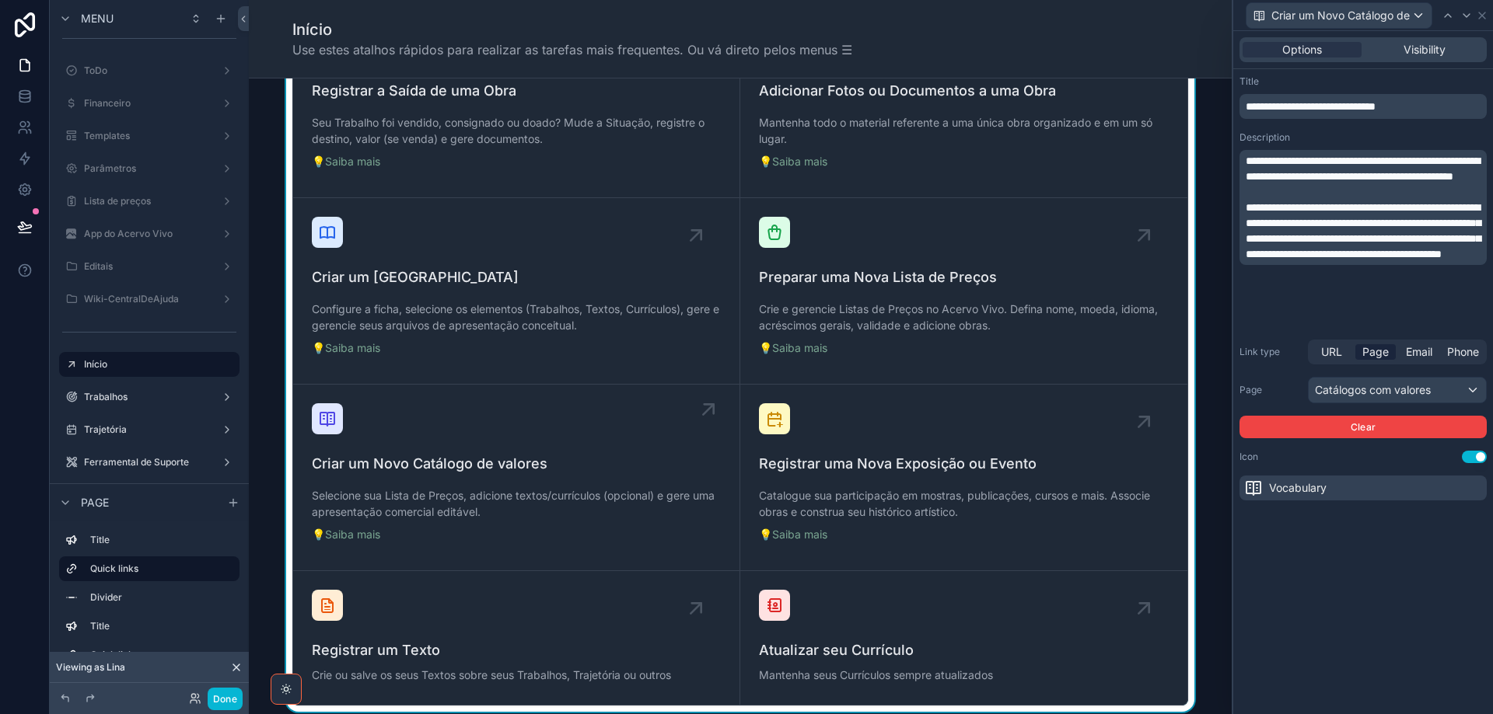
click at [471, 464] on span "Criar um Novo Catálogo de valores" at bounding box center [516, 464] width 409 height 22
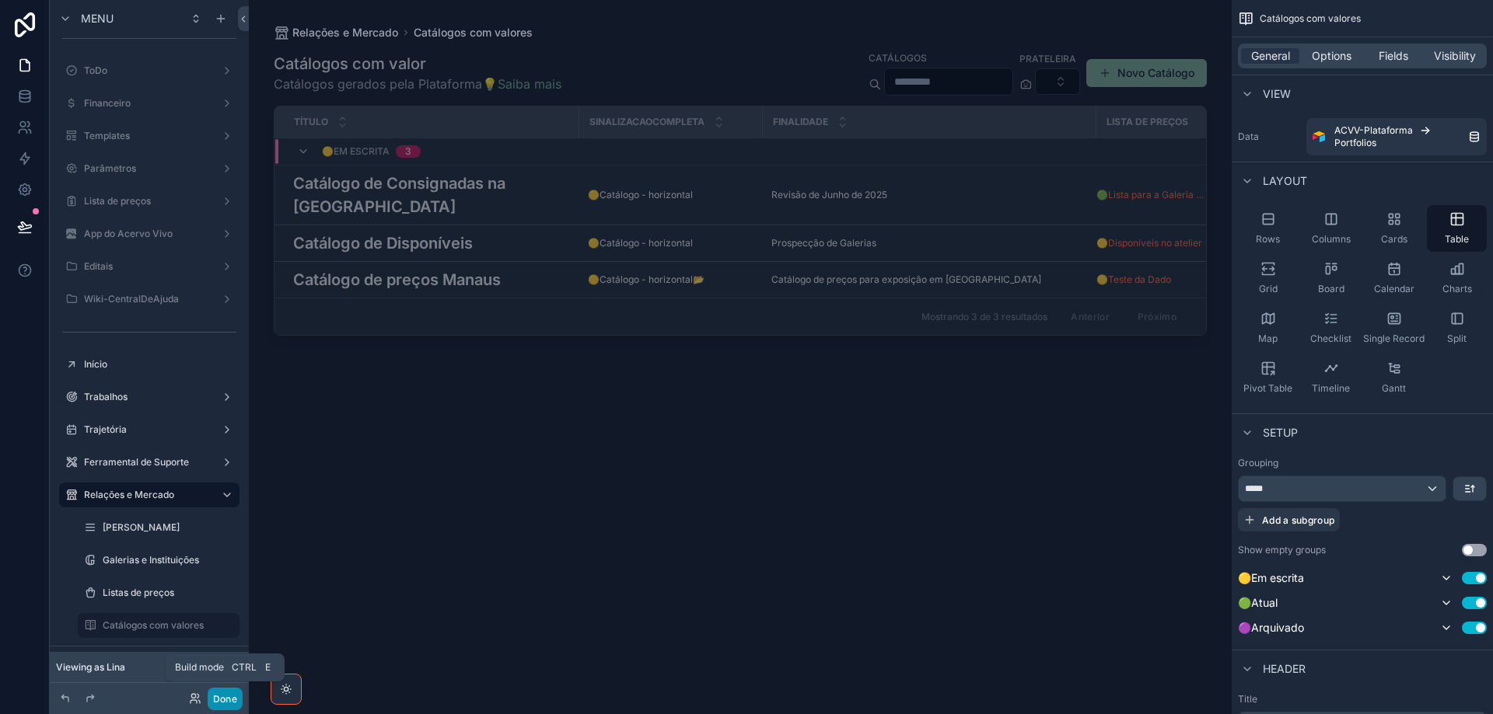
click at [215, 697] on button "Done" at bounding box center [225, 699] width 35 height 23
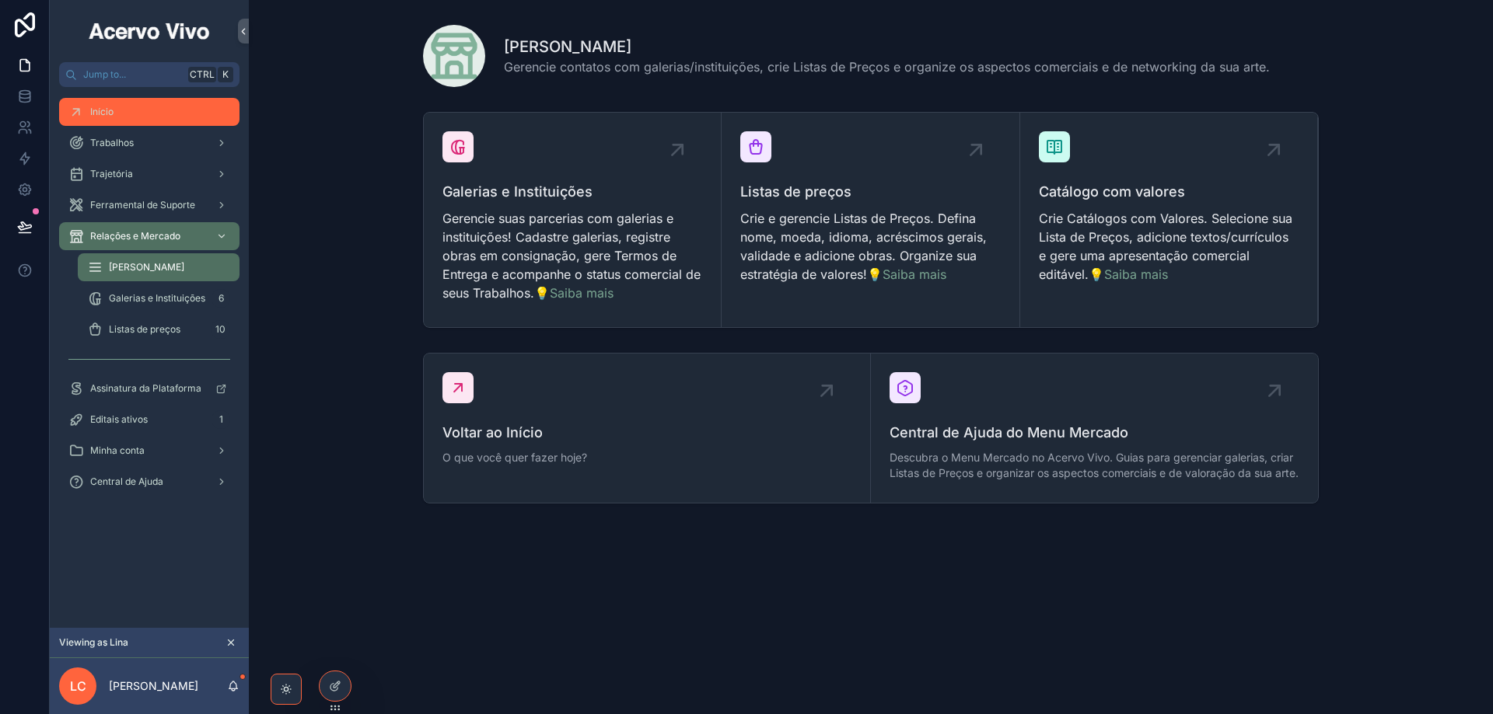
click at [176, 121] on div "Início" at bounding box center [149, 112] width 162 height 25
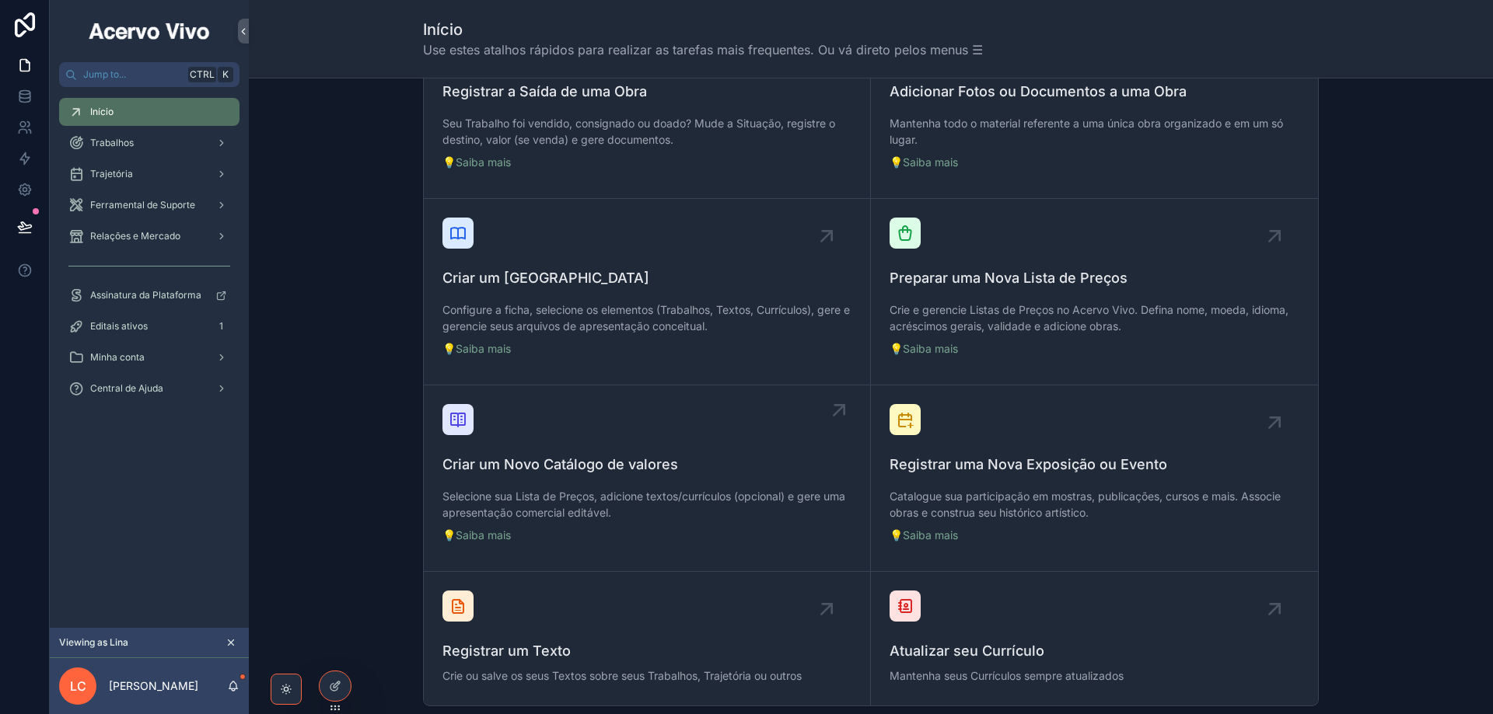
scroll to position [389, 0]
click at [707, 470] on span "Criar um Novo Catálogo de valores" at bounding box center [646, 464] width 409 height 22
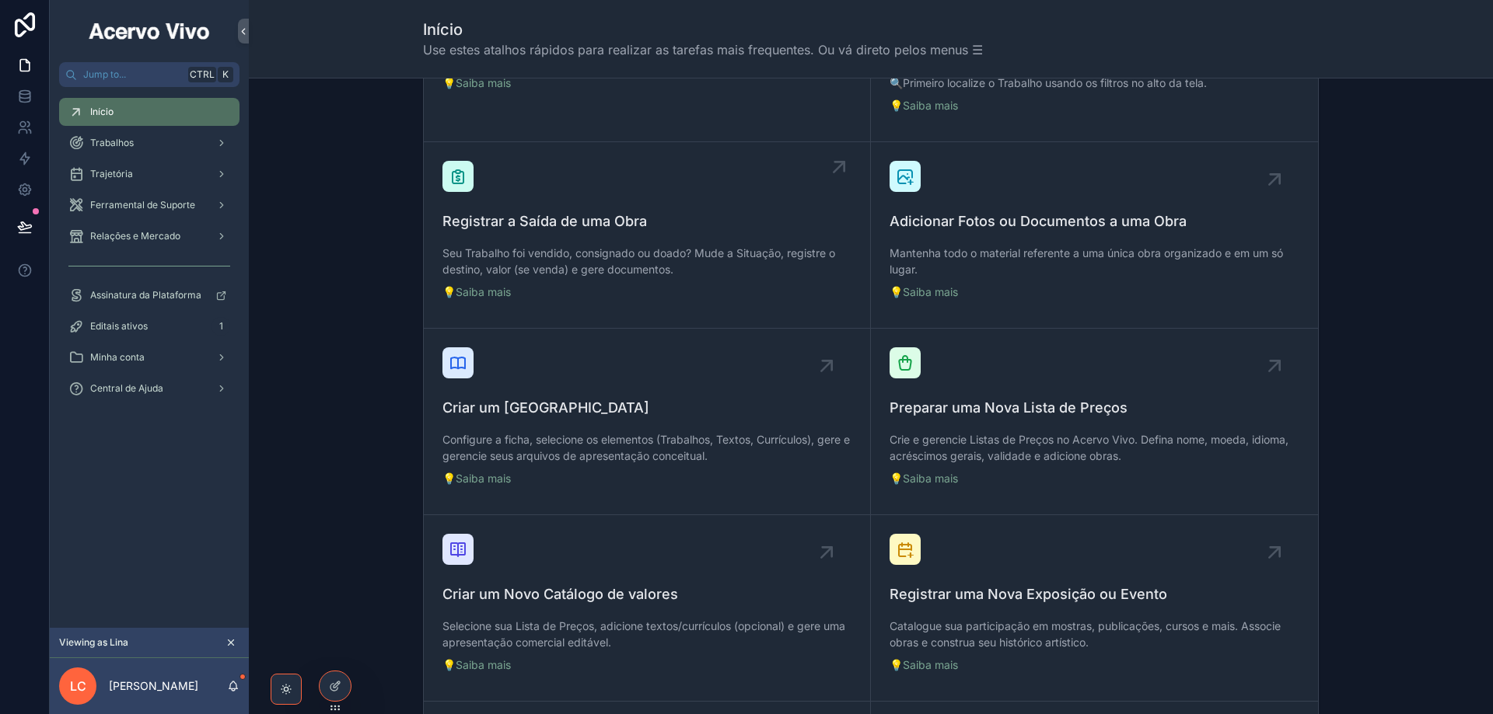
scroll to position [311, 0]
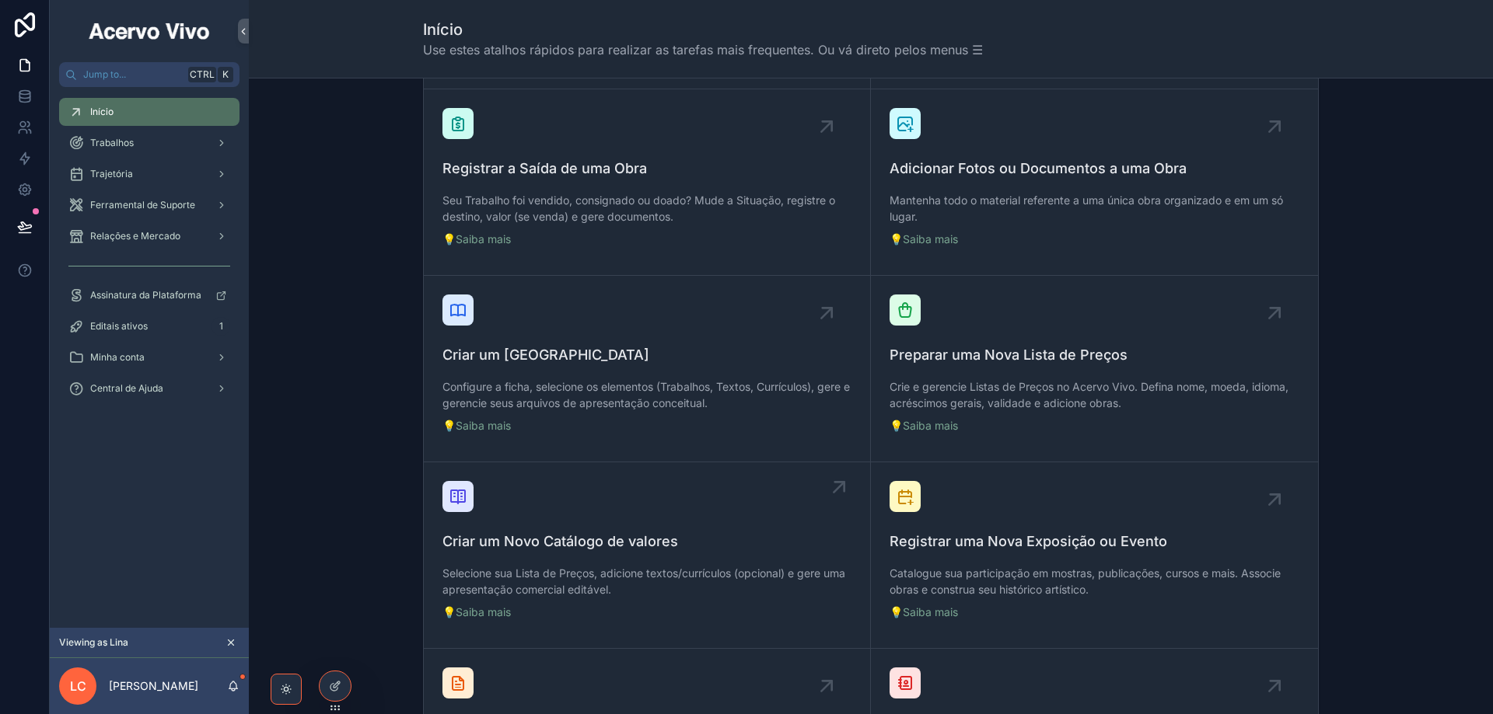
click at [680, 520] on div "Criar um Novo Catálogo de valores Selecione sua Lista de Preços, adicione texto…" at bounding box center [646, 555] width 409 height 148
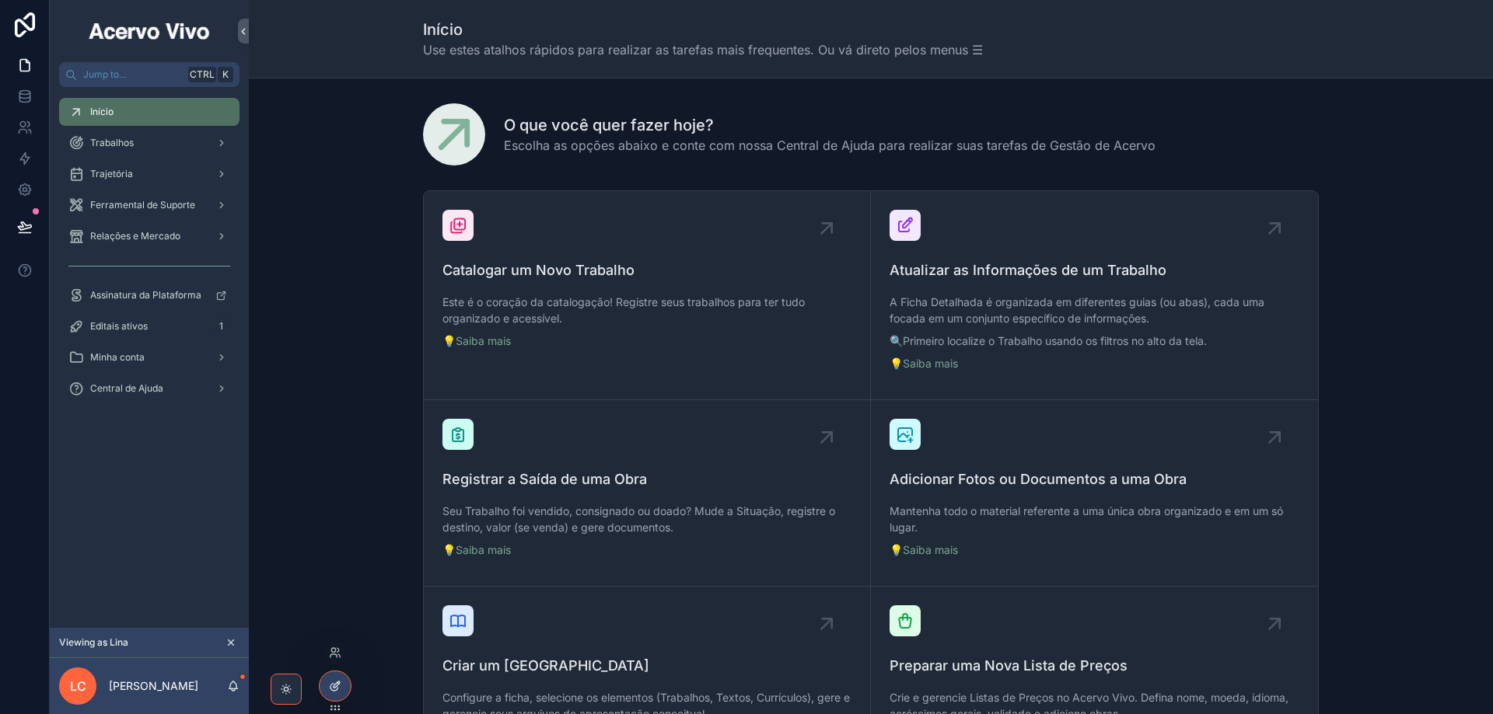
click at [341, 681] on div at bounding box center [335, 687] width 31 height 30
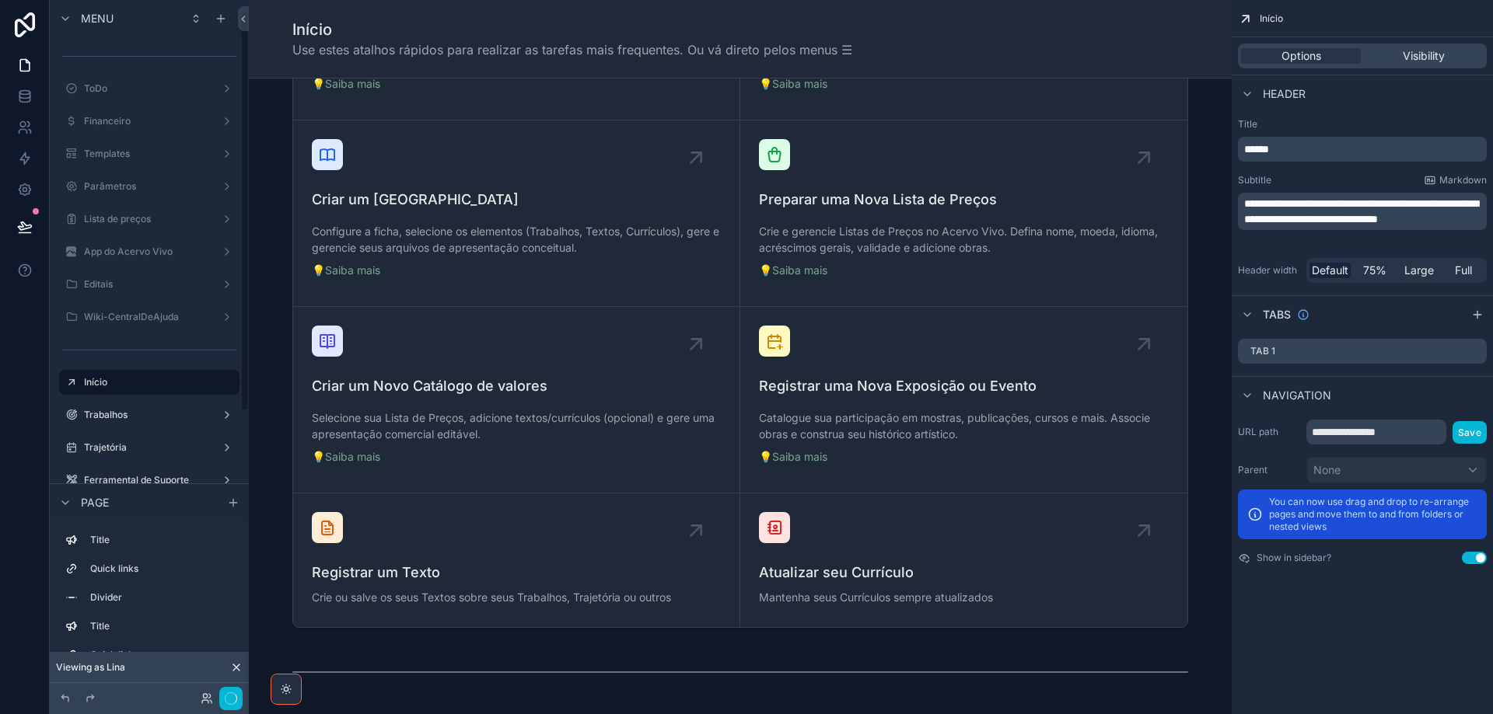
scroll to position [18, 0]
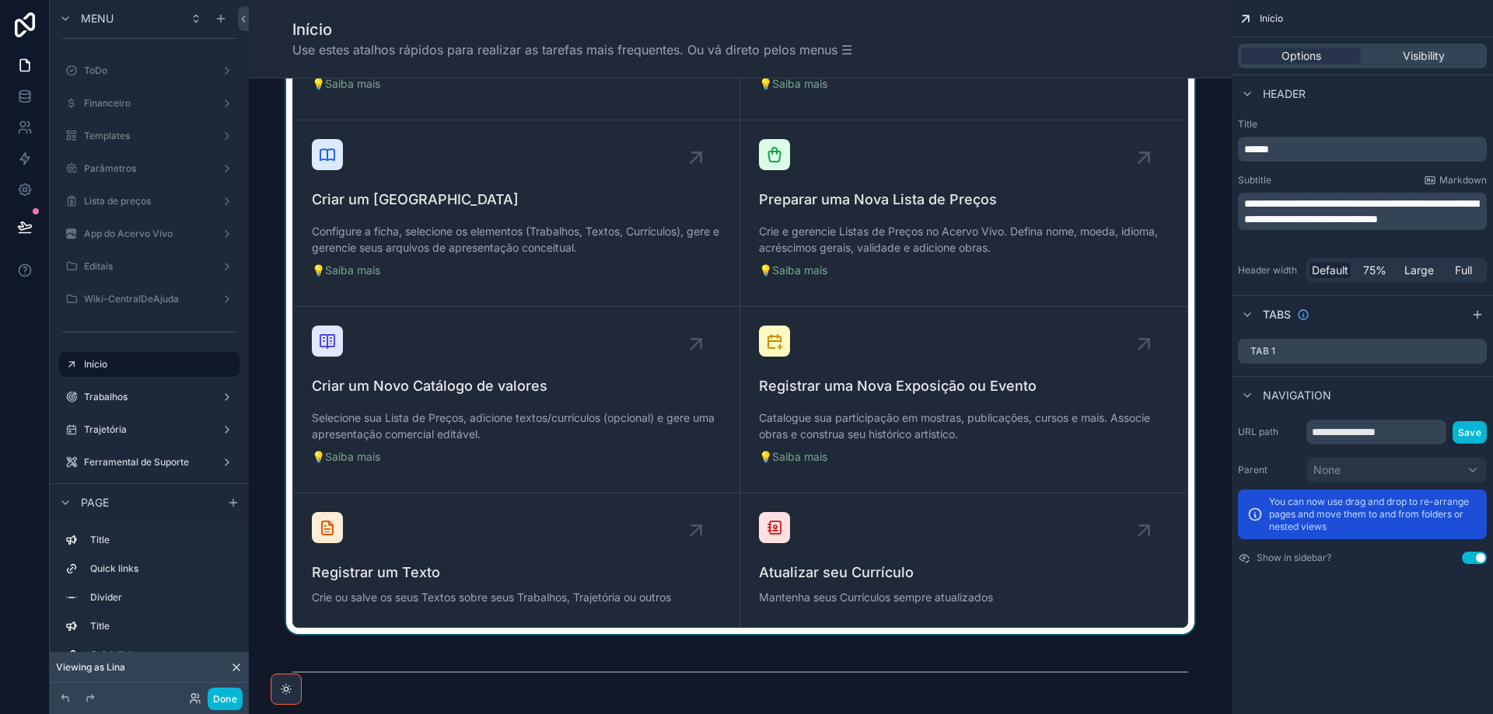
click at [607, 367] on div "scrollable content" at bounding box center [740, 176] width 958 height 917
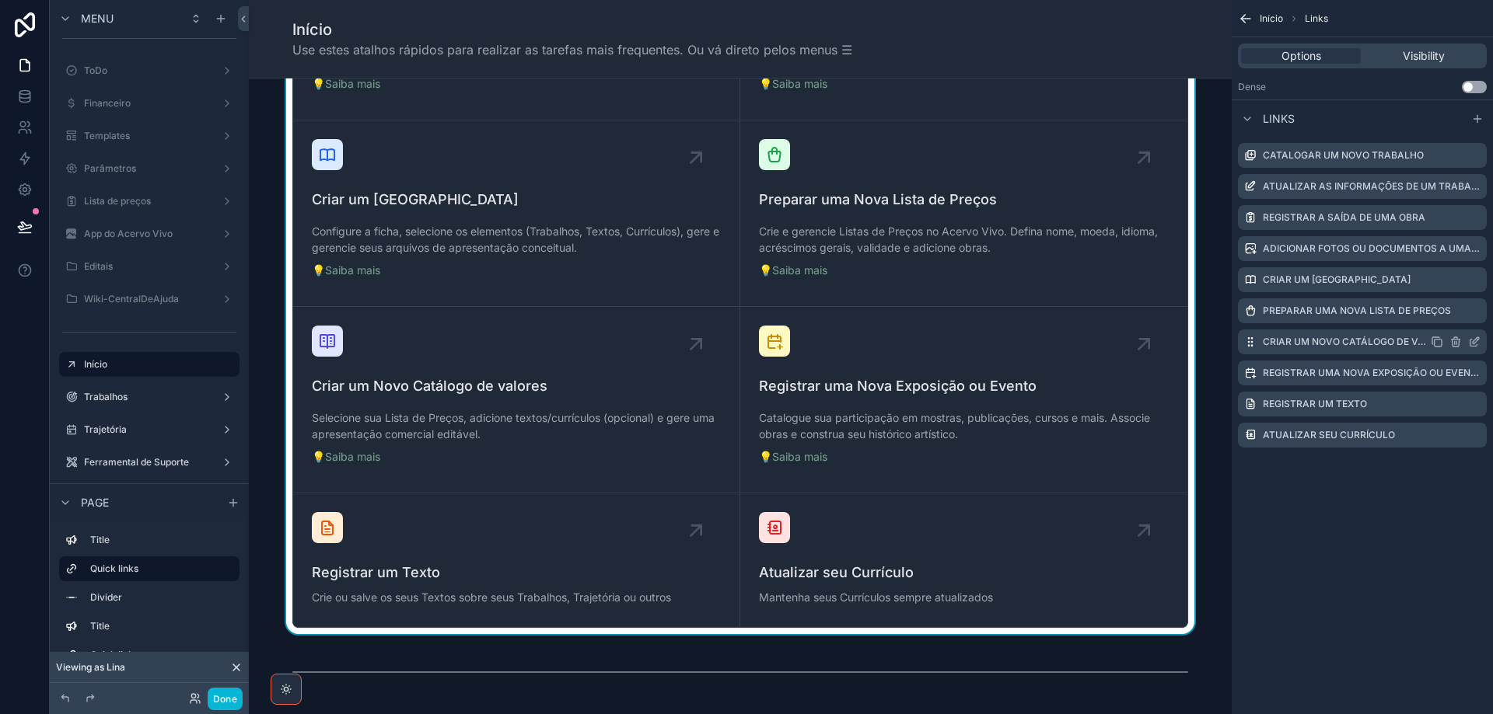
click at [1479, 340] on icon "scrollable content" at bounding box center [1474, 342] width 12 height 12
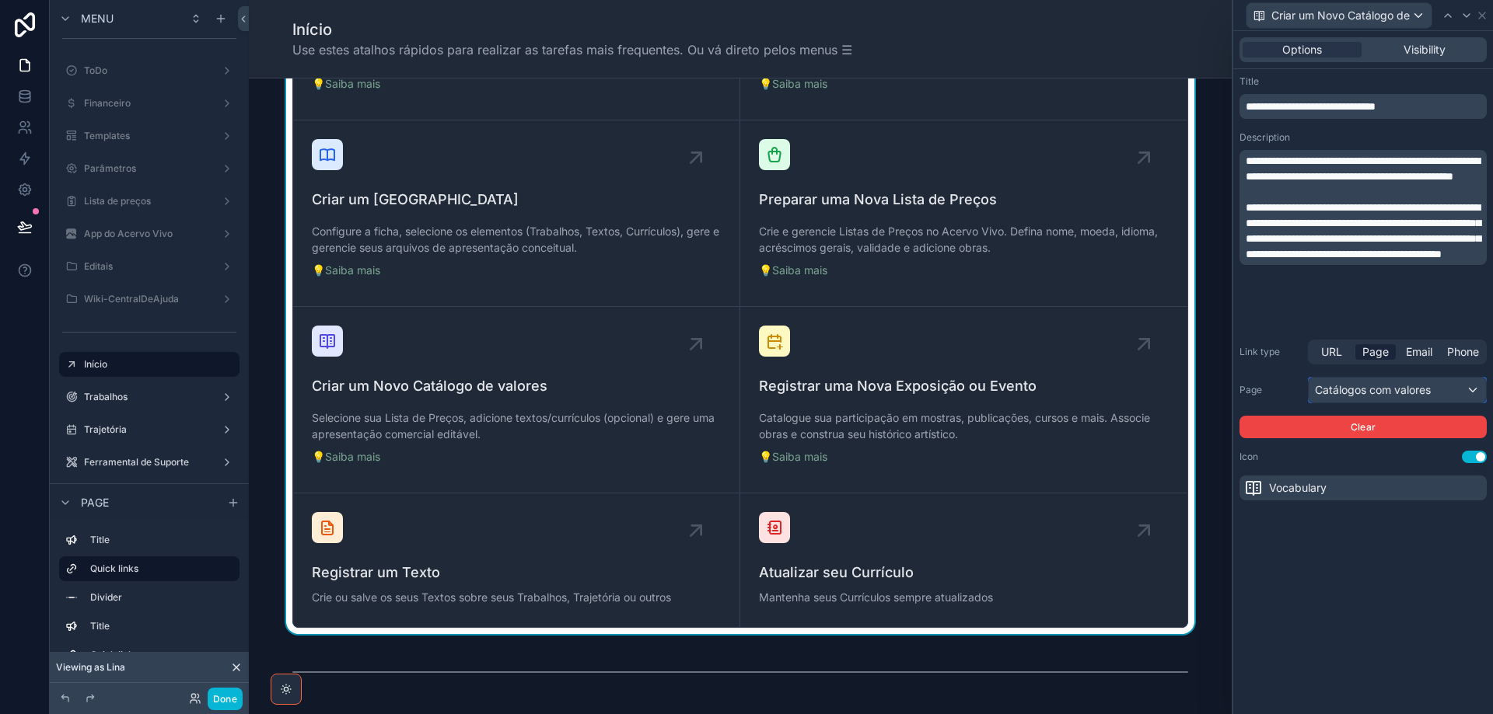
click at [1447, 391] on div "Catálogos com valores" at bounding box center [1396, 390] width 177 height 25
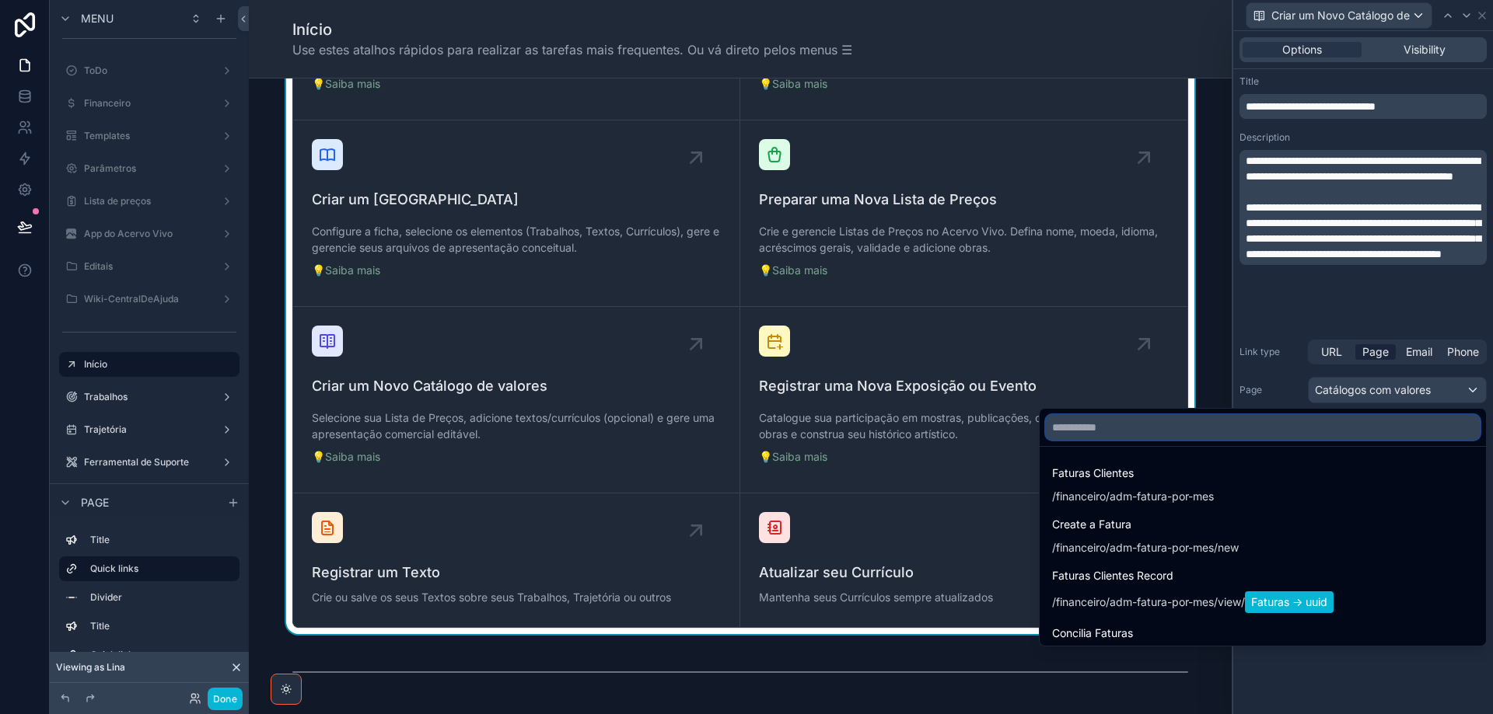
click at [1290, 421] on input "text" at bounding box center [1263, 427] width 434 height 25
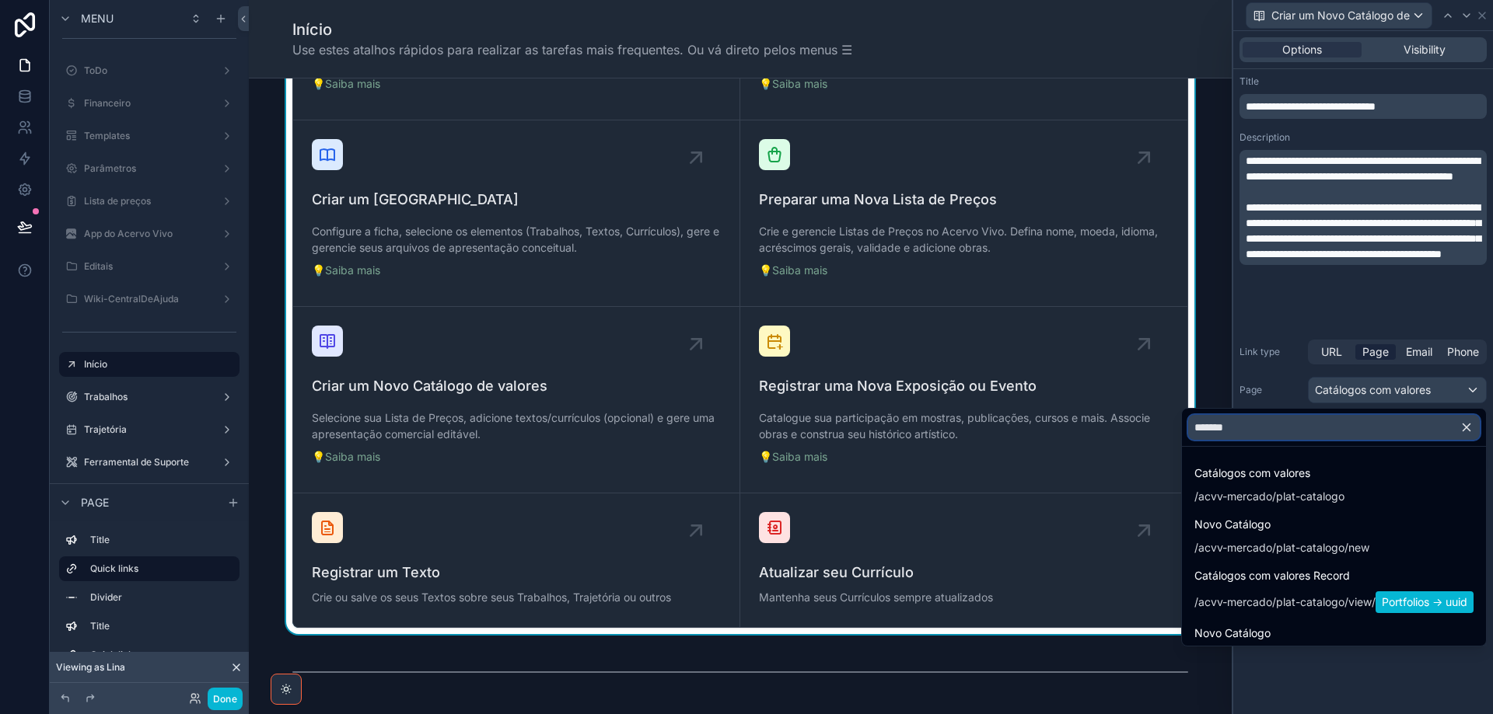
type input "********"
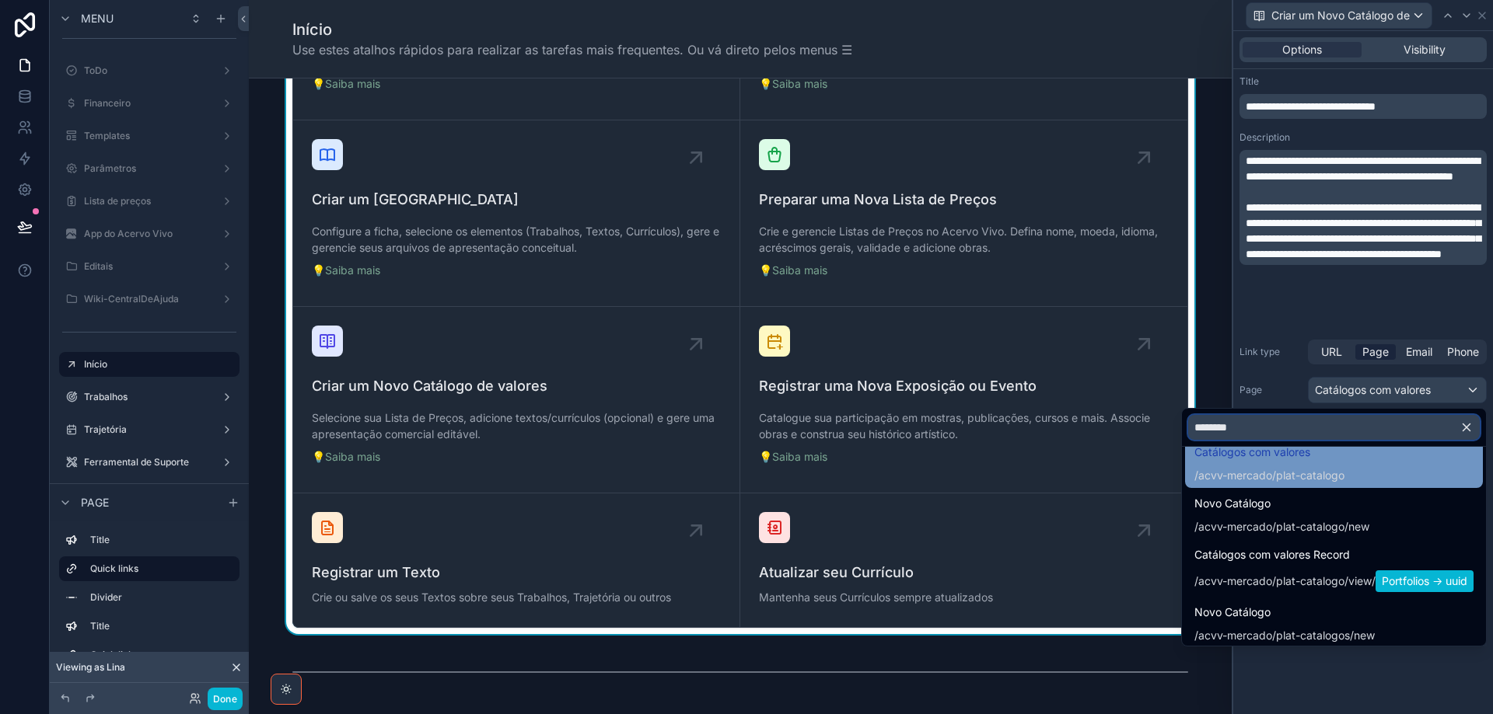
scroll to position [26, 0]
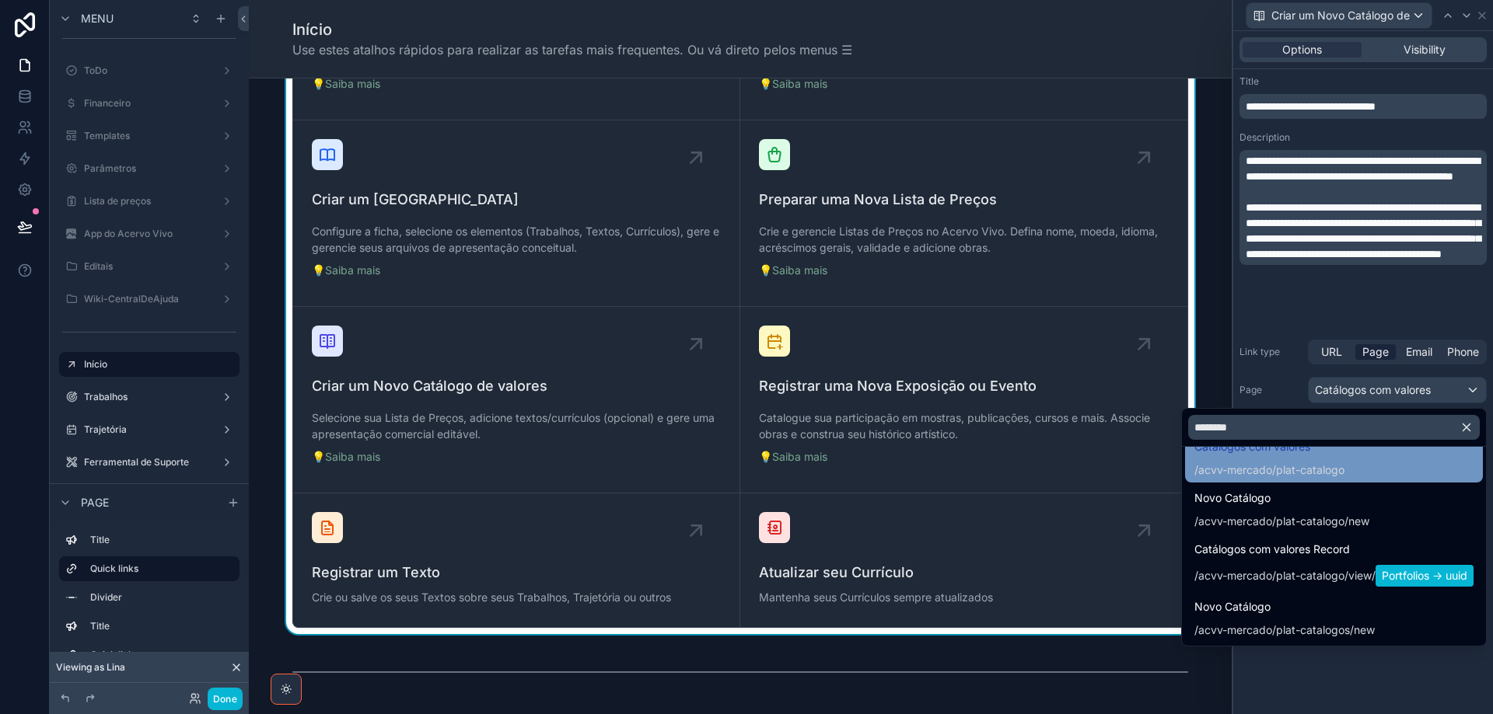
click at [1303, 455] on span "Catálogos com valores" at bounding box center [1269, 447] width 150 height 19
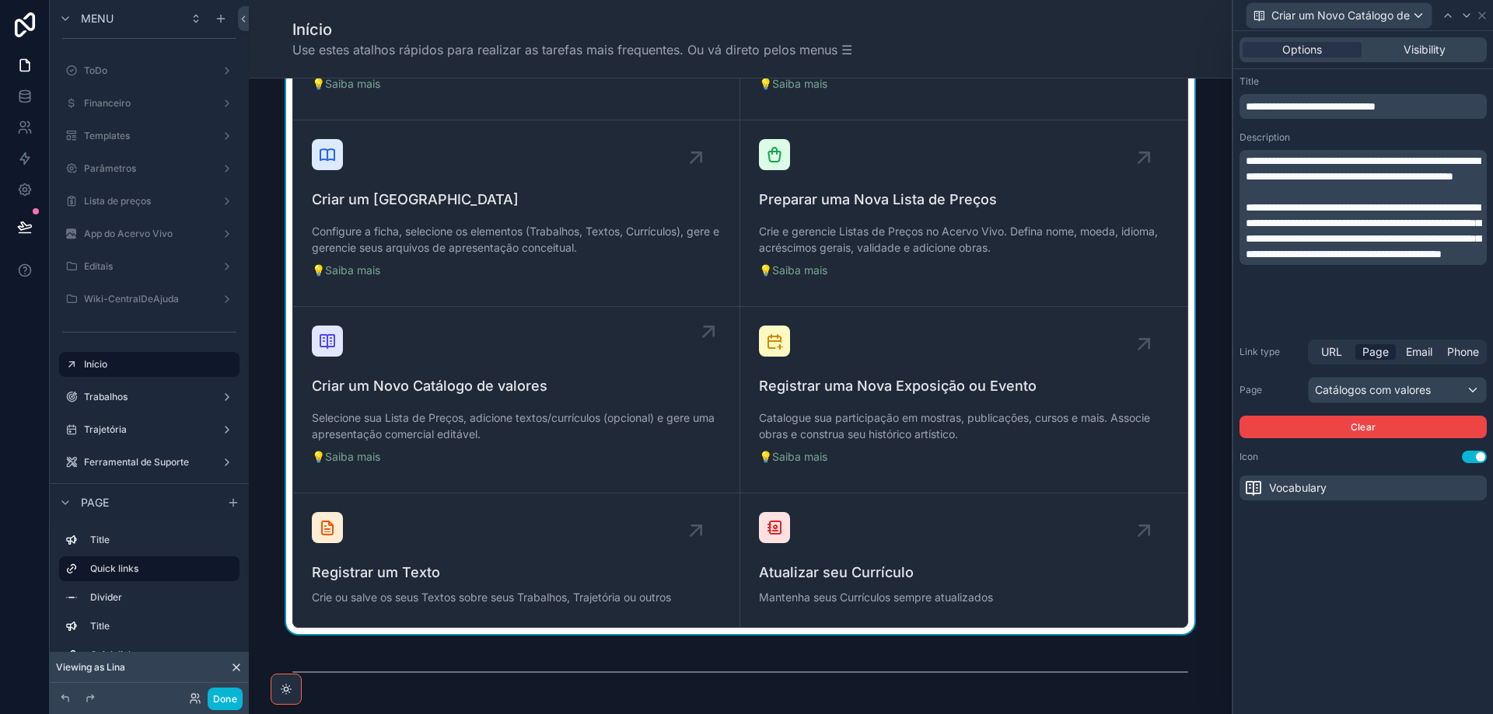
click at [471, 388] on span "Criar um Novo Catálogo de valores" at bounding box center [516, 386] width 409 height 22
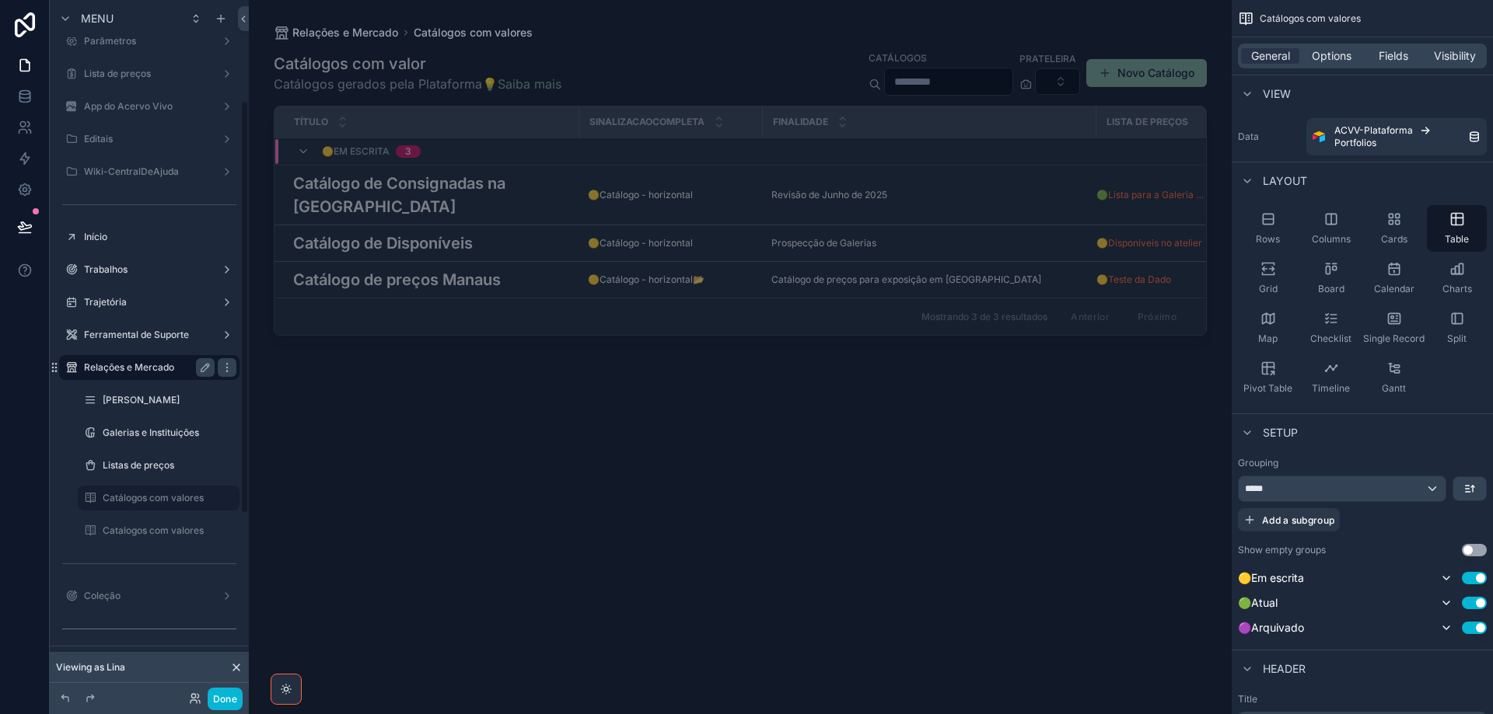
scroll to position [173, 0]
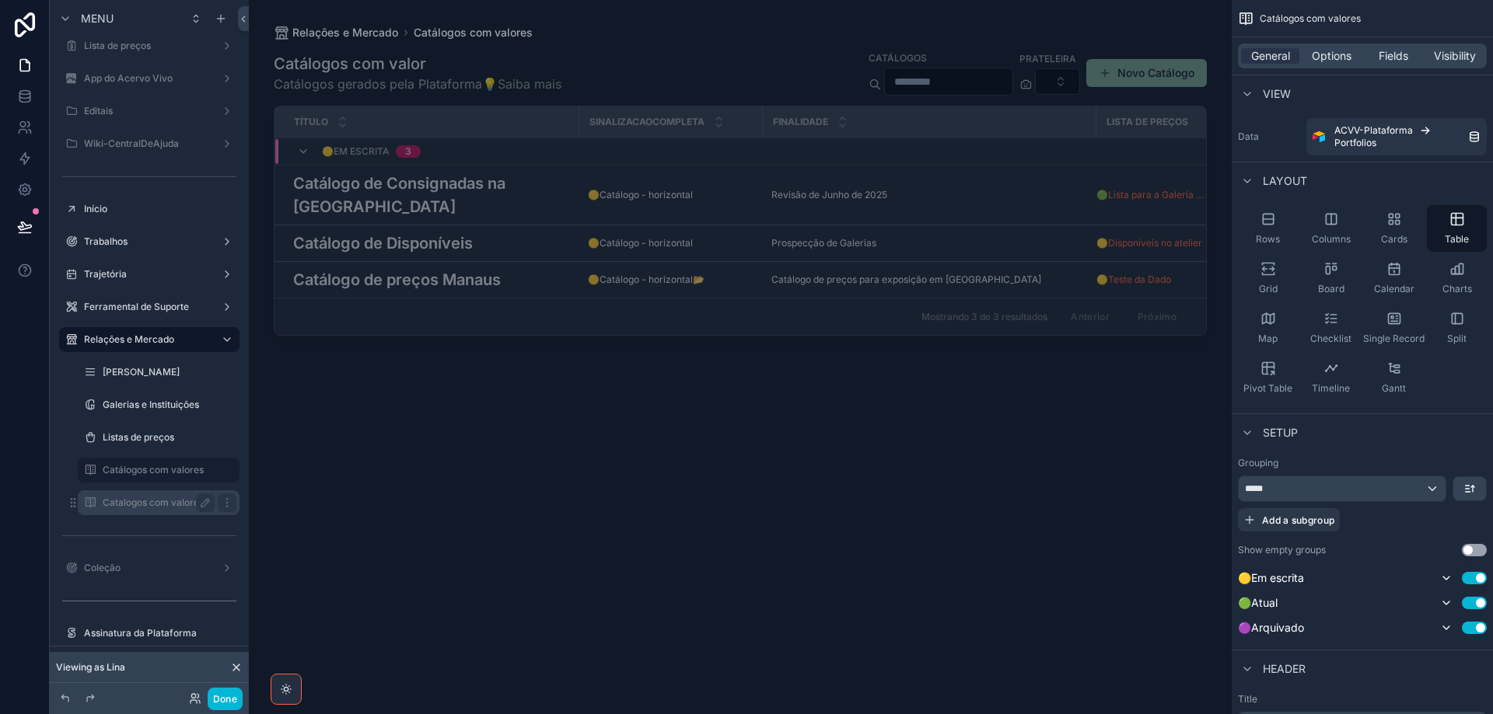
click at [153, 507] on label "Catalogos com valores" at bounding box center [156, 503] width 106 height 12
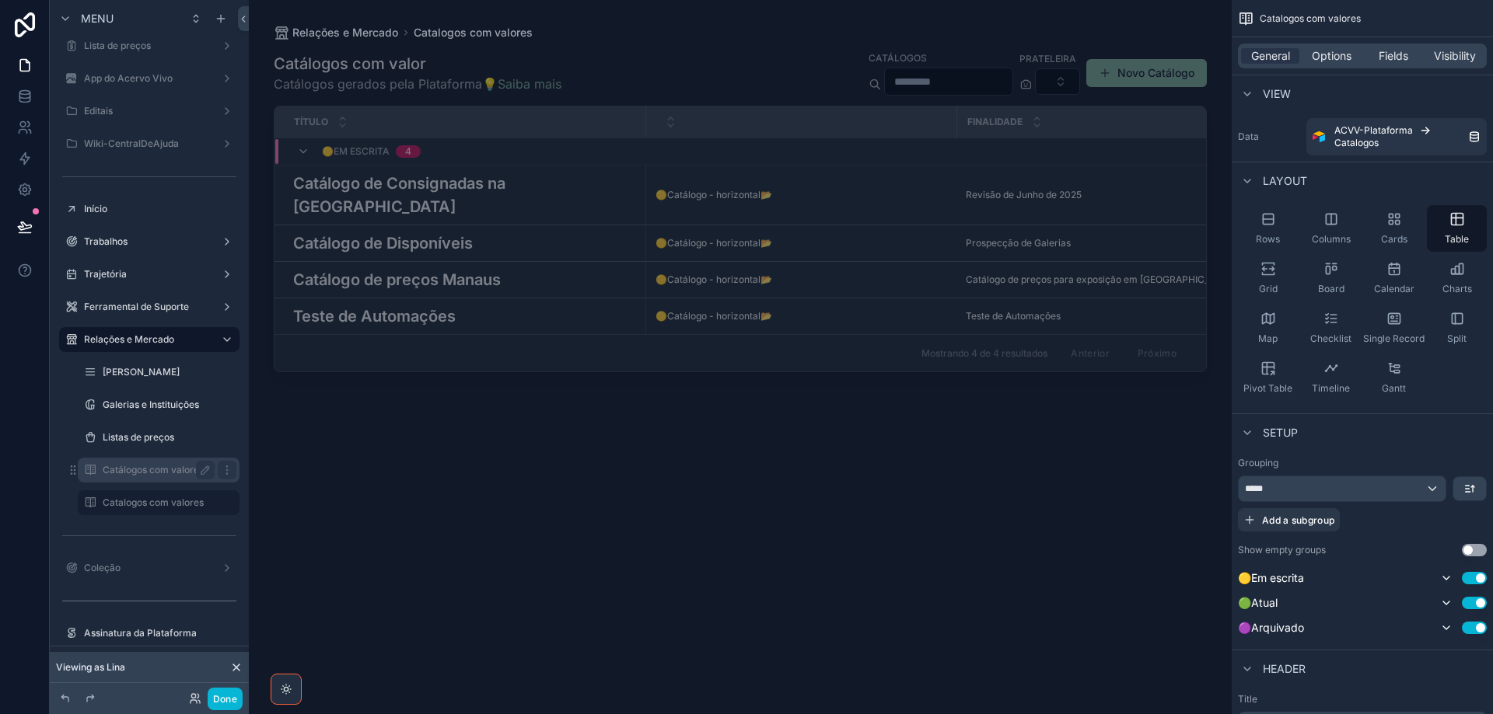
click at [142, 477] on div "Catálogos com valores" at bounding box center [159, 470] width 112 height 19
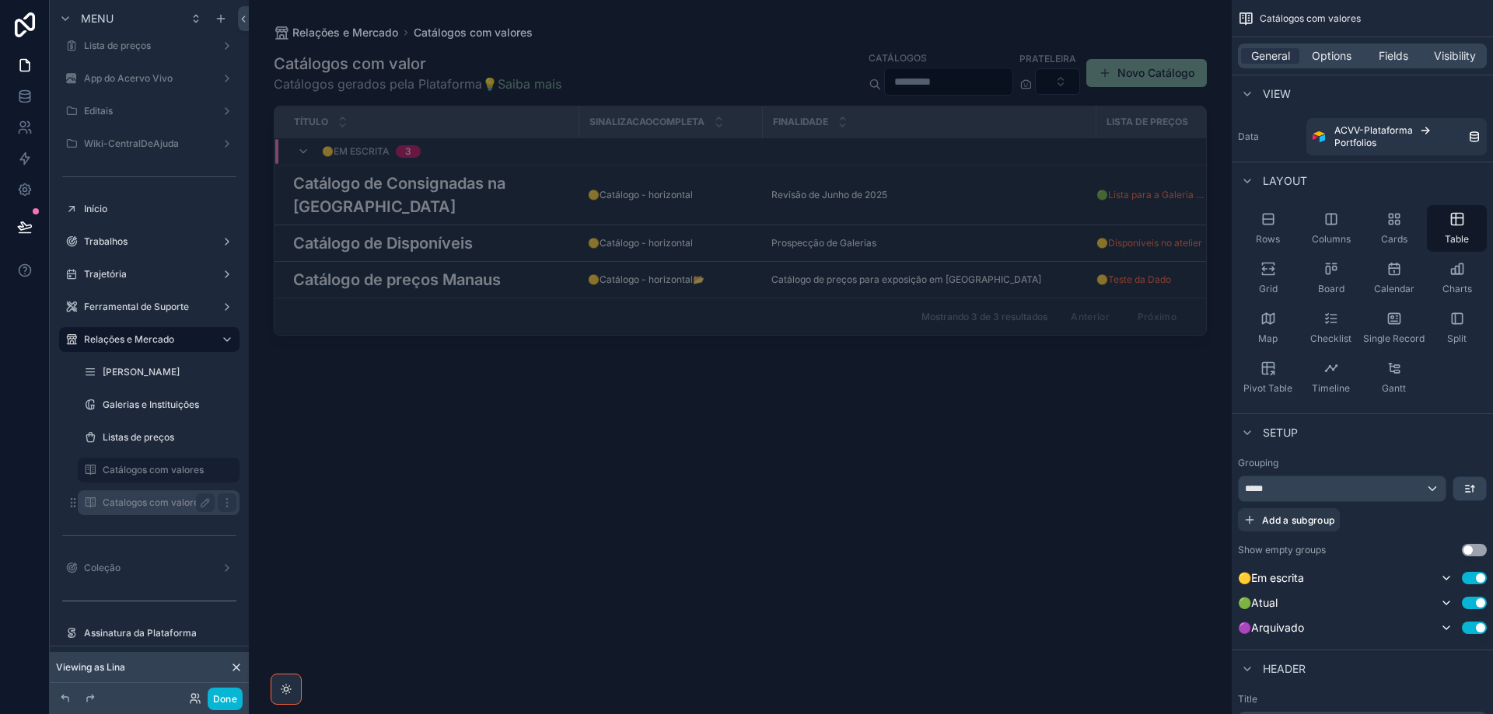
click at [151, 500] on label "Catalogos com valores" at bounding box center [156, 503] width 106 height 12
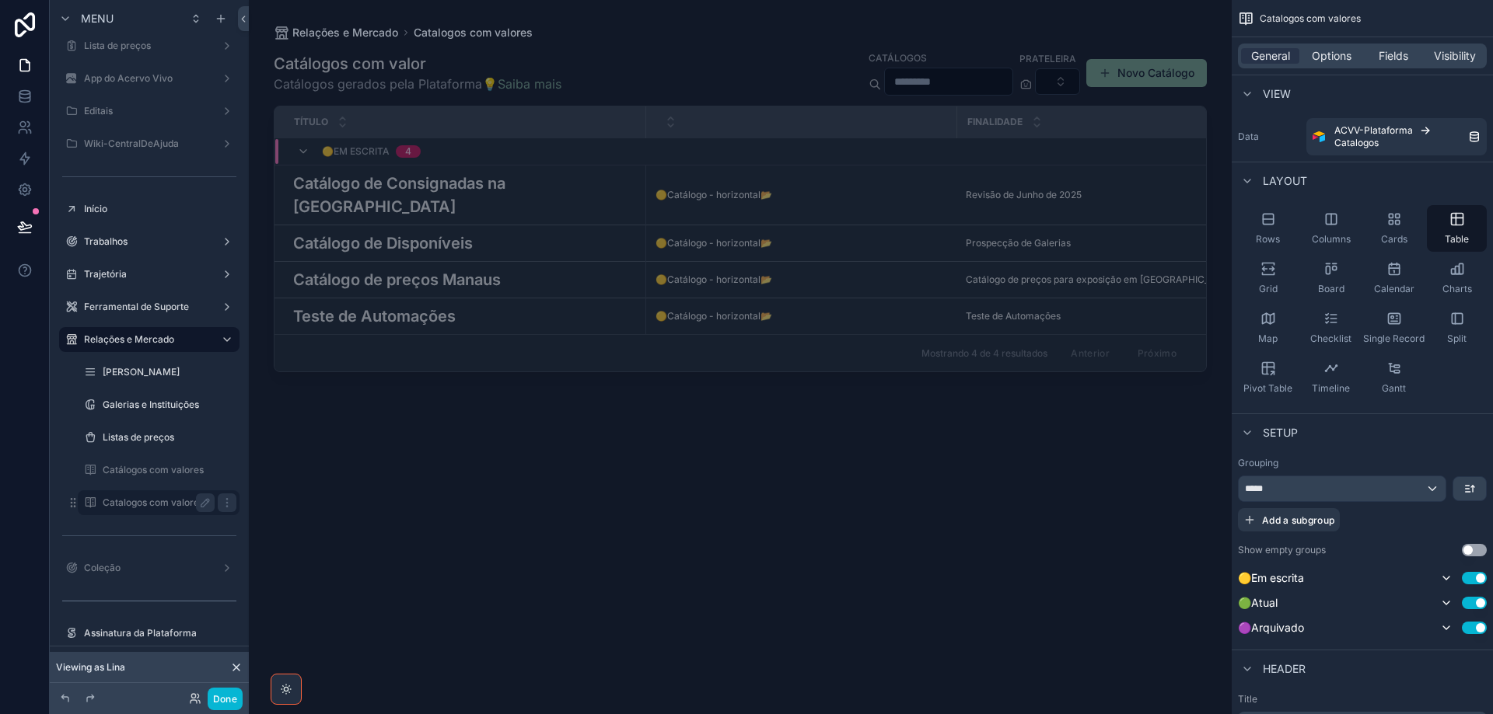
click at [120, 508] on label "Catalogos com valores" at bounding box center [156, 503] width 106 height 12
click at [1436, 57] on span "Visibility" at bounding box center [1455, 56] width 42 height 16
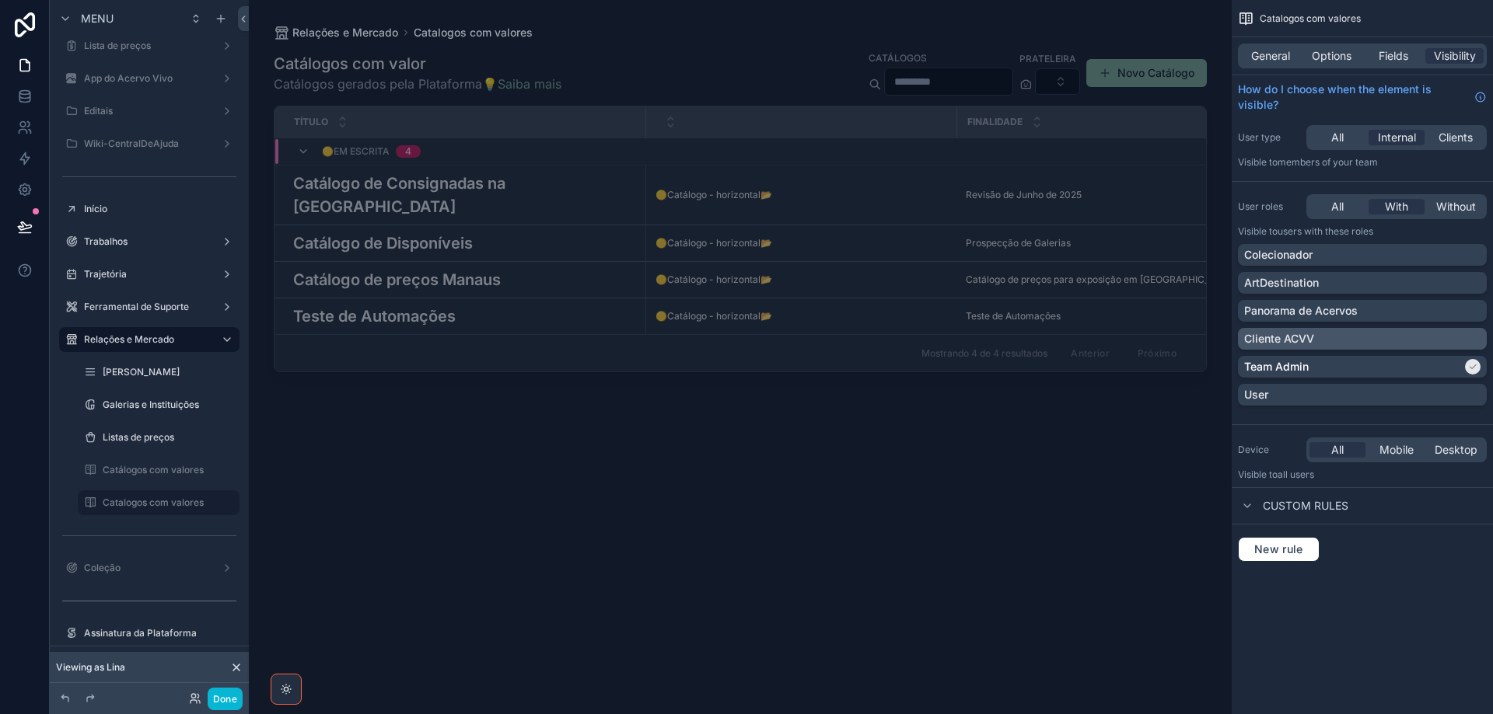
click at [1432, 347] on div "Cliente ACVV" at bounding box center [1362, 339] width 249 height 22
click at [161, 211] on label "Início" at bounding box center [146, 209] width 124 height 12
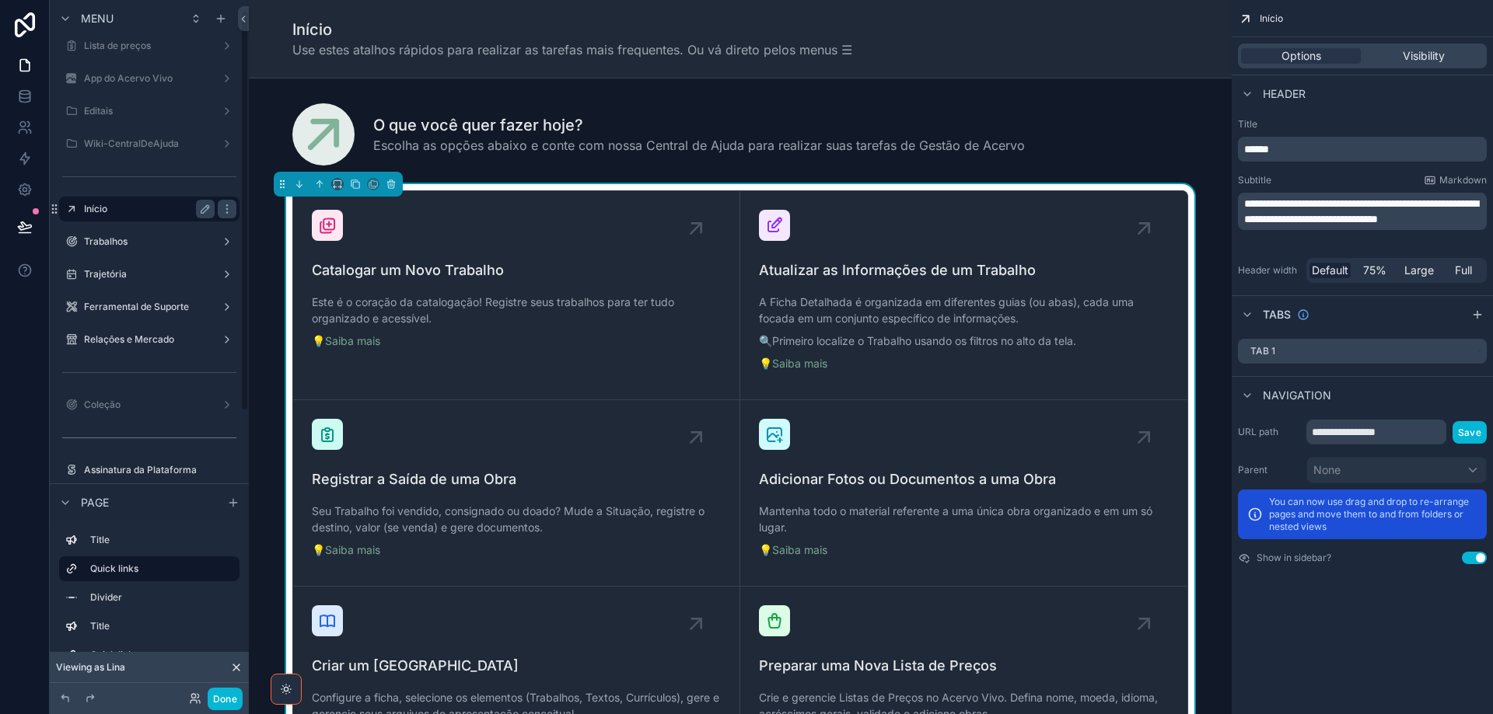
scroll to position [18, 0]
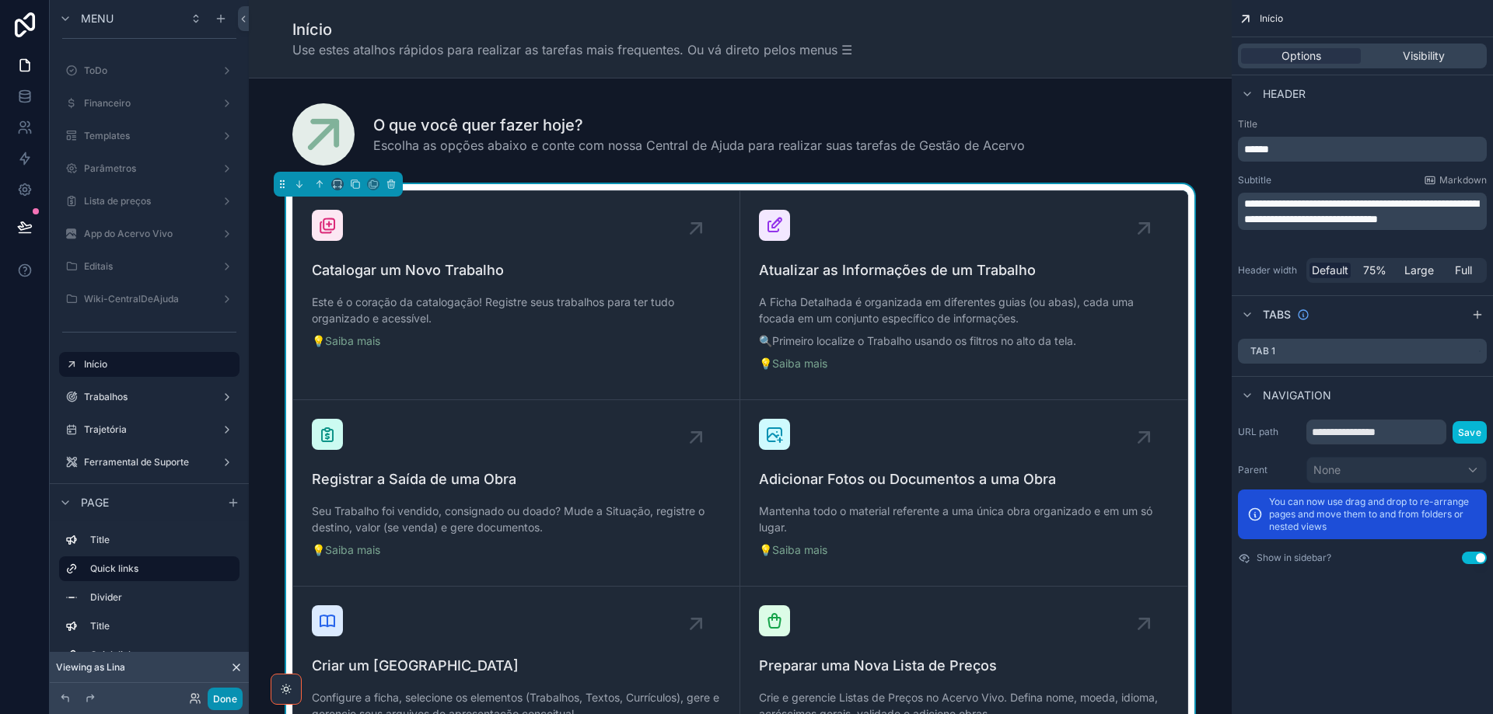
click at [227, 697] on button "Done" at bounding box center [225, 699] width 35 height 23
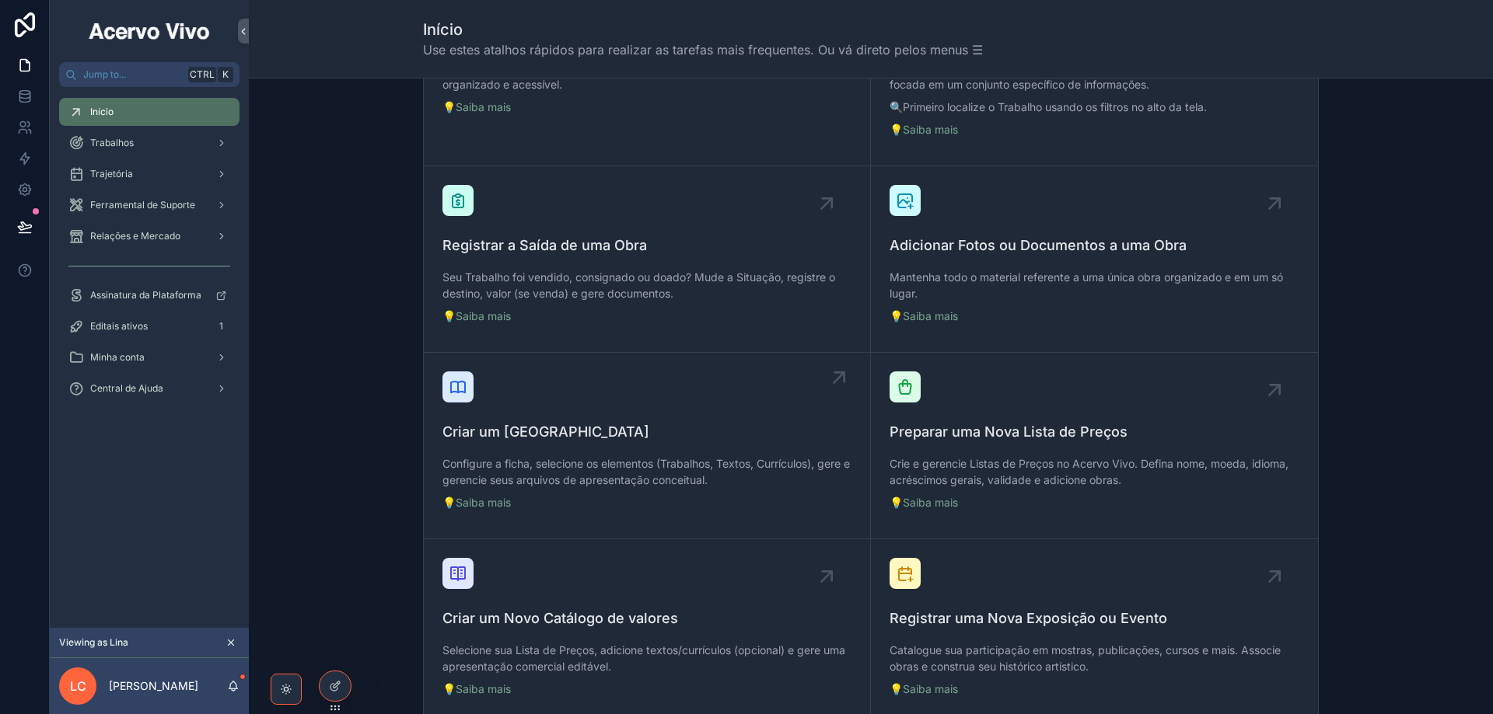
scroll to position [311, 0]
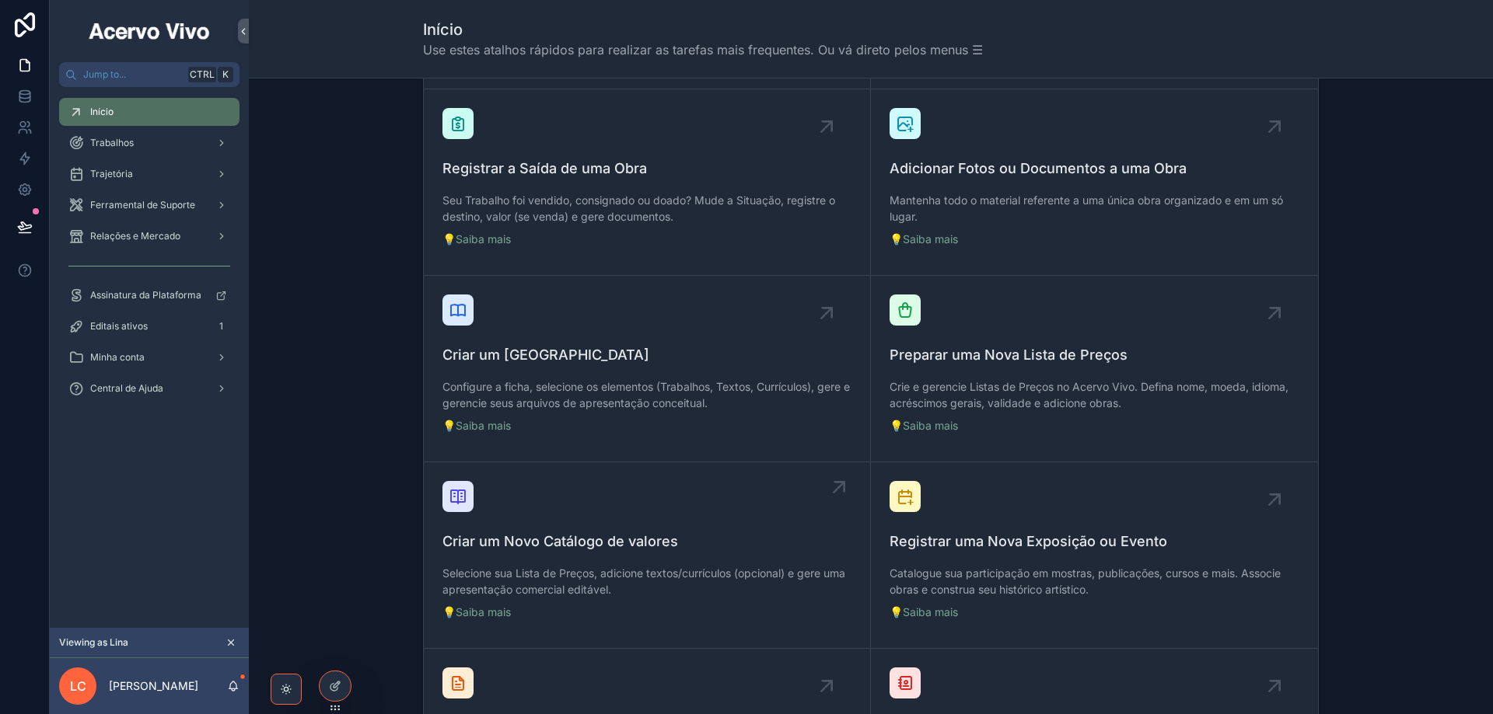
click at [617, 546] on span "Criar um Novo Catálogo de valores" at bounding box center [646, 542] width 409 height 22
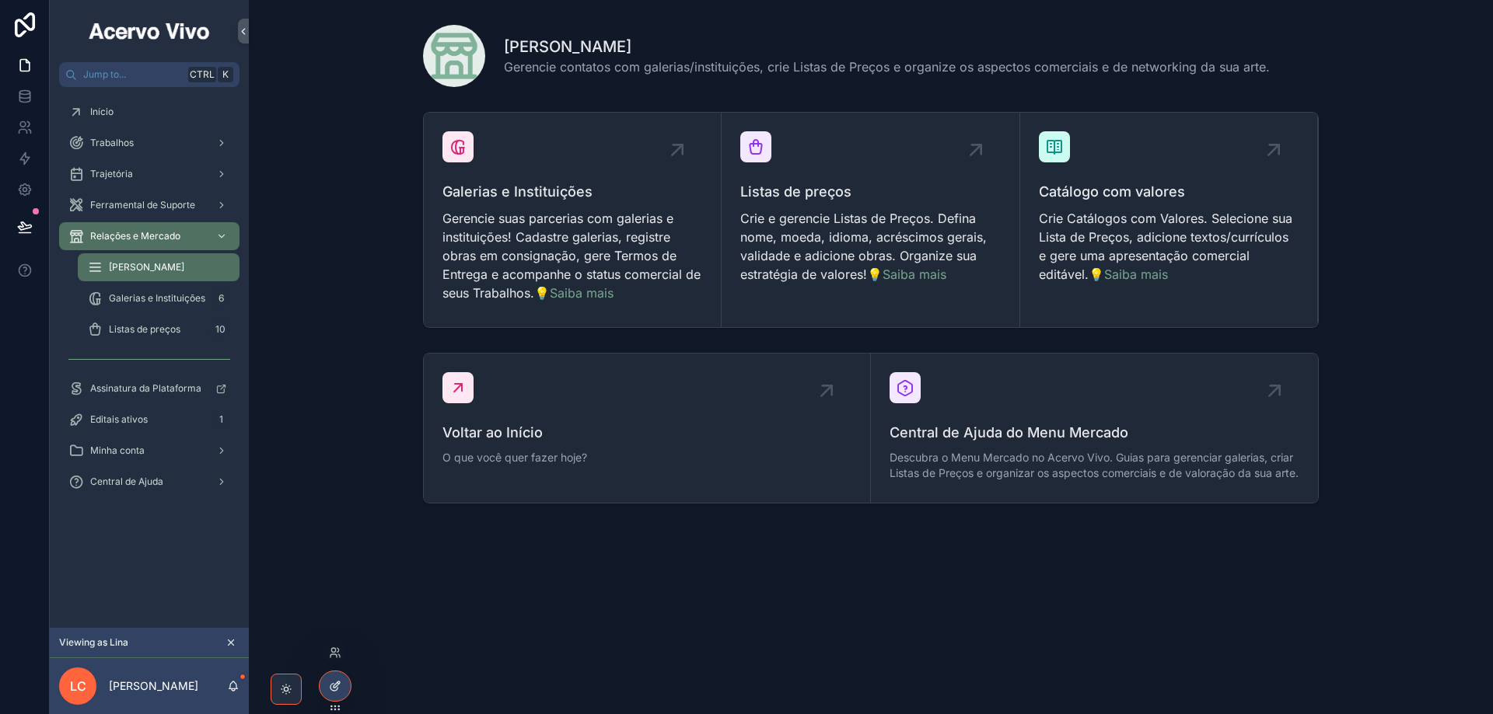
click at [337, 683] on icon at bounding box center [338, 684] width 2 height 2
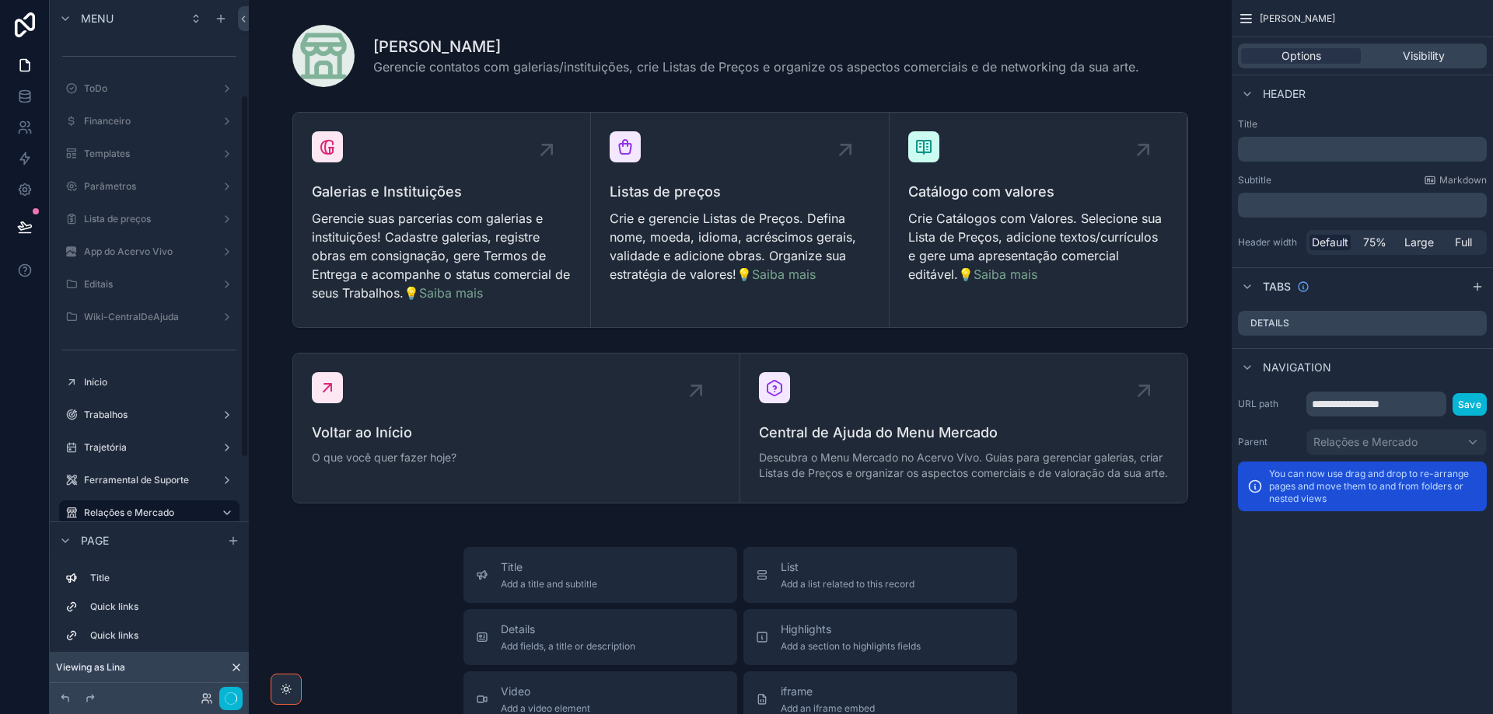
scroll to position [181, 0]
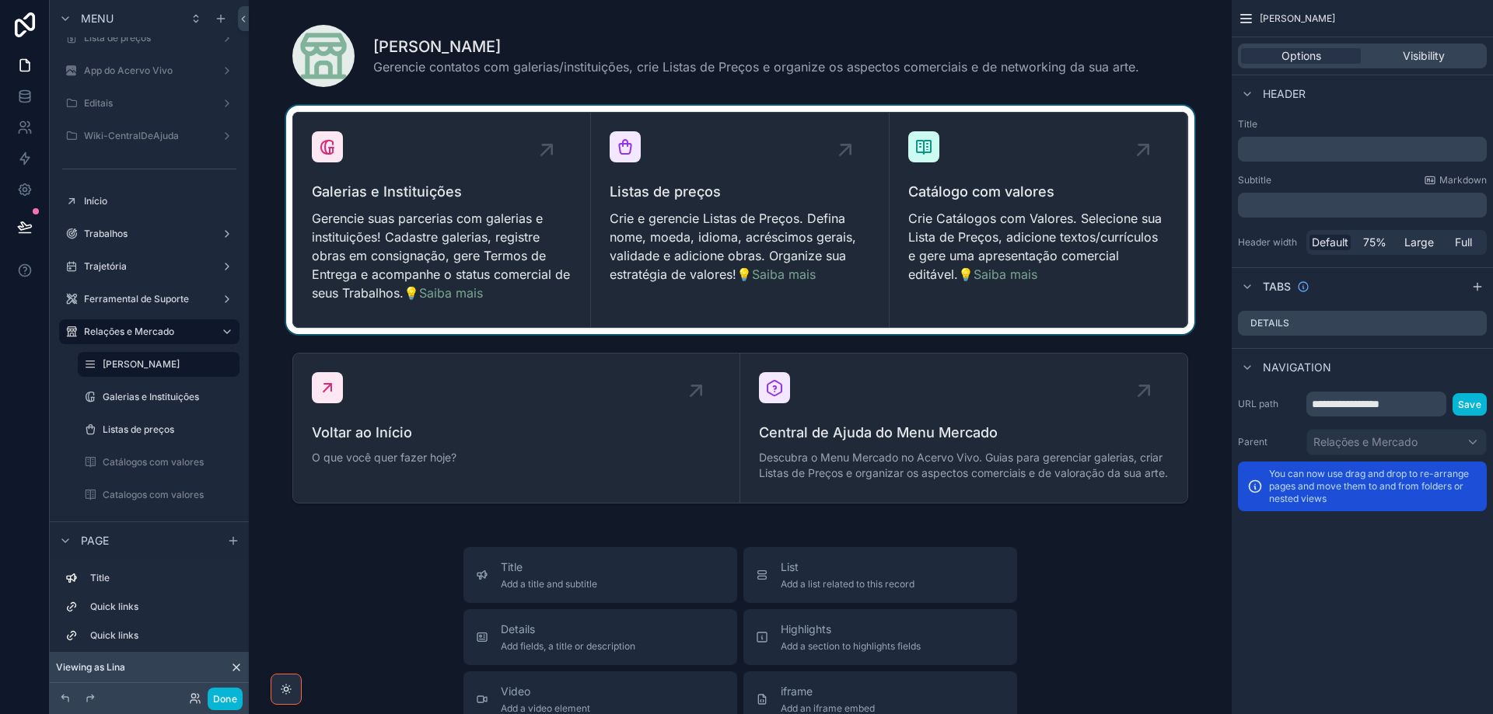
click at [963, 215] on div "scrollable content" at bounding box center [740, 220] width 958 height 229
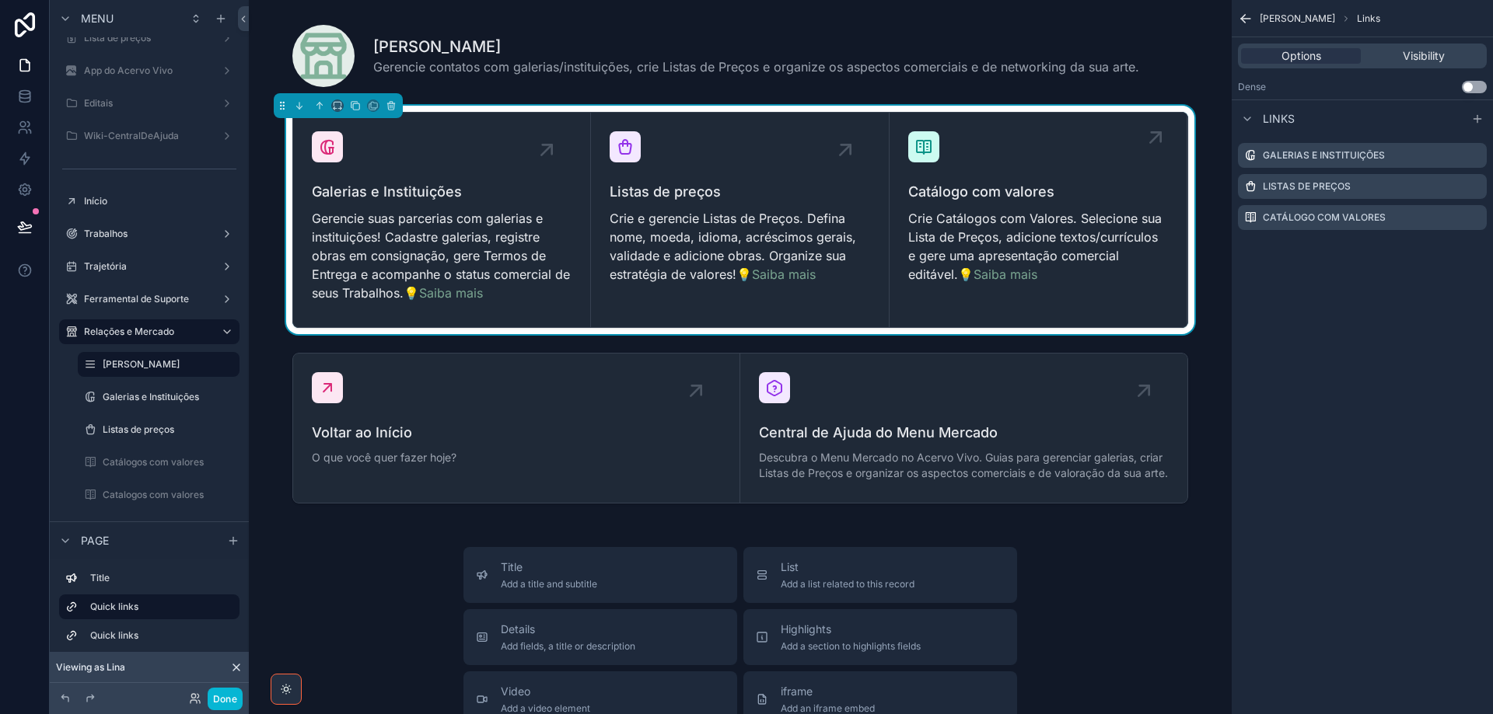
click at [973, 225] on p "Crie Catálogos com Valores. Selecione sua Lista de Preços, adicione textos/curr…" at bounding box center [1038, 246] width 260 height 75
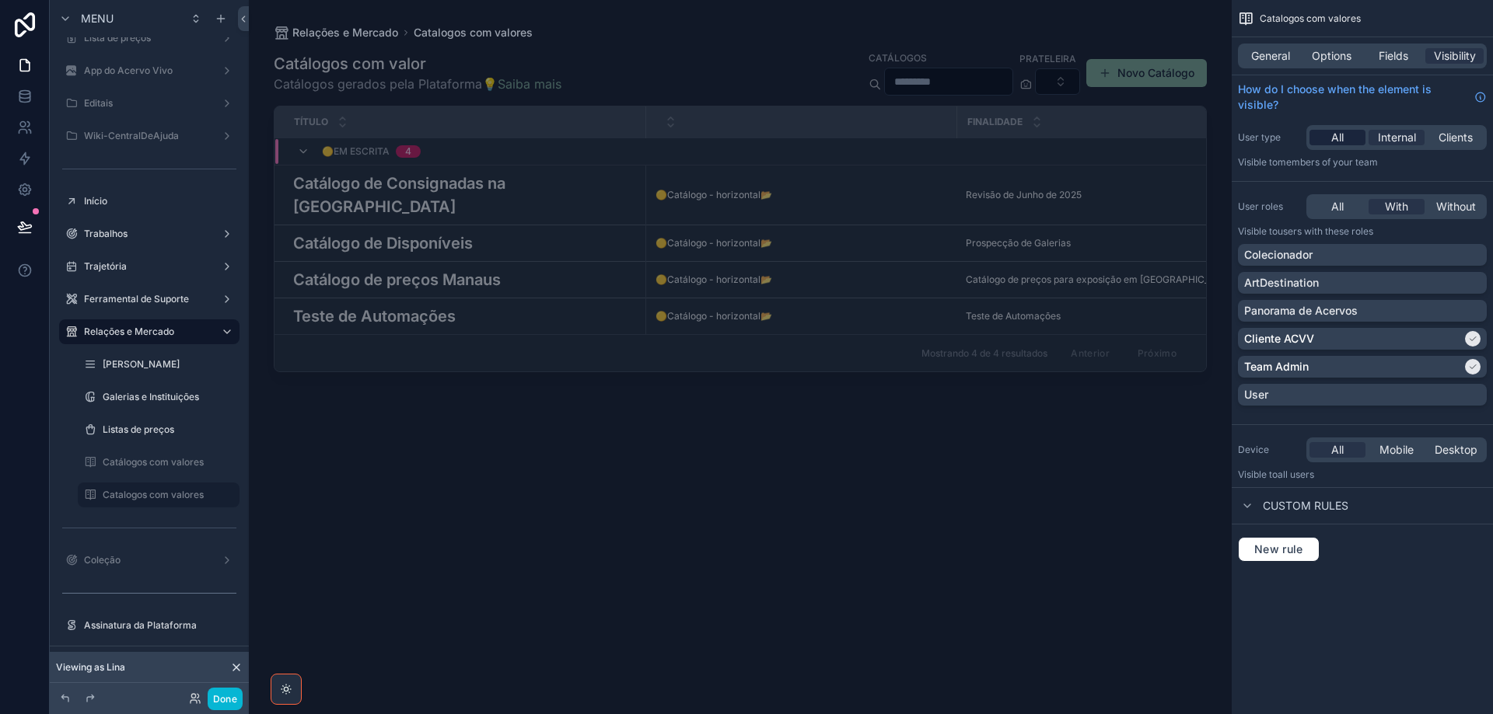
click at [1344, 141] on div "All" at bounding box center [1337, 138] width 56 height 16
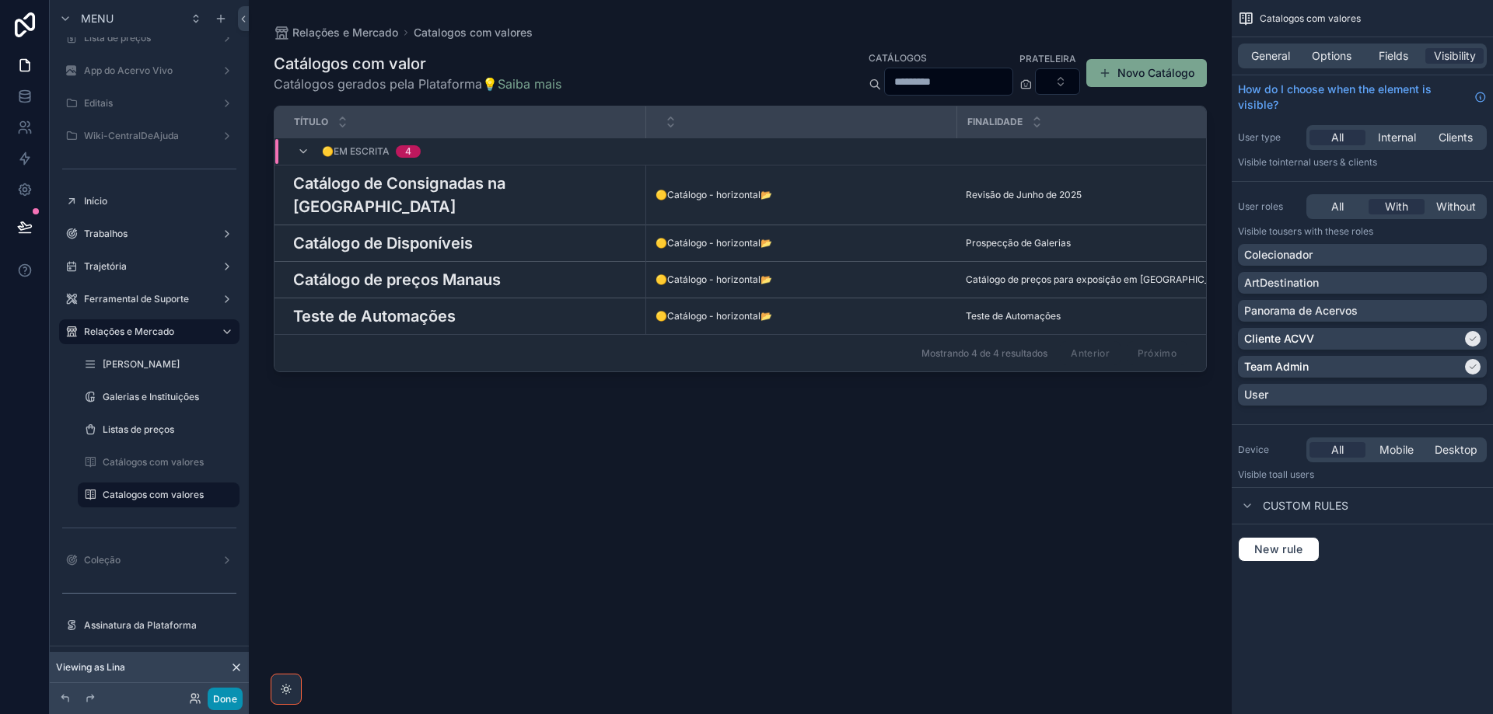
click at [217, 702] on button "Done" at bounding box center [225, 699] width 35 height 23
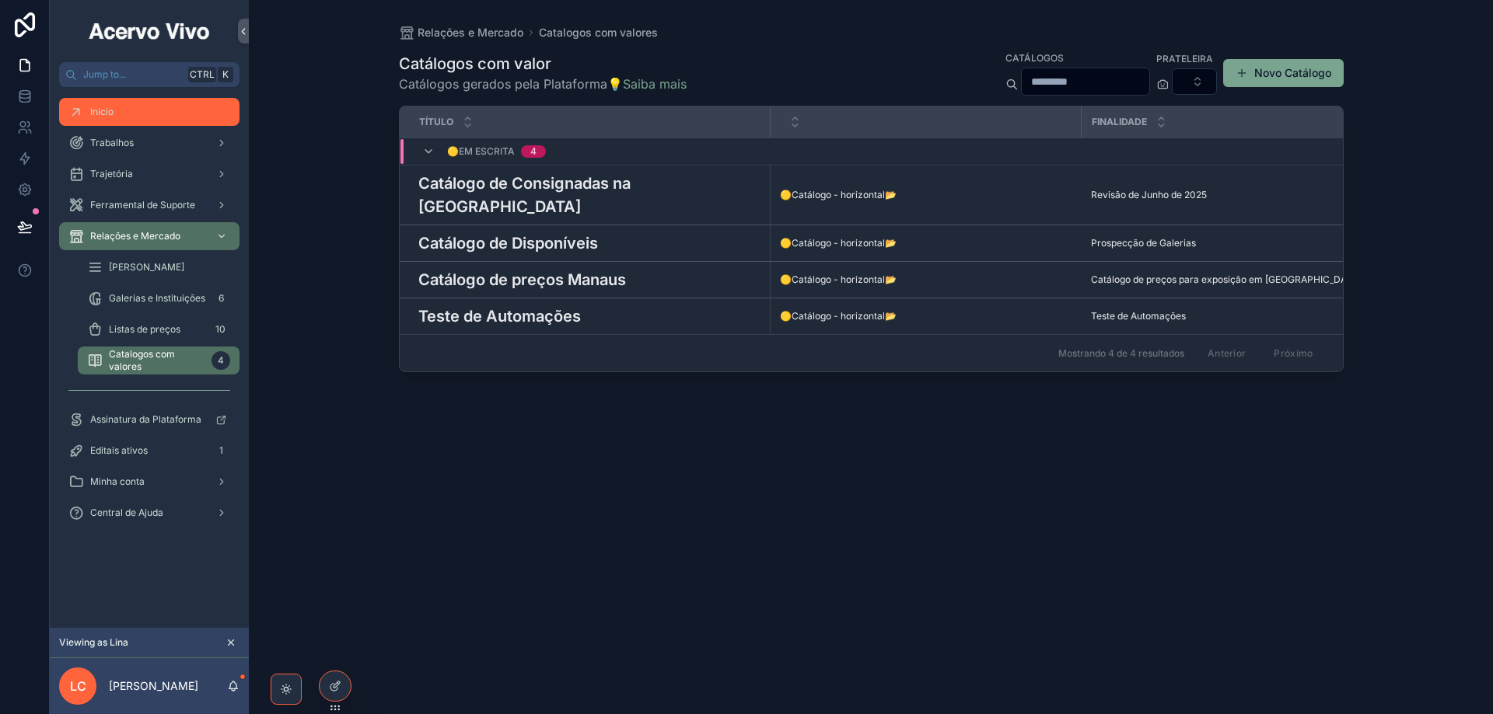
click at [135, 124] on div "Início" at bounding box center [149, 112] width 162 height 25
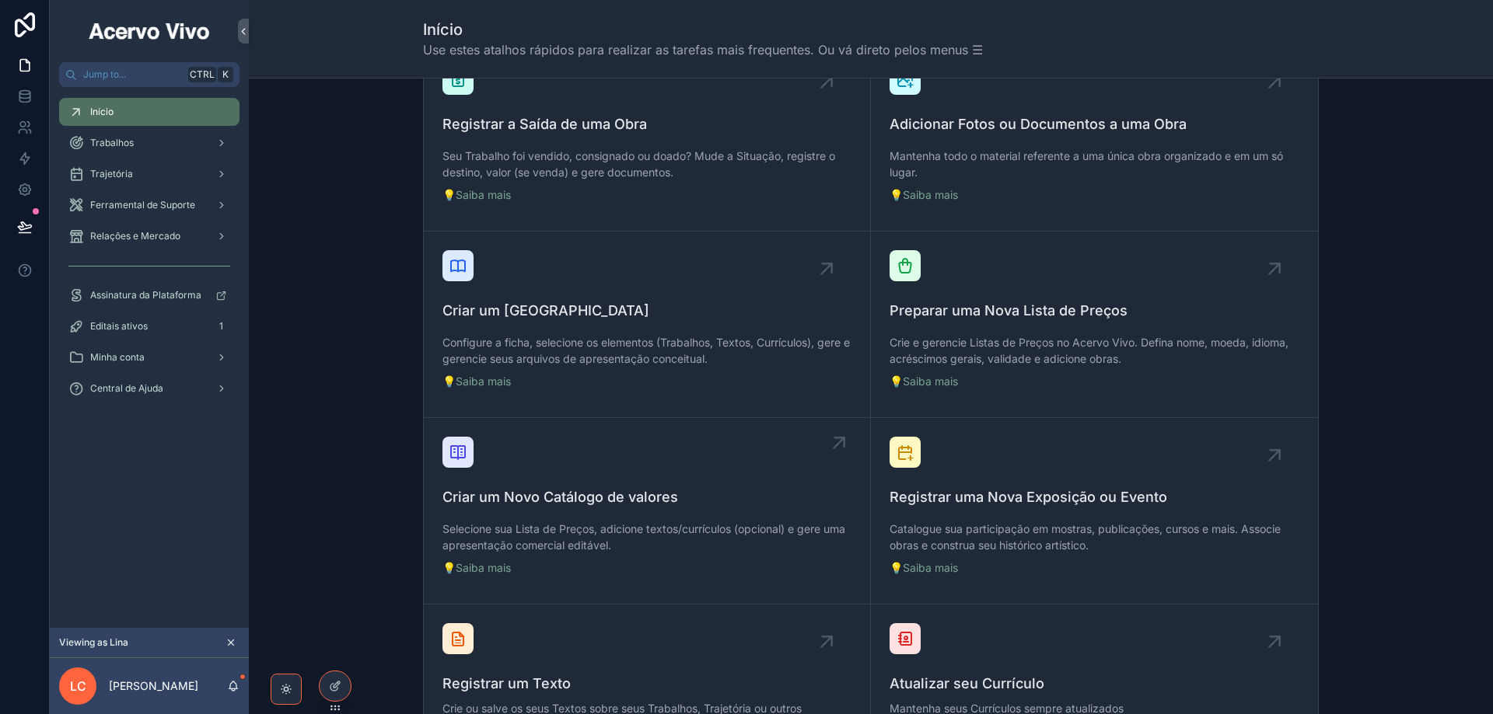
scroll to position [389, 0]
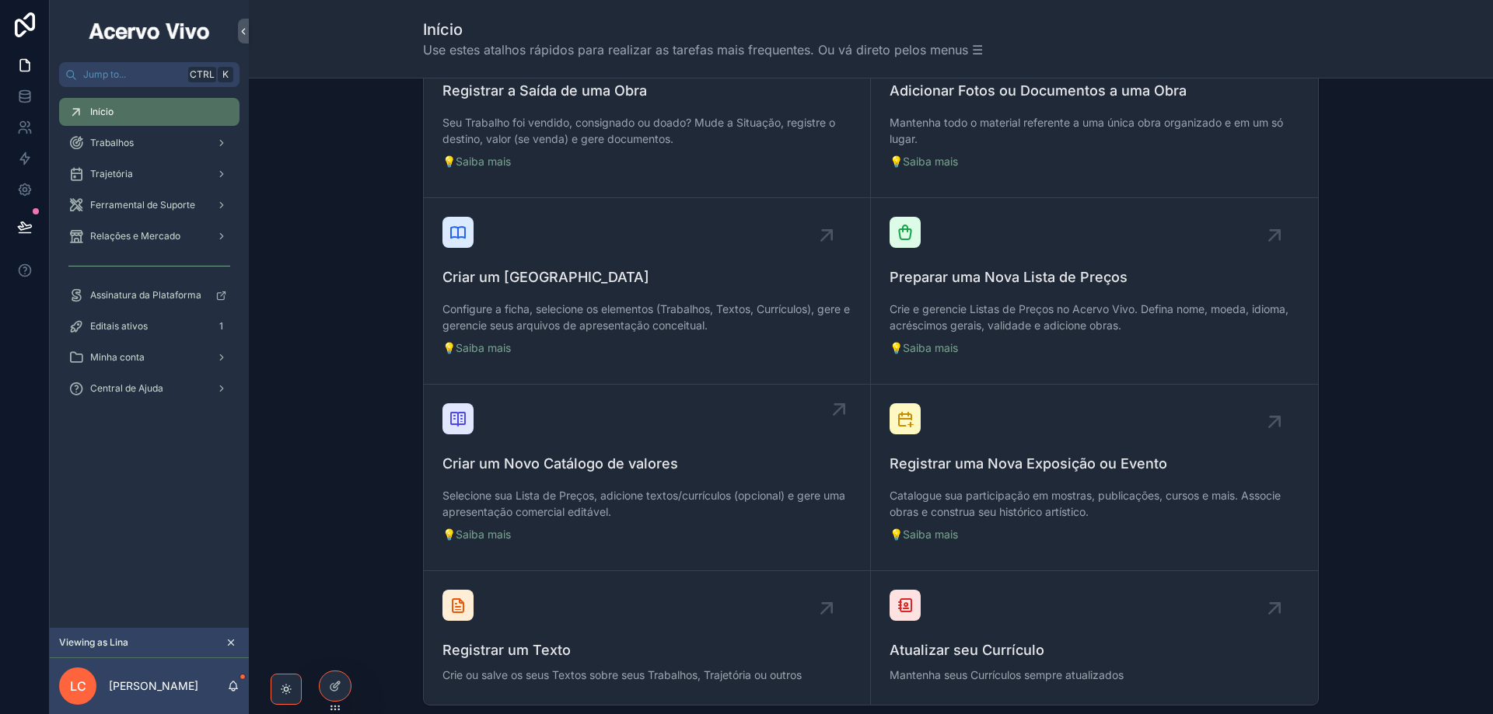
click at [695, 512] on p "Selecione sua Lista de Preços, adicione textos/currículos (opcional) e gere uma…" at bounding box center [646, 503] width 409 height 33
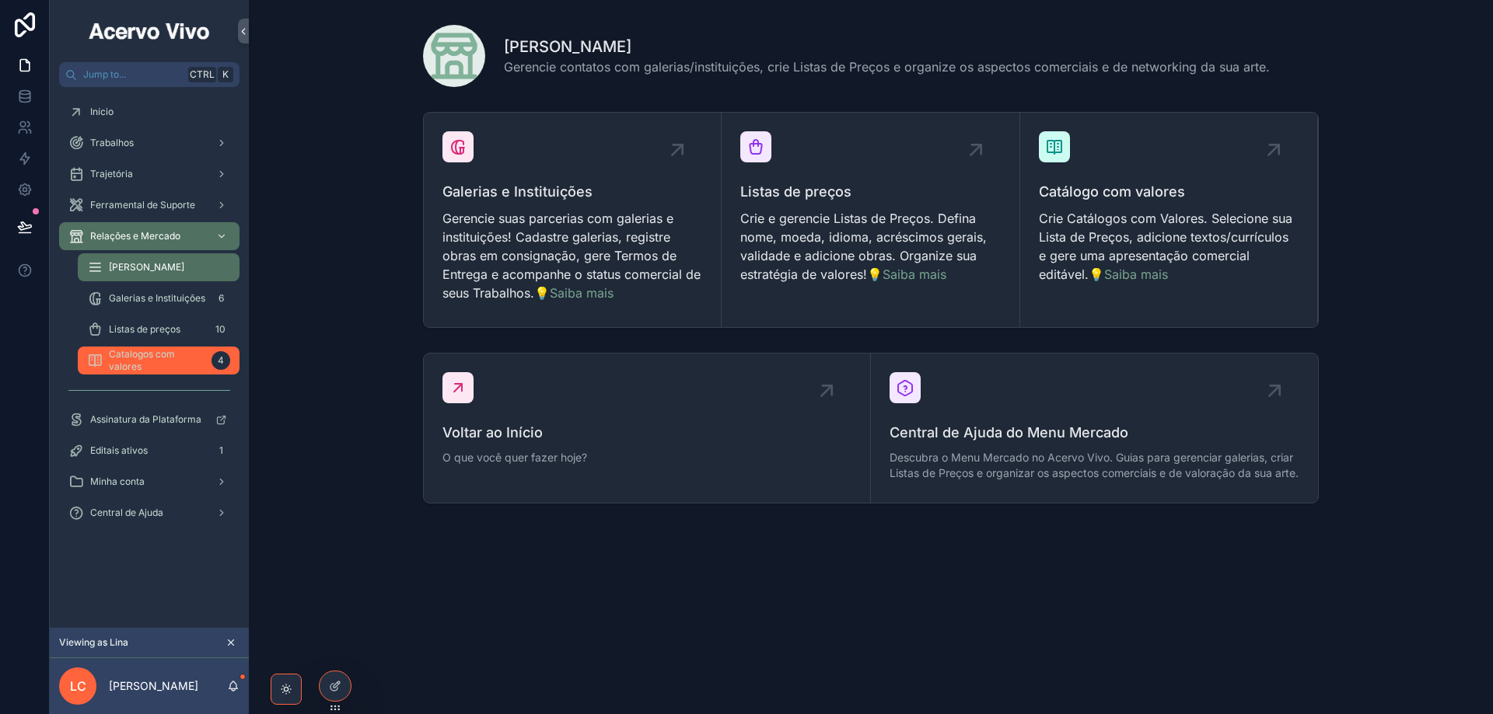
click at [172, 362] on span "Catalogos com valores" at bounding box center [157, 360] width 96 height 25
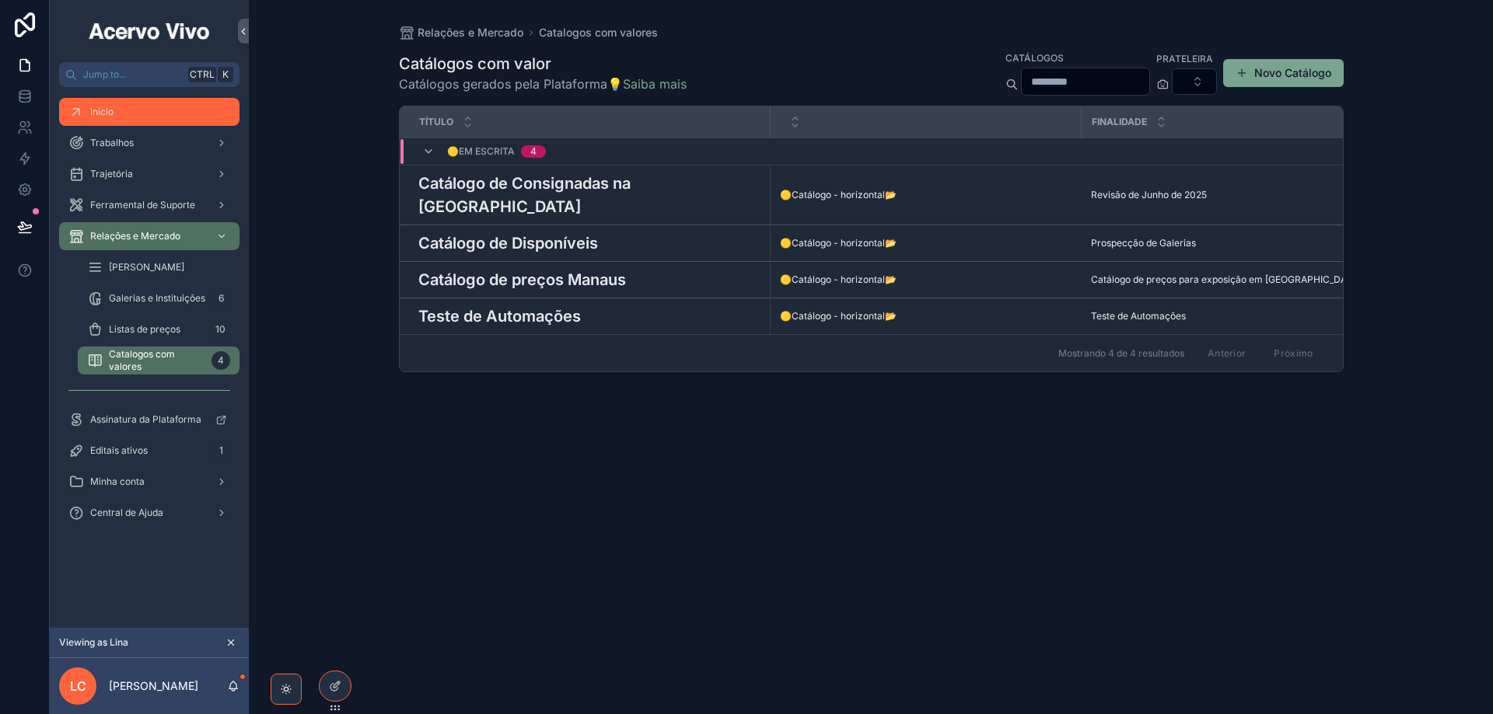
click at [152, 113] on div "Início" at bounding box center [149, 112] width 162 height 25
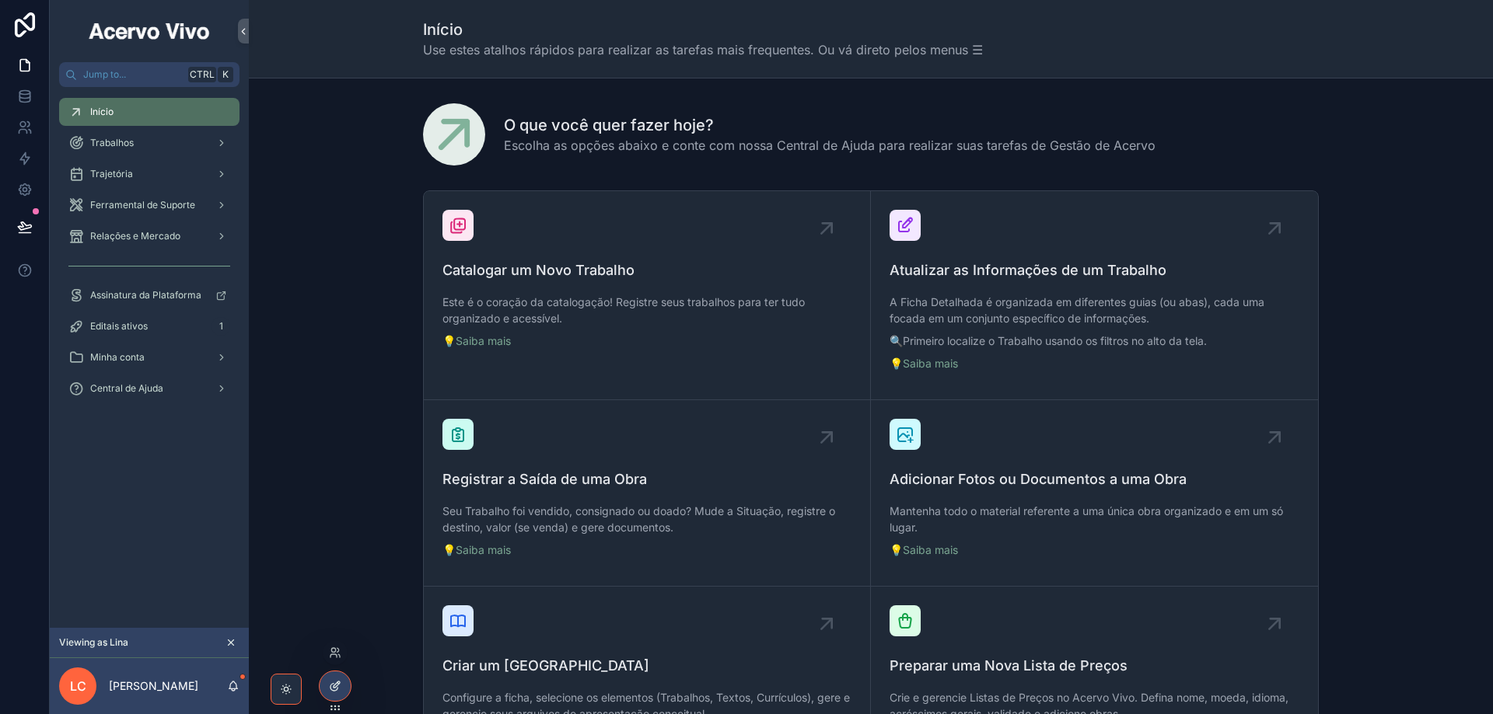
click at [339, 685] on icon at bounding box center [335, 686] width 12 height 12
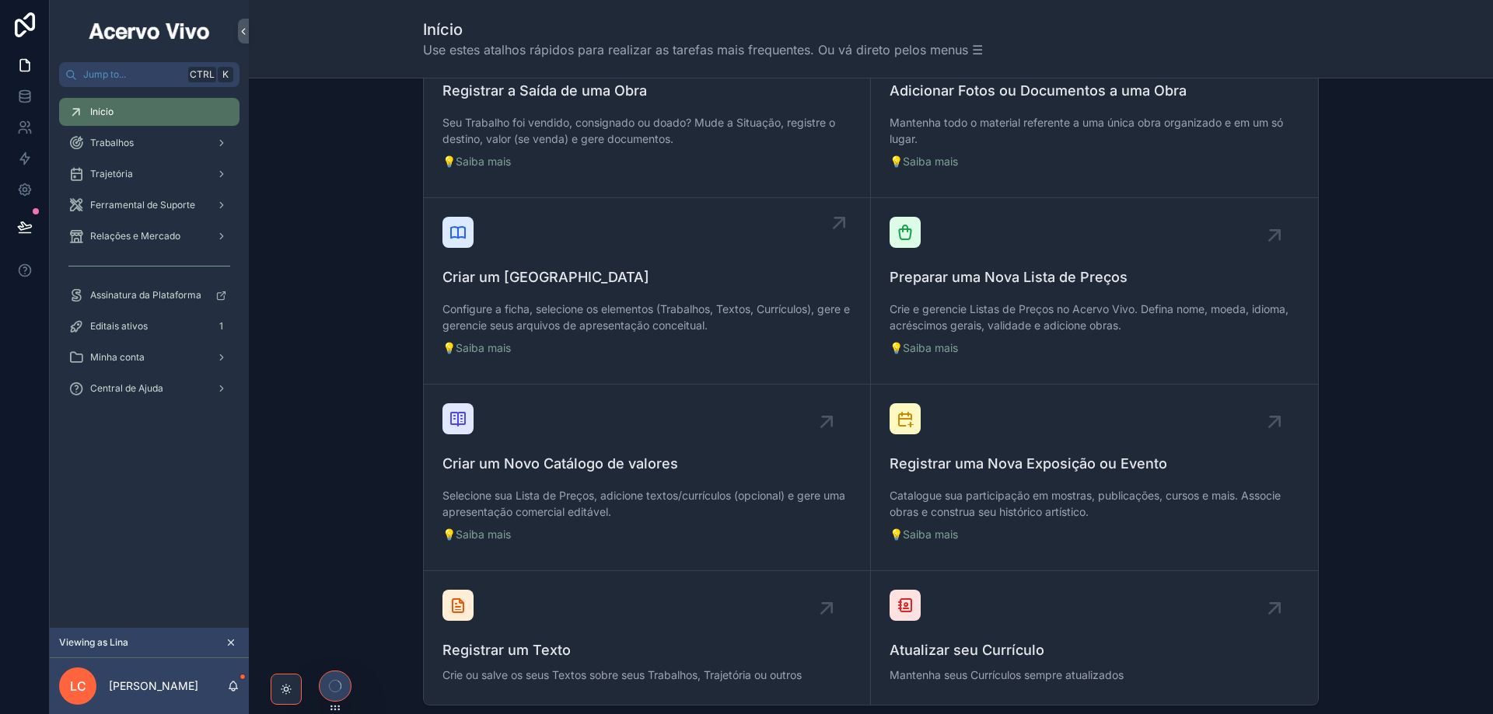
scroll to position [465, 0]
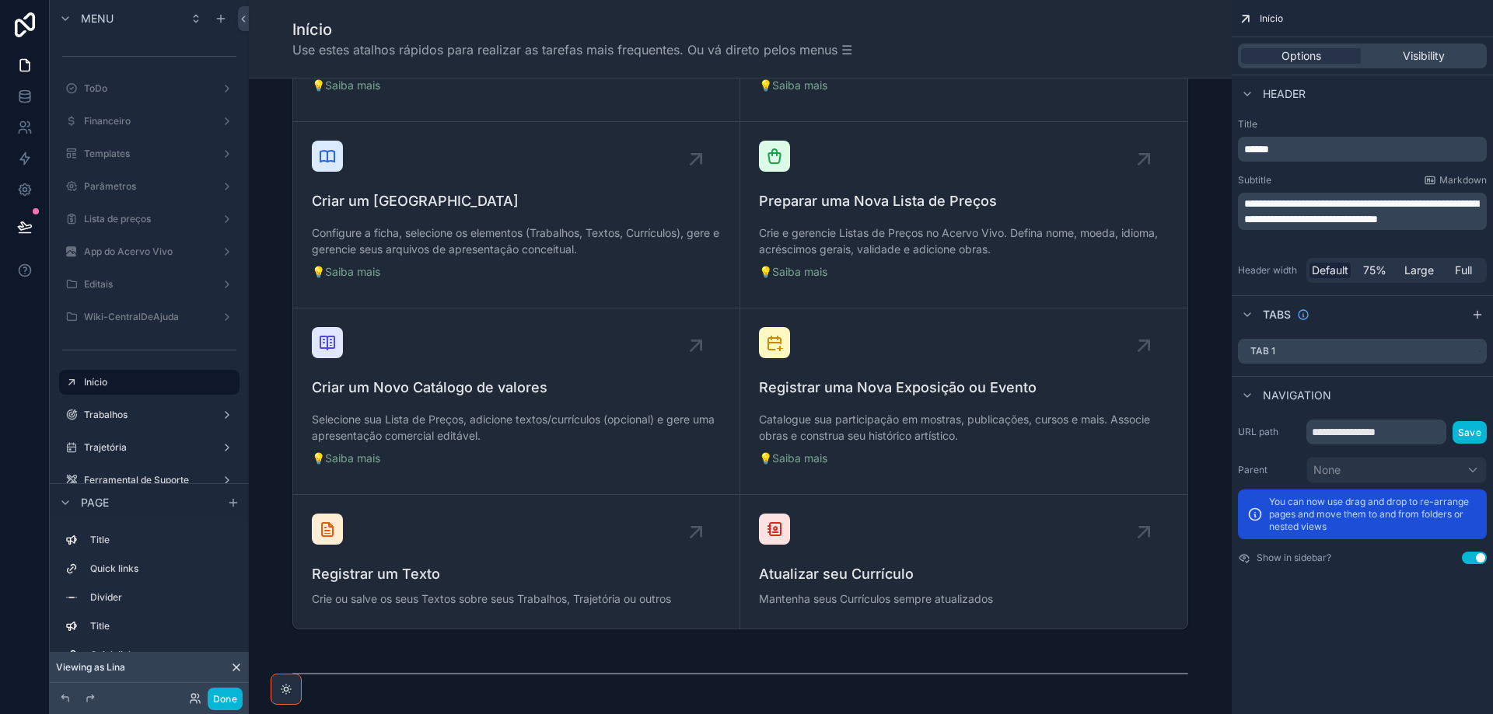
click at [675, 400] on div "scrollable content" at bounding box center [740, 177] width 958 height 917
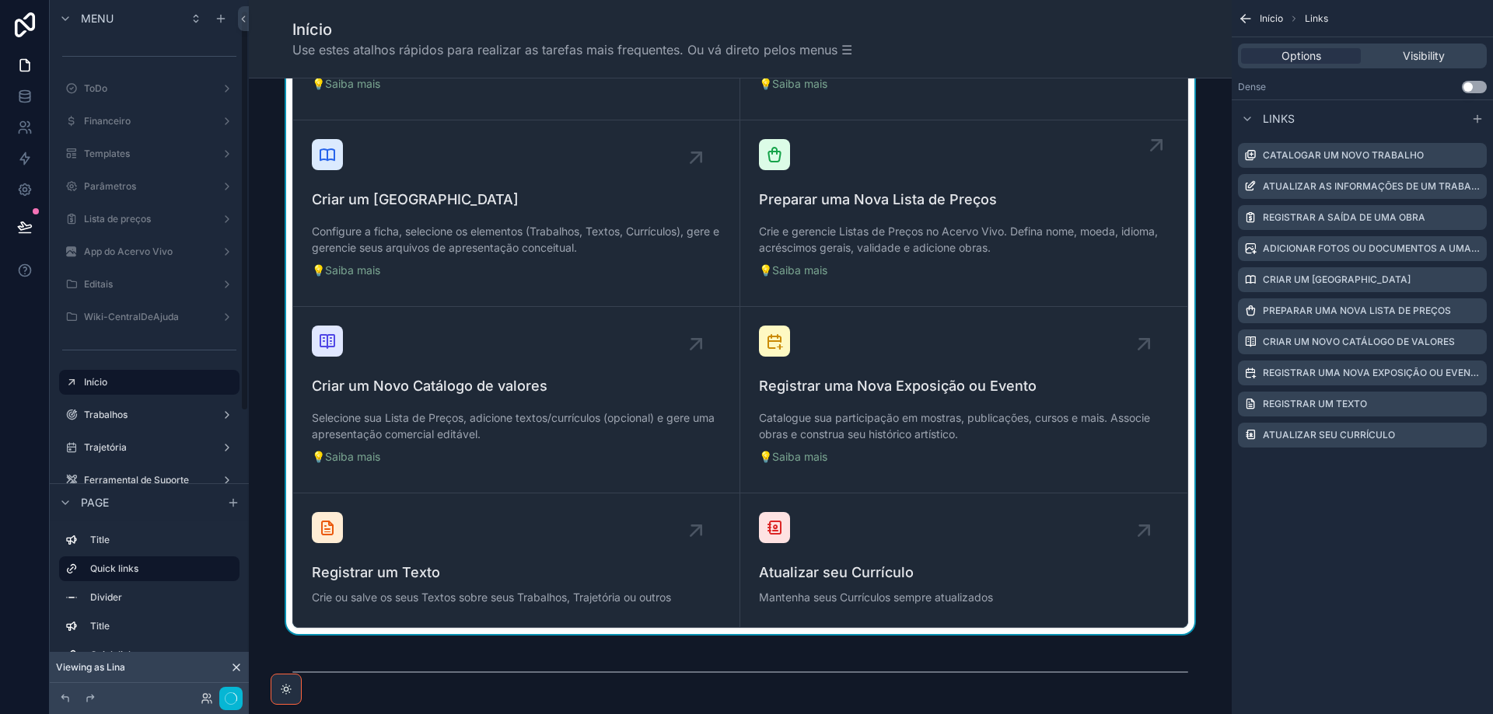
scroll to position [18, 0]
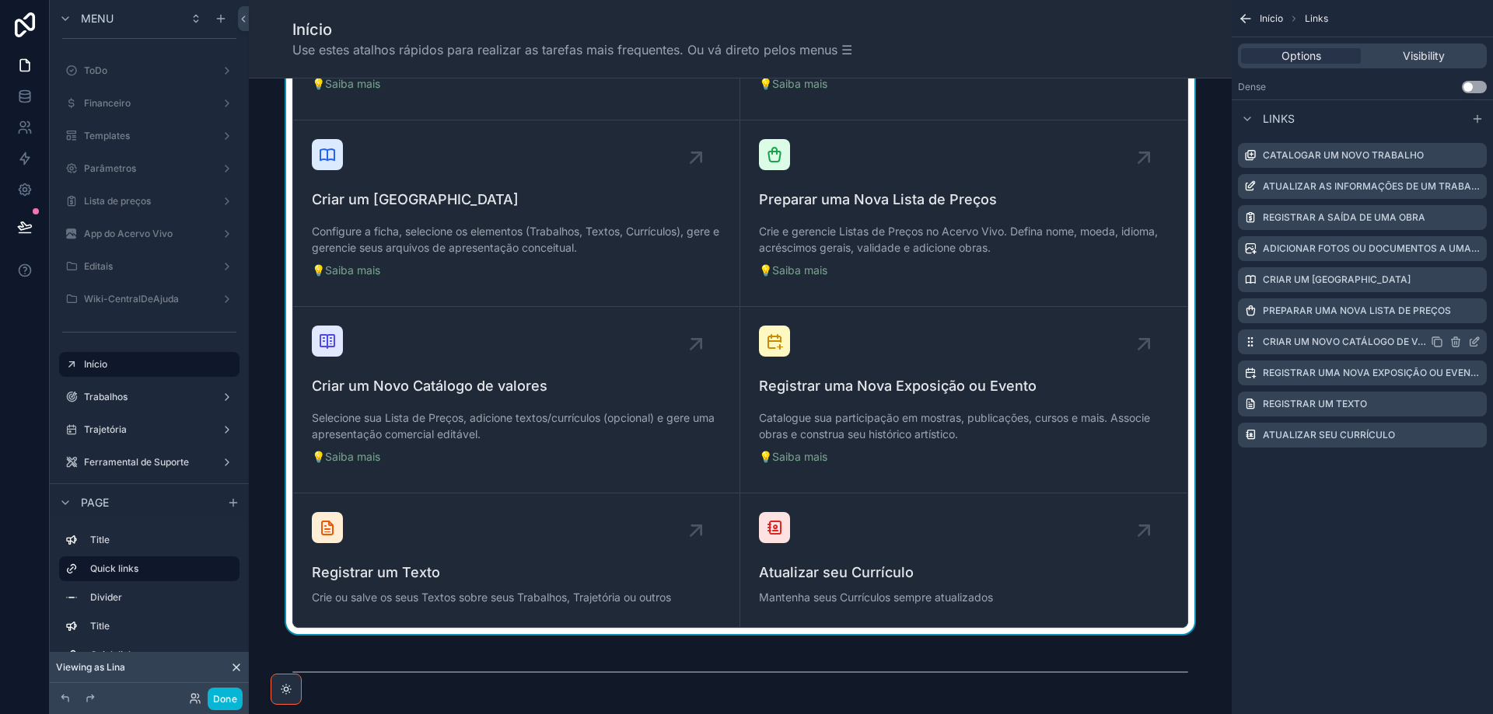
click at [1480, 341] on div "Criar um Novo Catálogo de valores" at bounding box center [1362, 342] width 249 height 25
click at [1478, 341] on icon "scrollable content" at bounding box center [1474, 342] width 12 height 12
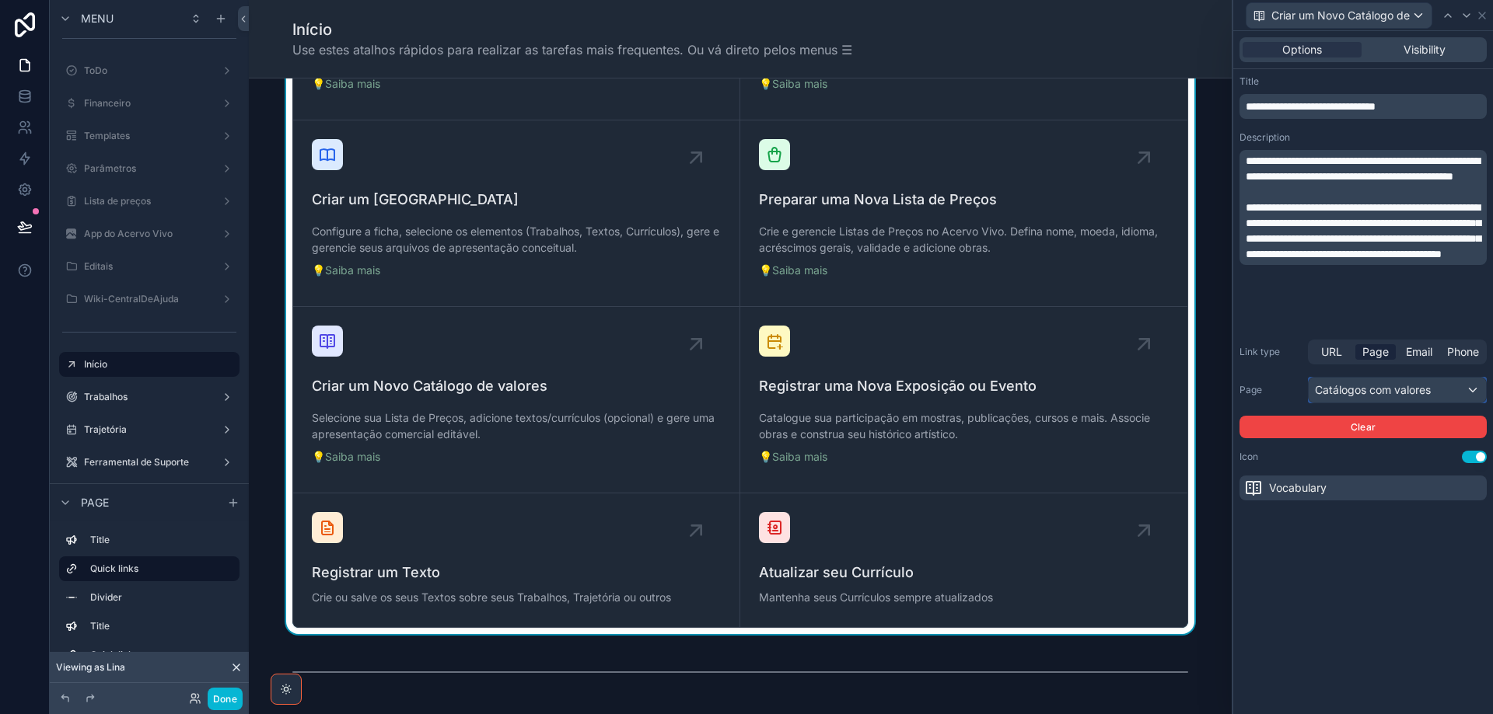
click at [1371, 393] on div "Catálogos com valores" at bounding box center [1396, 390] width 177 height 25
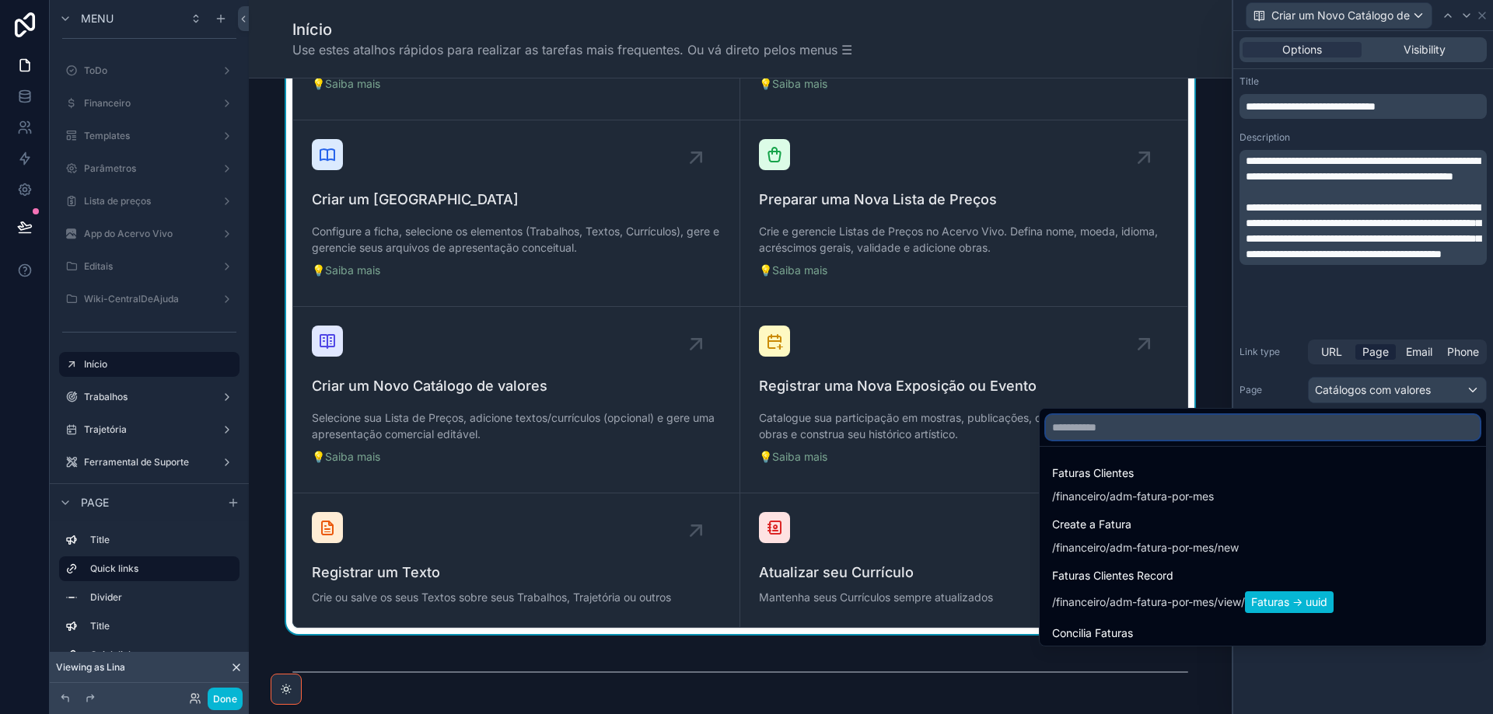
click at [1270, 424] on input "text" at bounding box center [1263, 427] width 434 height 25
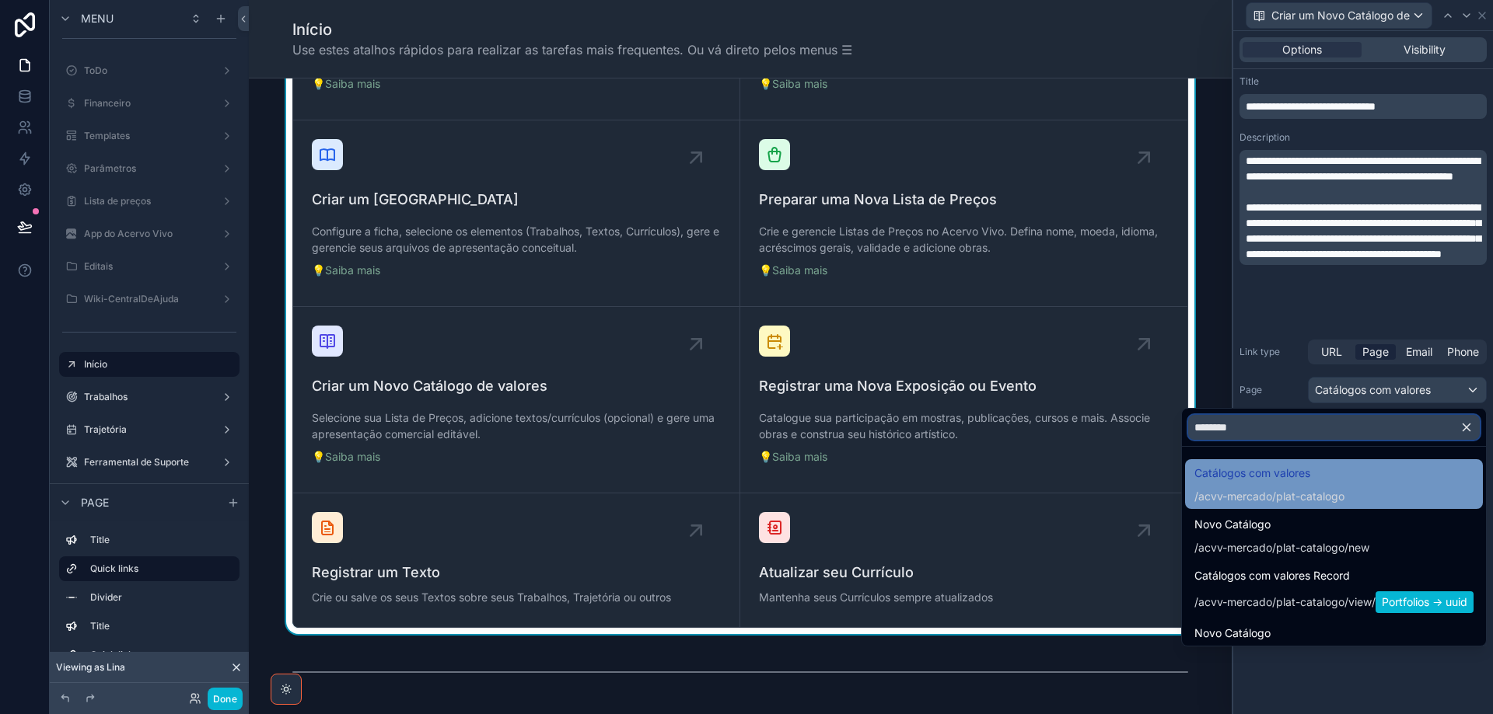
type input "********"
click at [1289, 484] on div "Catálogos com valores /acvv-mercado/plat-catalogo" at bounding box center [1269, 484] width 150 height 40
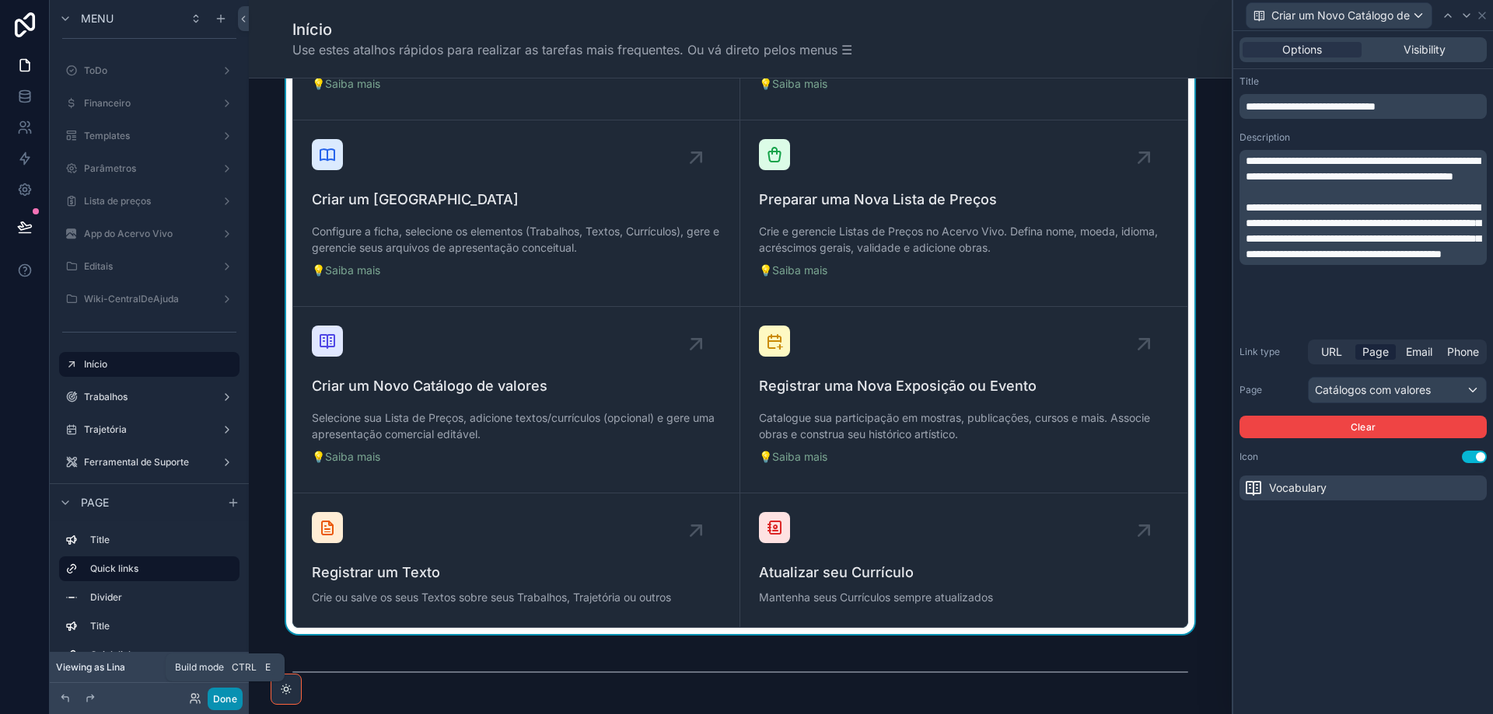
click at [227, 700] on button "Done" at bounding box center [225, 699] width 35 height 23
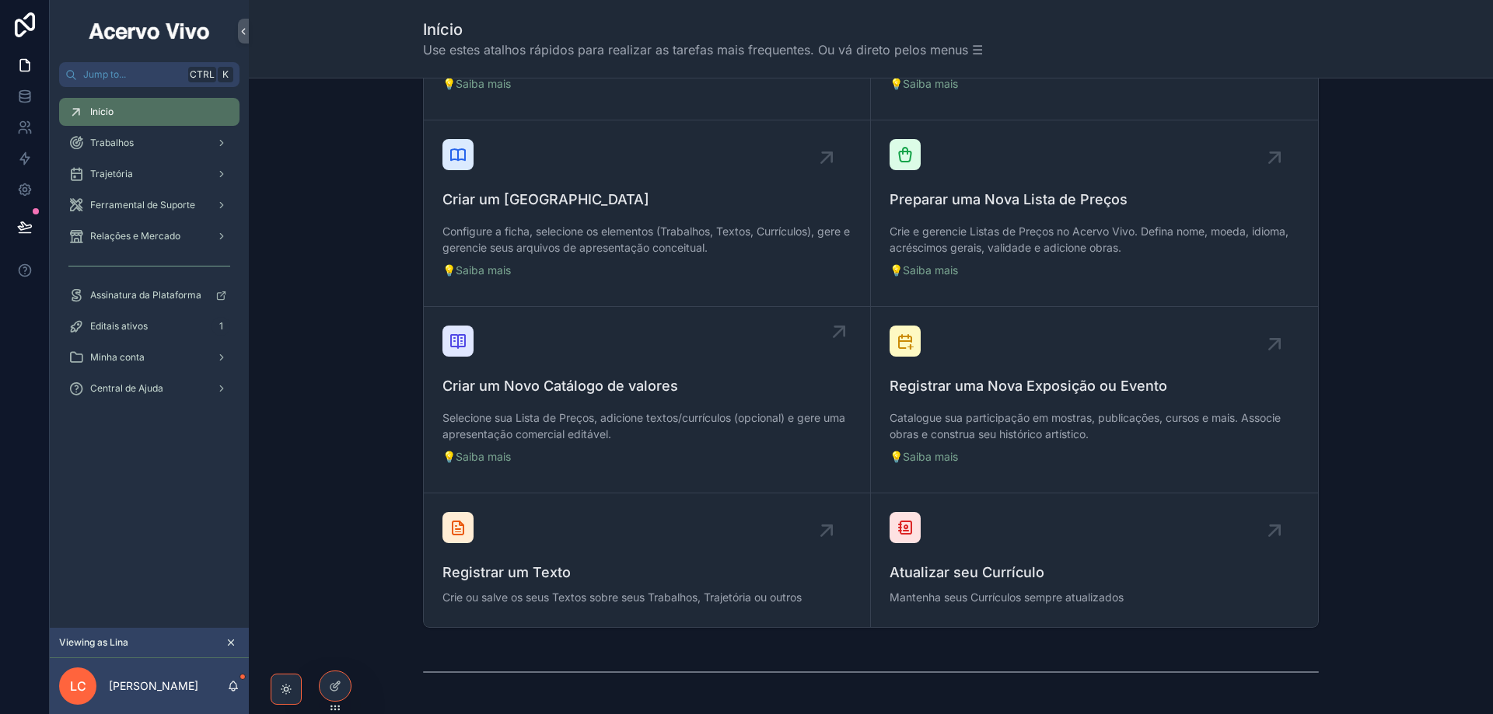
click at [595, 420] on p "Selecione sua Lista de Preços, adicione textos/currículos (opcional) e gere uma…" at bounding box center [646, 426] width 409 height 33
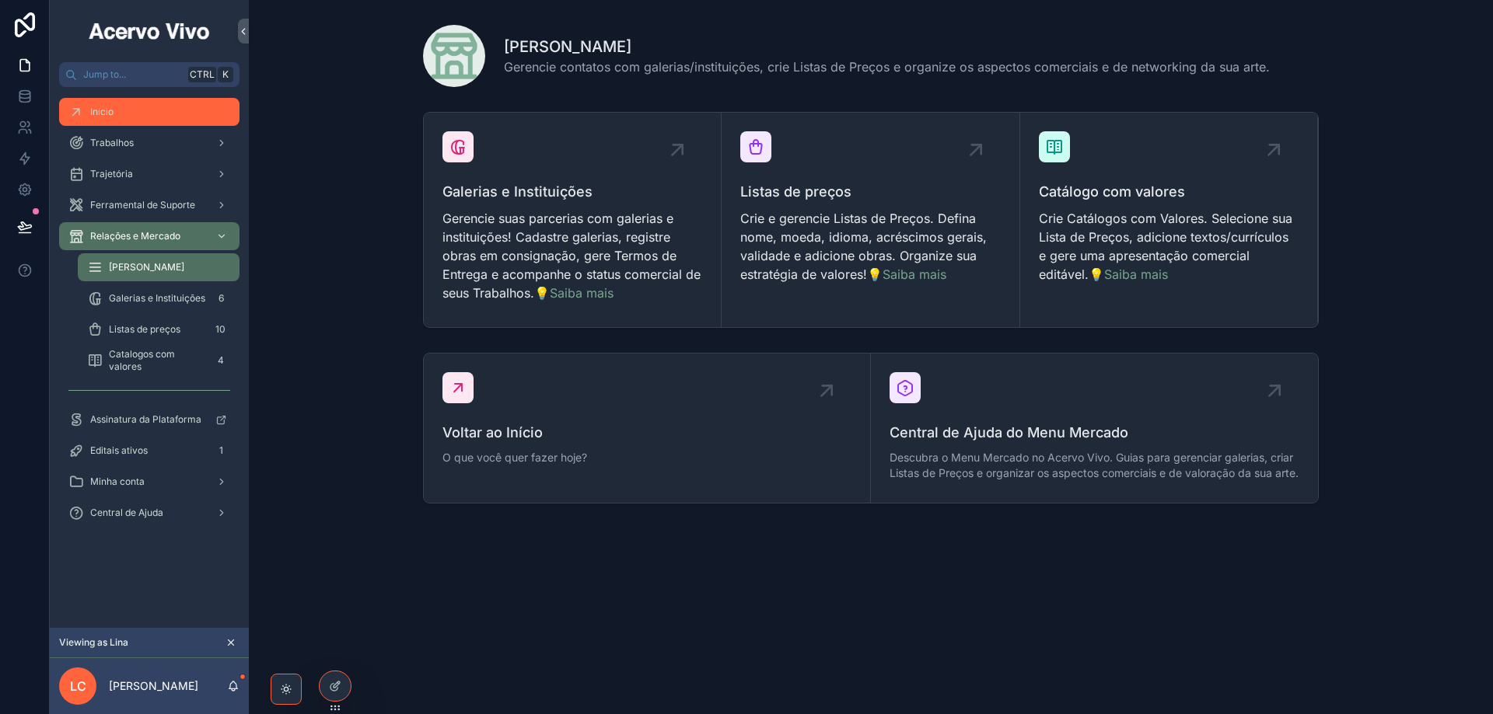
click at [146, 119] on div "Início" at bounding box center [149, 112] width 162 height 25
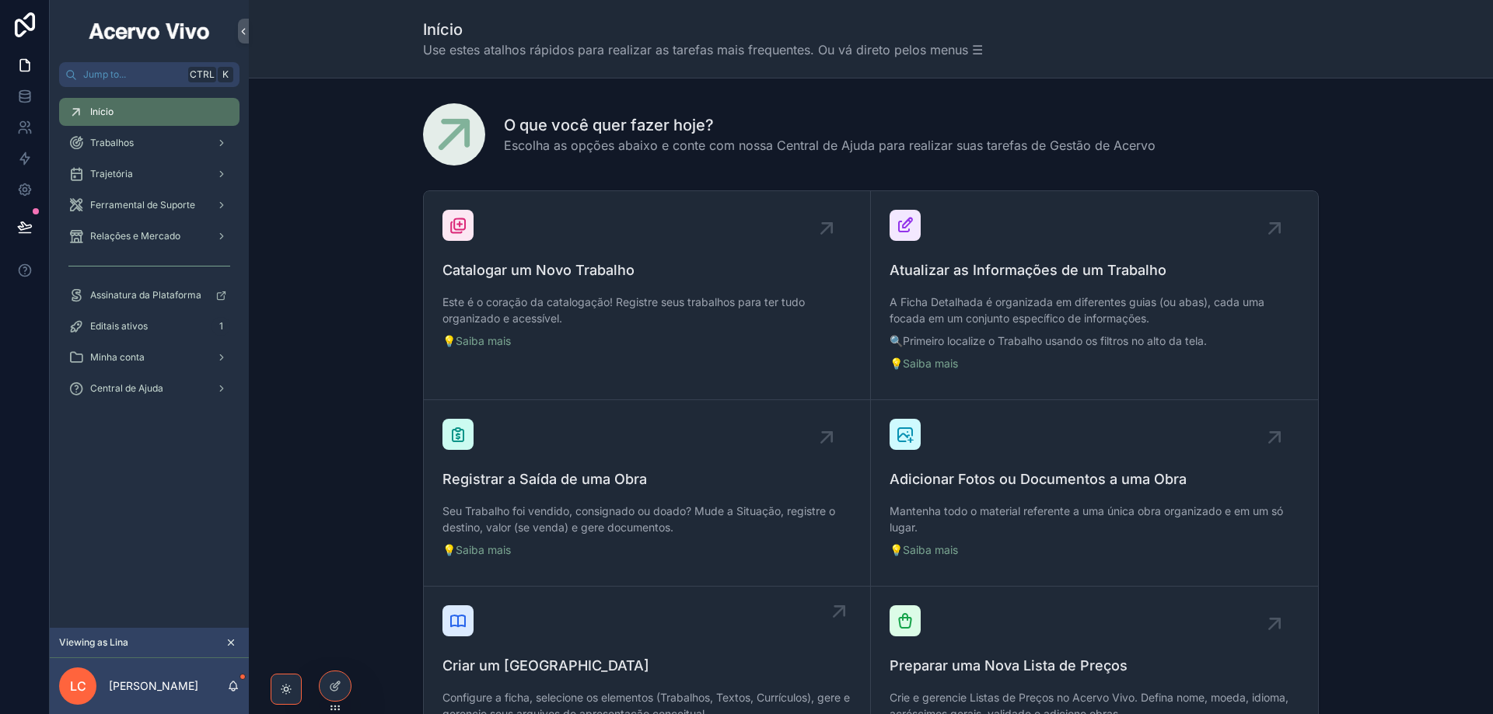
drag, startPoint x: 340, startPoint y: 687, endPoint x: 533, endPoint y: 606, distance: 209.4
click at [342, 688] on div at bounding box center [335, 687] width 31 height 30
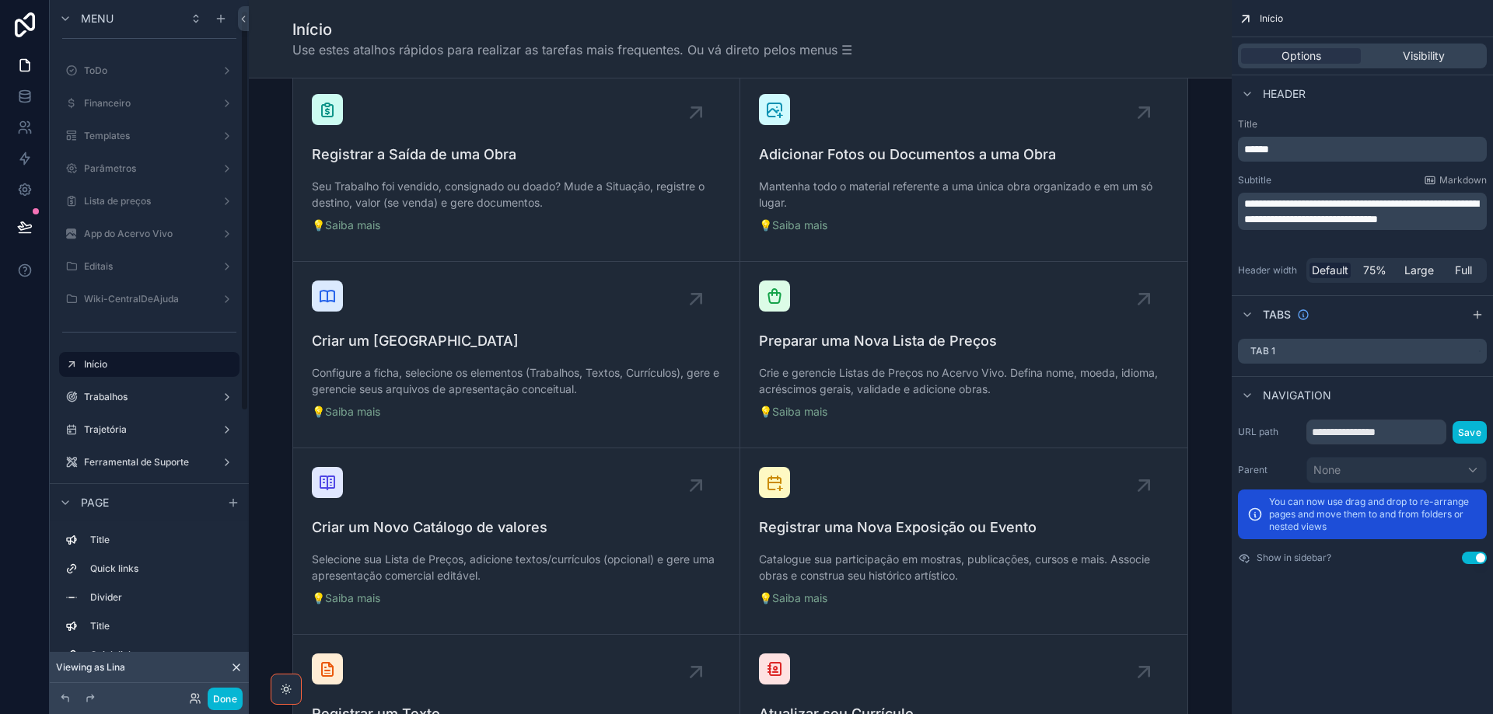
scroll to position [389, 0]
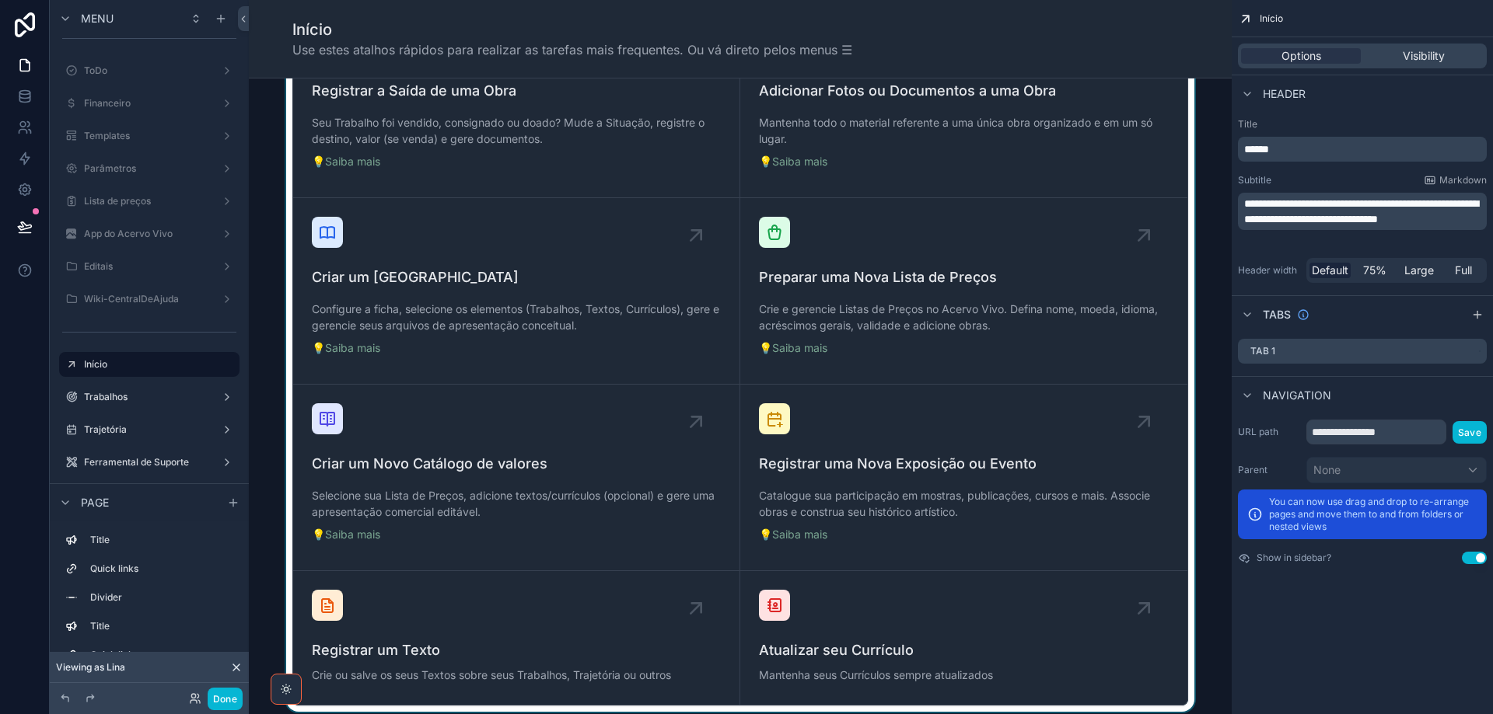
click at [631, 435] on div "scrollable content" at bounding box center [740, 254] width 958 height 917
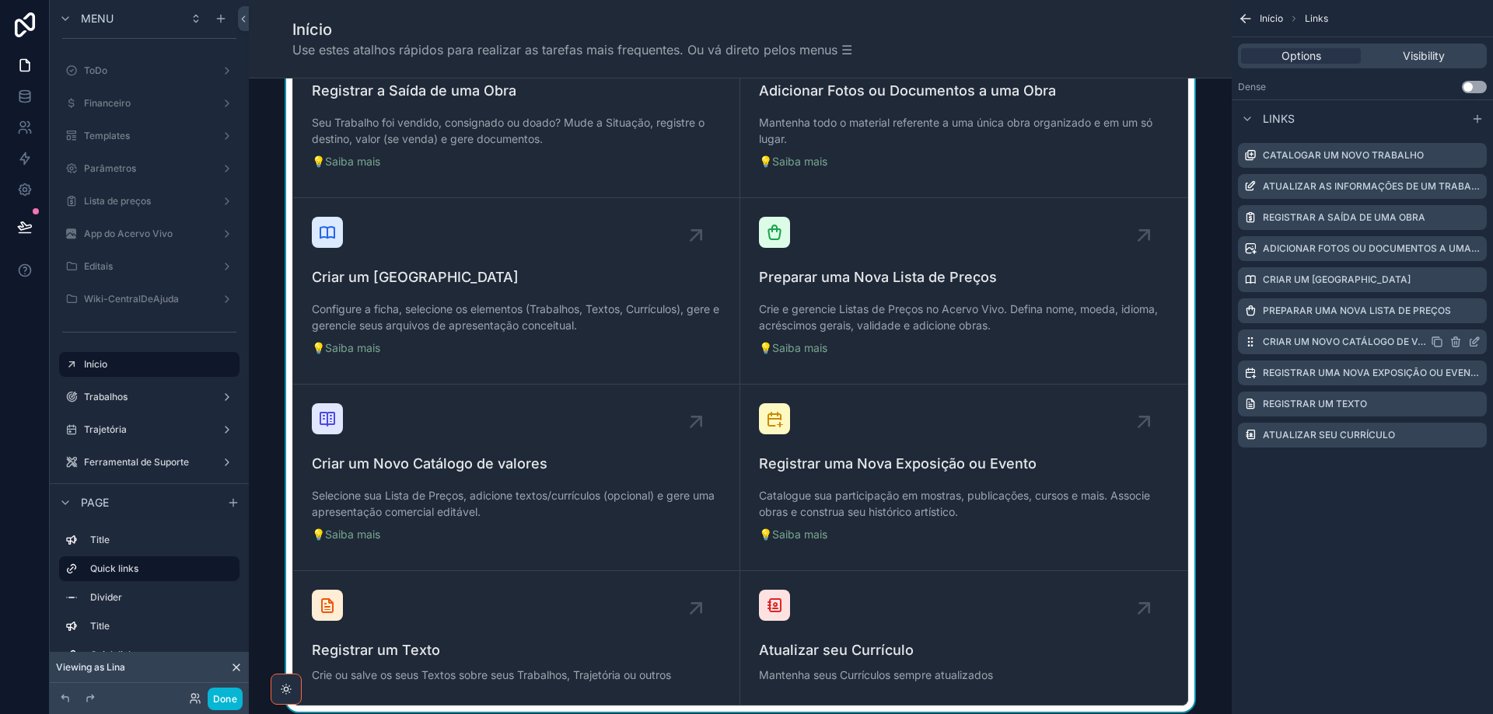
click at [1479, 340] on icon "scrollable content" at bounding box center [1474, 342] width 12 height 12
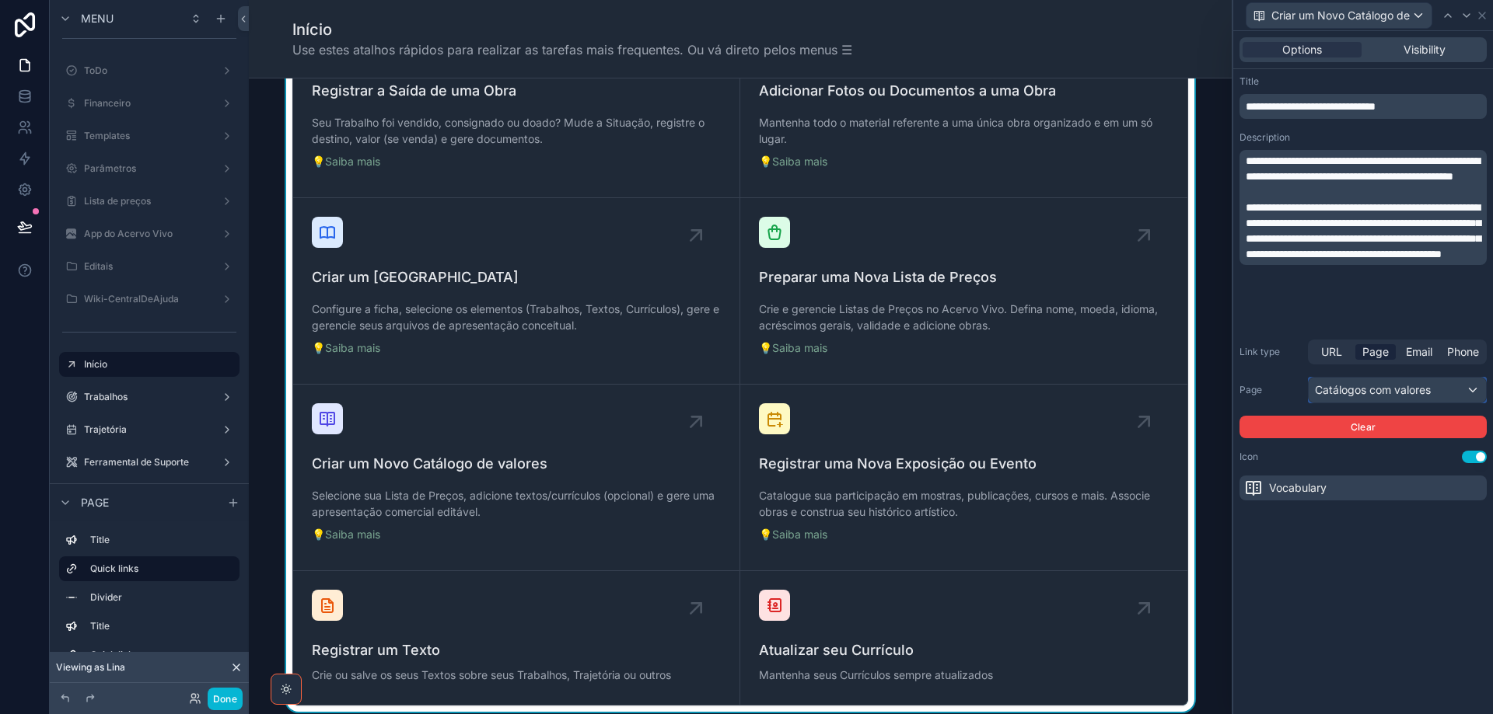
click at [1472, 386] on div "Catálogos com valores" at bounding box center [1396, 390] width 177 height 25
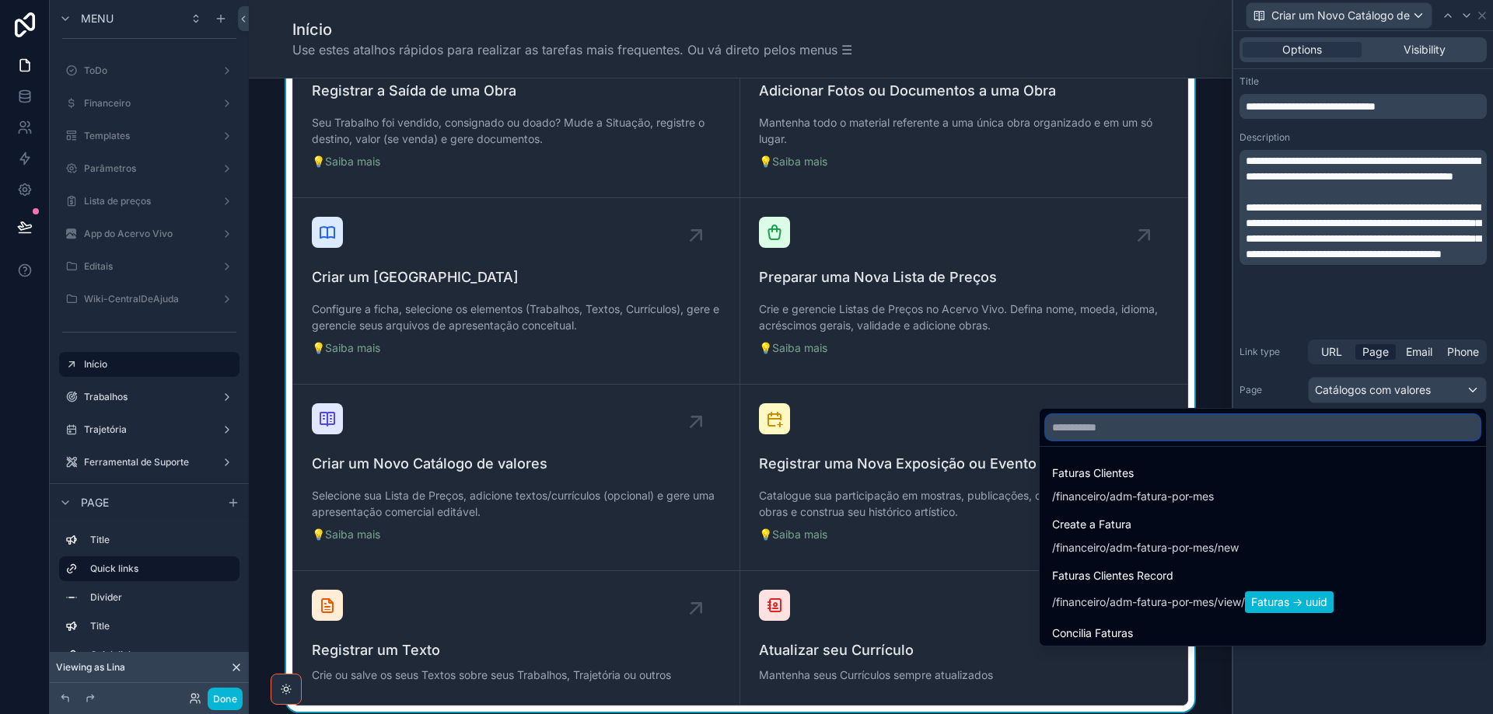
click at [1363, 421] on input "text" at bounding box center [1263, 427] width 434 height 25
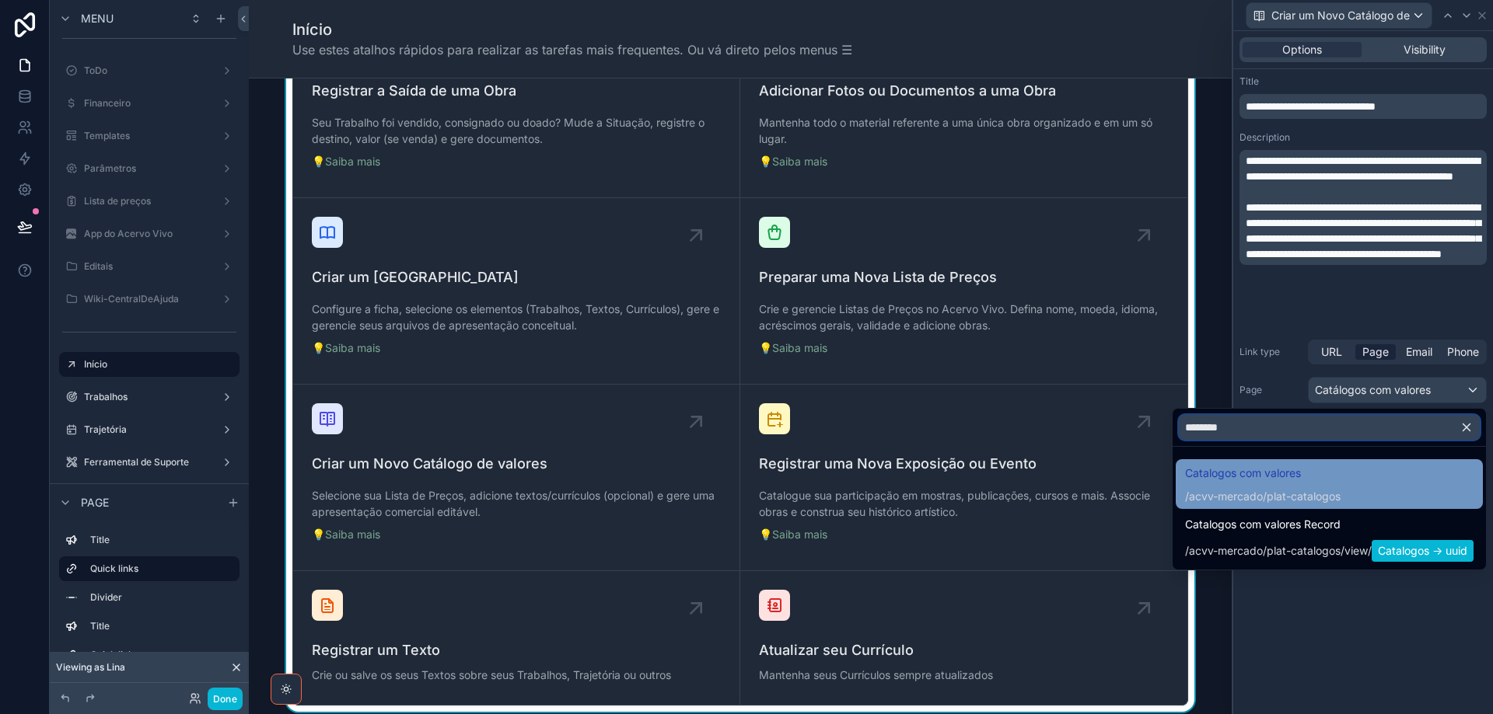
type input "********"
click at [1332, 473] on span "Catalogos com valores" at bounding box center [1262, 473] width 155 height 19
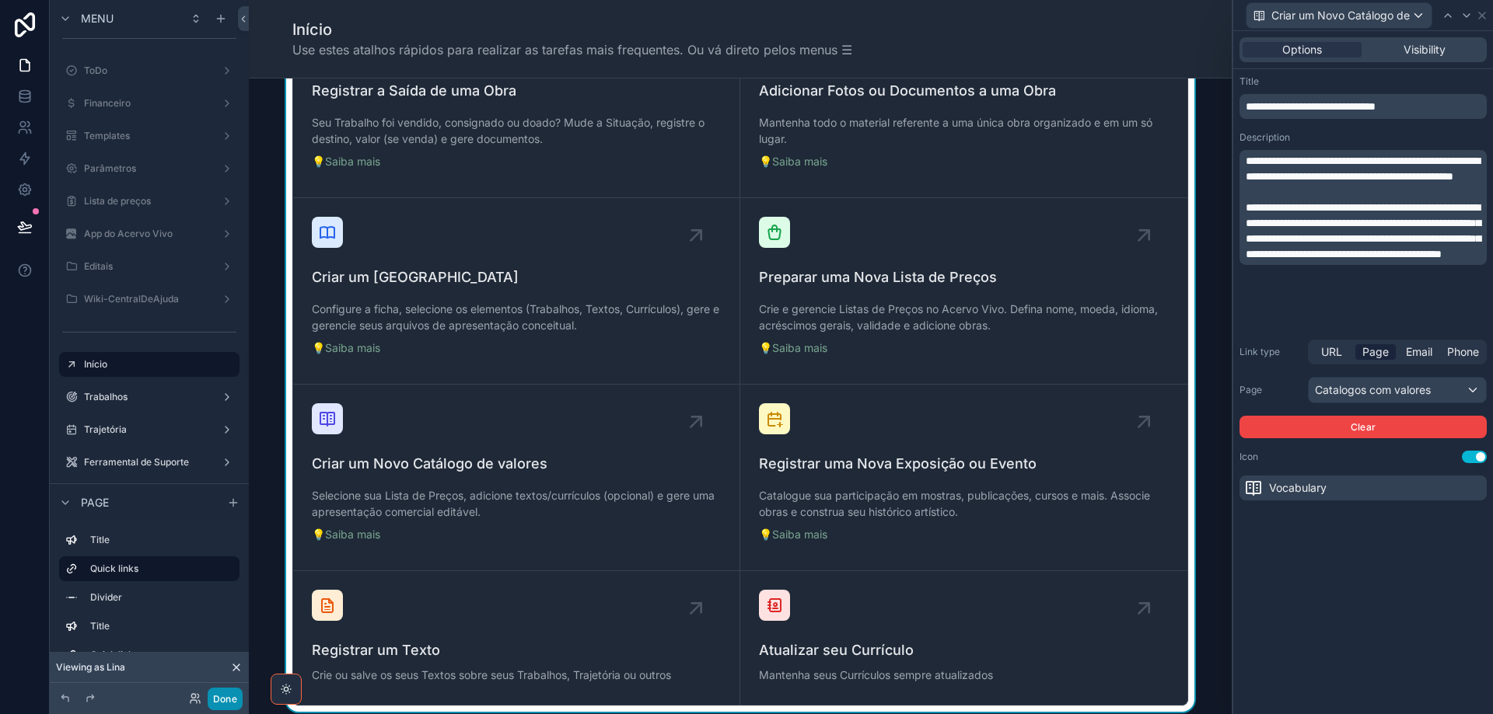
click at [225, 705] on button "Done" at bounding box center [225, 699] width 35 height 23
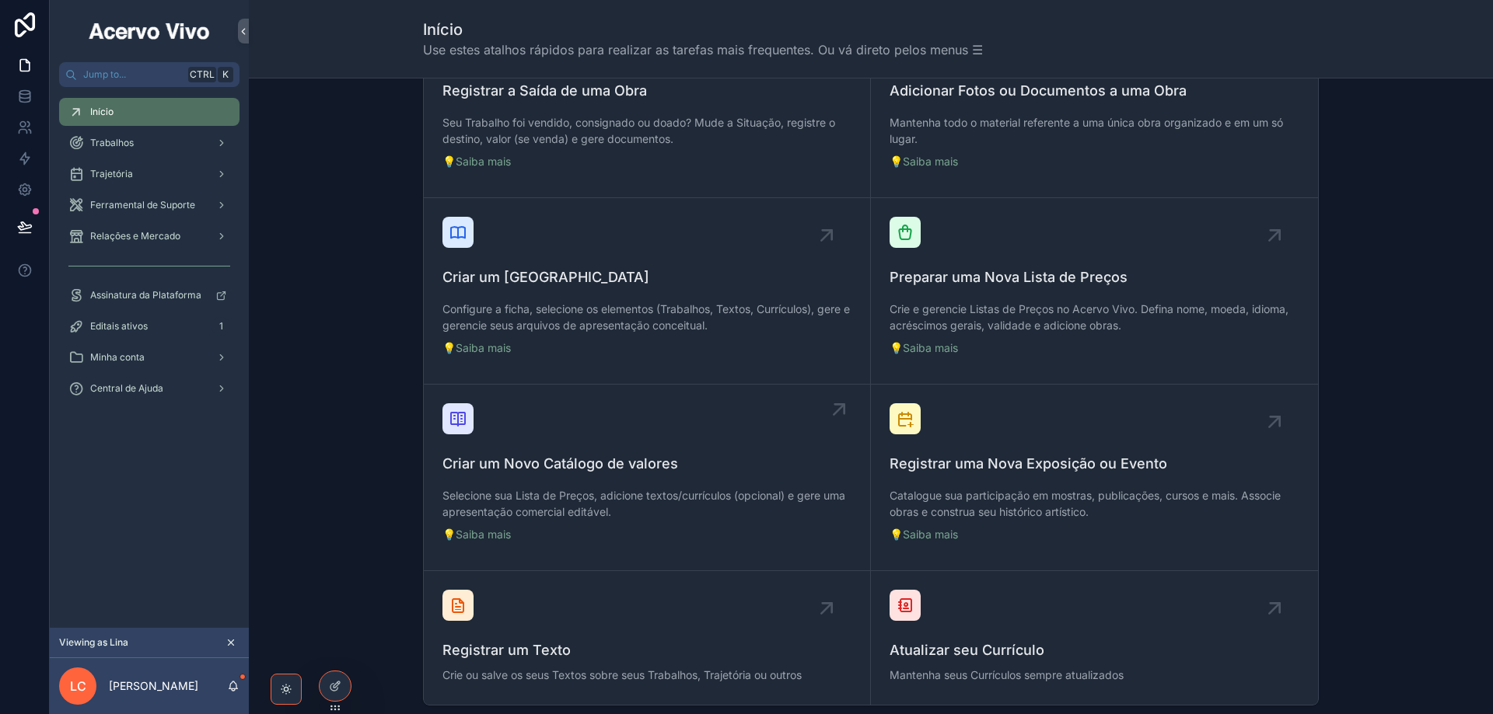
click at [558, 470] on span "Criar um Novo Catálogo de valores" at bounding box center [646, 464] width 409 height 22
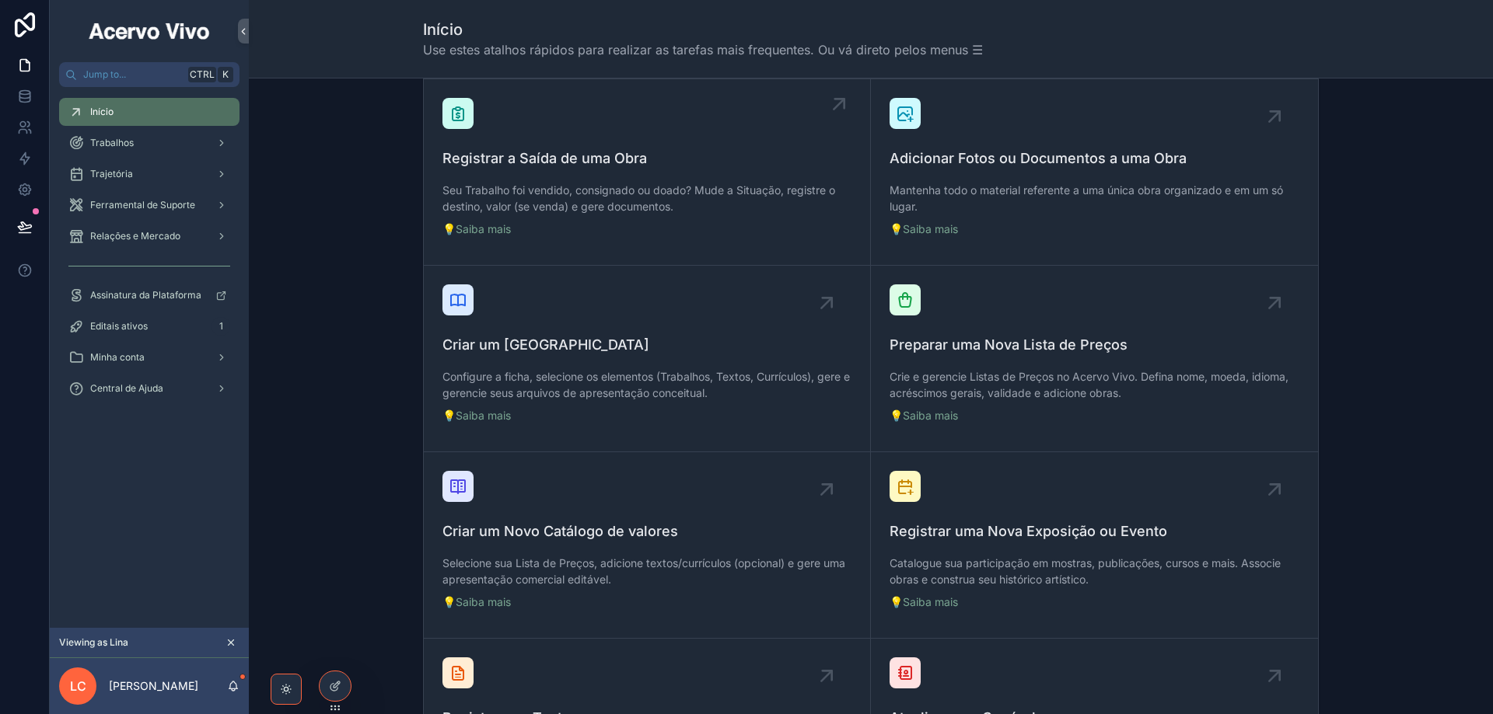
scroll to position [389, 0]
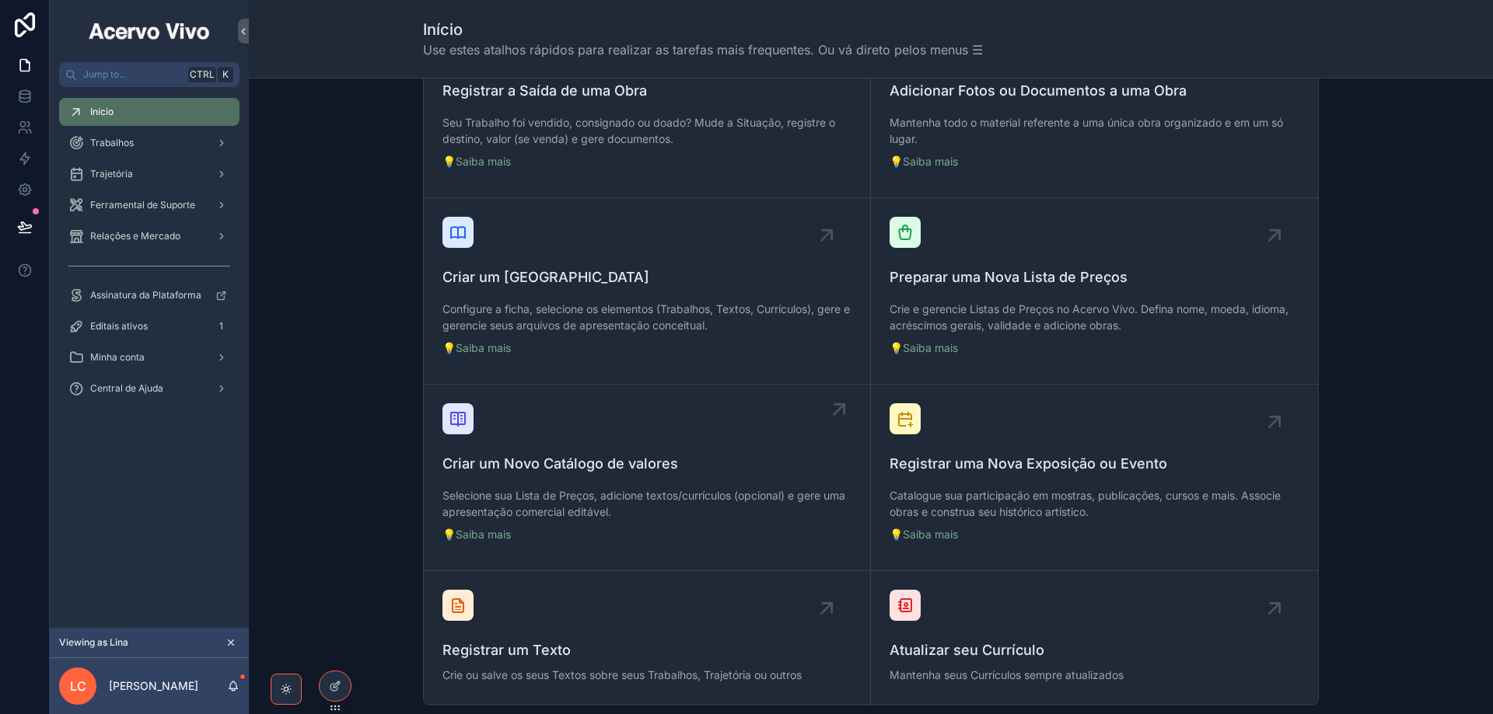
click at [556, 492] on p "Selecione sua Lista de Preços, adicione textos/currículos (opcional) e gere uma…" at bounding box center [646, 503] width 409 height 33
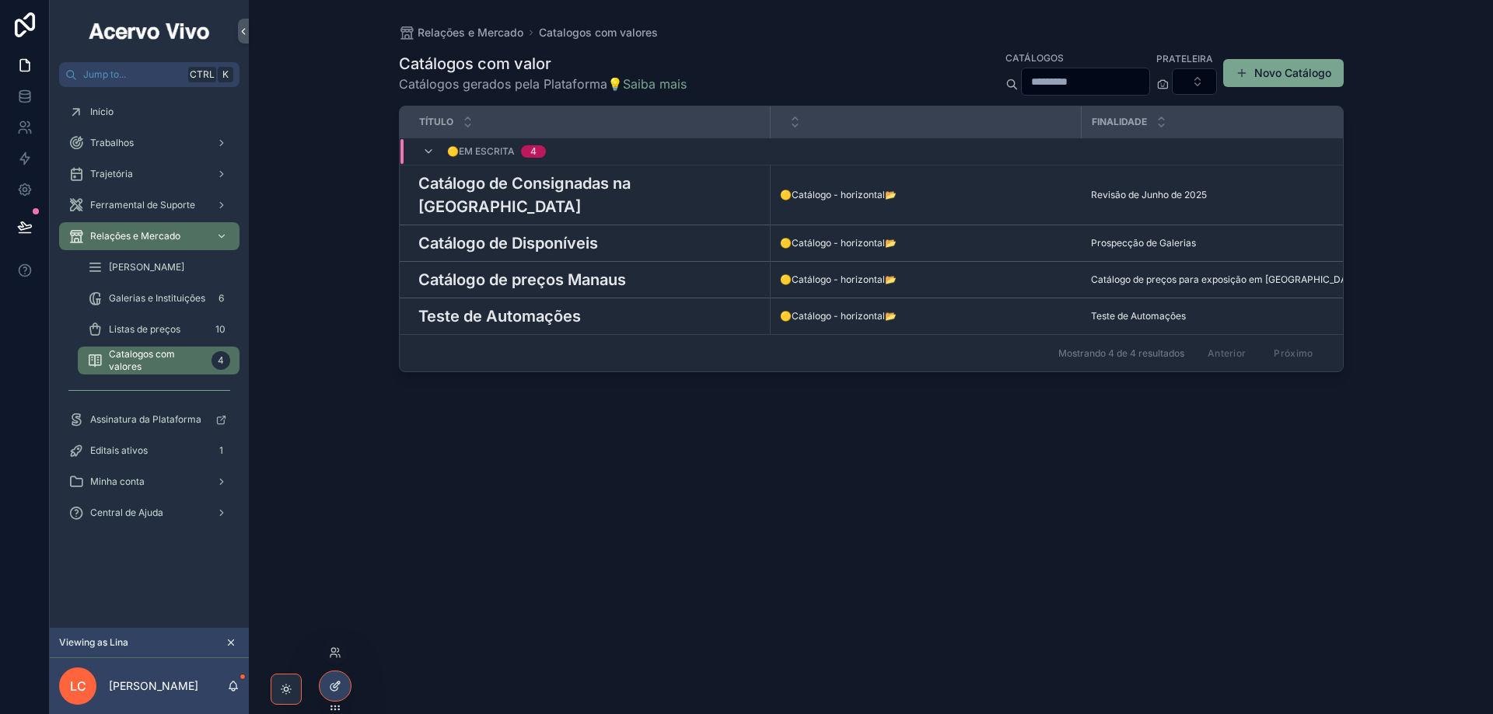
click at [337, 687] on icon at bounding box center [335, 686] width 12 height 12
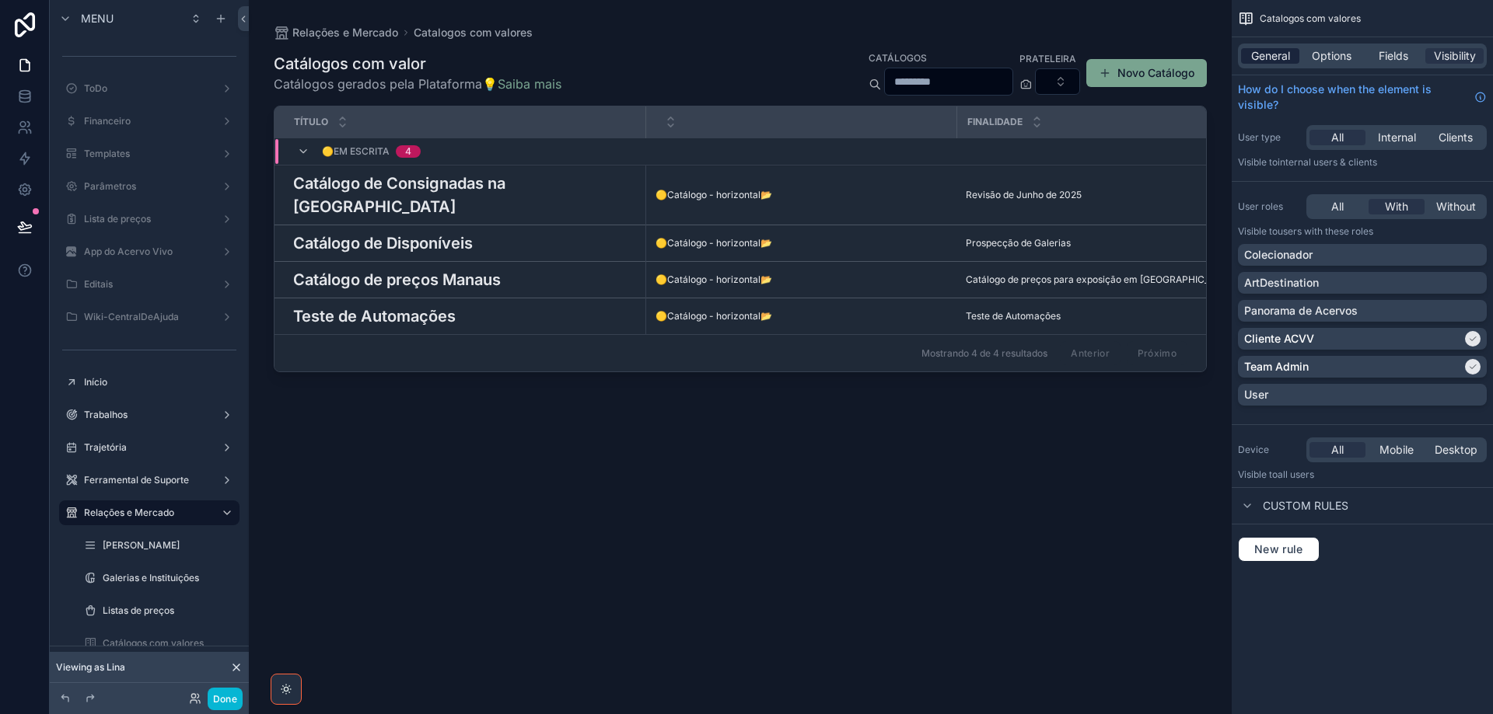
click at [1279, 53] on span "General" at bounding box center [1270, 56] width 39 height 16
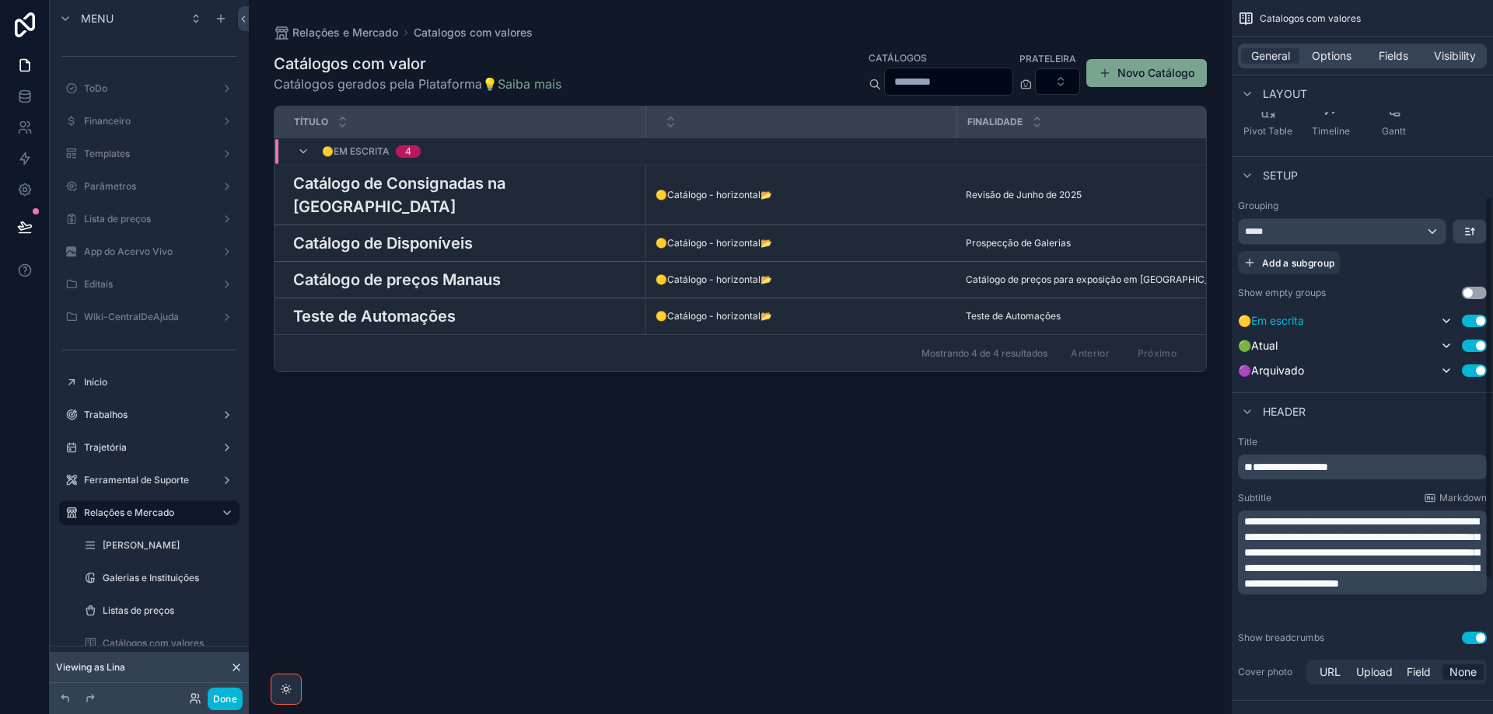
scroll to position [389, 0]
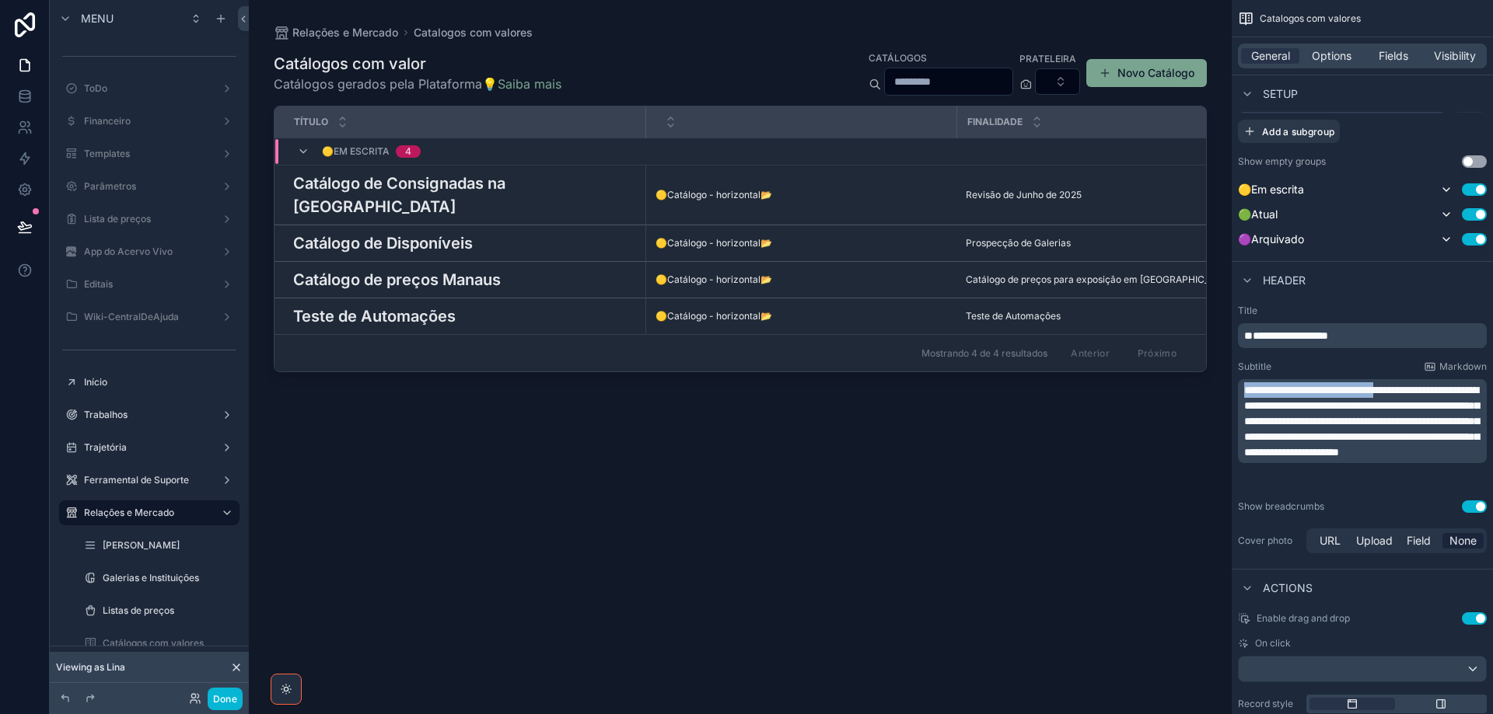
drag, startPoint x: 1244, startPoint y: 389, endPoint x: 1426, endPoint y: 392, distance: 181.9
click at [1426, 392] on span "**********" at bounding box center [1361, 421] width 235 height 73
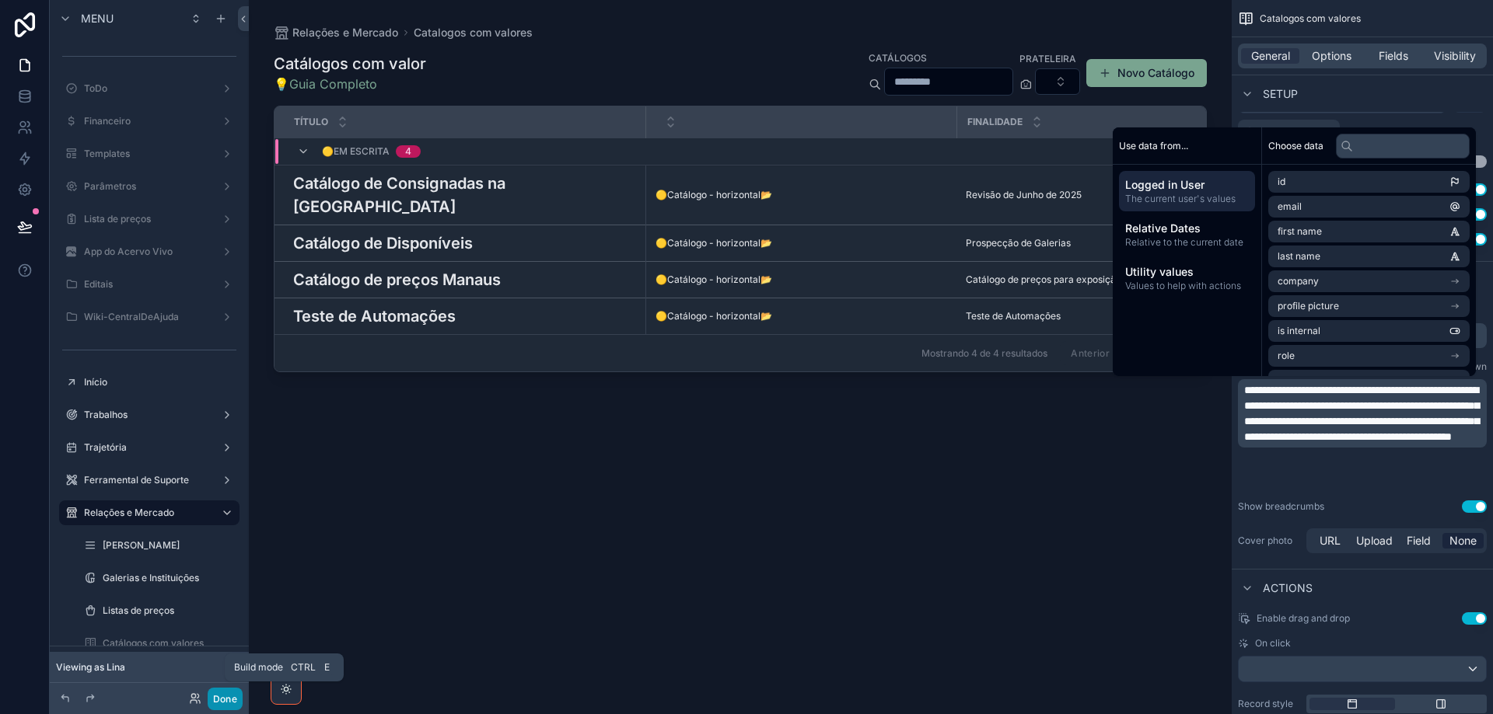
click at [225, 698] on button "Done" at bounding box center [225, 699] width 35 height 23
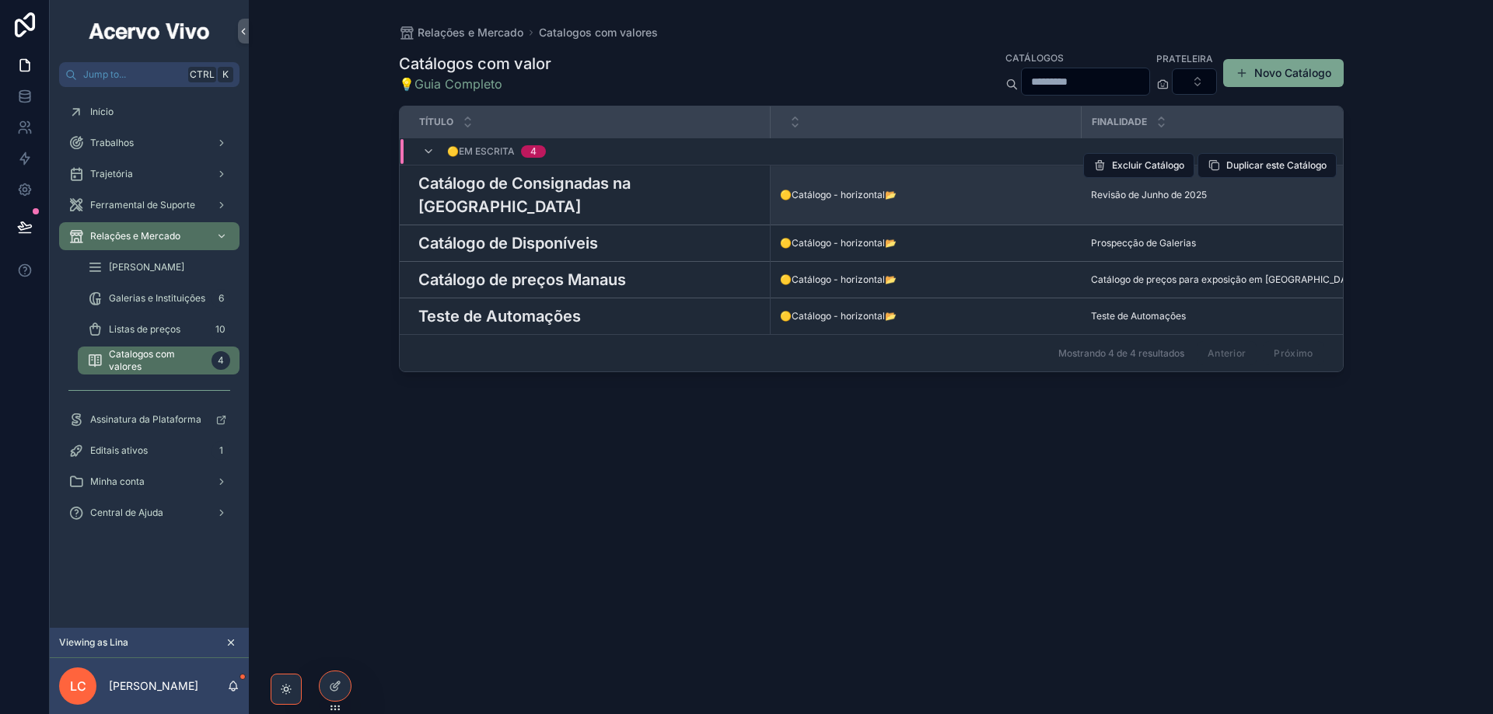
click at [498, 185] on h3 "Catálogo de Consignadas na Galeria Tocantins" at bounding box center [589, 195] width 343 height 47
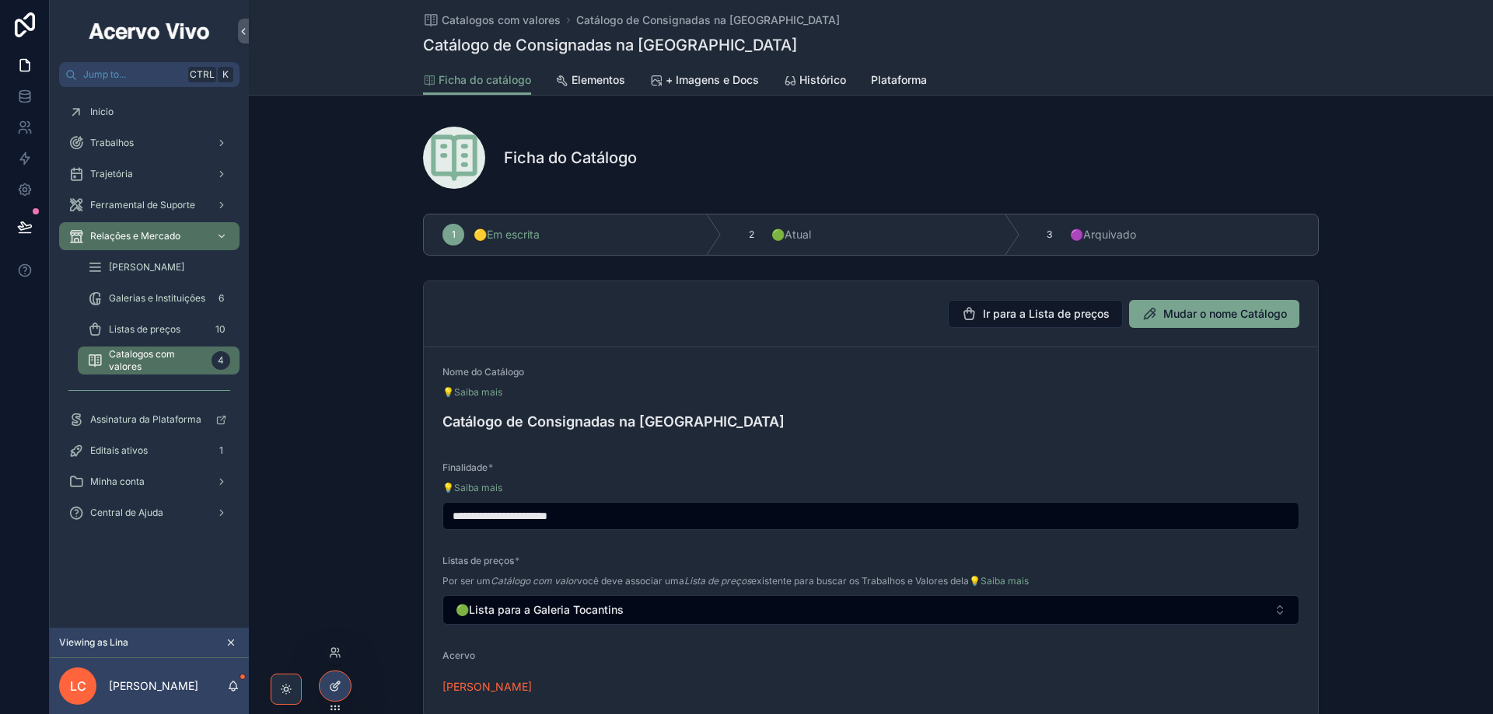
click at [334, 691] on icon at bounding box center [333, 687] width 7 height 7
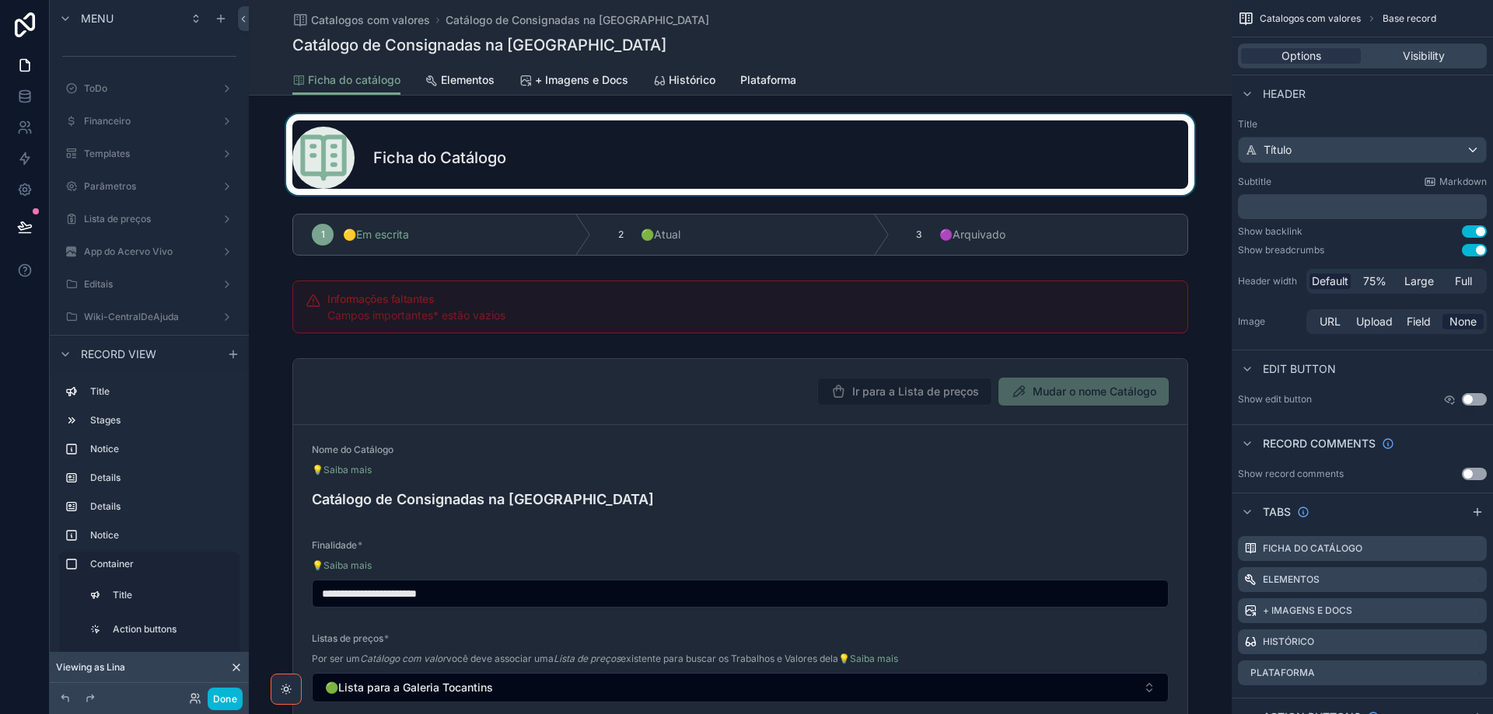
click at [936, 142] on div "scrollable content" at bounding box center [740, 154] width 983 height 81
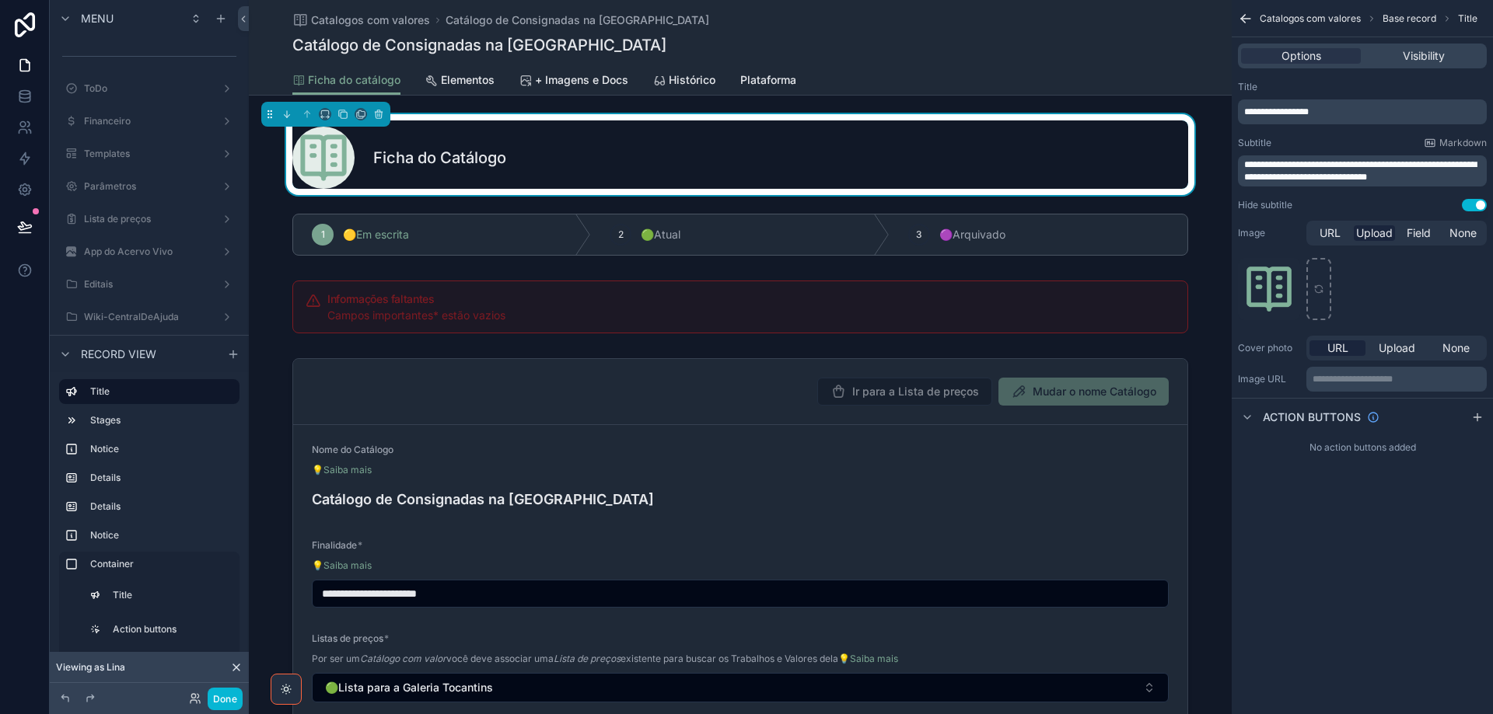
click at [1467, 204] on button "Use setting" at bounding box center [1473, 205] width 25 height 12
click at [1351, 175] on span "**********" at bounding box center [1360, 171] width 232 height 22
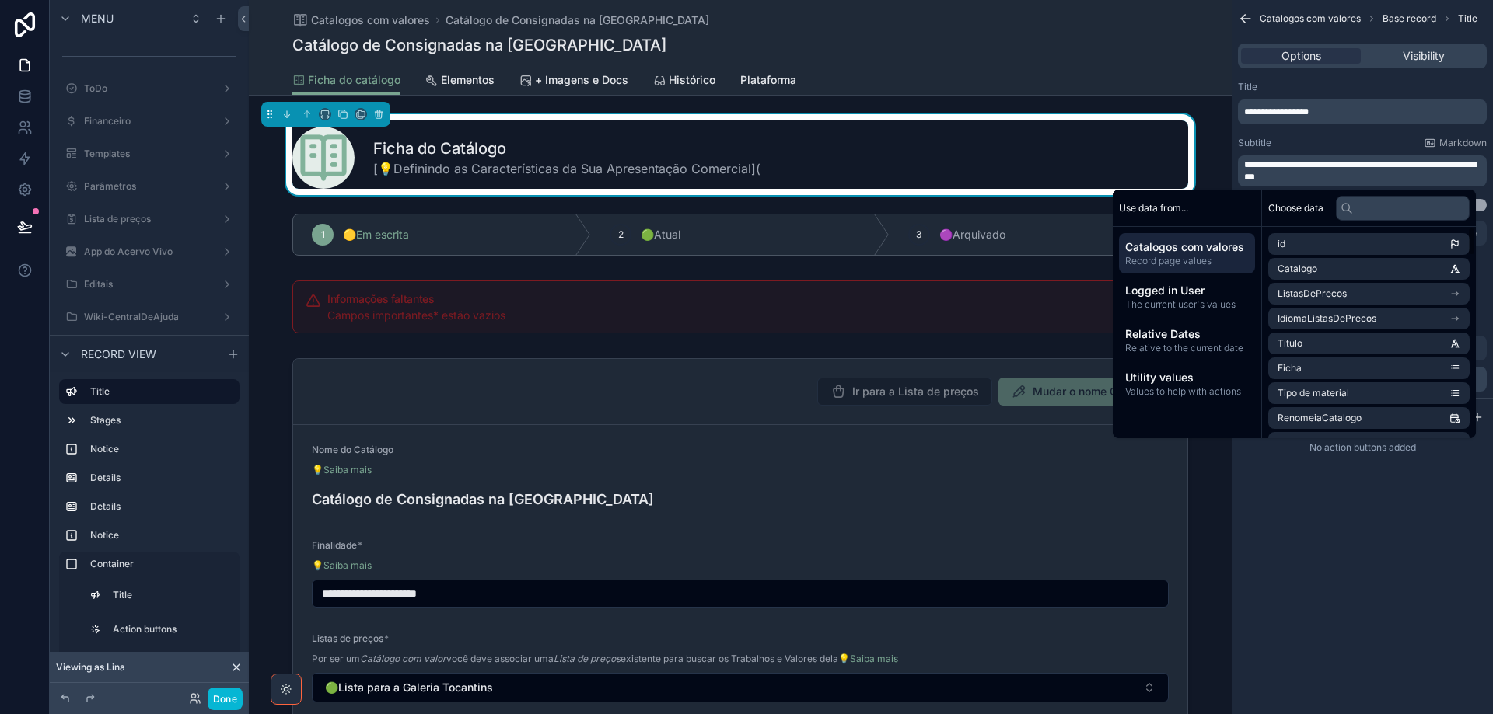
click at [1361, 181] on p "**********" at bounding box center [1363, 171] width 239 height 25
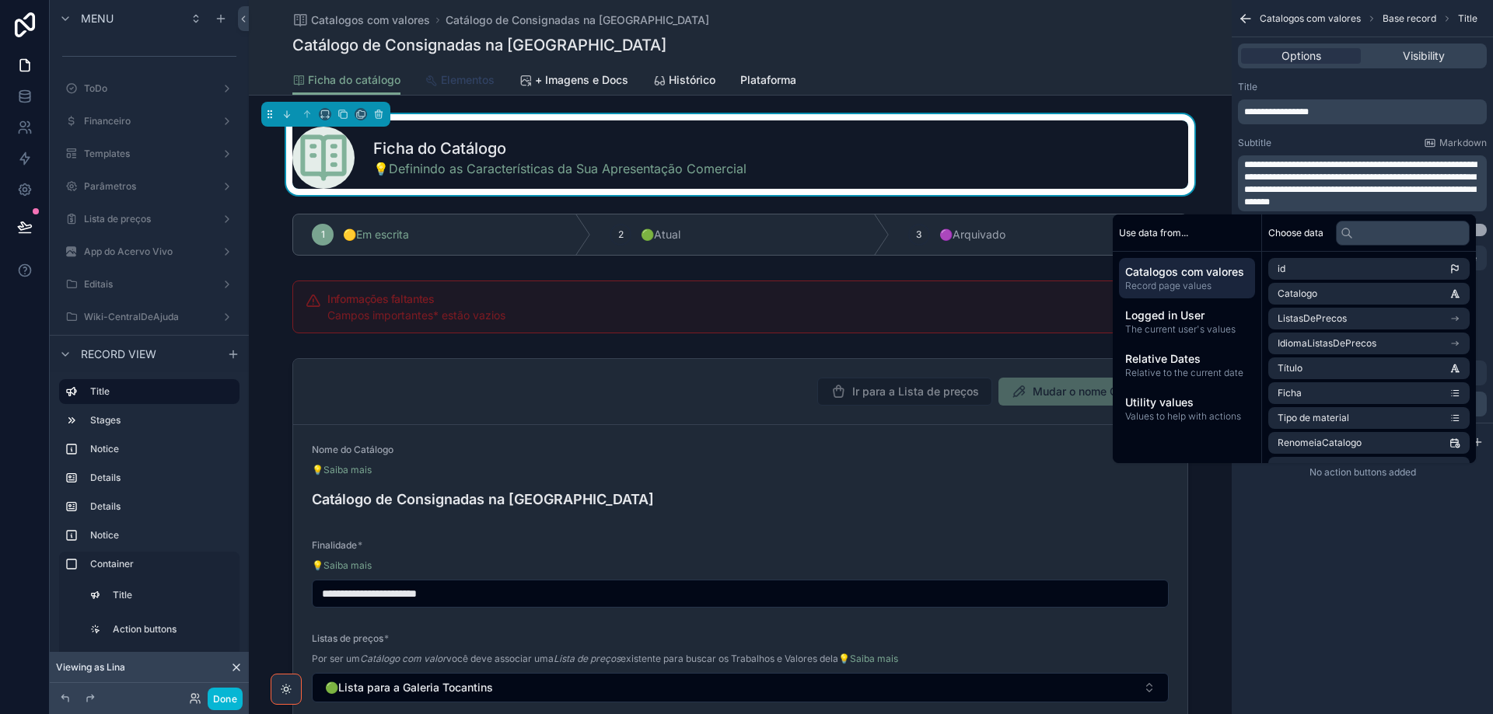
click at [456, 80] on span "Elementos" at bounding box center [468, 80] width 54 height 16
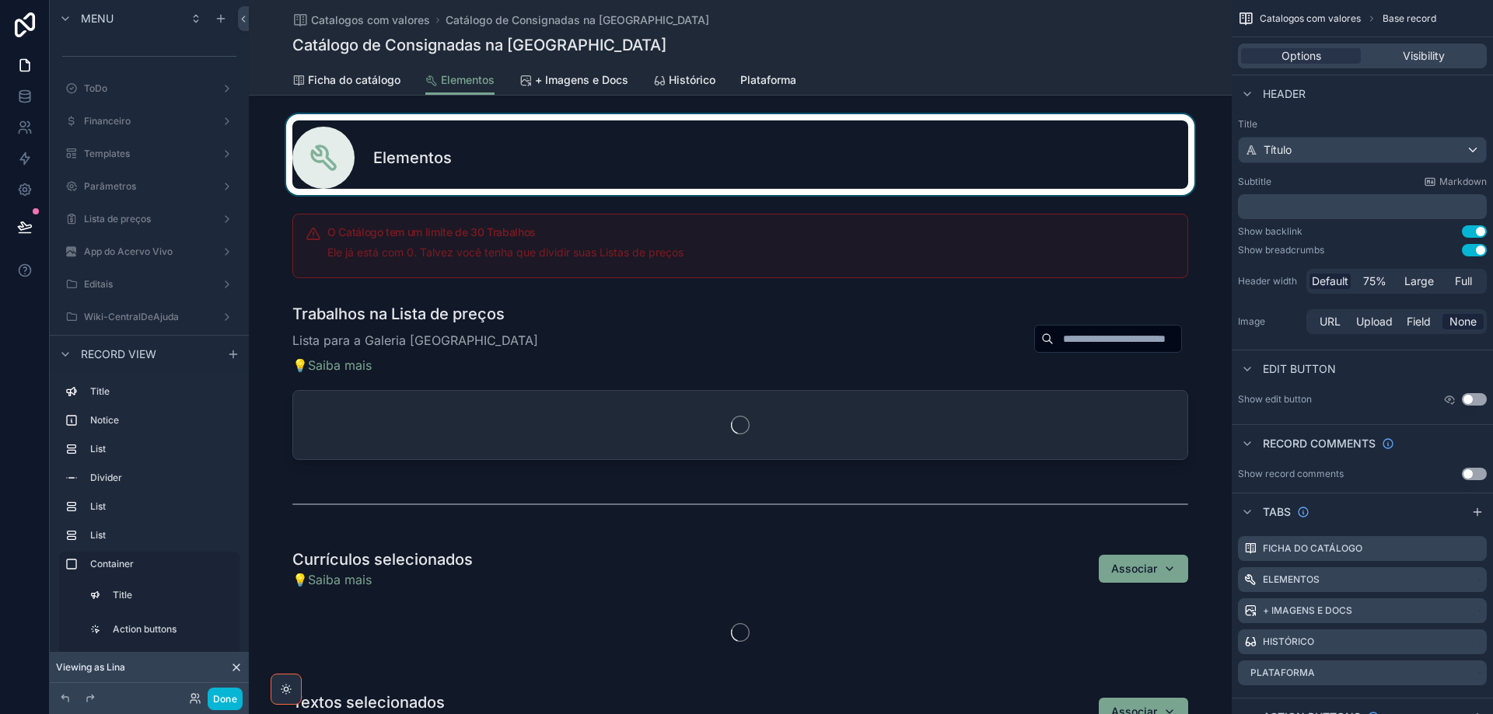
click at [536, 163] on div "scrollable content" at bounding box center [740, 154] width 983 height 81
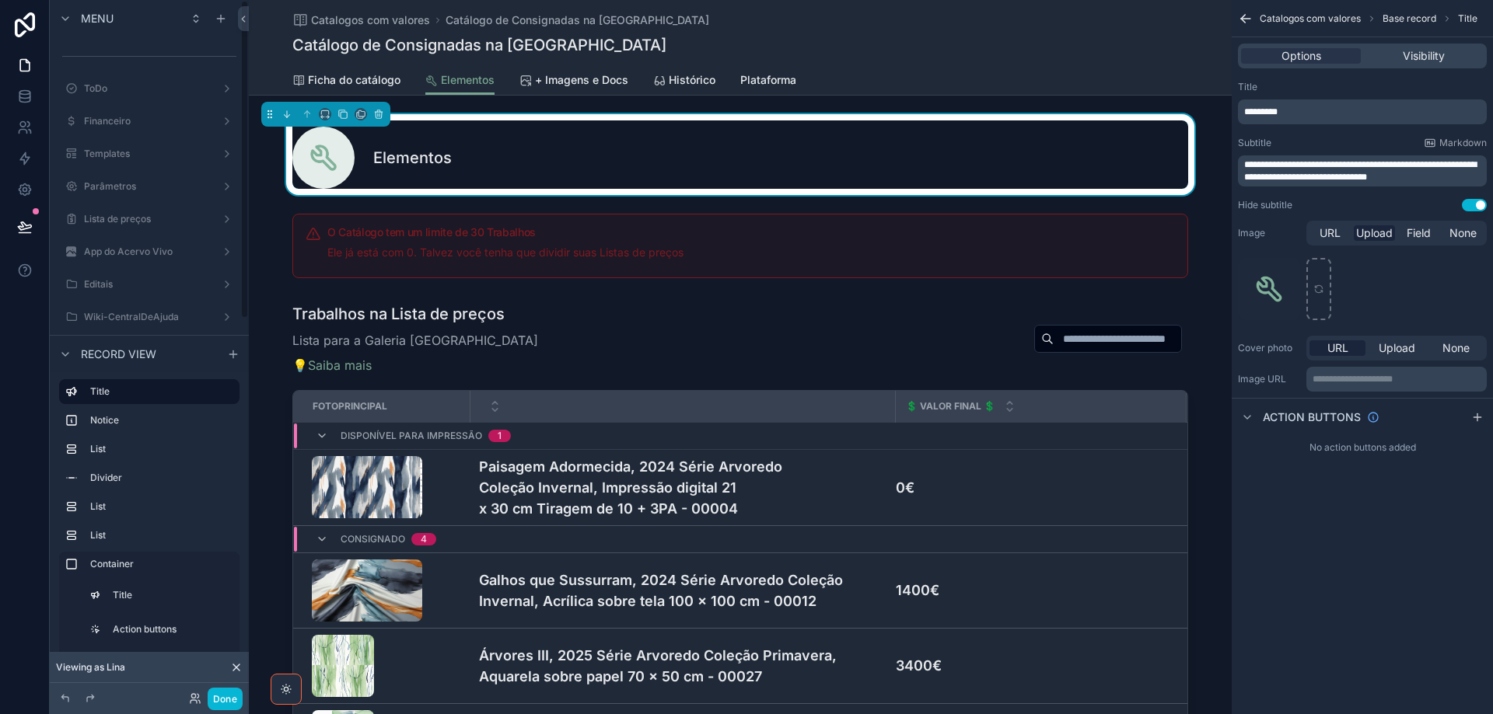
click at [1018, 152] on div "Elementos" at bounding box center [780, 158] width 815 height 22
click at [1466, 205] on button "Use setting" at bounding box center [1473, 205] width 25 height 12
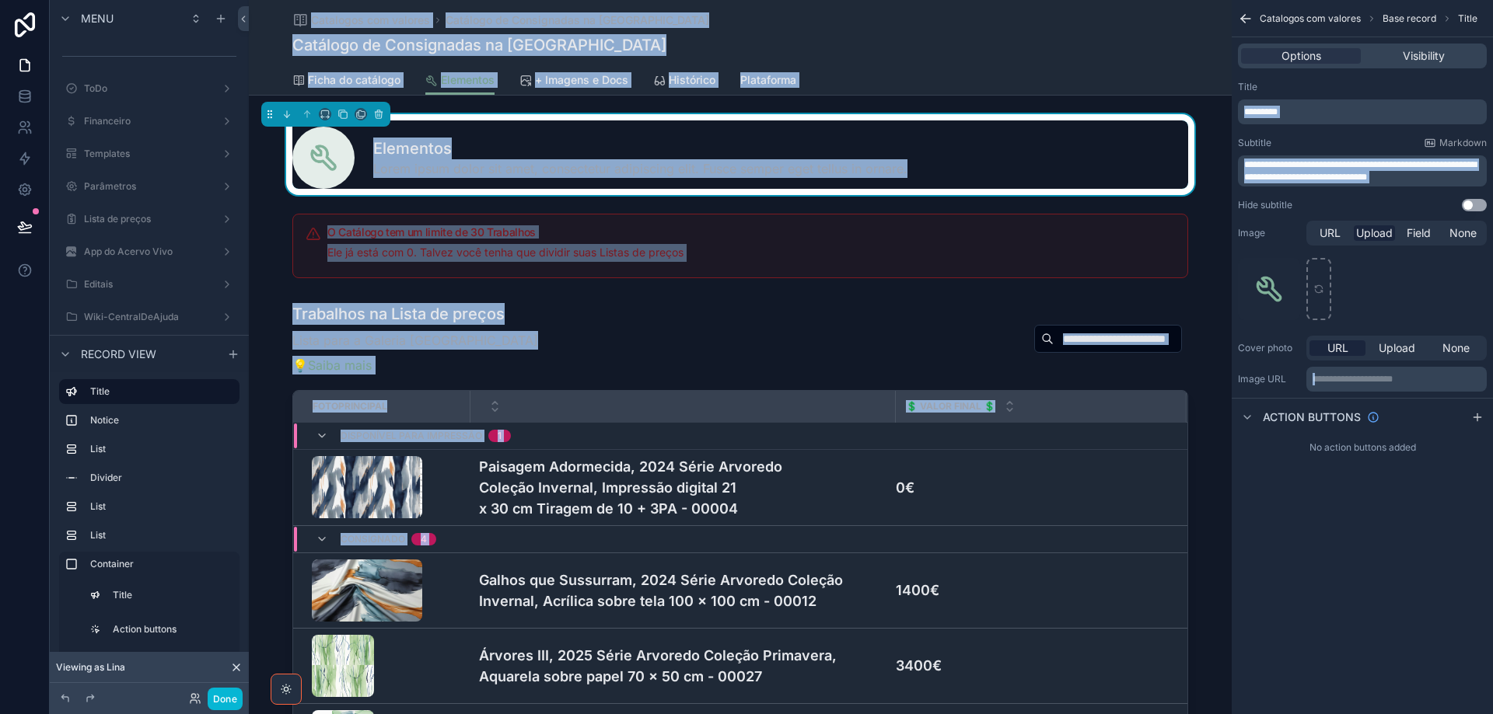
click at [1438, 189] on div "**********" at bounding box center [1361, 146] width 261 height 143
click at [1474, 172] on p "**********" at bounding box center [1363, 171] width 239 height 25
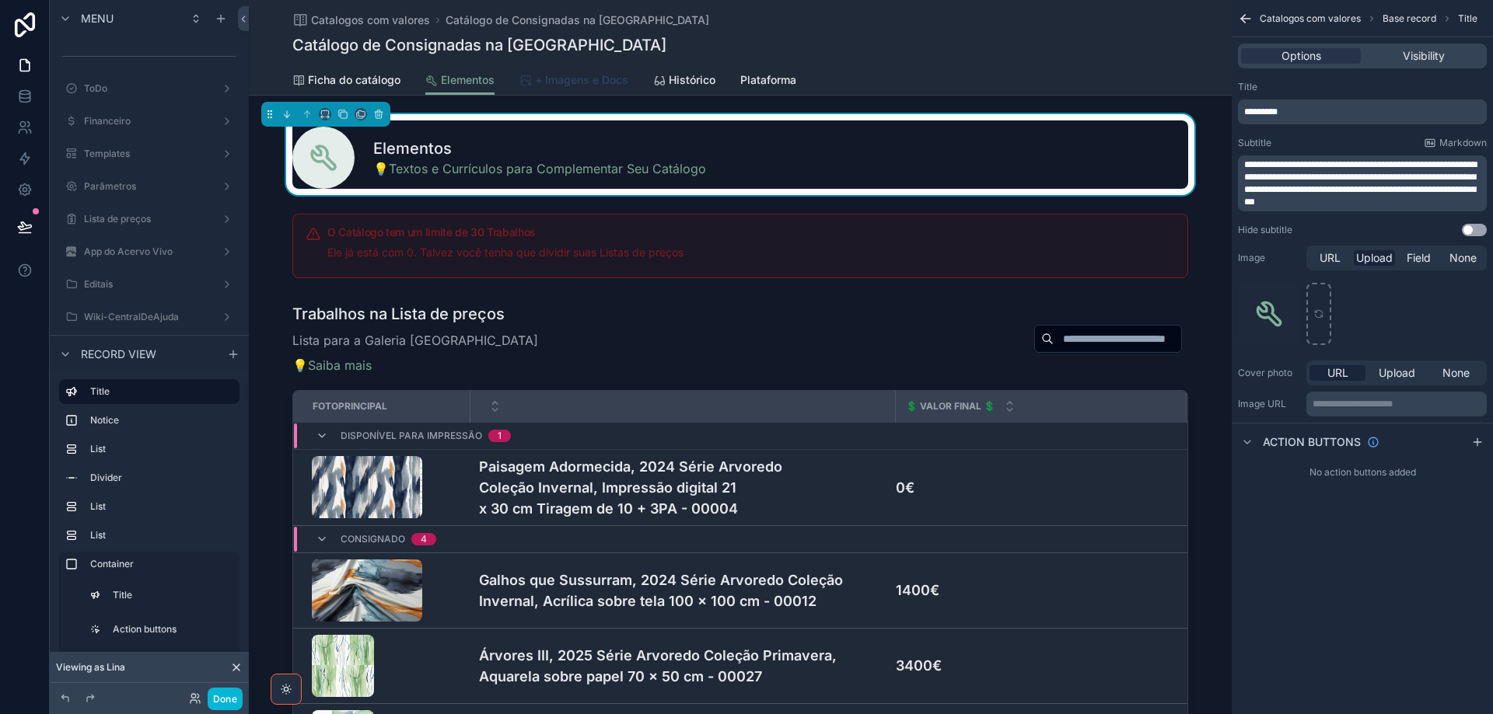
click at [571, 76] on span "+ Imagens e Docs" at bounding box center [581, 80] width 93 height 16
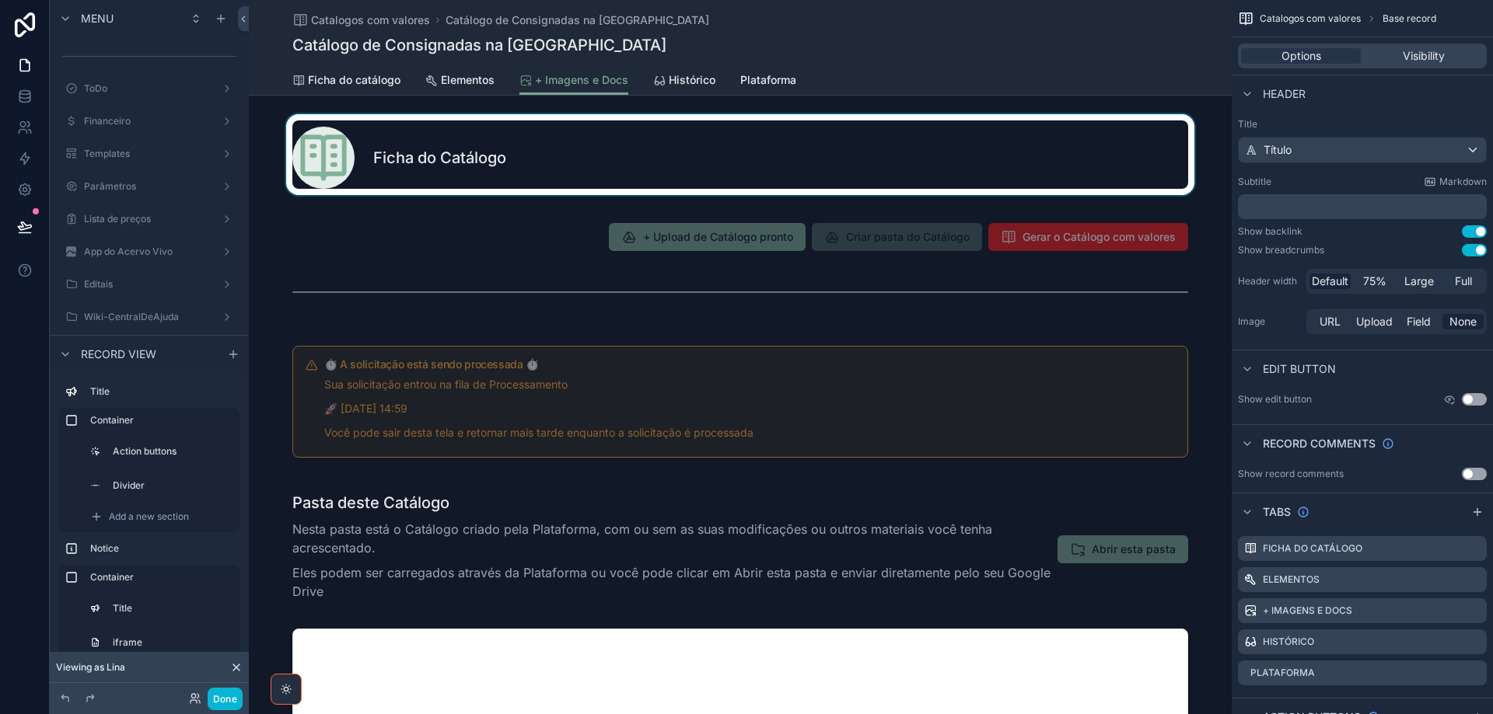
click at [566, 144] on div "scrollable content" at bounding box center [740, 154] width 983 height 81
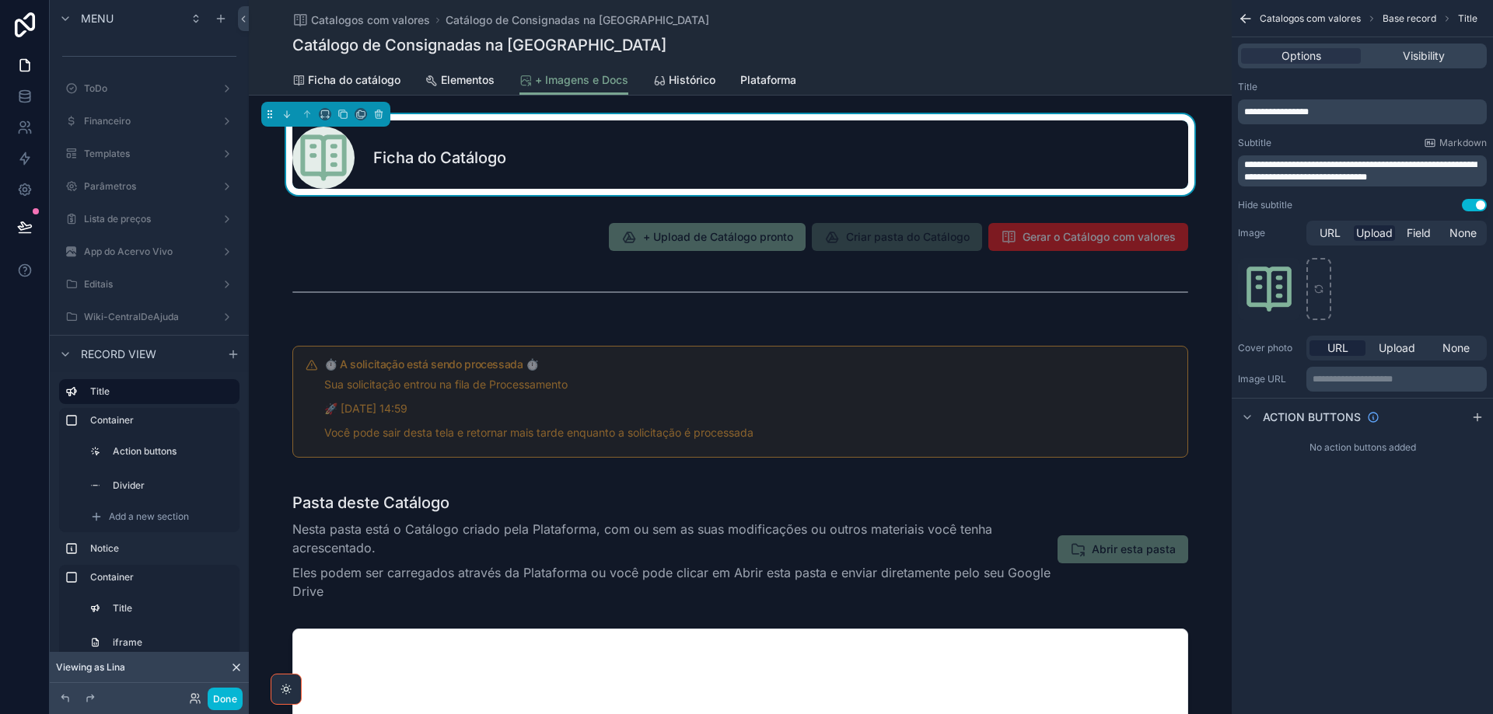
click at [1468, 205] on button "Use setting" at bounding box center [1473, 205] width 25 height 12
click at [1367, 172] on span "**********" at bounding box center [1360, 171] width 232 height 22
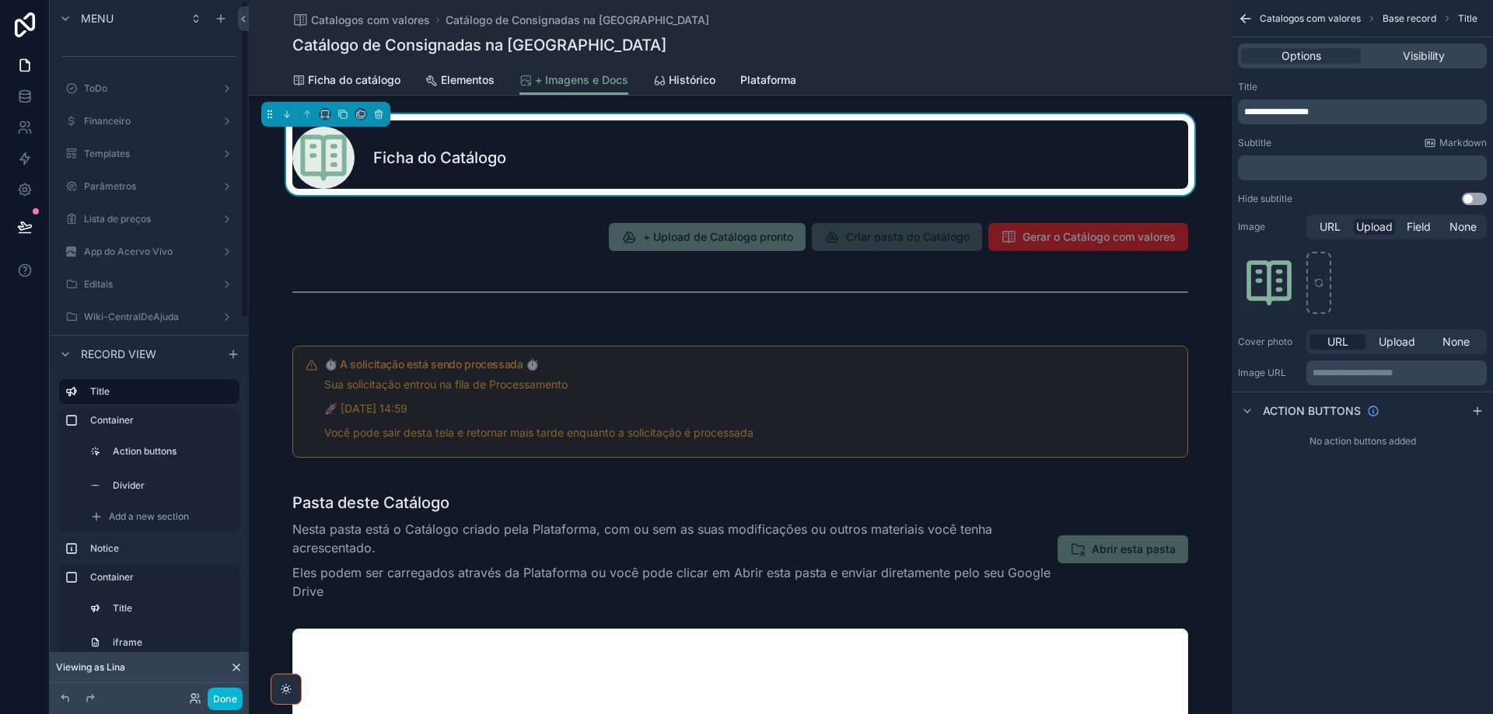
click at [591, 131] on div "Ficha do Catálogo" at bounding box center [740, 158] width 896 height 62
drag, startPoint x: 1347, startPoint y: 113, endPoint x: 1221, endPoint y: 98, distance: 126.8
click at [1221, 98] on div "Jump to... Ctrl K ToDo Financeiro Templates Parâmetros Lista de preços App do A…" at bounding box center [871, 357] width 1244 height 714
click at [1386, 168] on p "﻿" at bounding box center [1363, 168] width 239 height 12
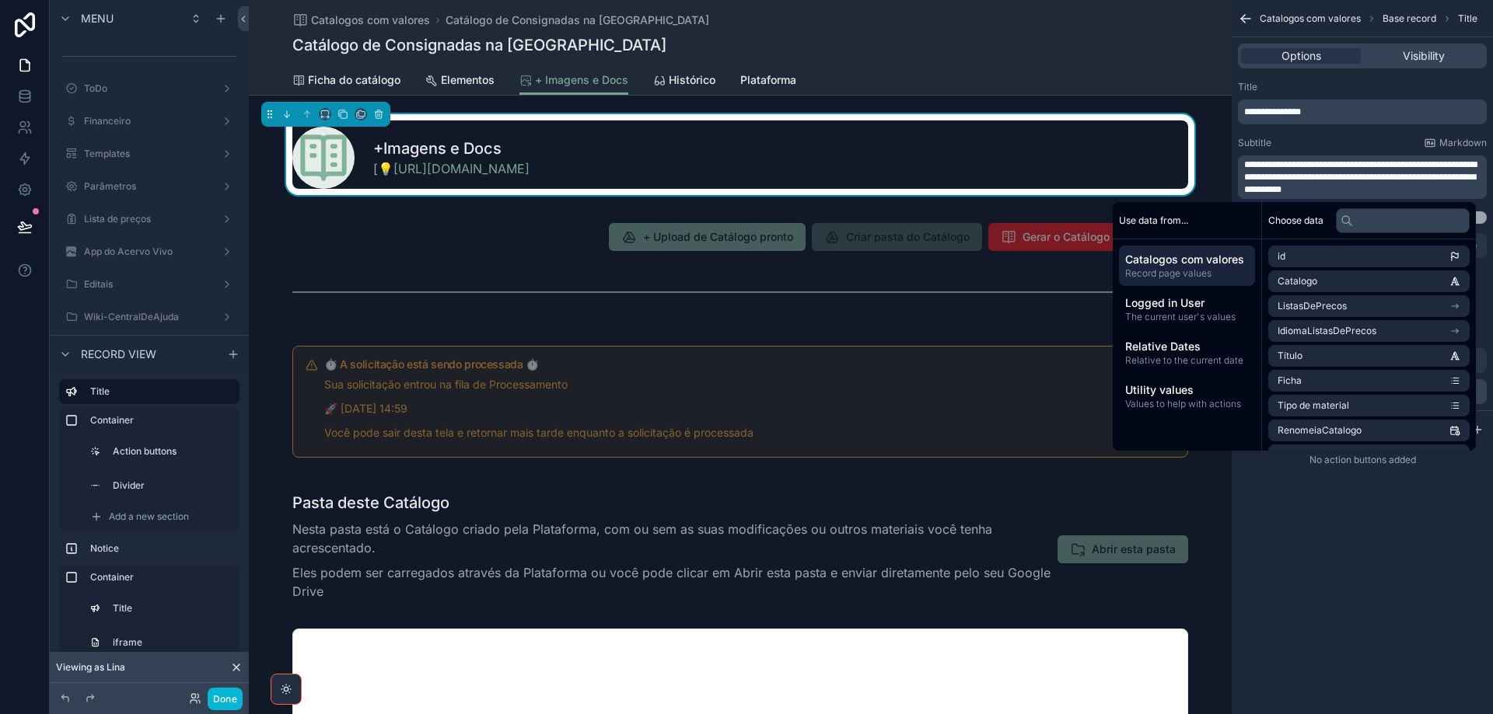
click at [1254, 163] on span "**********" at bounding box center [1360, 177] width 232 height 34
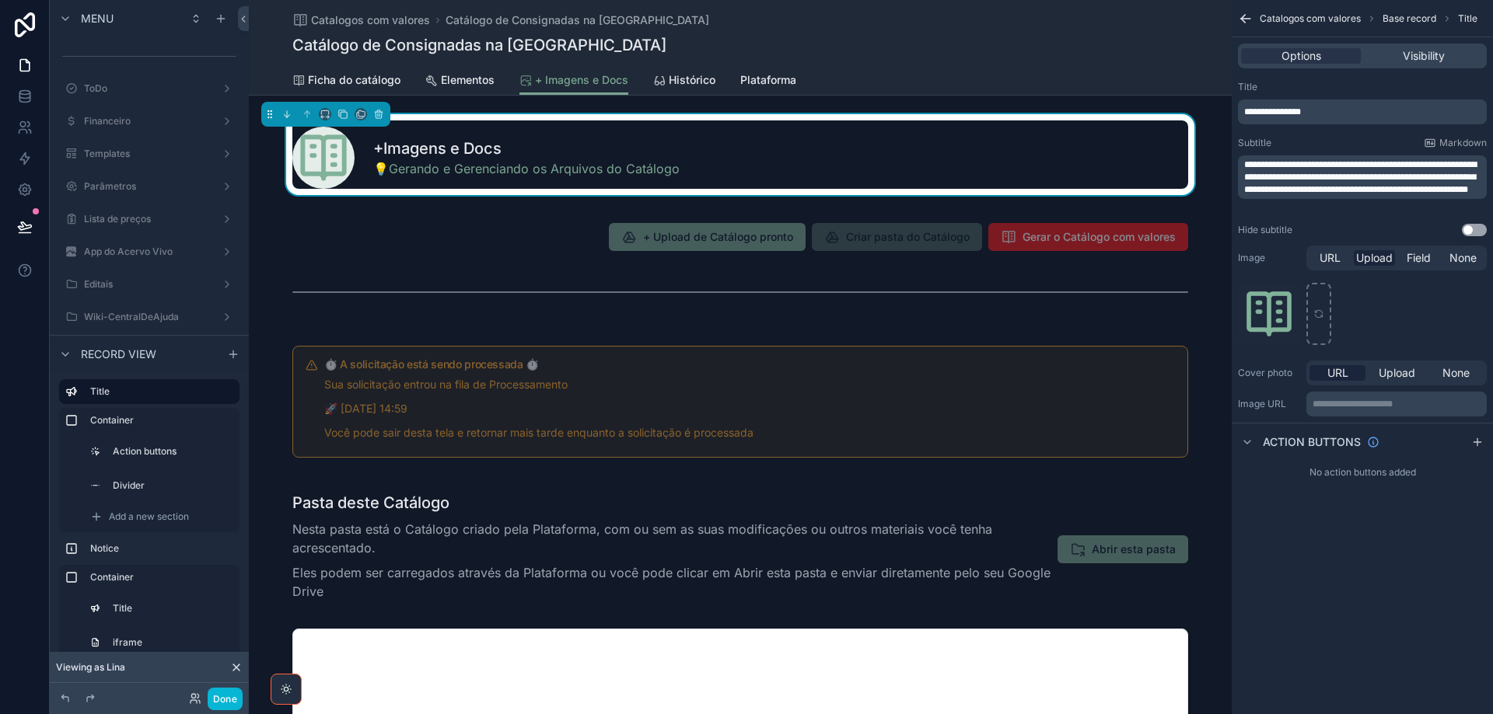
click at [1330, 602] on div "**********" at bounding box center [1361, 357] width 261 height 714
click at [1272, 308] on div "catalogo-vocabulary .png" at bounding box center [1269, 314] width 62 height 62
click at [1282, 291] on icon "scrollable content" at bounding box center [1286, 296] width 12 height 12
click at [1318, 313] on icon "scrollable content" at bounding box center [1318, 314] width 11 height 11
type input "**********"
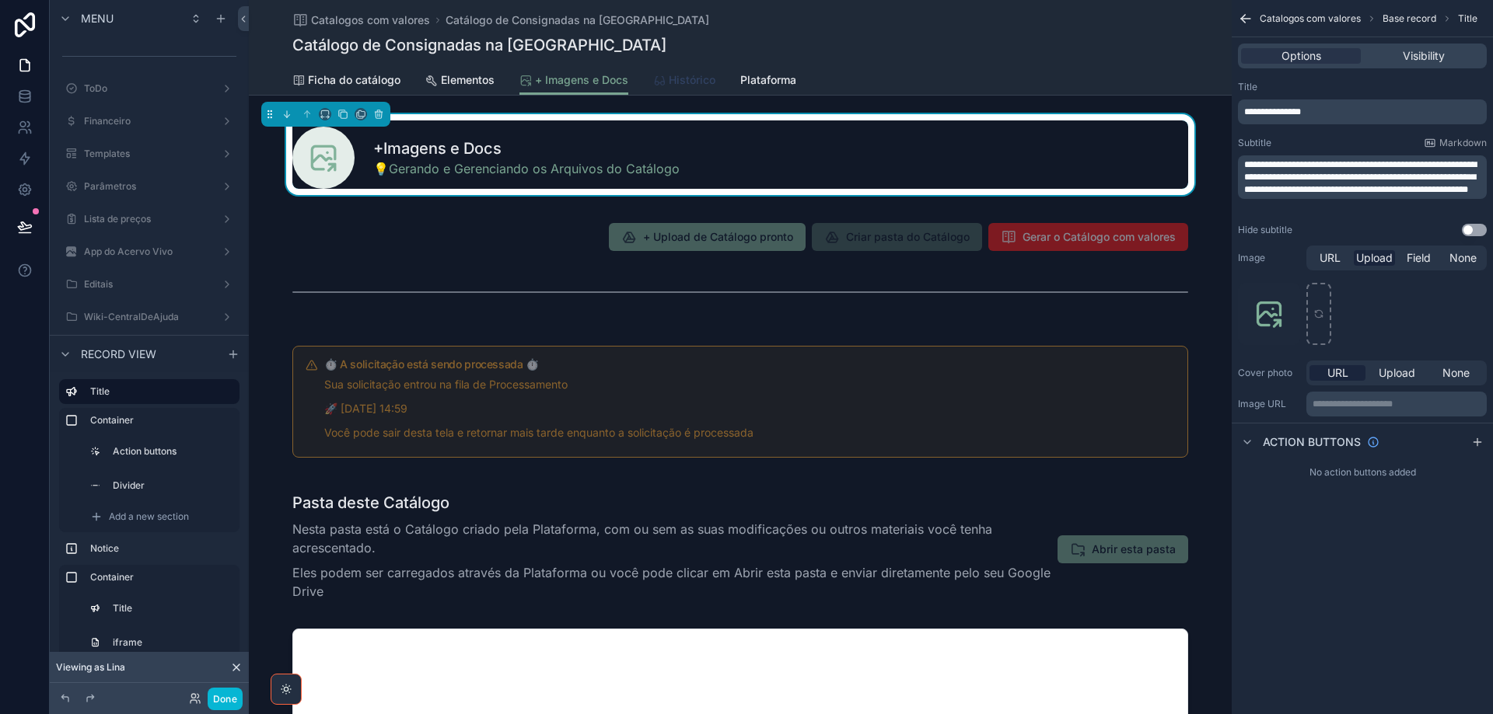
click at [699, 82] on span "Histórico" at bounding box center [692, 80] width 47 height 16
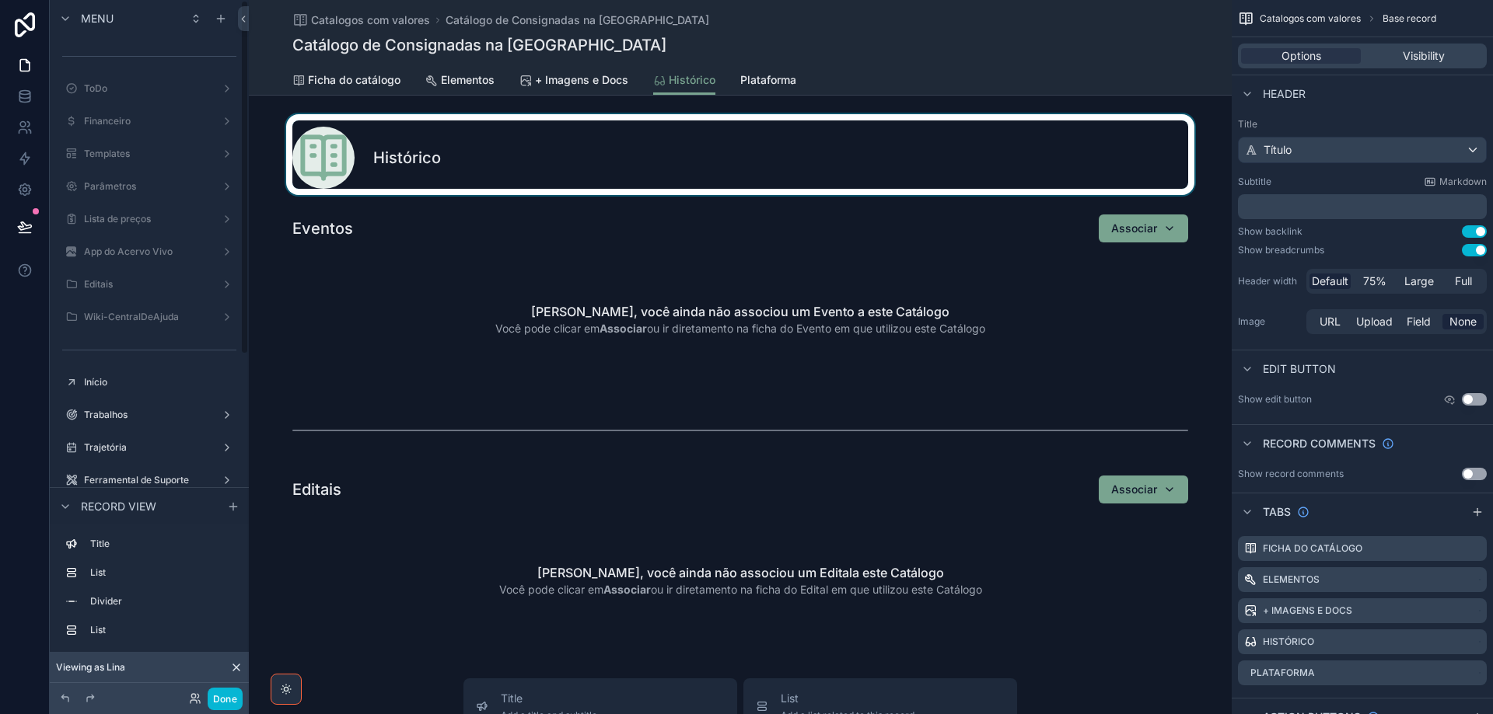
click at [666, 152] on div "scrollable content" at bounding box center [740, 154] width 983 height 81
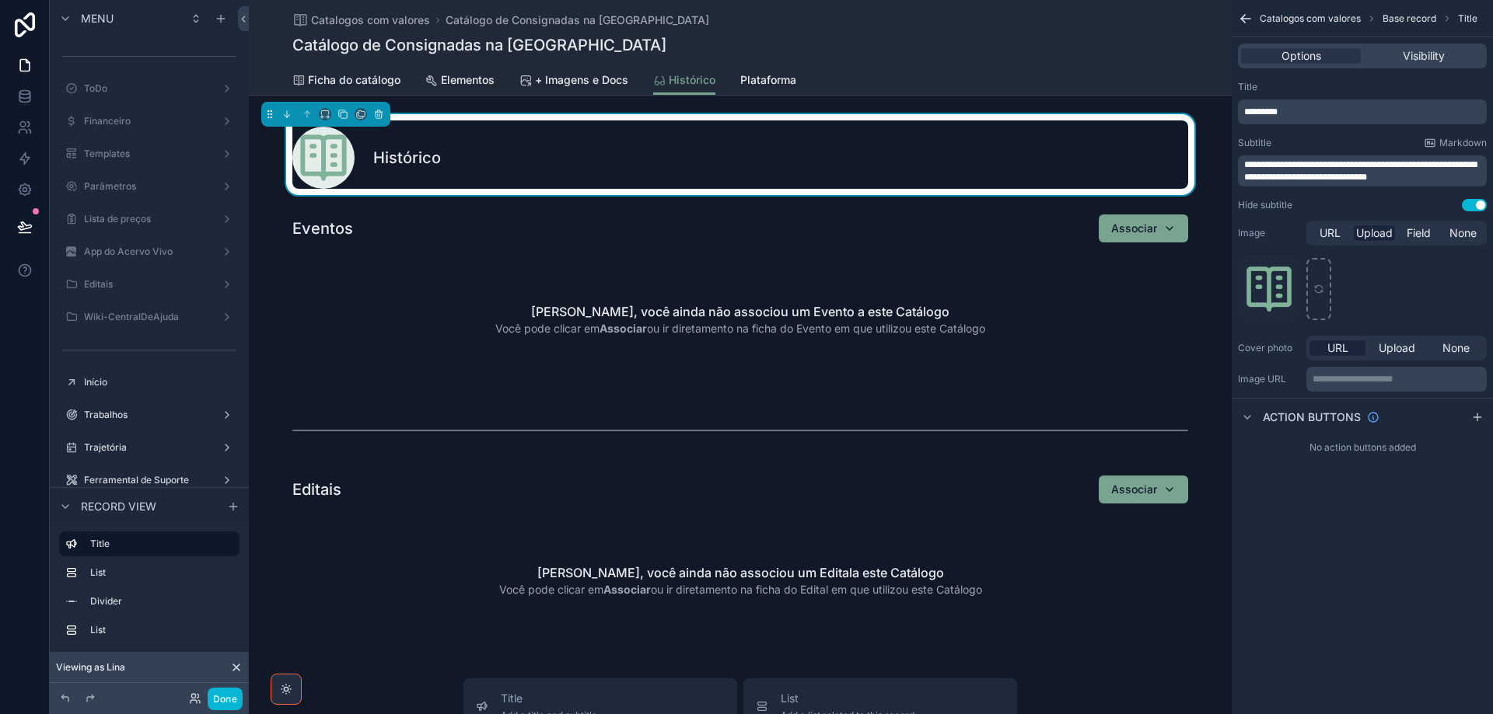
click at [1270, 173] on span "**********" at bounding box center [1360, 171] width 232 height 22
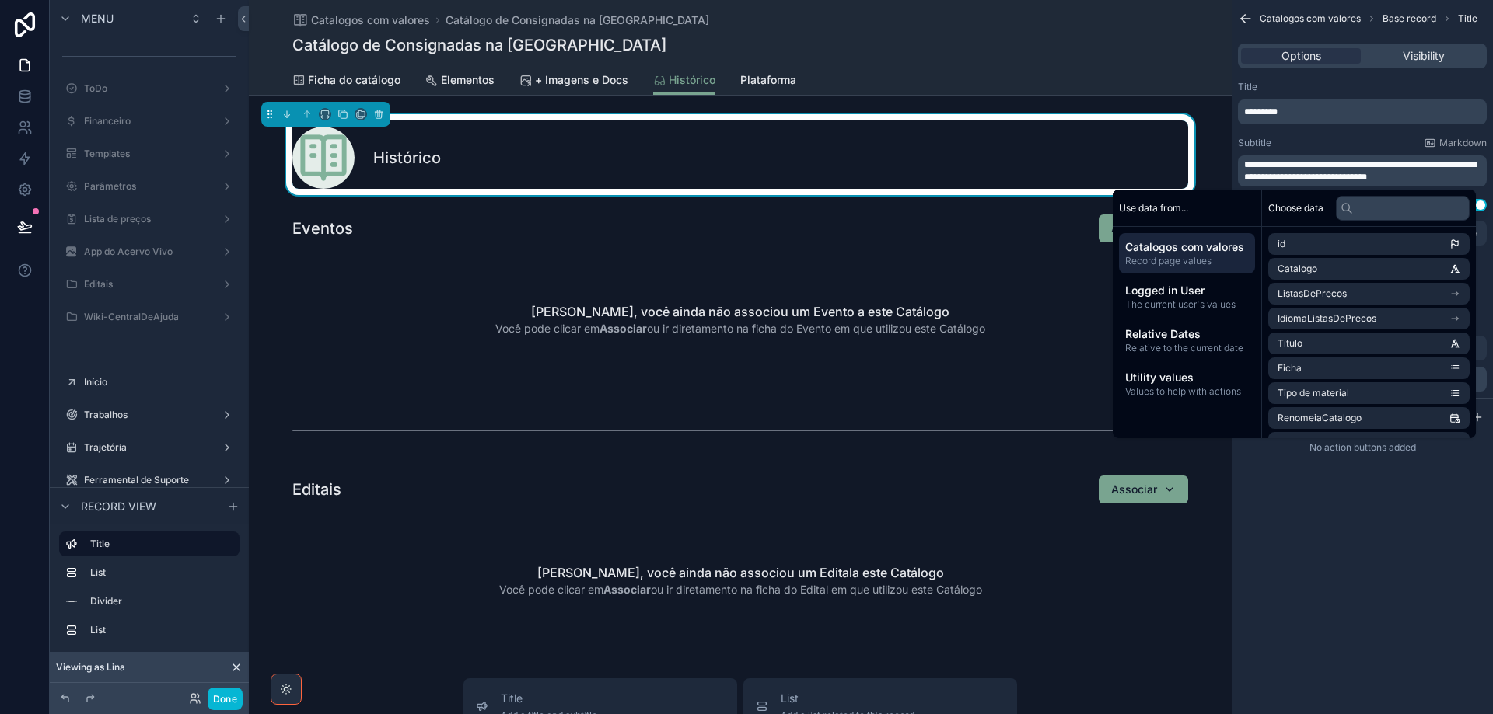
click at [1479, 202] on button "Use setting" at bounding box center [1473, 205] width 25 height 12
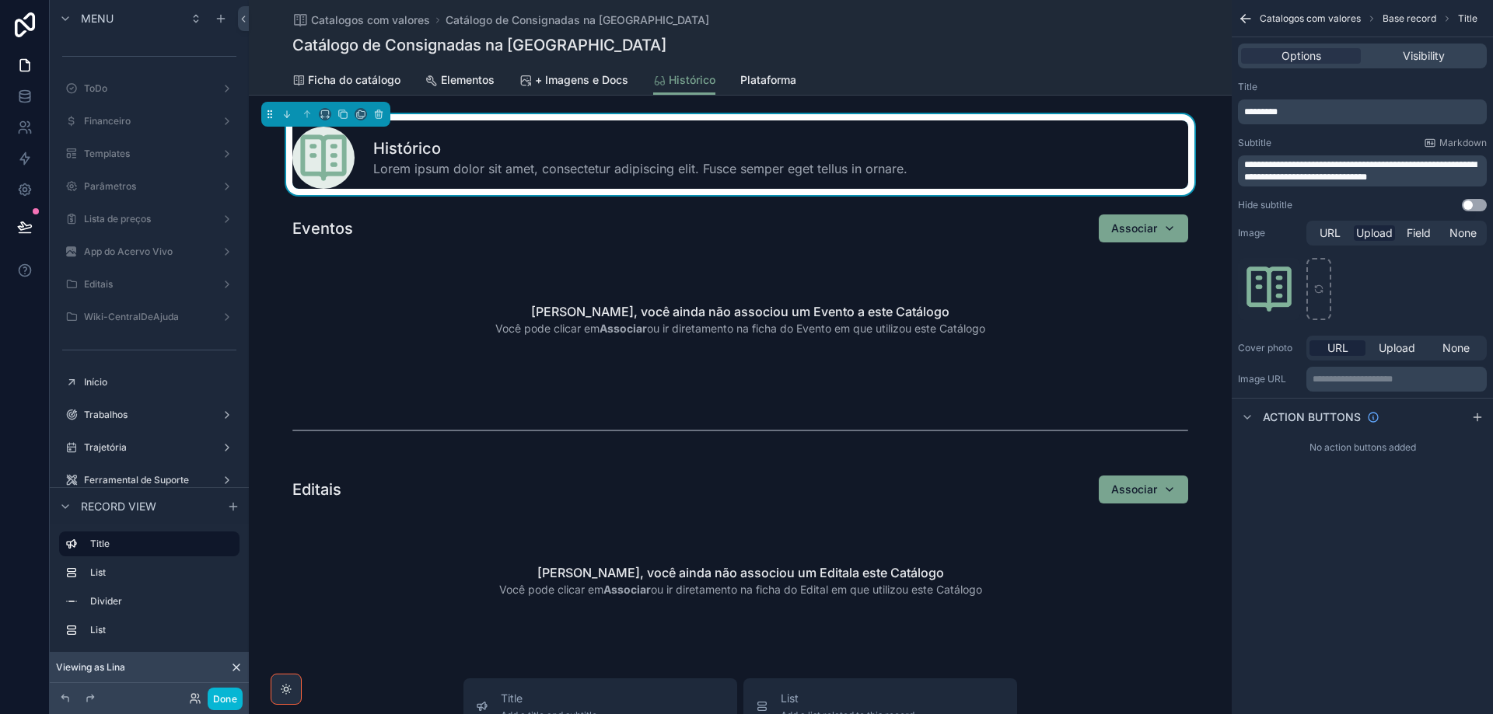
click at [1466, 204] on button "Use setting" at bounding box center [1473, 205] width 25 height 12
click at [1264, 166] on span "**********" at bounding box center [1360, 171] width 232 height 22
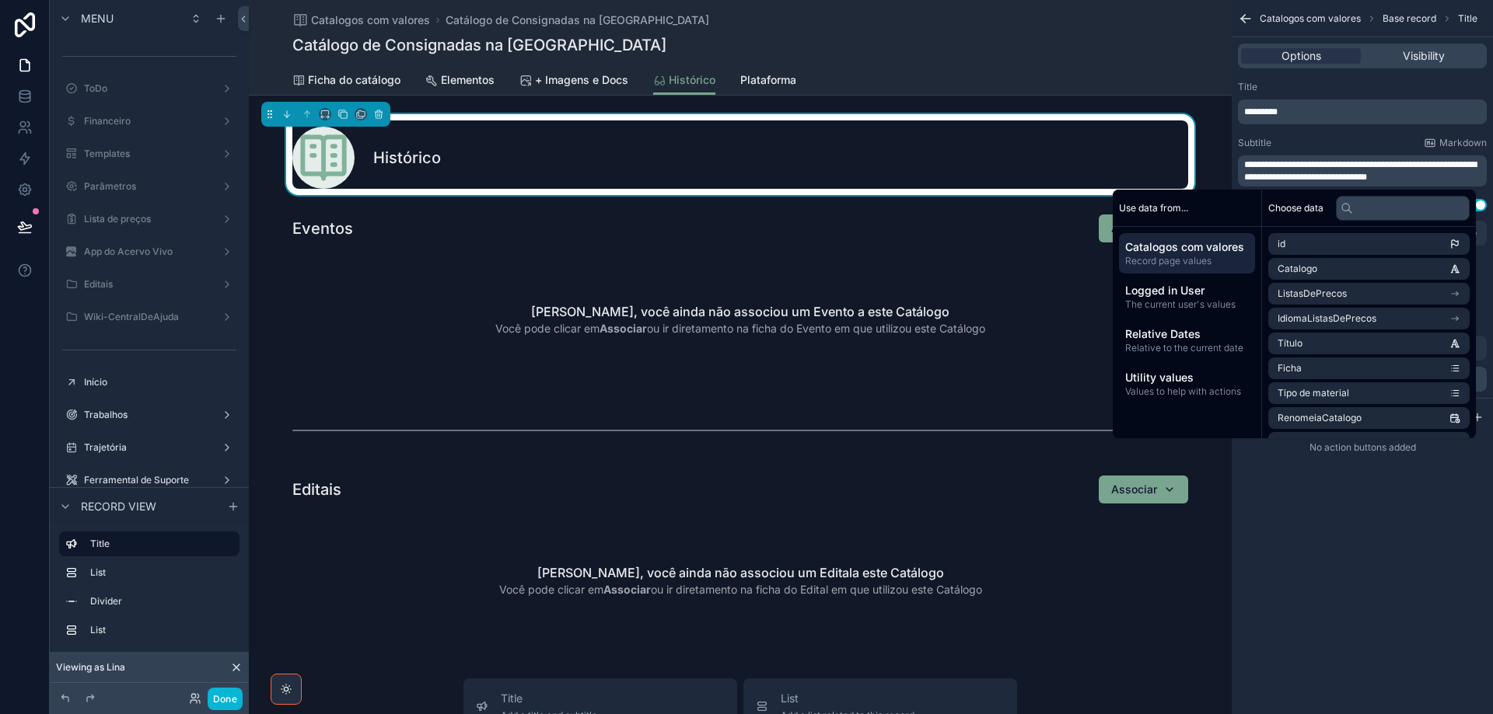
click at [1479, 205] on button "Use setting" at bounding box center [1473, 205] width 25 height 12
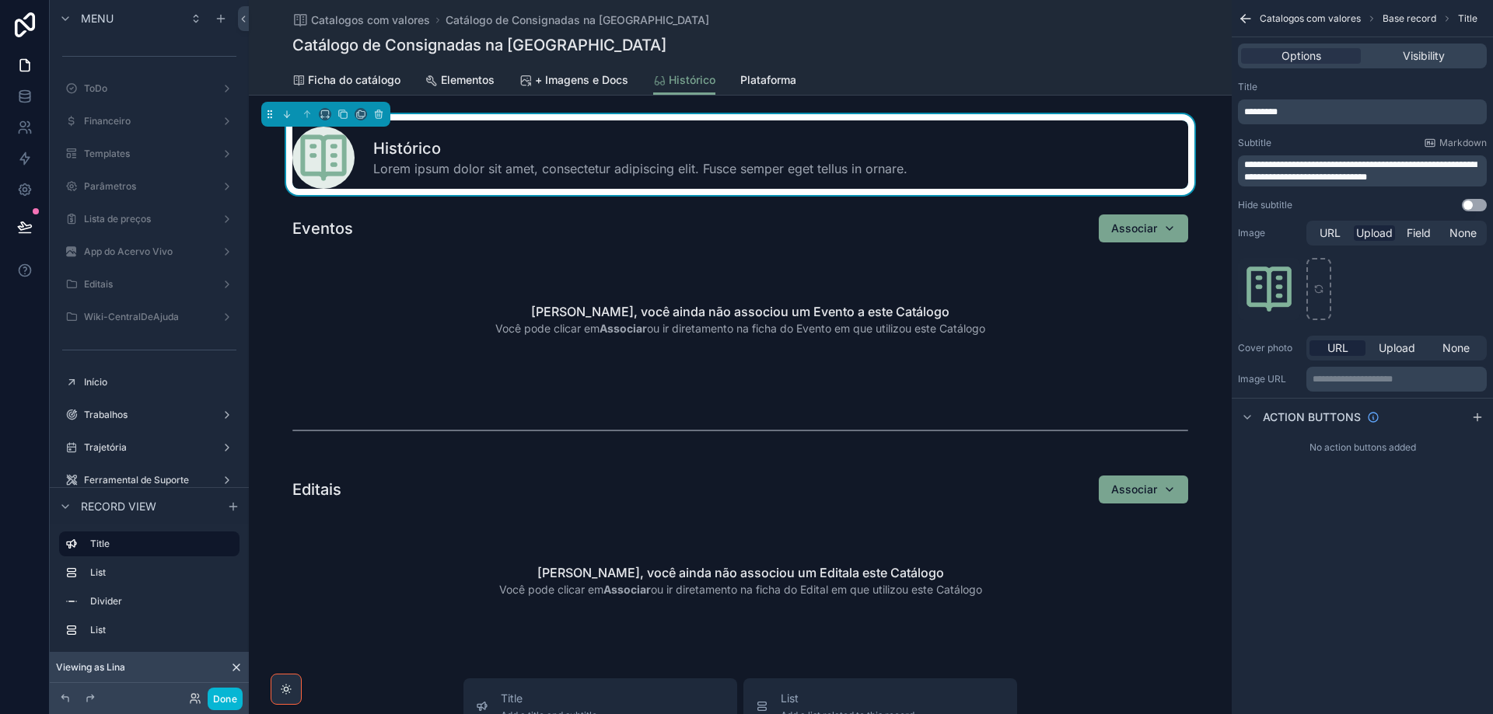
click at [1413, 171] on span "**********" at bounding box center [1360, 171] width 232 height 22
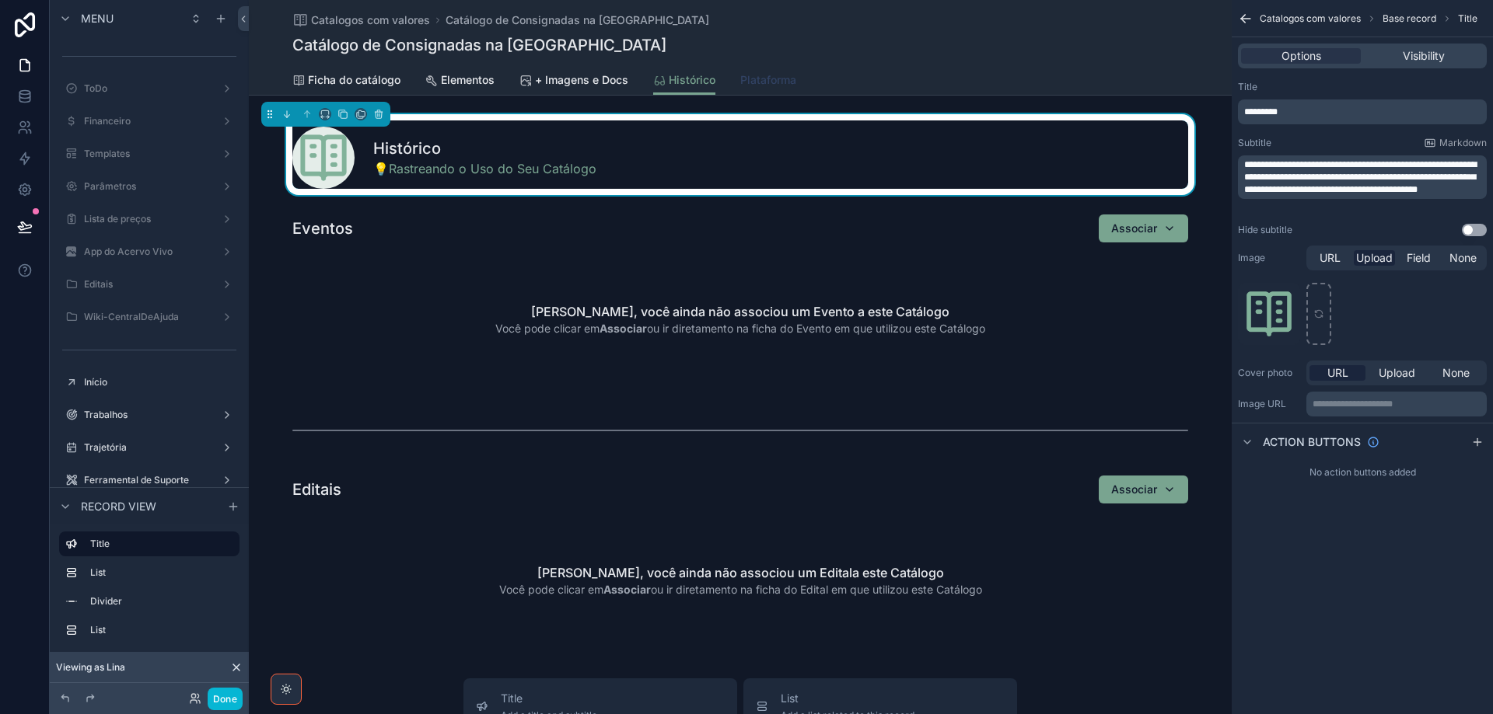
click at [753, 78] on span "Plataforma" at bounding box center [768, 80] width 56 height 16
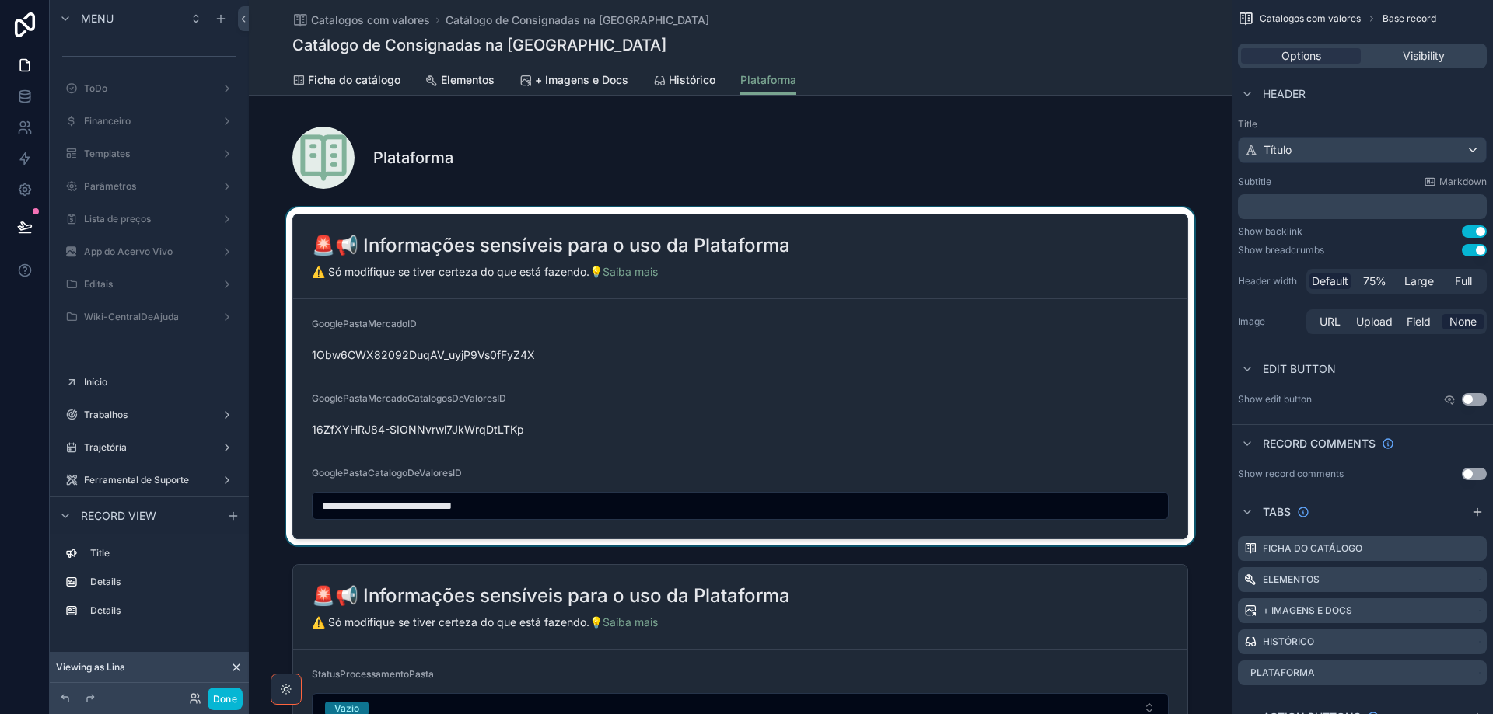
click at [773, 265] on div "scrollable content" at bounding box center [740, 377] width 983 height 338
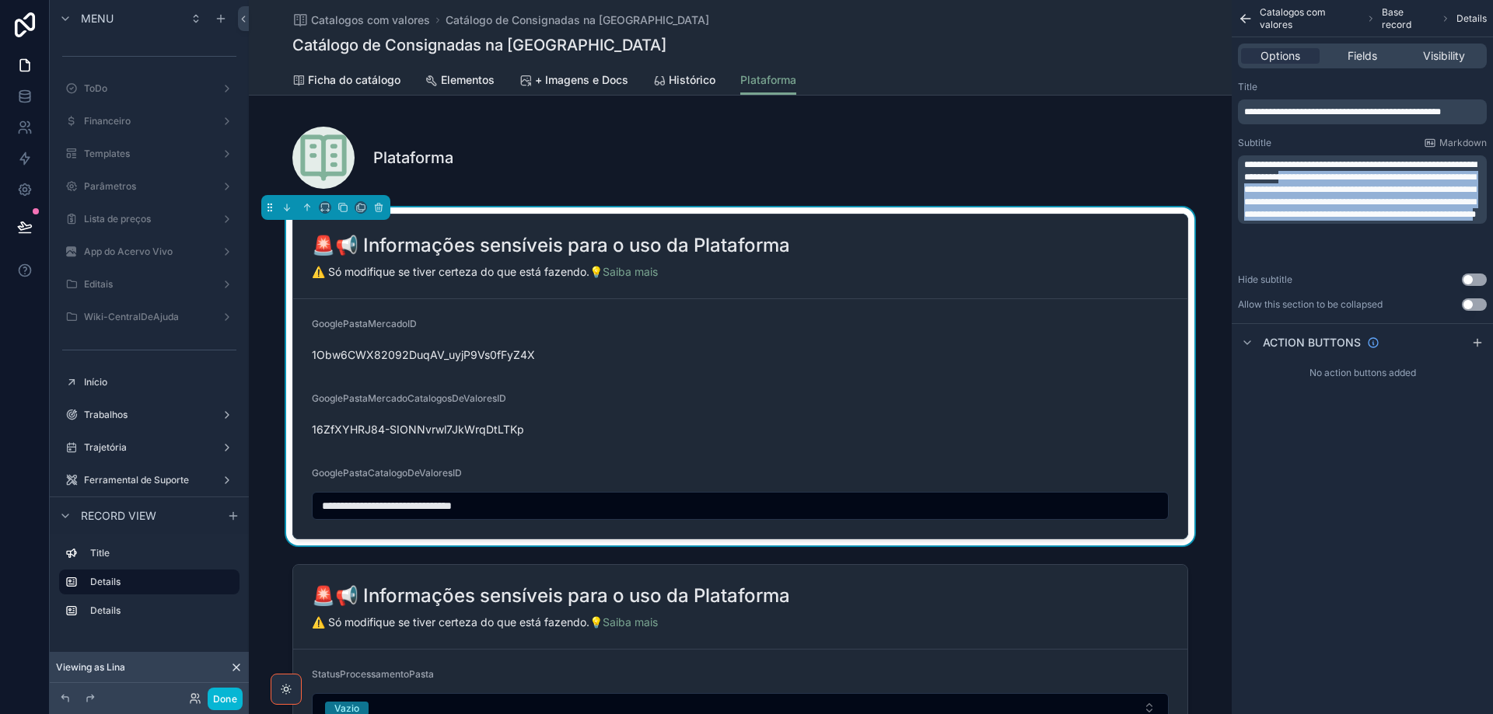
drag, startPoint x: 1246, startPoint y: 188, endPoint x: 1283, endPoint y: 254, distance: 75.5
click at [1283, 219] on span "**********" at bounding box center [1360, 189] width 232 height 59
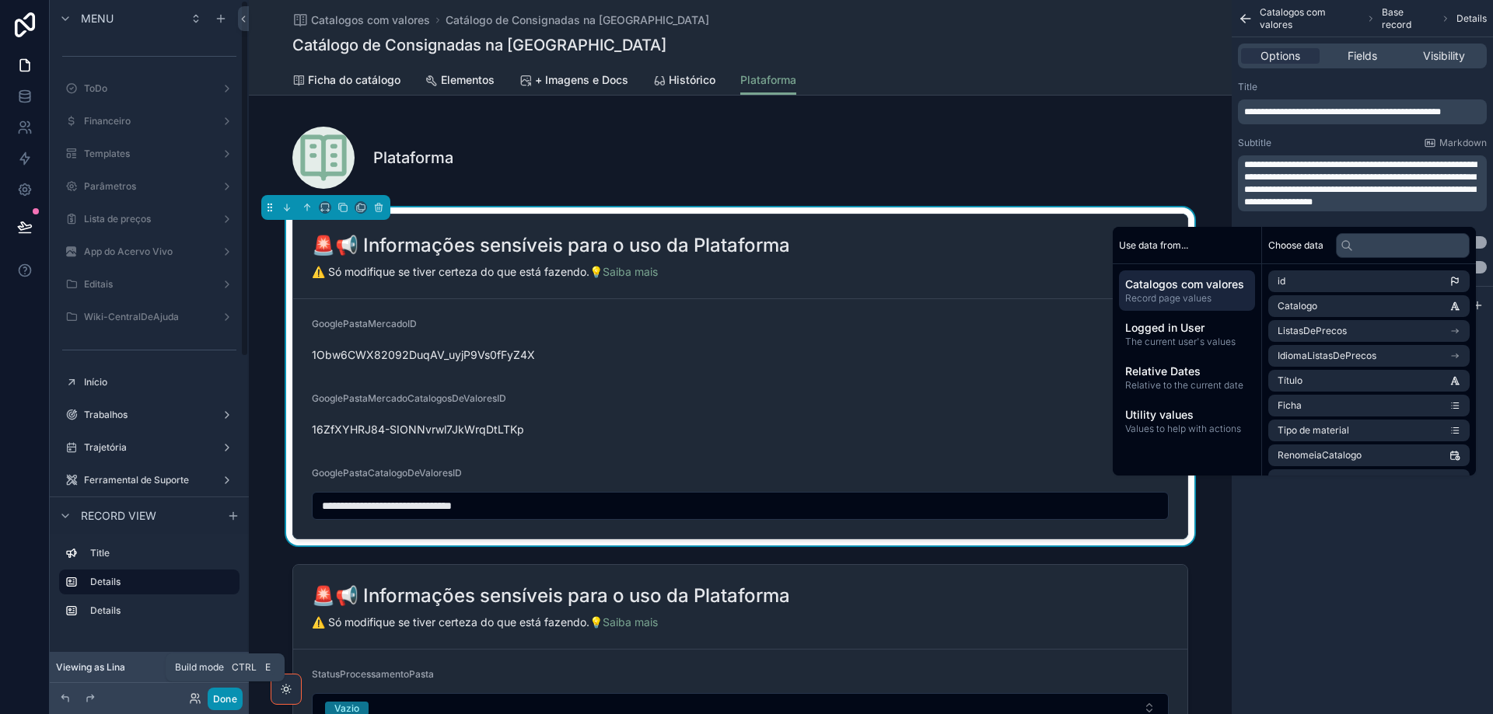
click at [215, 698] on button "Done" at bounding box center [225, 699] width 35 height 23
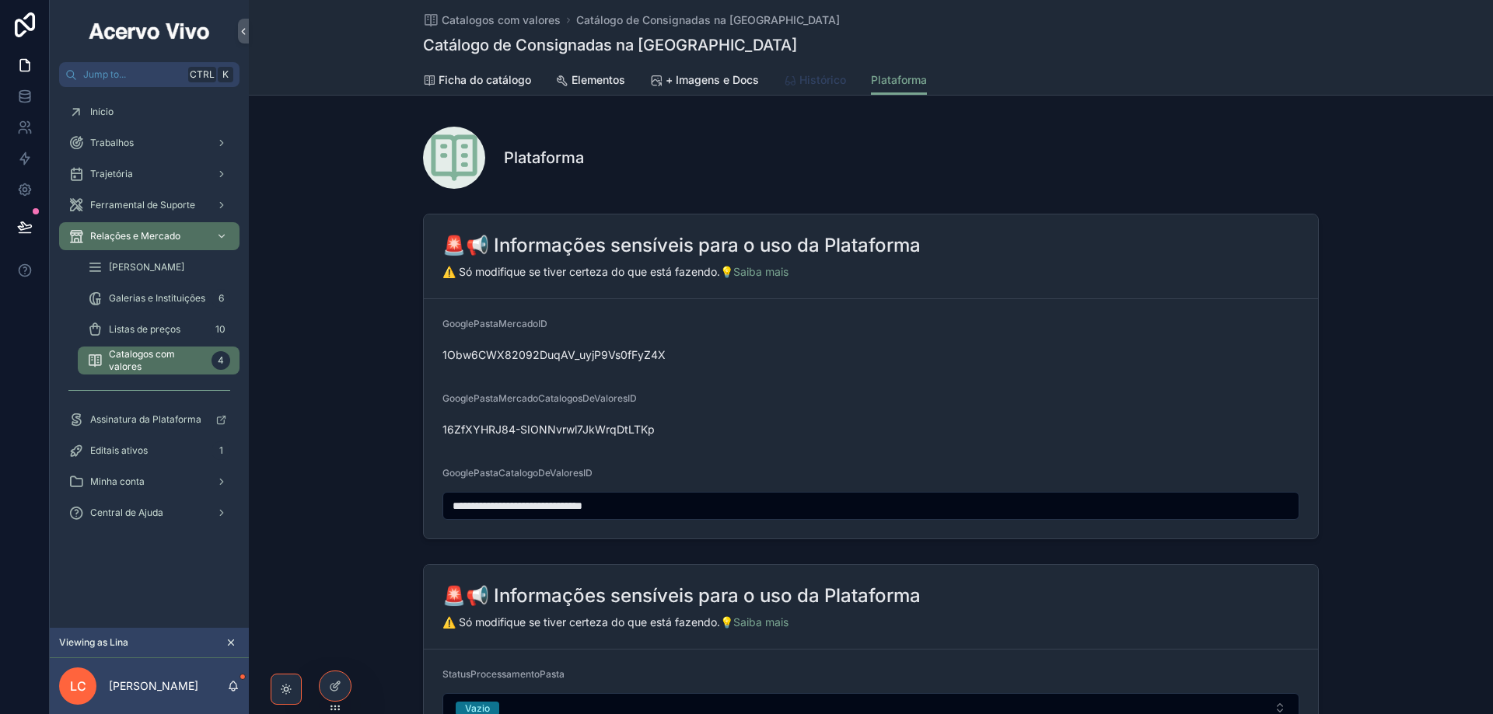
click at [810, 82] on span "Histórico" at bounding box center [822, 80] width 47 height 16
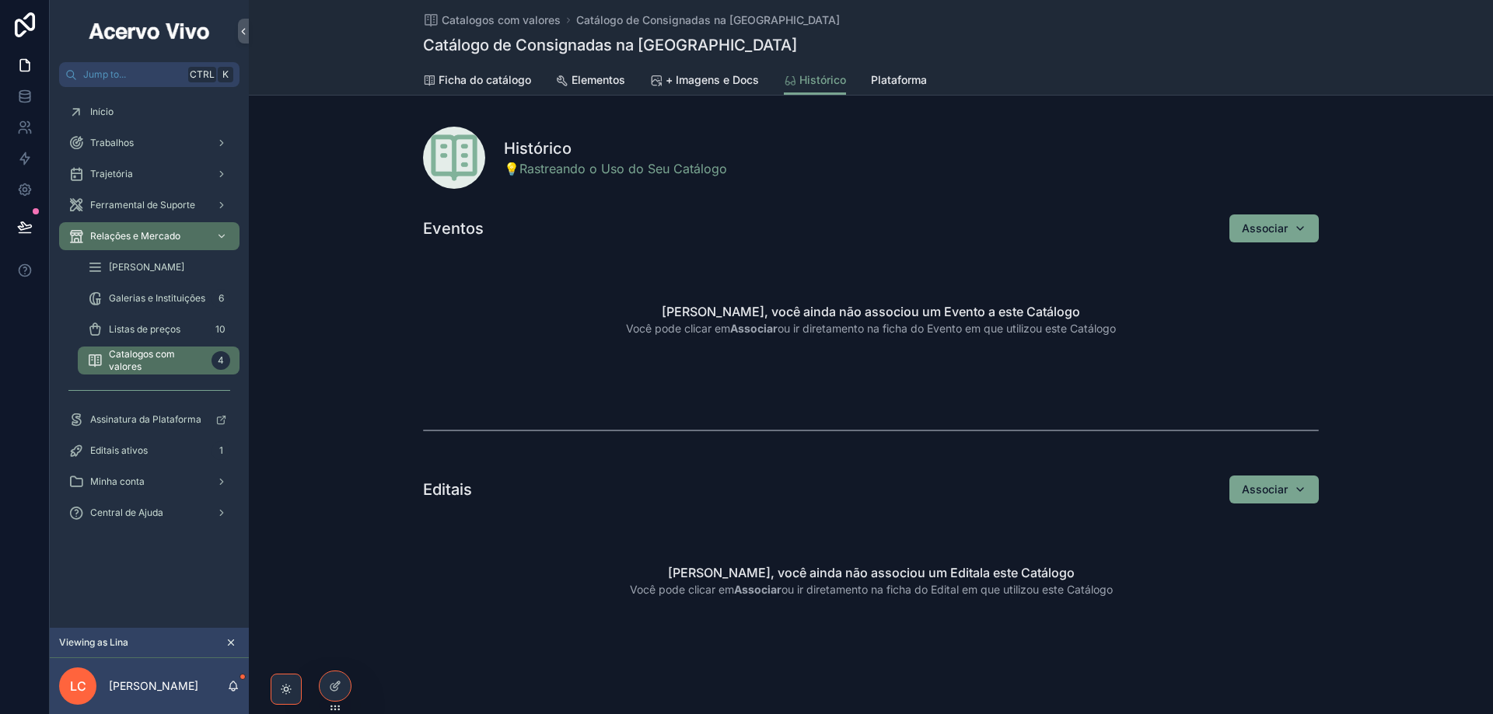
click at [459, 165] on span "scrollable content" at bounding box center [454, 158] width 62 height 62
click at [340, 684] on icon at bounding box center [335, 686] width 12 height 12
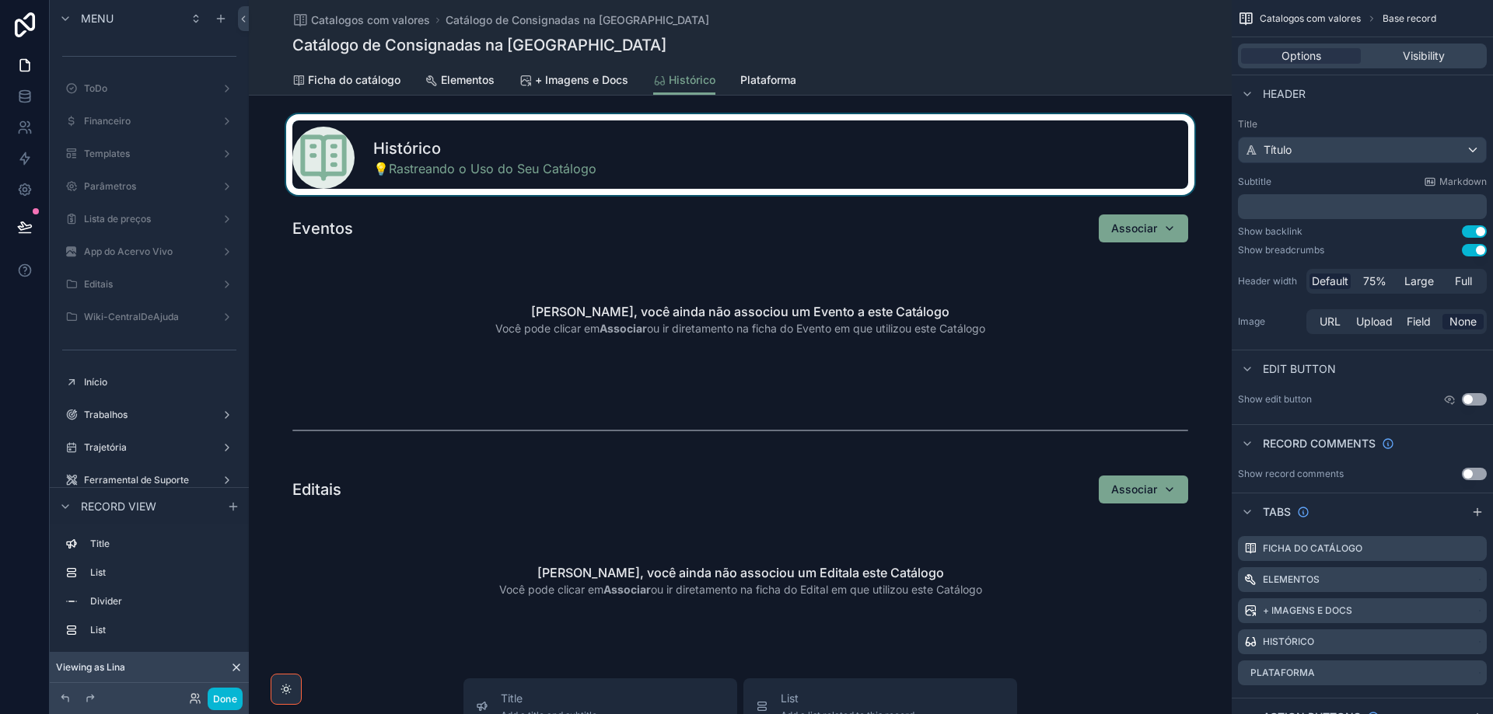
click at [325, 146] on div "scrollable content" at bounding box center [740, 154] width 983 height 81
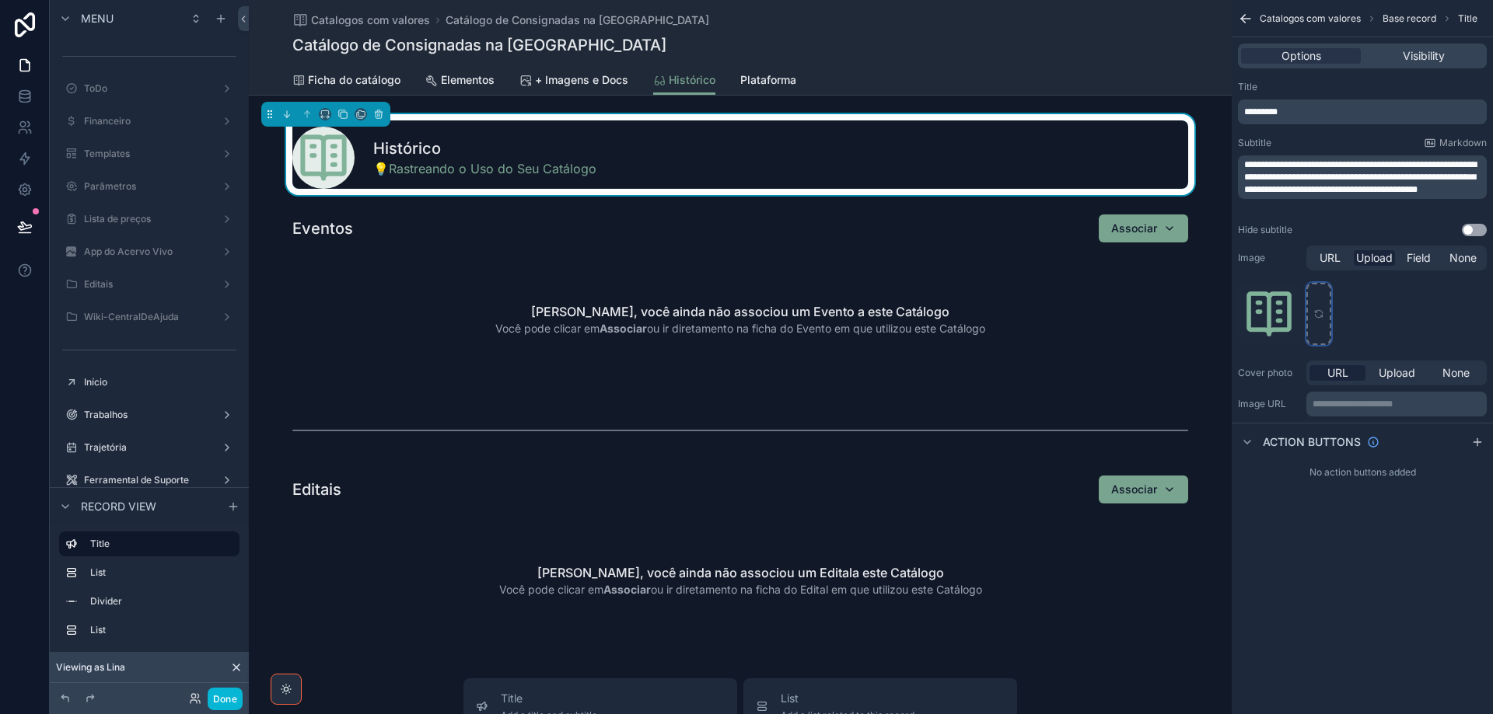
click at [1317, 313] on icon "scrollable content" at bounding box center [1318, 314] width 11 height 11
type input "**********"
click at [780, 82] on span "Plataforma" at bounding box center [768, 80] width 56 height 16
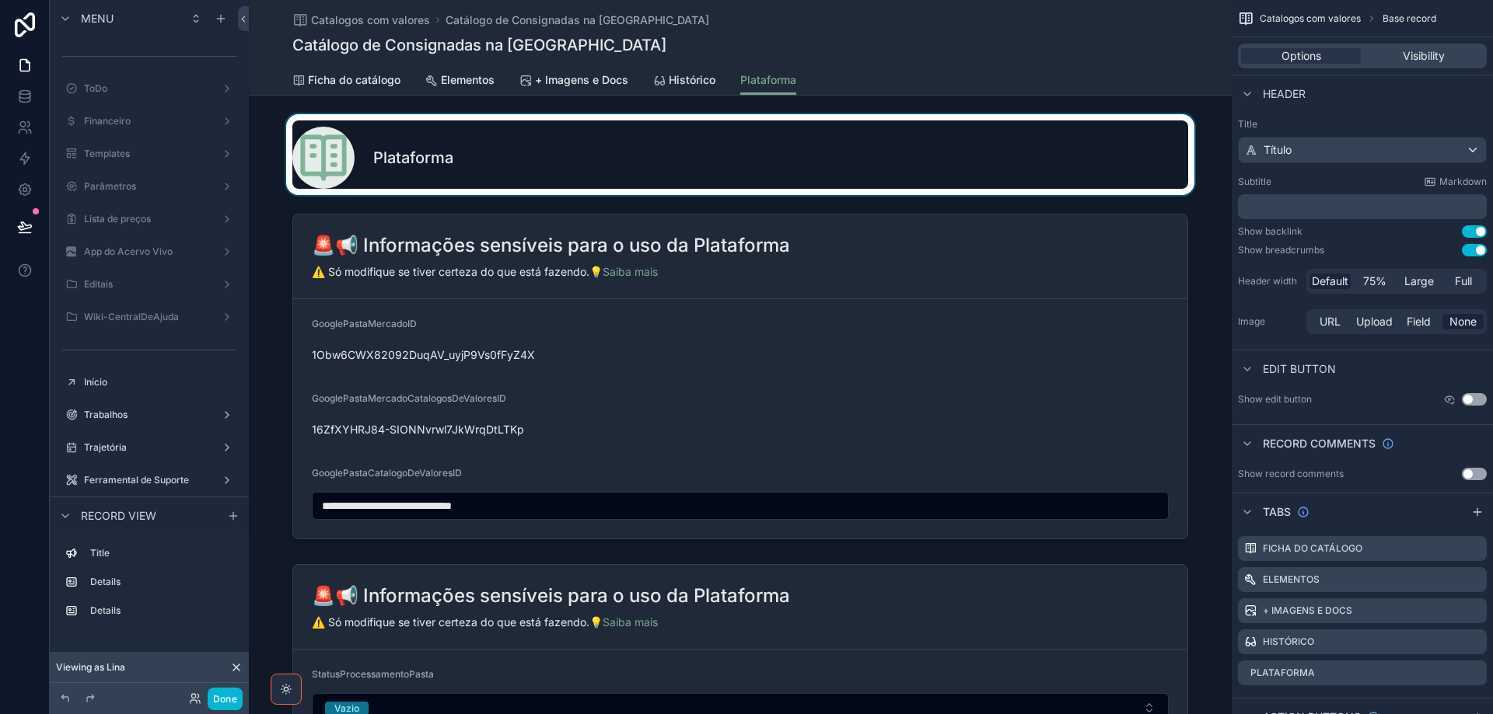
click at [544, 169] on div "scrollable content" at bounding box center [740, 154] width 983 height 81
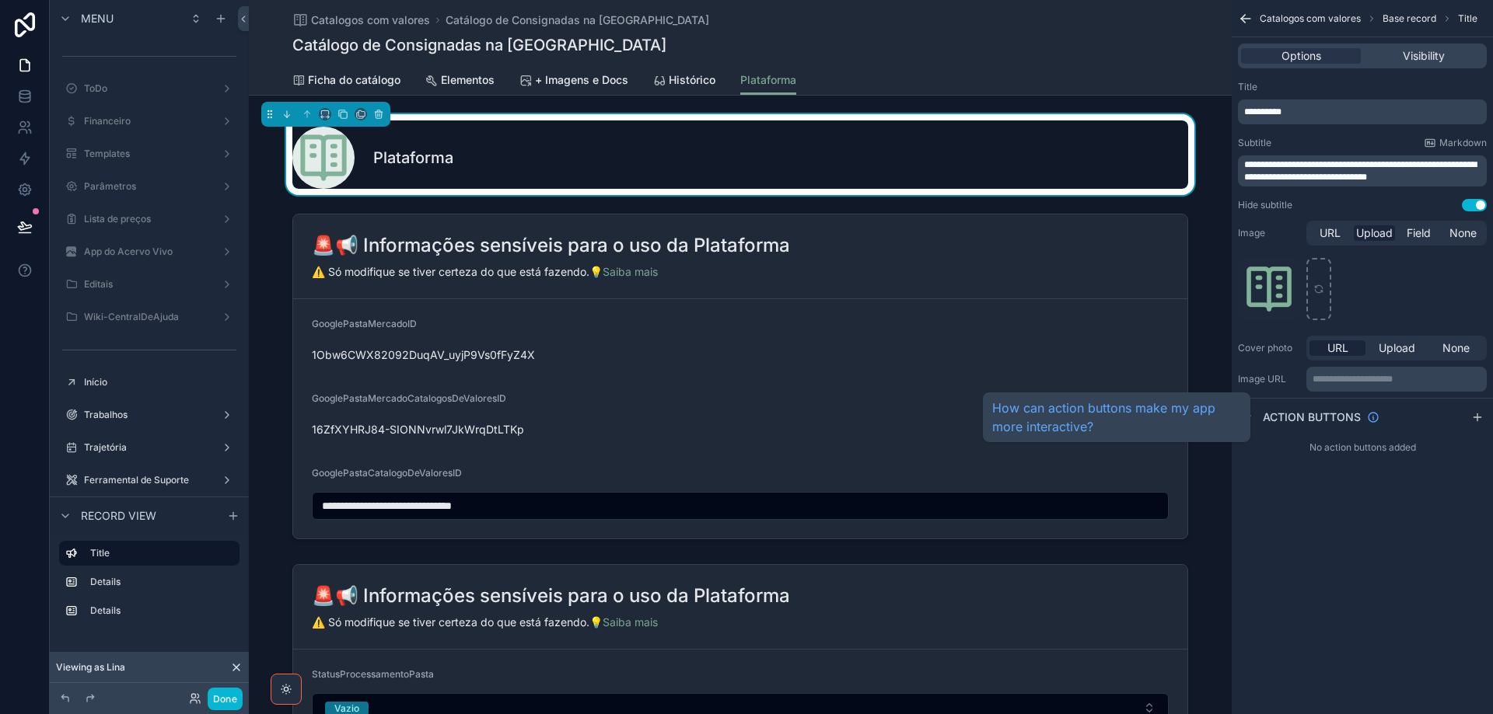
drag, startPoint x: 1283, startPoint y: 296, endPoint x: 1469, endPoint y: 428, distance: 228.6
click at [1450, 445] on div "**********" at bounding box center [1361, 268] width 261 height 386
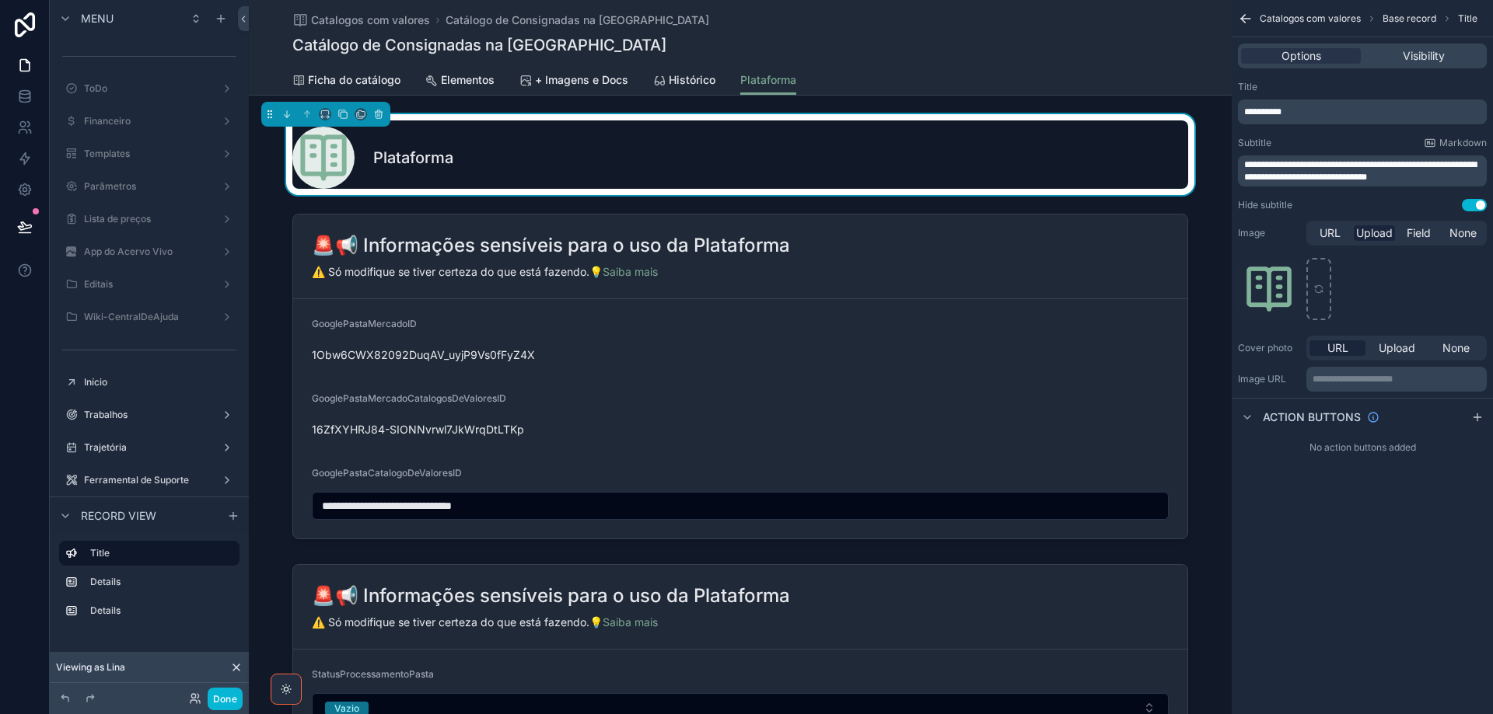
click at [1474, 209] on button "Use setting" at bounding box center [1473, 205] width 25 height 12
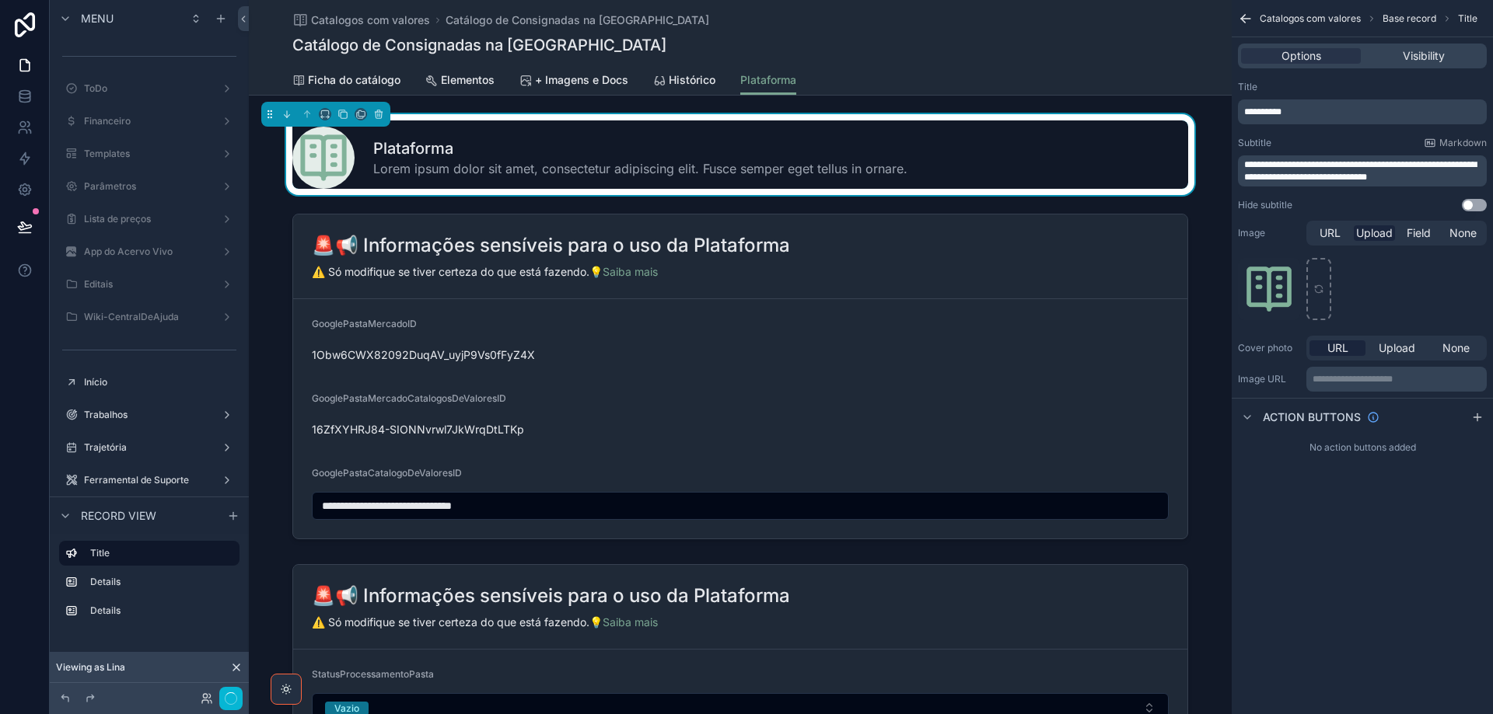
click at [1333, 167] on span "**********" at bounding box center [1360, 171] width 232 height 22
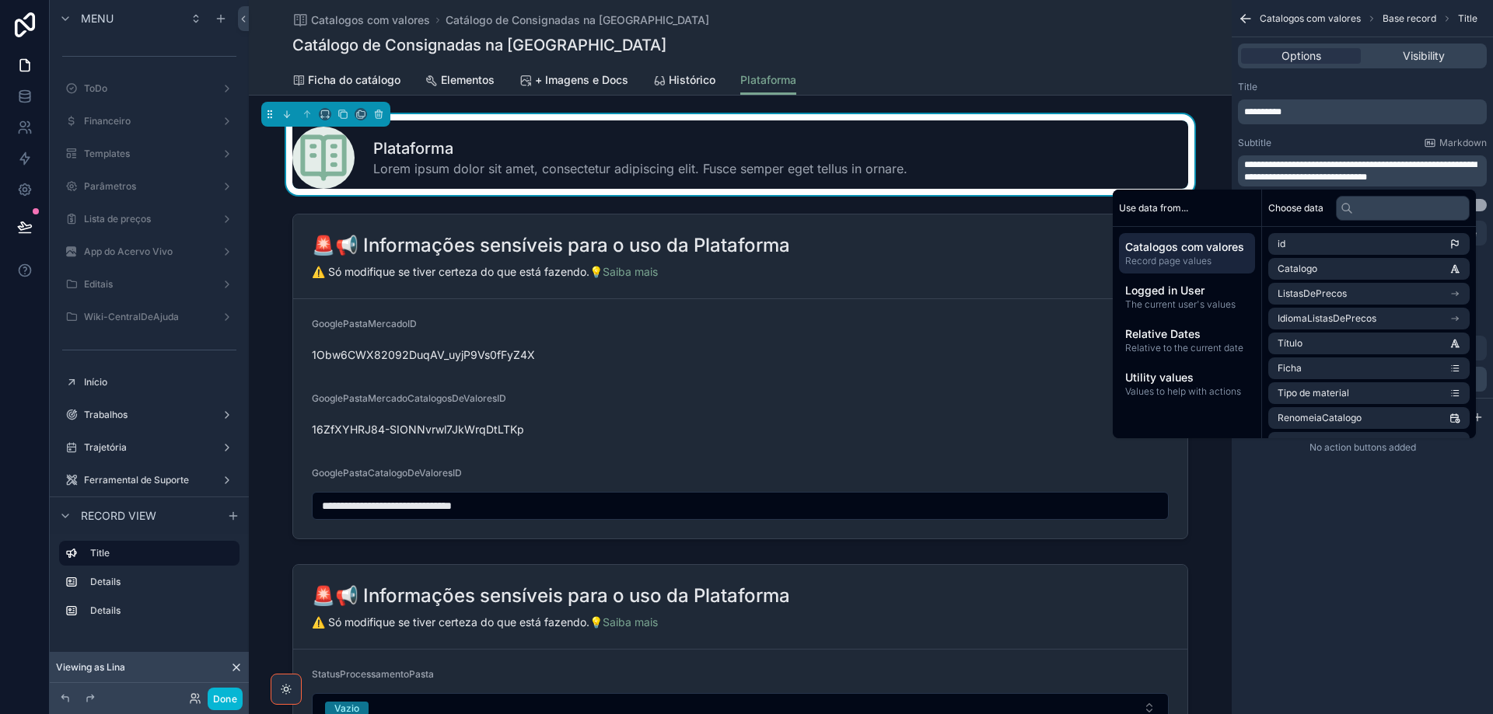
click at [1431, 172] on p "**********" at bounding box center [1363, 171] width 239 height 25
click at [1397, 134] on div "**********" at bounding box center [1361, 146] width 261 height 143
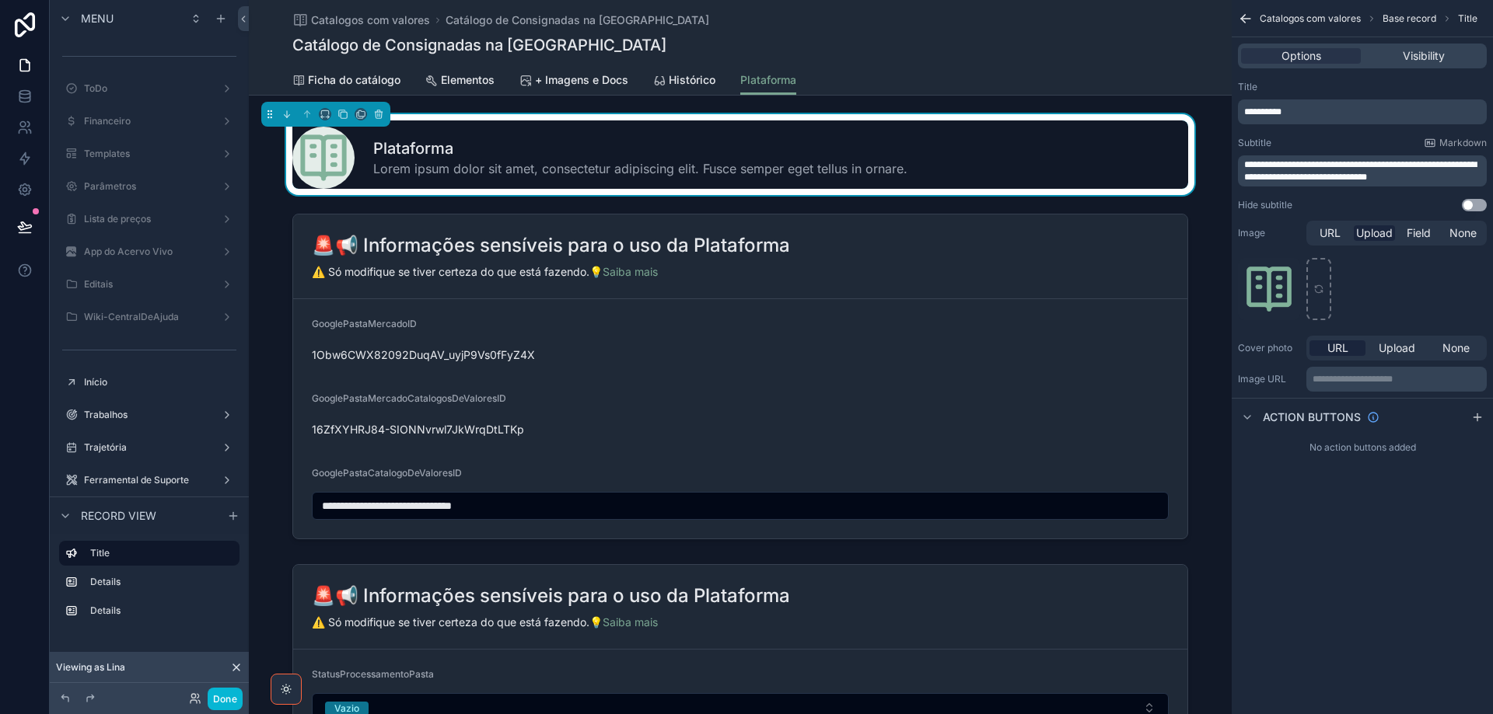
click at [1477, 205] on button "Use setting" at bounding box center [1473, 205] width 25 height 12
click at [1322, 288] on icon "scrollable content" at bounding box center [1318, 286] width 7 height 3
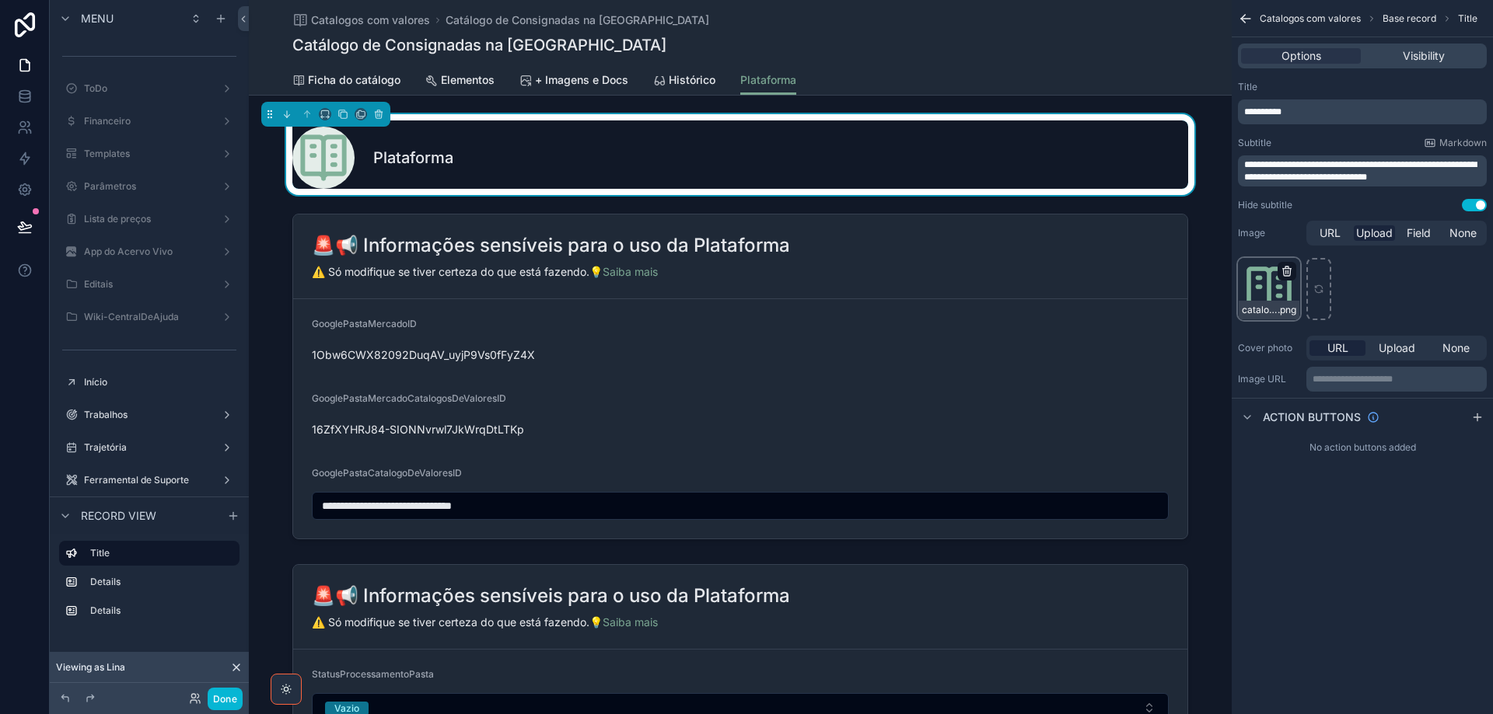
click at [1288, 277] on icon "scrollable content" at bounding box center [1286, 271] width 12 height 12
click at [1322, 243] on icon "button" at bounding box center [1318, 244] width 7 height 7
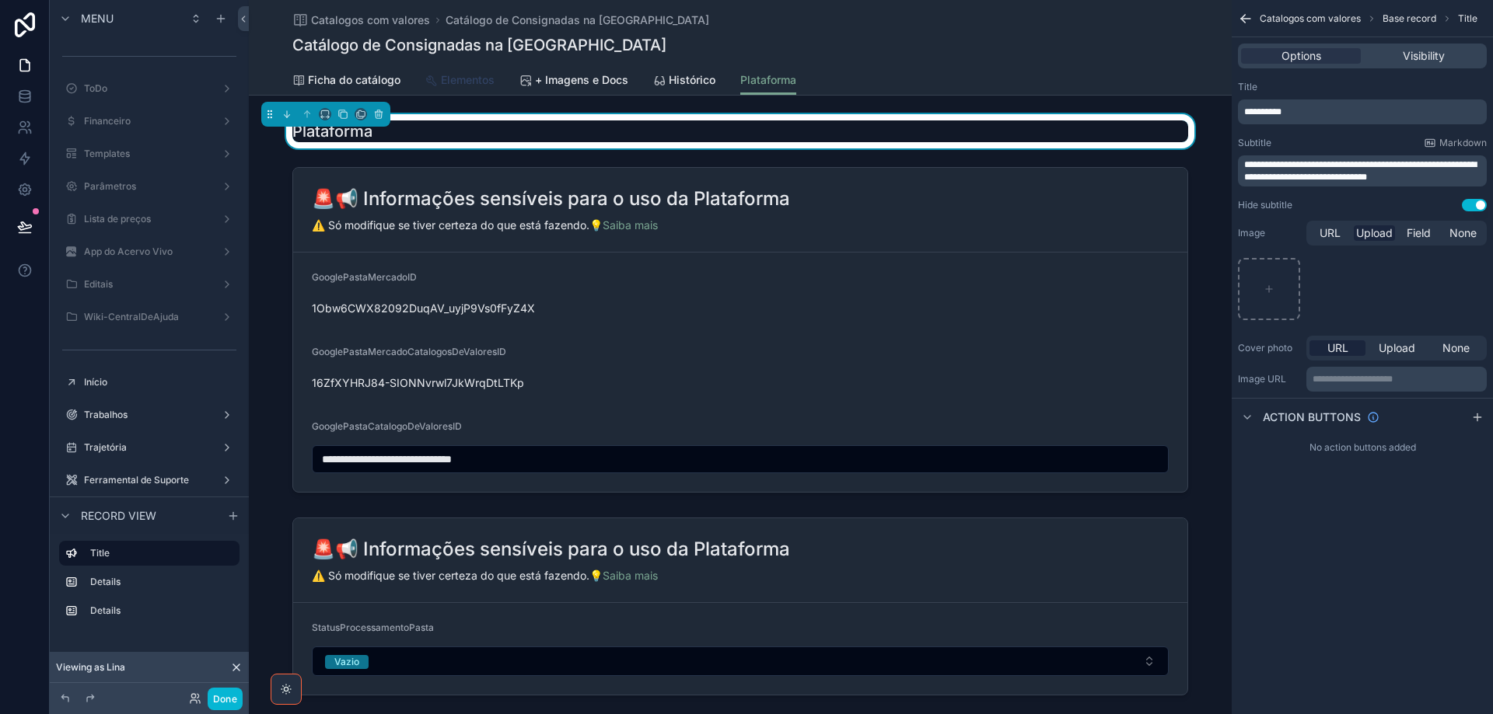
click at [481, 70] on link "Elementos" at bounding box center [459, 81] width 69 height 31
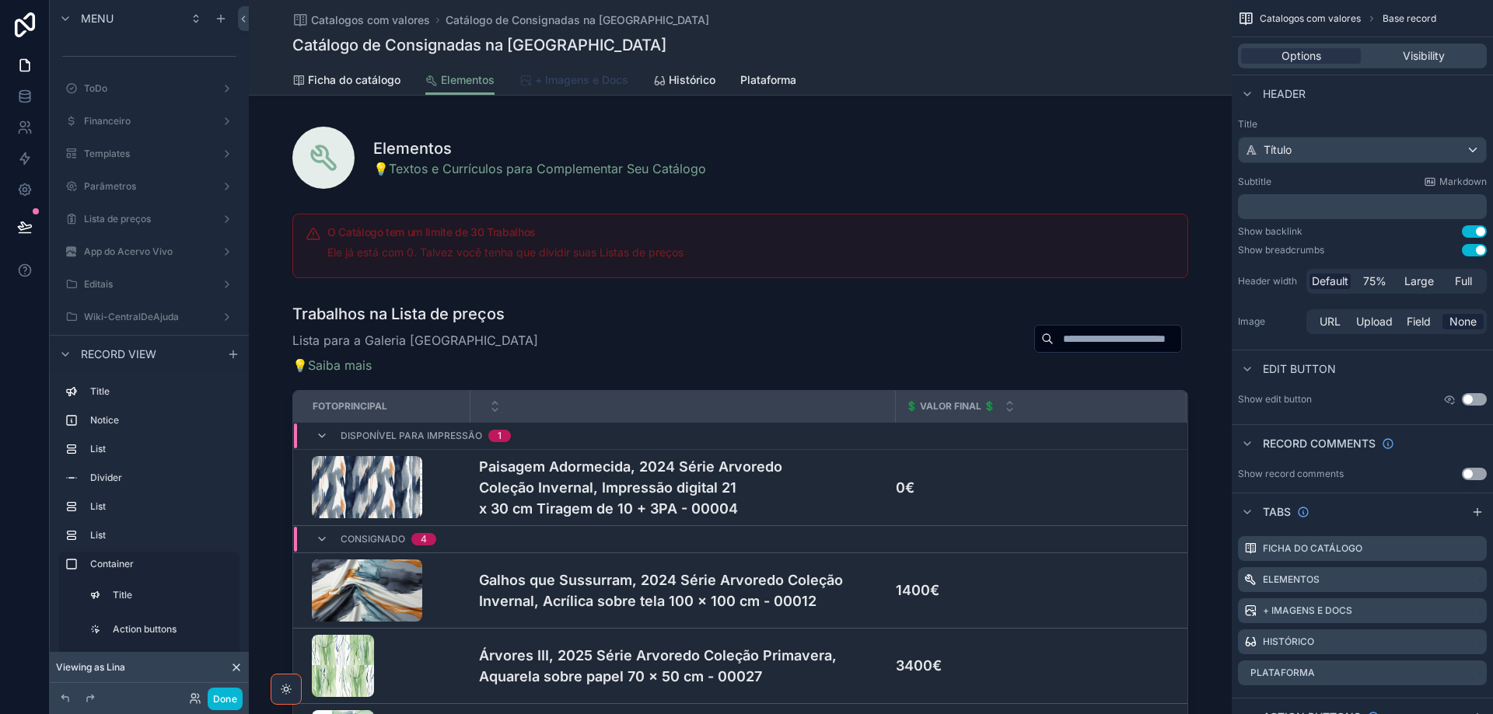
click at [579, 87] on span "+ Imagens e Docs" at bounding box center [581, 80] width 93 height 16
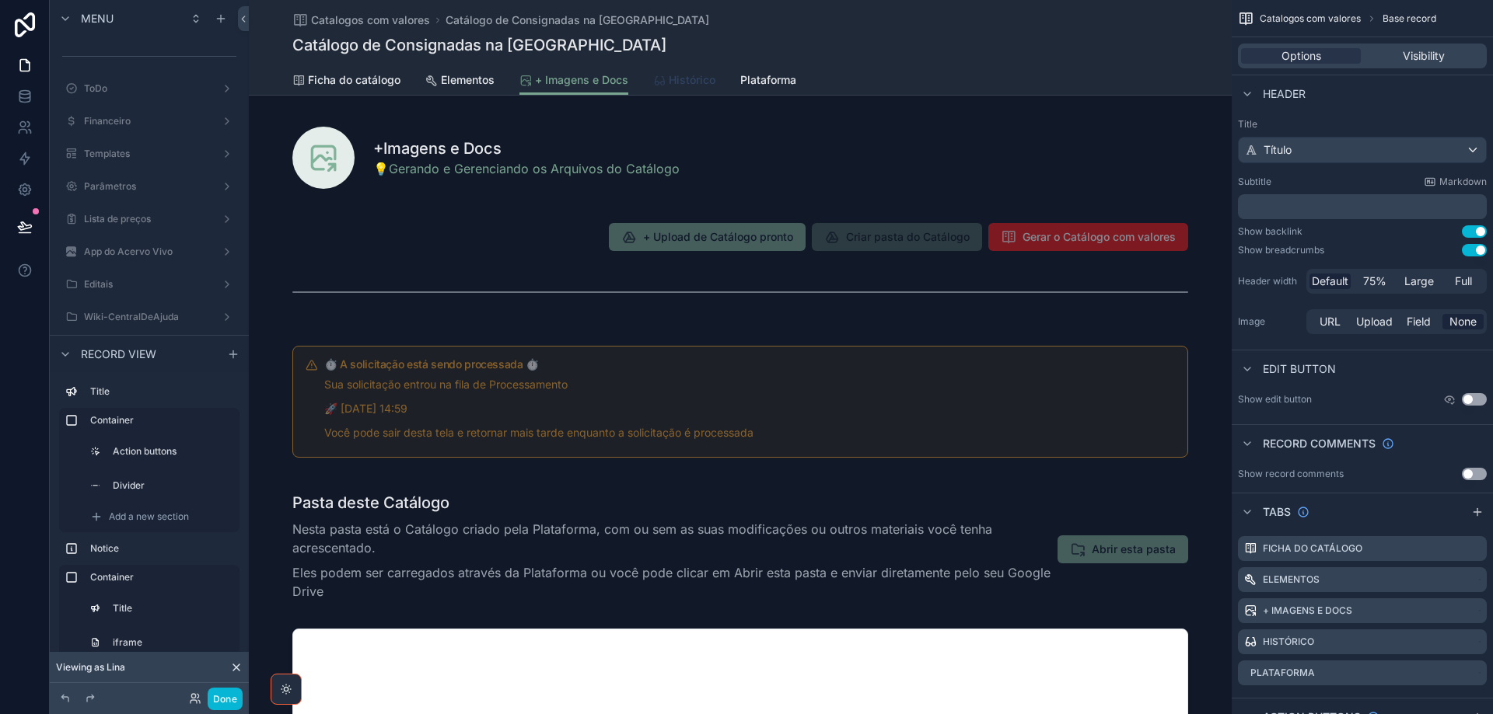
click at [686, 87] on span "Histórico" at bounding box center [692, 80] width 47 height 16
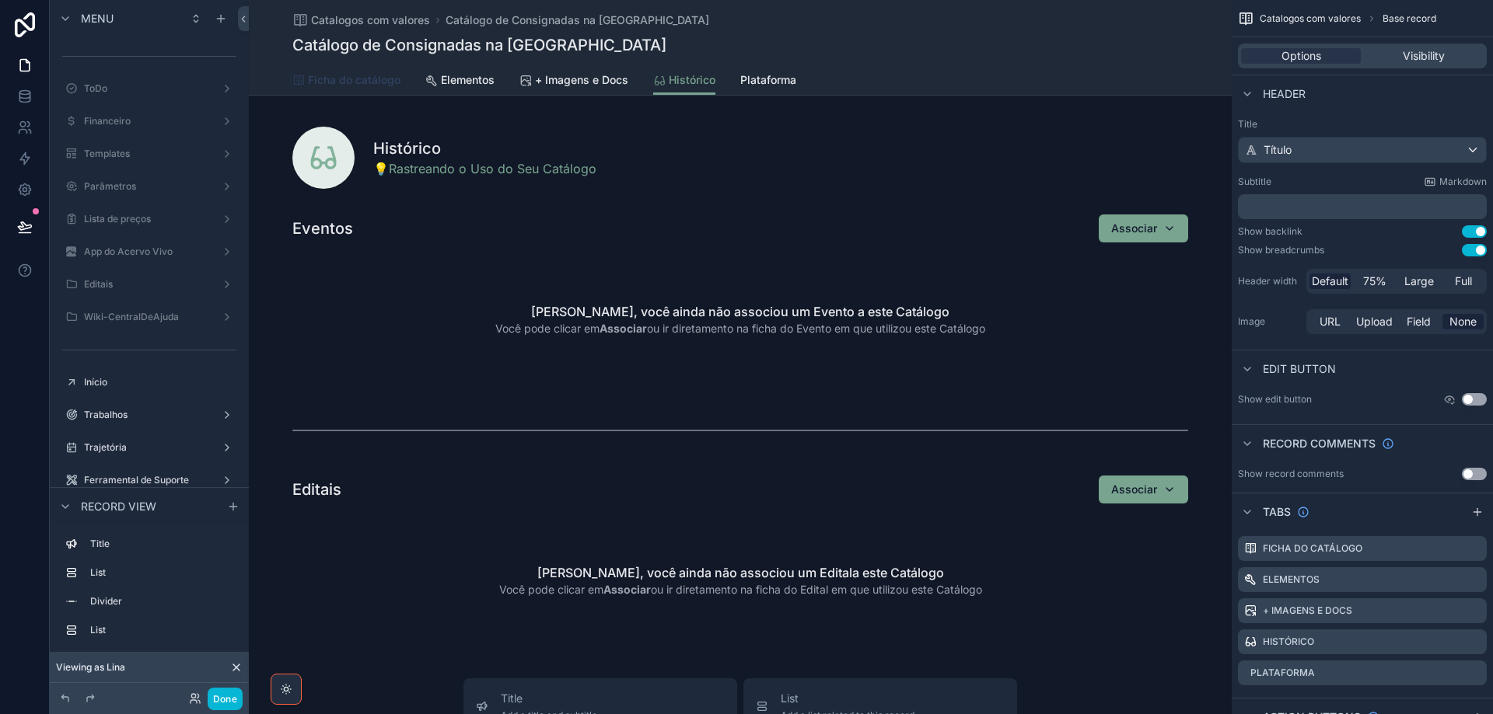
click at [312, 77] on span "Ficha do catálogo" at bounding box center [354, 80] width 93 height 16
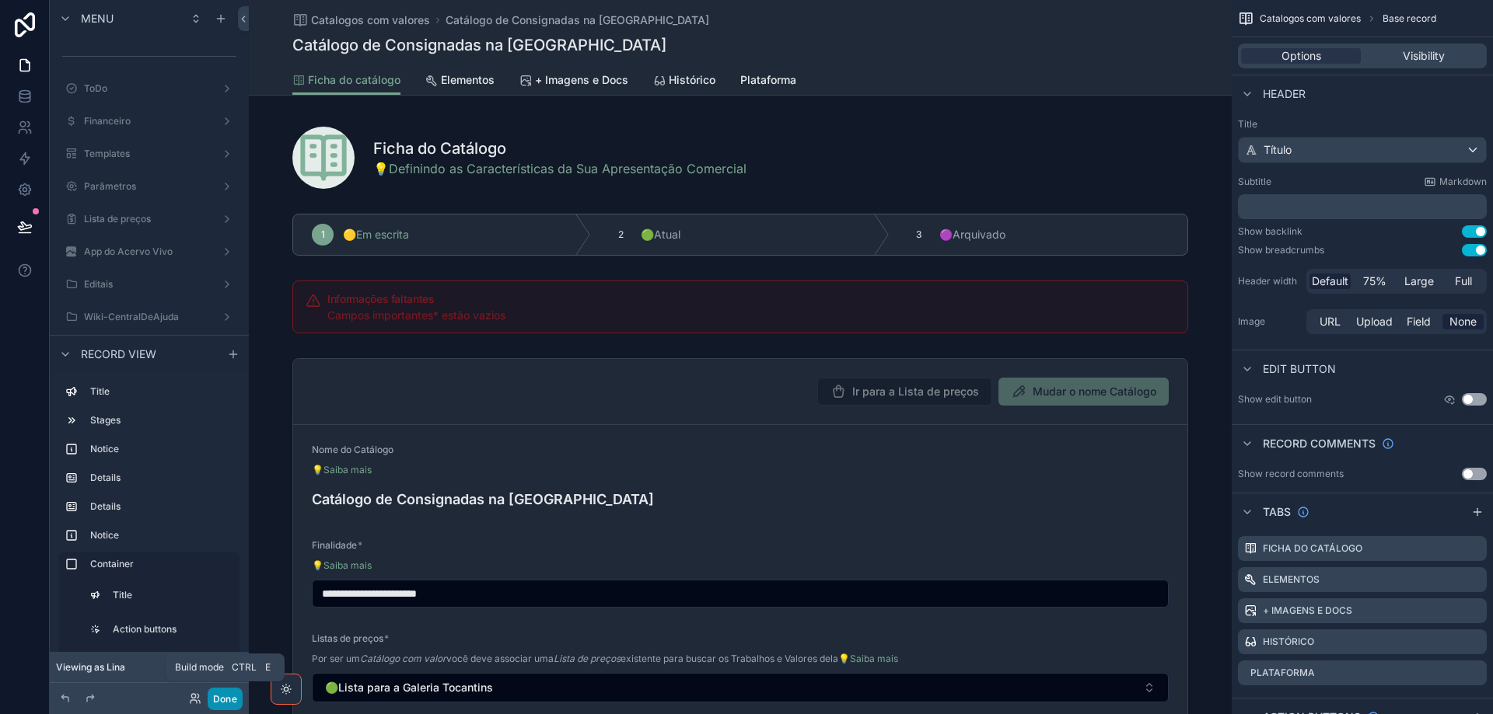
click at [228, 702] on button "Done" at bounding box center [225, 699] width 35 height 23
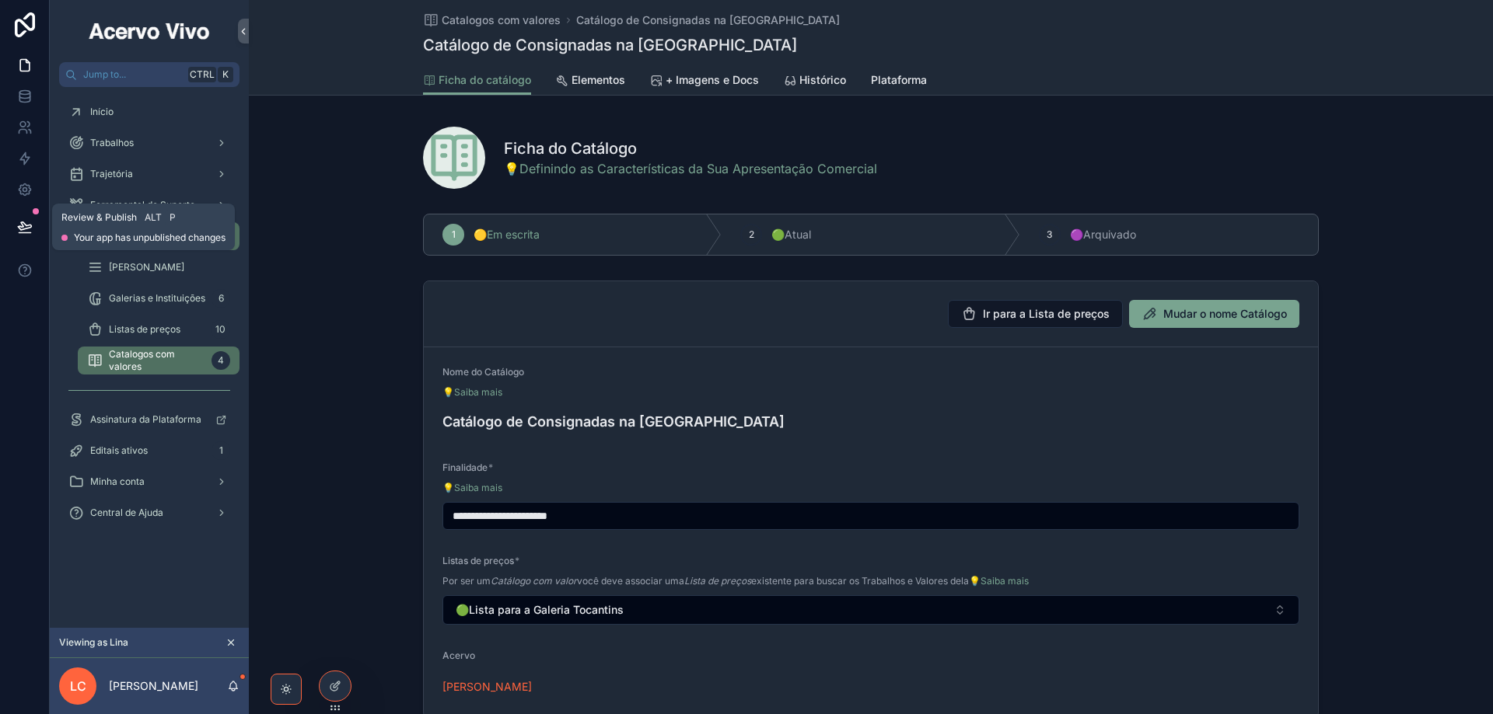
click at [26, 228] on icon at bounding box center [25, 227] width 16 height 16
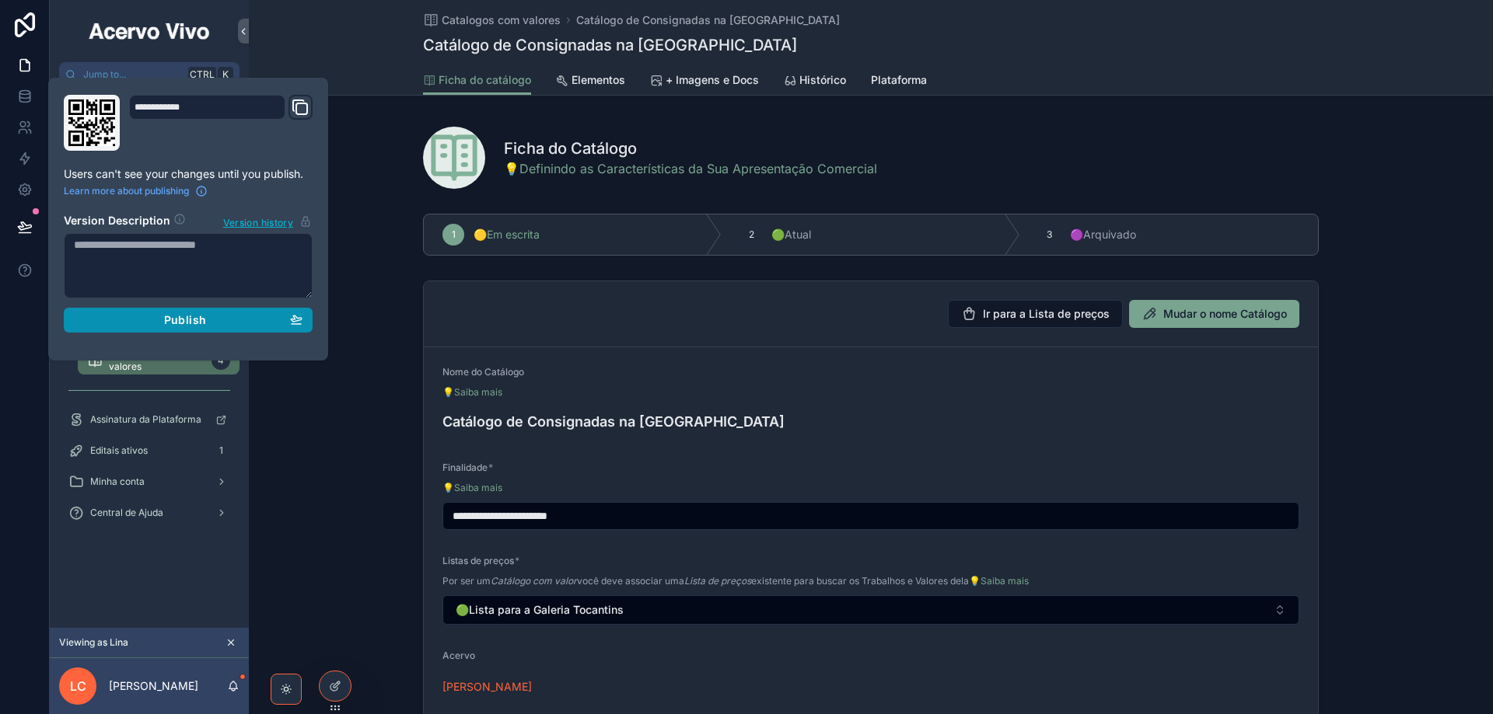
click at [221, 316] on div "Publish" at bounding box center [188, 320] width 229 height 14
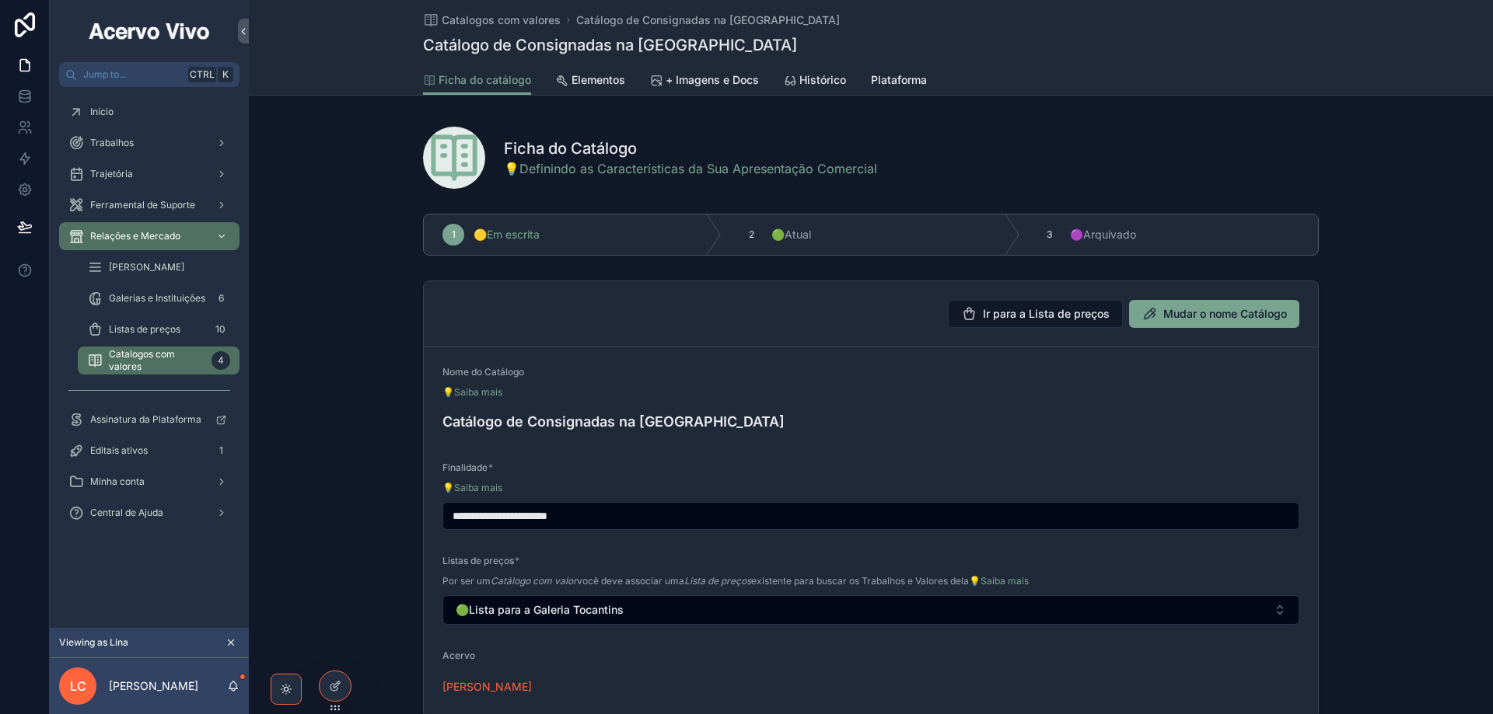
click at [369, 529] on div "**********" at bounding box center [871, 499] width 1244 height 451
click at [120, 103] on div "Início" at bounding box center [149, 112] width 162 height 25
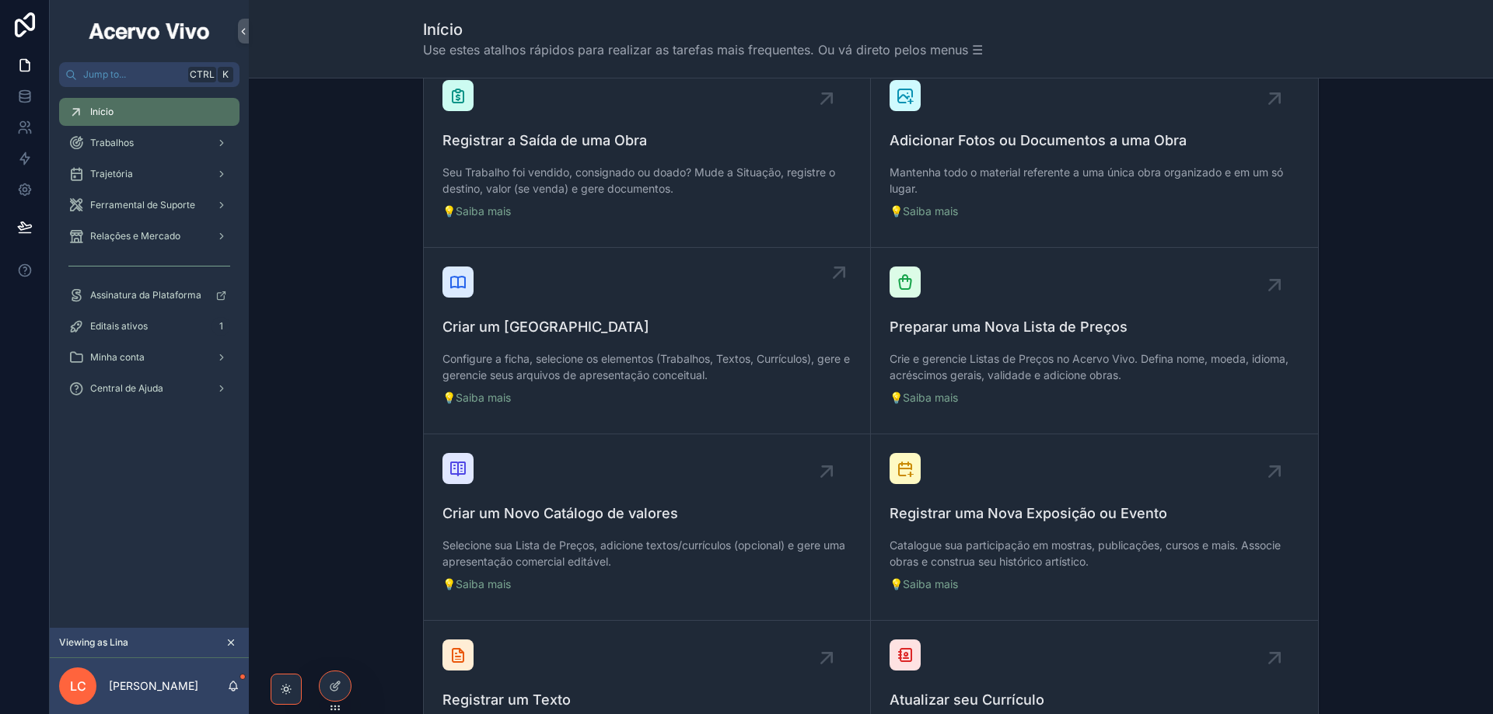
scroll to position [544, 0]
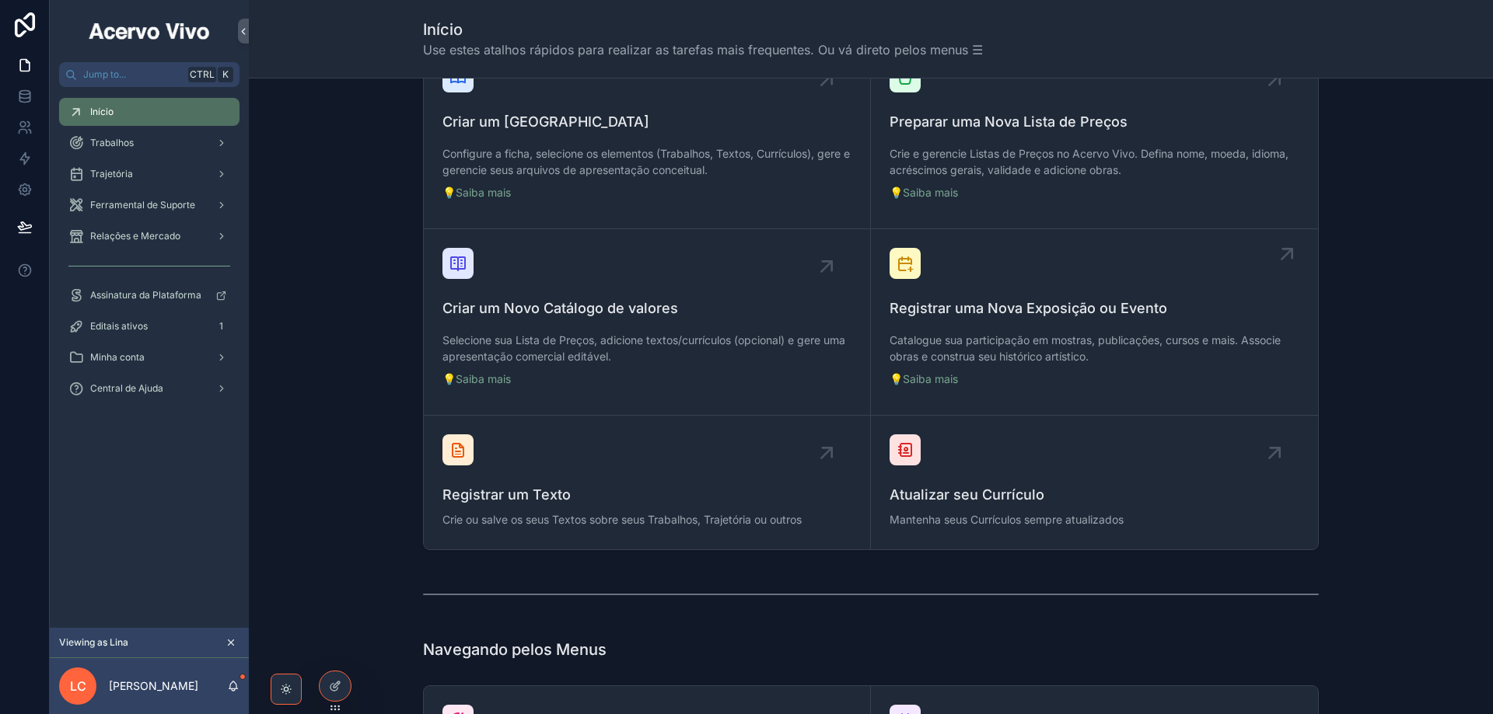
click at [1000, 306] on span "Registrar uma Nova Exposição ou Evento" at bounding box center [1094, 309] width 410 height 22
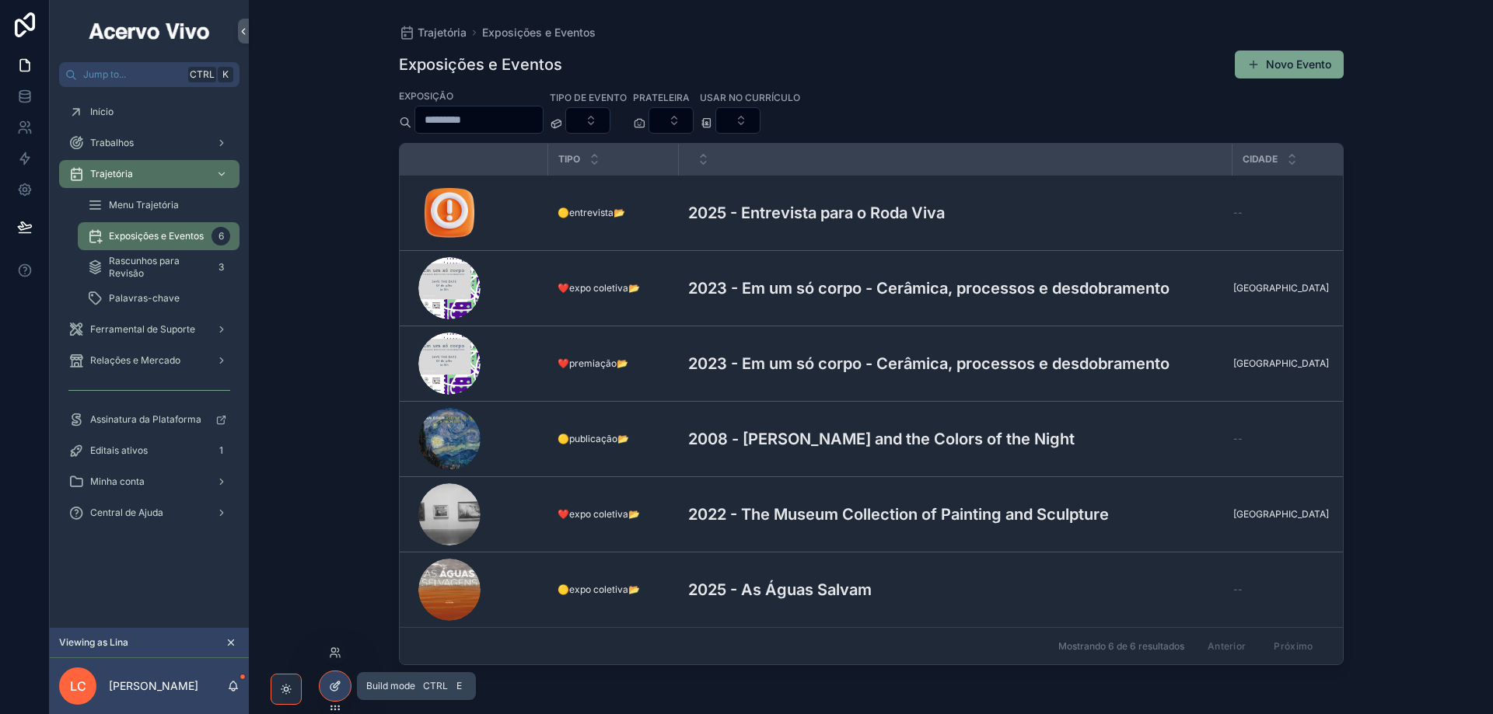
click at [335, 686] on icon at bounding box center [335, 686] width 12 height 12
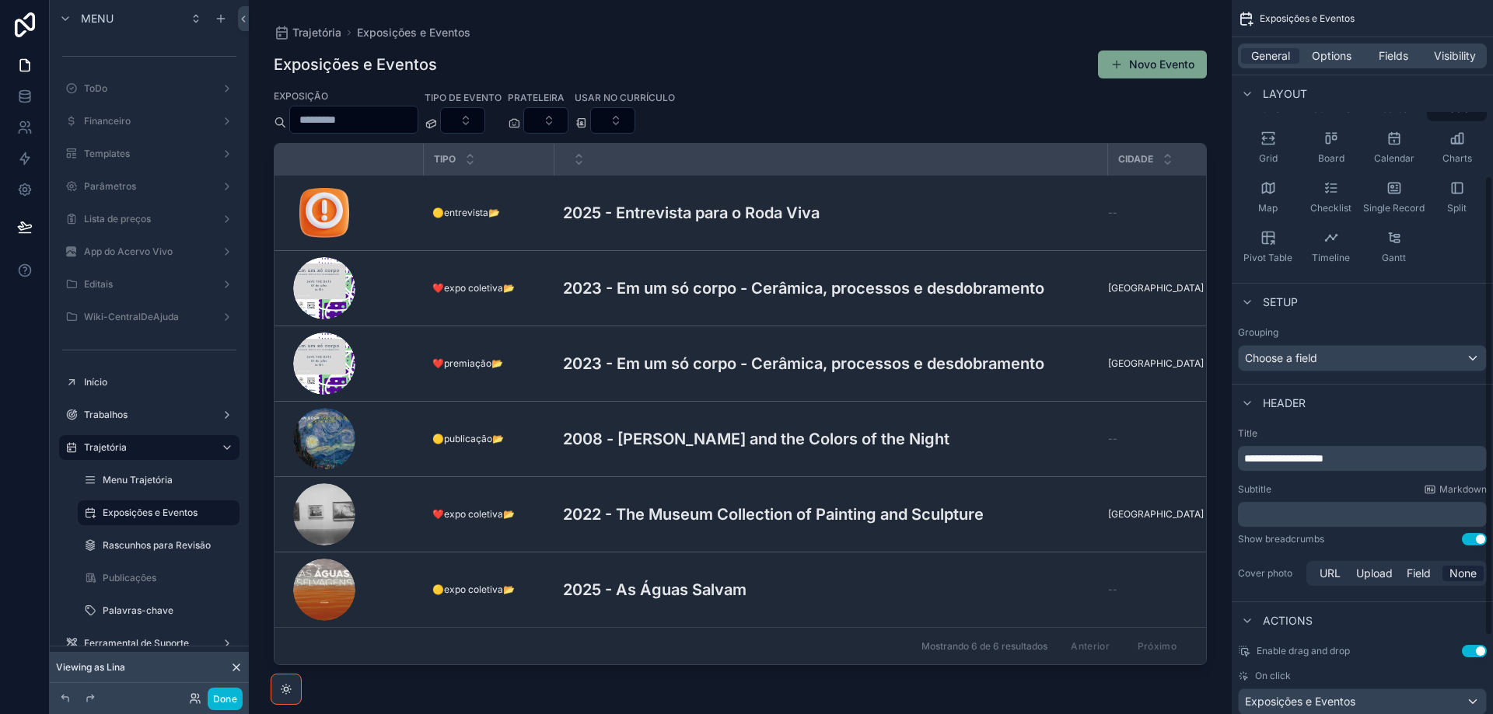
scroll to position [311, 0]
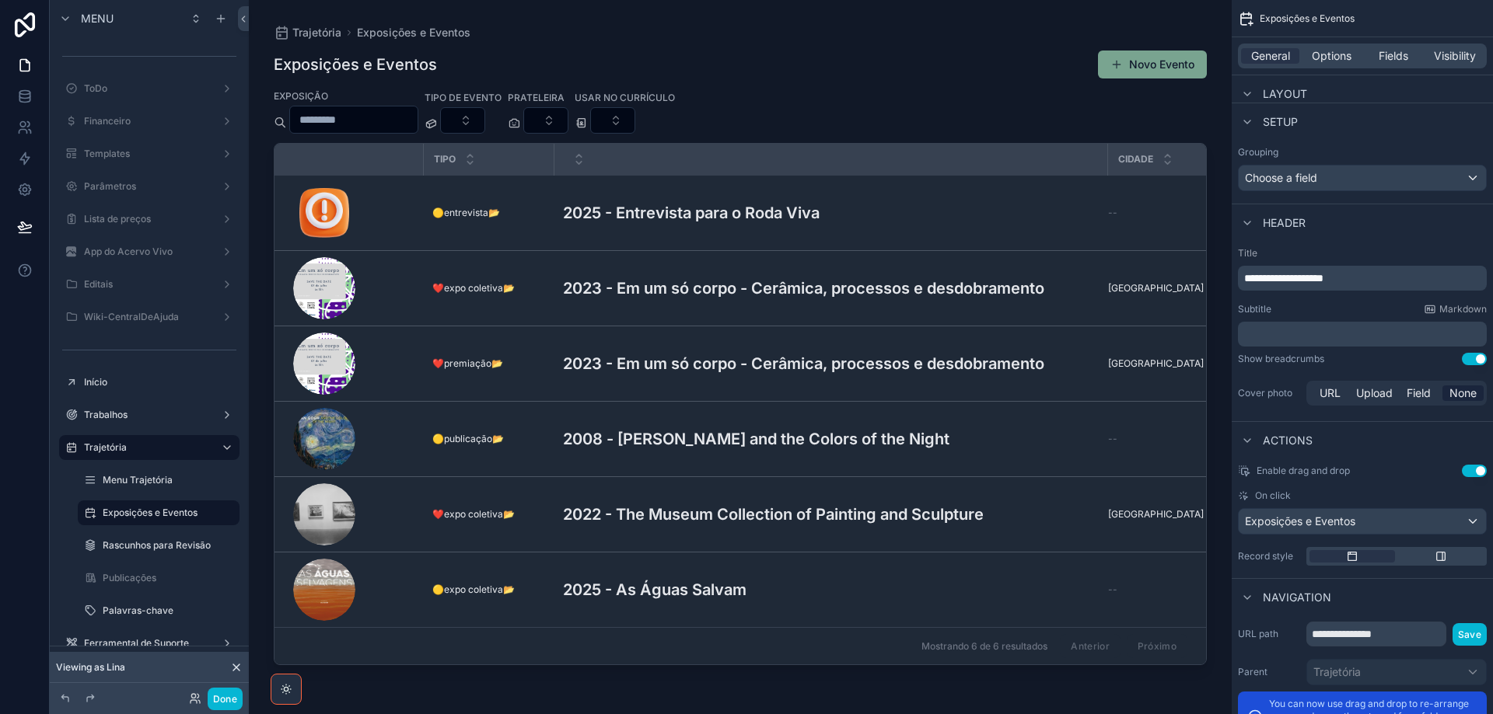
click at [1263, 337] on p "﻿" at bounding box center [1363, 335] width 239 height 16
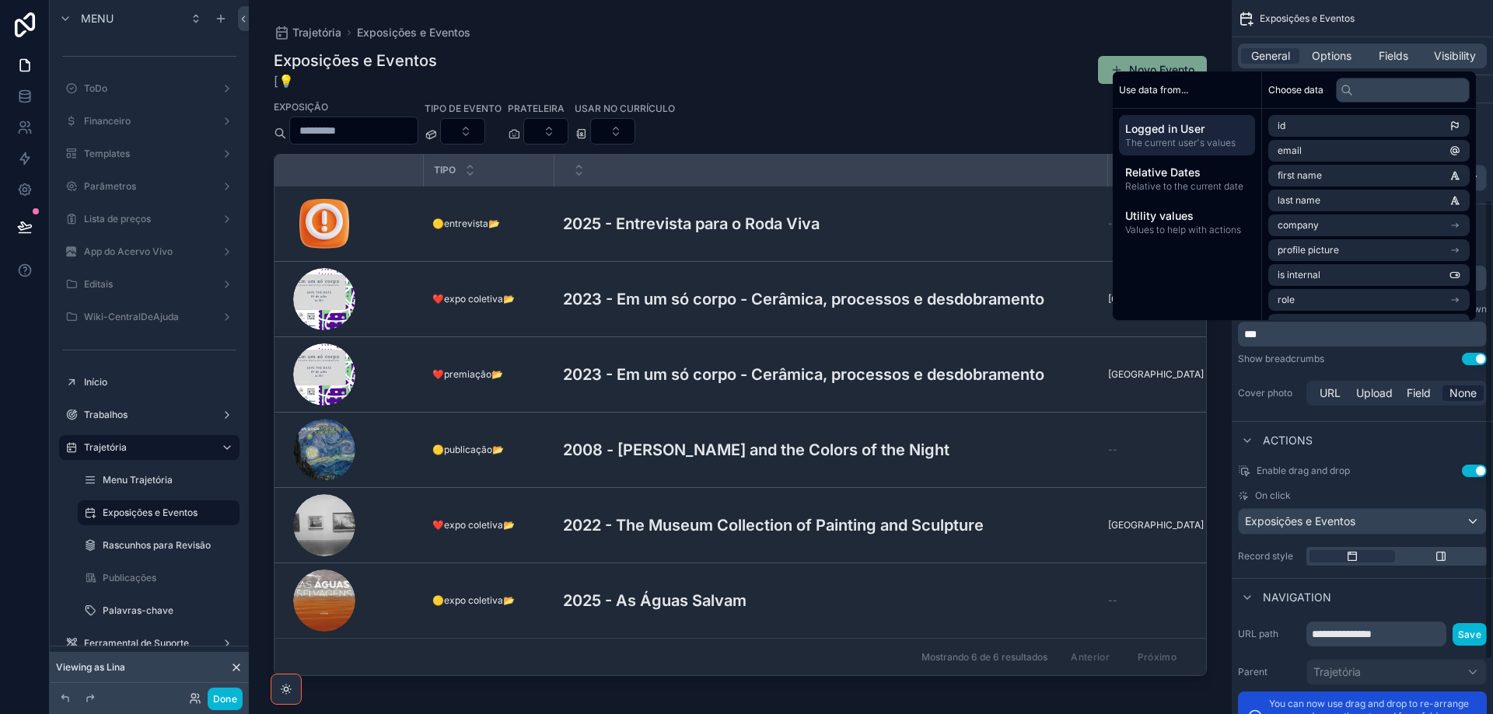
click at [1324, 332] on p "***" at bounding box center [1363, 335] width 239 height 16
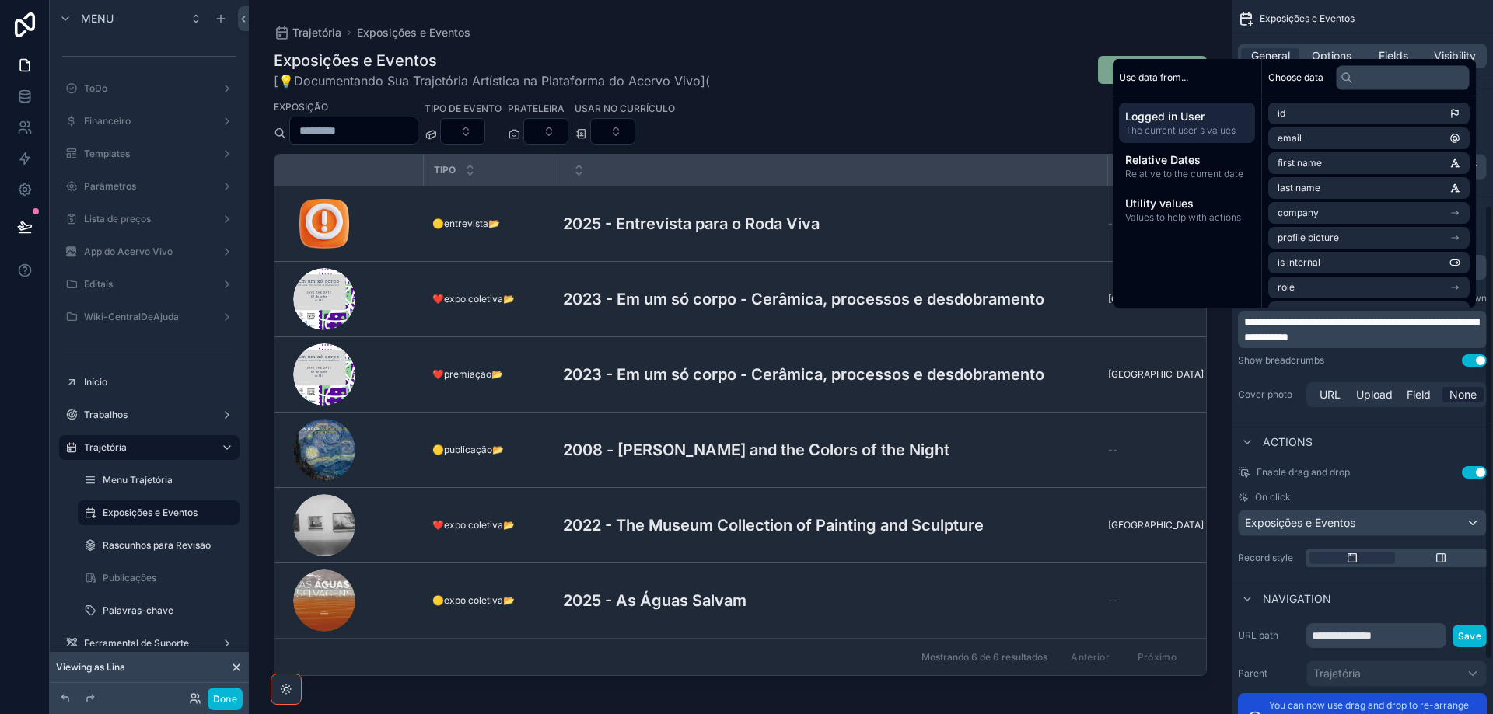
click at [1410, 339] on p "**********" at bounding box center [1363, 329] width 239 height 31
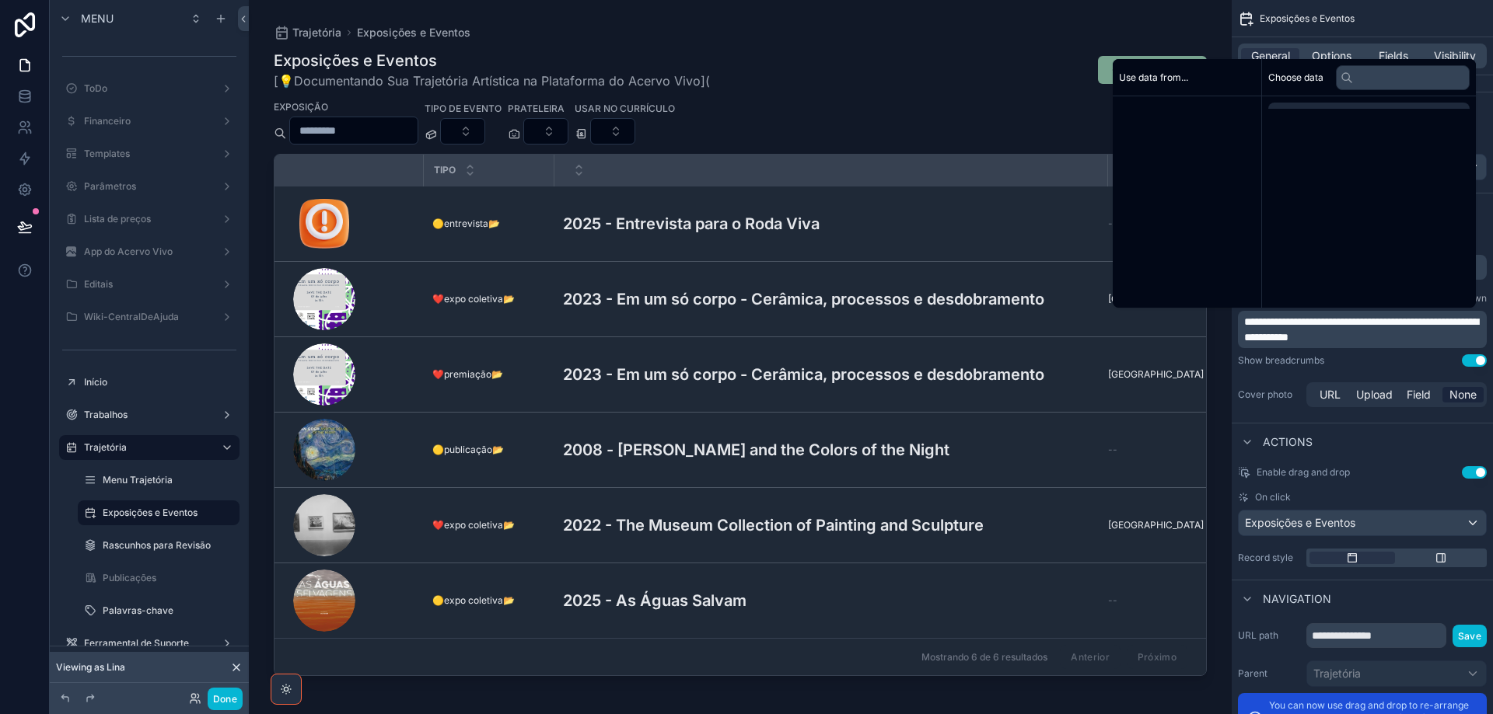
scroll to position [368, 0]
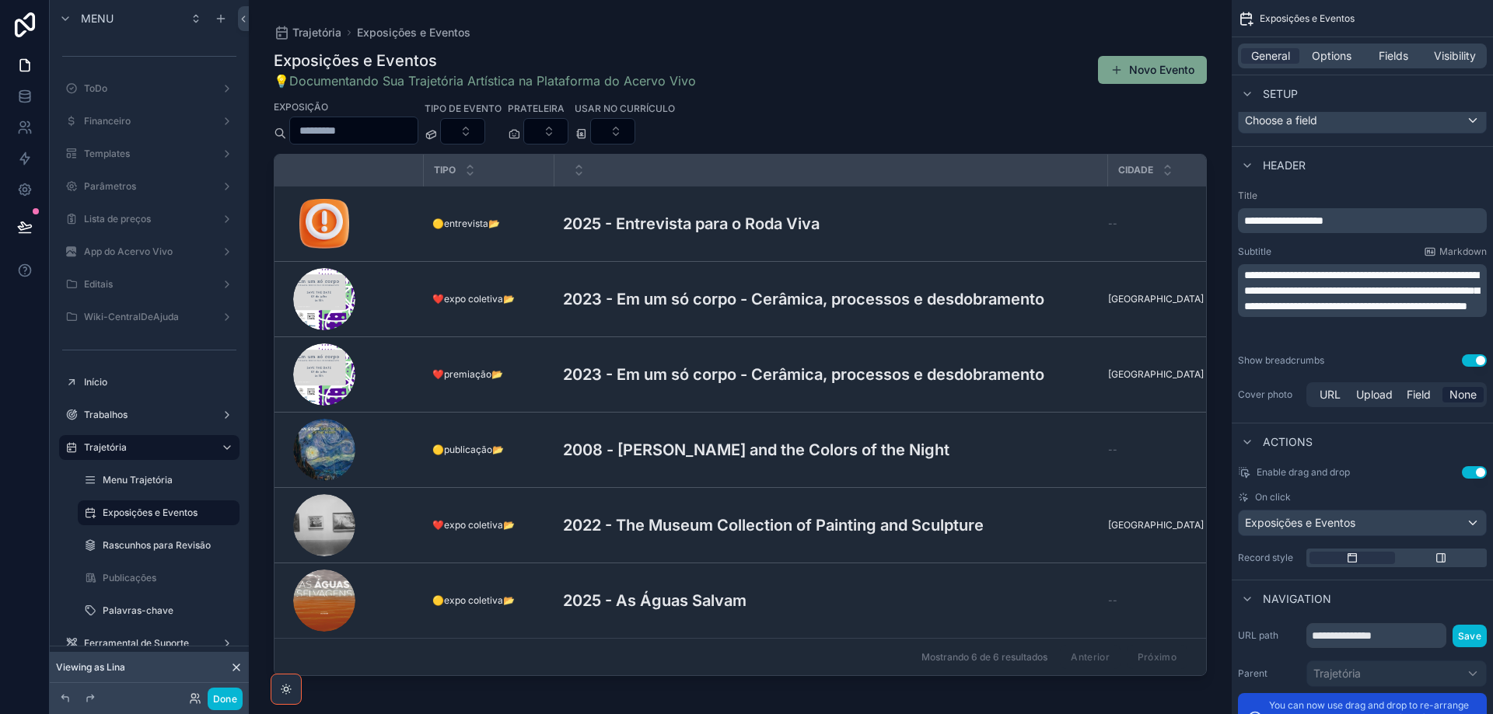
click at [721, 215] on div "scrollable content" at bounding box center [740, 348] width 983 height 696
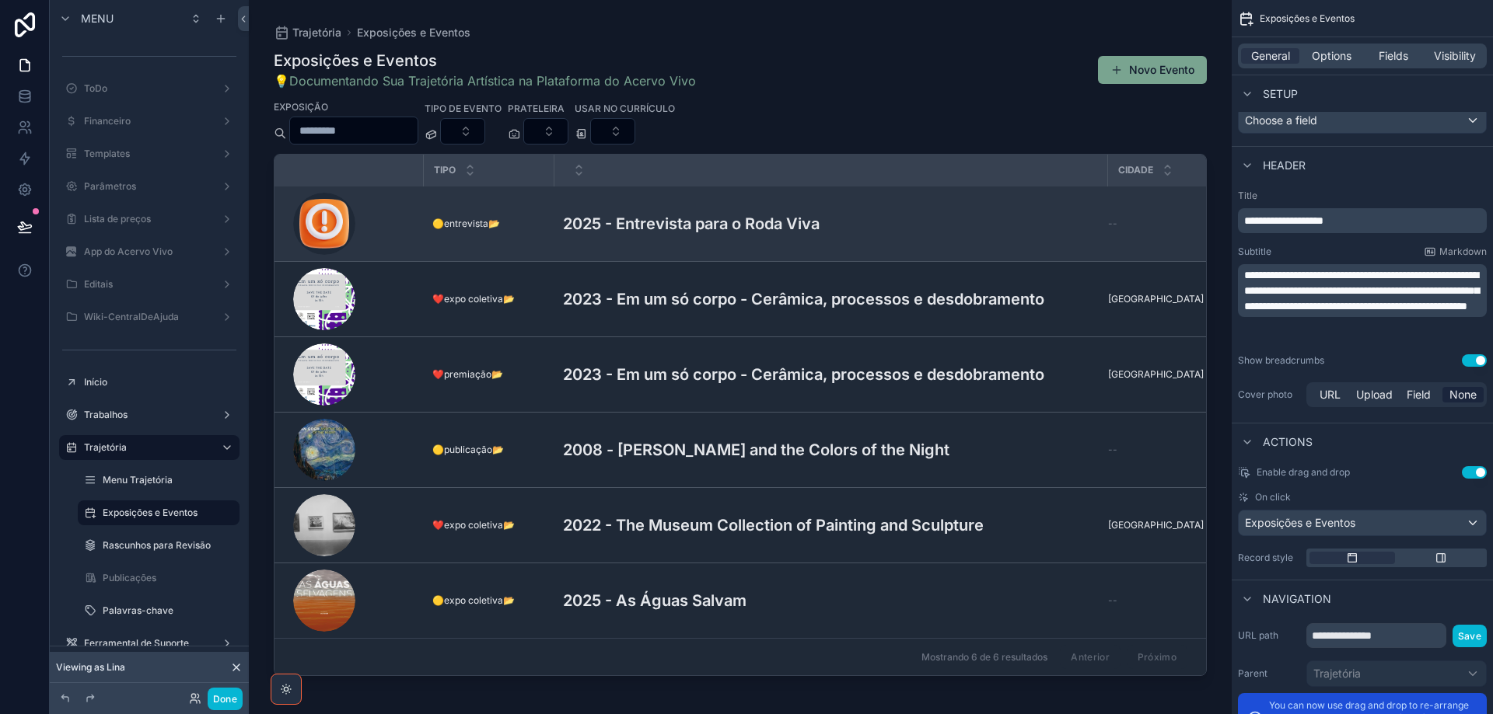
click at [720, 225] on h3 "2025 - Entrevista para o Roda Viva" at bounding box center [691, 223] width 257 height 23
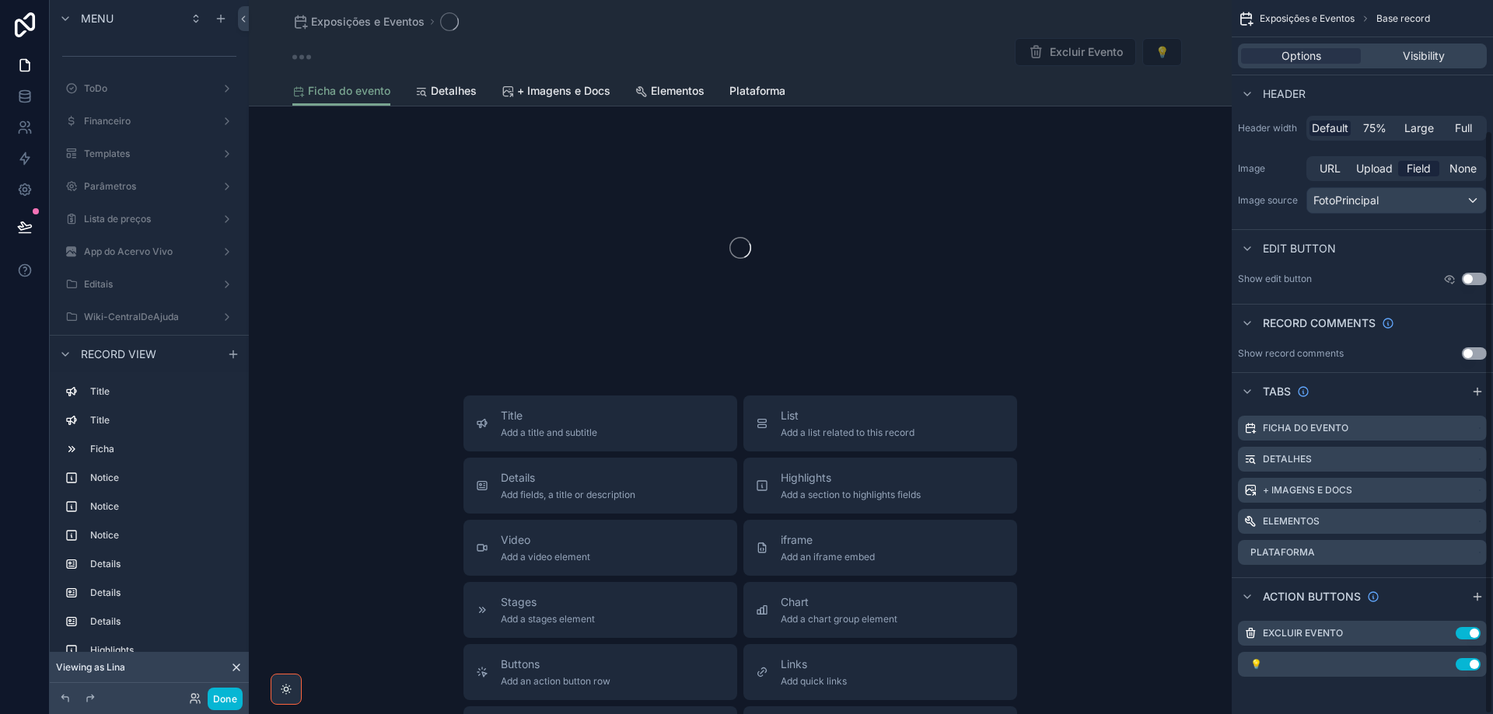
scroll to position [159, 0]
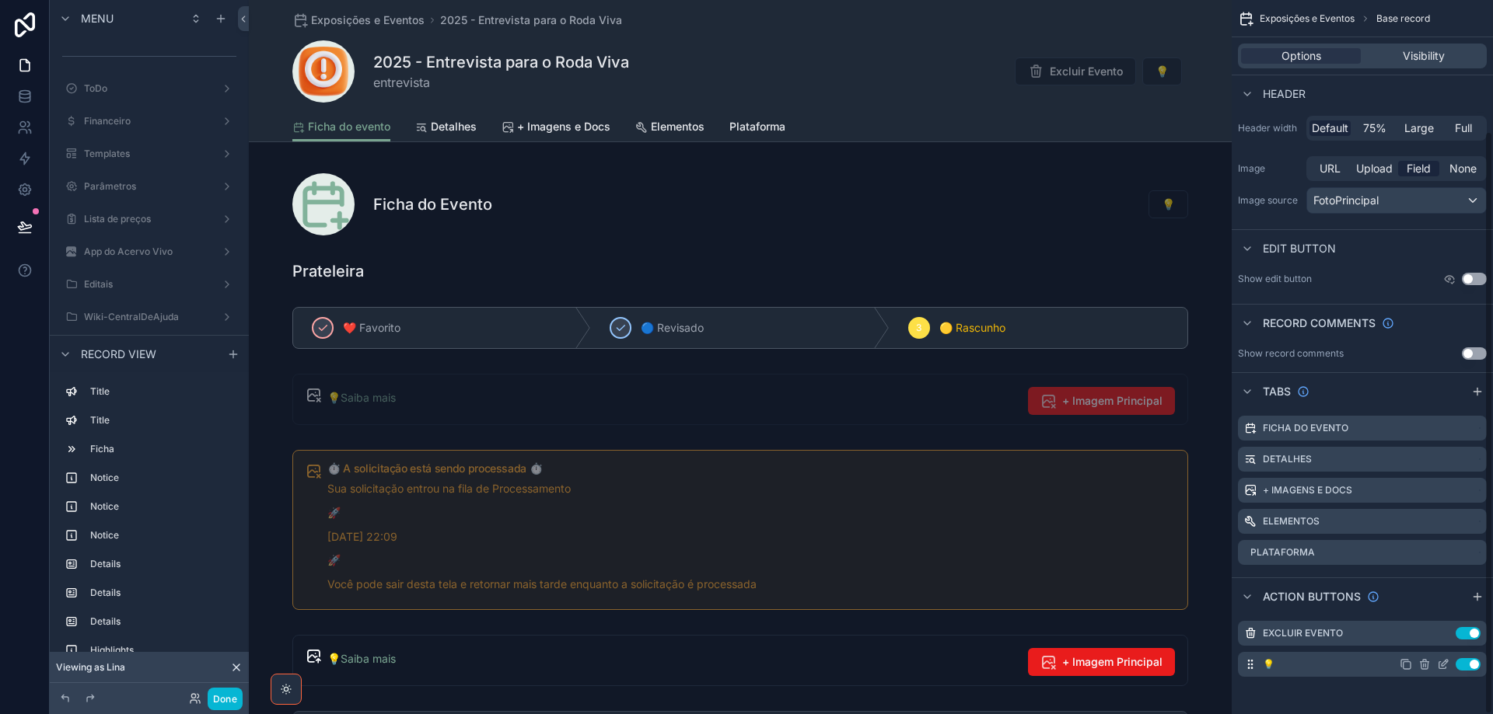
scroll to position [159, 0]
click at [1424, 664] on icon "scrollable content" at bounding box center [1424, 664] width 12 height 12
click at [1418, 606] on div "Action buttons" at bounding box center [1361, 596] width 261 height 37
click at [1444, 665] on icon "scrollable content" at bounding box center [1444, 663] width 6 height 6
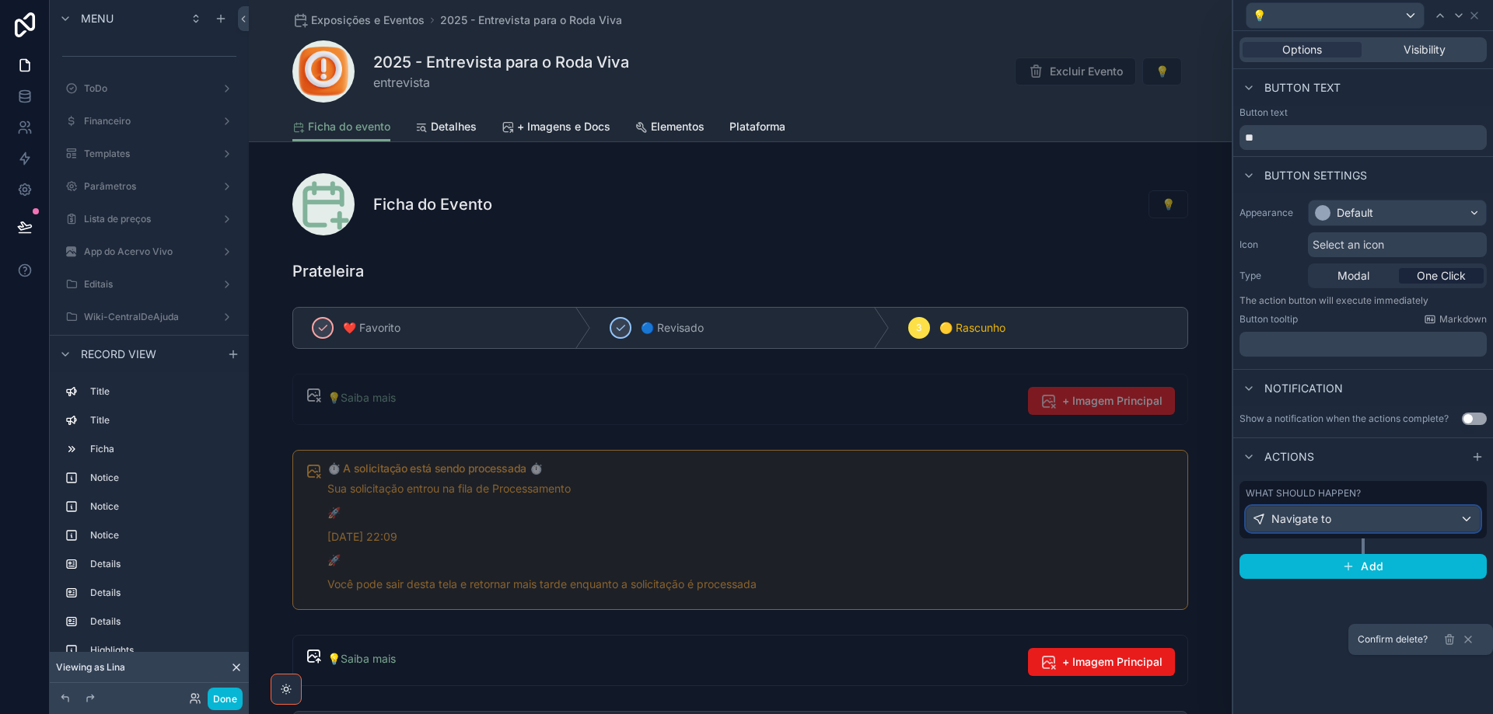
click at [1407, 508] on div "Navigate to" at bounding box center [1362, 519] width 233 height 25
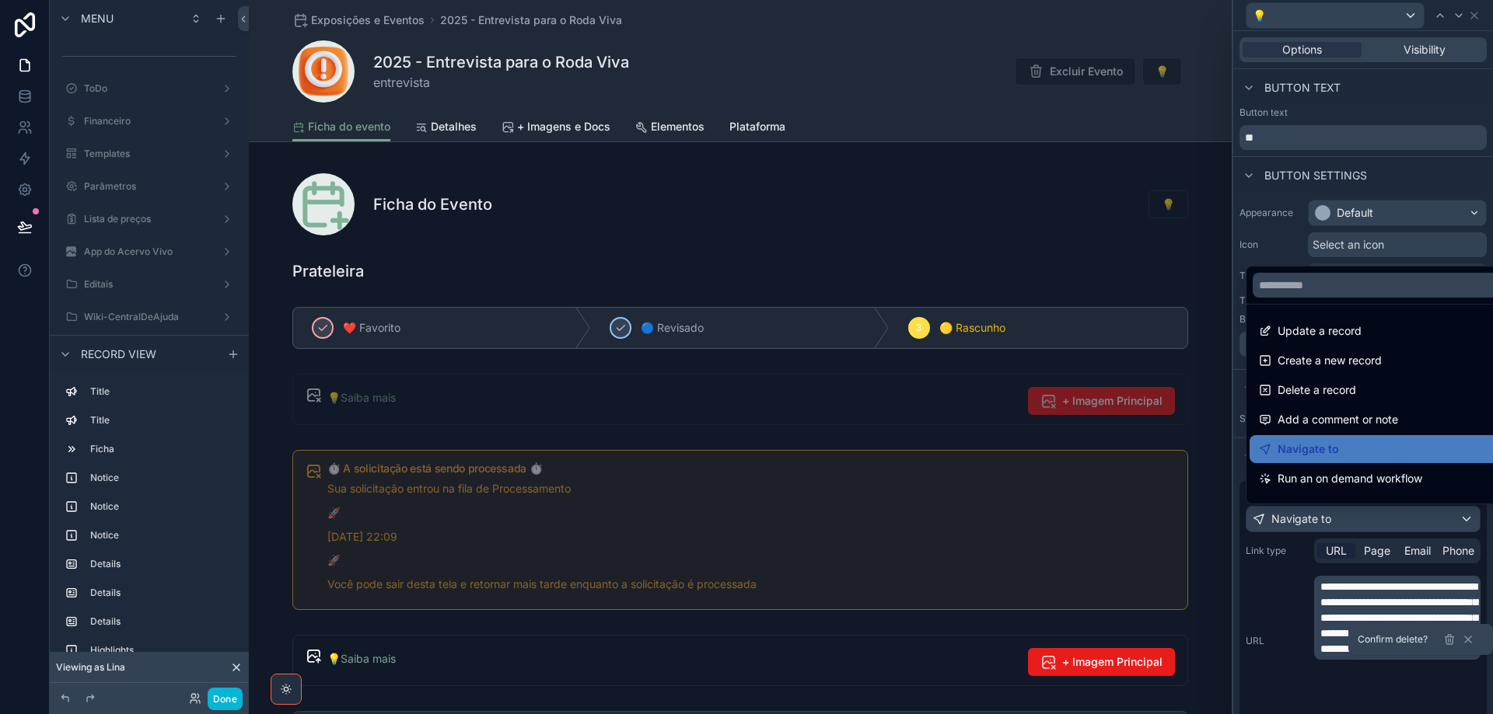
click at [1406, 515] on div at bounding box center [1363, 357] width 260 height 714
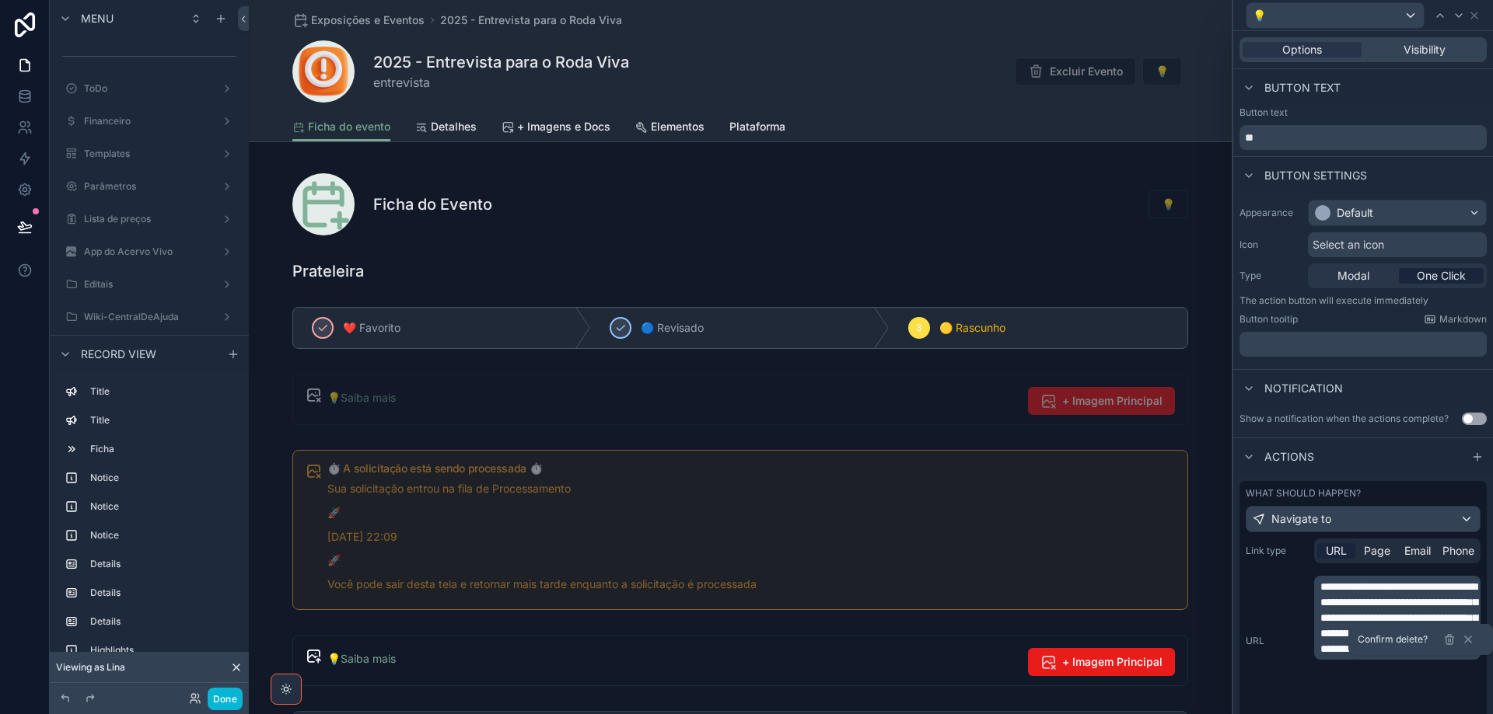
click at [1307, 688] on div "**********" at bounding box center [1362, 641] width 235 height 131
drag, startPoint x: 1475, startPoint y: 12, endPoint x: 1448, endPoint y: 96, distance: 87.5
click at [1475, 12] on icon at bounding box center [1474, 15] width 12 height 12
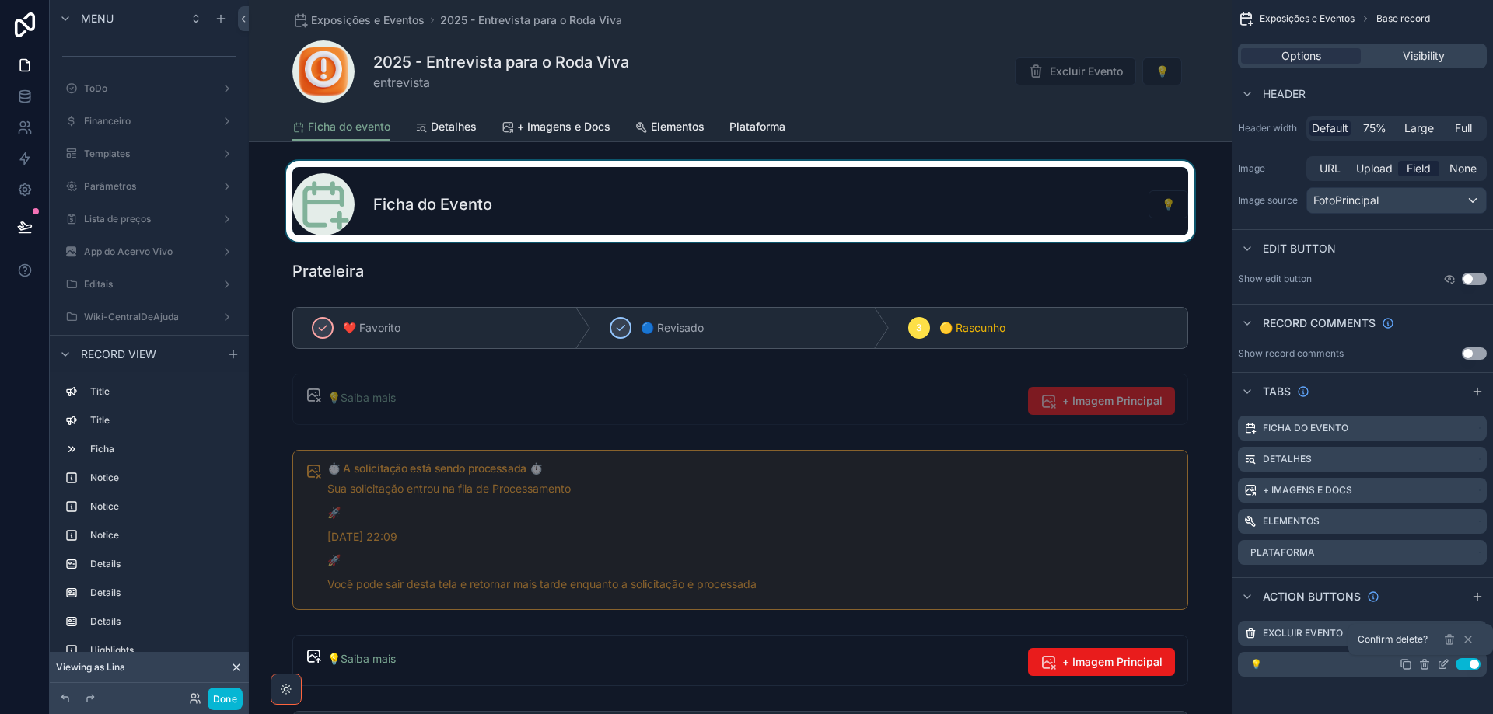
click at [559, 211] on div "scrollable content" at bounding box center [740, 201] width 983 height 81
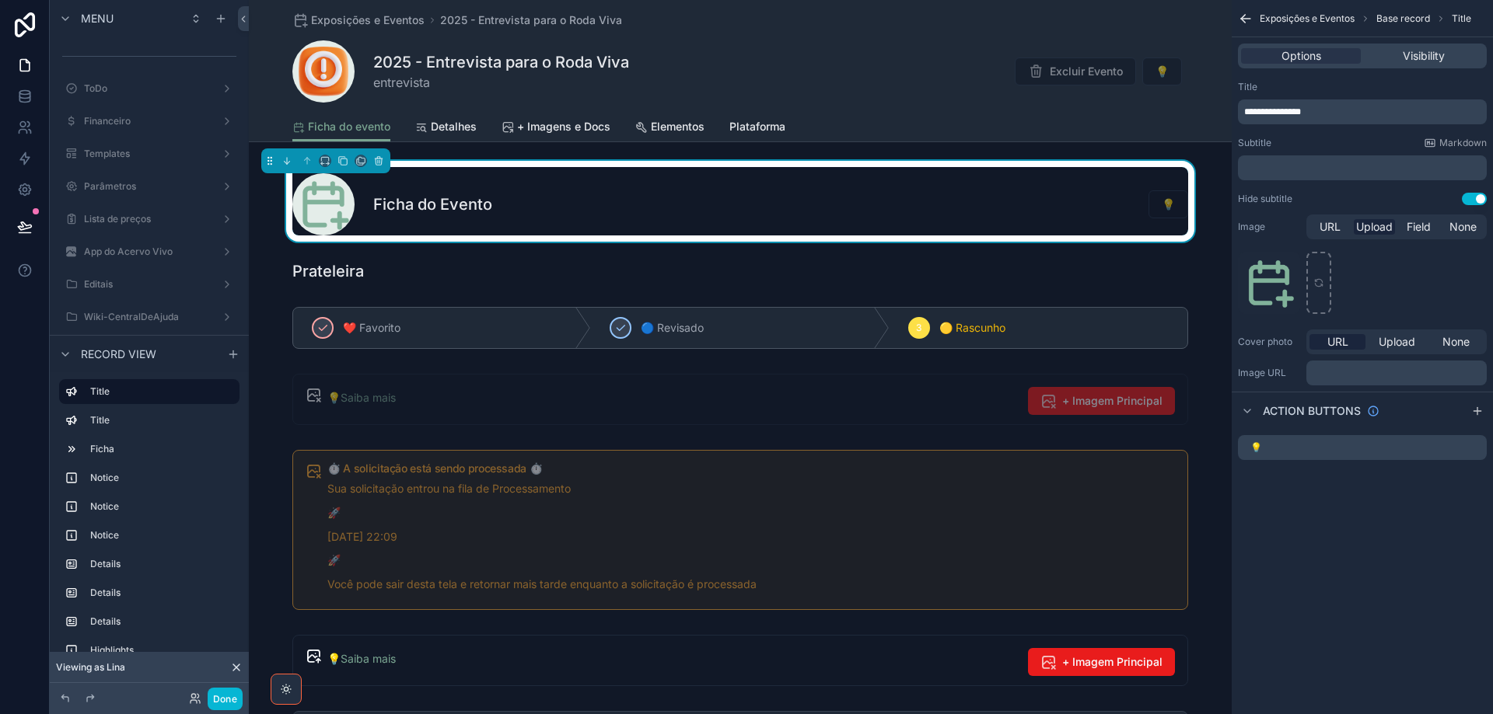
scroll to position [0, 0]
click at [1322, 168] on p "﻿" at bounding box center [1363, 168] width 239 height 12
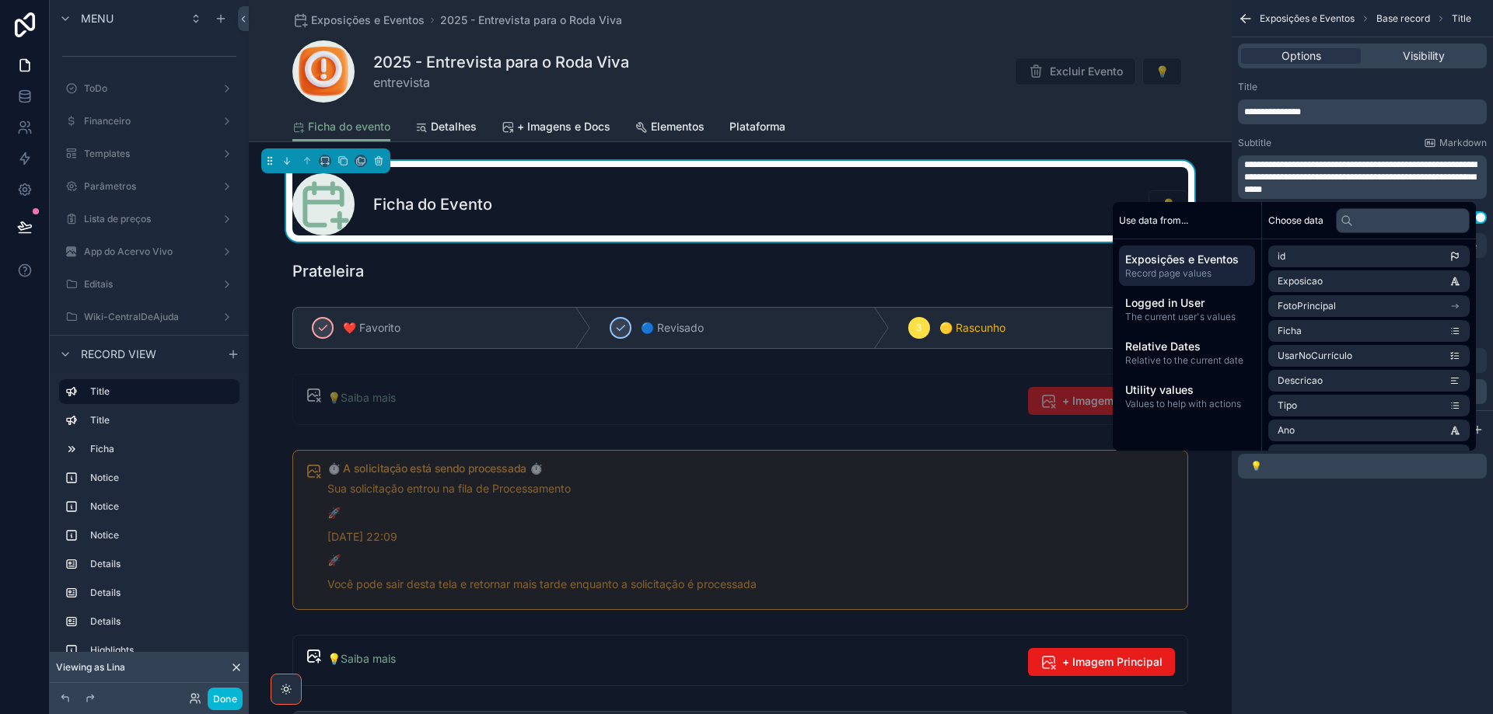
click at [1256, 166] on span "**********" at bounding box center [1360, 177] width 232 height 34
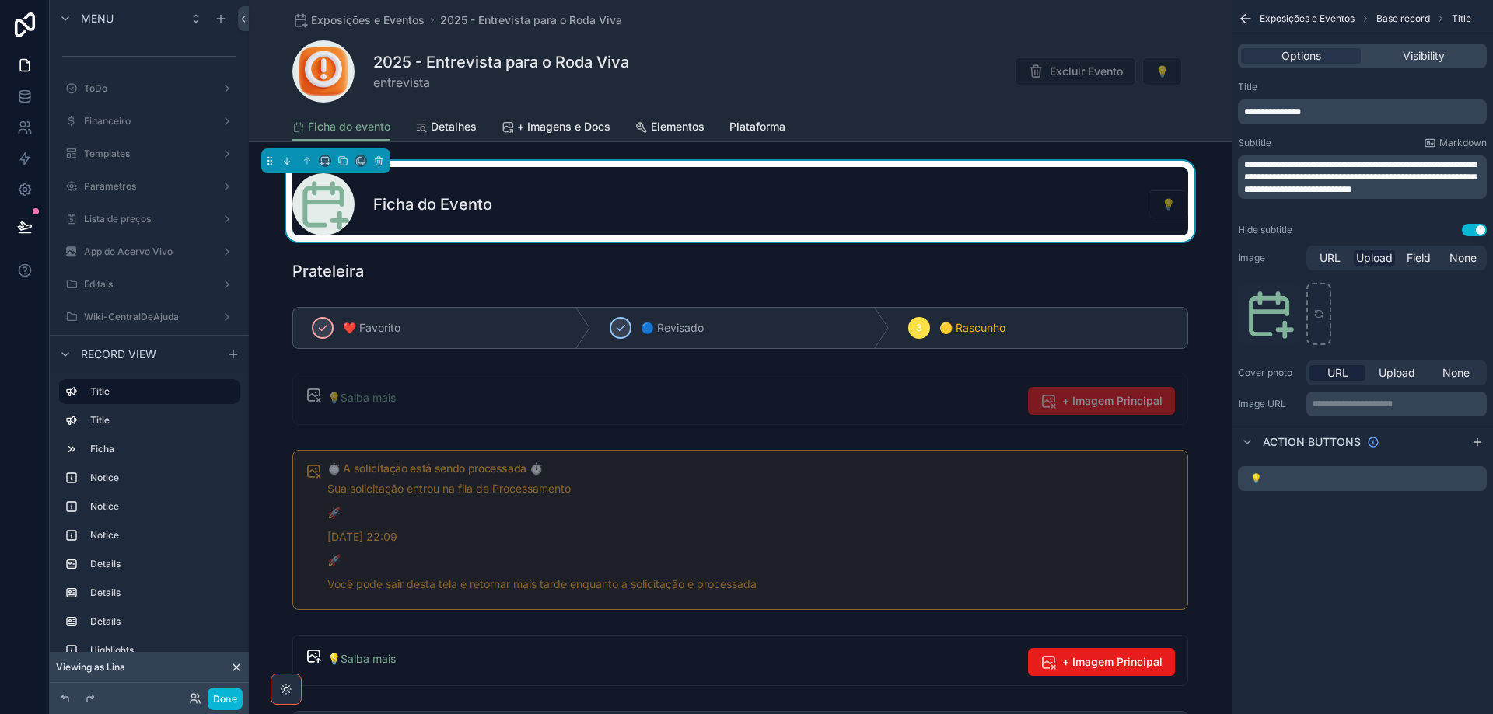
click at [1357, 136] on div "**********" at bounding box center [1361, 159] width 261 height 168
drag, startPoint x: 1465, startPoint y: 230, endPoint x: 1434, endPoint y: 232, distance: 31.1
click at [1465, 231] on button "Use setting" at bounding box center [1473, 230] width 25 height 12
drag, startPoint x: 437, startPoint y: 136, endPoint x: 14, endPoint y: 116, distance: 423.4
click at [436, 136] on link "Detalhes" at bounding box center [445, 128] width 61 height 31
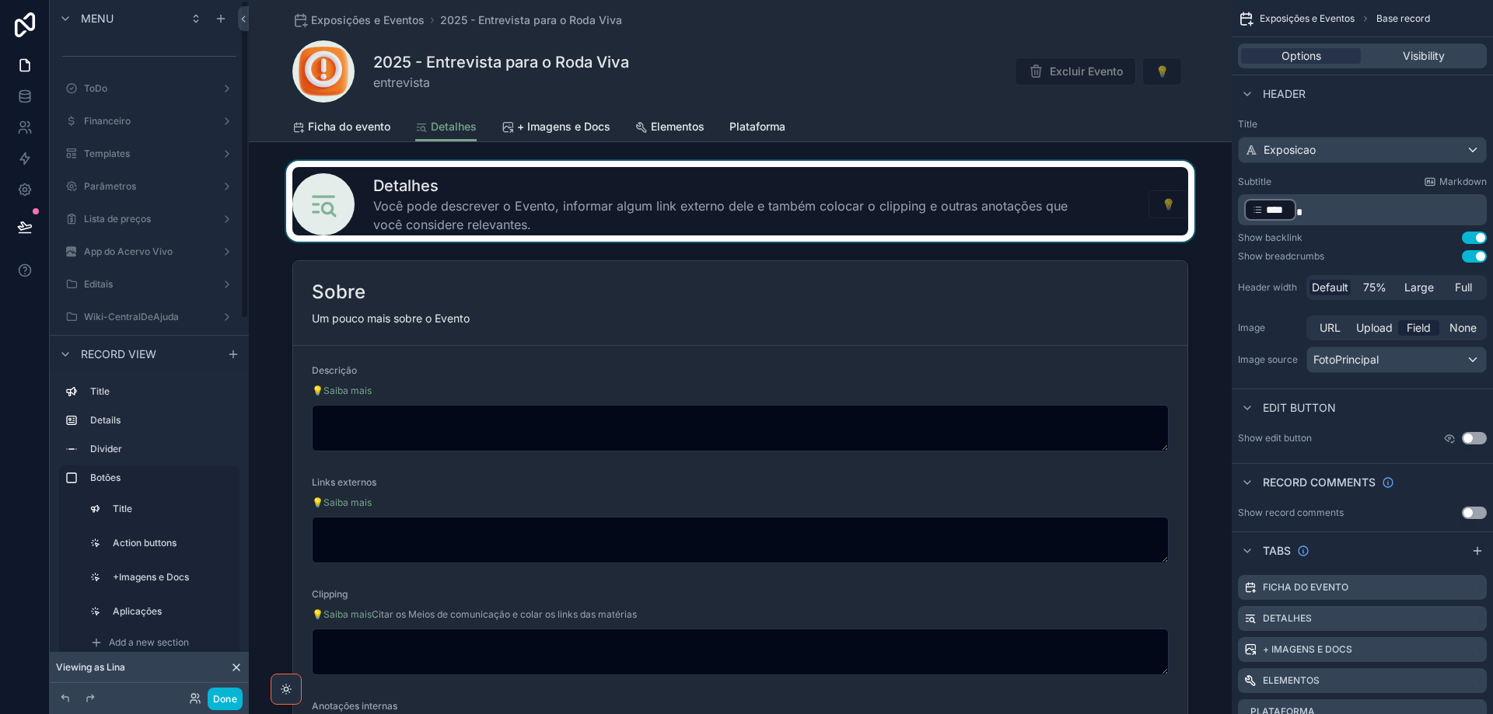
drag, startPoint x: 595, startPoint y: 202, endPoint x: 652, endPoint y: 193, distance: 58.3
click at [595, 202] on div "scrollable content" at bounding box center [740, 201] width 983 height 81
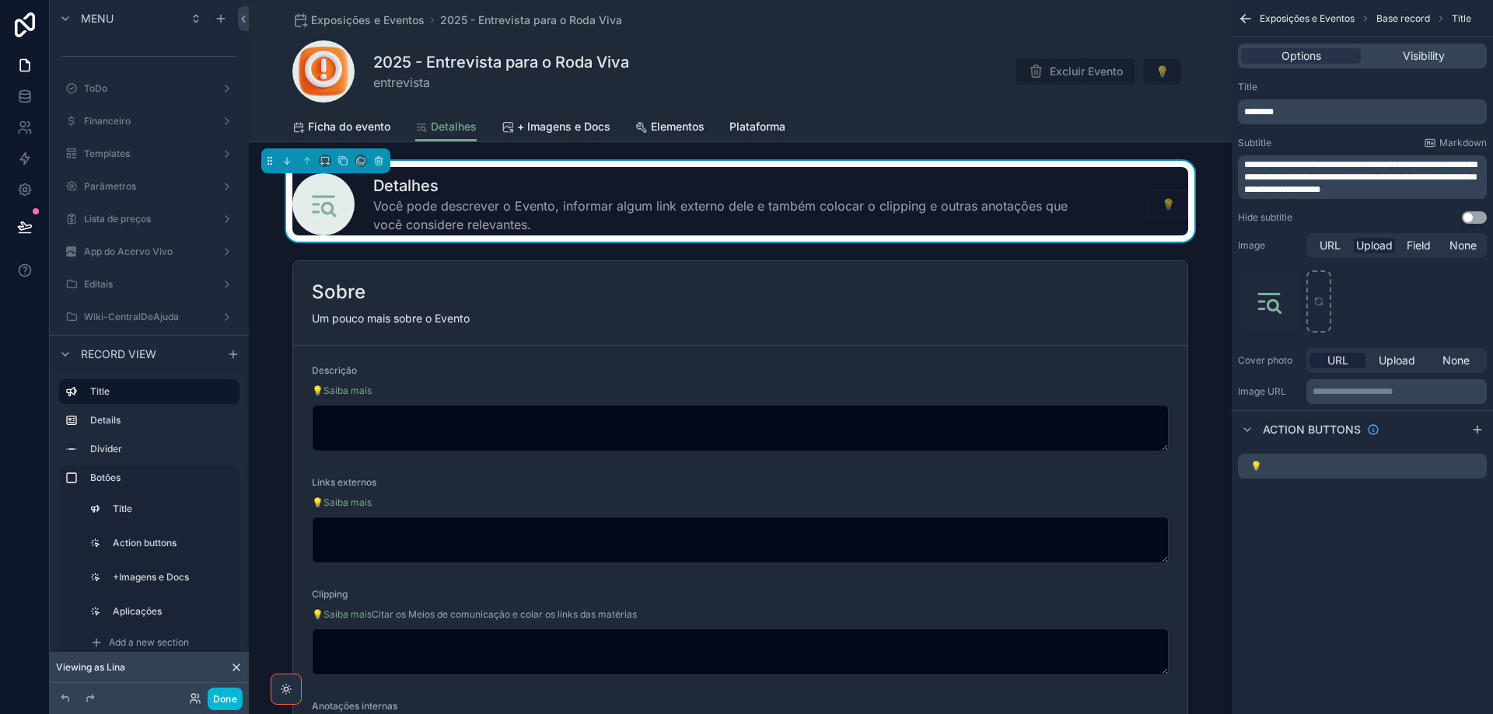
click at [1376, 183] on span "**********" at bounding box center [1360, 177] width 232 height 34
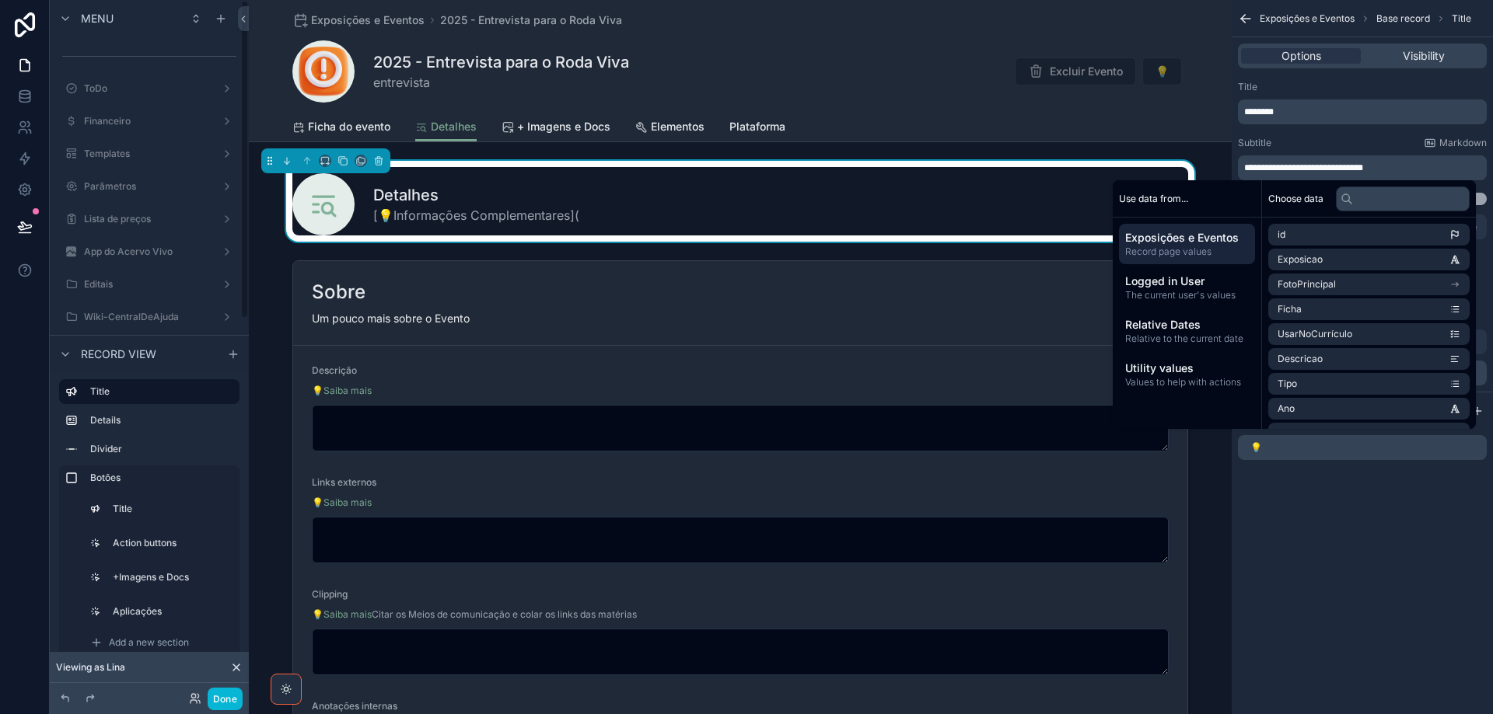
drag, startPoint x: 1409, startPoint y: 176, endPoint x: 1410, endPoint y: 168, distance: 7.8
click at [1410, 174] on div "**********" at bounding box center [1362, 167] width 249 height 25
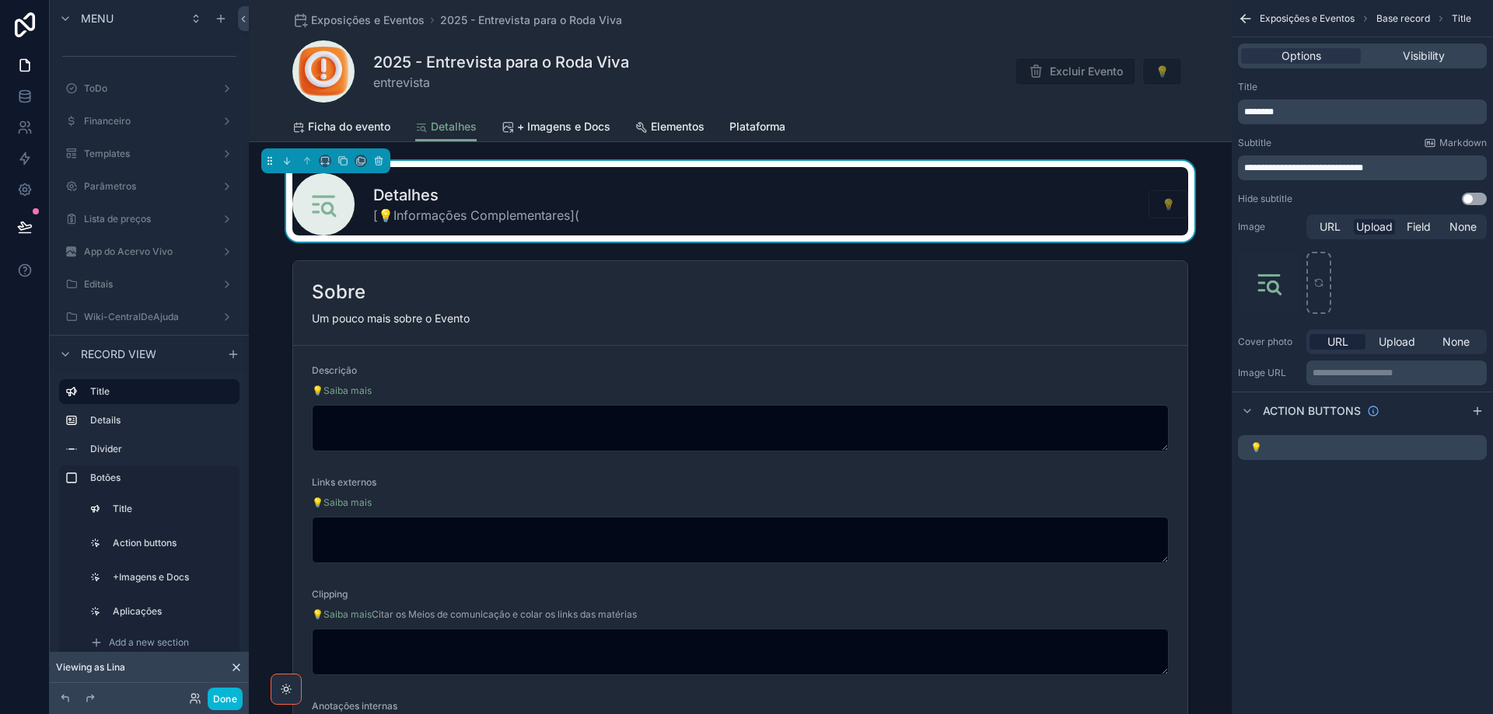
click at [1410, 167] on p "**********" at bounding box center [1363, 168] width 239 height 12
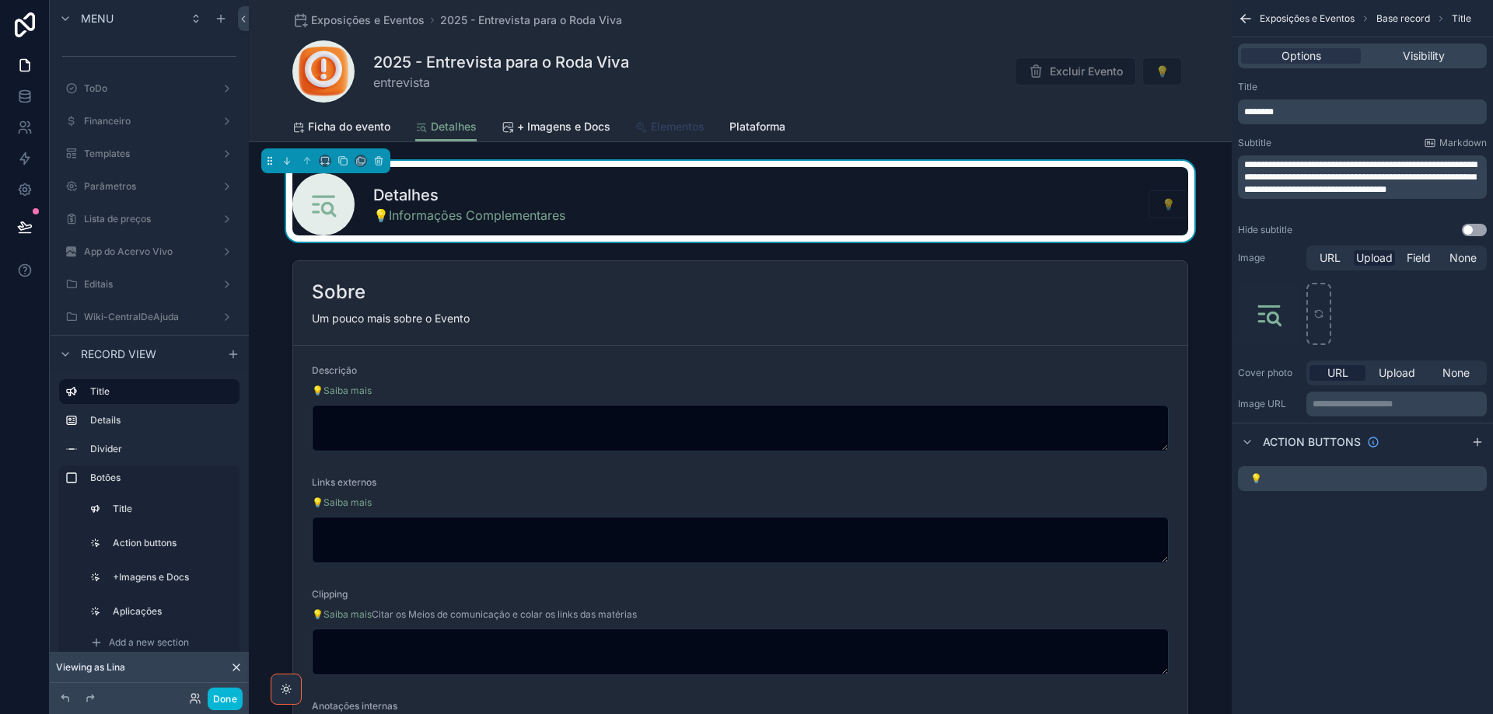
click at [664, 127] on span "Elementos" at bounding box center [678, 127] width 54 height 16
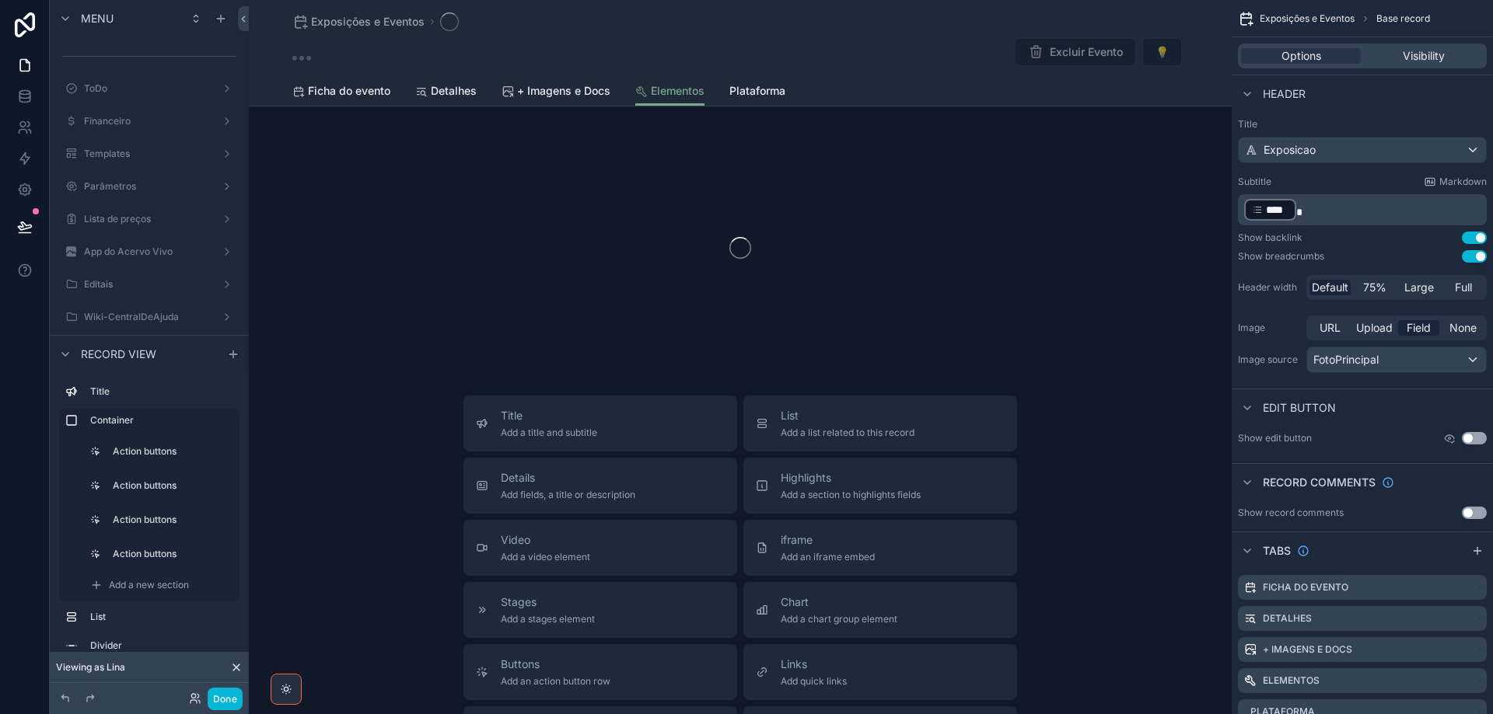
click at [559, 127] on div "scrollable content" at bounding box center [740, 248] width 983 height 246
click at [553, 91] on span "+ Imagens e Docs" at bounding box center [563, 91] width 93 height 16
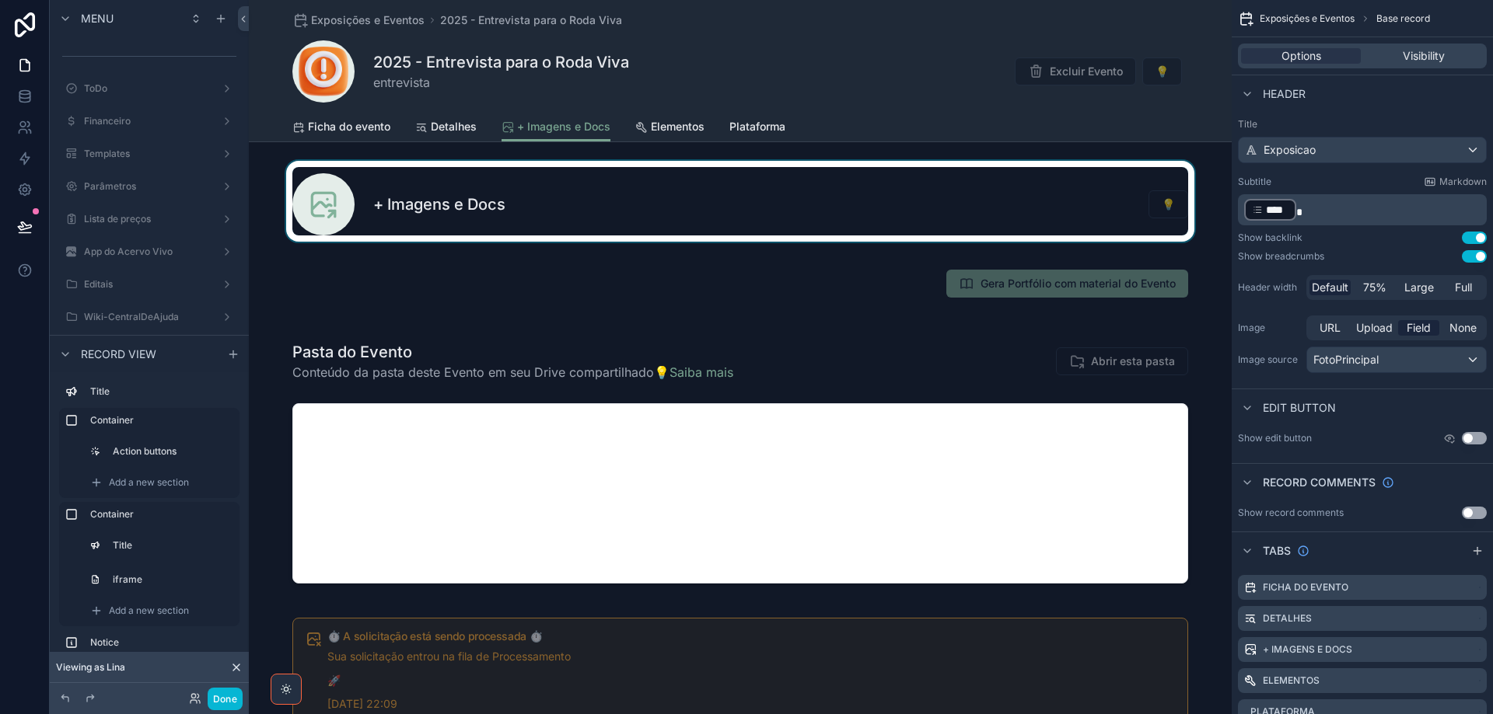
click at [697, 208] on div "scrollable content" at bounding box center [740, 201] width 983 height 81
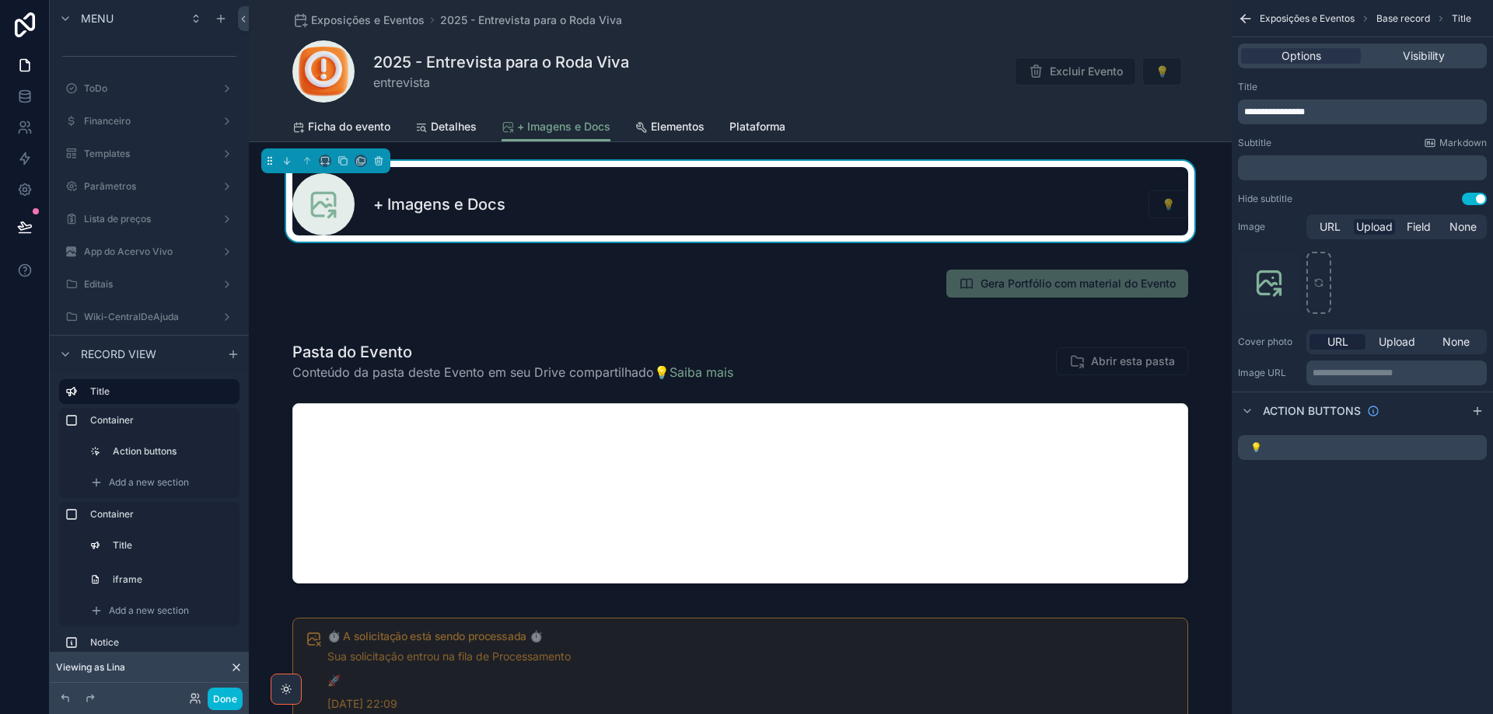
click at [1468, 201] on button "Use setting" at bounding box center [1473, 199] width 25 height 12
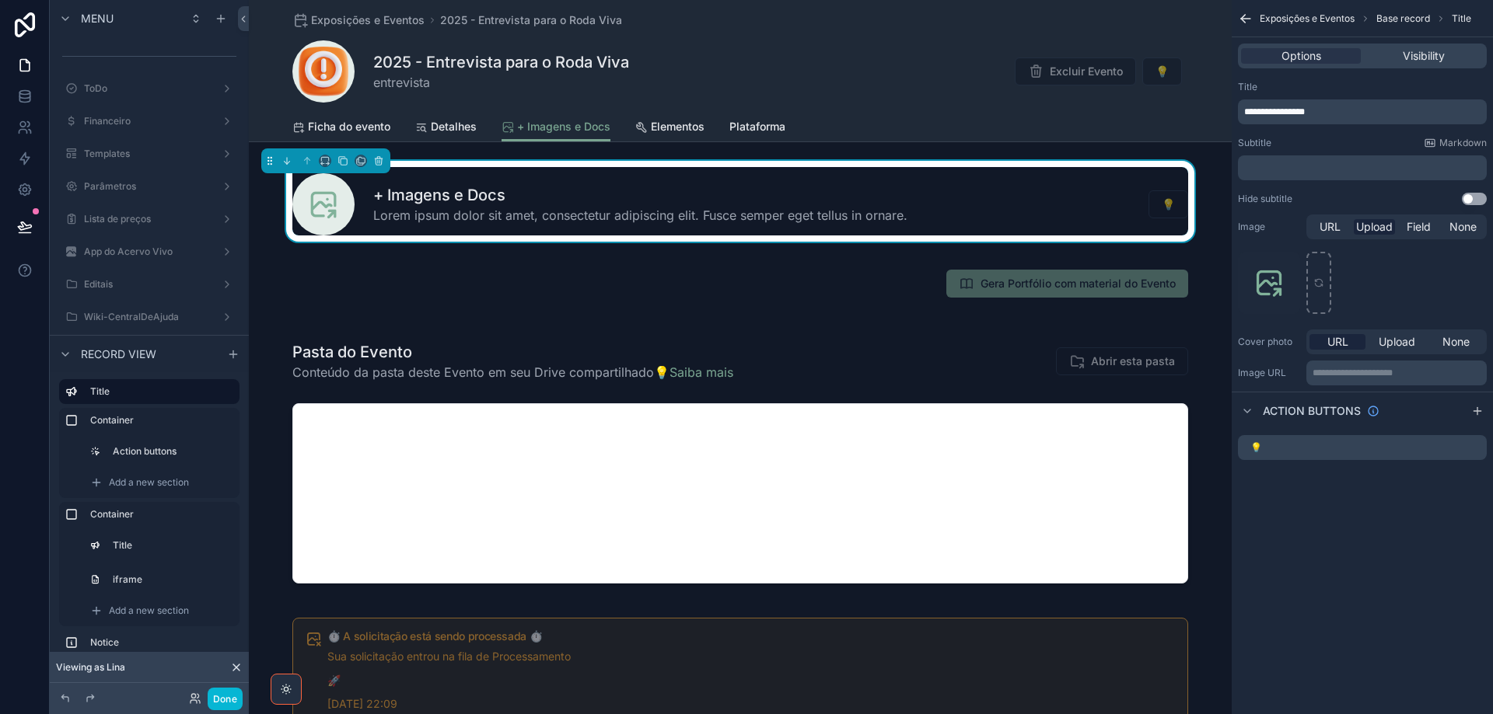
click at [1328, 169] on p "﻿" at bounding box center [1363, 168] width 239 height 12
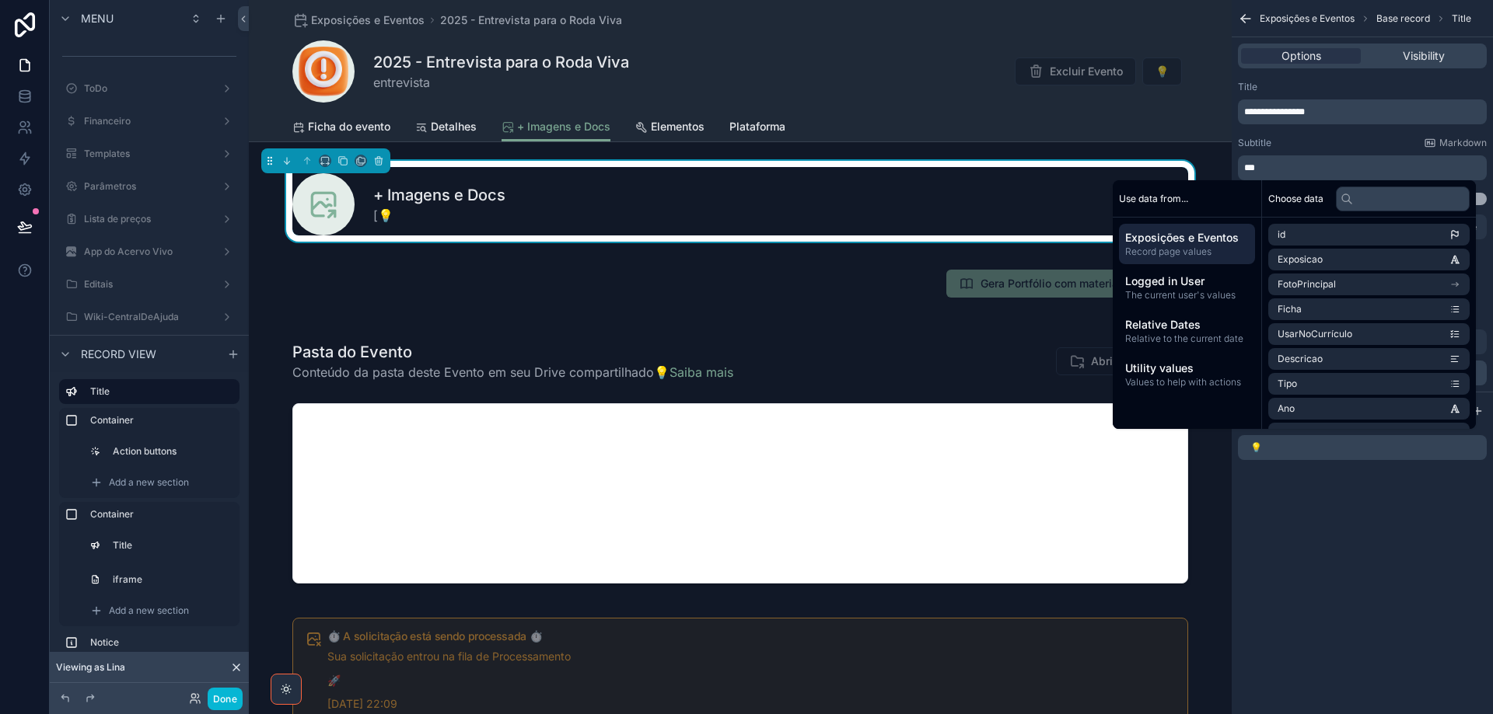
click at [1328, 169] on p "***" at bounding box center [1363, 168] width 239 height 12
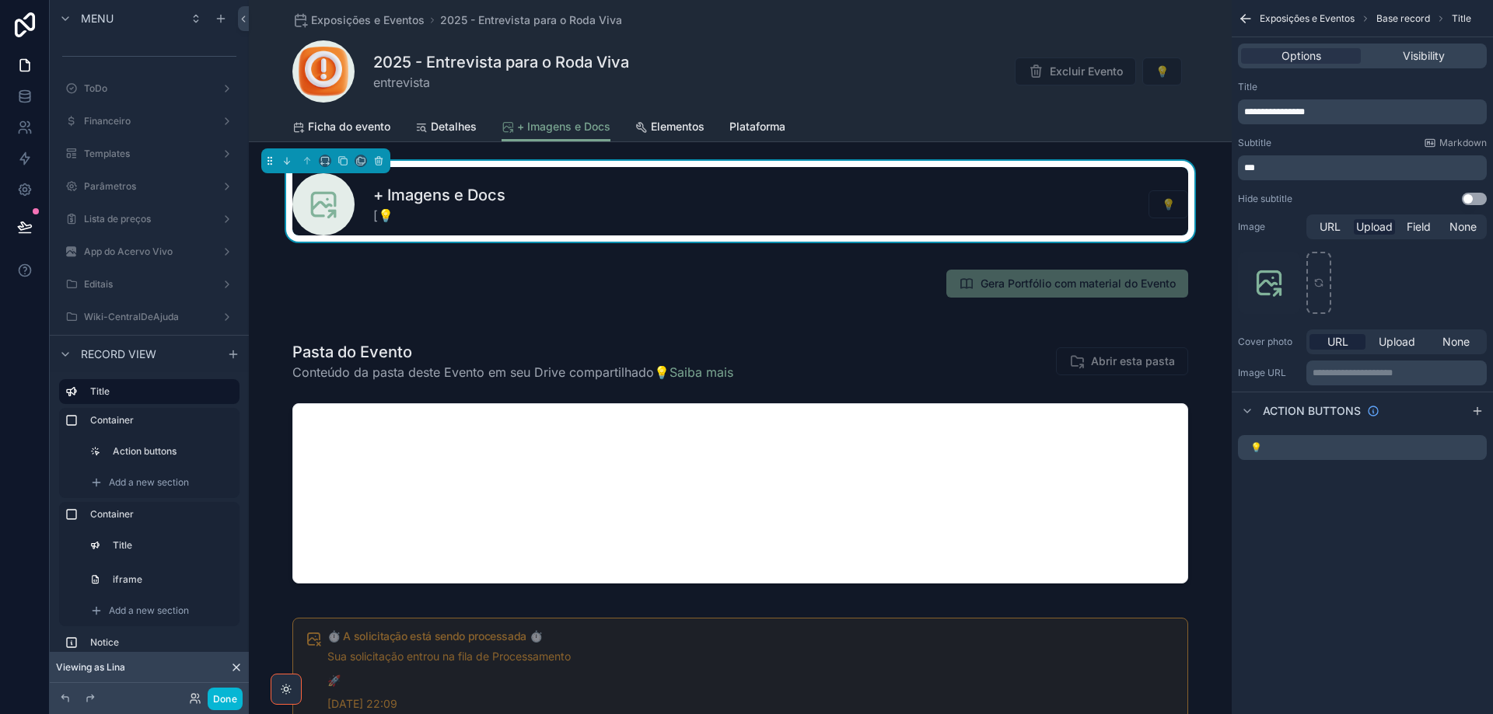
click at [1328, 168] on p "***" at bounding box center [1363, 168] width 239 height 12
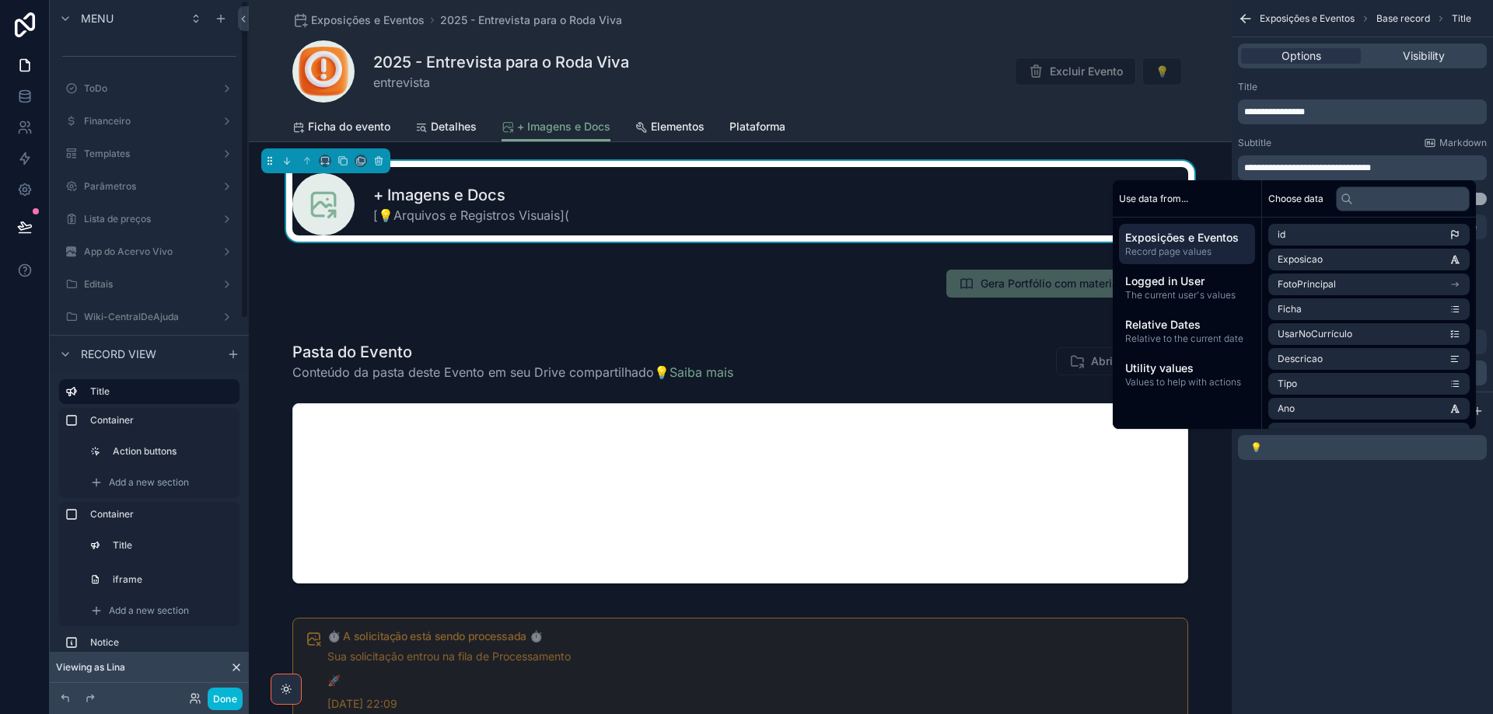
click at [1430, 165] on p "**********" at bounding box center [1363, 168] width 239 height 12
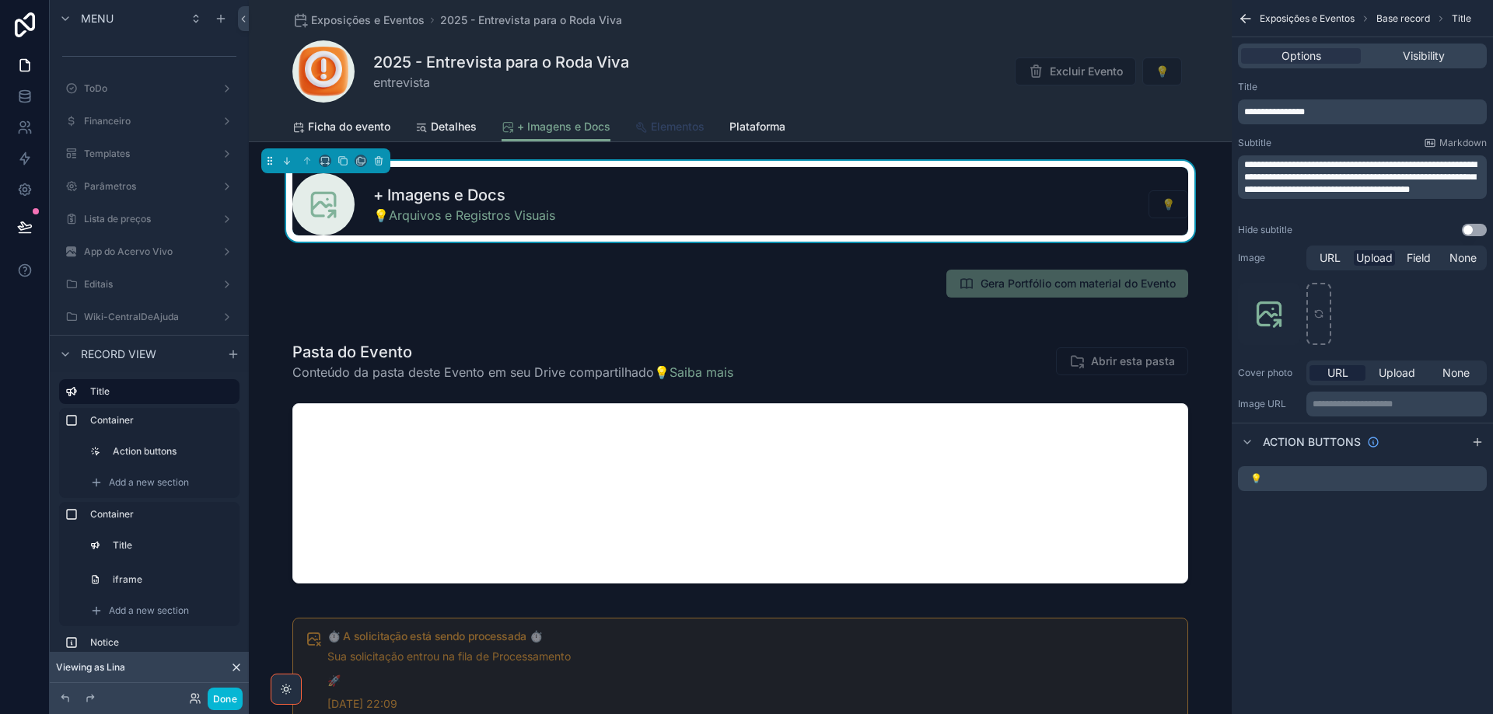
click at [668, 126] on span "Elementos" at bounding box center [678, 127] width 54 height 16
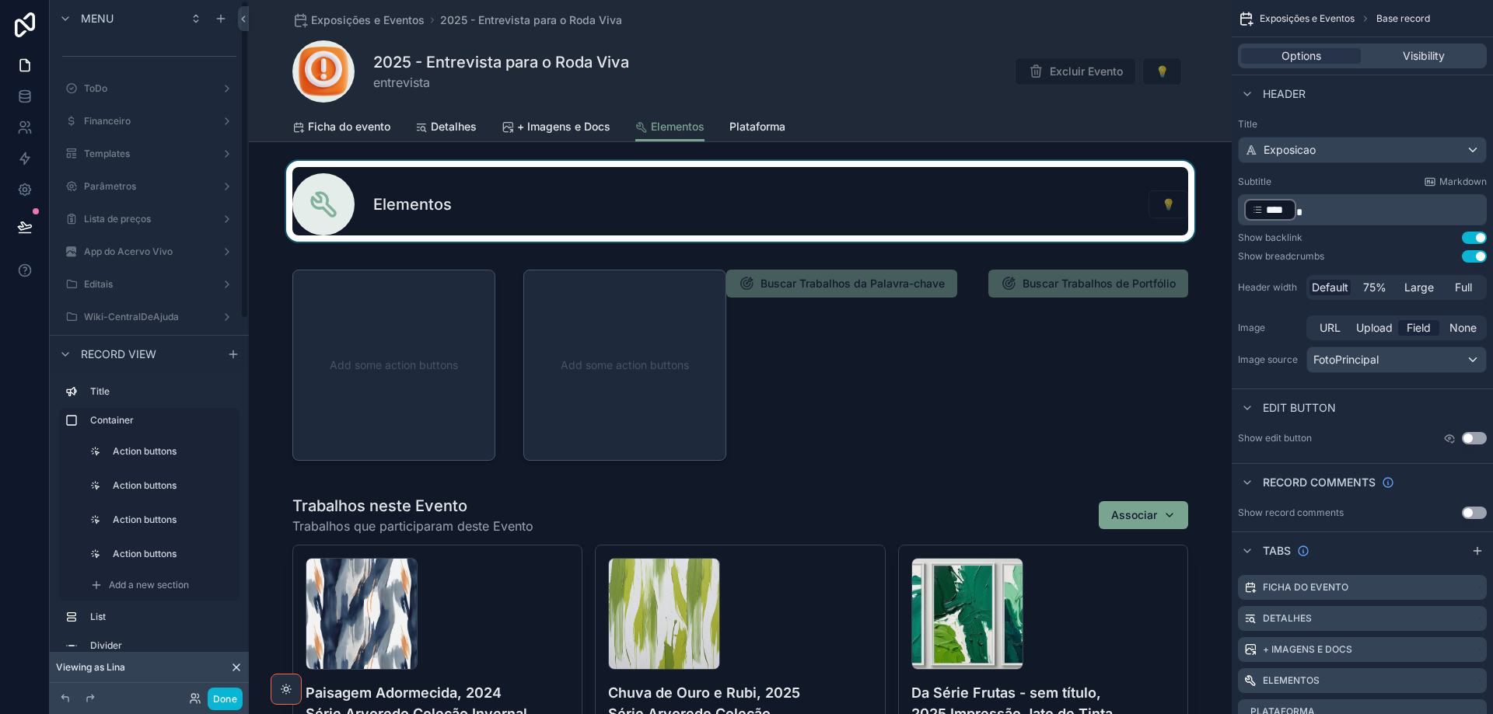
click at [798, 173] on div "scrollable content" at bounding box center [740, 201] width 983 height 81
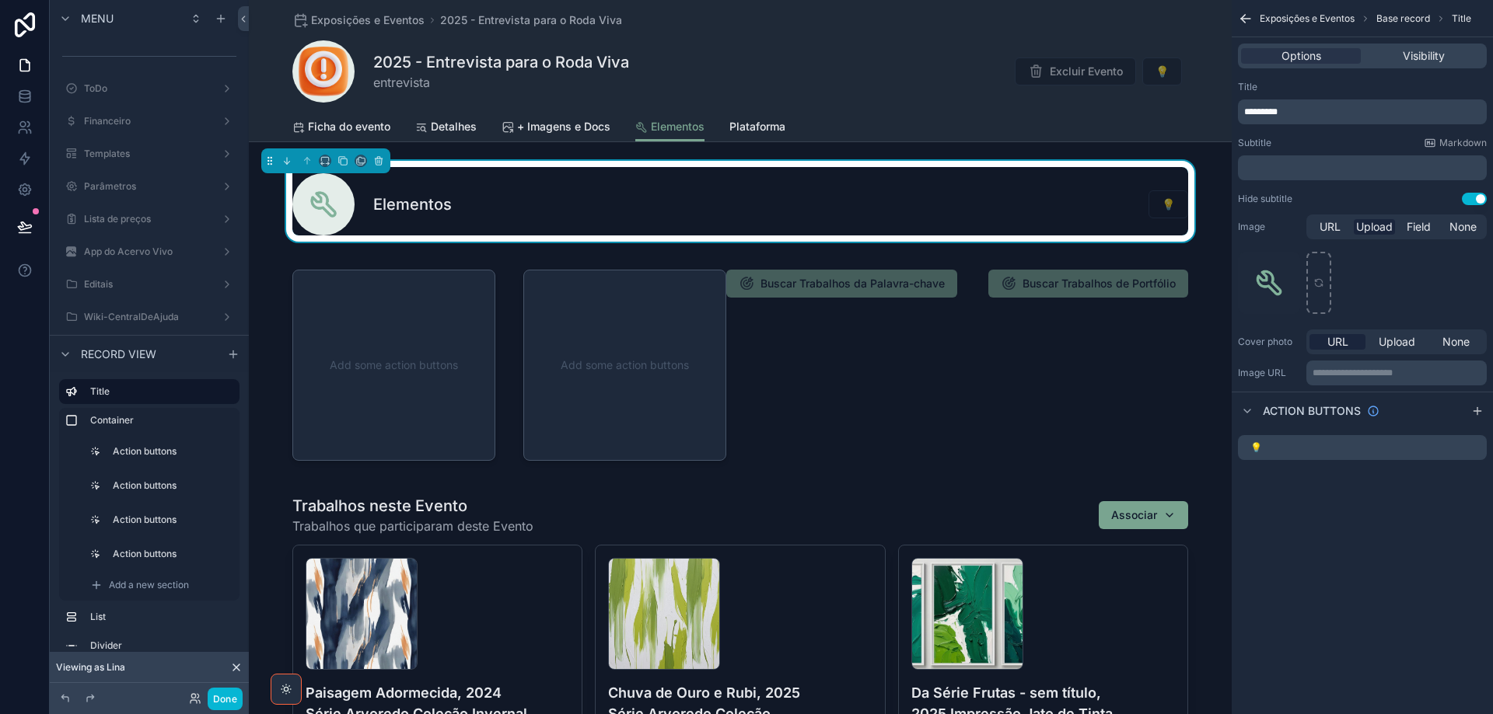
click at [1466, 198] on button "Use setting" at bounding box center [1473, 199] width 25 height 12
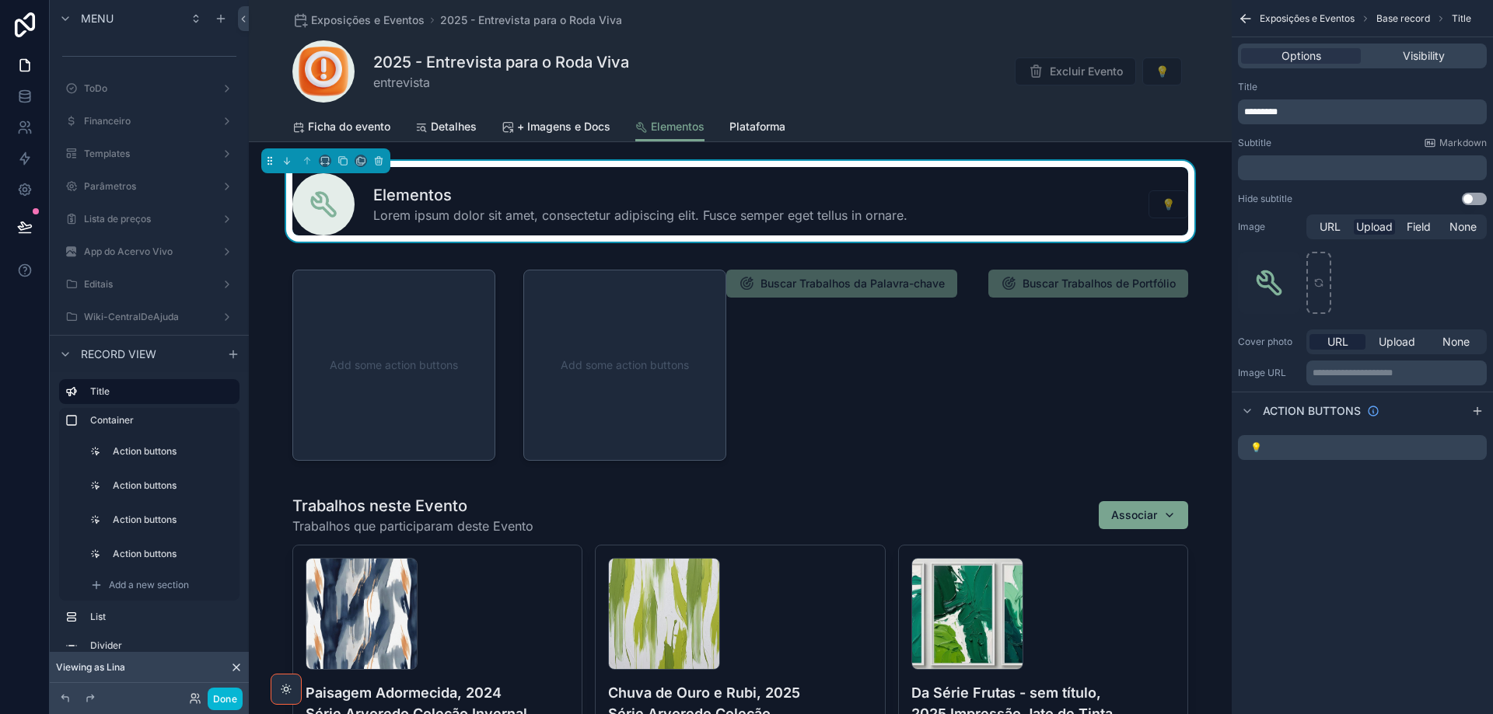
click at [1358, 163] on p "﻿" at bounding box center [1363, 168] width 239 height 12
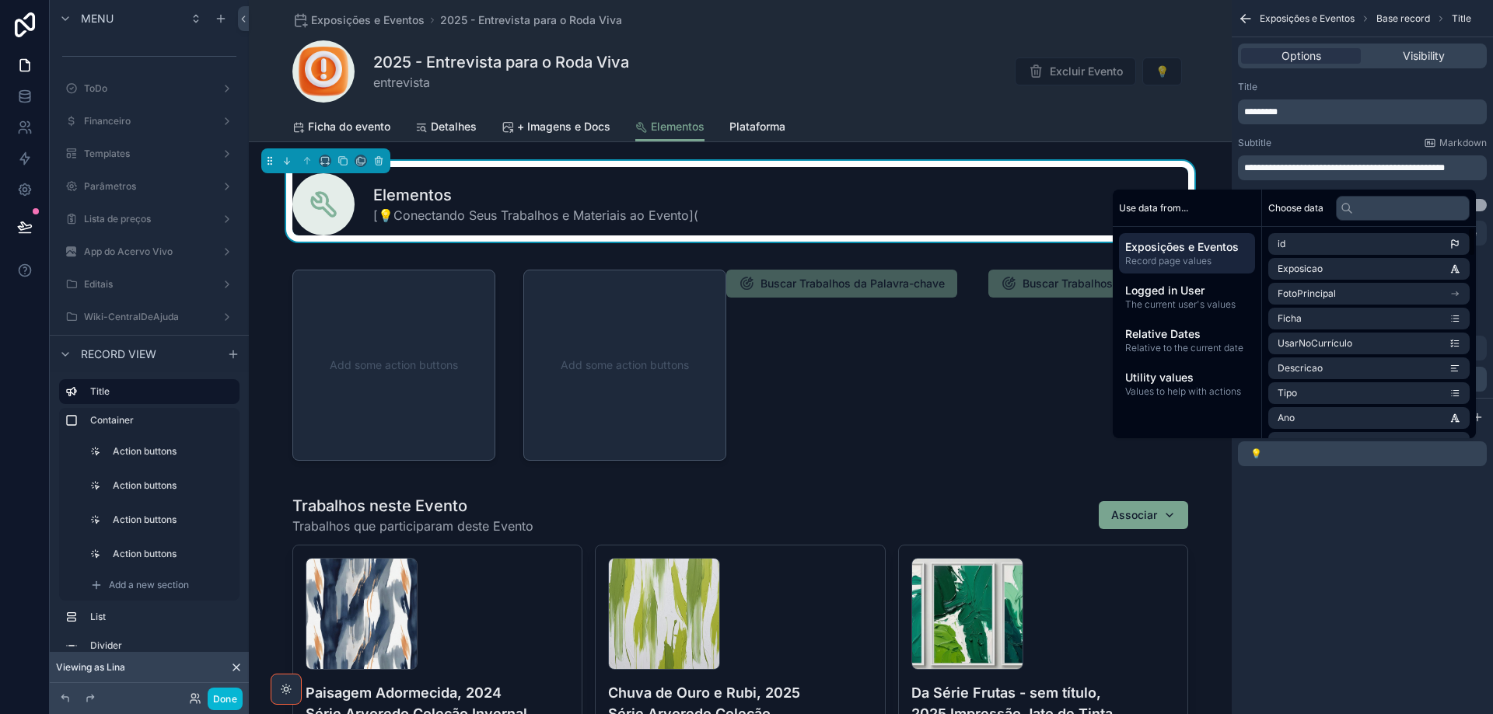
click at [1314, 174] on p "**********" at bounding box center [1363, 168] width 239 height 12
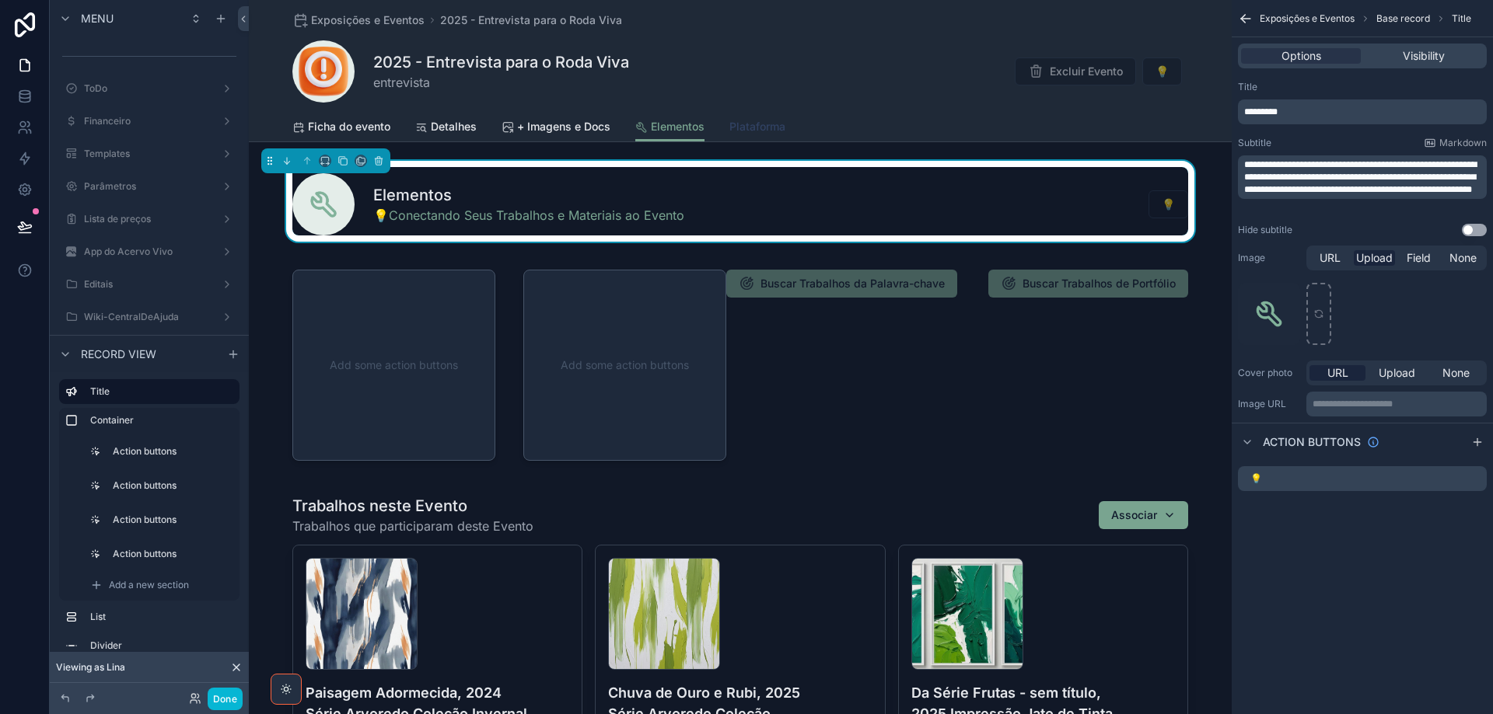
drag, startPoint x: 756, startPoint y: 130, endPoint x: 49, endPoint y: 198, distance: 710.0
click at [755, 130] on span "Plataforma" at bounding box center [757, 127] width 56 height 16
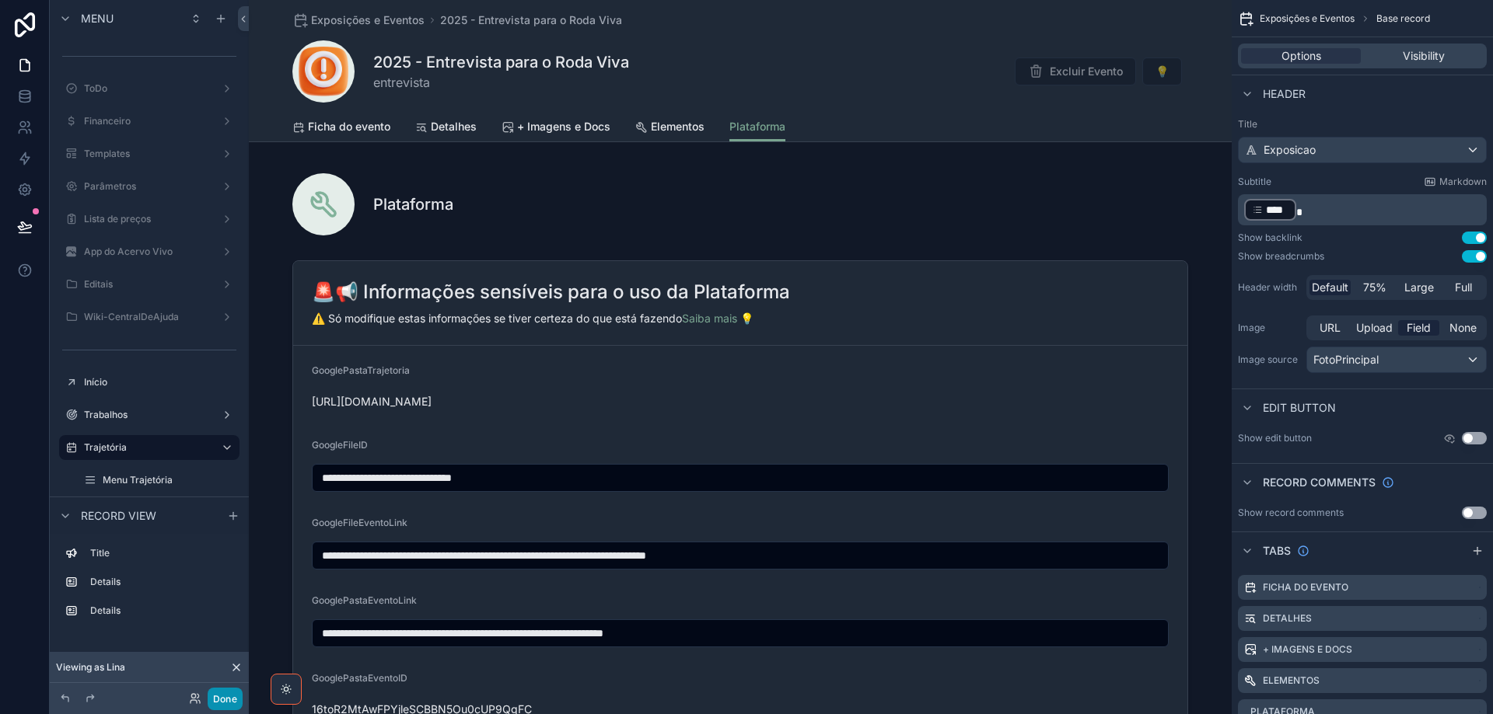
drag, startPoint x: 225, startPoint y: 695, endPoint x: 169, endPoint y: 582, distance: 125.9
click at [225, 695] on button "Done" at bounding box center [225, 699] width 35 height 23
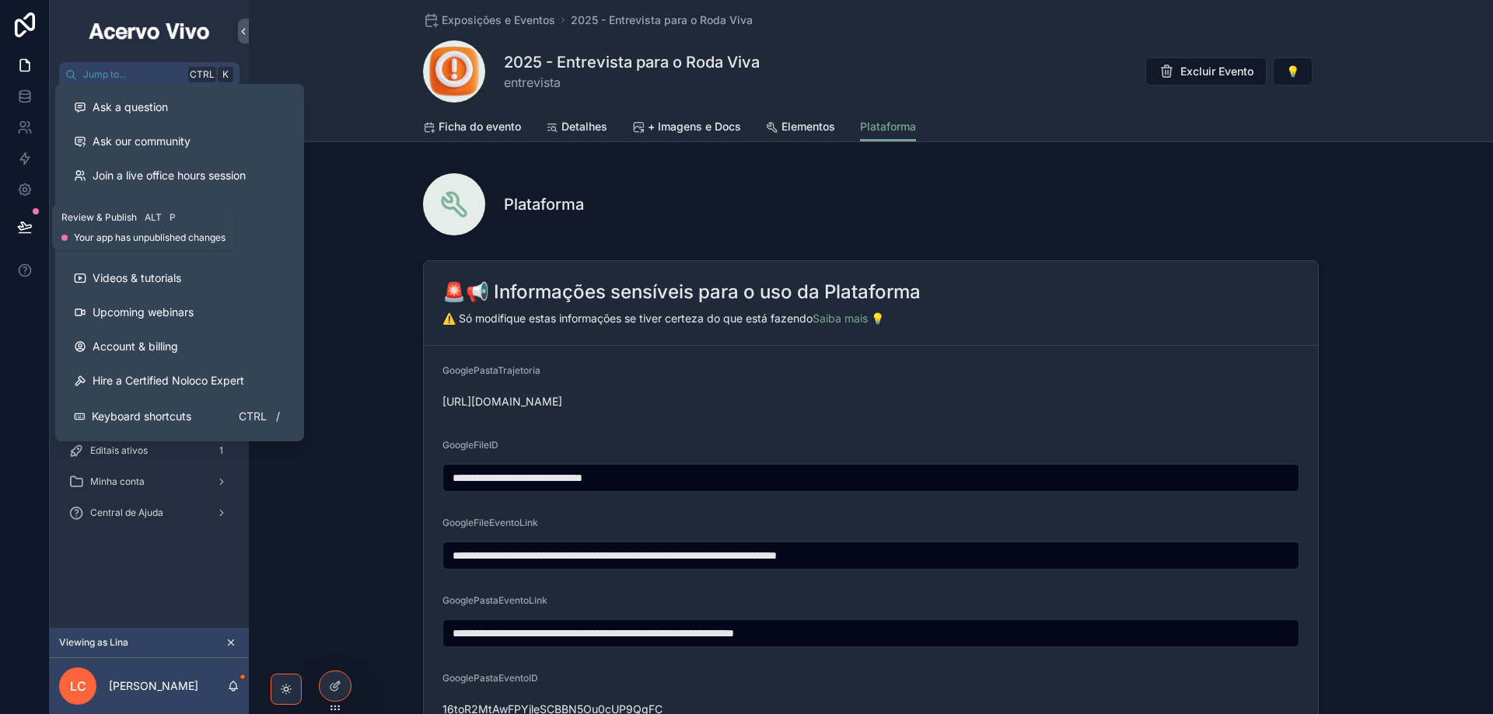
click at [19, 227] on icon at bounding box center [24, 226] width 13 height 8
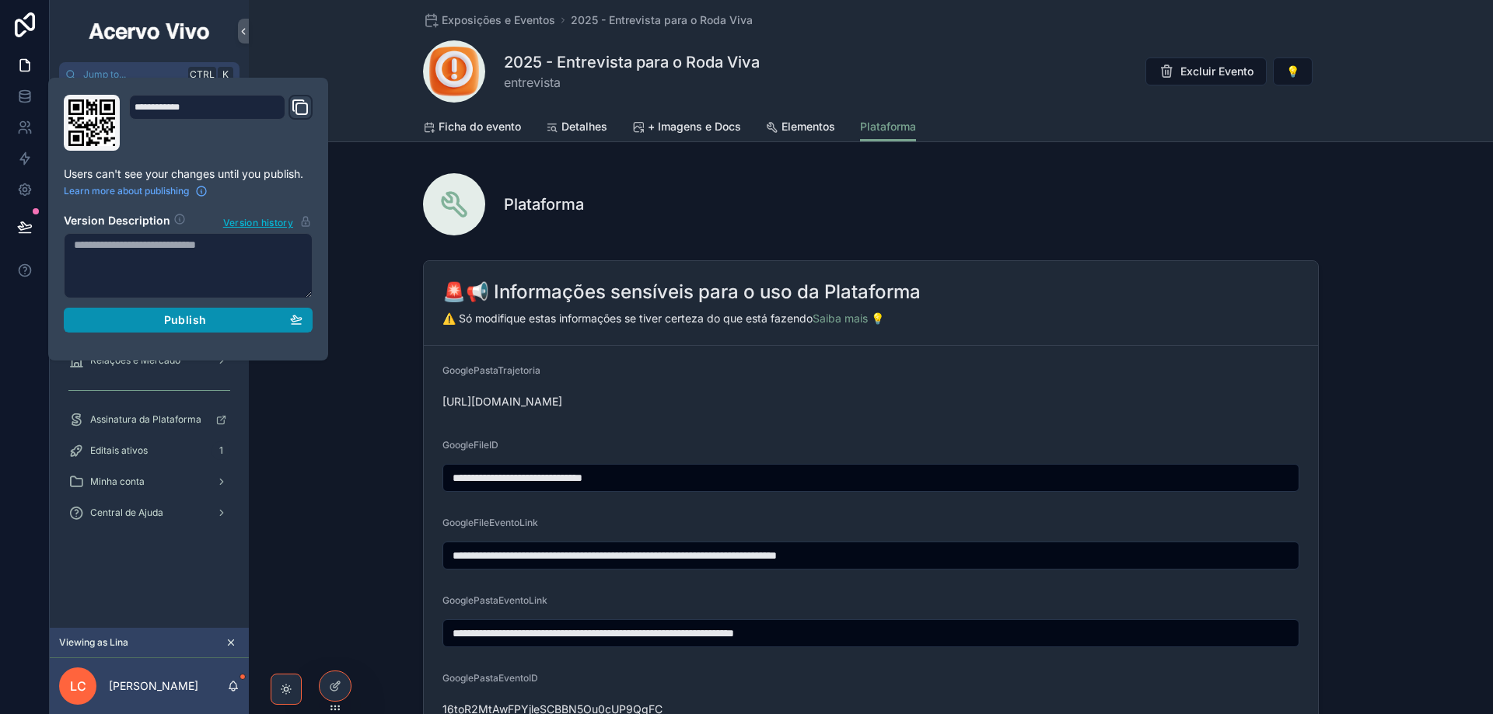
click at [243, 322] on div "Publish" at bounding box center [188, 320] width 229 height 14
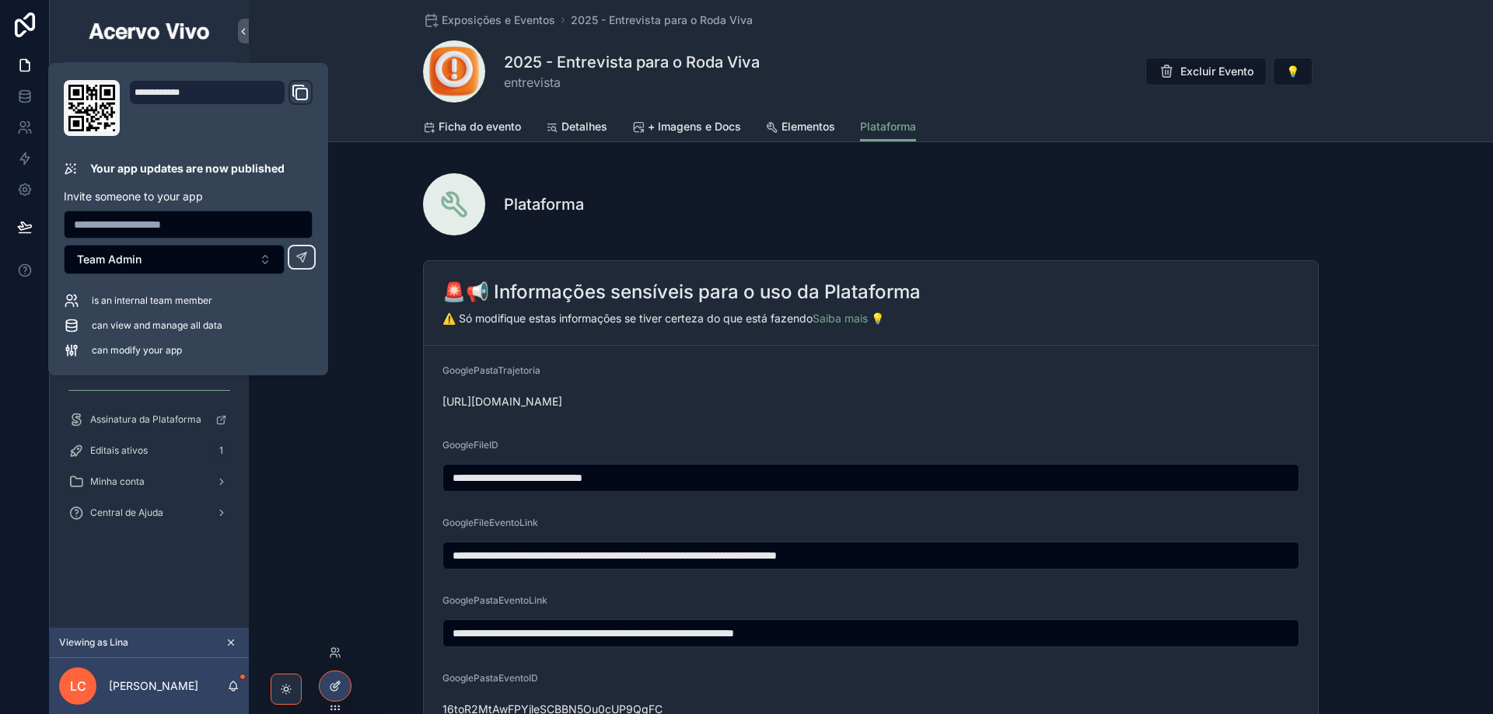
click at [338, 684] on icon at bounding box center [338, 684] width 2 height 2
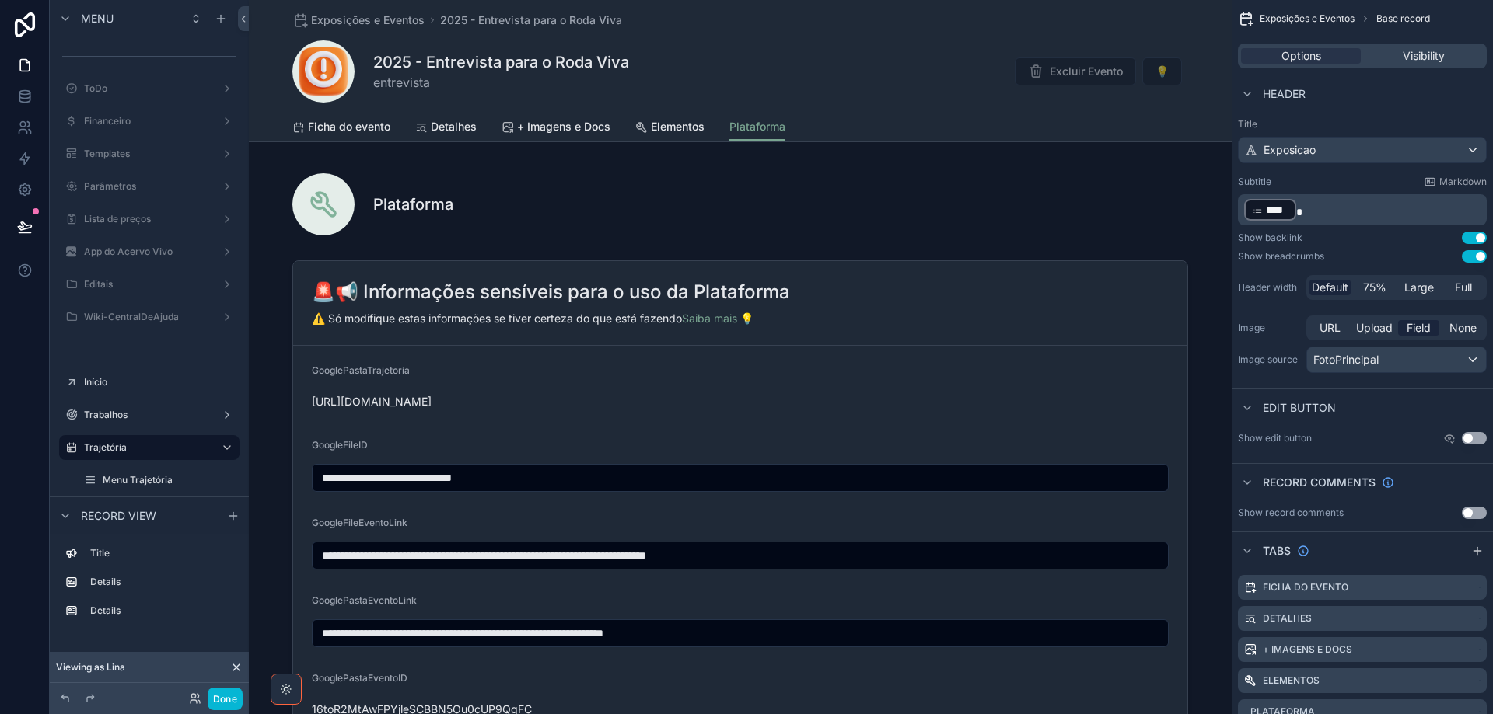
click at [681, 215] on div "scrollable content" at bounding box center [740, 201] width 983 height 81
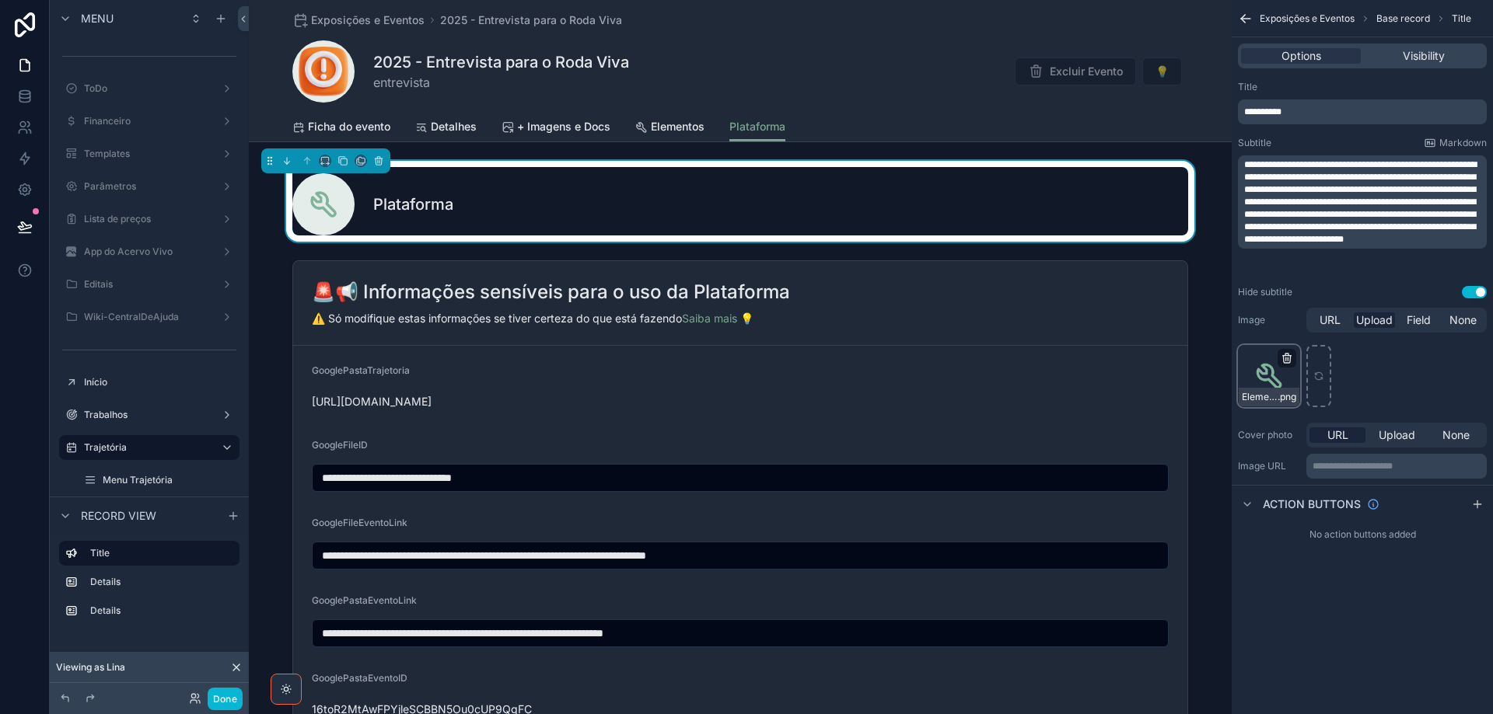
click at [1287, 356] on icon "scrollable content" at bounding box center [1287, 356] width 9 height 0
click at [1316, 329] on icon "button" at bounding box center [1319, 330] width 12 height 12
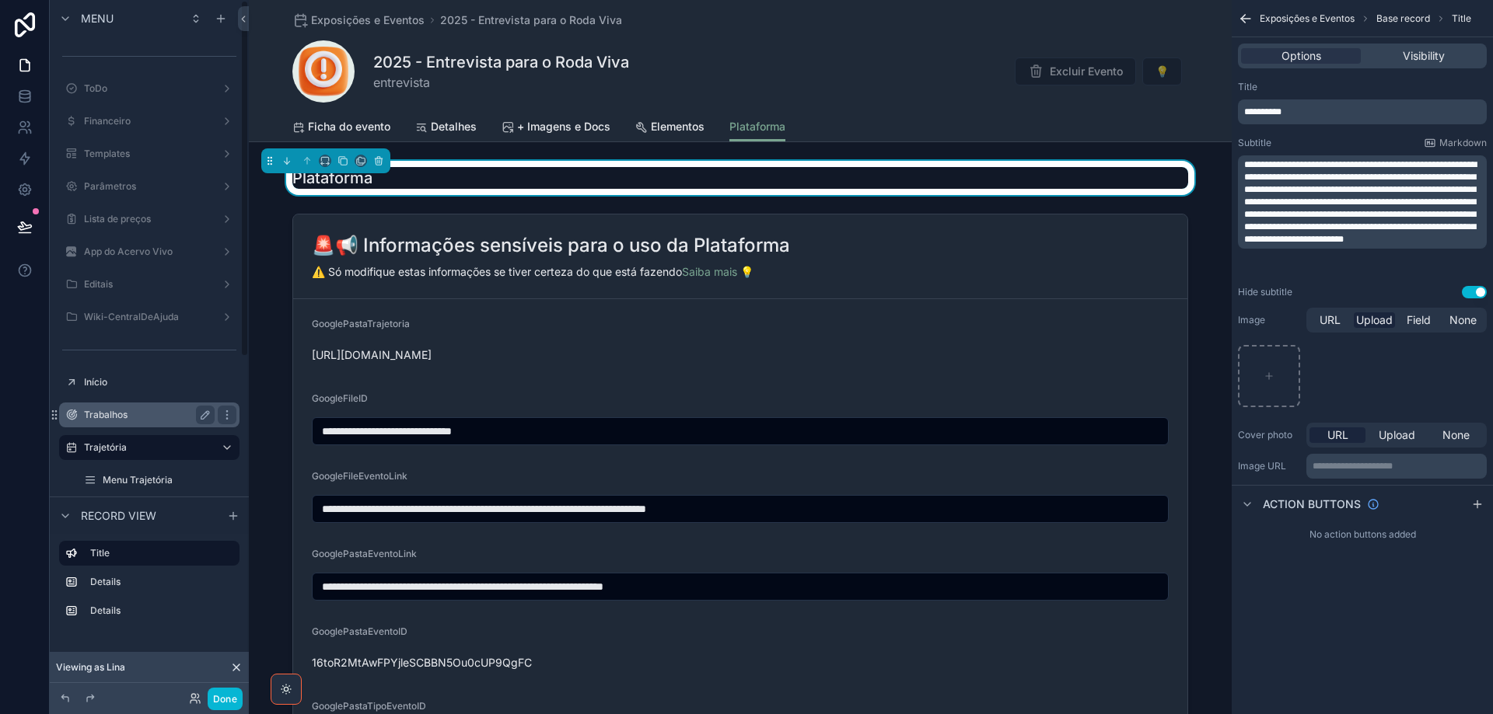
click at [134, 410] on label "Trabalhos" at bounding box center [146, 415] width 124 height 12
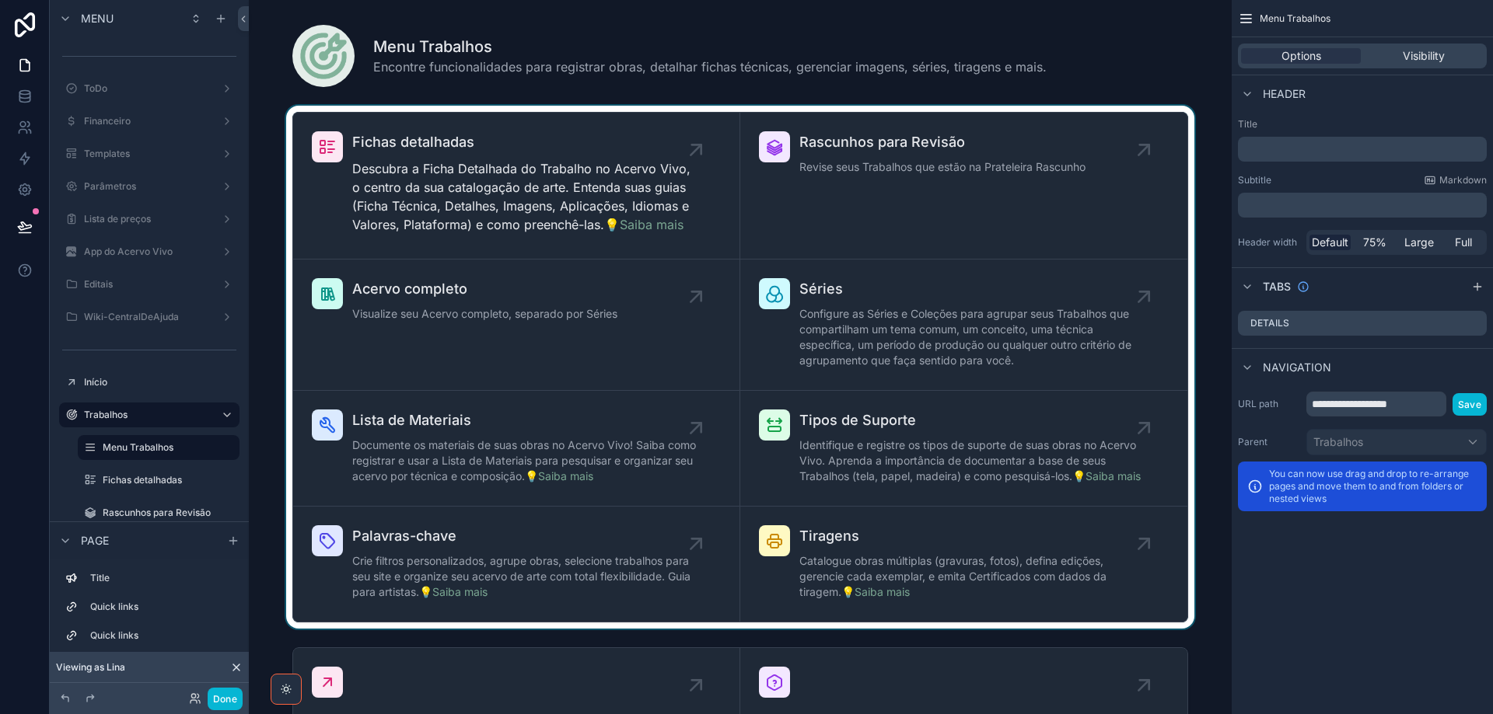
click at [468, 182] on div "scrollable content" at bounding box center [740, 367] width 958 height 523
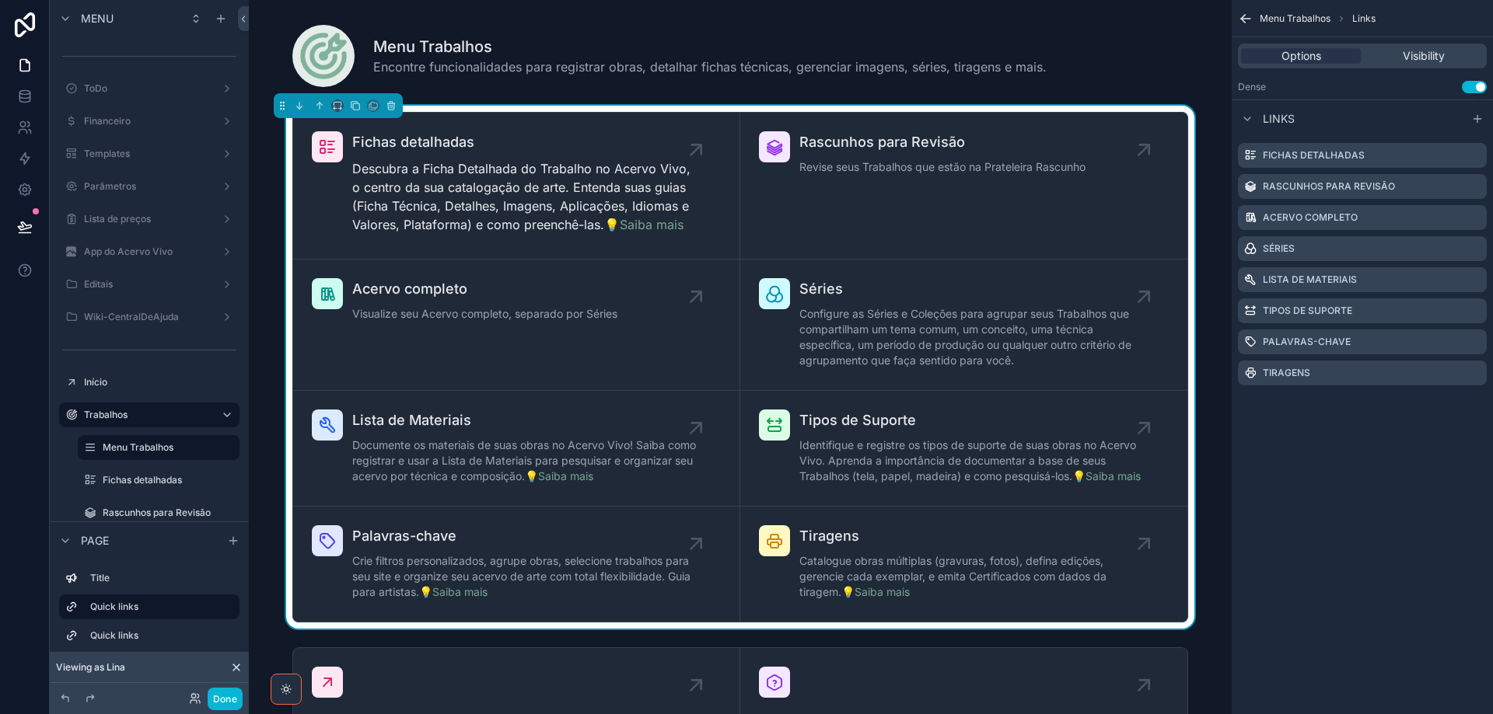
click at [464, 172] on p "Descubra a Ficha Detalhada do Trabalho no Acervo Vivo, o centro da sua cataloga…" at bounding box center [524, 196] width 344 height 75
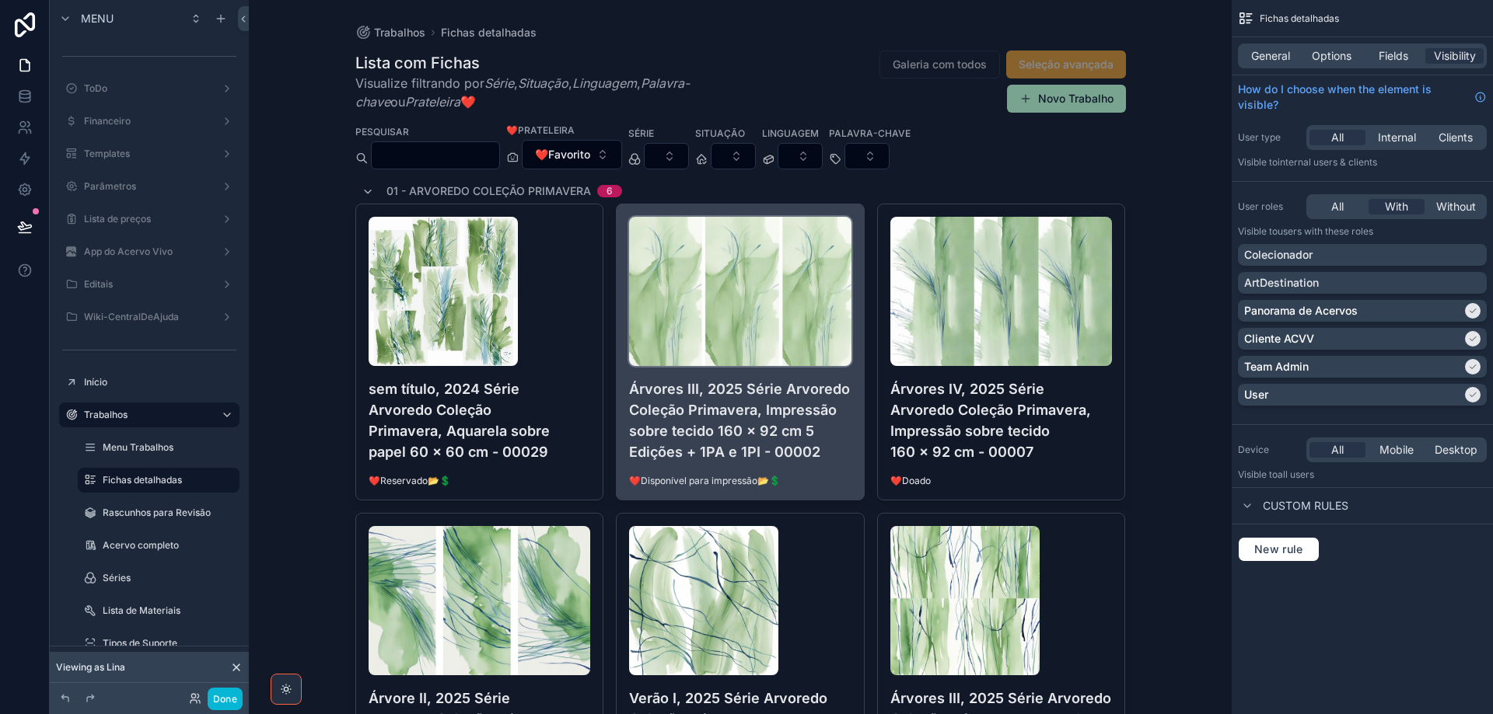
click at [735, 282] on img "scrollable content" at bounding box center [740, 291] width 222 height 149
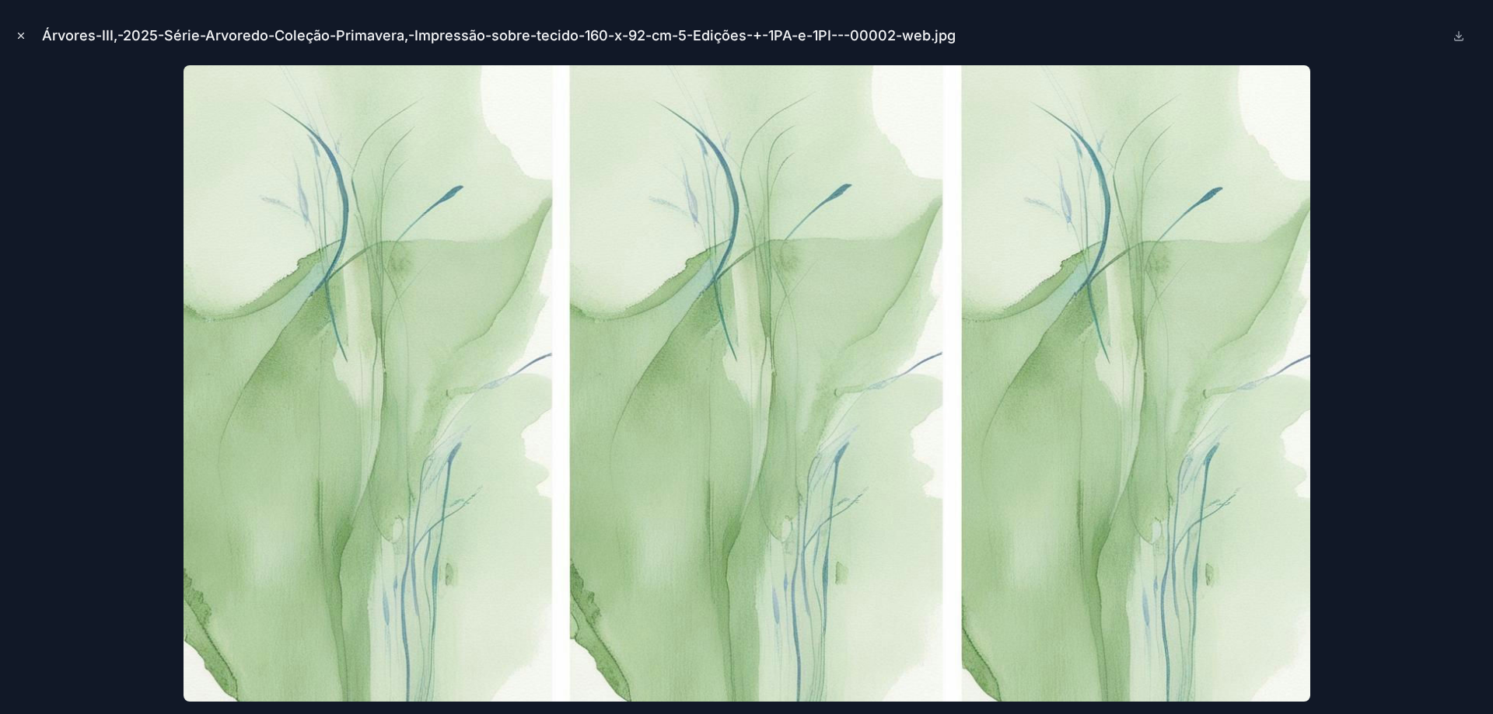
click at [17, 37] on icon "Close modal" at bounding box center [21, 35] width 11 height 11
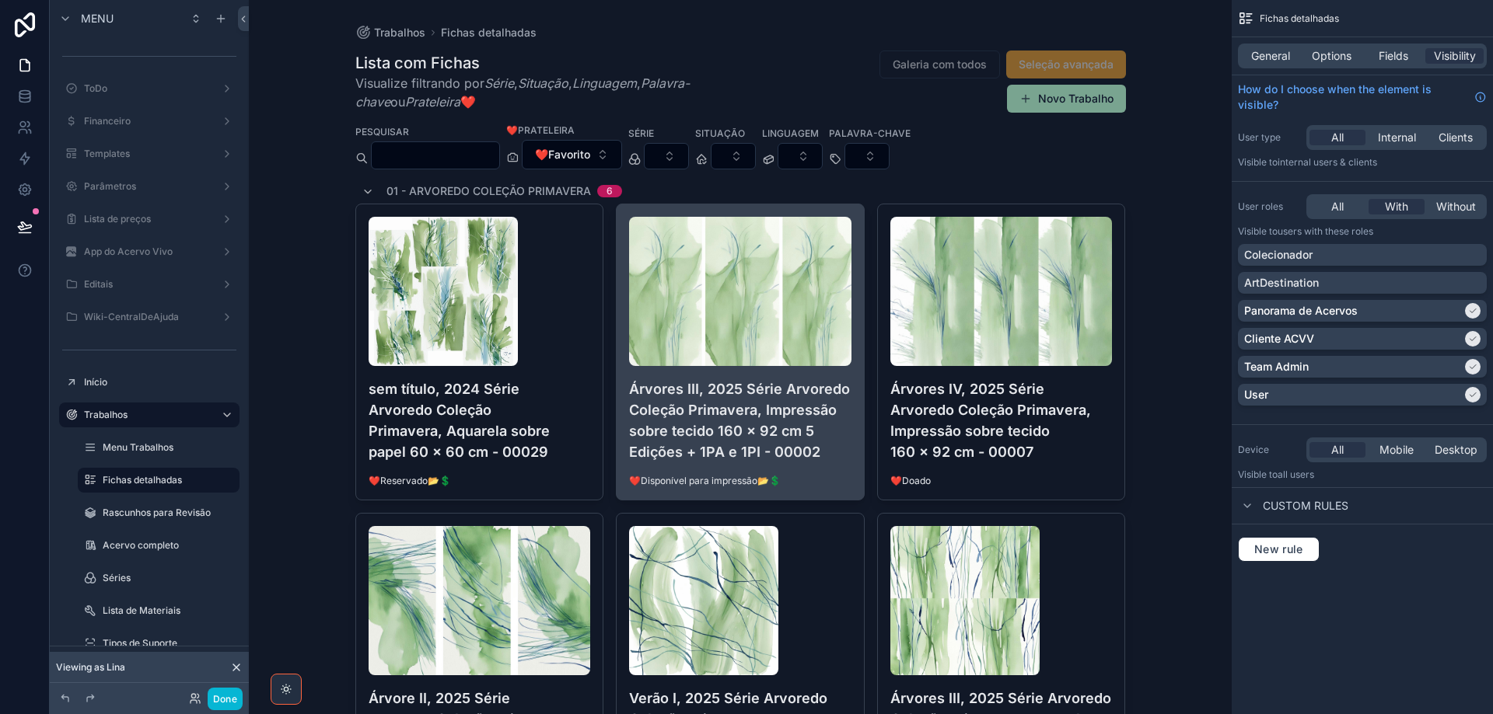
click at [676, 429] on h4 "Árvores III, 2025 Série Arvoredo Coleção Primavera, Impressão sobre tecido 160 …" at bounding box center [740, 421] width 222 height 84
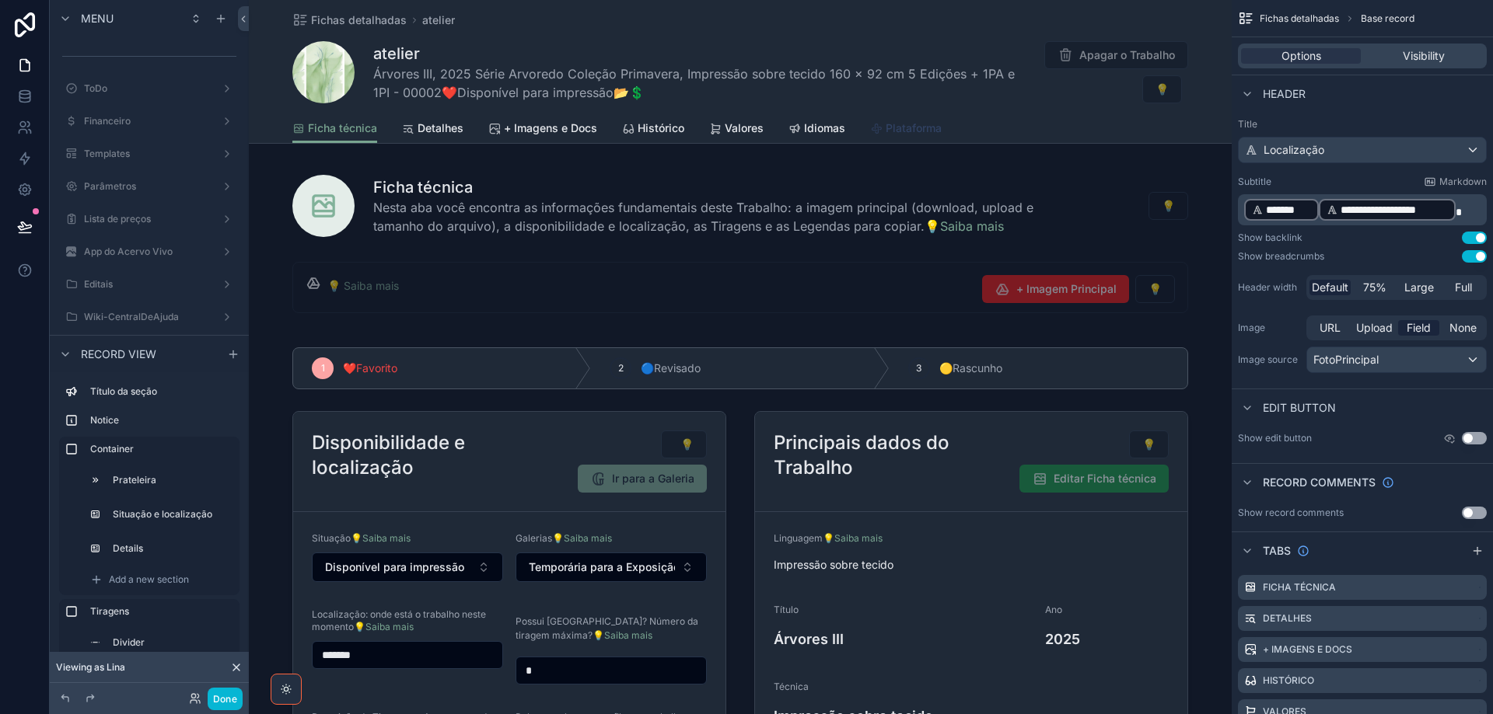
click at [924, 133] on span "Plataforma" at bounding box center [913, 128] width 56 height 16
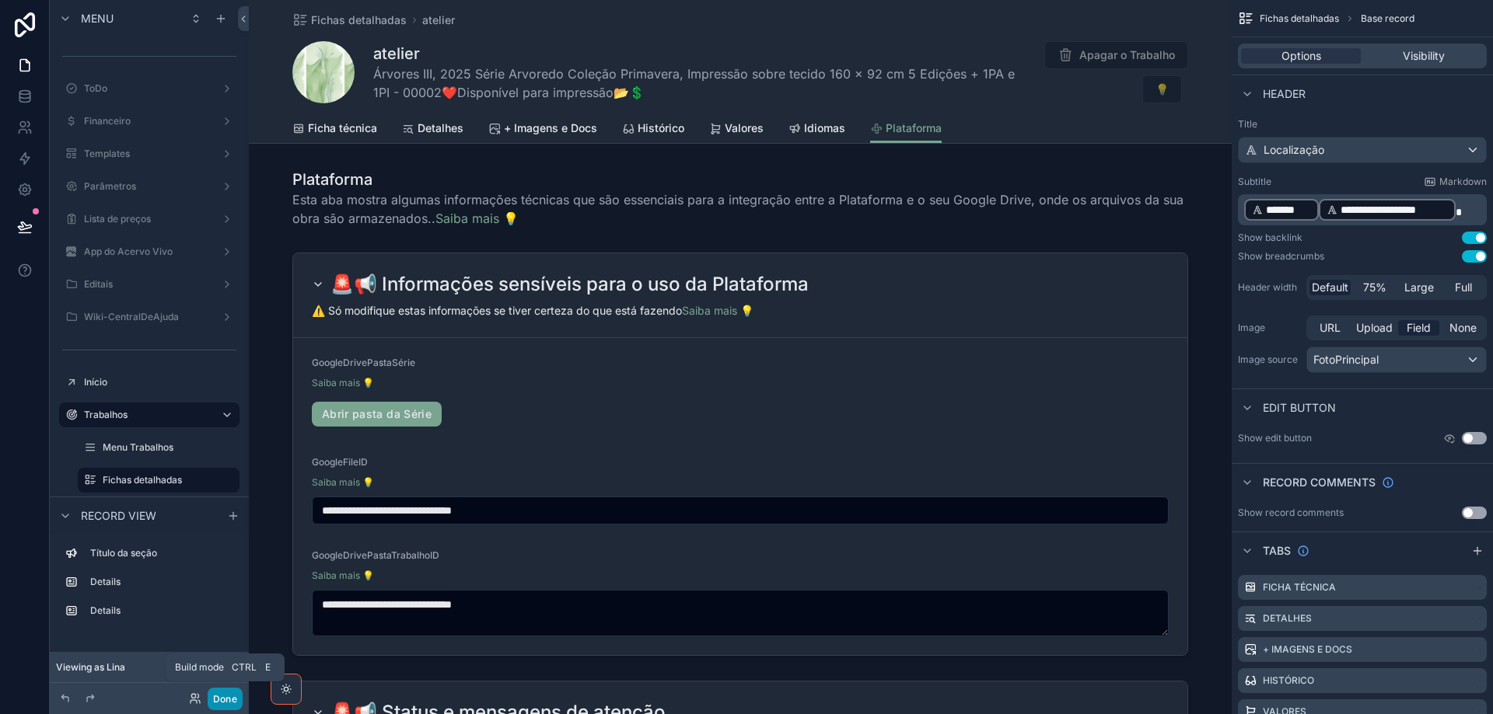
drag, startPoint x: 229, startPoint y: 700, endPoint x: 201, endPoint y: 662, distance: 47.3
click at [228, 700] on button "Done" at bounding box center [225, 699] width 35 height 23
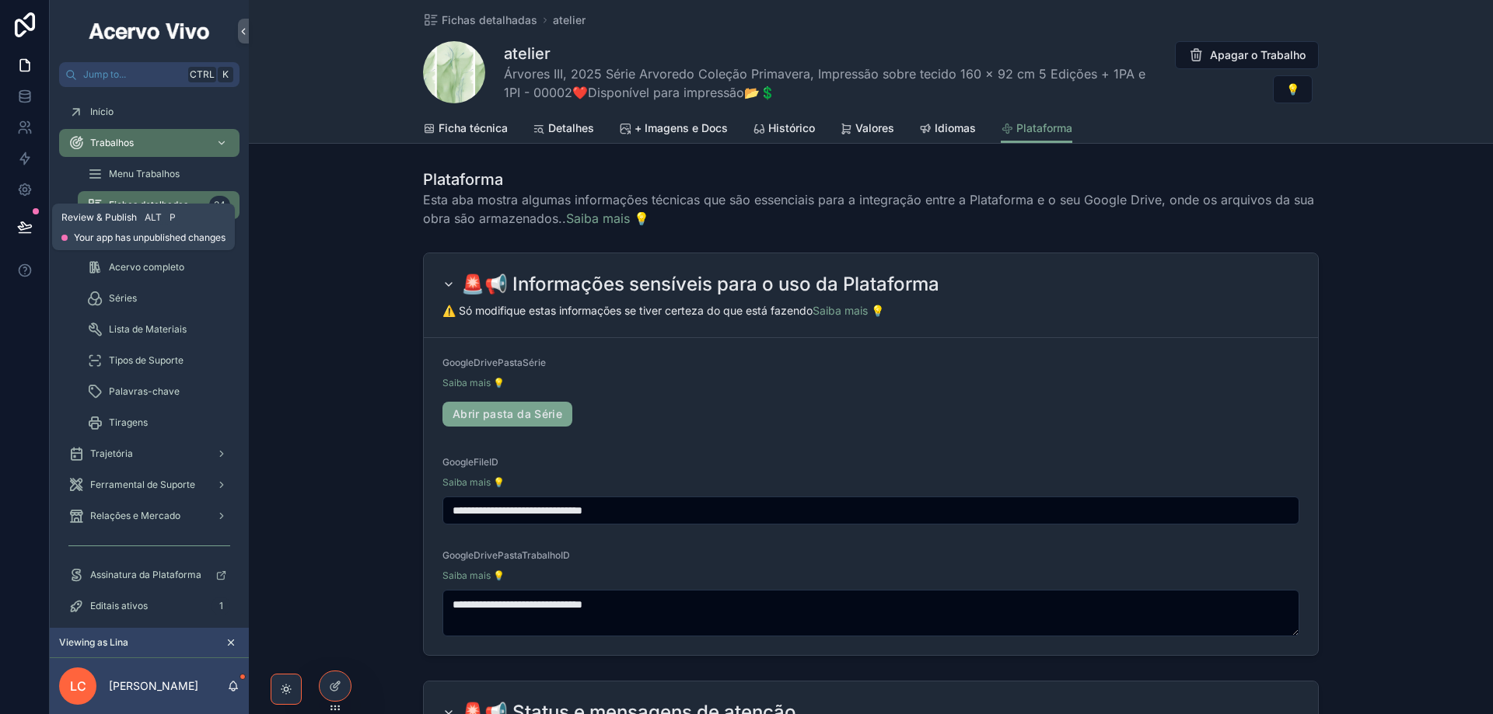
click at [18, 232] on icon at bounding box center [25, 227] width 16 height 16
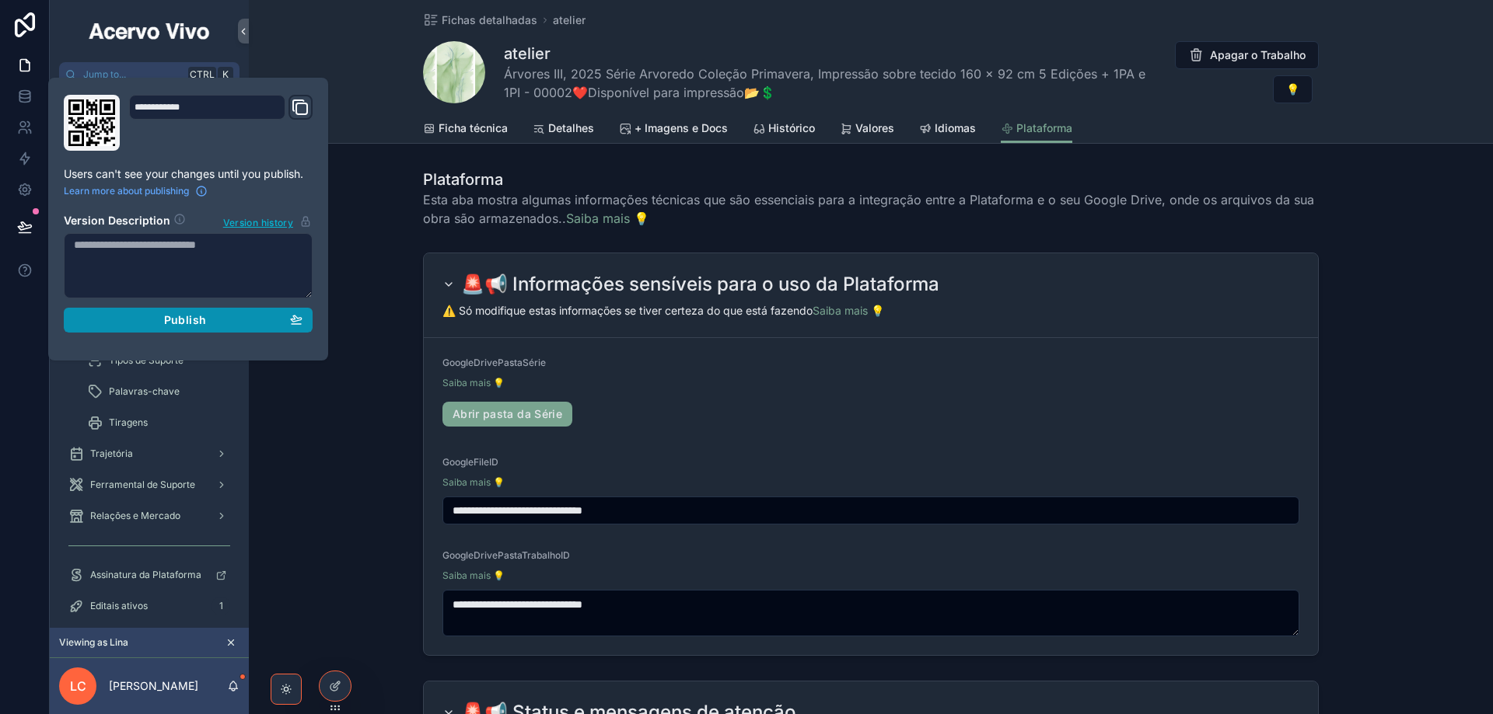
click at [131, 316] on div "Publish" at bounding box center [188, 320] width 229 height 14
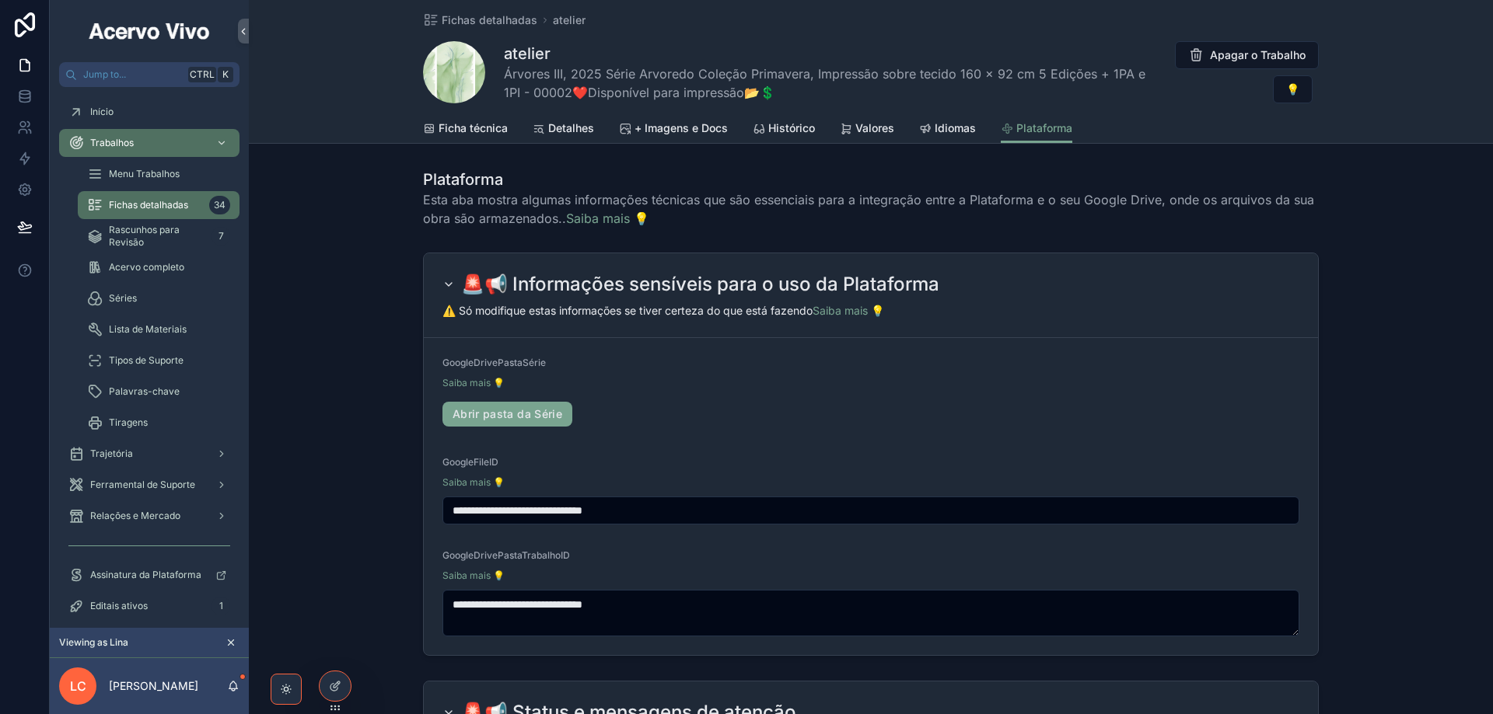
click at [361, 109] on div "Fichas detalhadas atelier atelier Árvores III, 2025 Série Arvoredo Coleção Prim…" at bounding box center [871, 72] width 1244 height 144
click at [132, 114] on div "Início" at bounding box center [149, 112] width 162 height 25
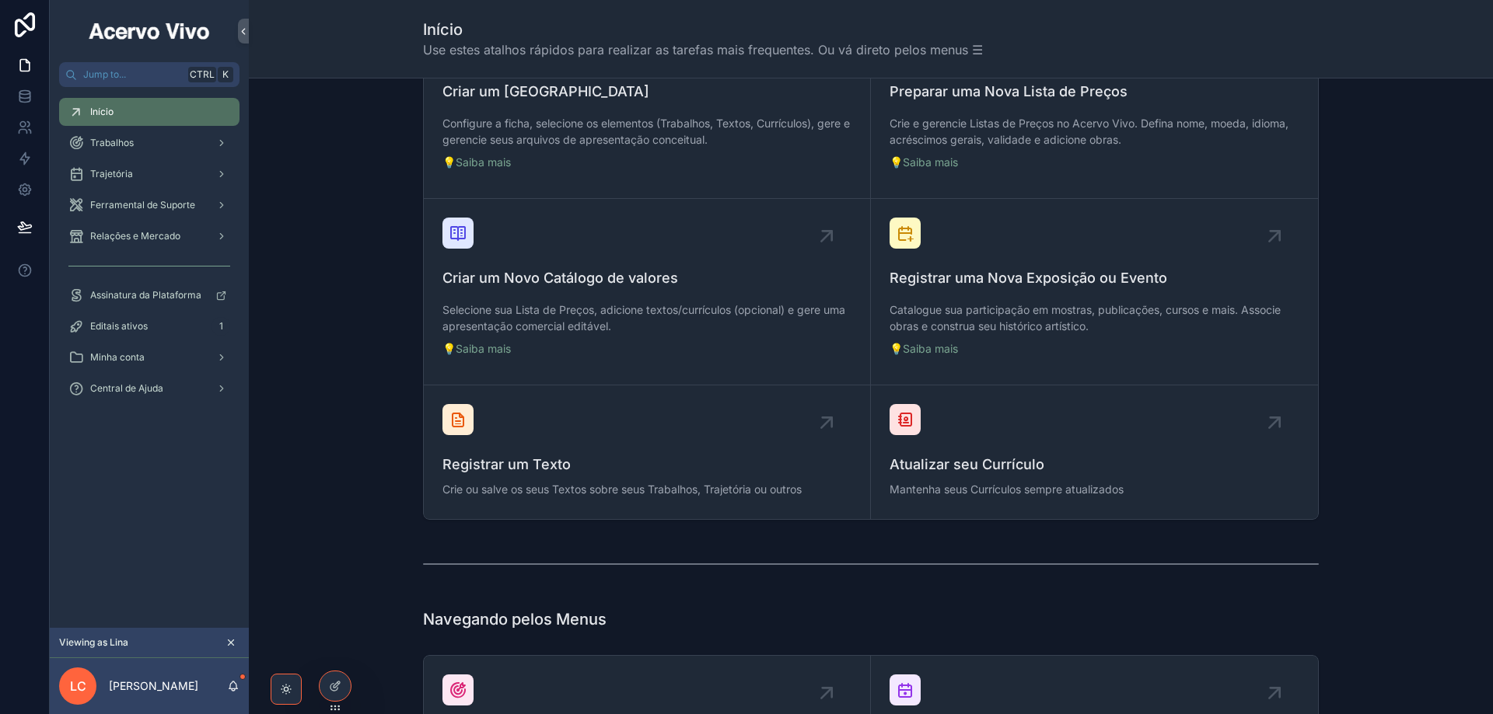
scroll to position [622, 0]
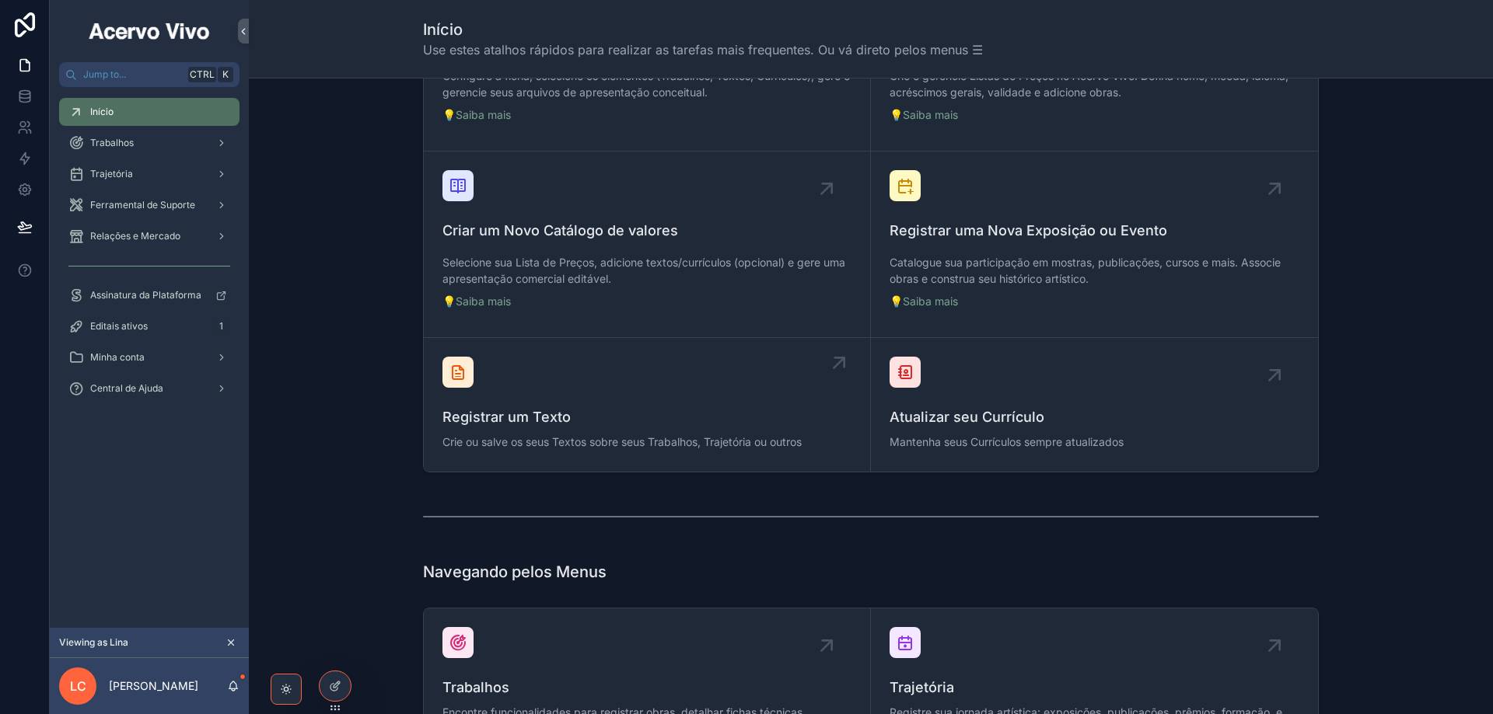
click at [682, 368] on div "Registrar um Texto Crie ou salve os seus Textos sobre seus Trabalhos, Trajetóri…" at bounding box center [646, 405] width 409 height 96
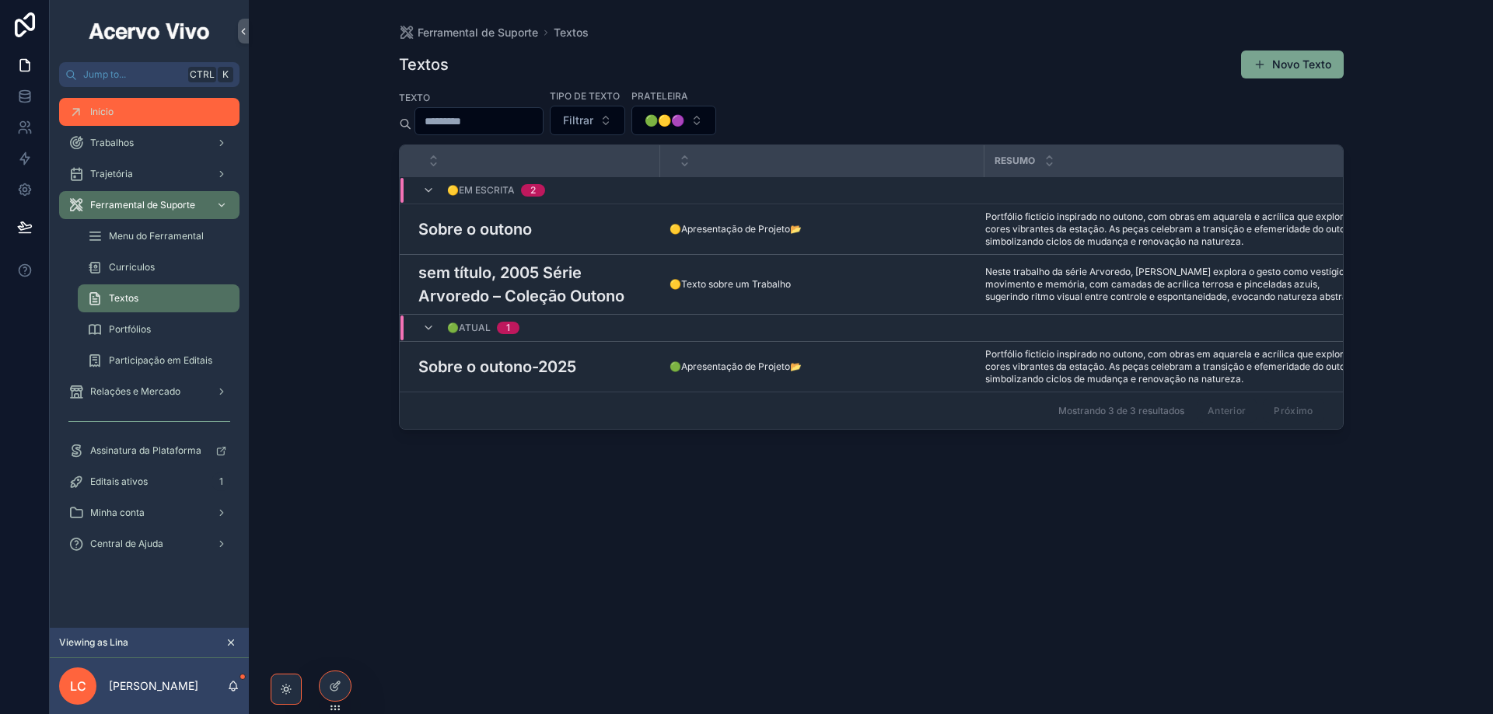
click at [120, 109] on div "Início" at bounding box center [149, 112] width 162 height 25
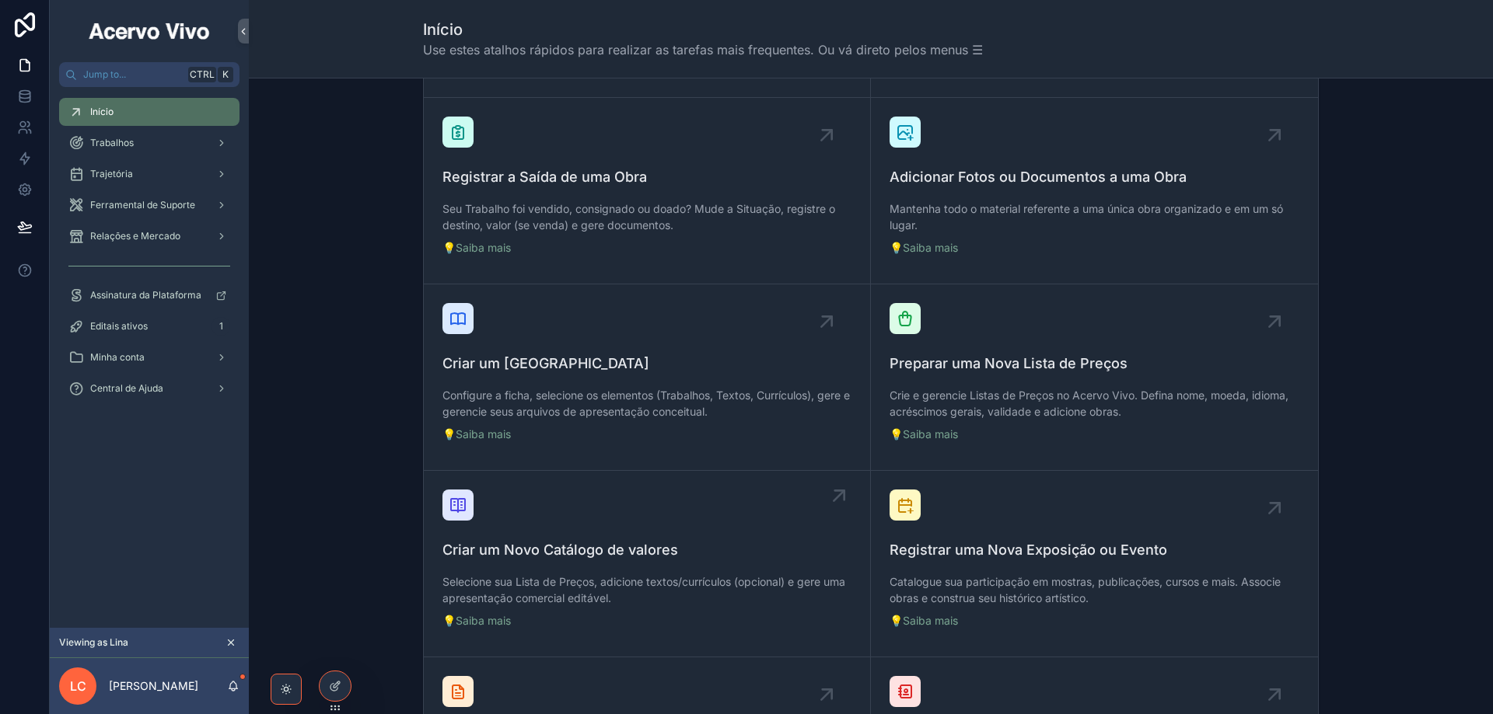
scroll to position [466, 0]
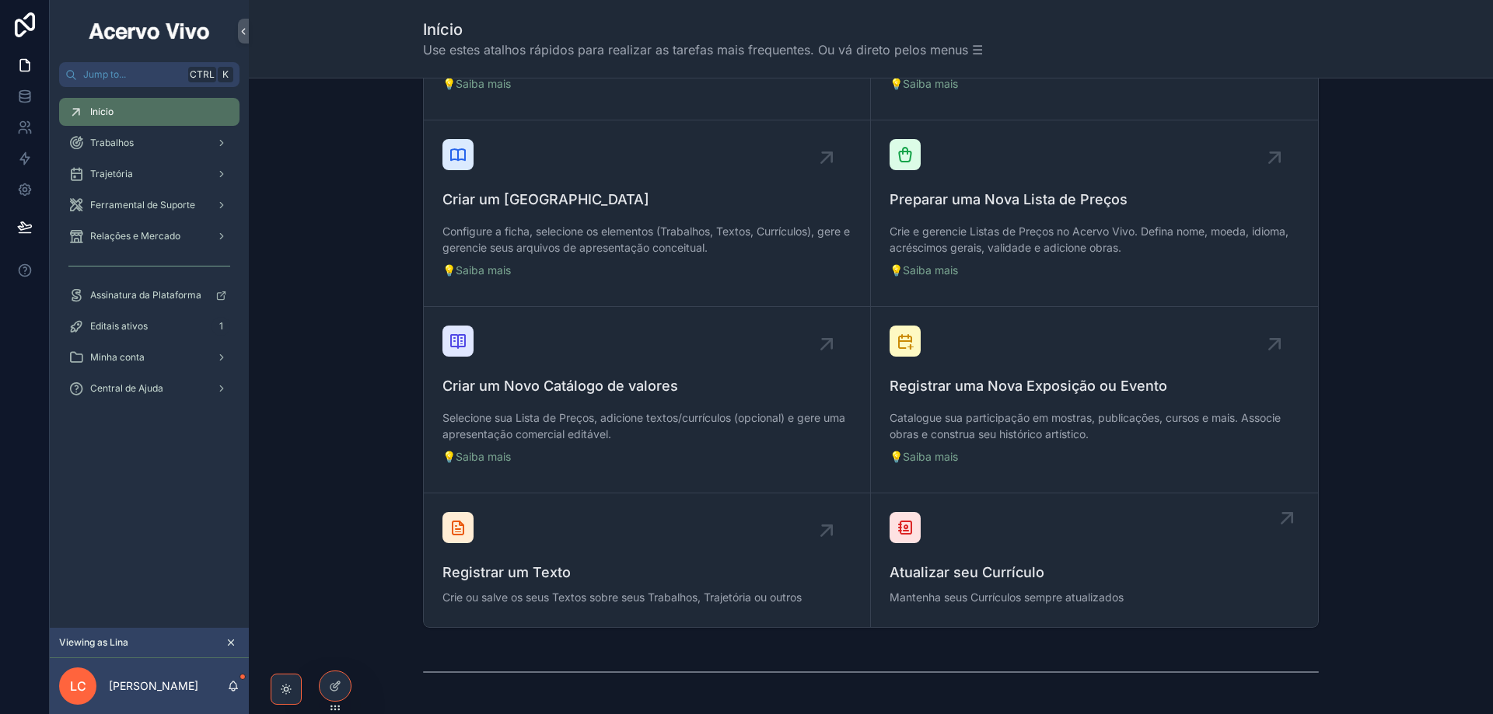
click at [1104, 561] on div "Atualizar seu Currículo Mantenha seus Currículos sempre atualizados" at bounding box center [1094, 560] width 410 height 96
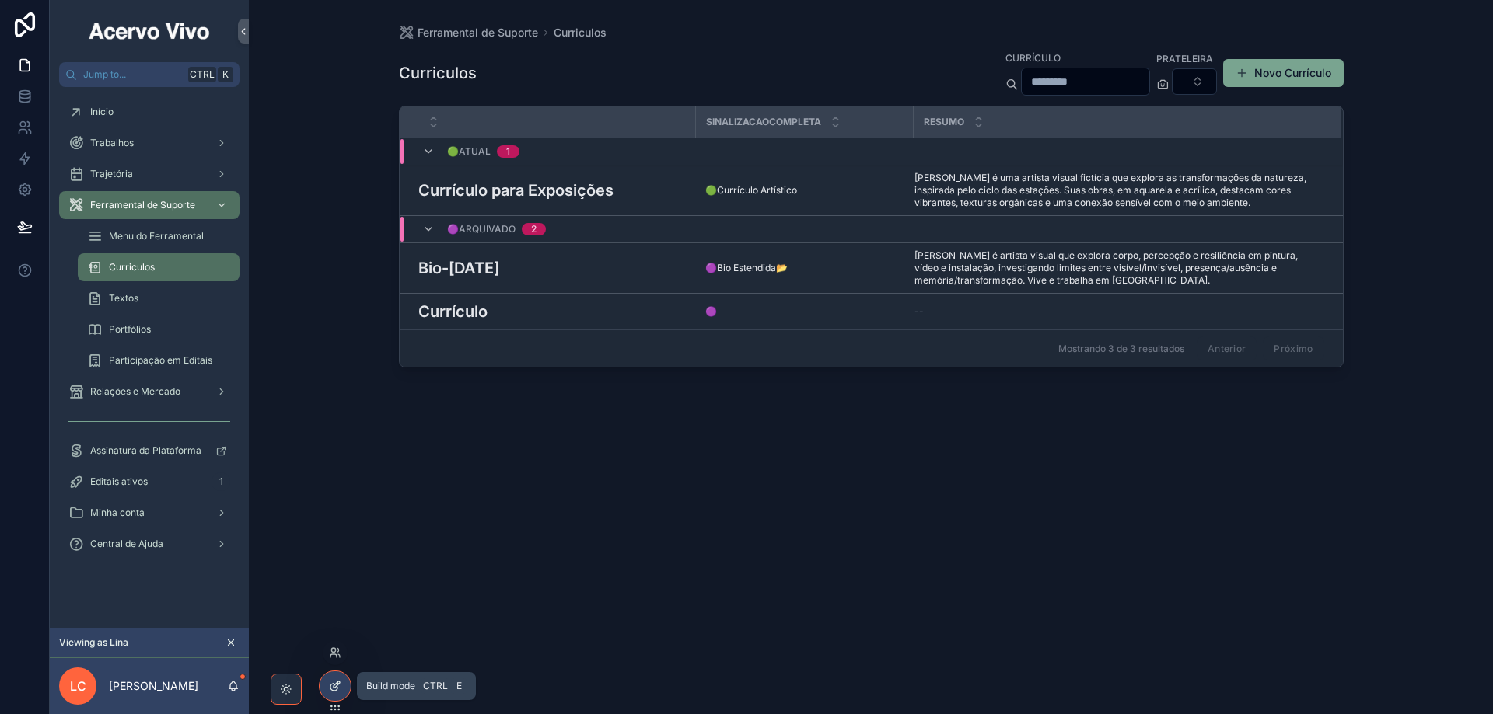
click at [332, 690] on icon at bounding box center [333, 687] width 7 height 7
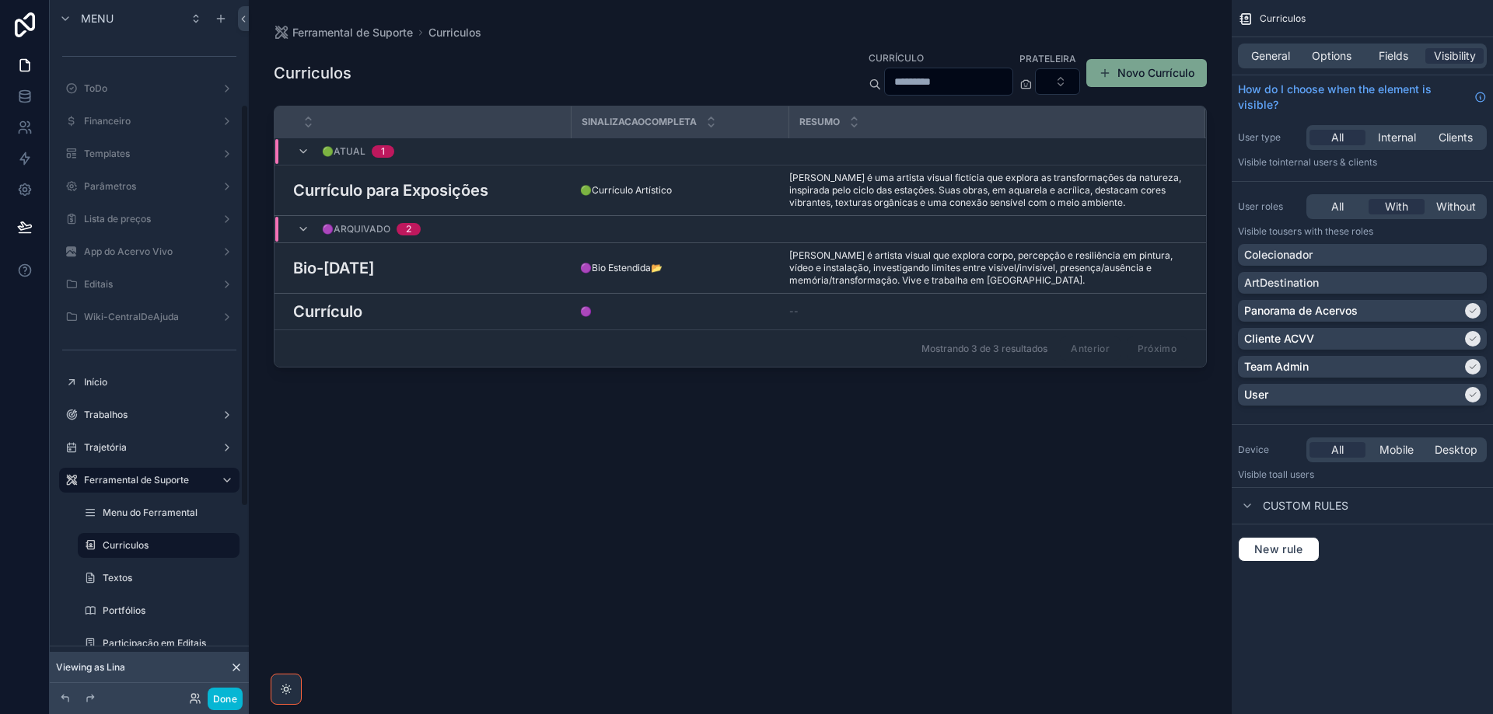
scroll to position [181, 0]
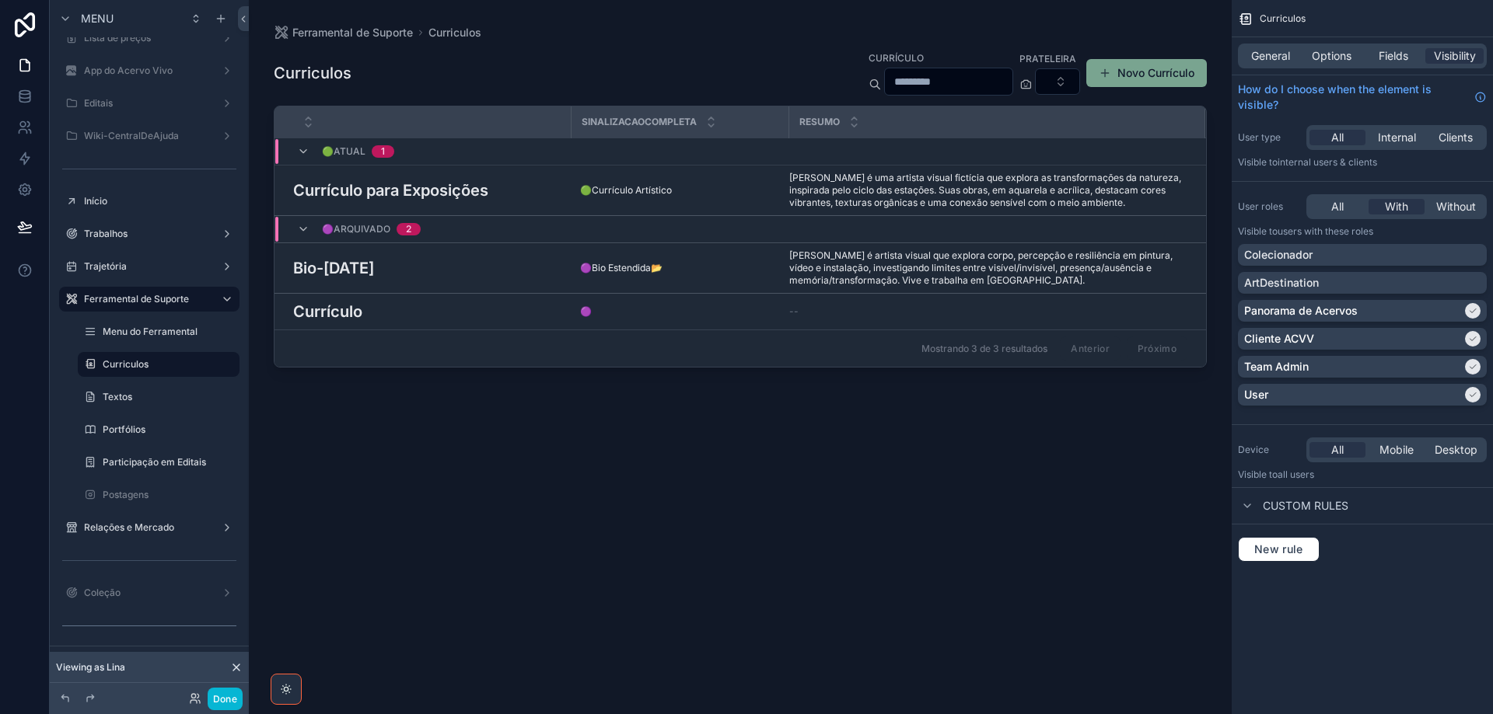
click at [548, 68] on div "scrollable content" at bounding box center [740, 348] width 983 height 696
click at [1271, 55] on span "General" at bounding box center [1270, 56] width 39 height 16
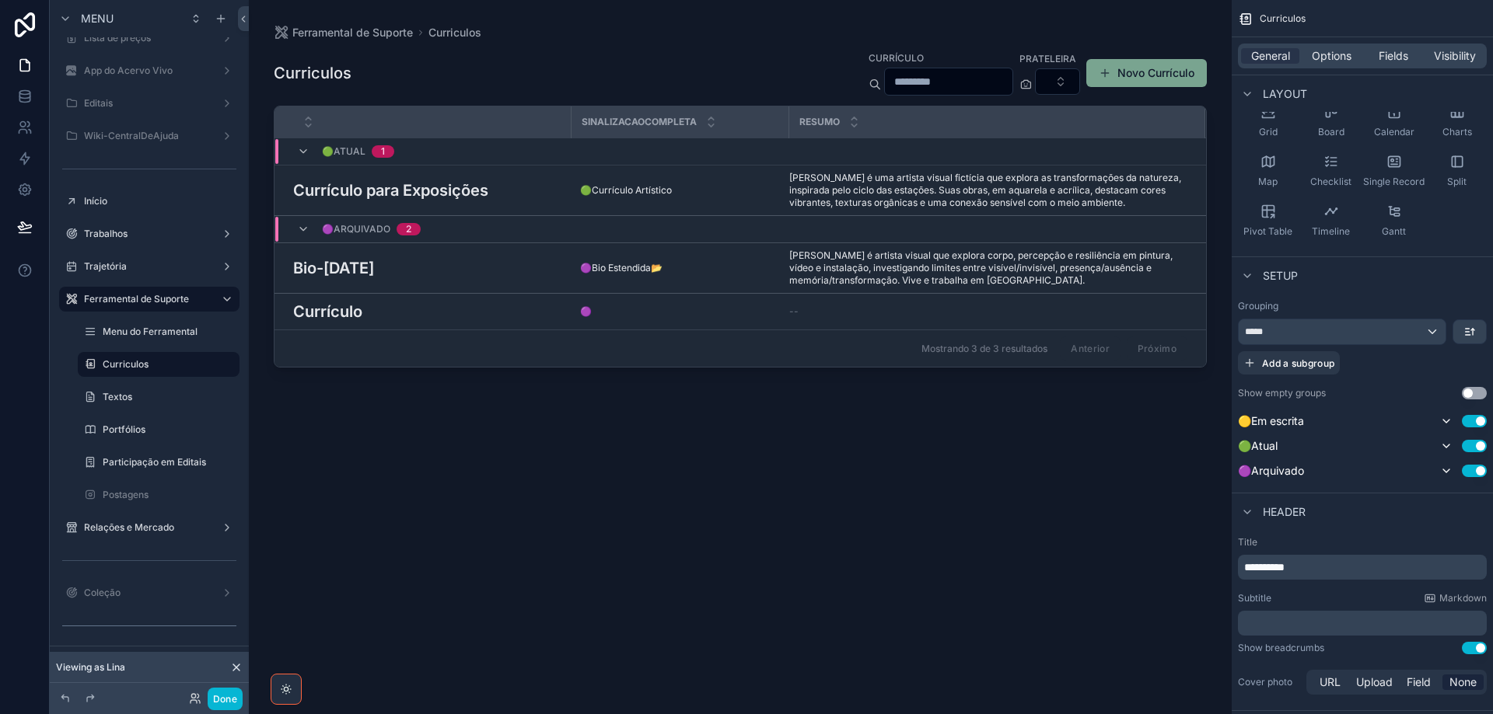
scroll to position [389, 0]
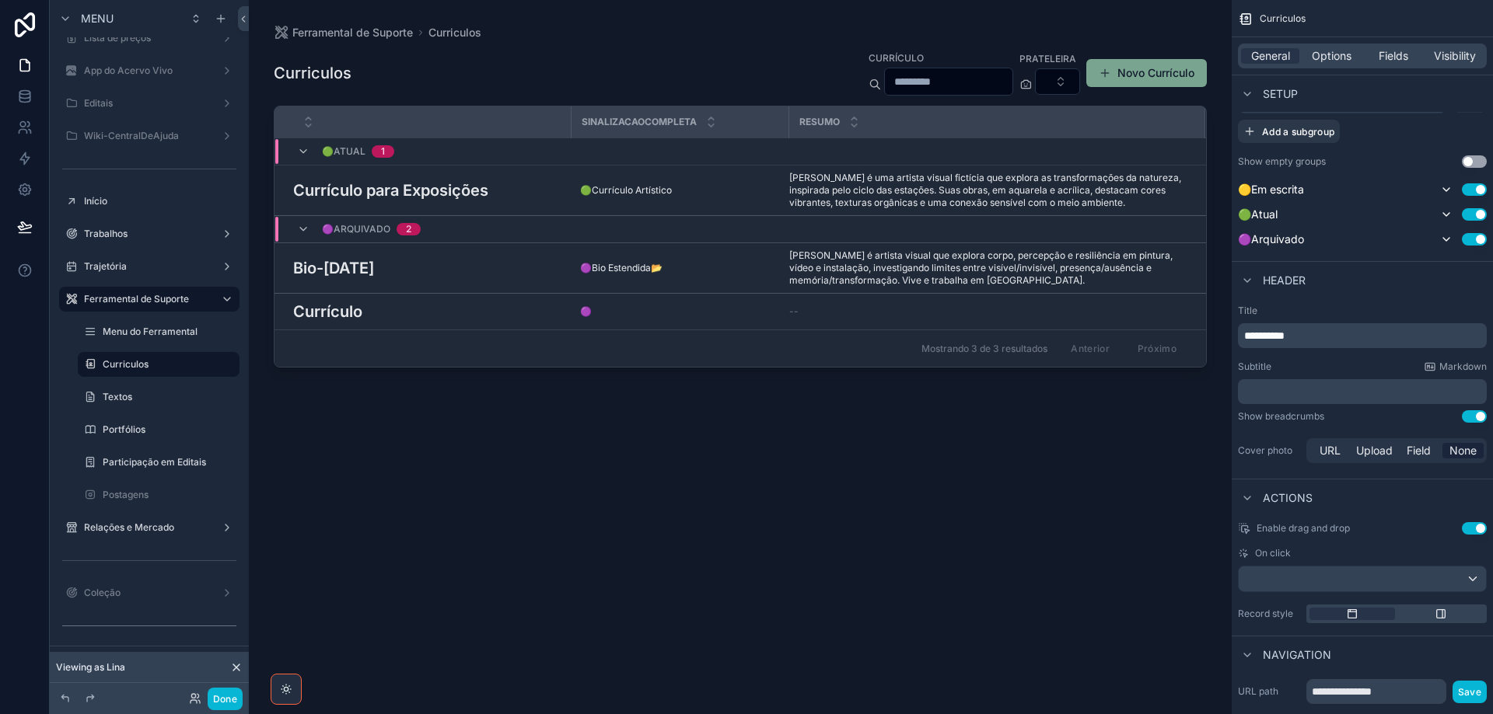
click at [1276, 393] on p "﻿" at bounding box center [1363, 392] width 239 height 16
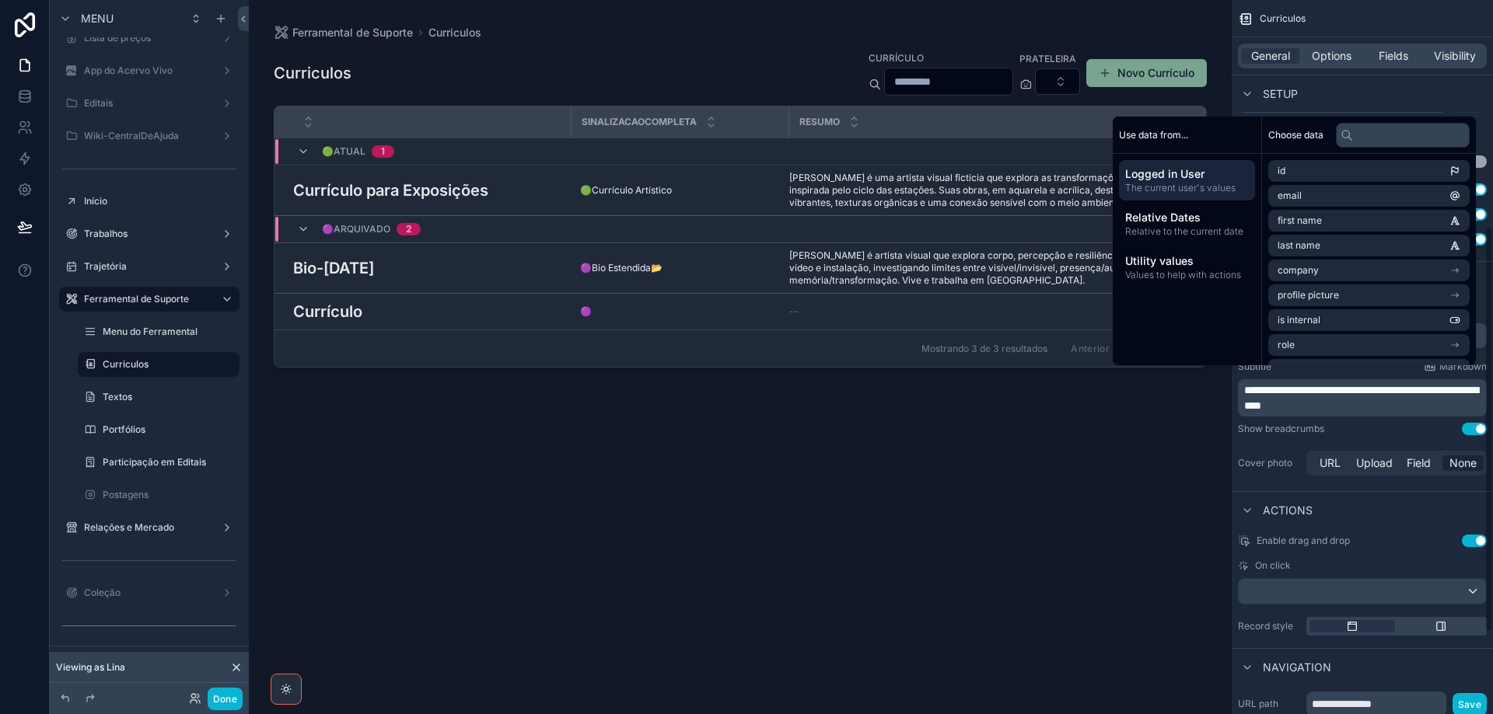
scroll to position [400, 0]
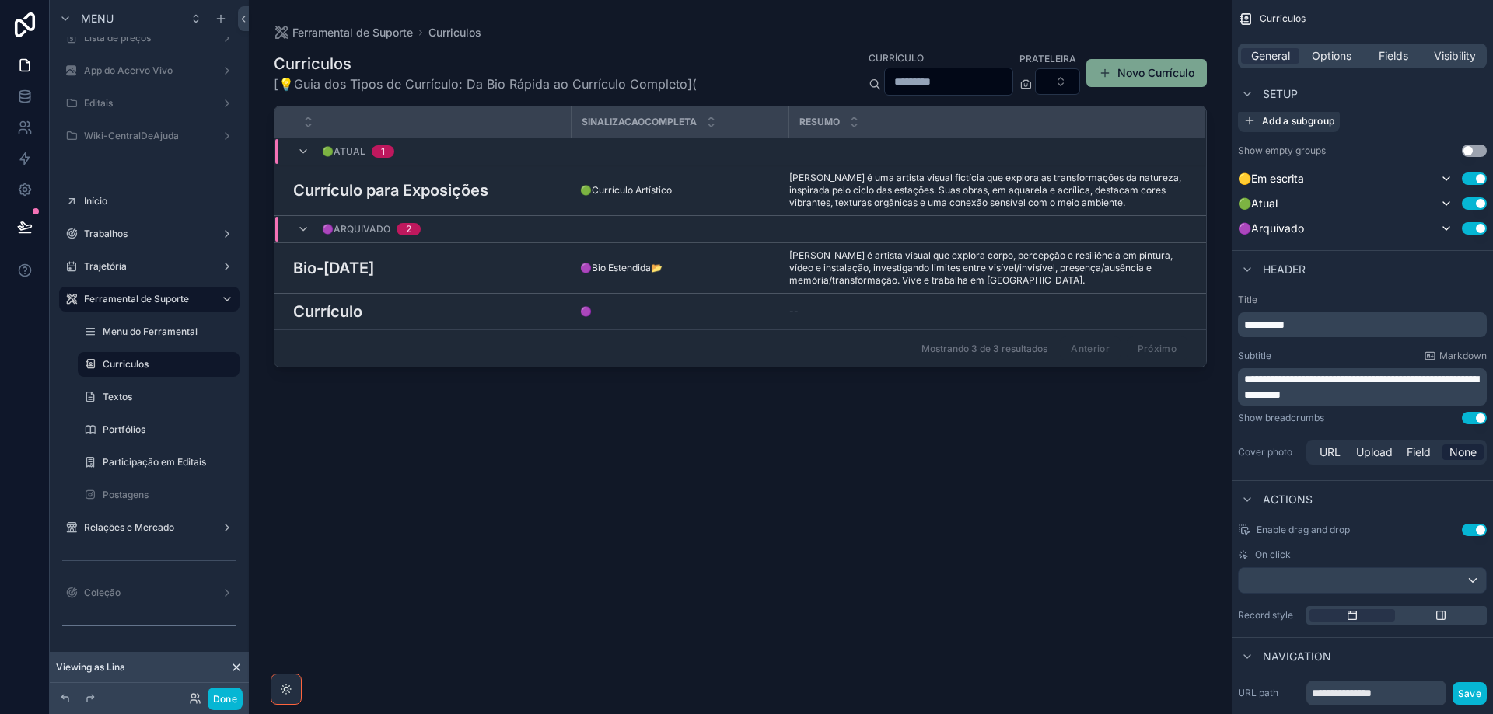
click at [1377, 397] on p "**********" at bounding box center [1363, 387] width 239 height 31
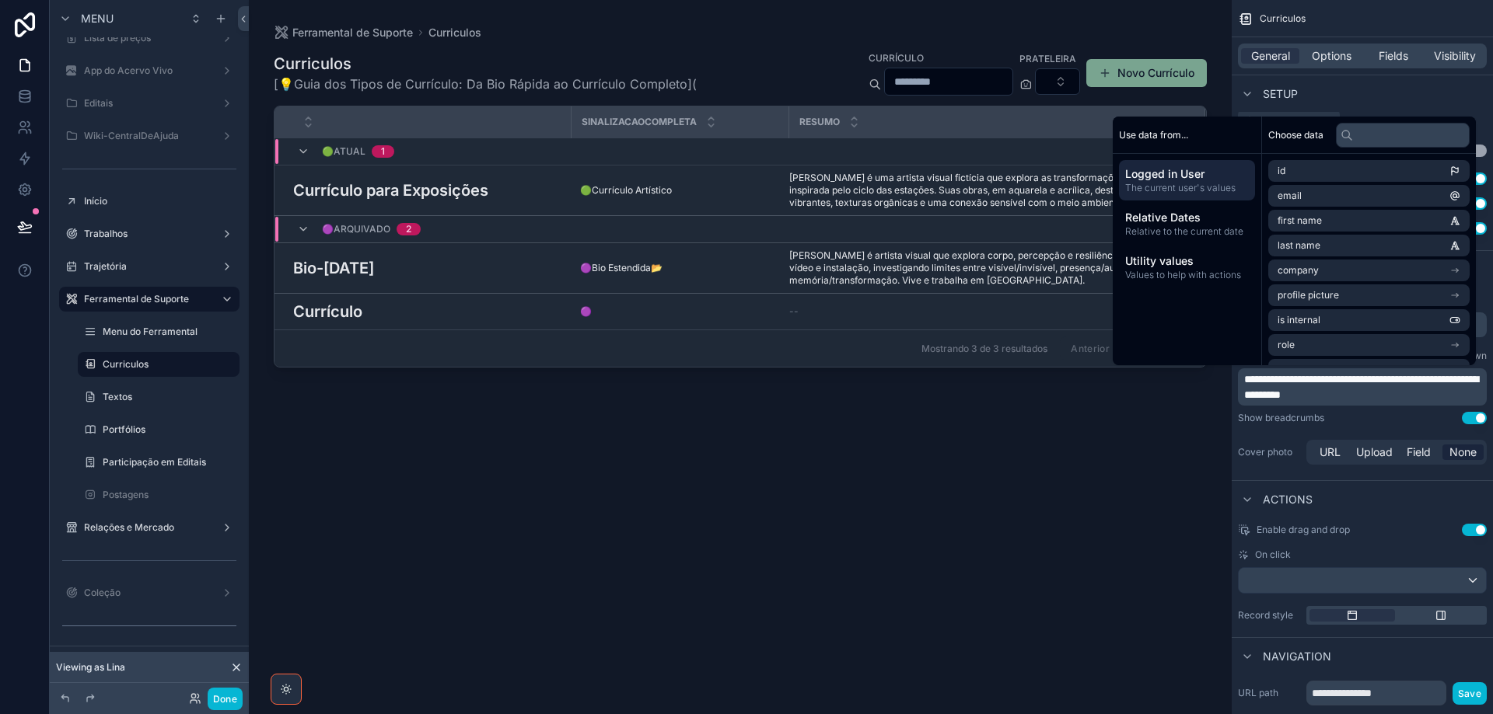
scroll to position [462, 0]
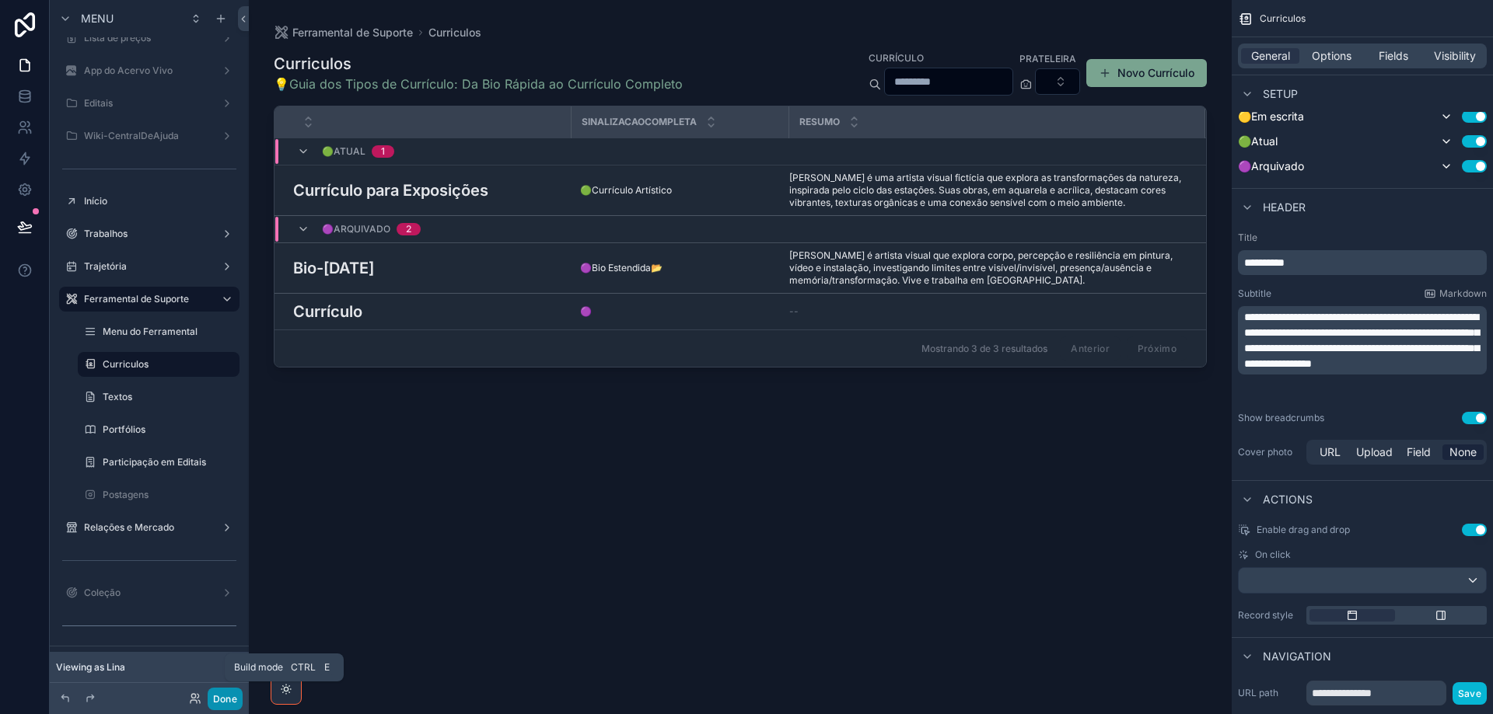
click at [229, 704] on button "Done" at bounding box center [225, 699] width 35 height 23
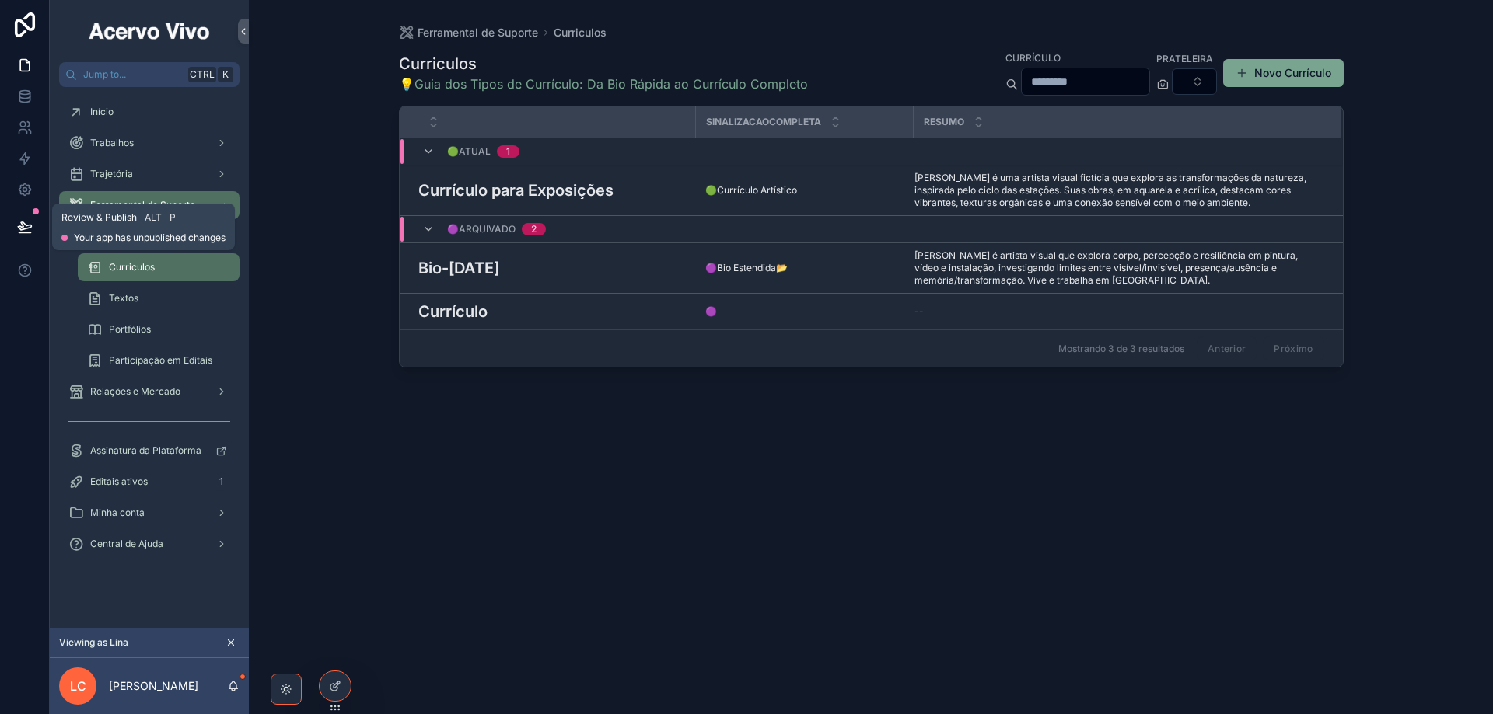
click at [27, 232] on icon at bounding box center [25, 227] width 16 height 16
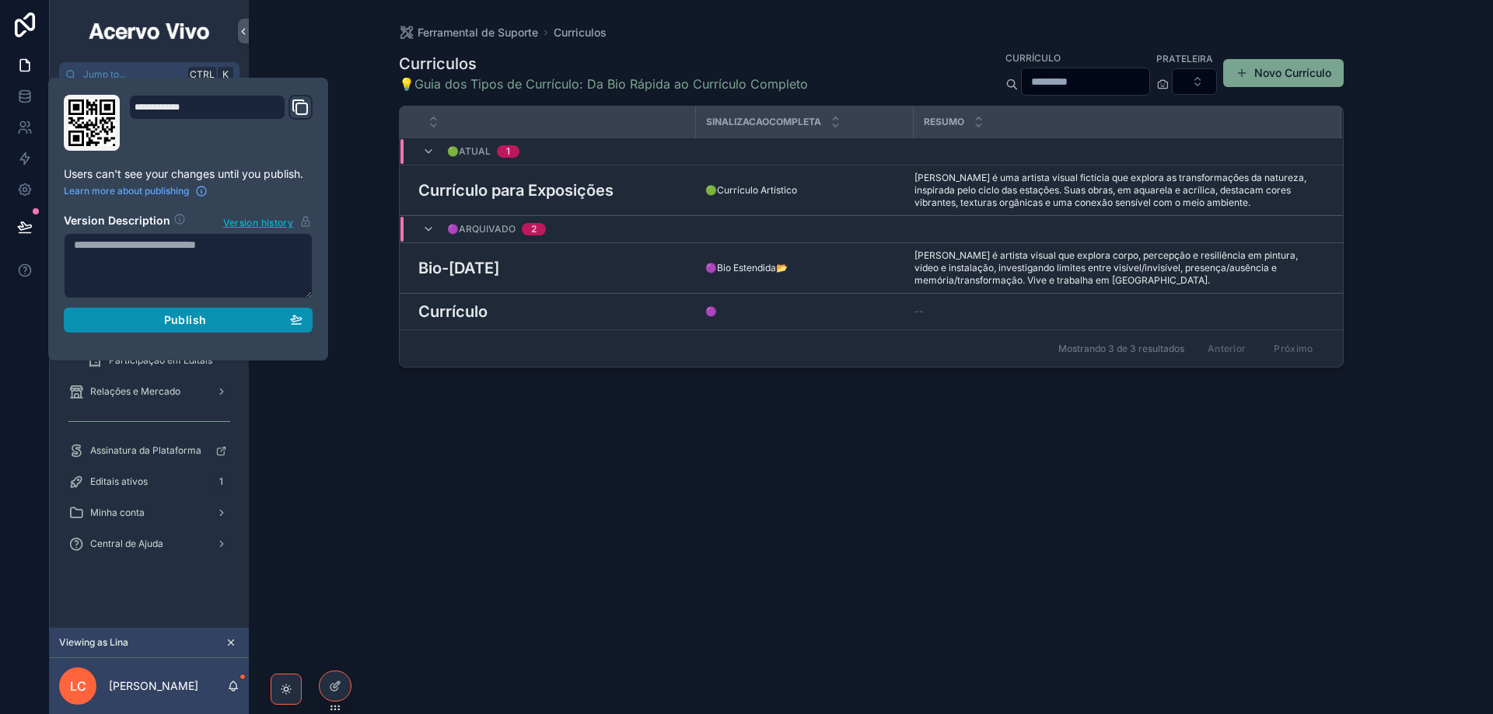
click at [124, 314] on div "Publish" at bounding box center [188, 320] width 229 height 14
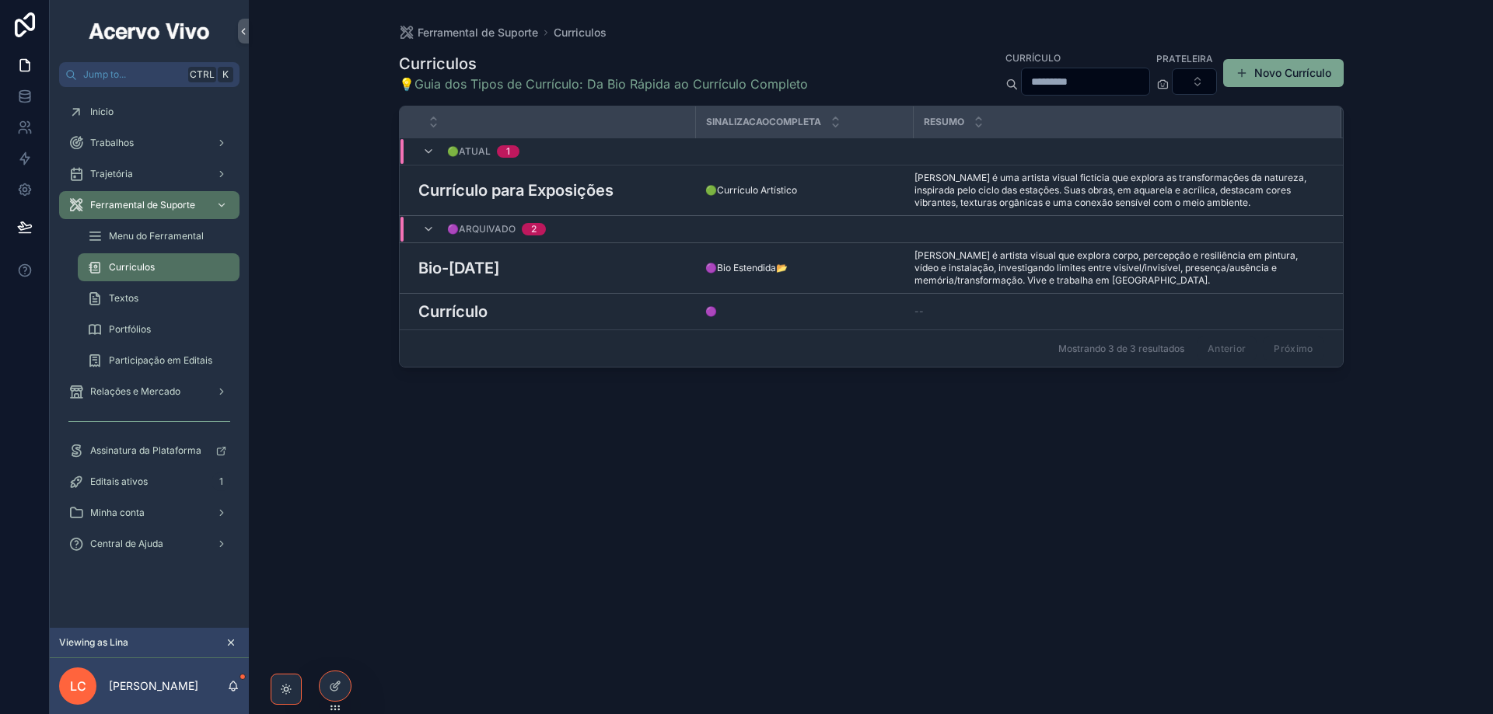
click at [402, 522] on div "Curriculos 💡Guia dos Tipos de Currículo: Da Bio Rápida ao Currículo Completo Cu…" at bounding box center [871, 367] width 945 height 655
